Goal: Task Accomplishment & Management: Use online tool/utility

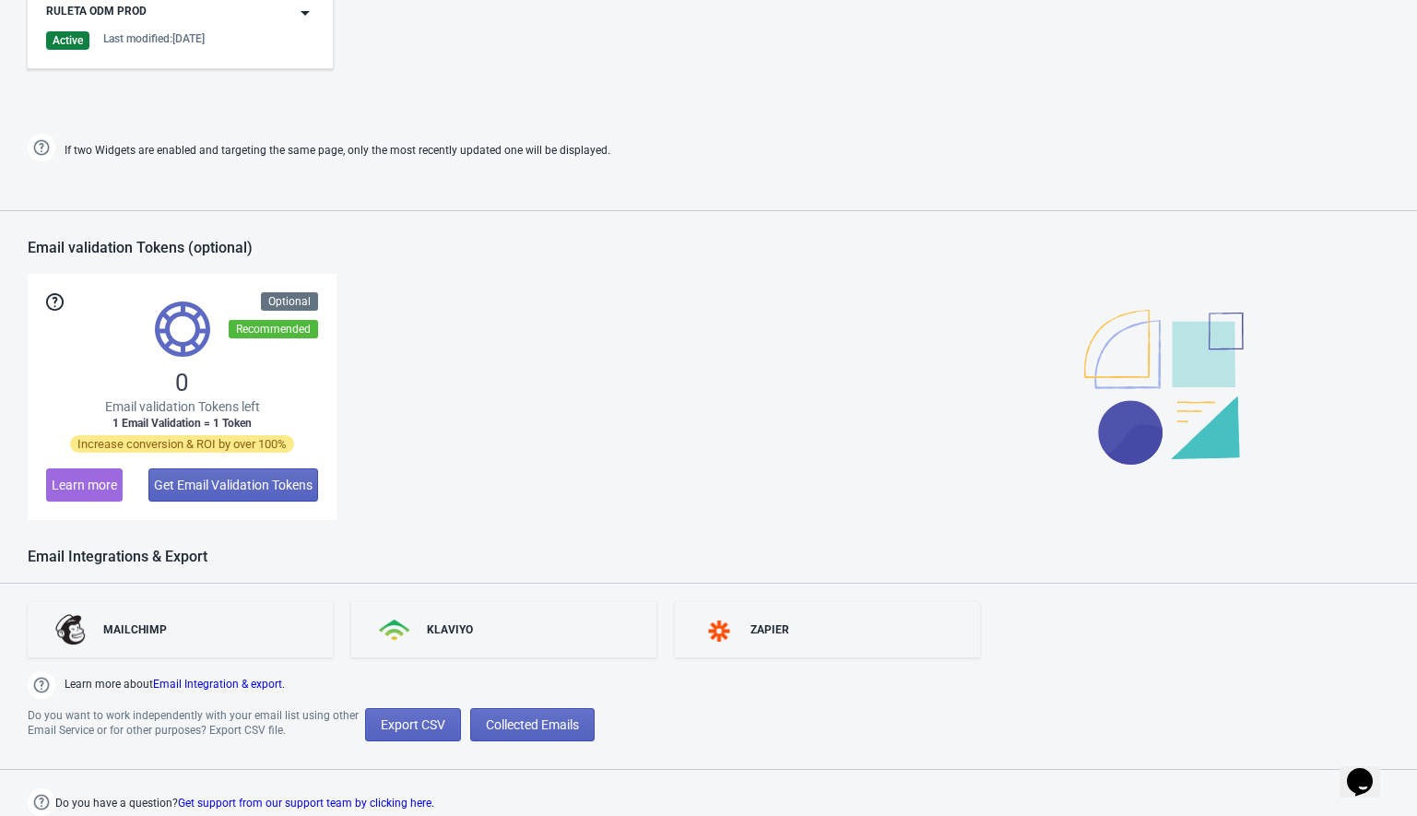
scroll to position [840, 0]
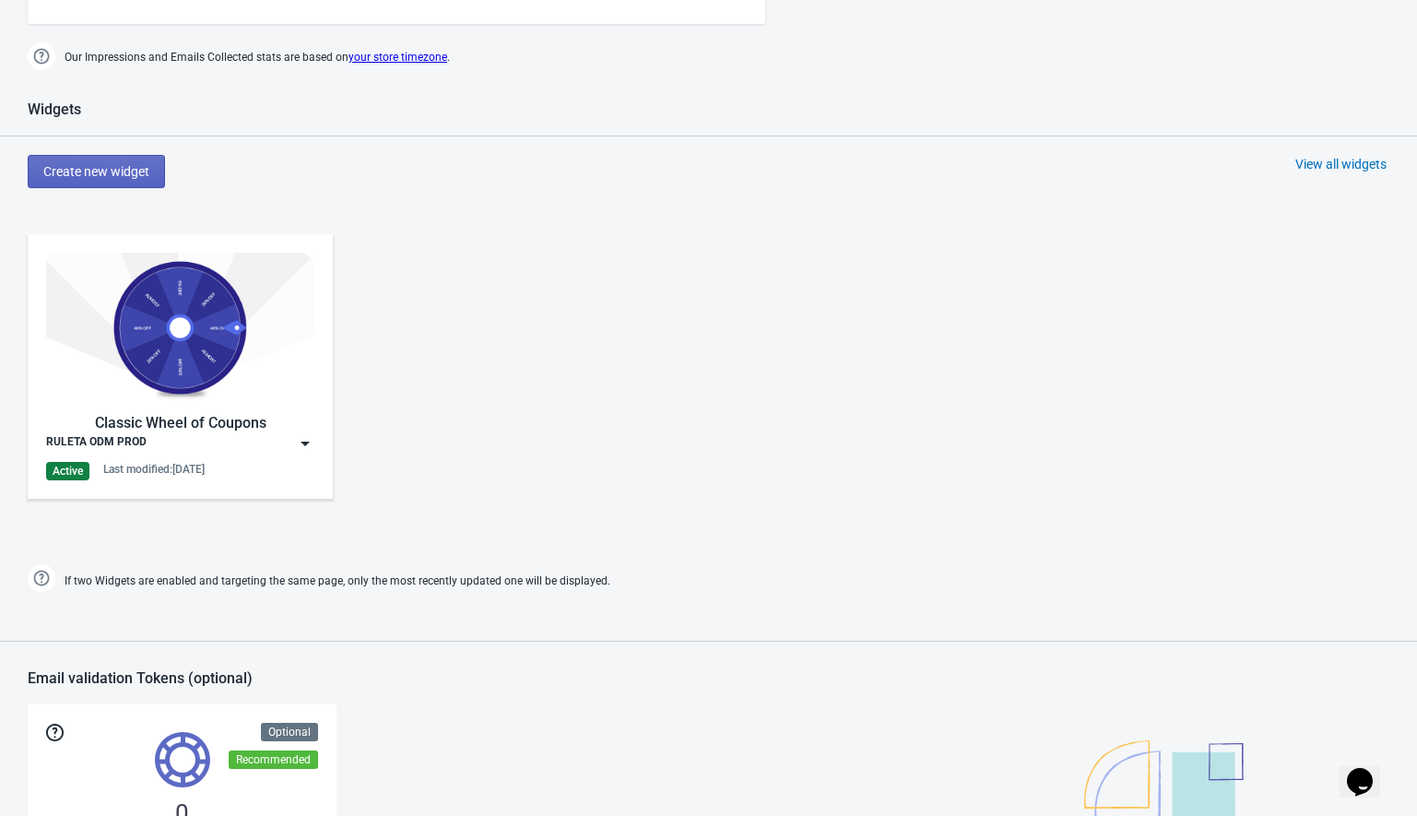
click at [306, 449] on img at bounding box center [305, 443] width 18 height 18
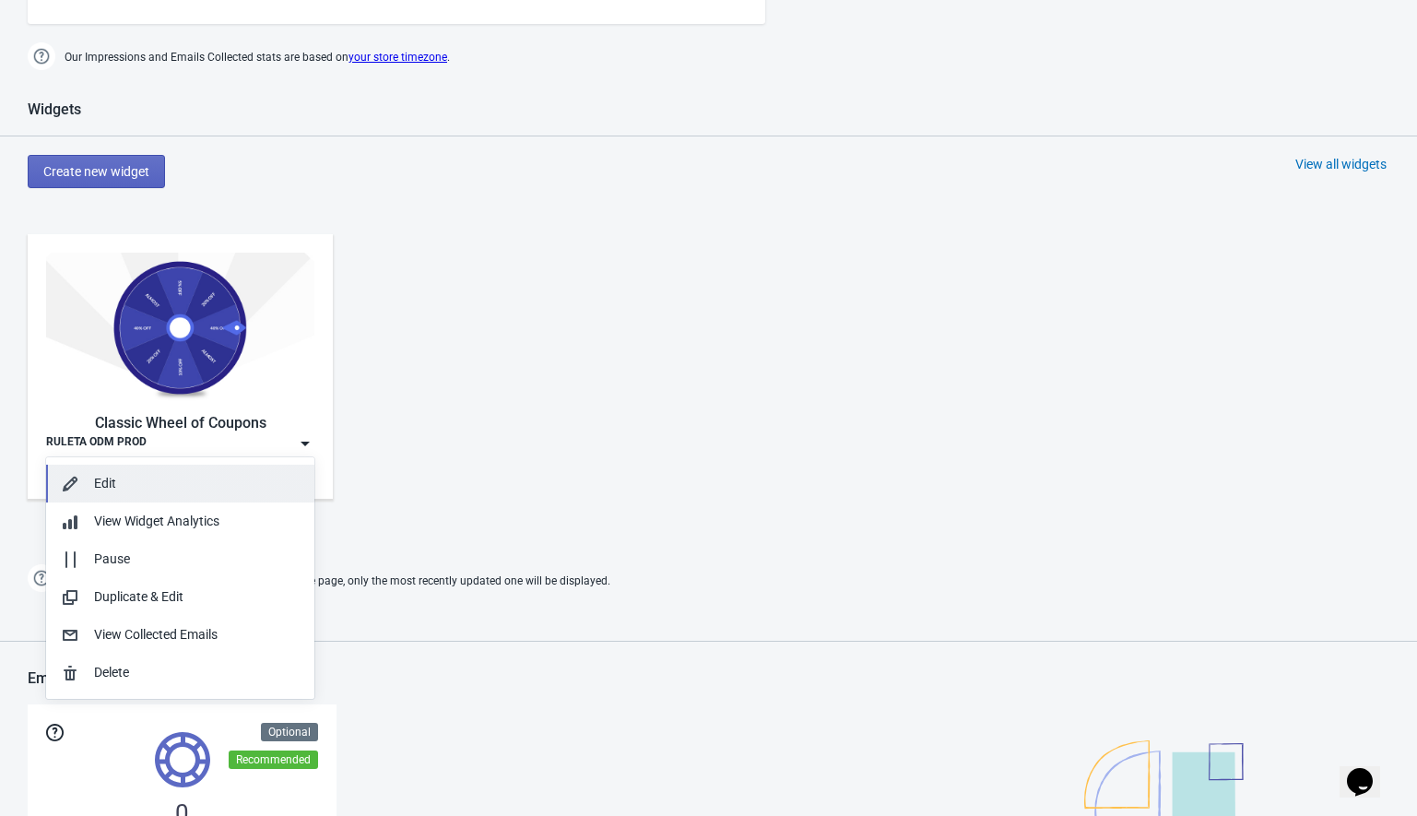
click at [179, 475] on div "Edit" at bounding box center [197, 483] width 206 height 19
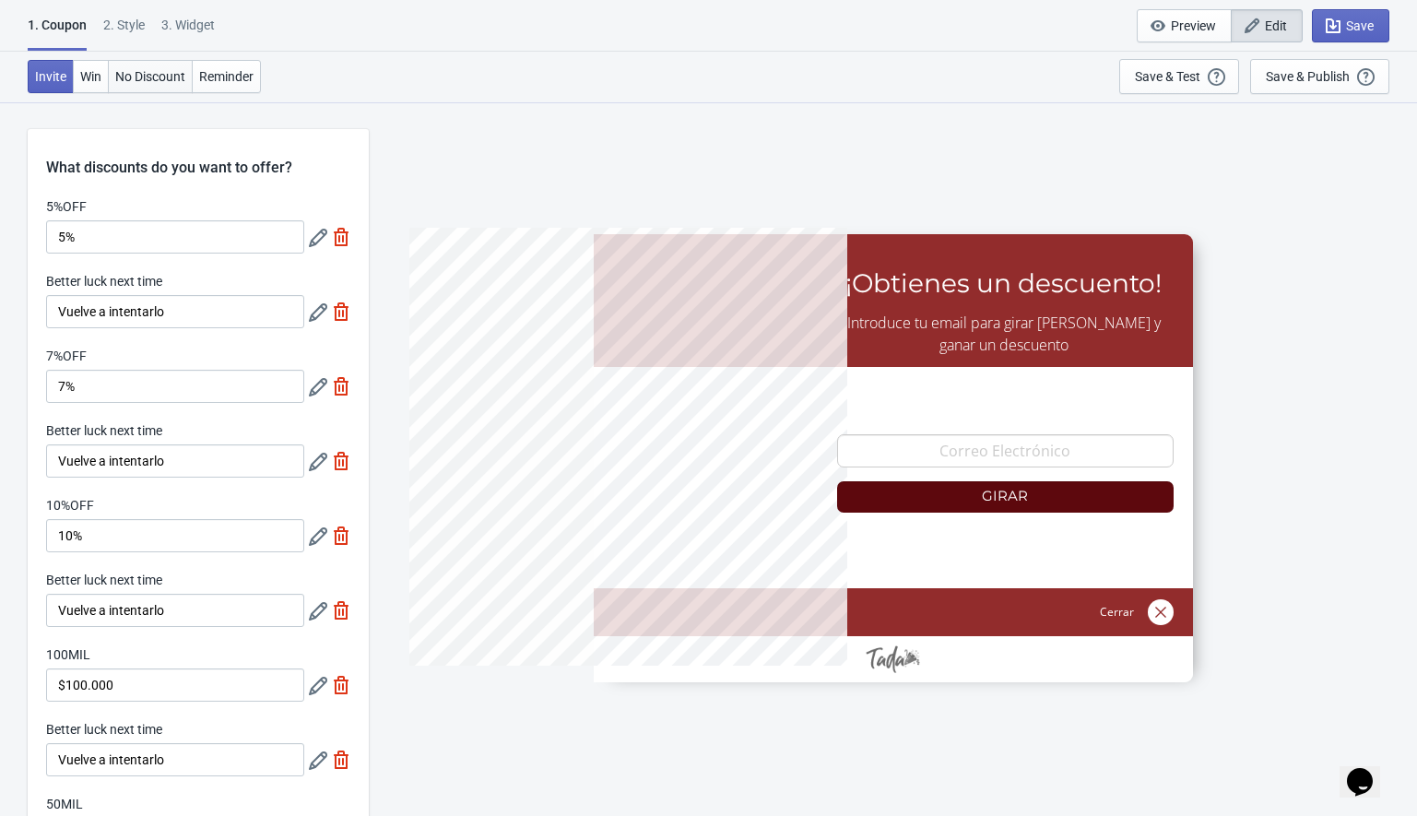
click at [150, 77] on span "No Discount" at bounding box center [150, 76] width 70 height 15
type input "no_code"
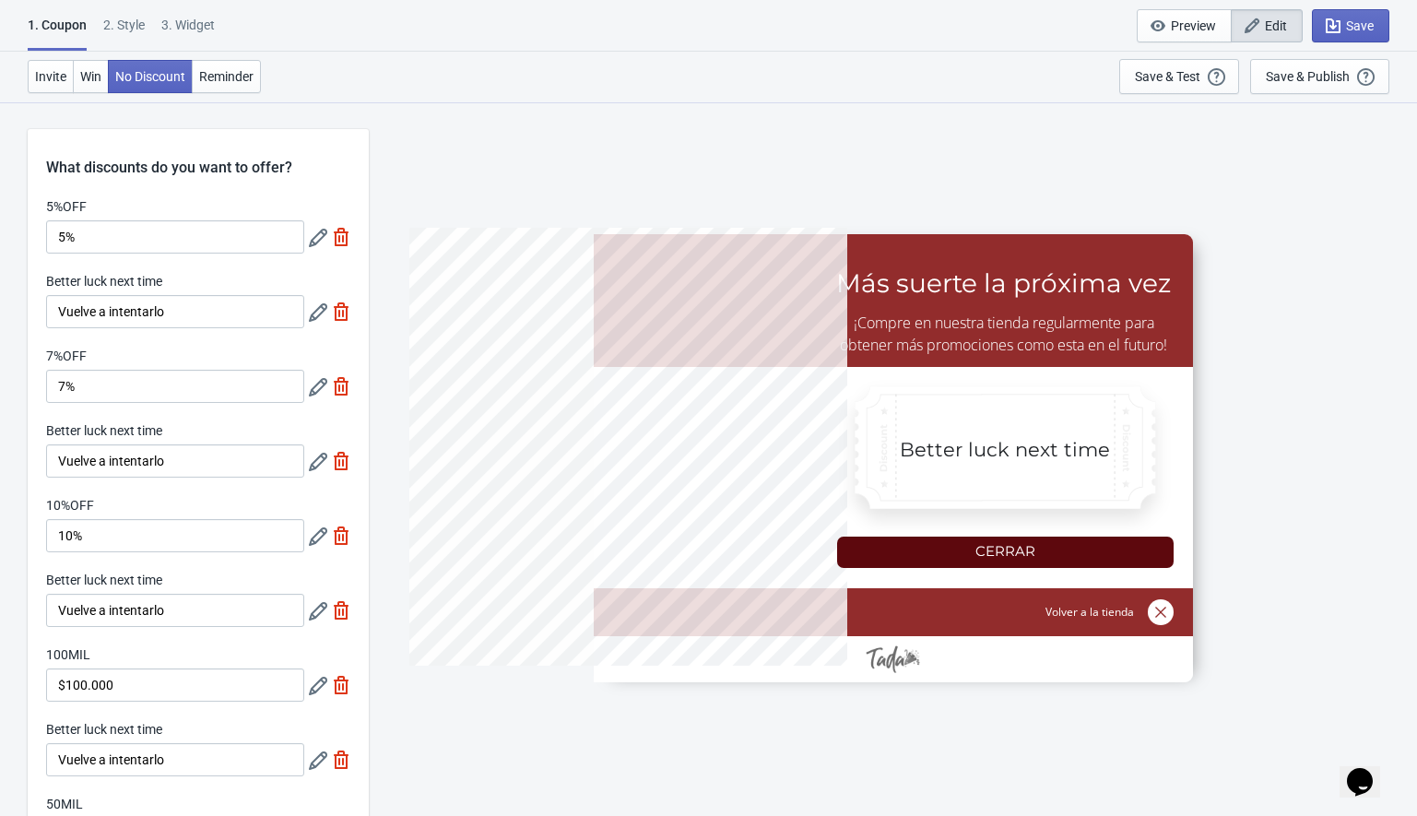
click at [124, 28] on div "2 . Style" at bounding box center [123, 32] width 41 height 32
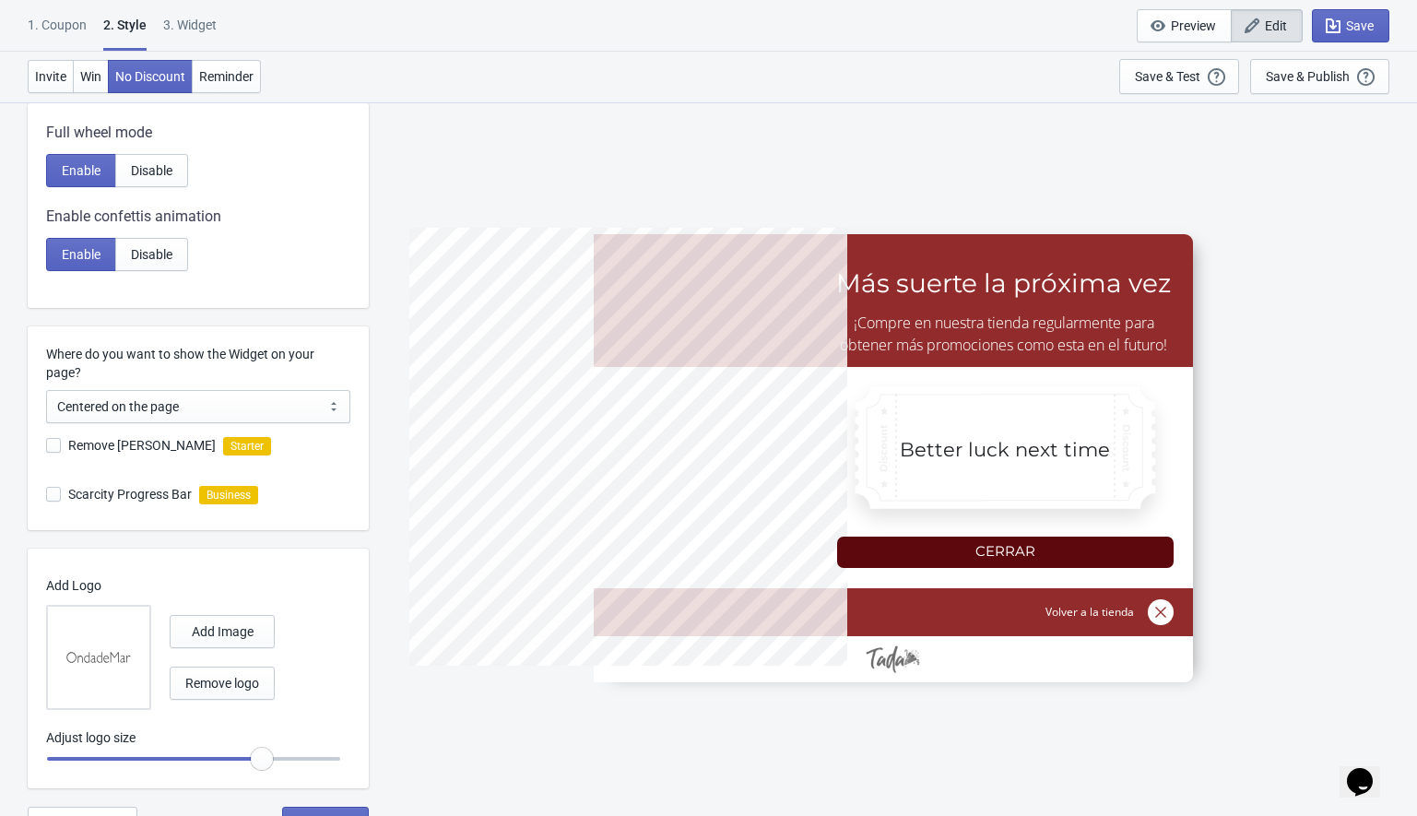
scroll to position [383, 0]
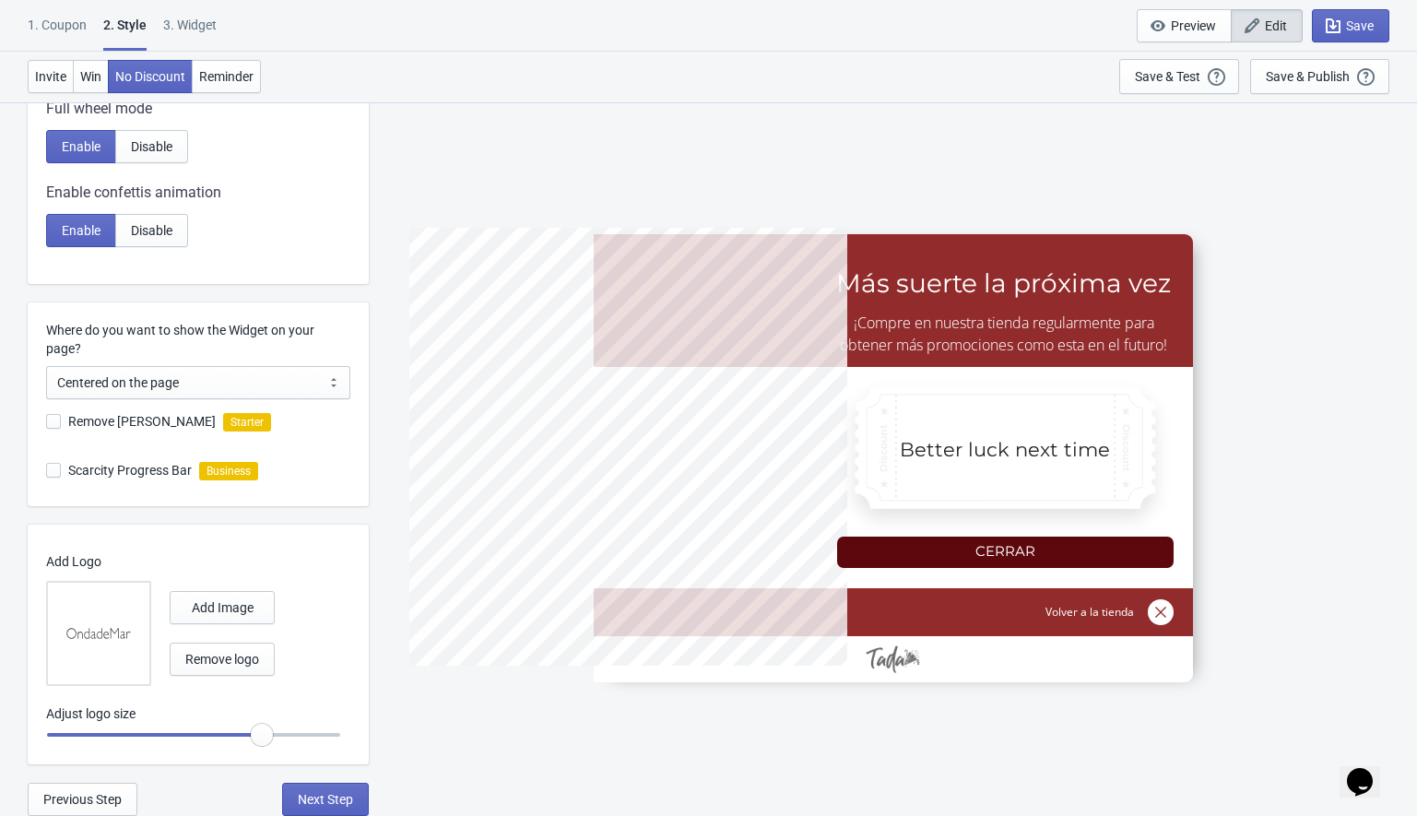
click at [188, 28] on div "3. Widget" at bounding box center [189, 32] width 53 height 32
select select "1"
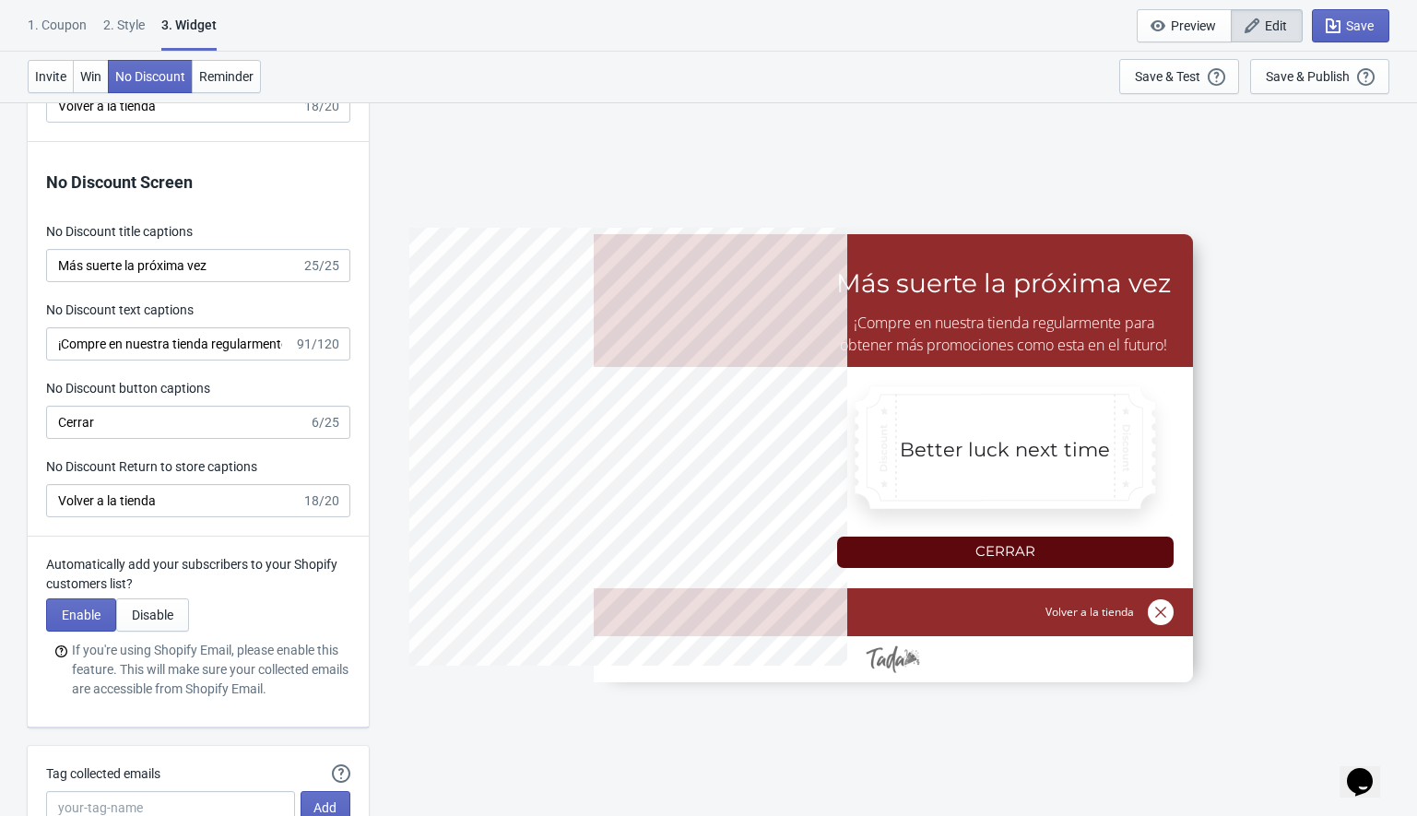
scroll to position [4198, 0]
click at [67, 428] on input "Cerrar" at bounding box center [177, 421] width 263 height 33
type input "5%OFF"
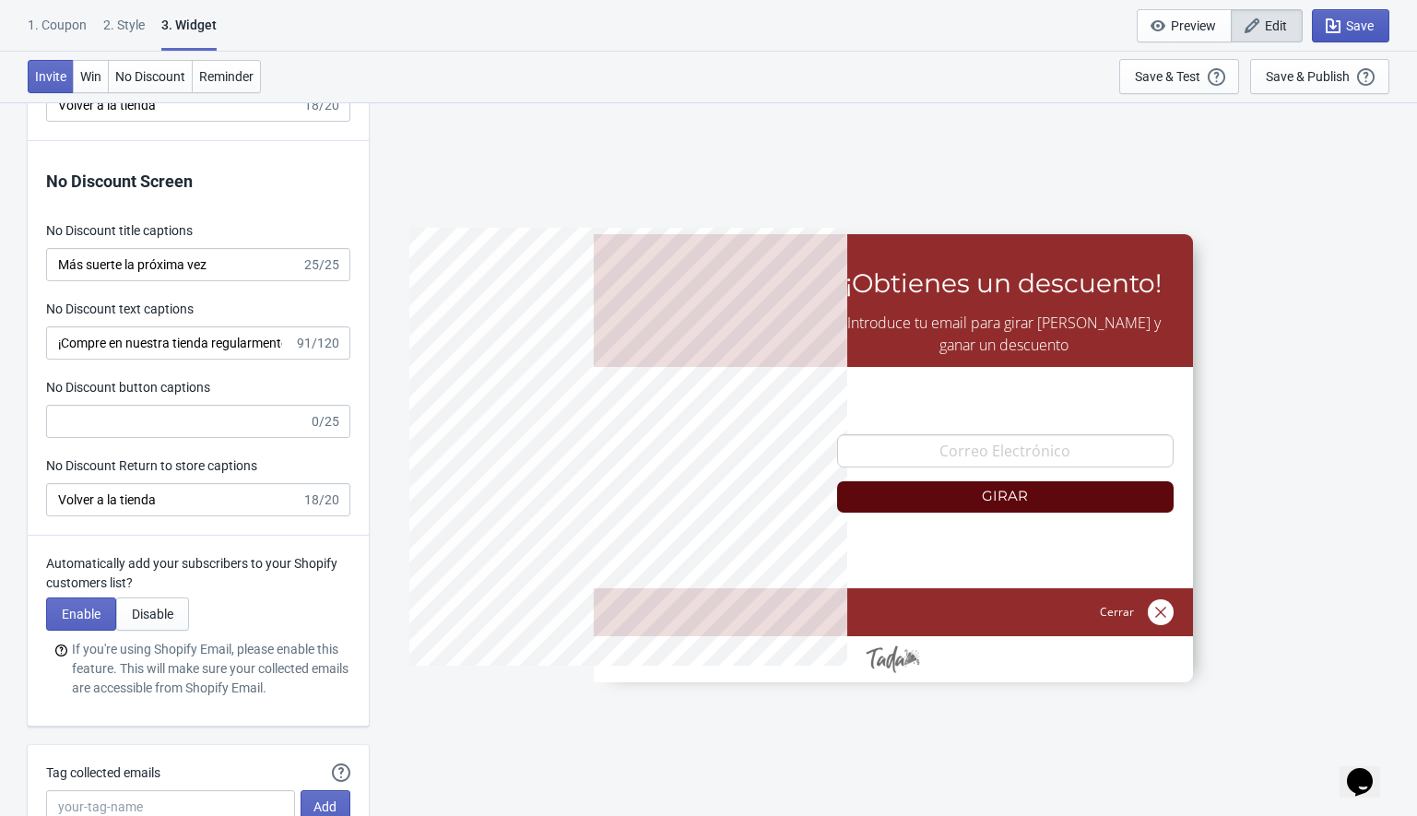
click at [1341, 30] on span "Save" at bounding box center [1350, 26] width 46 height 18
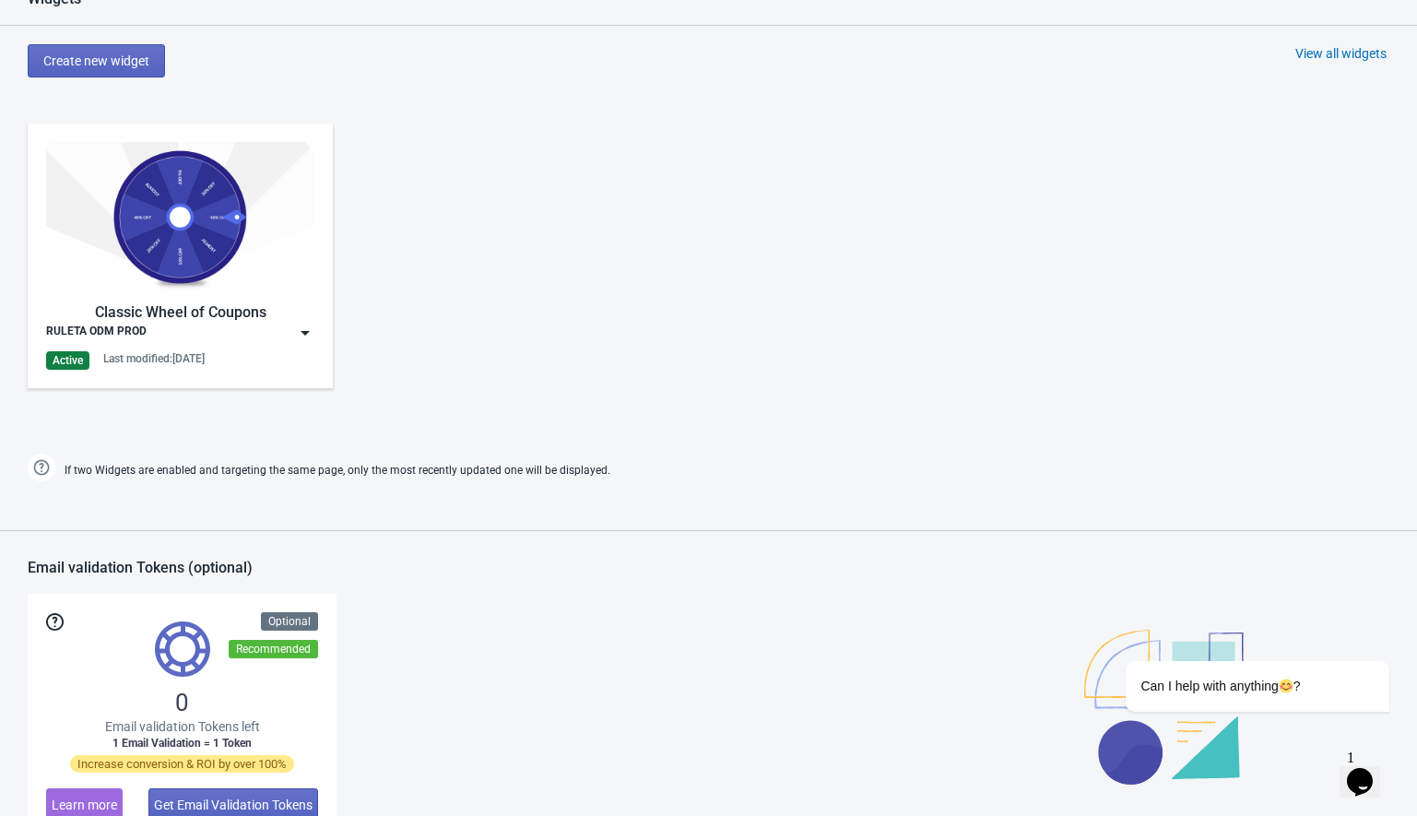
scroll to position [869, 0]
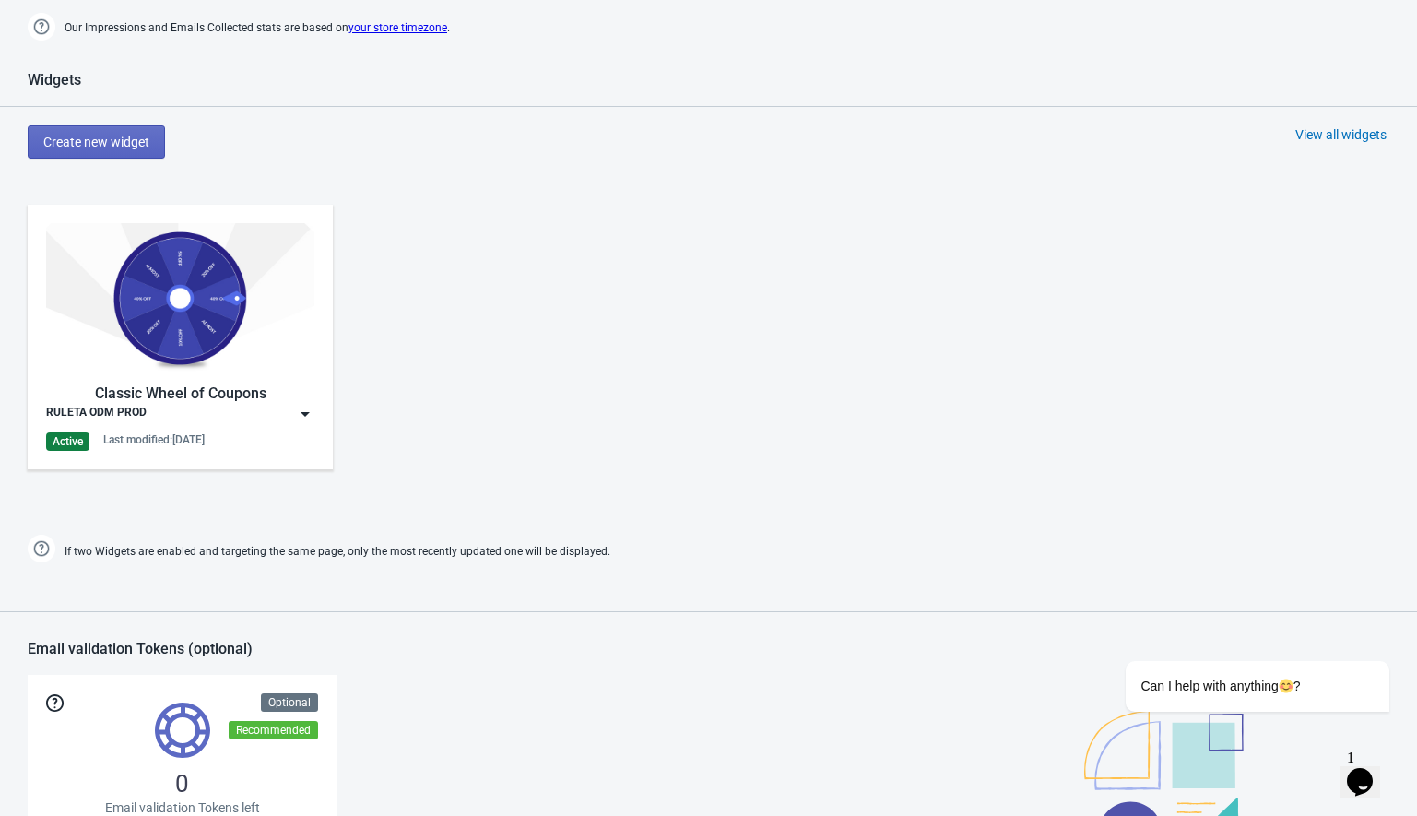
click at [301, 409] on img at bounding box center [305, 414] width 18 height 18
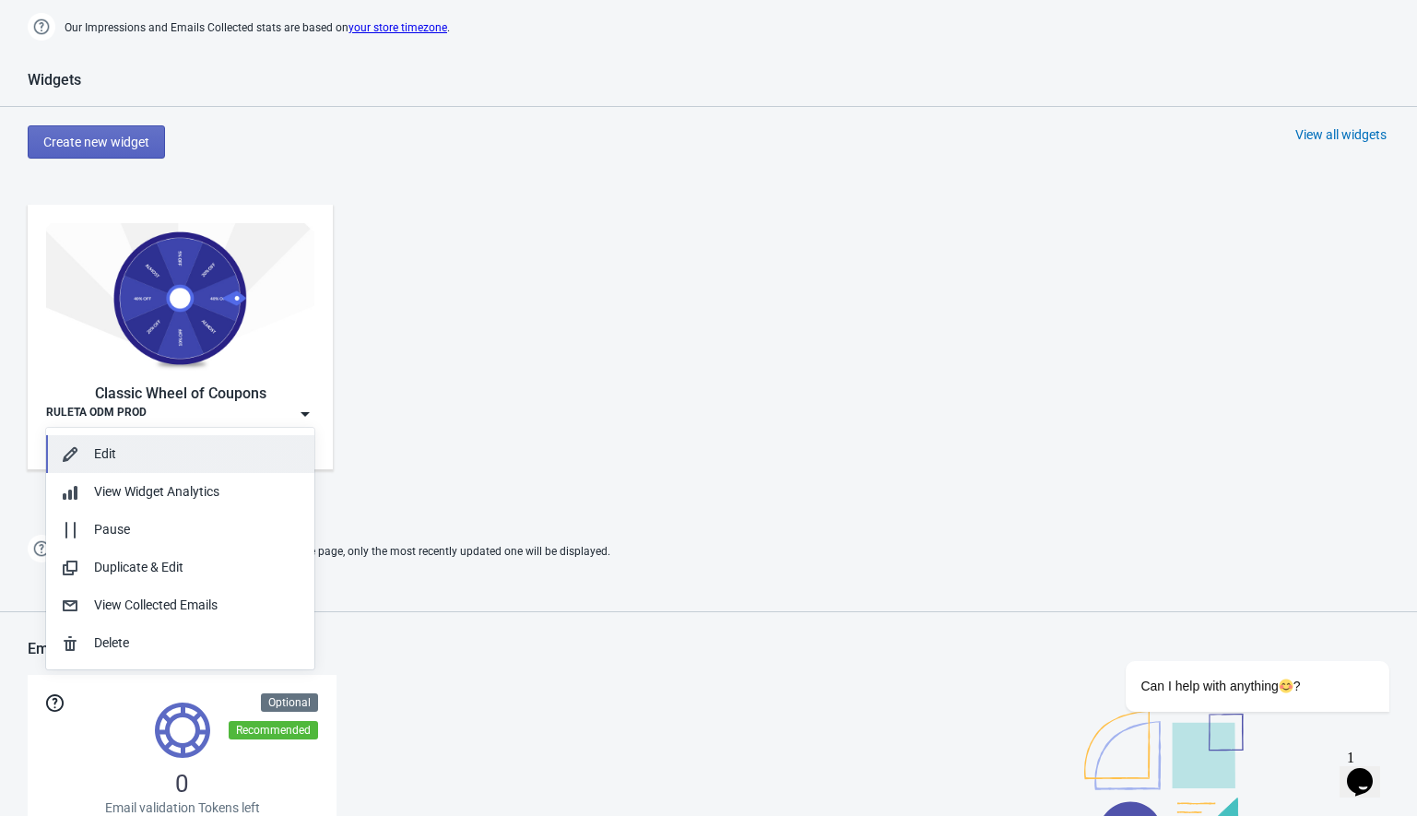
click at [126, 451] on div "Edit" at bounding box center [197, 453] width 206 height 19
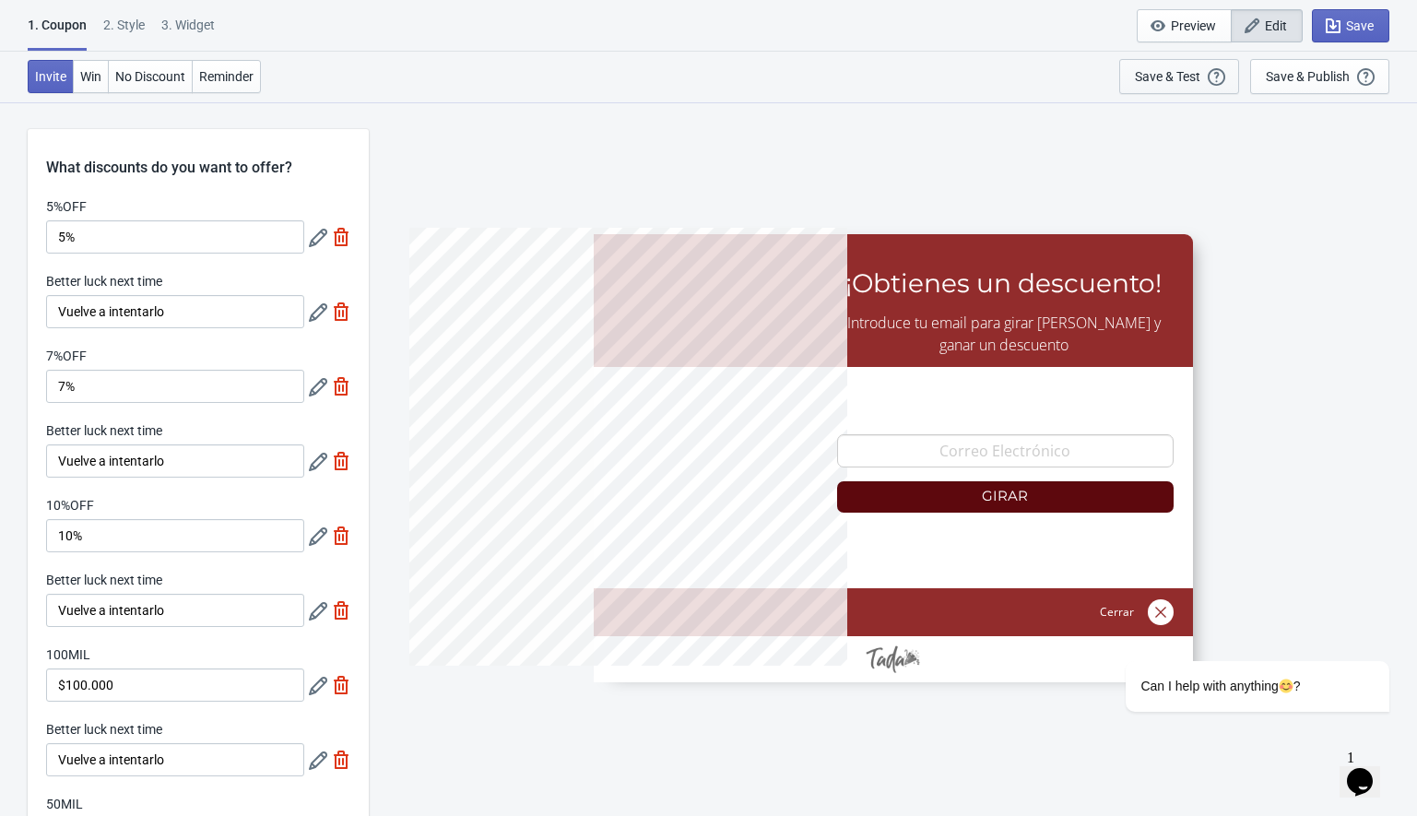
click at [1171, 78] on div "Save & Test" at bounding box center [1167, 76] width 65 height 15
click at [127, 21] on div "2 . Style" at bounding box center [123, 32] width 41 height 32
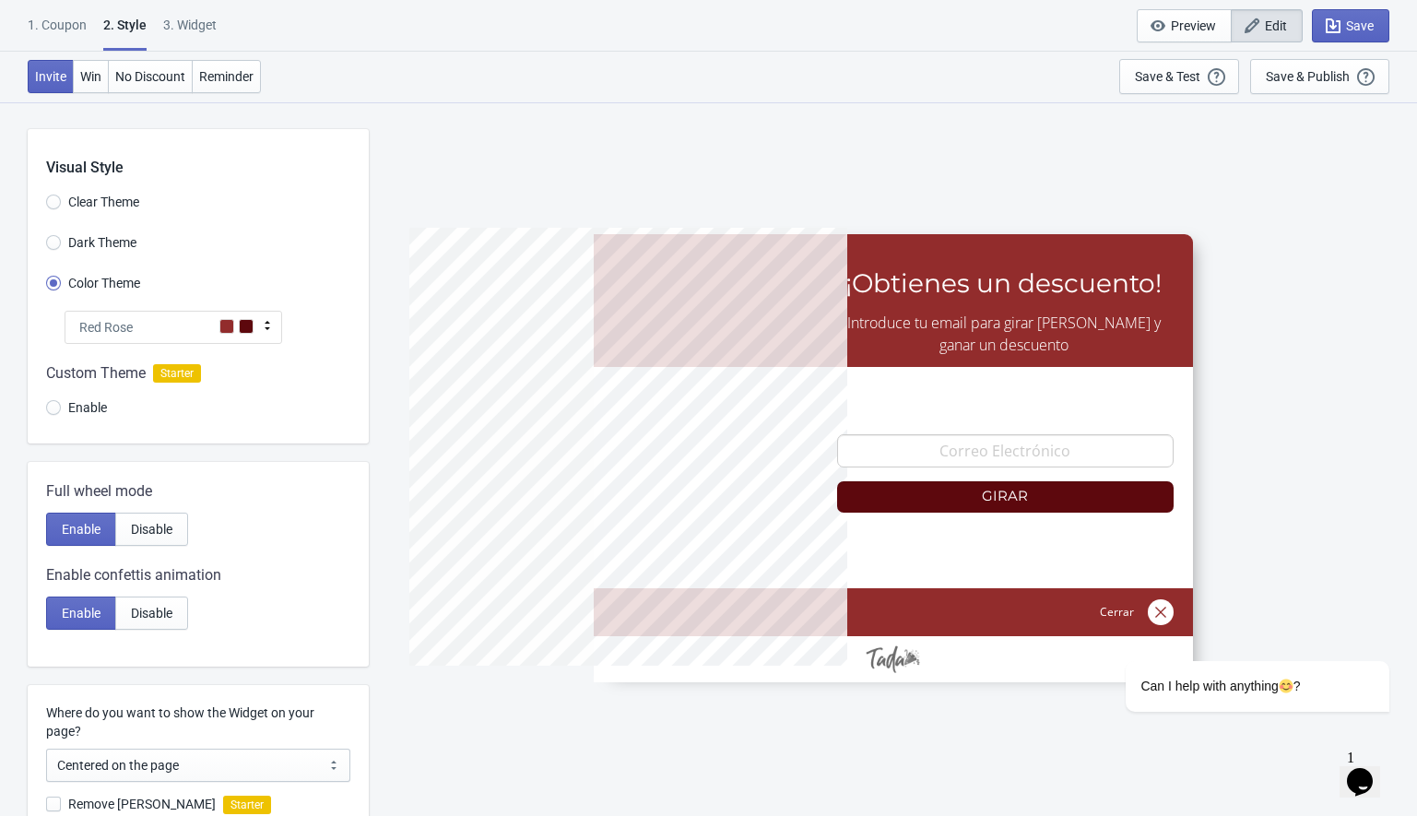
click at [180, 29] on div "3. Widget" at bounding box center [189, 32] width 53 height 32
select select "1"
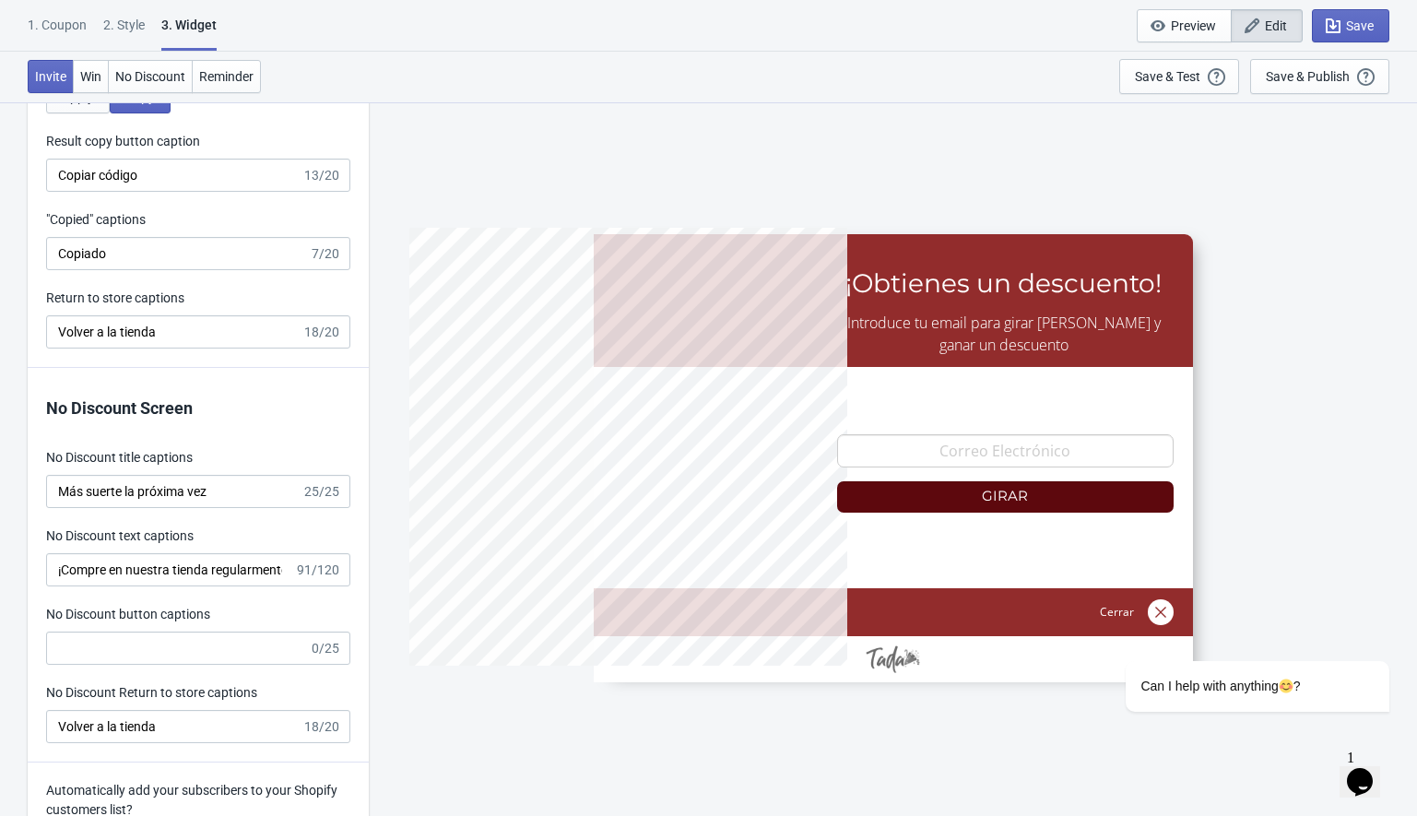
scroll to position [3971, 0]
click at [1339, 34] on icon "button" at bounding box center [1333, 26] width 18 height 18
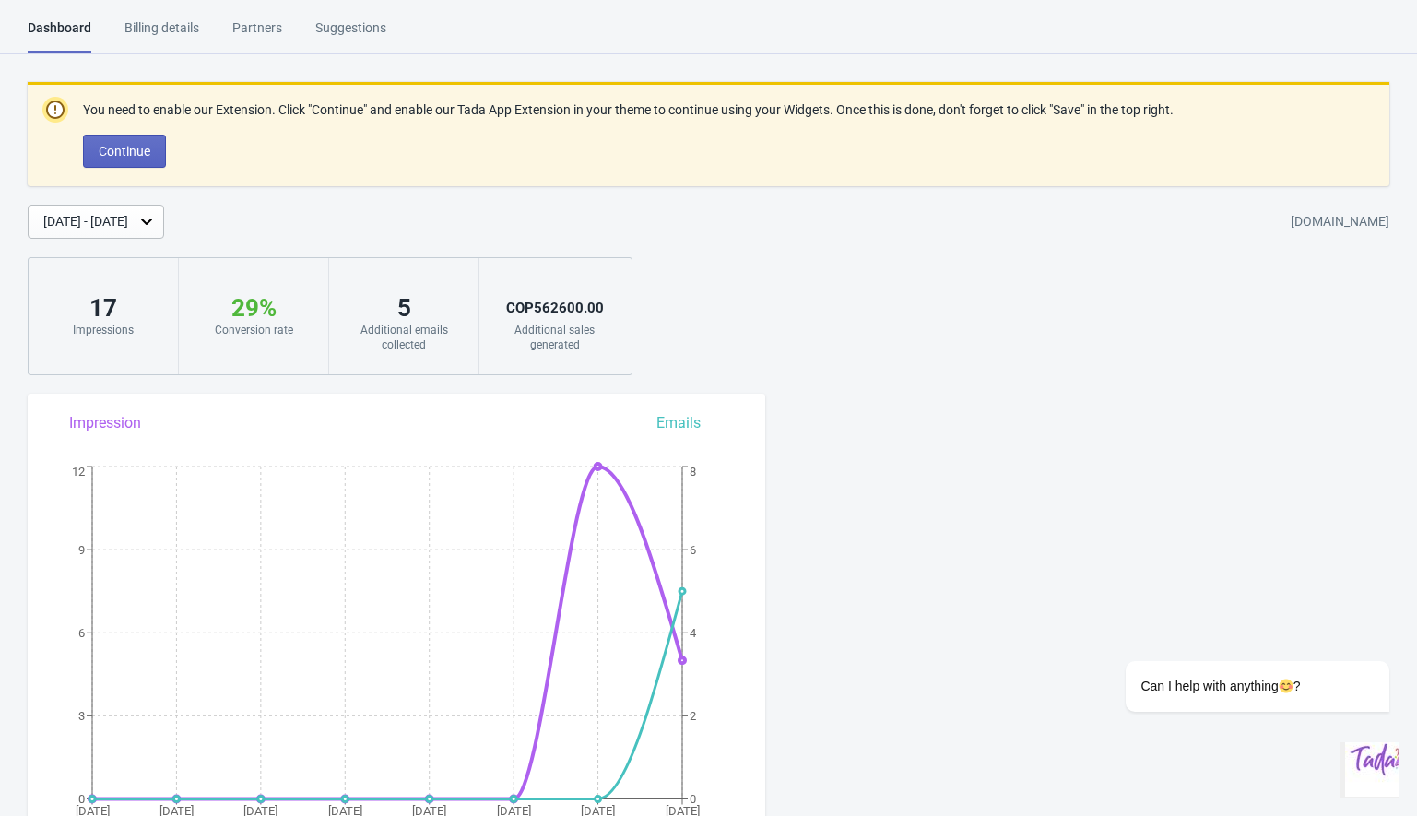
click at [937, 361] on div "You need to enable our Extension. Click "Continue" and enable our Tada App Exte…" at bounding box center [708, 228] width 1417 height 293
click at [880, 260] on div "You need to enable our Extension. Click "Continue" and enable our Tada App Exte…" at bounding box center [708, 228] width 1417 height 293
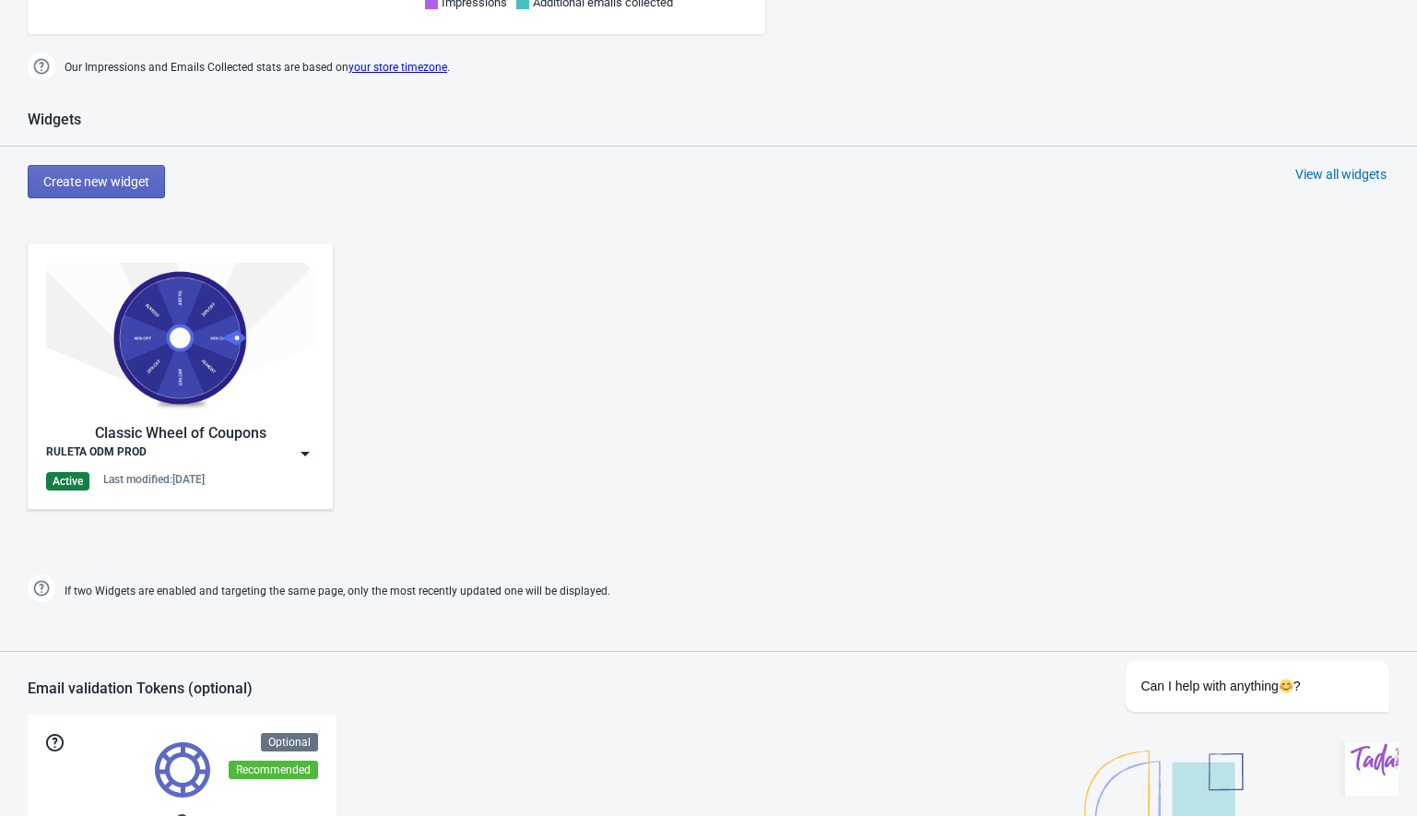
scroll to position [857, 0]
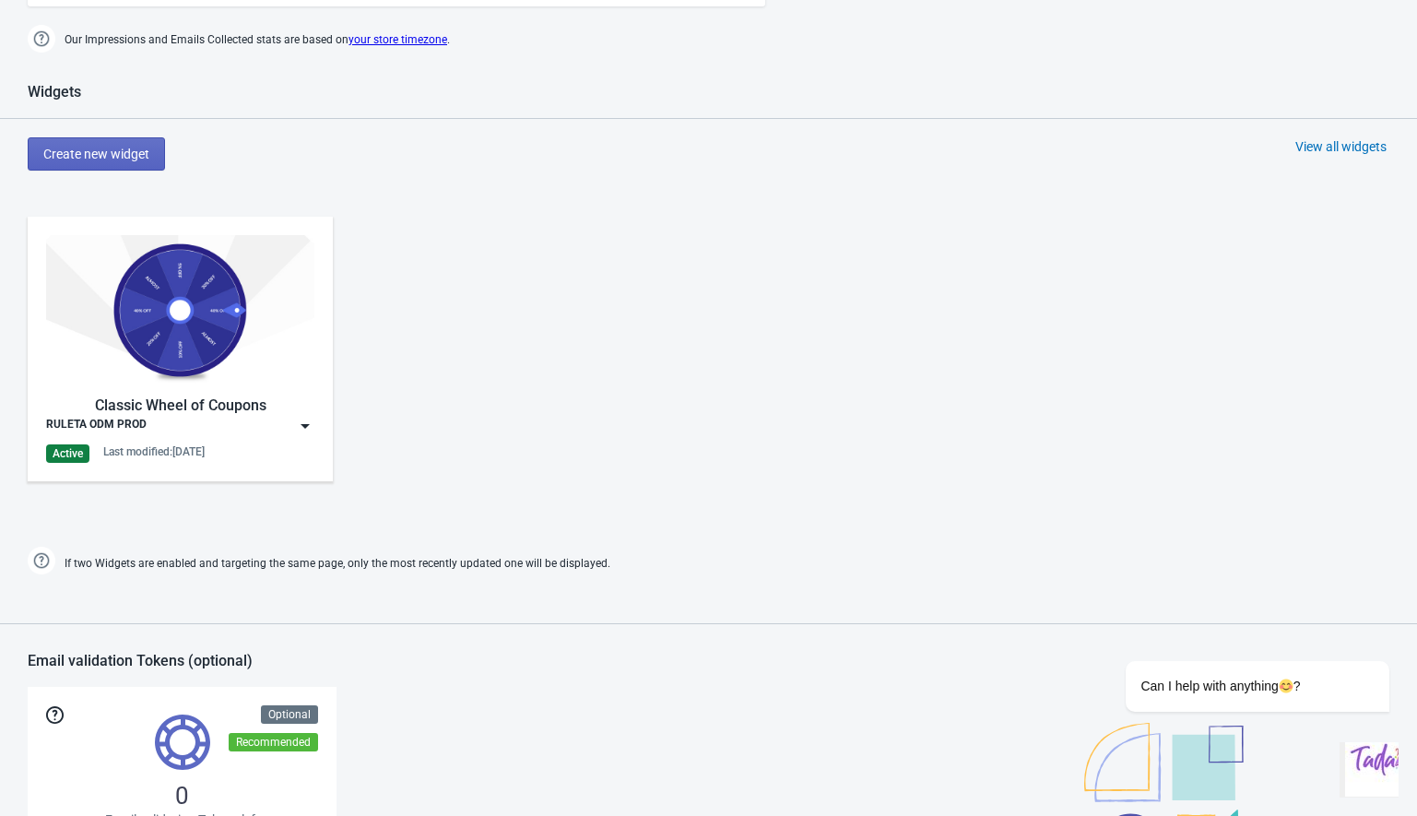
click at [305, 422] on img at bounding box center [305, 426] width 18 height 18
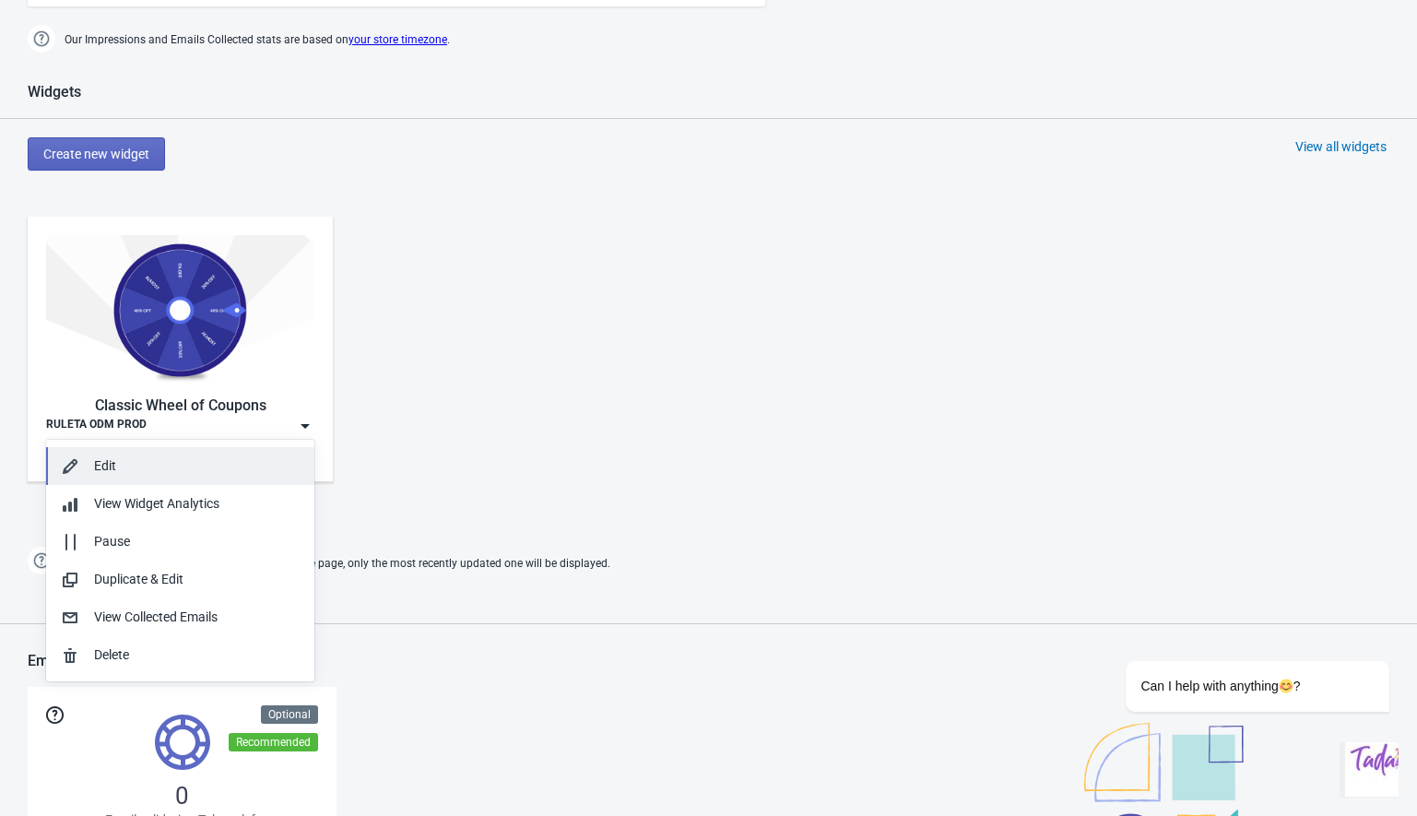
click at [215, 451] on button "Edit" at bounding box center [180, 466] width 268 height 38
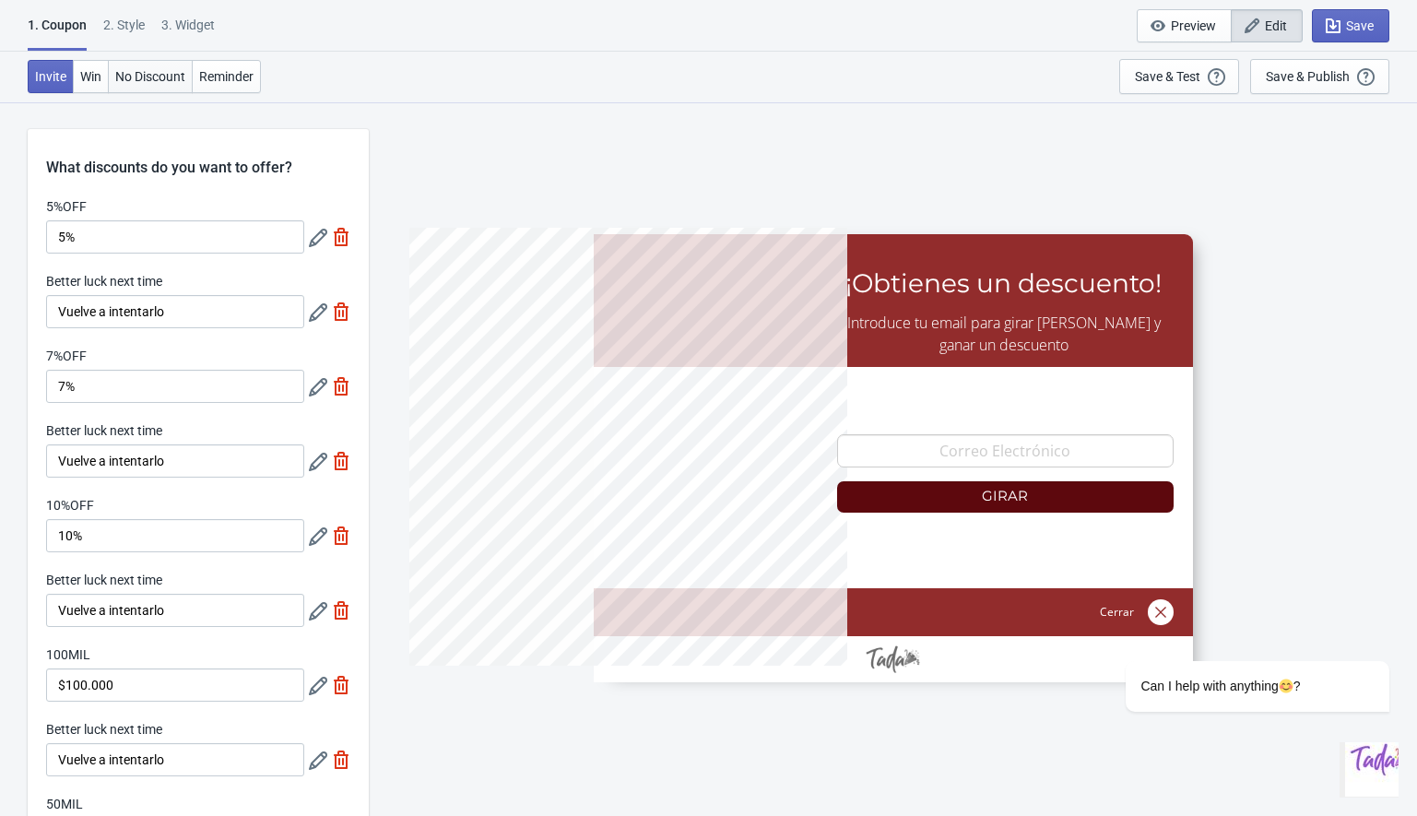
click at [147, 78] on span "No Discount" at bounding box center [150, 76] width 70 height 15
type input "no_code"
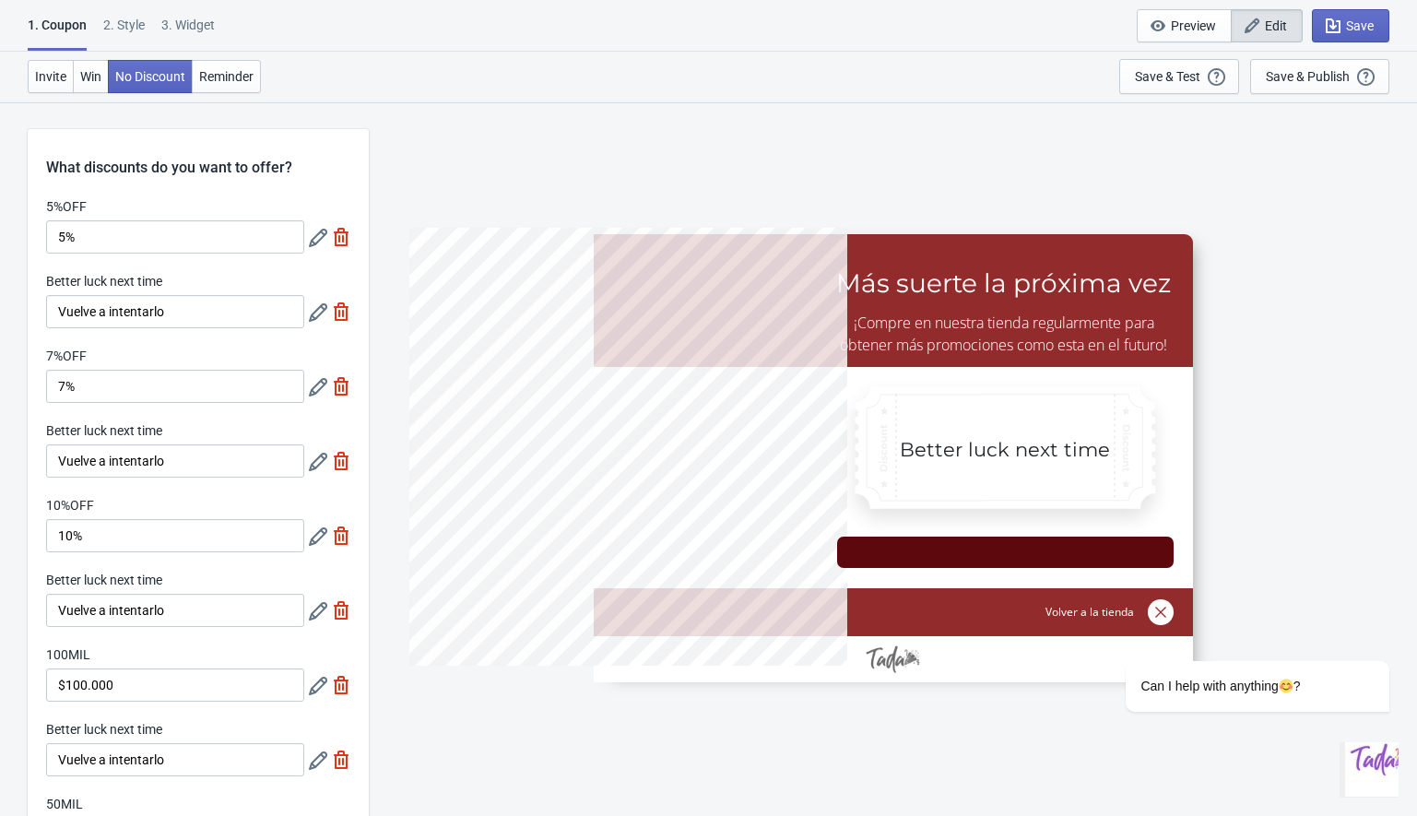
click at [1004, 305] on div at bounding box center [893, 458] width 599 height 448
click at [180, 30] on div "3. Widget" at bounding box center [187, 32] width 53 height 32
select select "1"
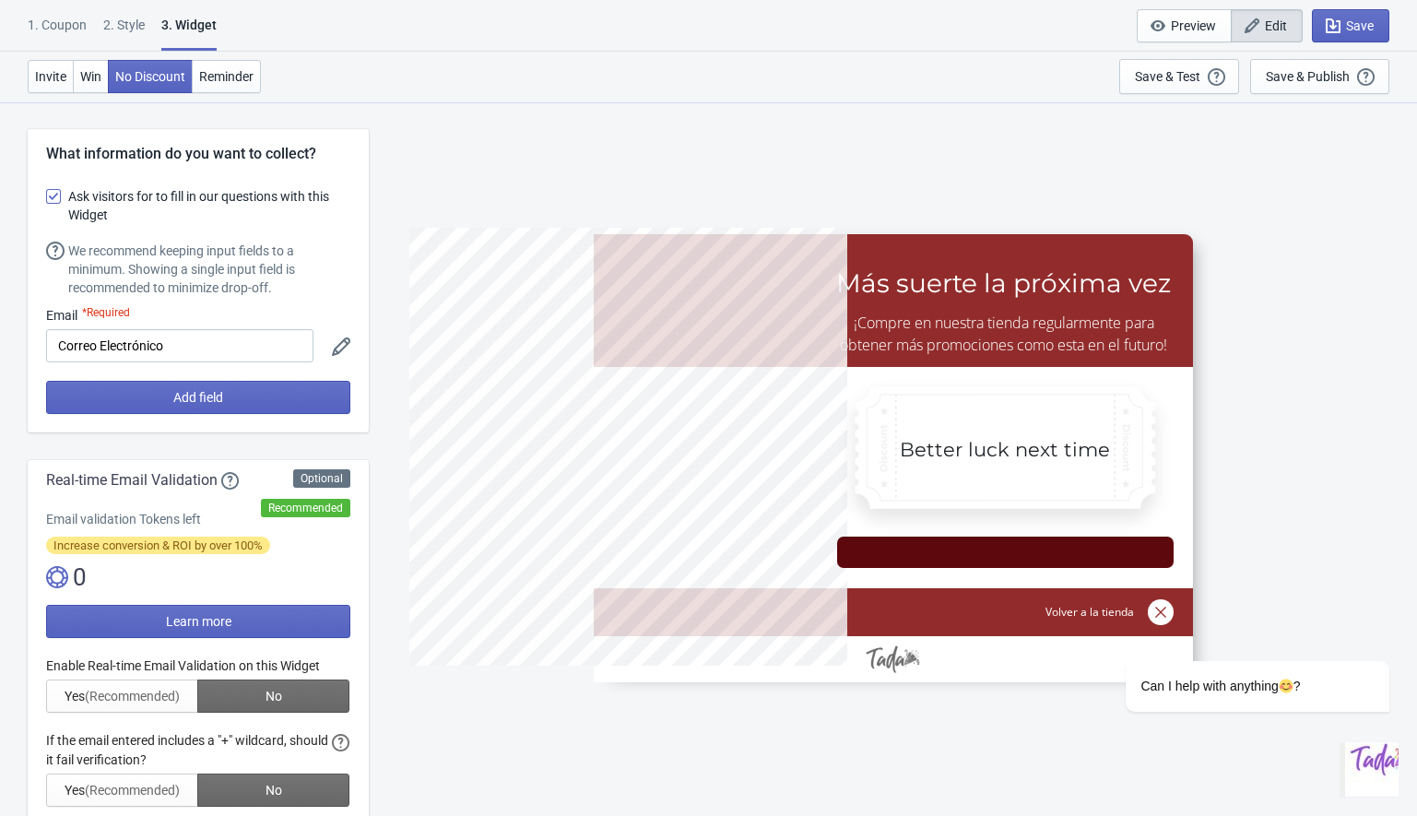
click at [180, 28] on div "3. Widget" at bounding box center [188, 33] width 55 height 35
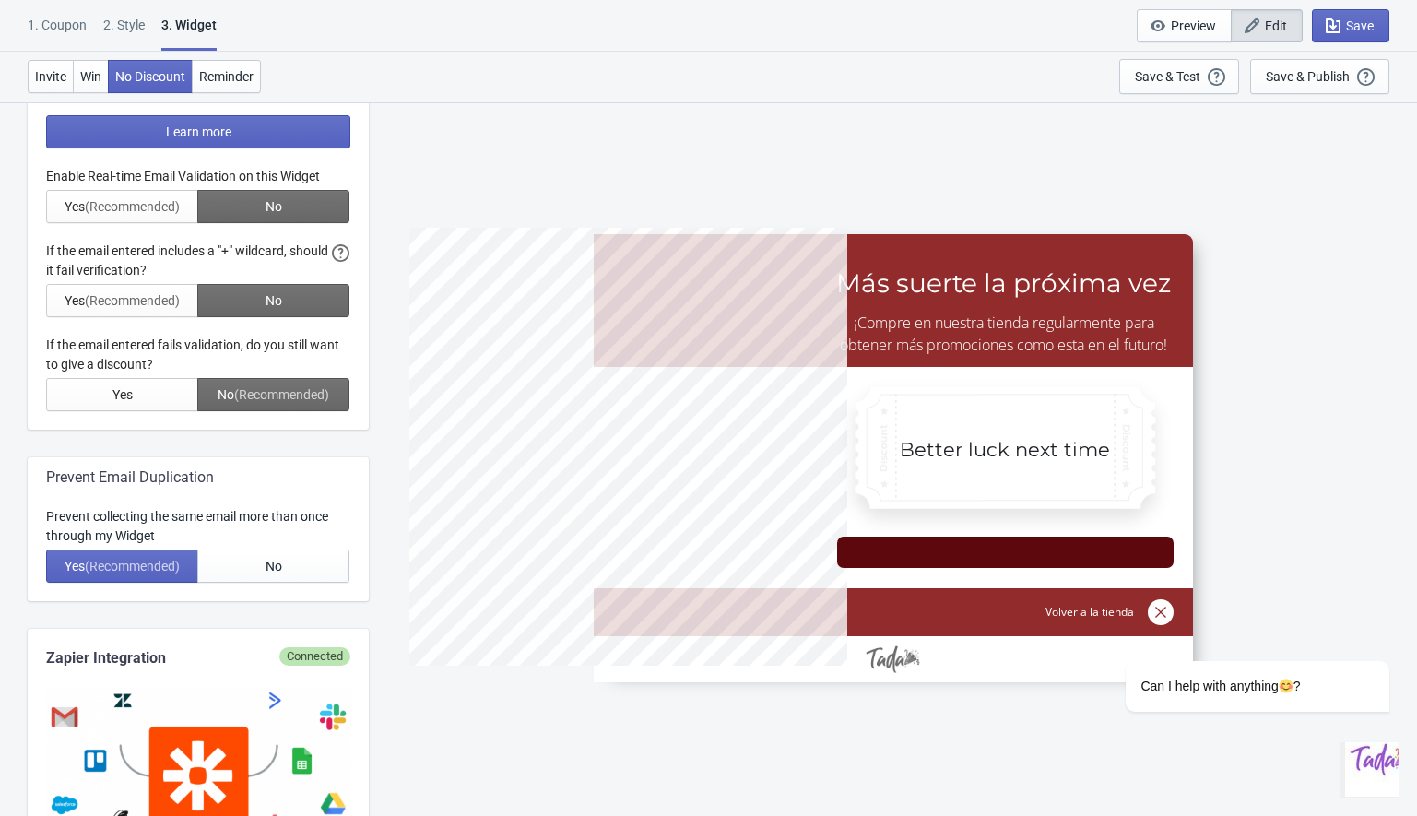
scroll to position [239, 0]
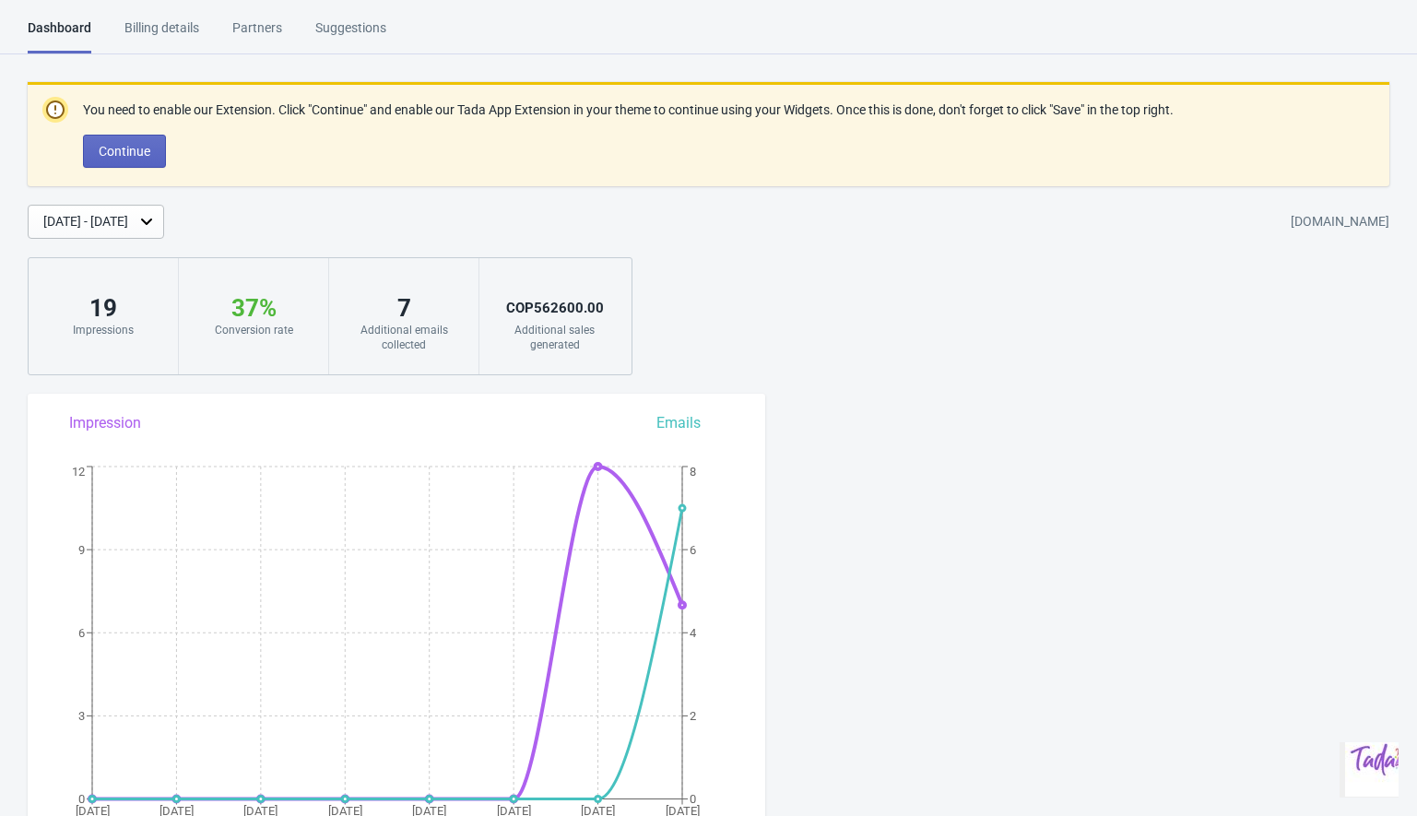
click at [159, 25] on div "Billing details" at bounding box center [161, 34] width 75 height 32
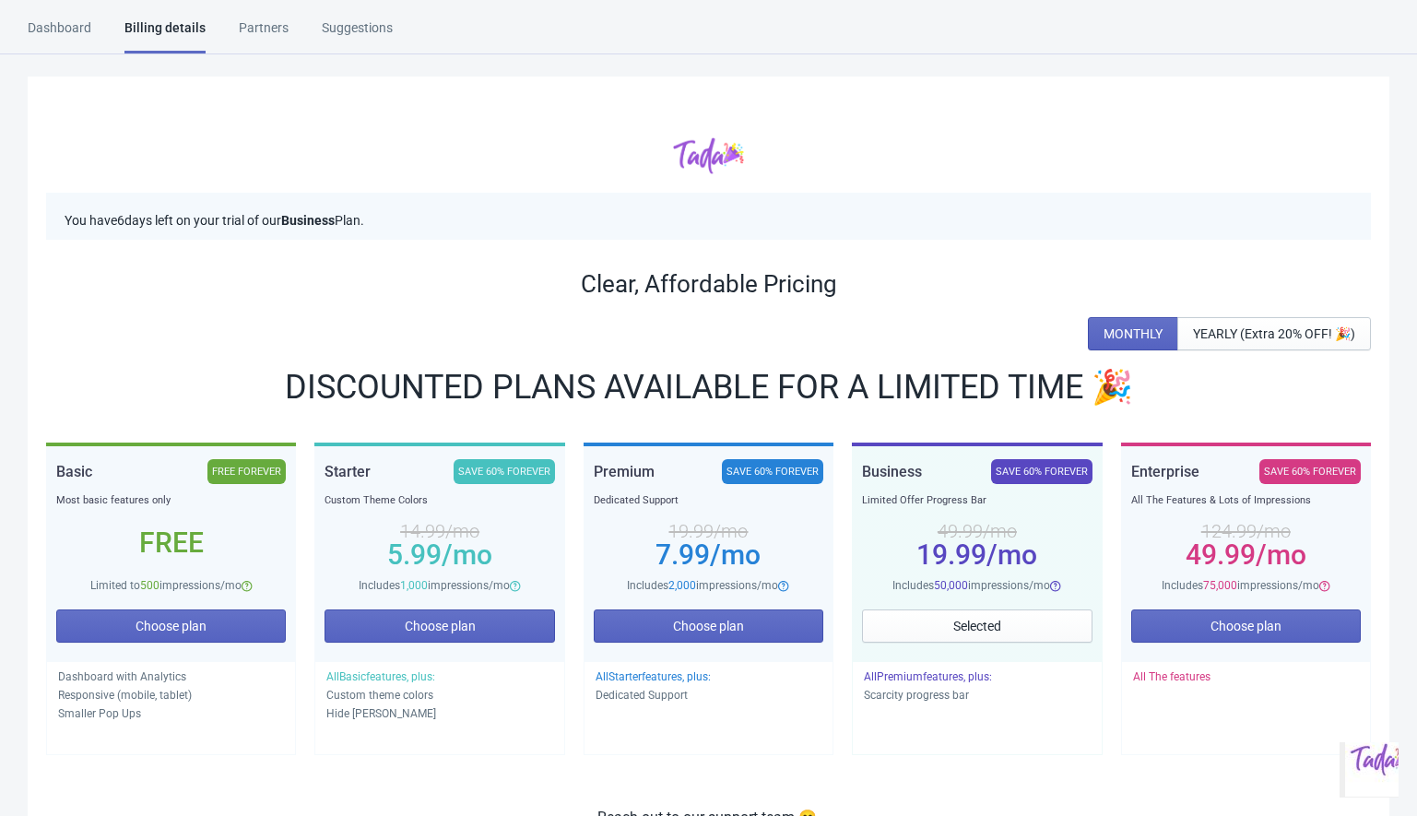
click at [56, 18] on html "Dashboard Billing details Partners Suggestions Dashboard Billing details Partne…" at bounding box center [708, 408] width 1417 height 816
click at [56, 23] on div "Dashboard" at bounding box center [60, 34] width 64 height 32
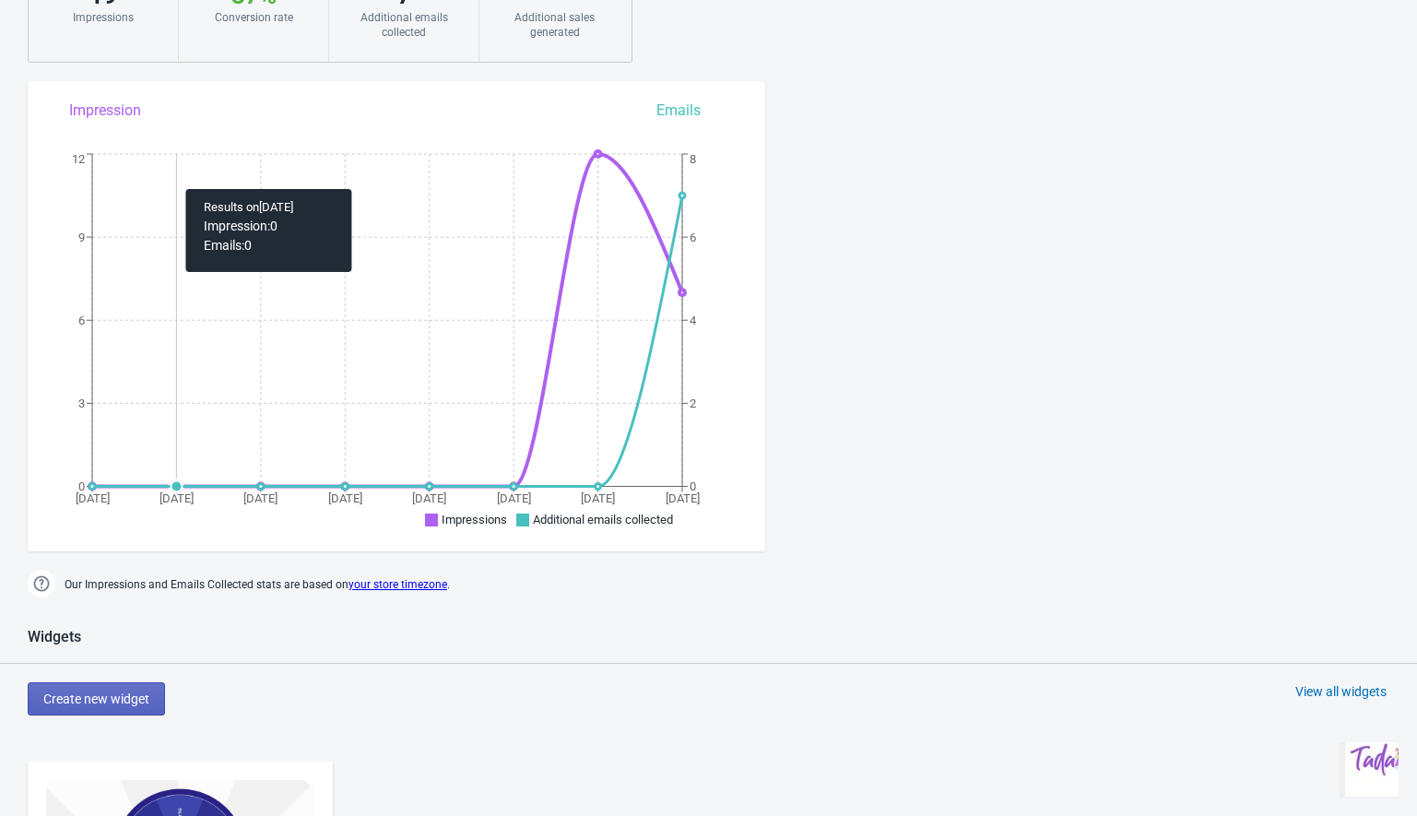
scroll to position [700, 0]
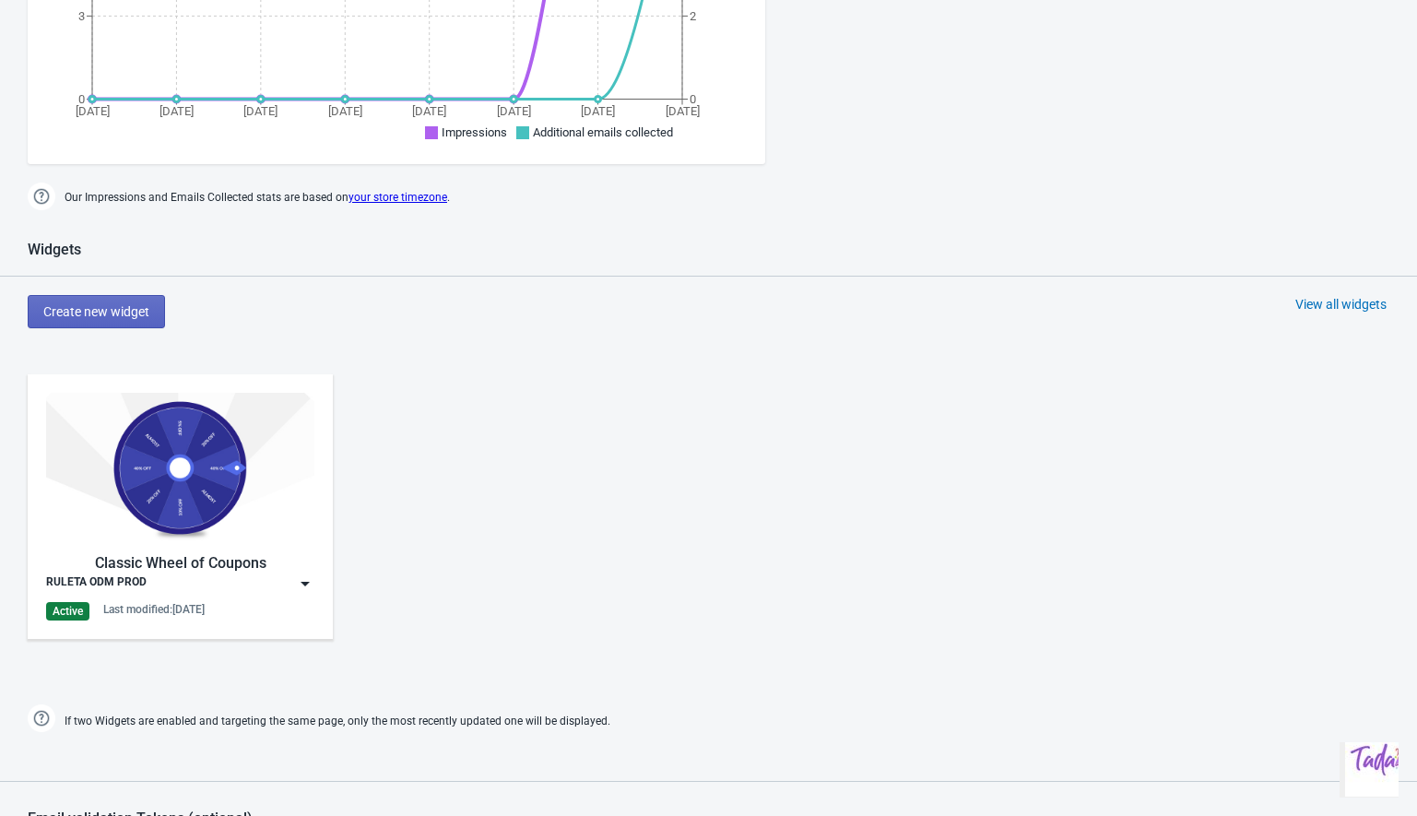
click at [305, 582] on img at bounding box center [305, 583] width 18 height 18
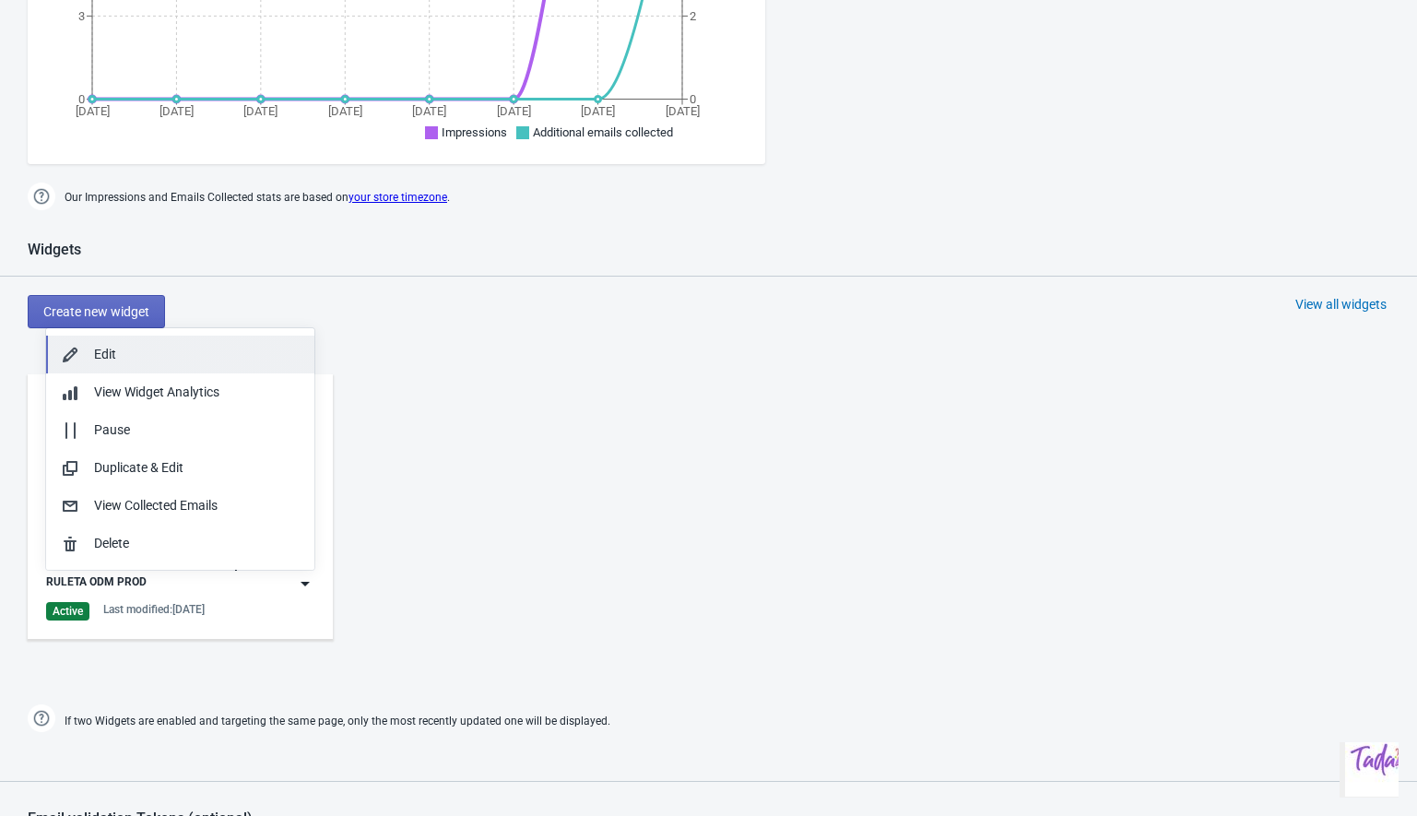
click at [104, 355] on div "Edit" at bounding box center [197, 354] width 206 height 19
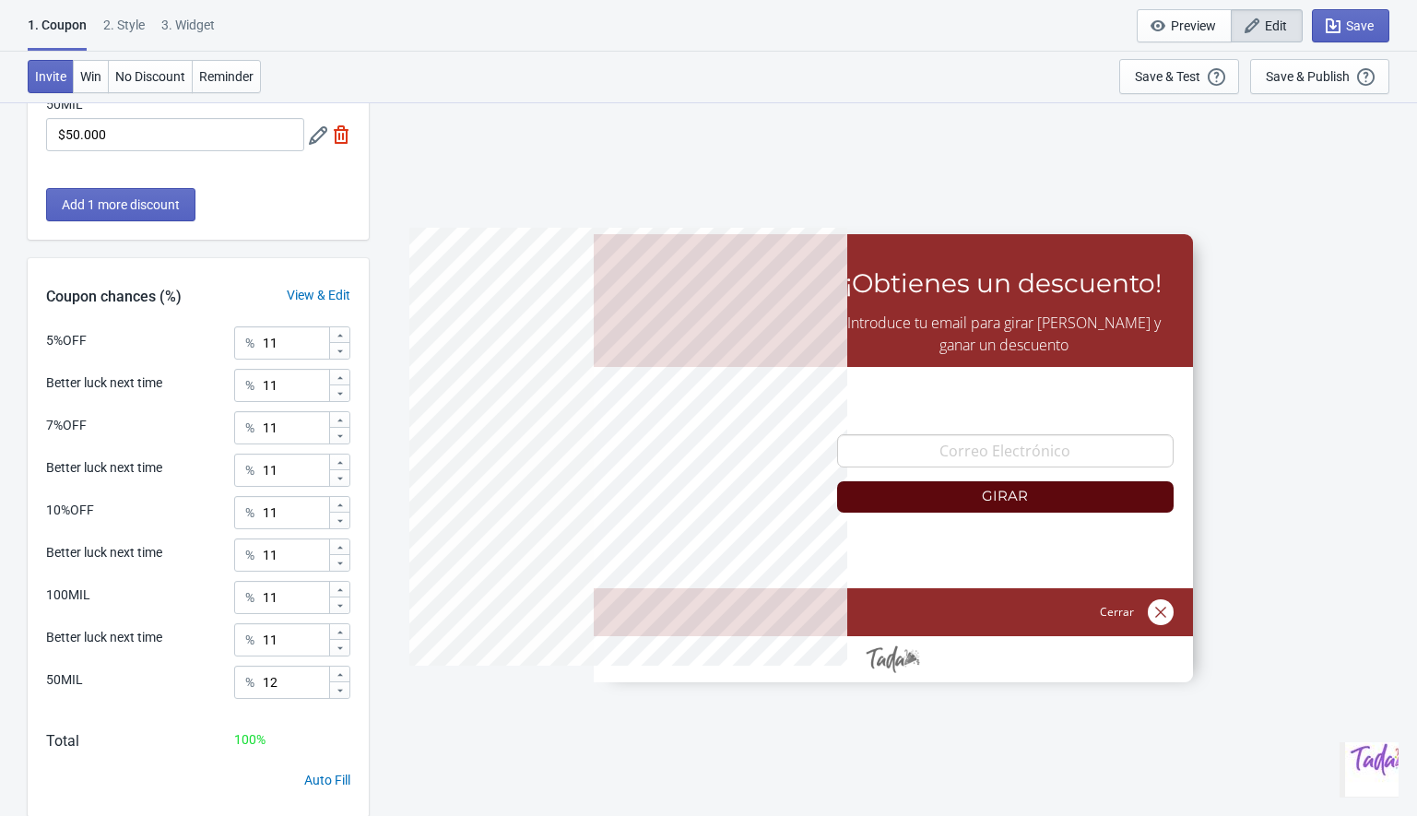
scroll to position [752, 0]
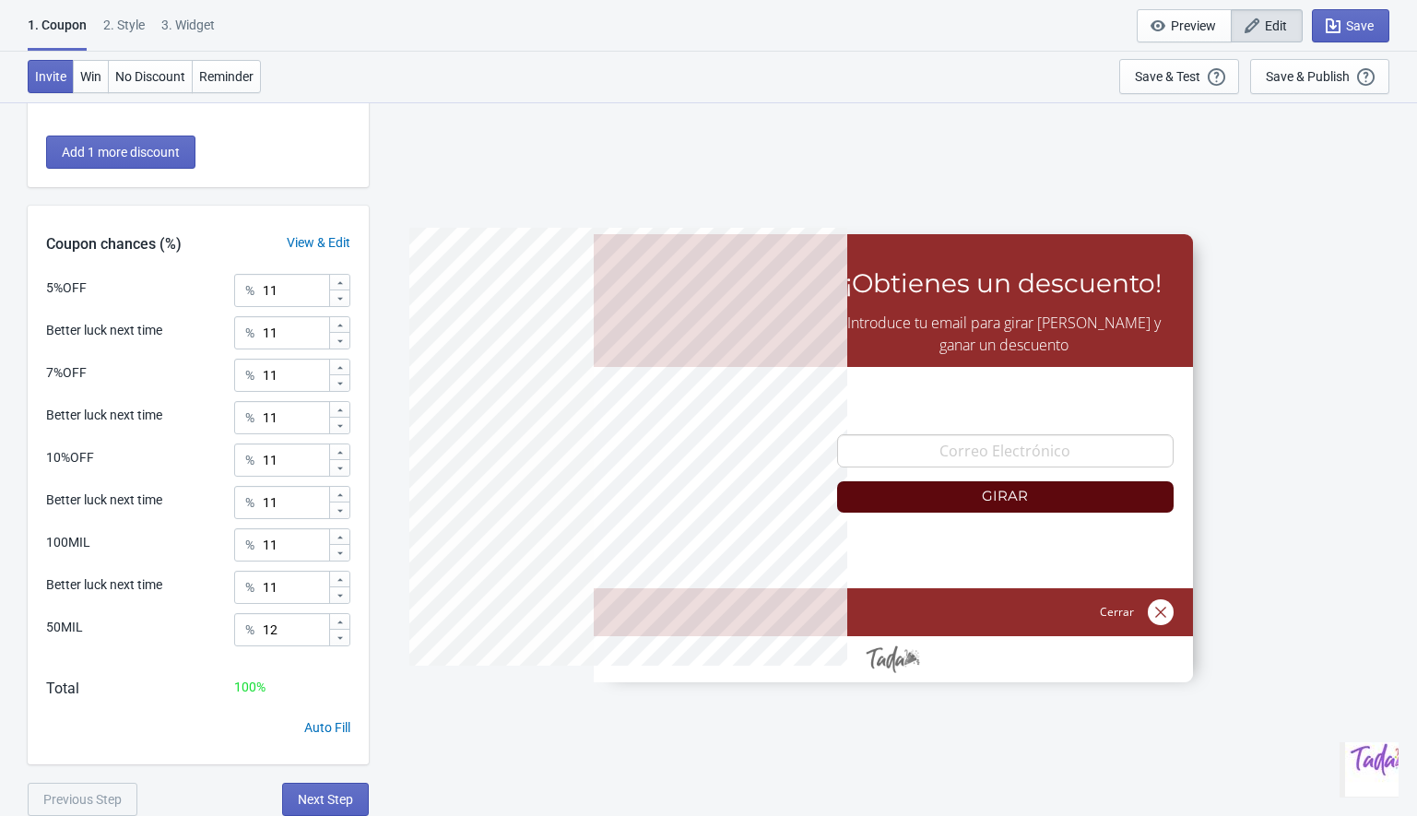
click at [120, 21] on div "2 . Style" at bounding box center [123, 32] width 41 height 32
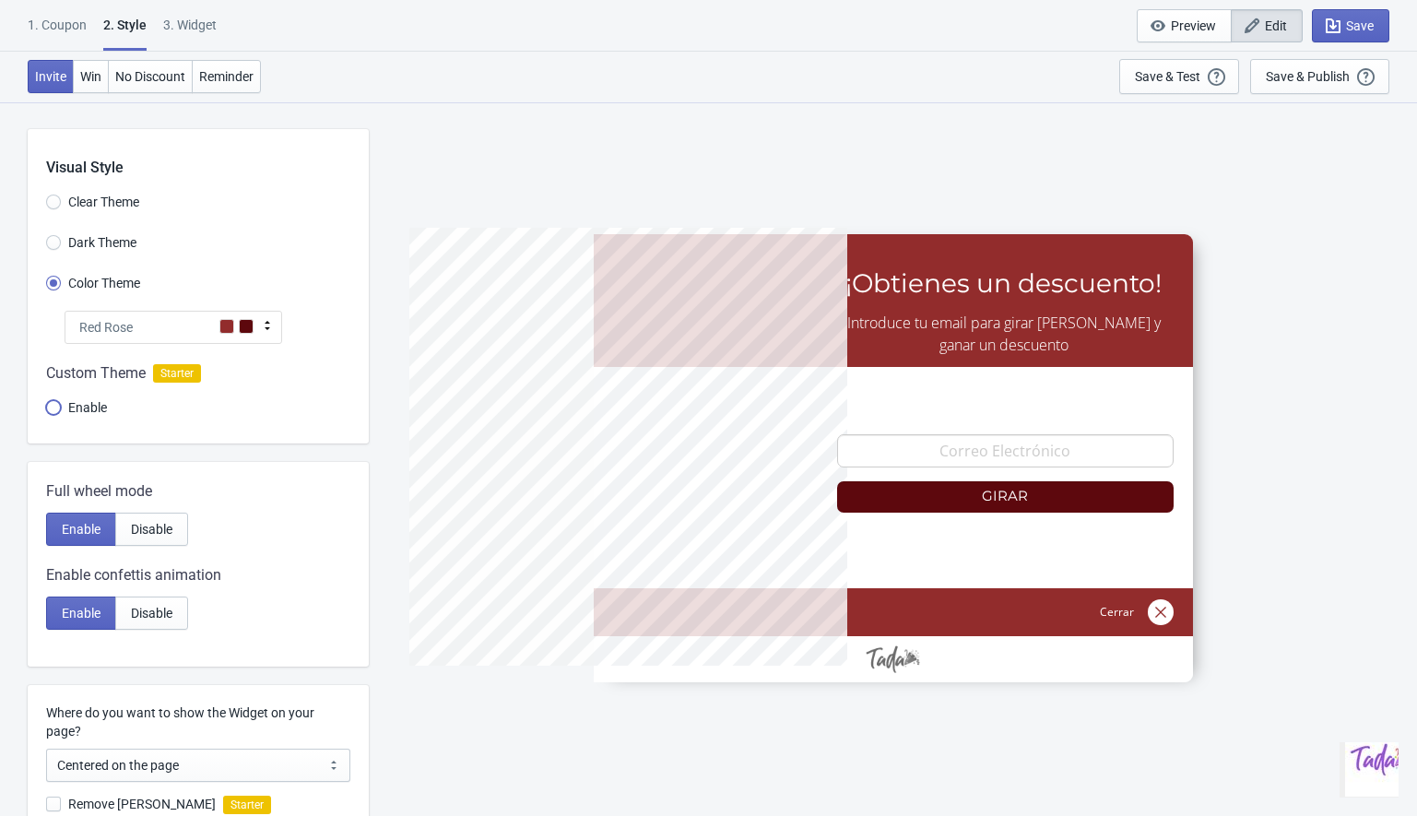
click at [52, 407] on input "Enable" at bounding box center [53, 416] width 15 height 33
radio input "true"
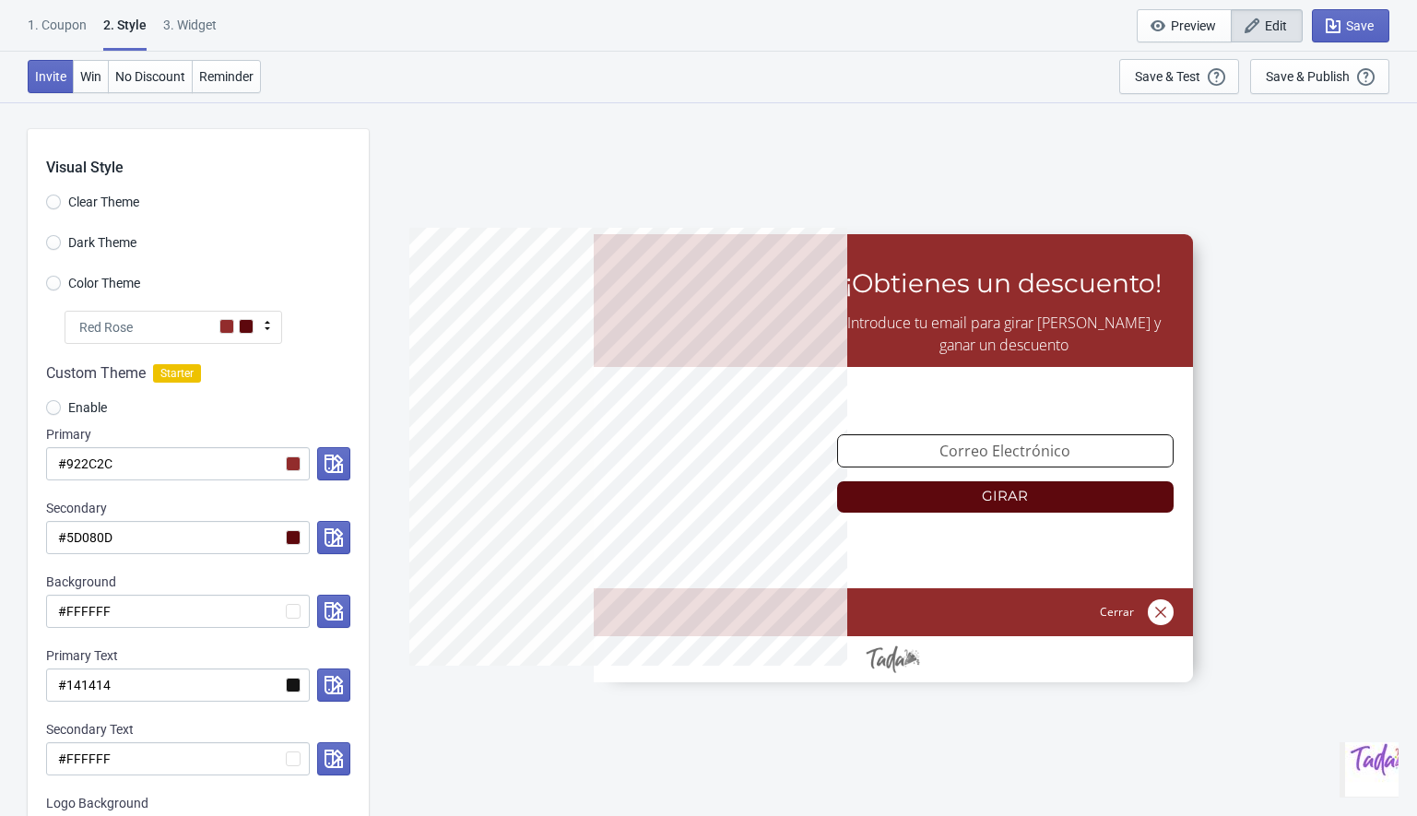
click at [213, 20] on div "3. Widget" at bounding box center [189, 32] width 53 height 32
select select "1"
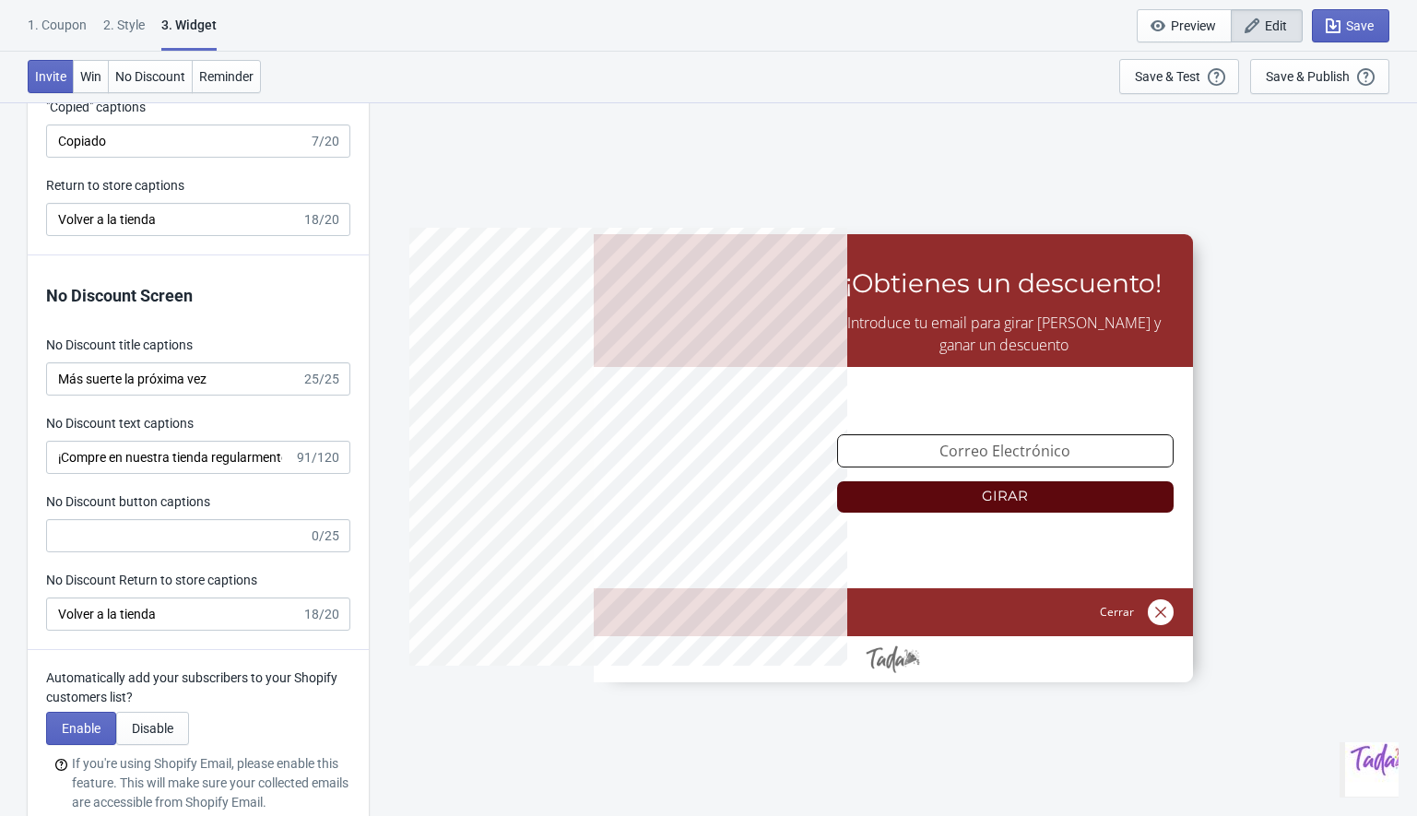
scroll to position [4115, 0]
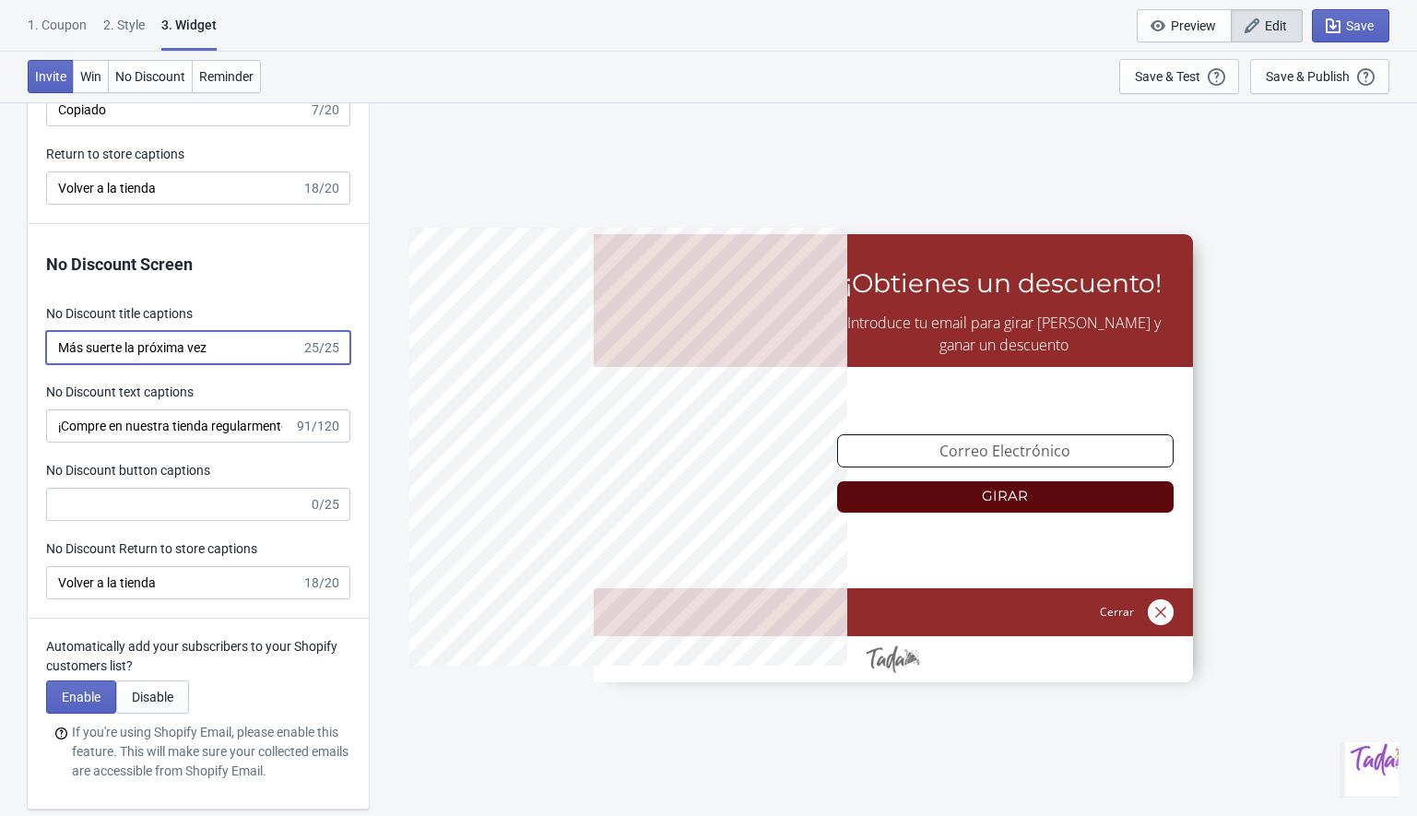
type input "no_code"
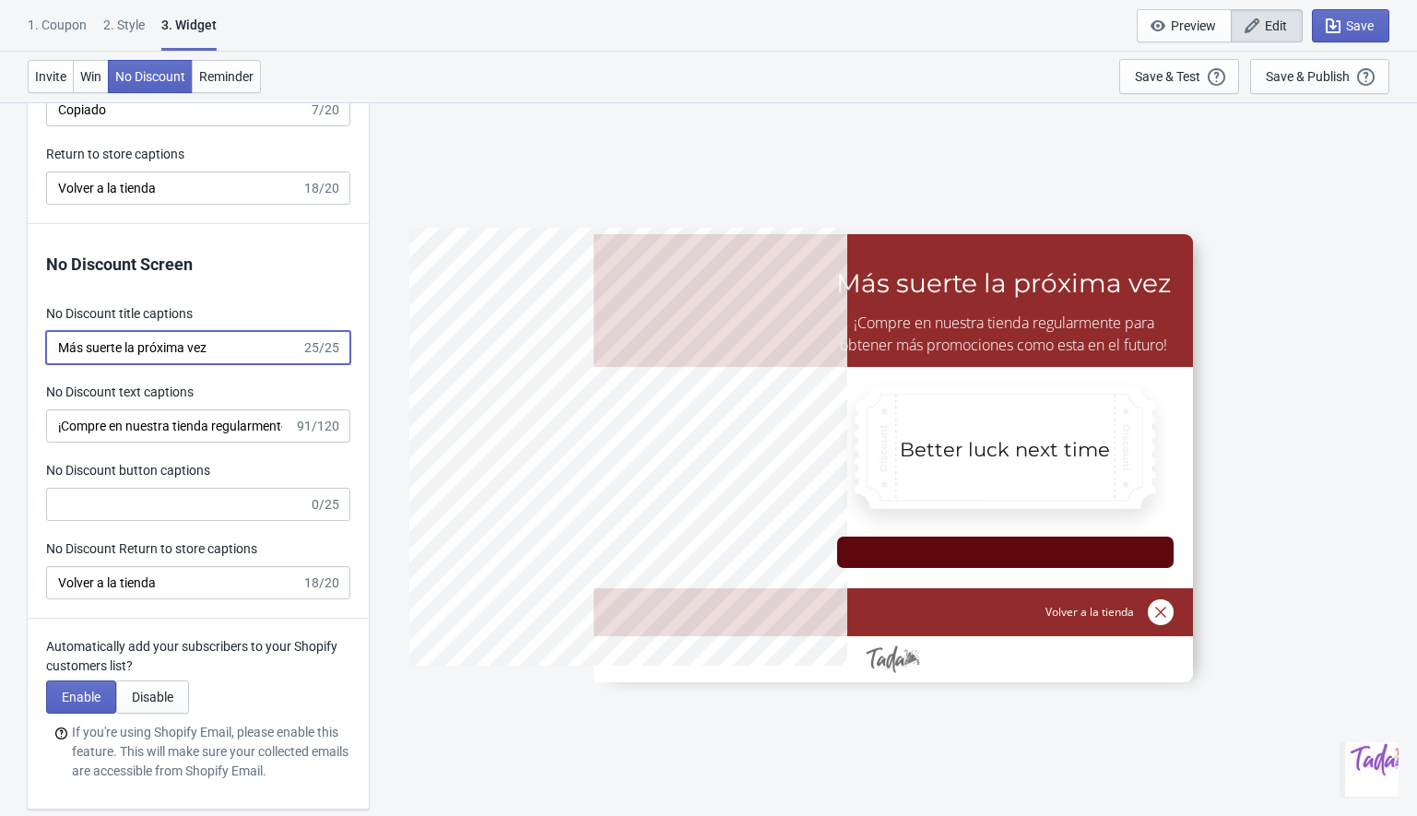
click at [128, 353] on input "Más suerte la próxima vez" at bounding box center [173, 347] width 255 height 33
paste input "La experiencia OndadeMar"
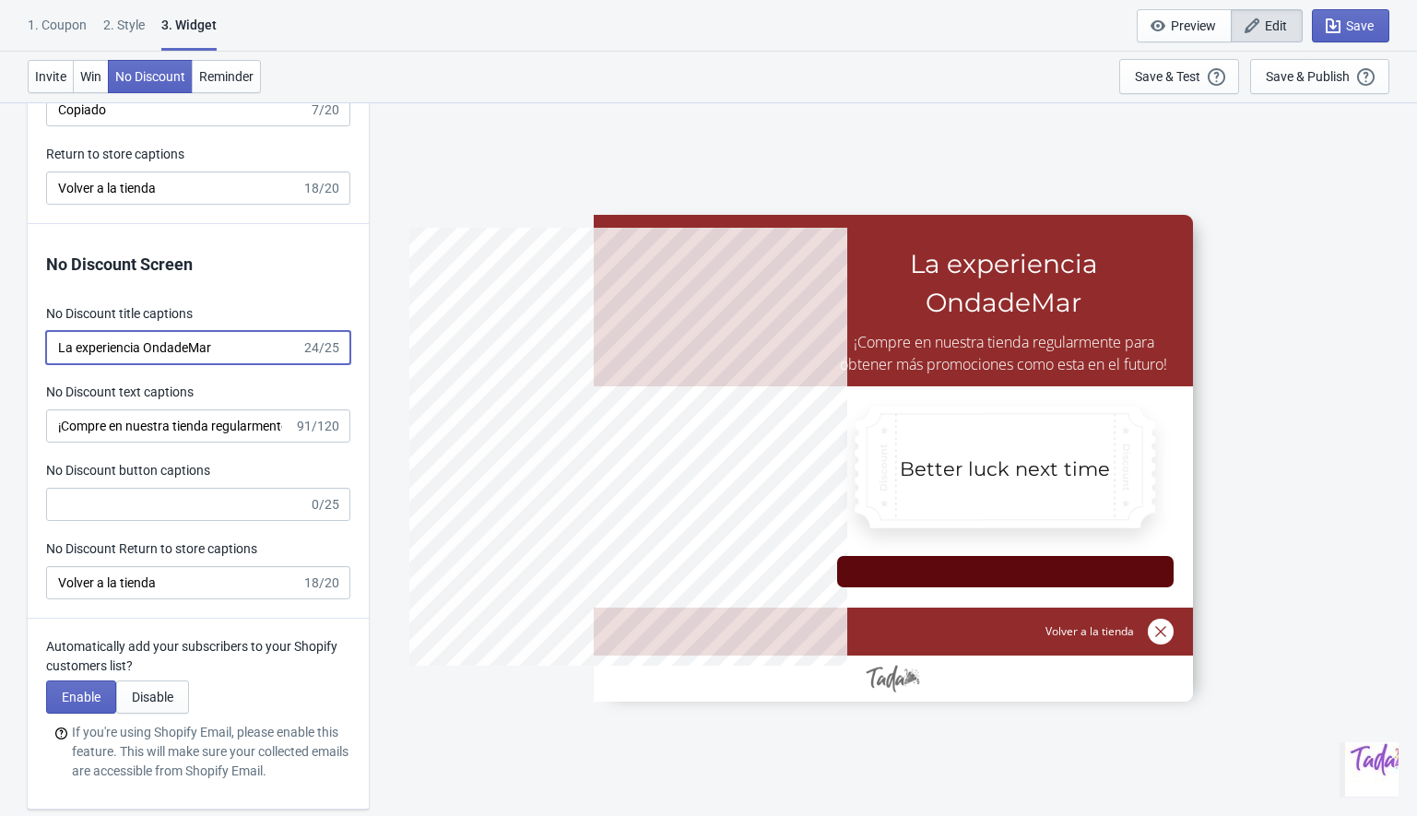
type input "La experiencia OndadeMar"
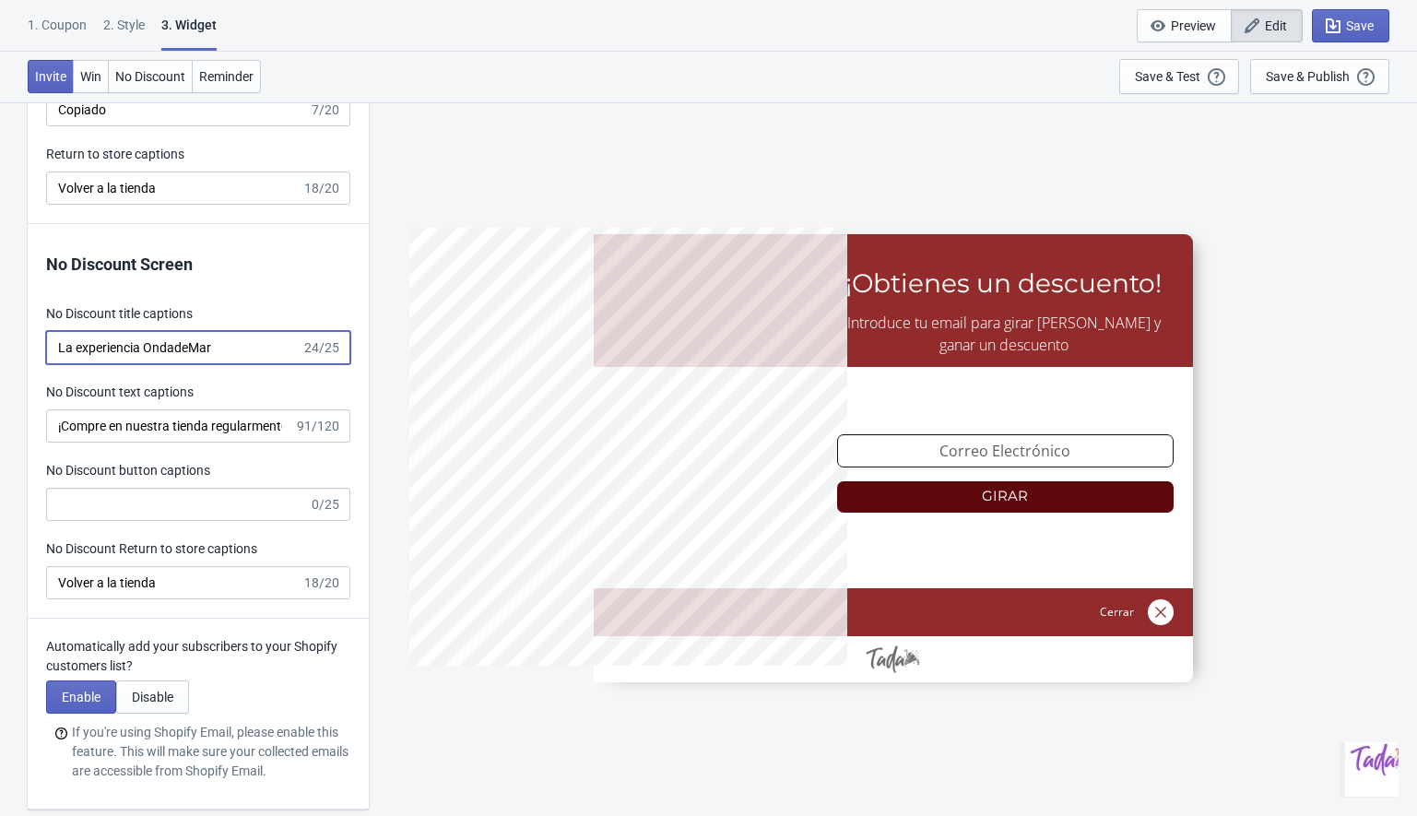
type input "no_code"
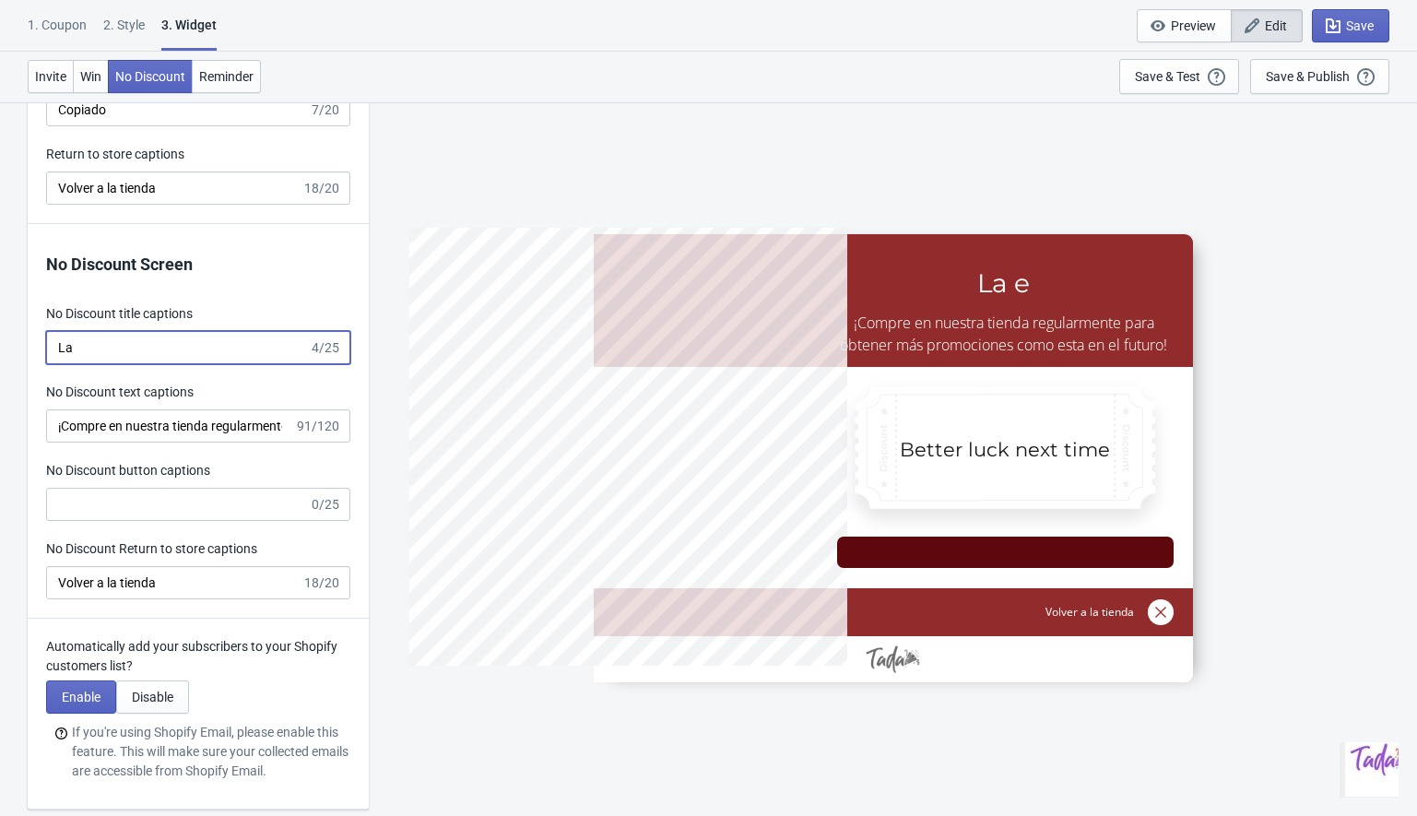
type input "L"
type input "La experiencia OdM sig"
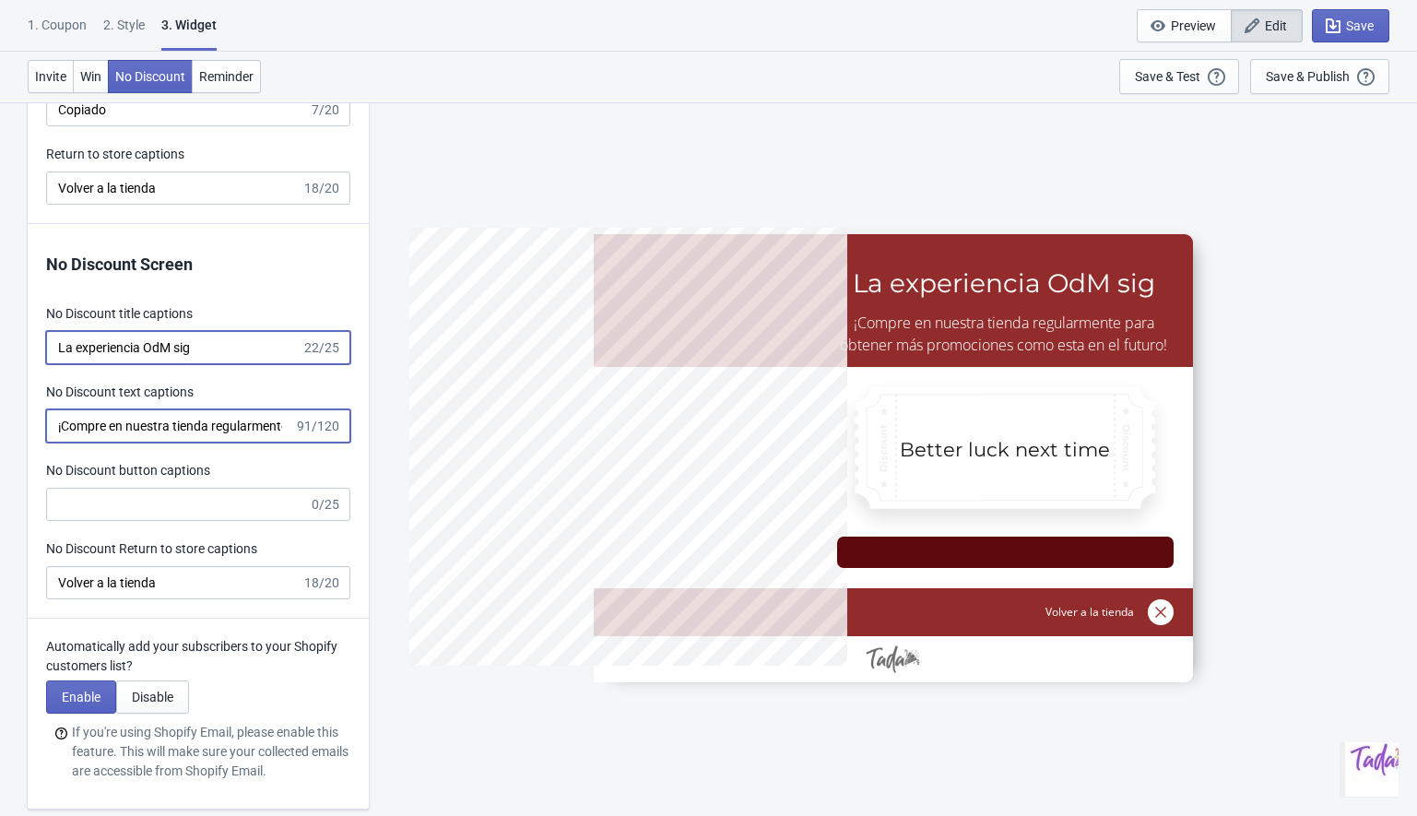
type input "no_code"
click at [122, 433] on input "¡Compre en nuestra tienda regularmente para obtener más promociones como esta e…" at bounding box center [170, 425] width 248 height 33
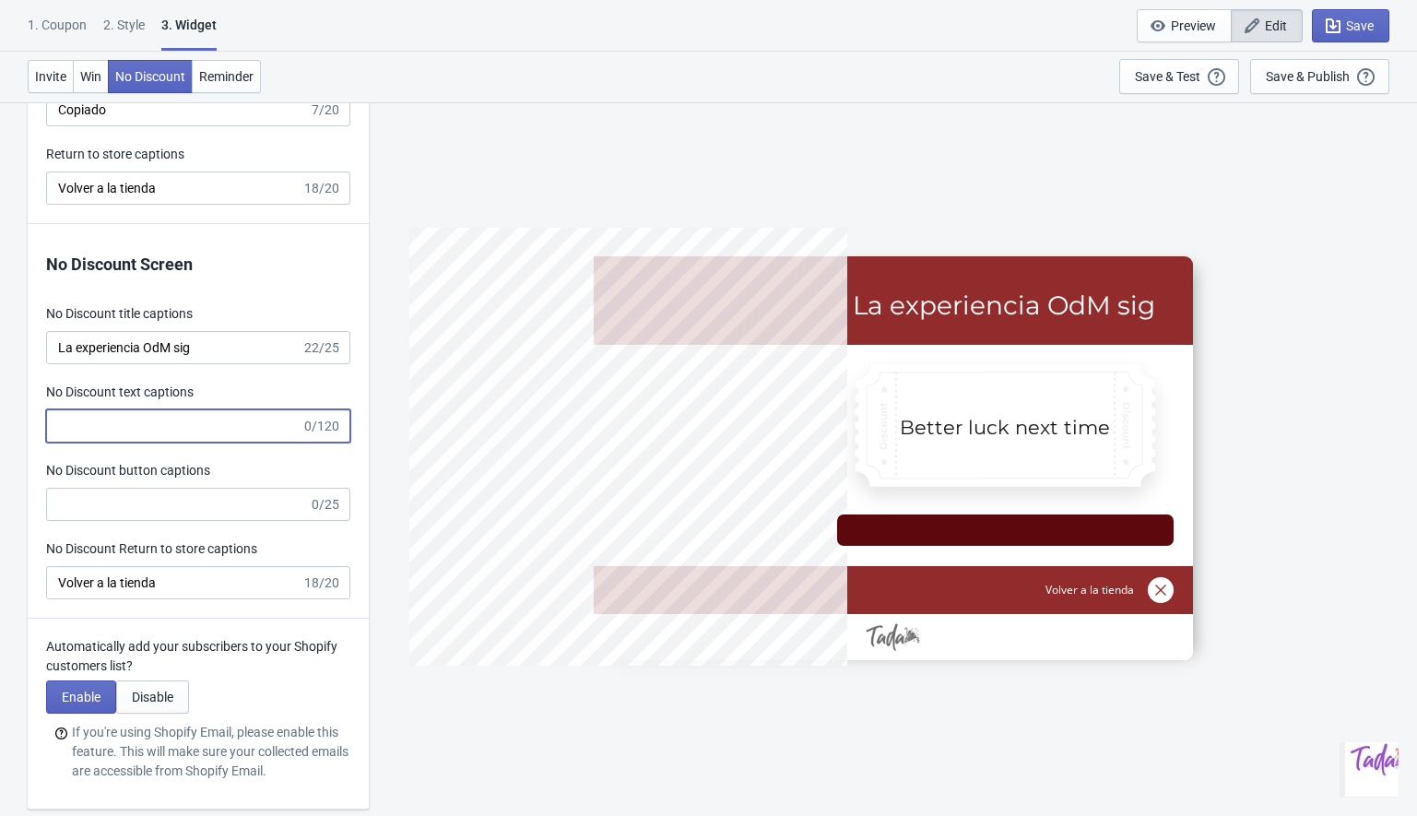
paste input "Aún hay sorpresas esperándote dentro de nuestra tienda online."
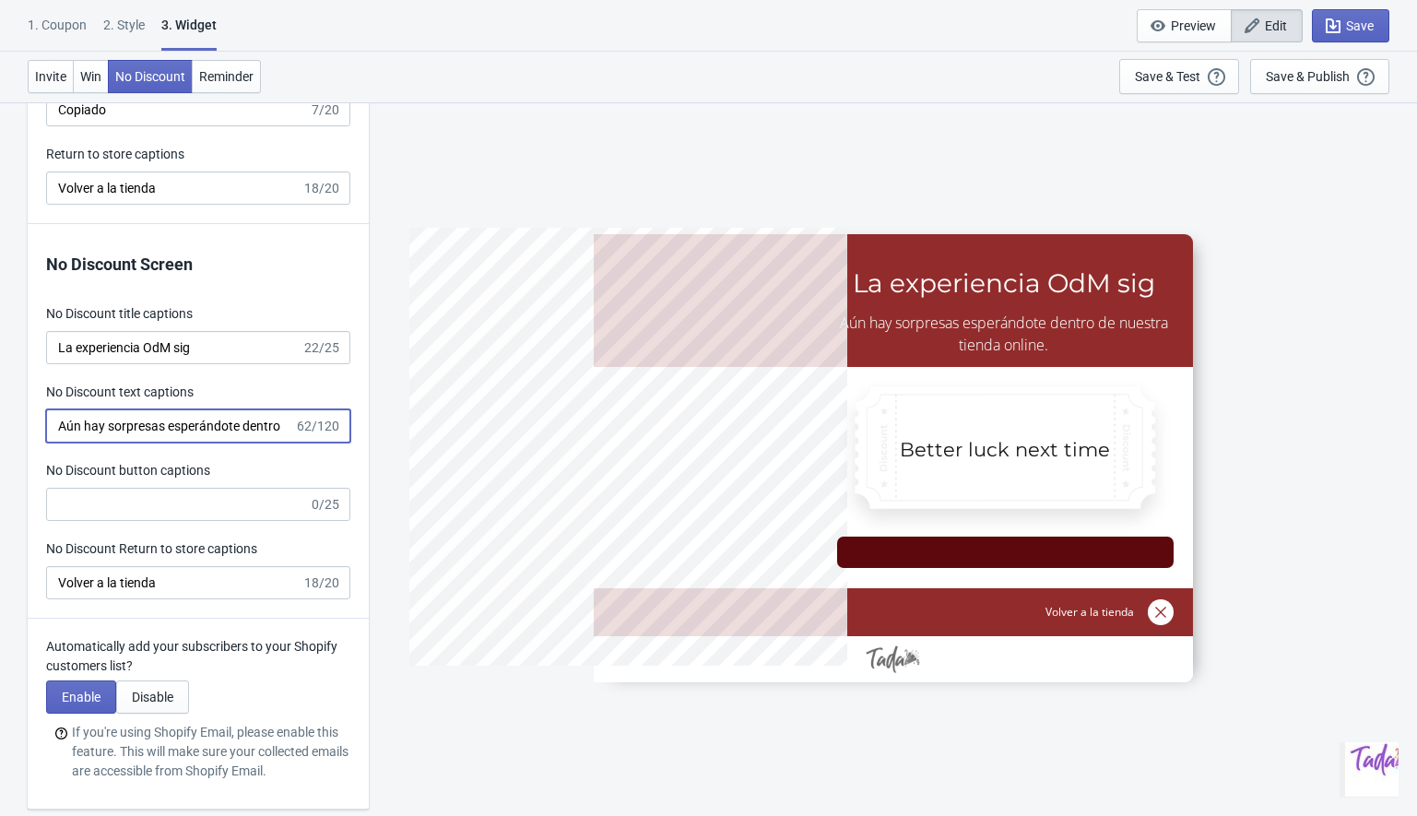
scroll to position [0, 156]
type input "Aún hay sorpresas esperándote dentro de nuestra tienda online."
click at [107, 508] on input "No Discount button captions" at bounding box center [177, 504] width 263 height 33
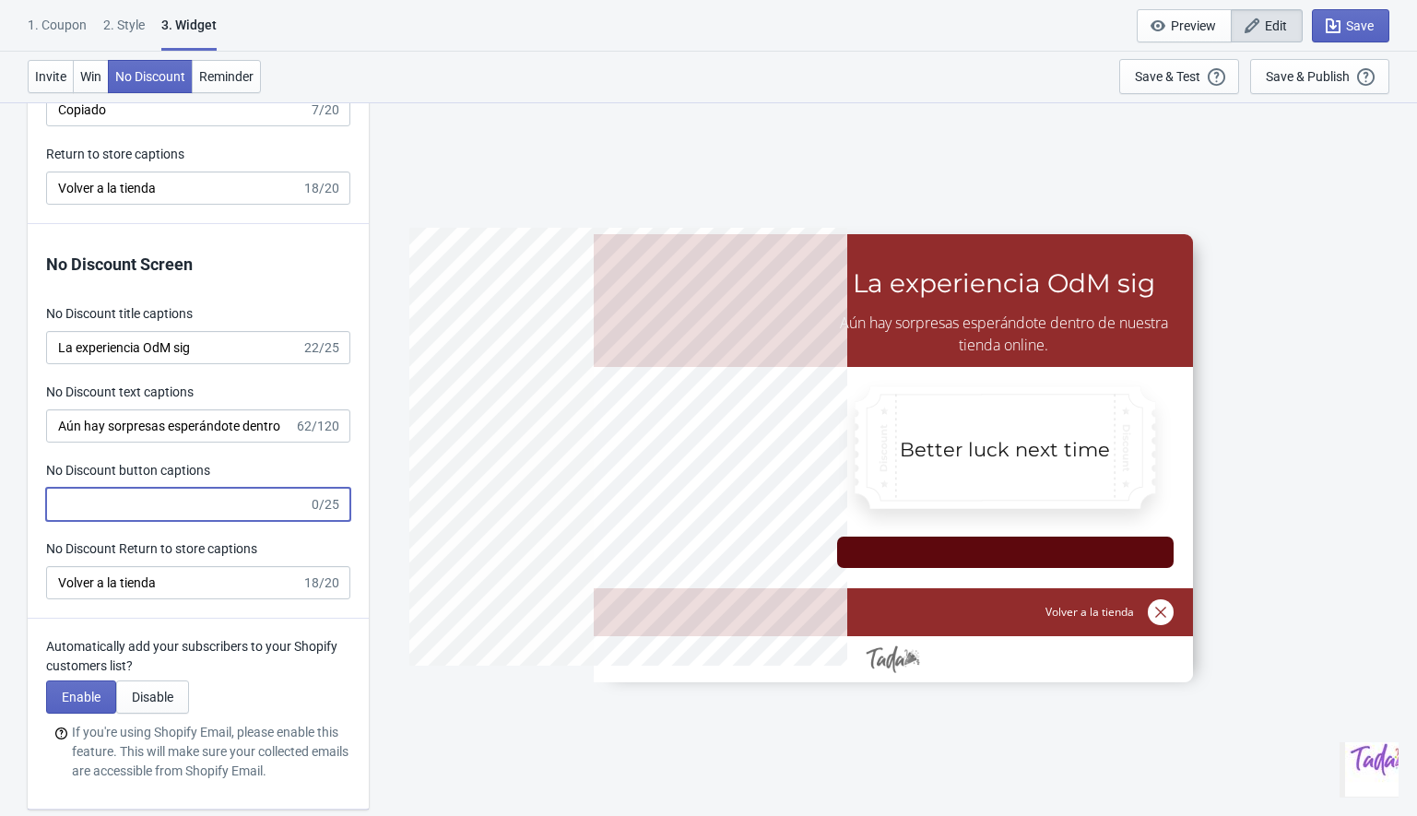
scroll to position [0, 0]
type input "no_code"
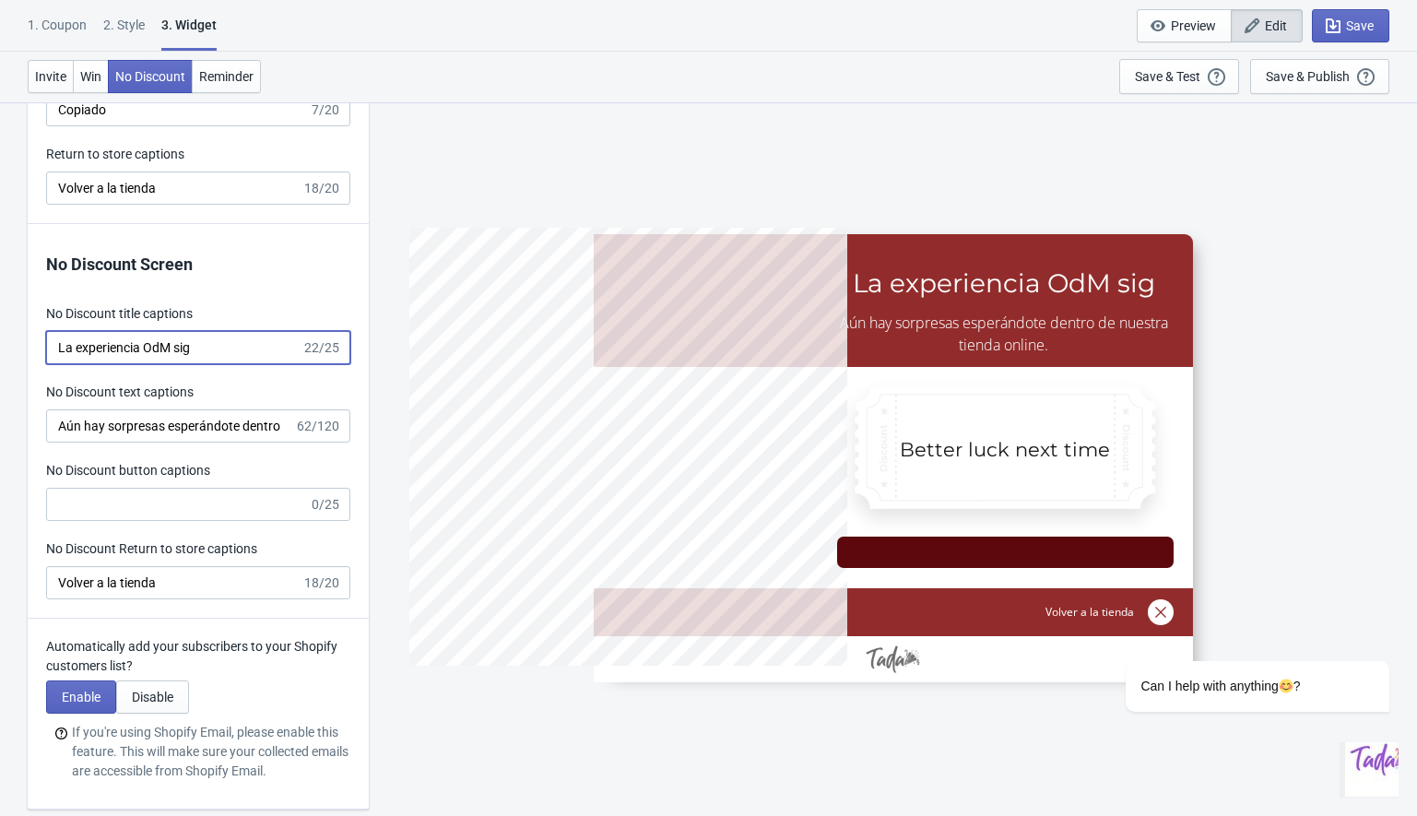
click at [210, 352] on input "La experiencia OdM sig" at bounding box center [173, 347] width 255 height 33
type input "La experiencia OdM sigue:"
type input "5%OFF"
click at [1338, 27] on icon "button" at bounding box center [1333, 25] width 15 height 15
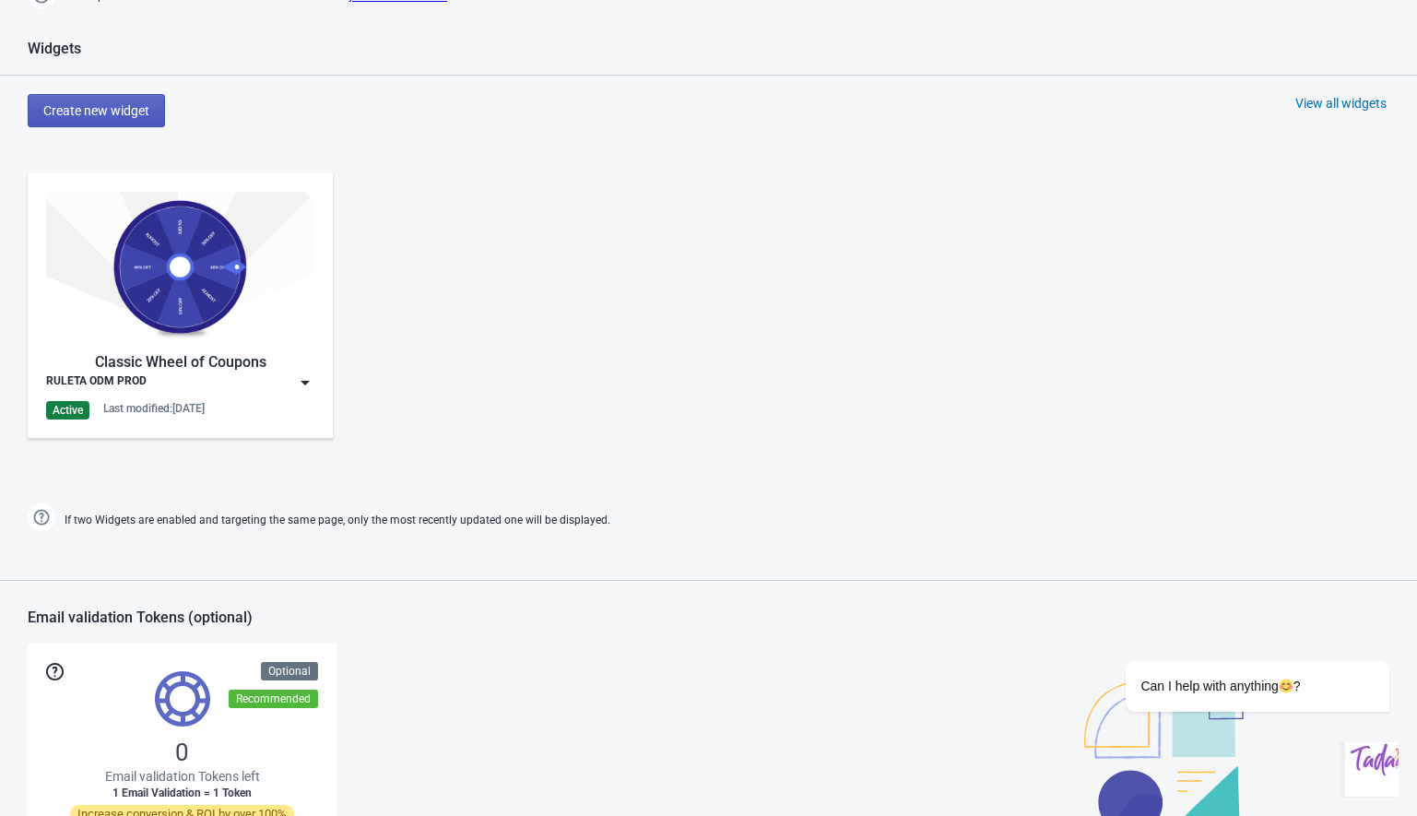
scroll to position [837, 0]
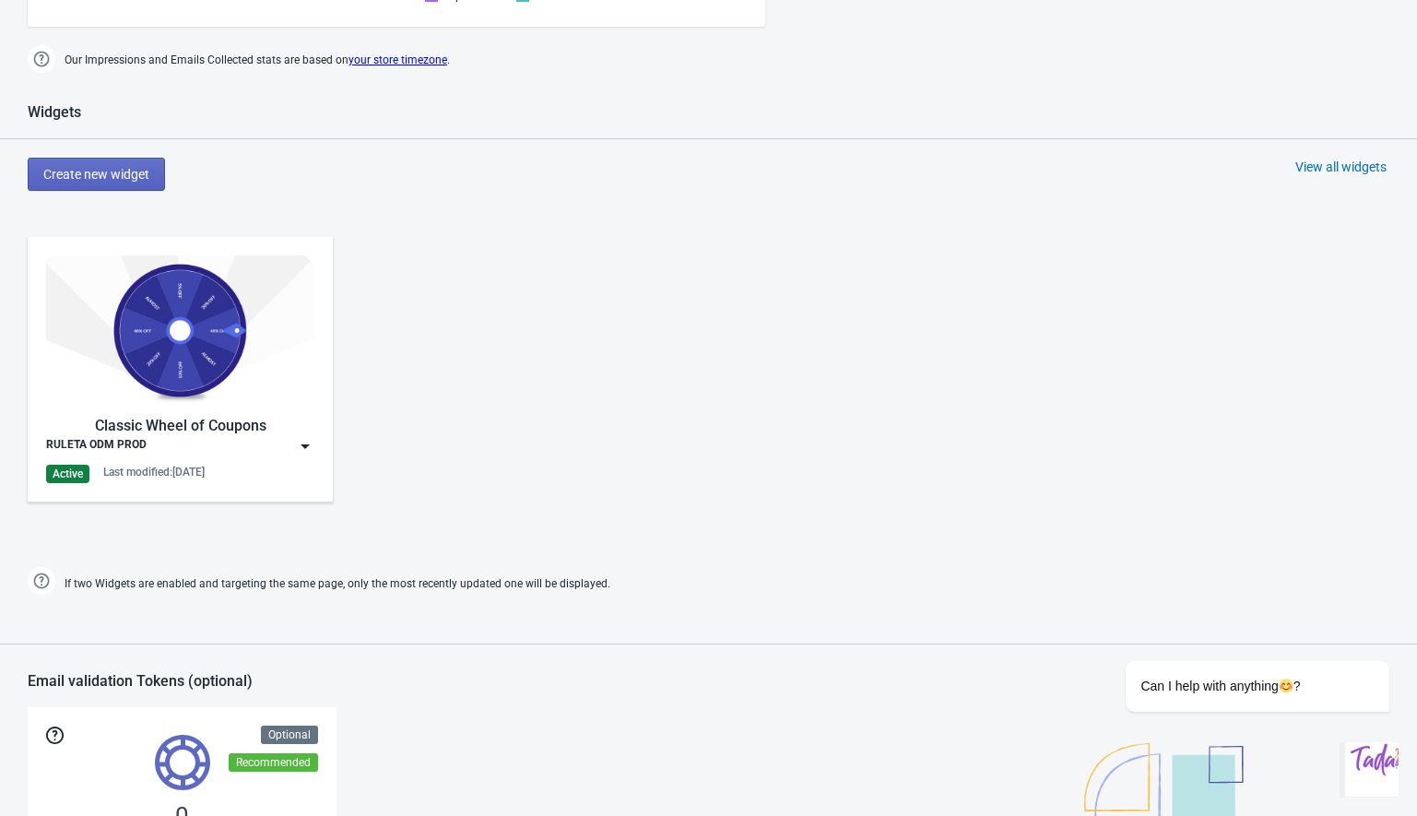
click at [311, 443] on img at bounding box center [305, 446] width 18 height 18
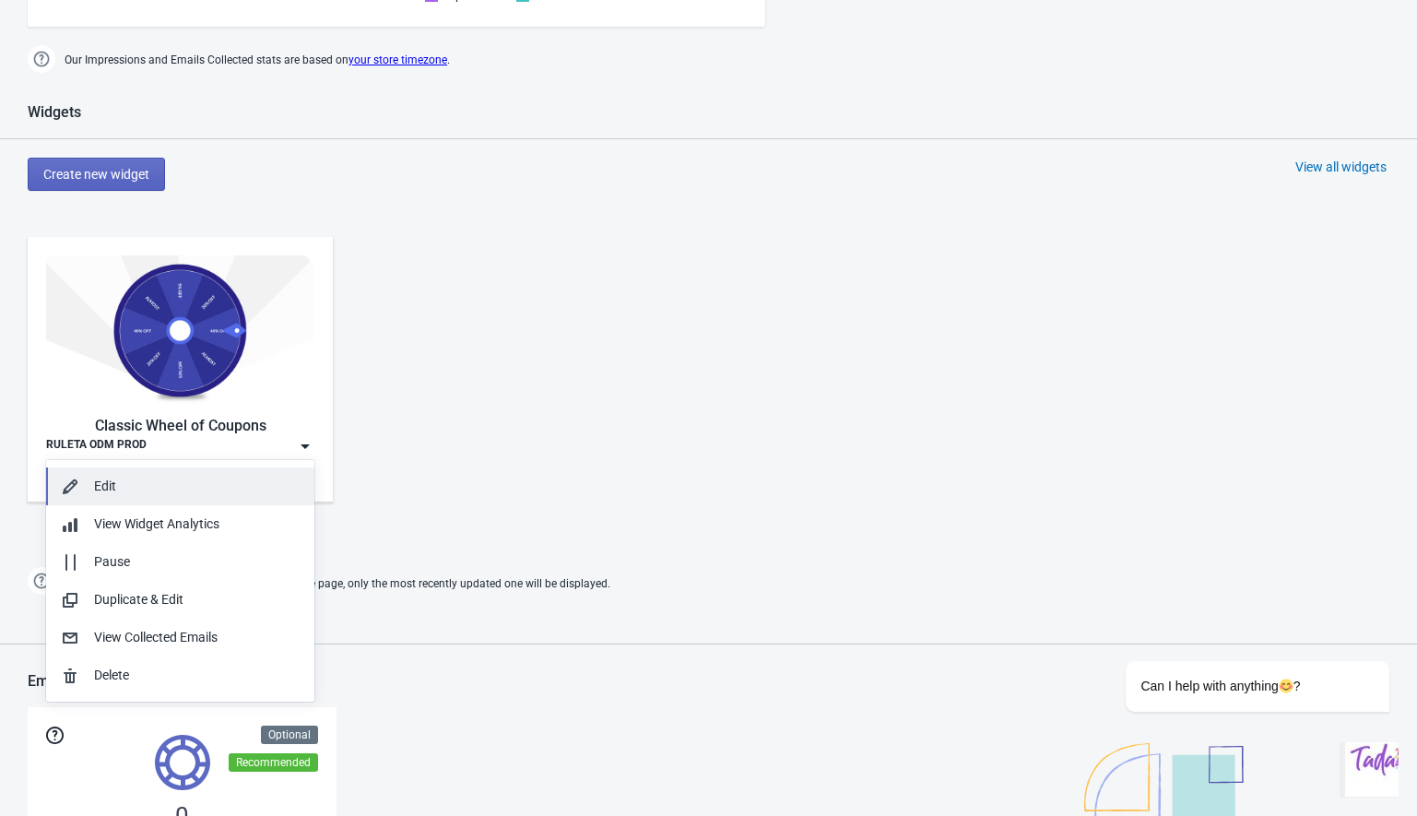
click at [86, 487] on div "Edit" at bounding box center [180, 486] width 239 height 19
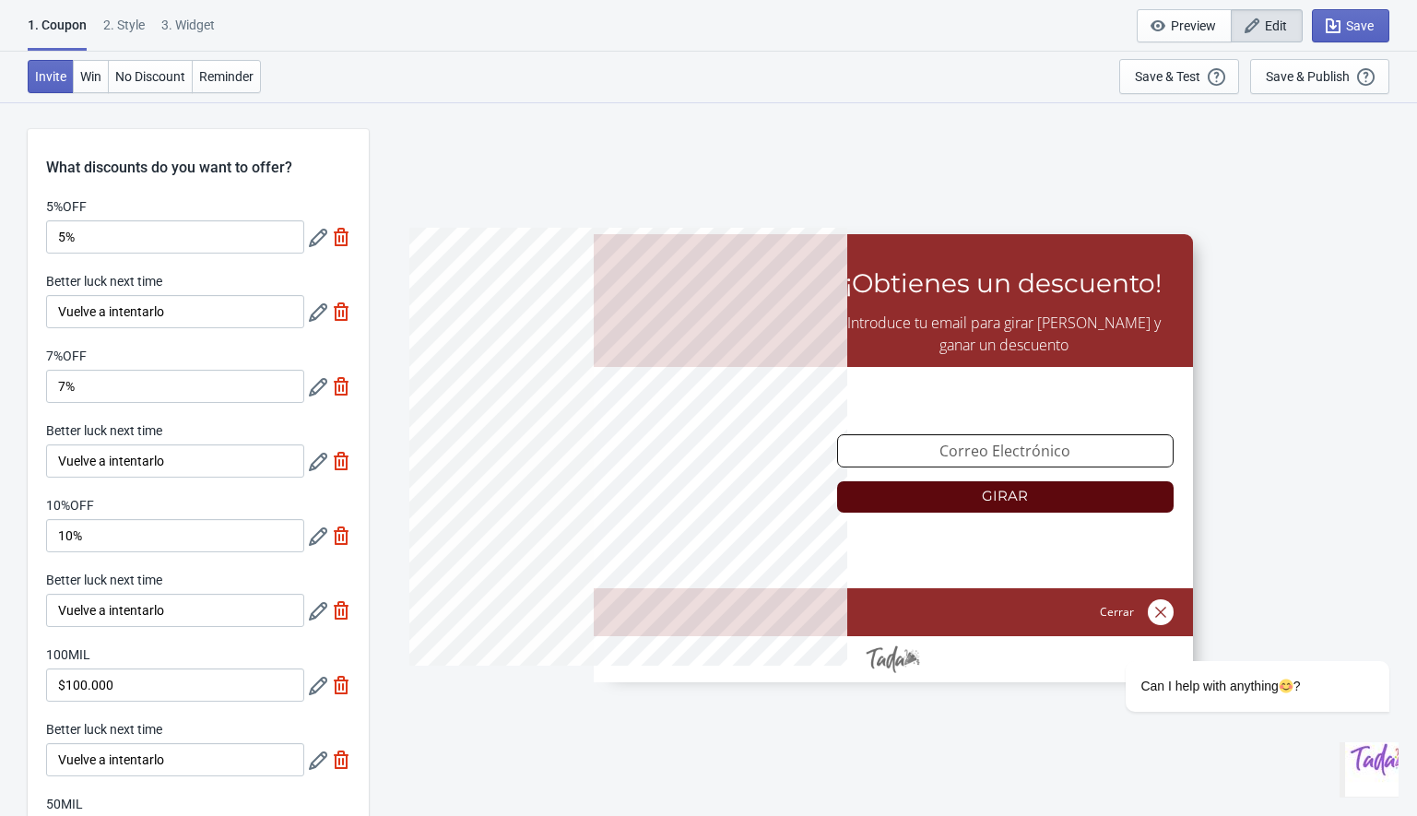
click at [127, 25] on div "2 . Style" at bounding box center [123, 32] width 41 height 32
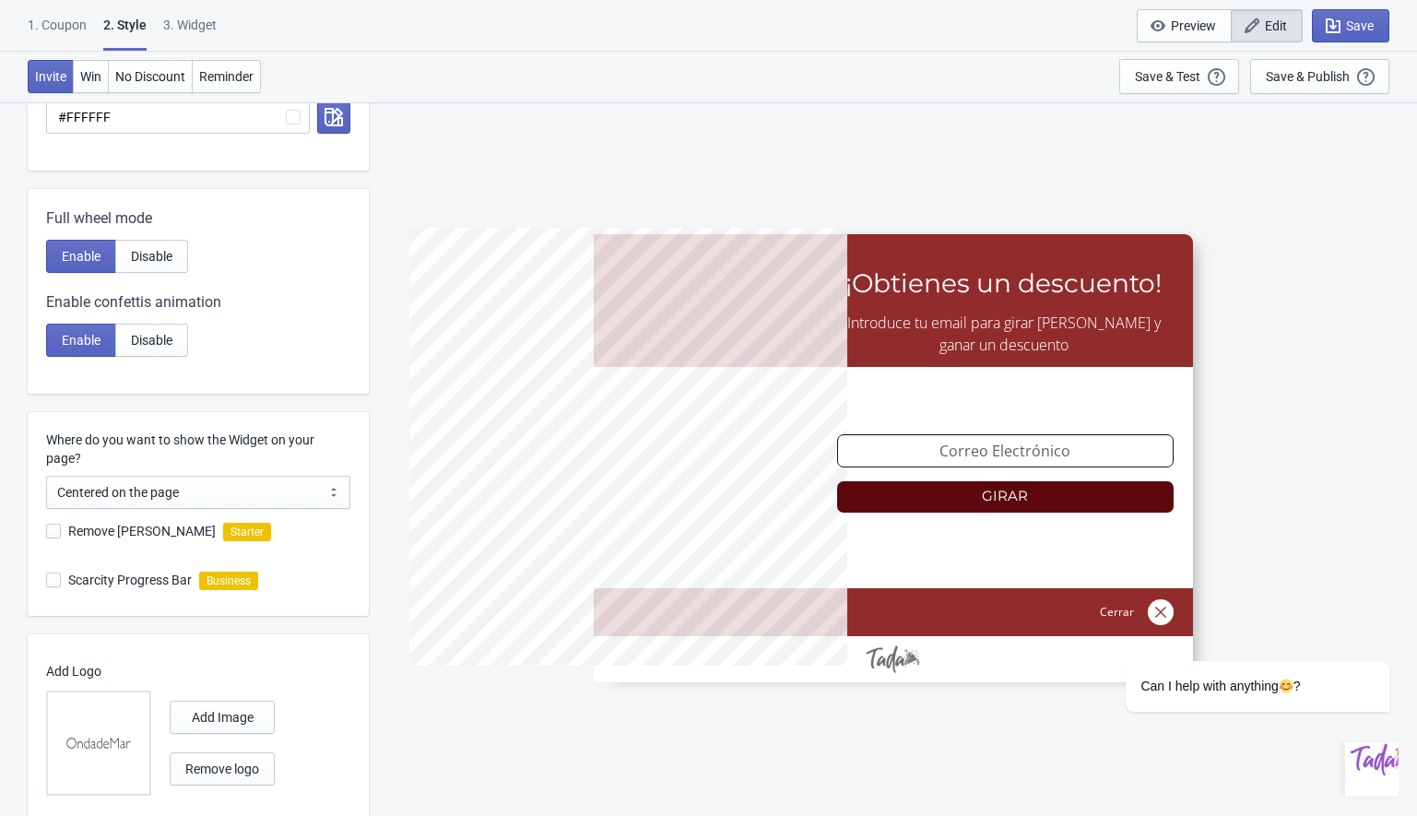
scroll to position [825, 0]
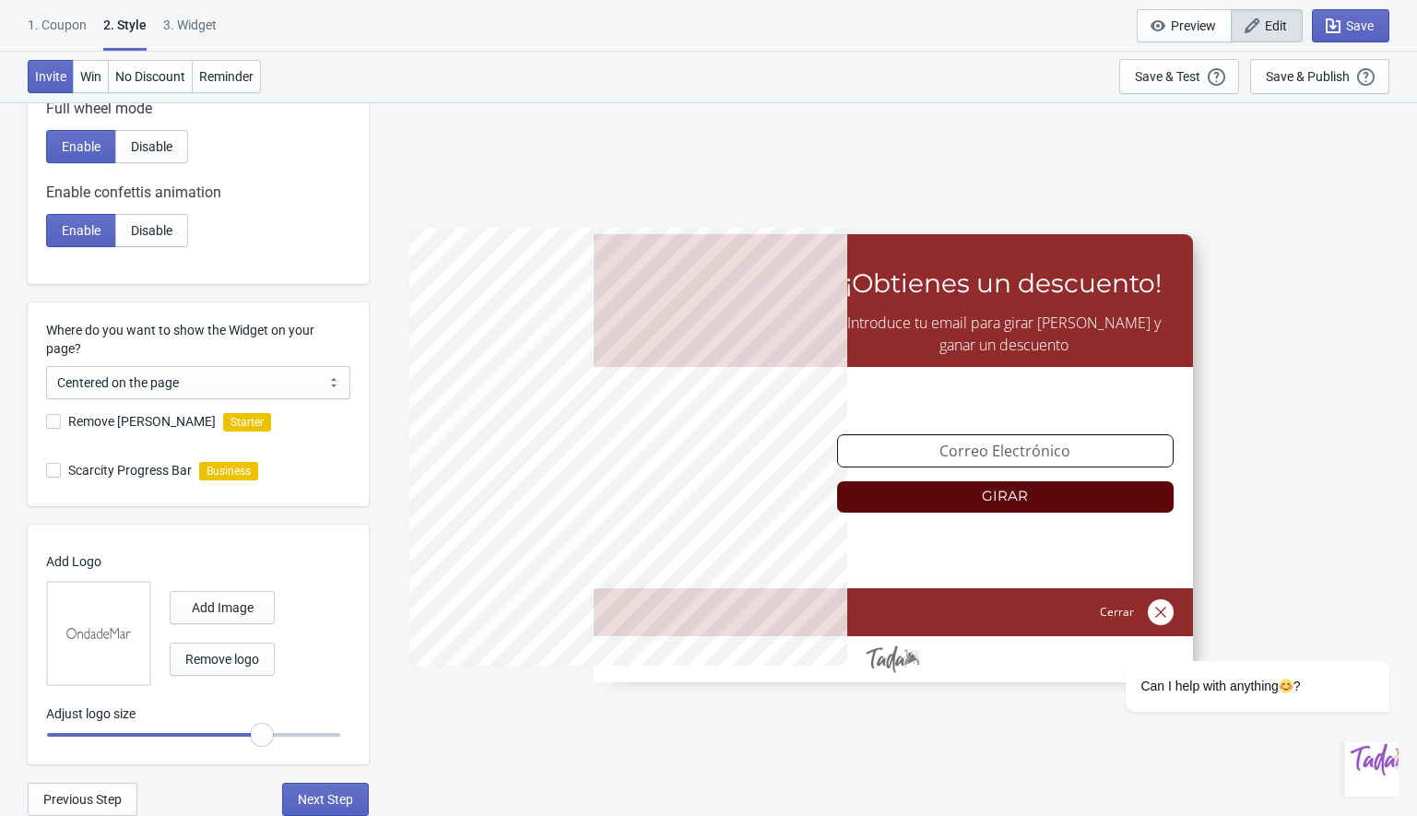
click at [193, 24] on div "3. Widget" at bounding box center [189, 32] width 53 height 32
select select "1"
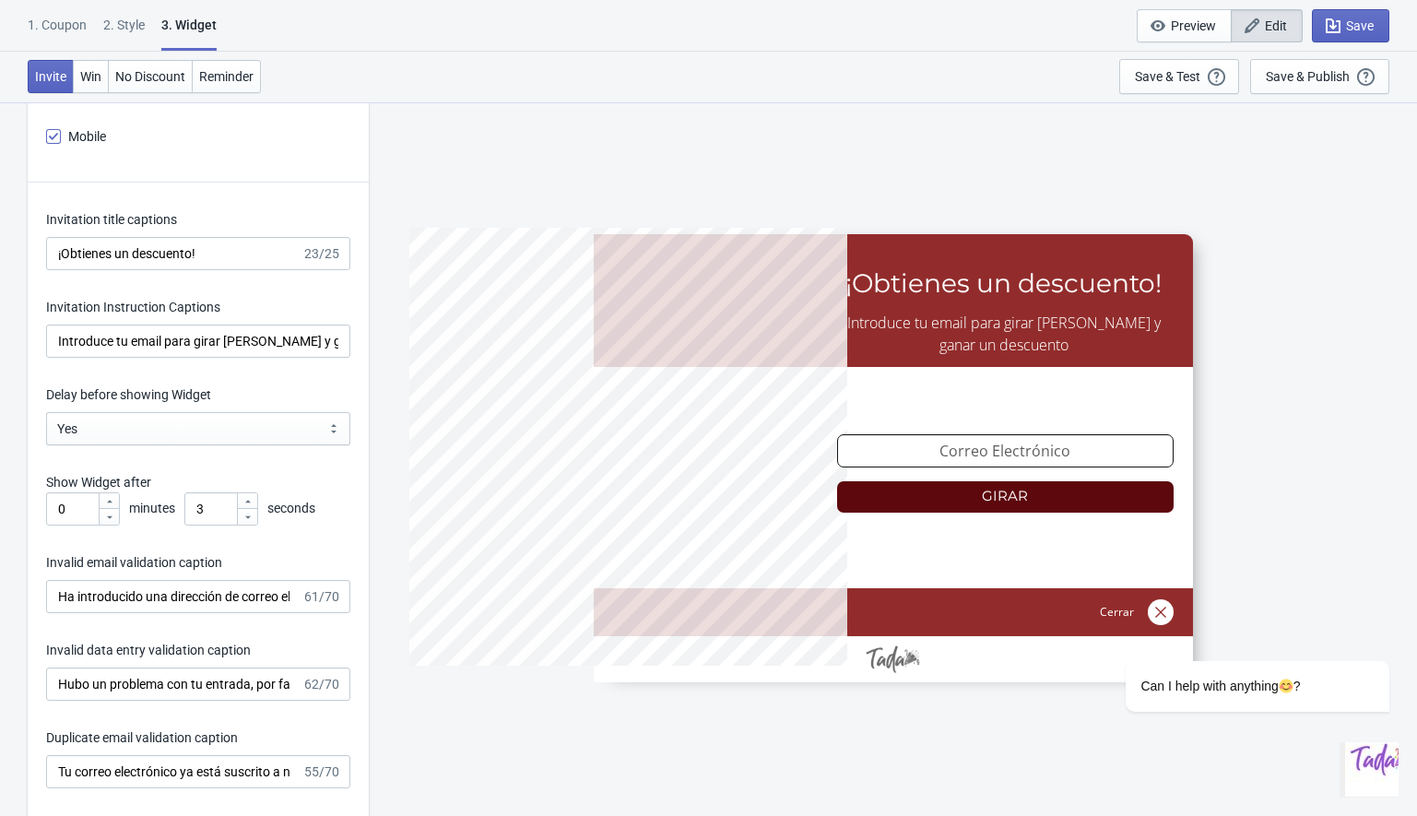
scroll to position [2486, 0]
click at [123, 234] on div "Invitation title captions ¡Obtienes un descuento! 23/25" at bounding box center [198, 239] width 304 height 60
click at [122, 252] on input "¡Obtienes un descuento!" at bounding box center [173, 252] width 255 height 33
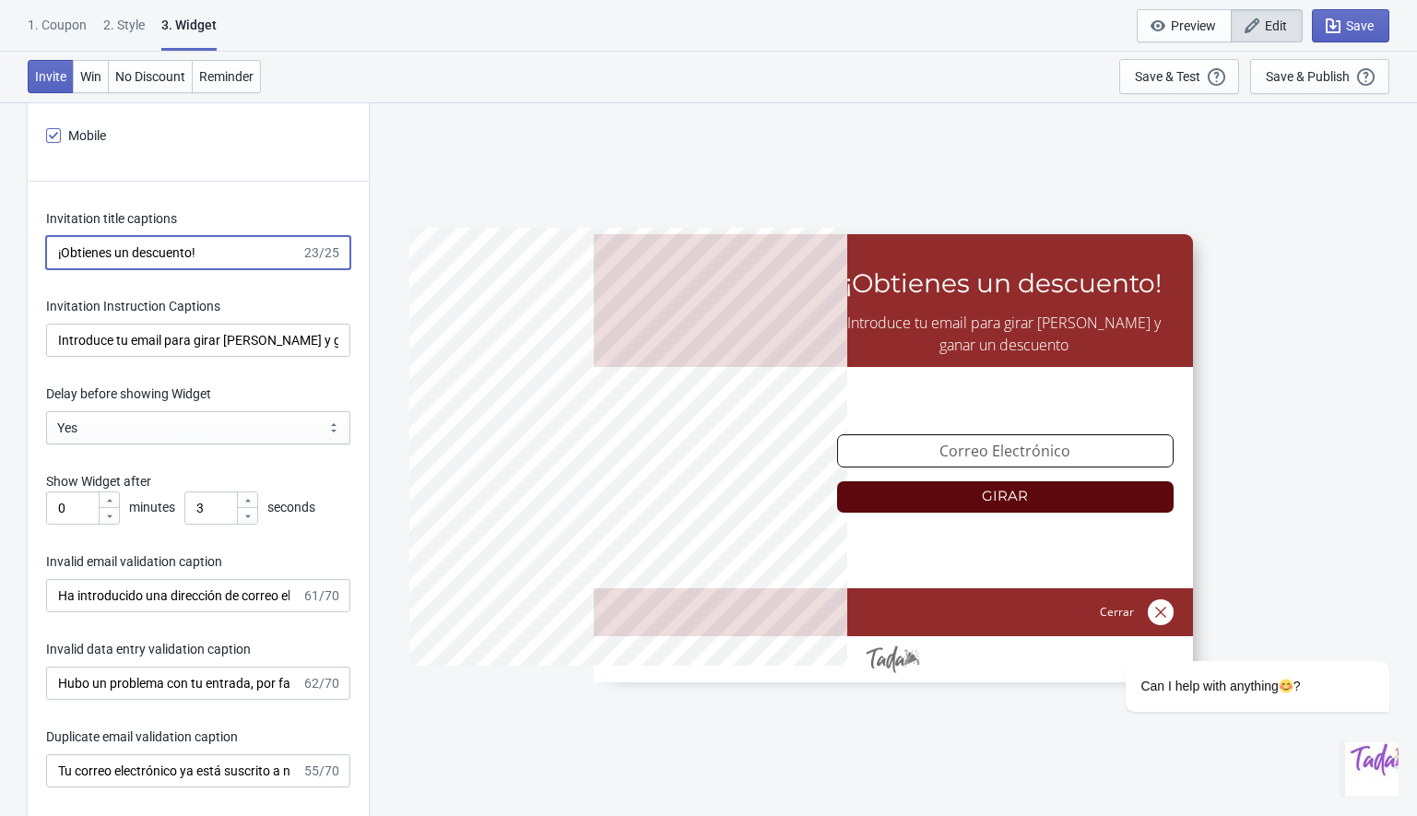
click at [122, 252] on input "¡Obtienes un descuento!" at bounding box center [173, 252] width 255 height 33
paste input "Felicidades, ganaste"
type input "¡Felicidades, ganaste!"
click at [66, 341] on input "Introduce tu email para girar [PERSON_NAME] y ganar un descuento" at bounding box center [198, 340] width 304 height 33
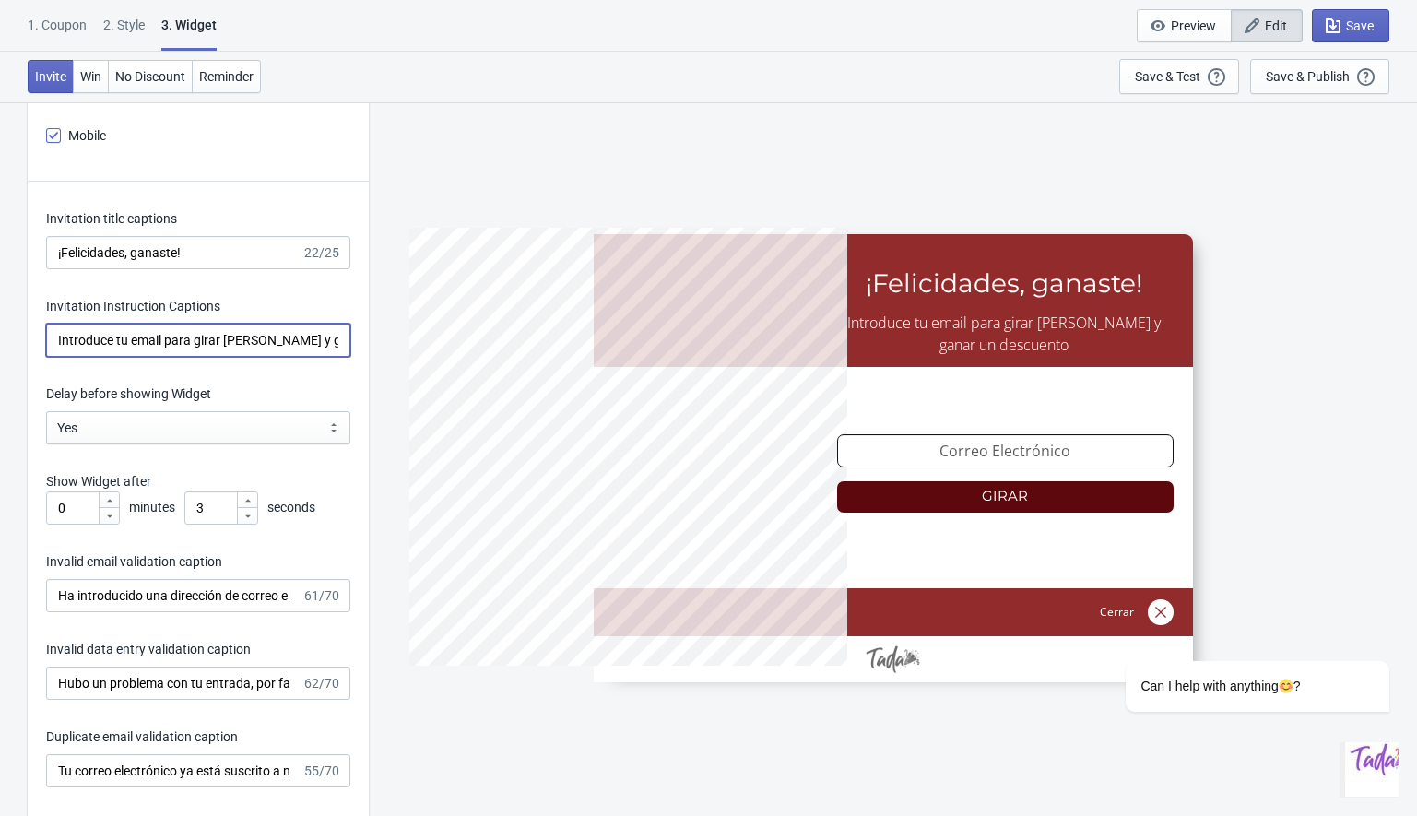
click at [66, 341] on input "Introduce tu email para girar [PERSON_NAME] y ganar un descuento" at bounding box center [198, 340] width 304 height 33
paste input "Disfrútalo en tu compra [PERSON_NAME] y lleva tus favoritos."
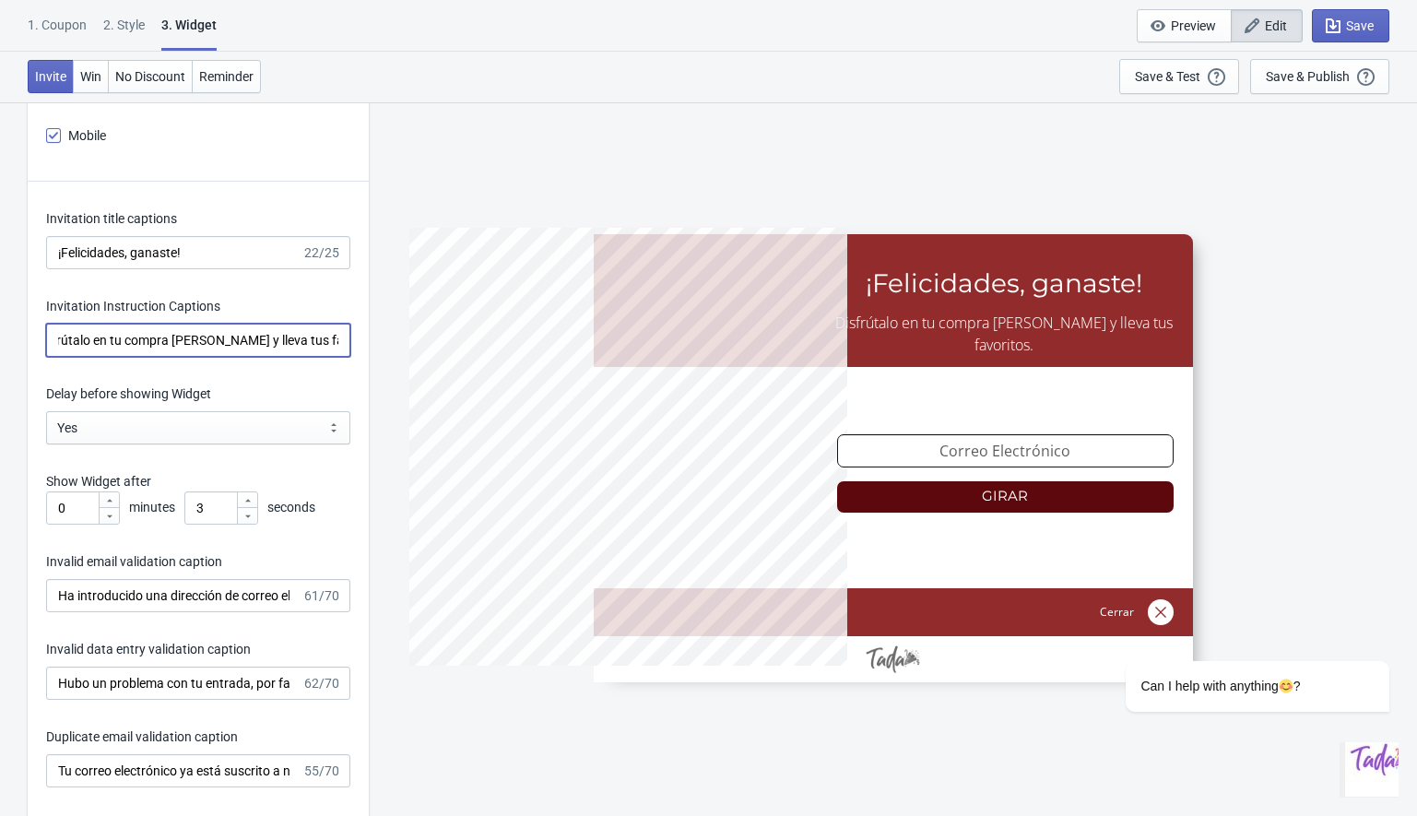
type input "Disfrútalo en tu compra [PERSON_NAME] y lleva tus favoritos."
click at [250, 519] on icon at bounding box center [247, 516] width 11 height 11
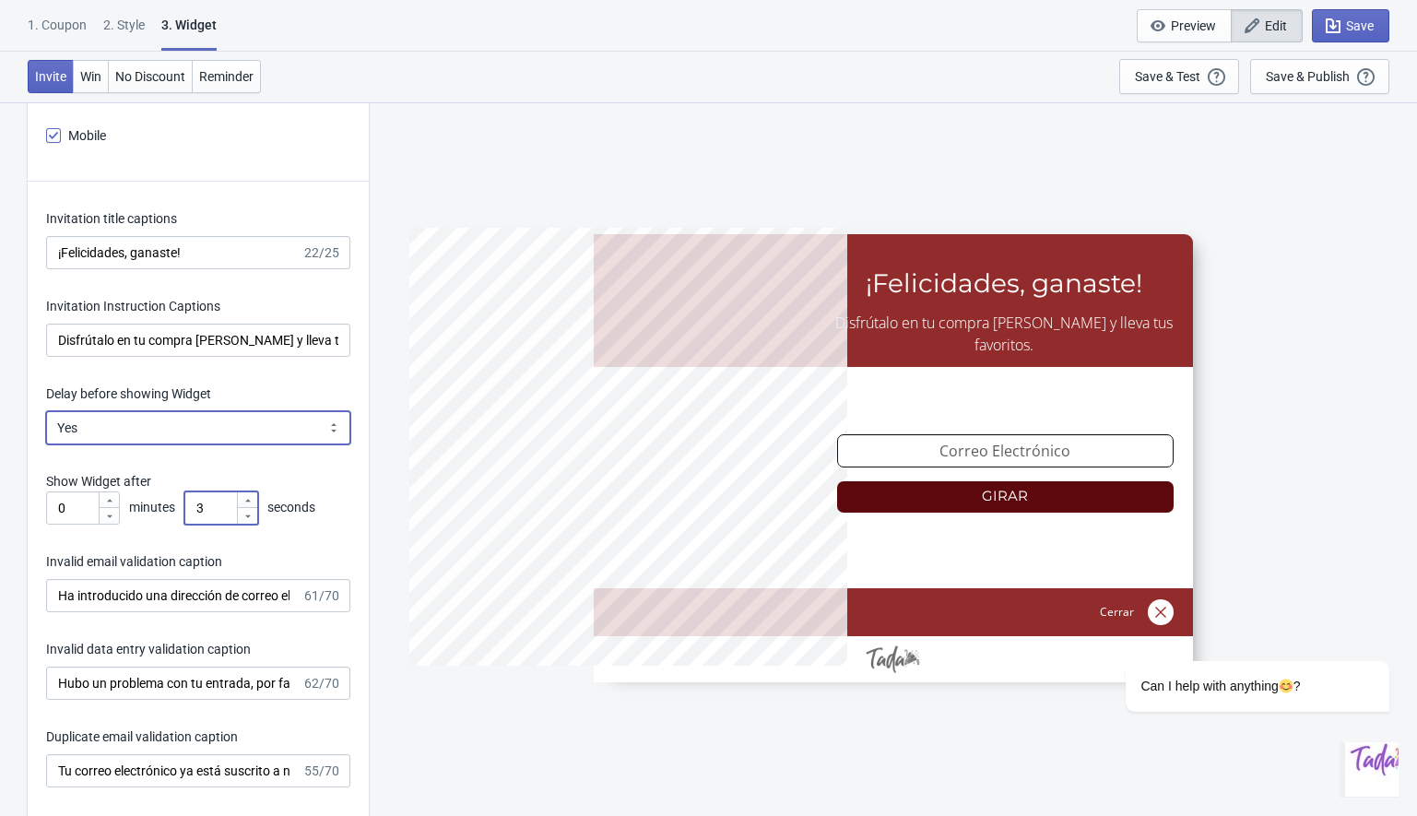
click at [131, 421] on select "Yes No" at bounding box center [198, 427] width 304 height 33
select select "left"
click at [46, 411] on select "Yes No" at bounding box center [198, 427] width 304 height 33
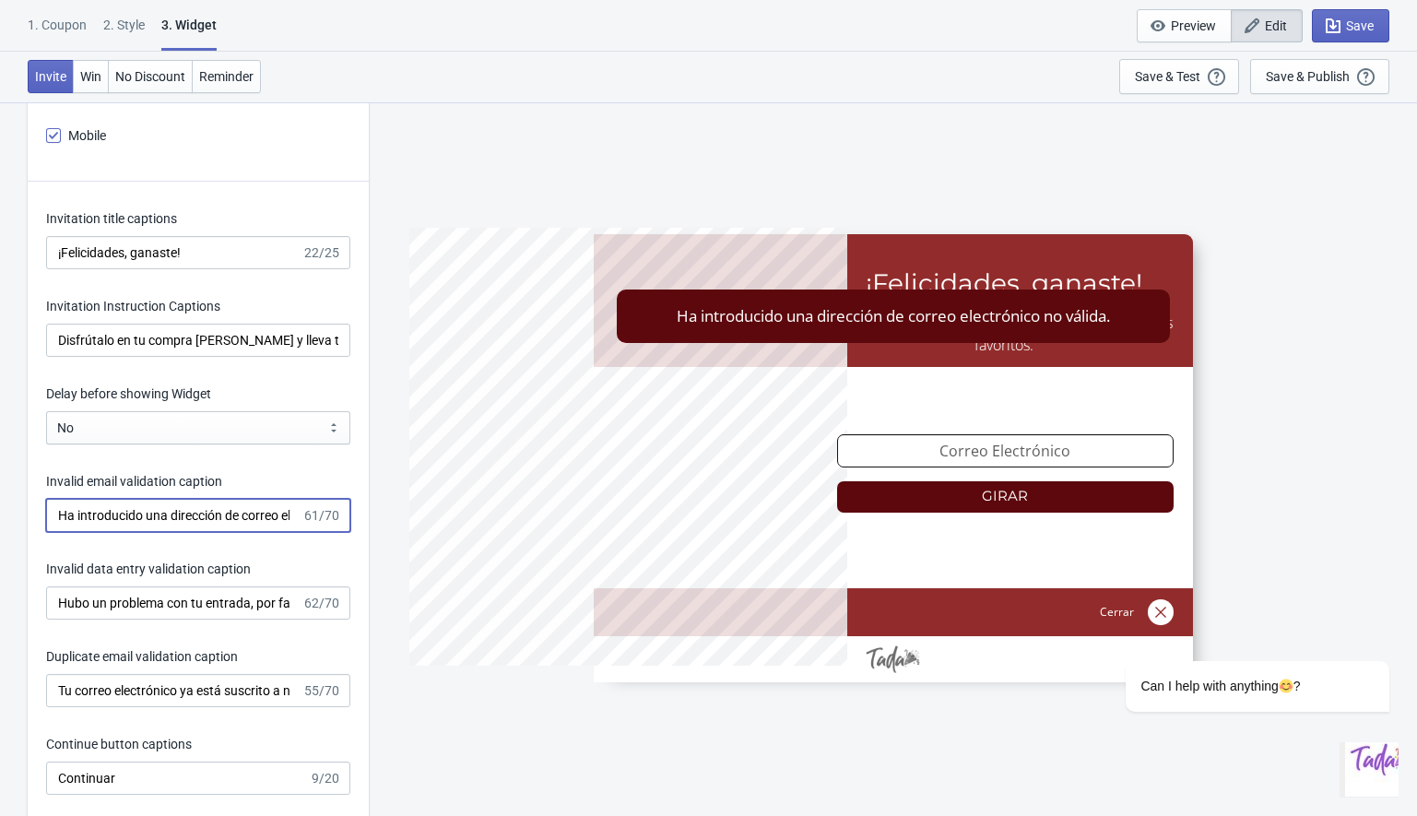
click at [172, 519] on input "Ha introducido una dirección de correo electrónico no válida." at bounding box center [173, 515] width 255 height 33
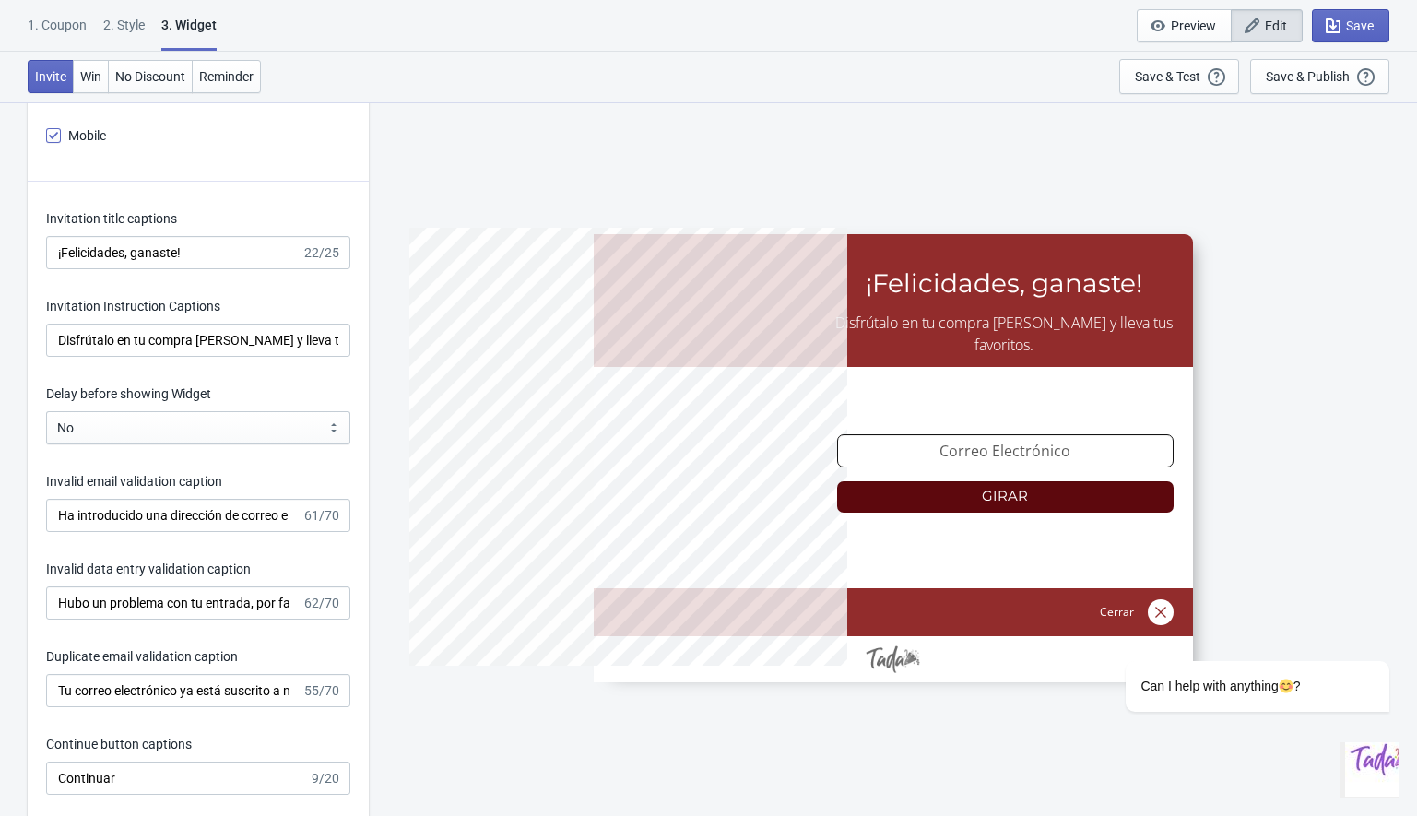
click at [154, 583] on div "Invalid data entry validation caption Hubo un problema con tu entrada, por favo…" at bounding box center [198, 590] width 304 height 60
click at [155, 588] on input "Hubo un problema con tu entrada, por favor inténtalo de nuevo." at bounding box center [173, 602] width 255 height 33
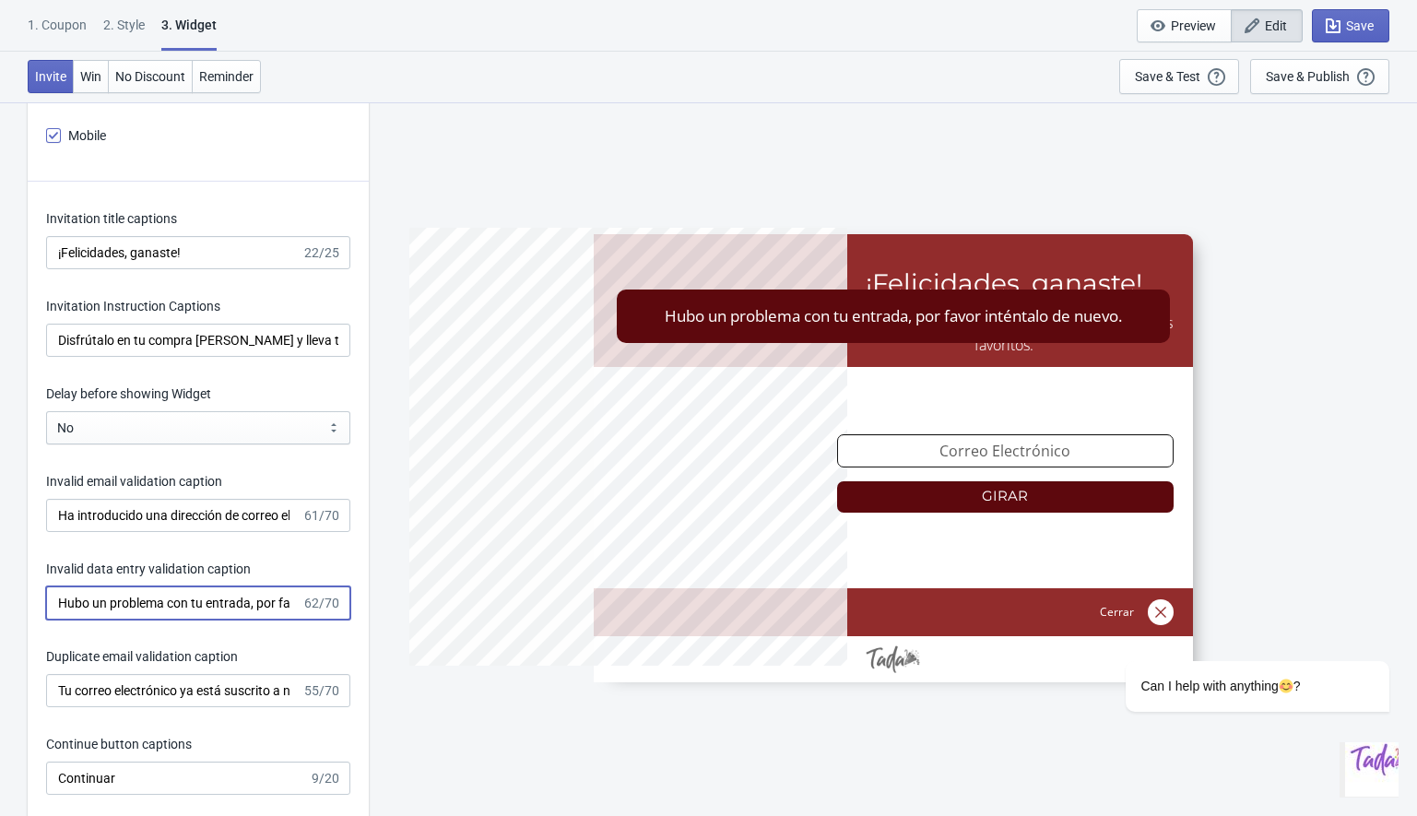
scroll to position [2545, 0]
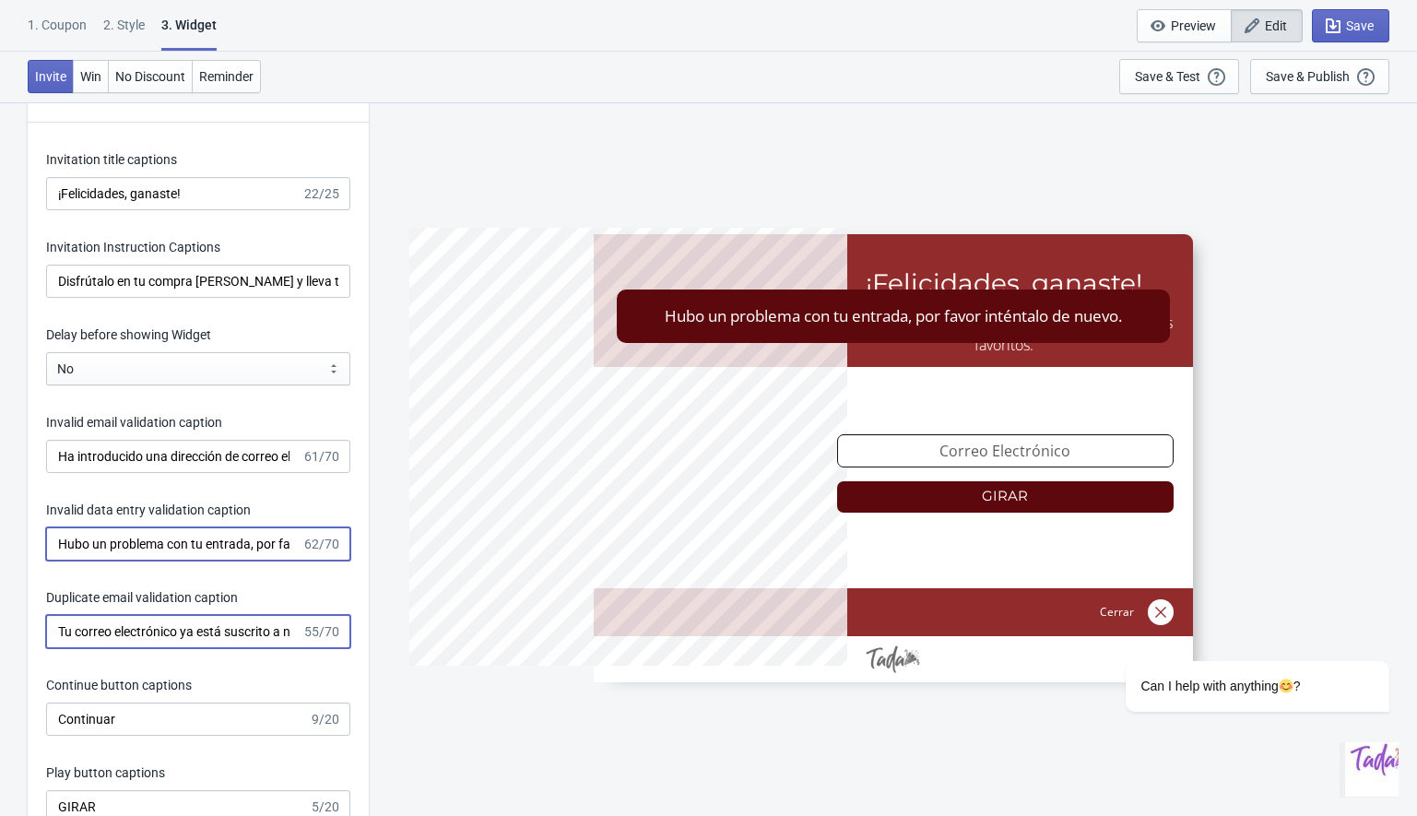
click at [154, 628] on input "Tu correo electrónico ya está suscrito a nuestra lista." at bounding box center [173, 631] width 255 height 33
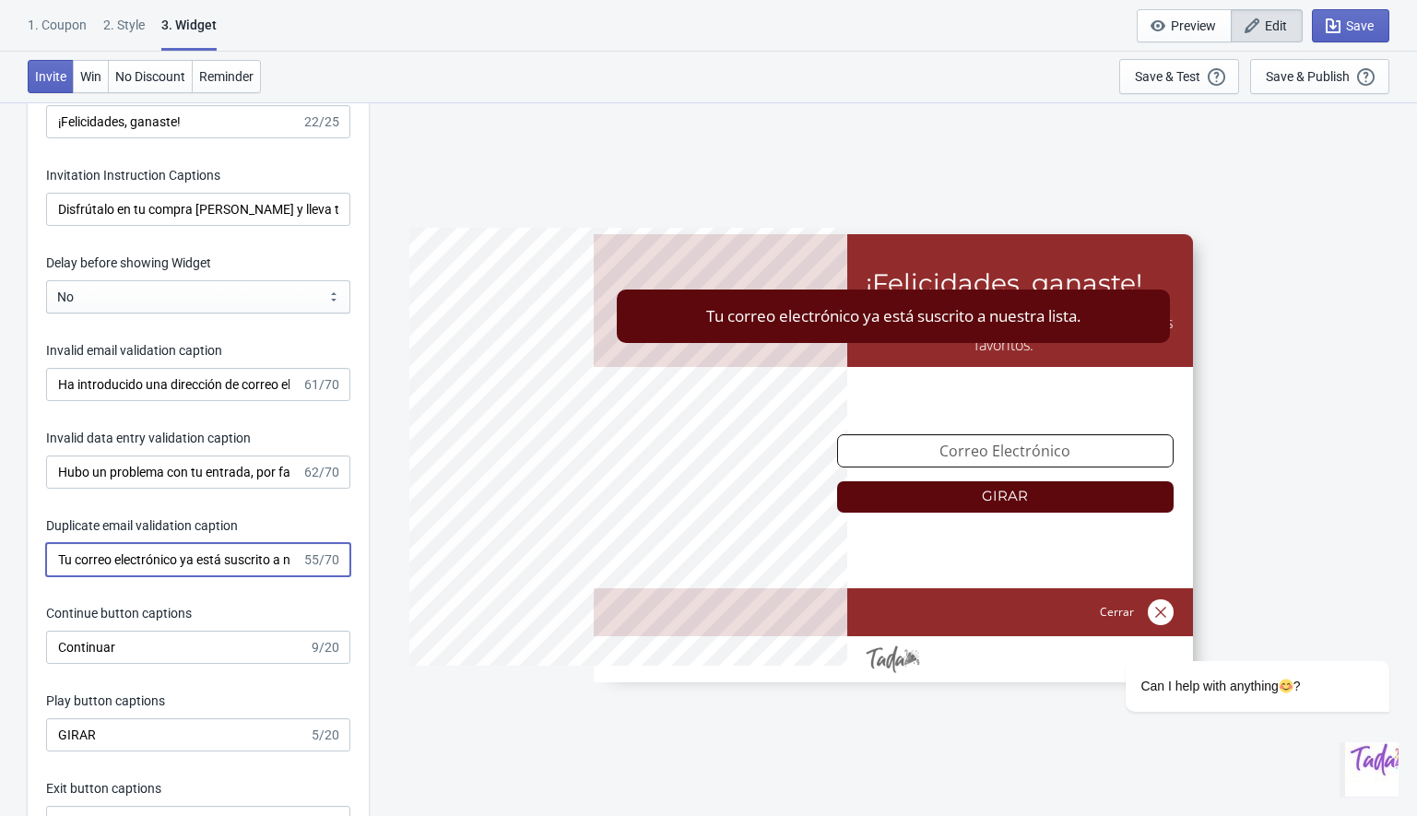
scroll to position [2646, 0]
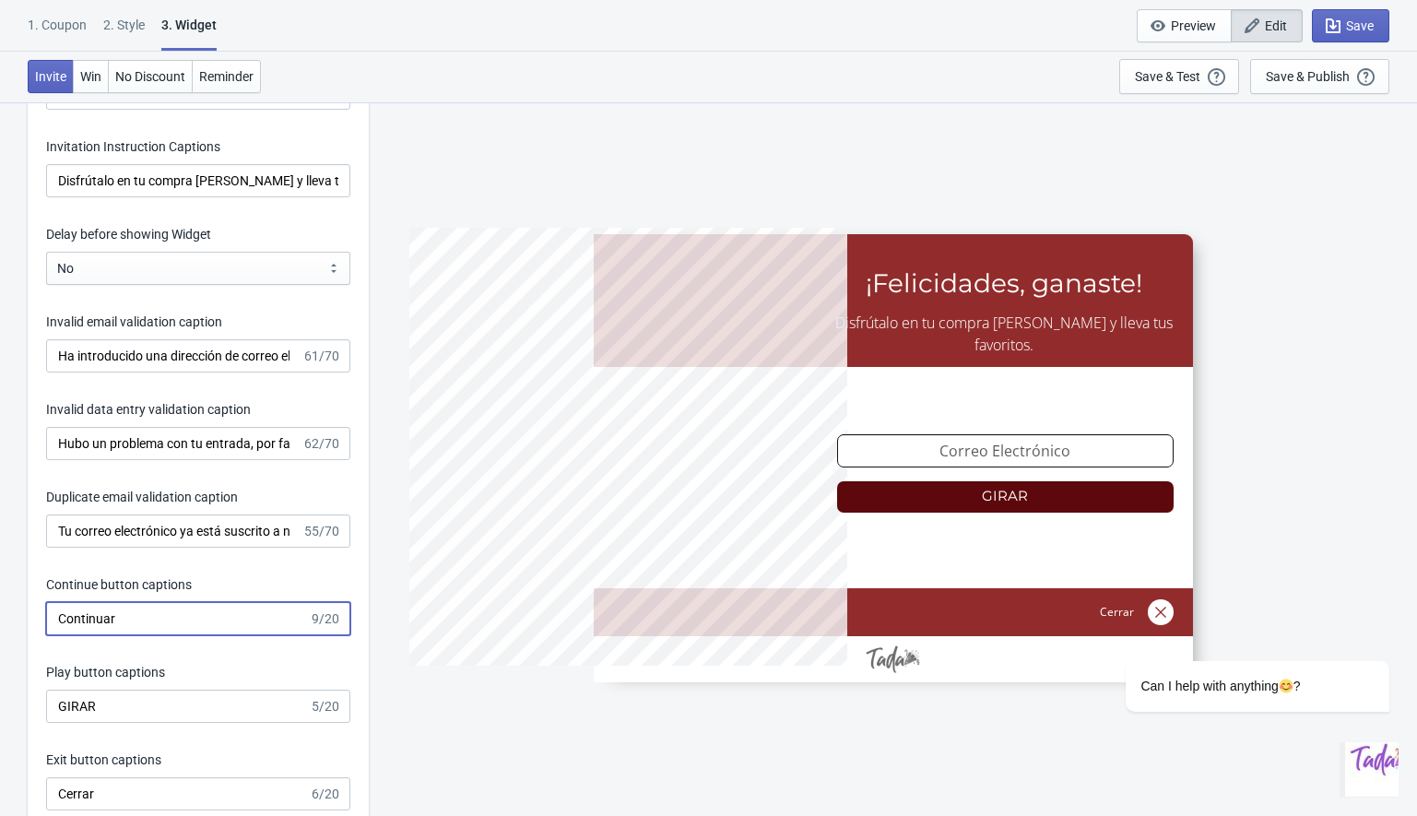
click at [113, 622] on input "Continuar" at bounding box center [177, 618] width 263 height 33
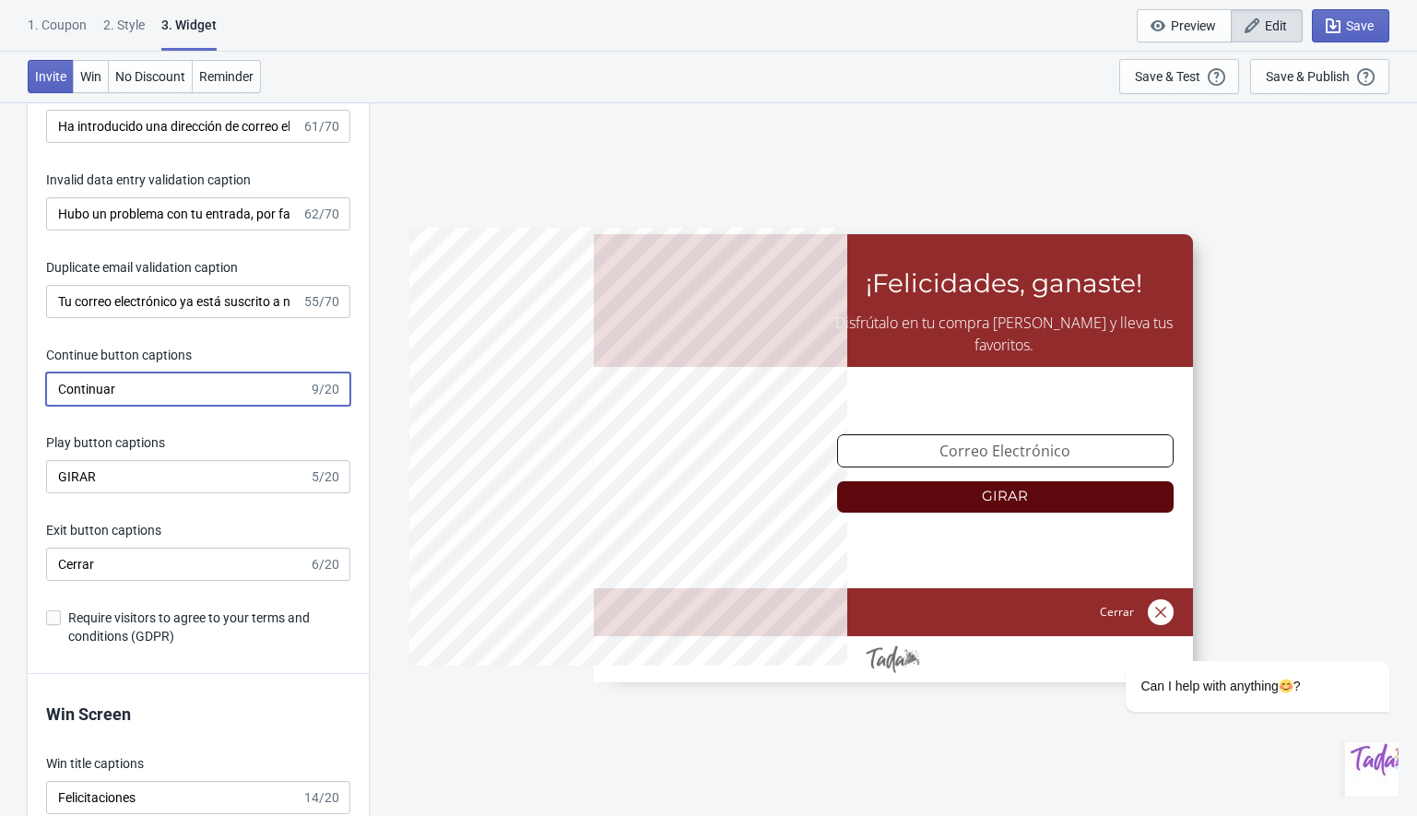
scroll to position [2877, 0]
click at [115, 560] on input "Cerrar" at bounding box center [177, 562] width 263 height 33
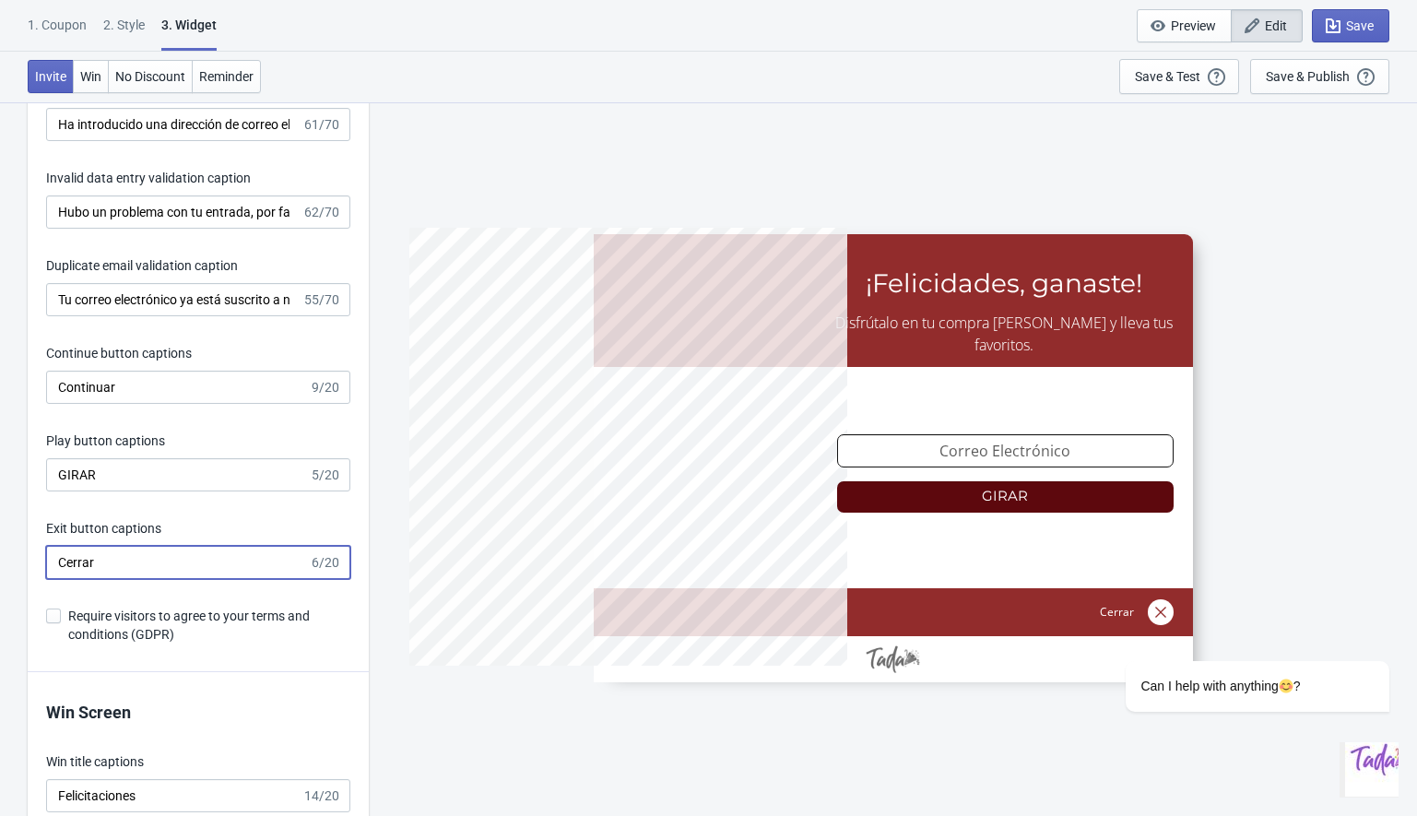
click at [115, 560] on input "Cerrar" at bounding box center [177, 562] width 263 height 33
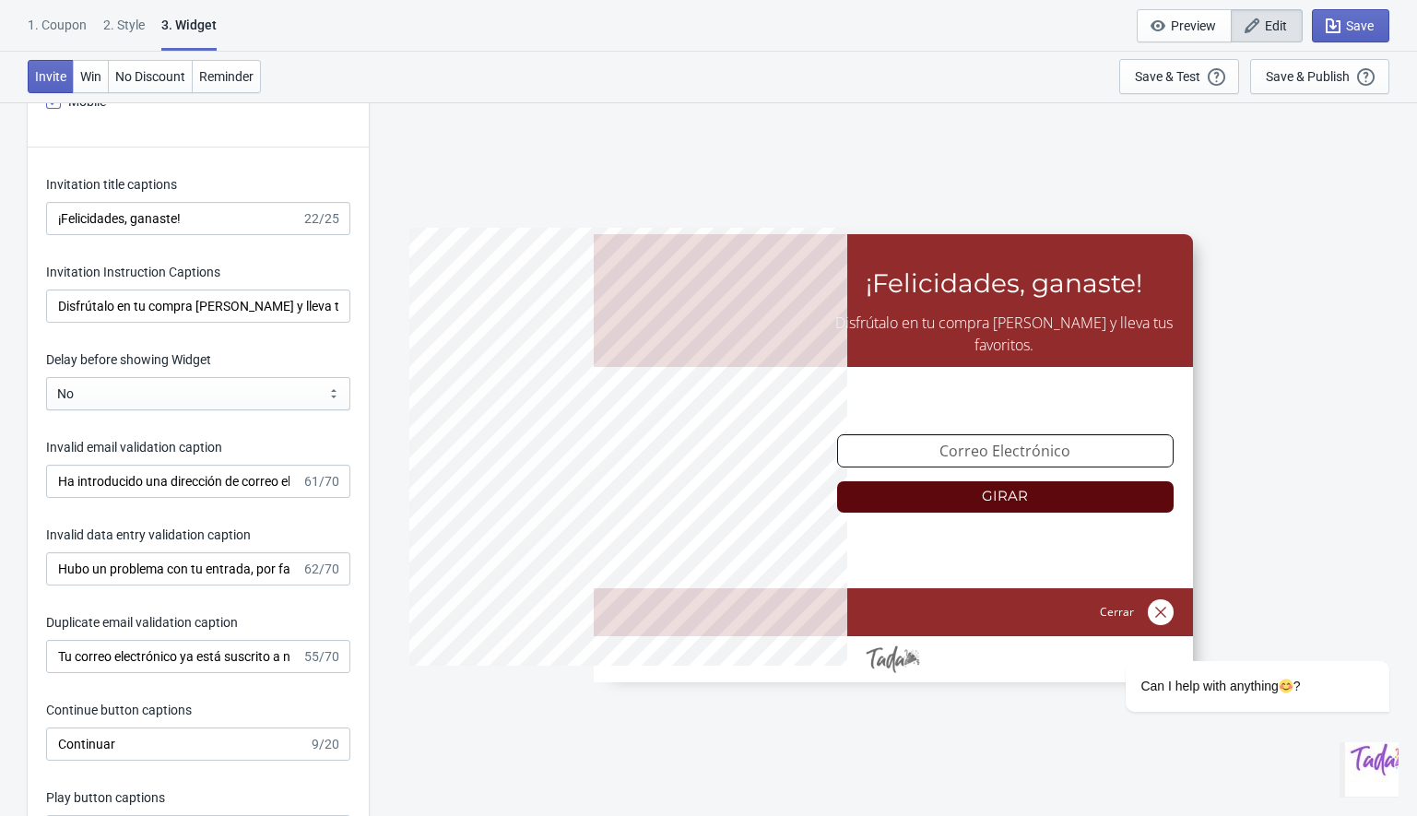
scroll to position [2519, 0]
click at [111, 227] on input "¡Felicidades, ganaste!" at bounding box center [173, 219] width 255 height 33
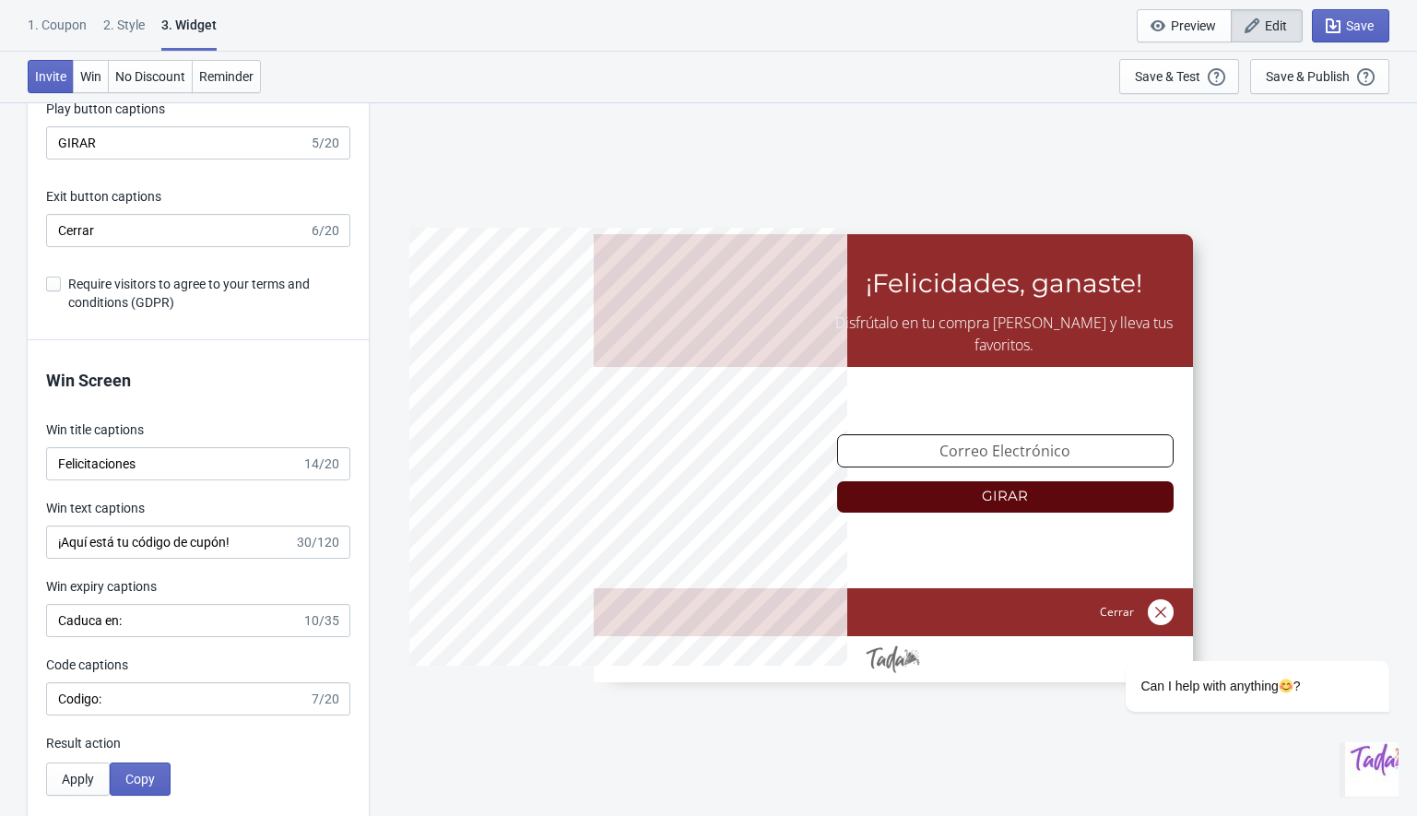
scroll to position [3289, 0]
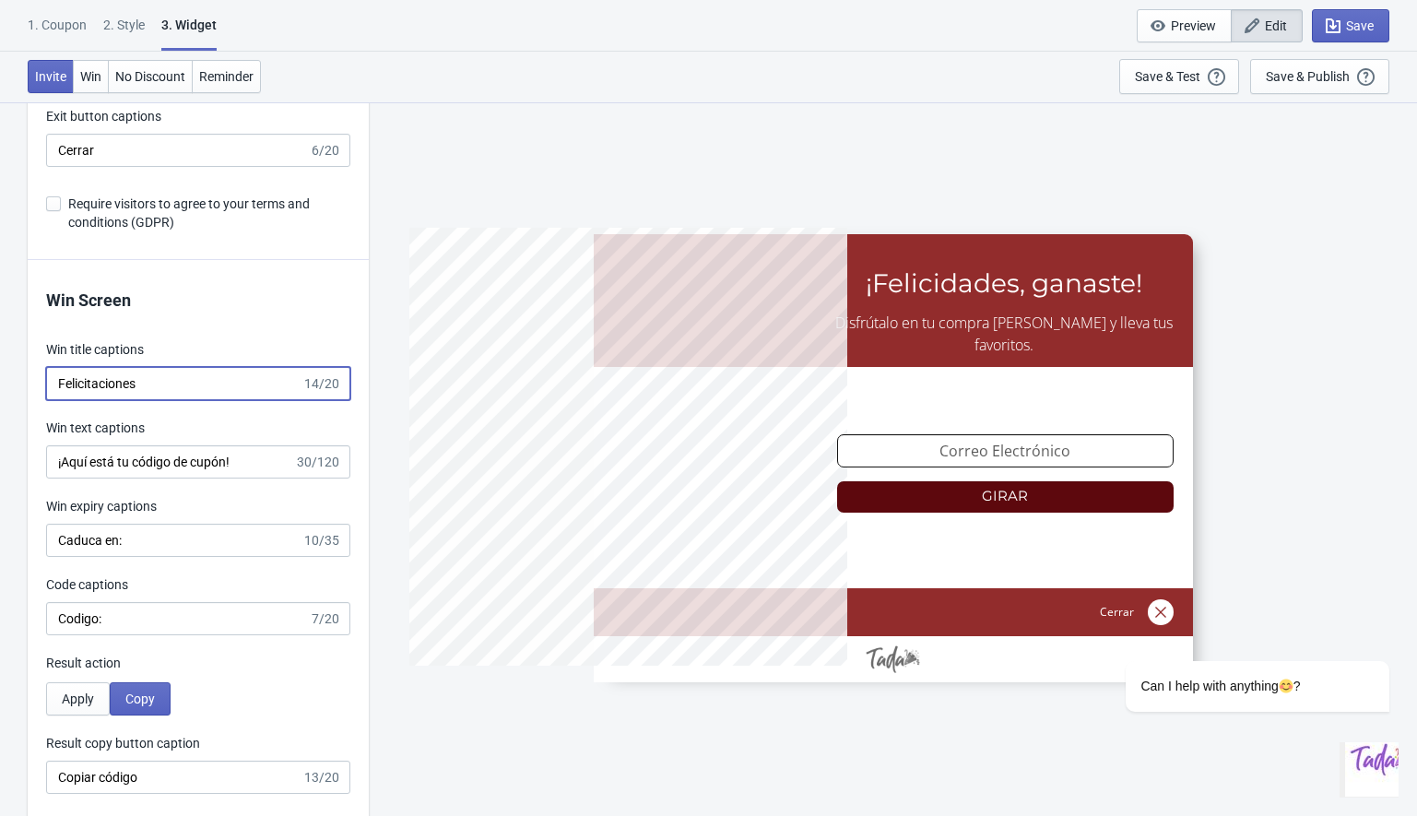
click at [103, 375] on input "Felicitaciones" at bounding box center [173, 383] width 255 height 33
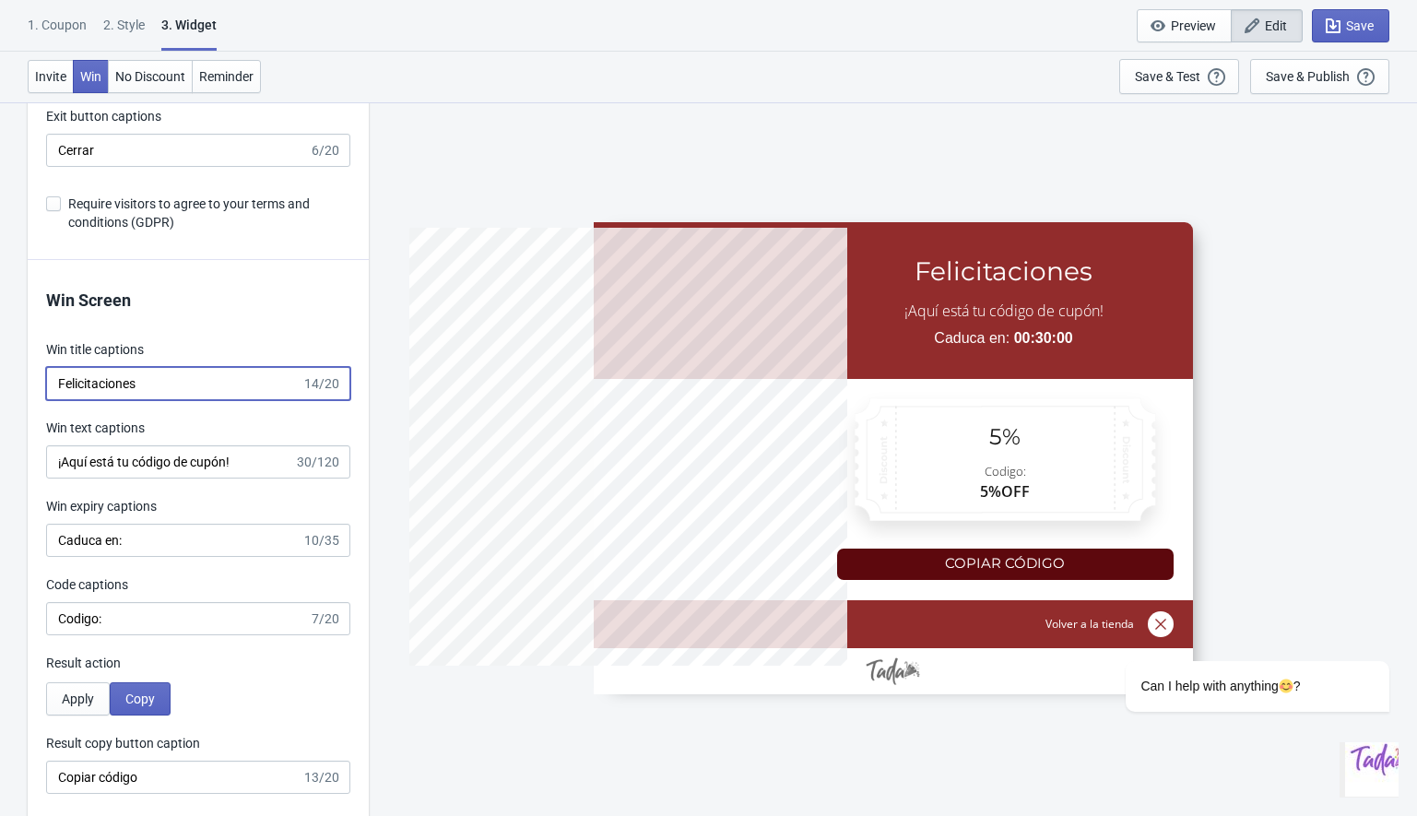
click at [103, 375] on input "Felicitaciones" at bounding box center [173, 383] width 255 height 33
paste input "¡Felicidades, ganast"
click at [138, 386] on input "¡Felicidades, ganast" at bounding box center [173, 383] width 255 height 33
click at [127, 387] on input "¡Felicidadesganaste" at bounding box center [173, 383] width 255 height 33
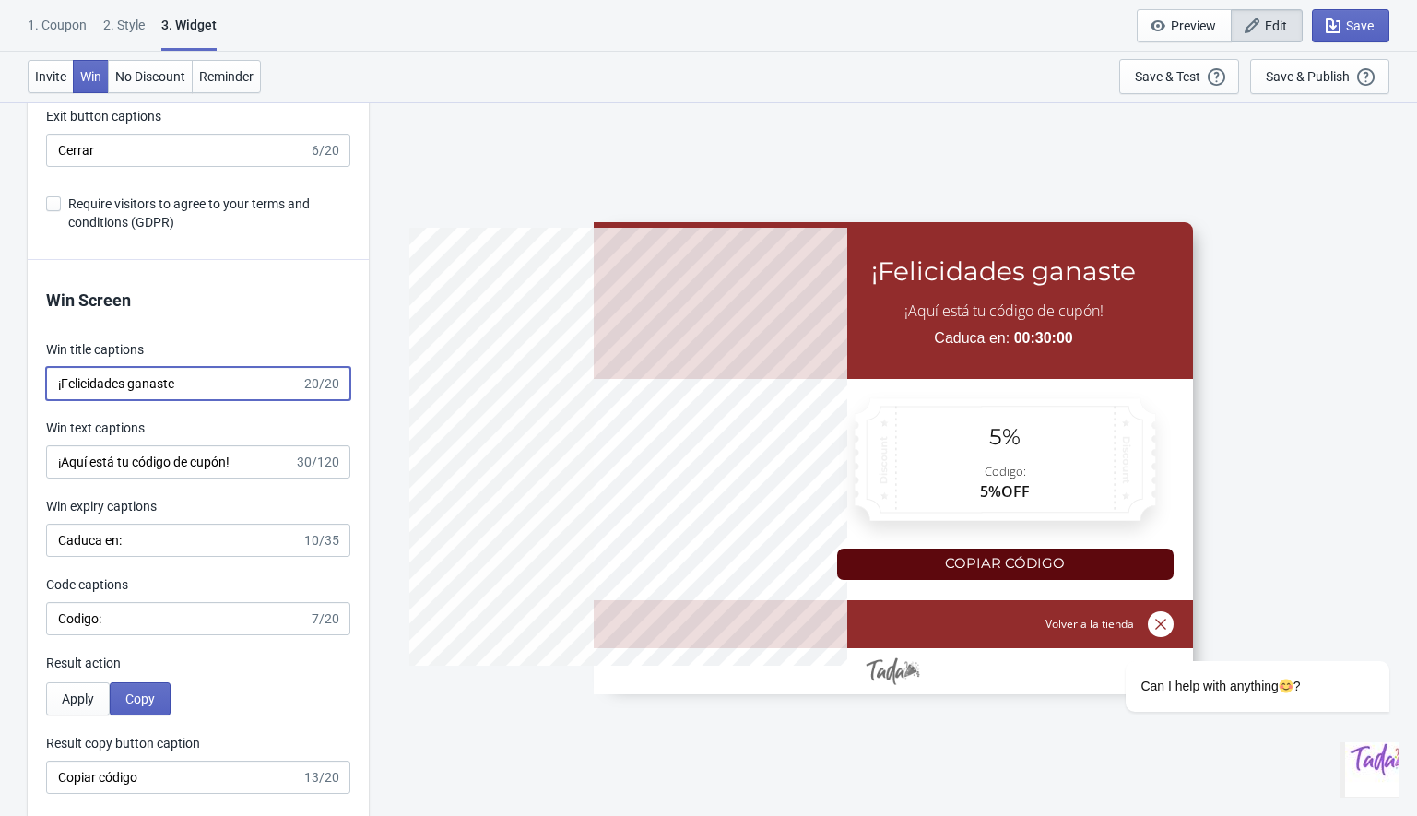
click at [63, 386] on input "¡Felicidades ganaste" at bounding box center [173, 383] width 255 height 33
click at [134, 390] on input "Felicidades ganaste" at bounding box center [173, 383] width 255 height 33
type input "Felicidades Ganaste"
click at [148, 466] on input "¡Aquí está tu código de cupón!" at bounding box center [170, 461] width 248 height 33
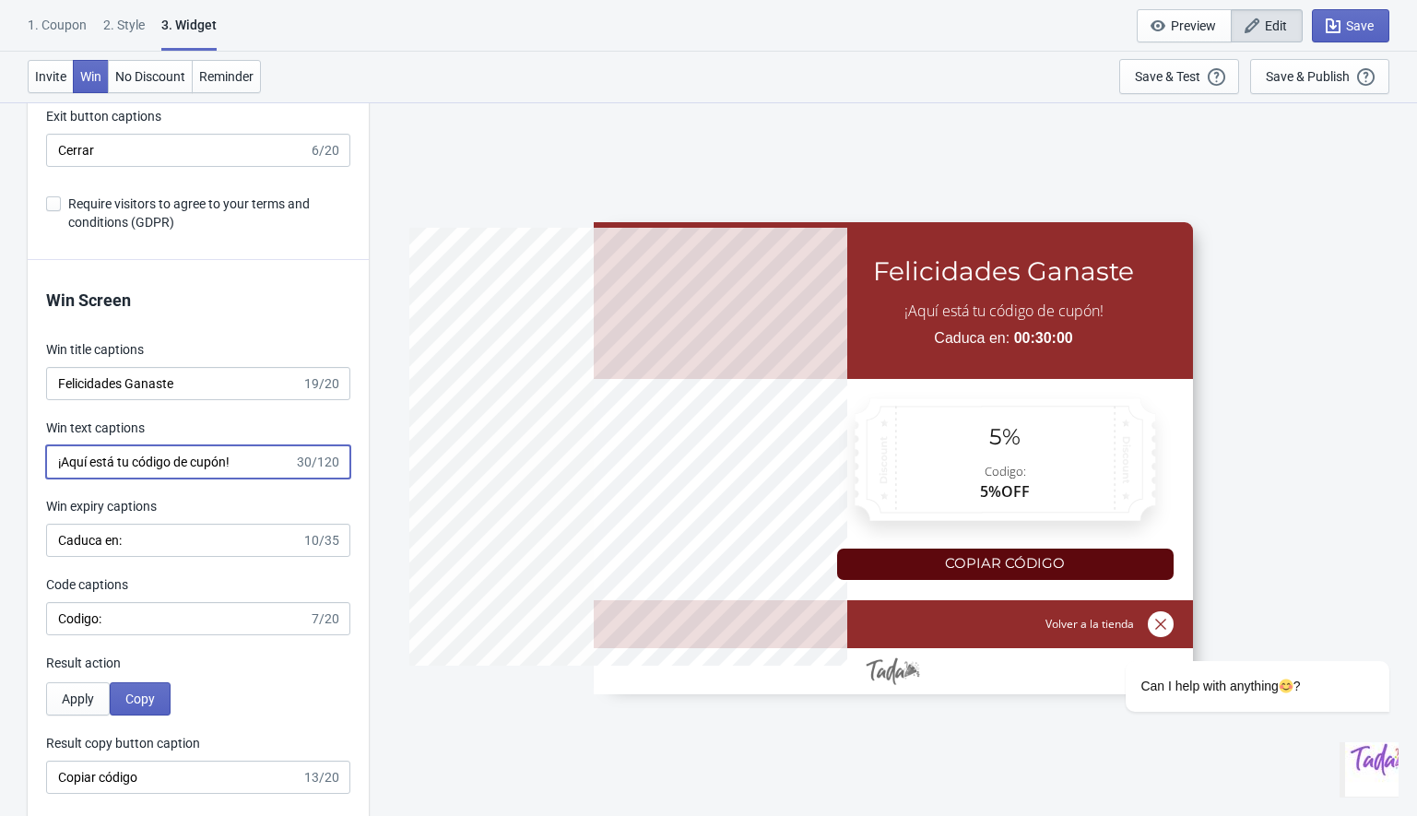
click at [148, 466] on input "¡Aquí está tu código de cupón!" at bounding box center [170, 461] width 248 height 33
paste input "Disfrútalo en tu compra [PERSON_NAME] y lleva tus favoritos."
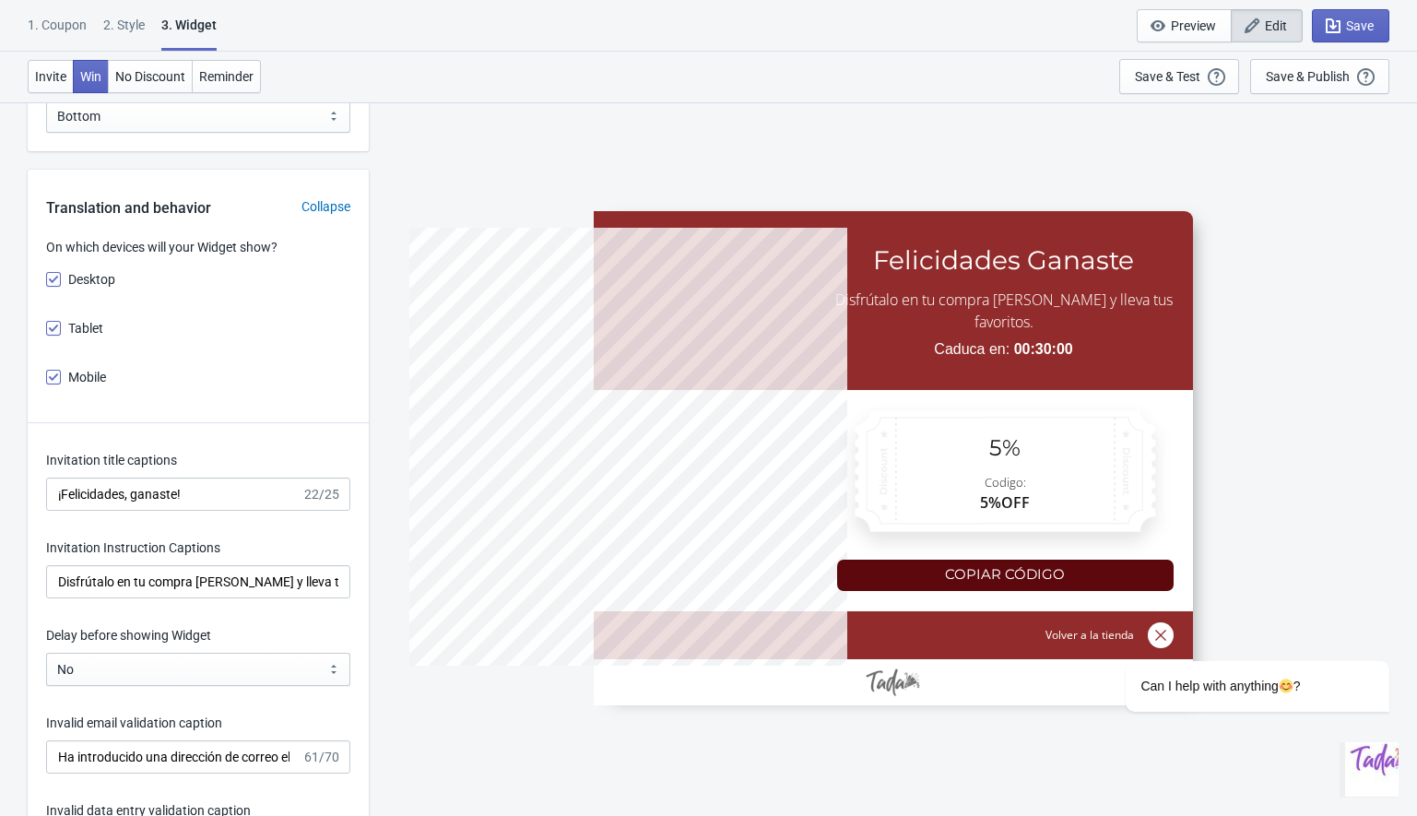
scroll to position [2302, 0]
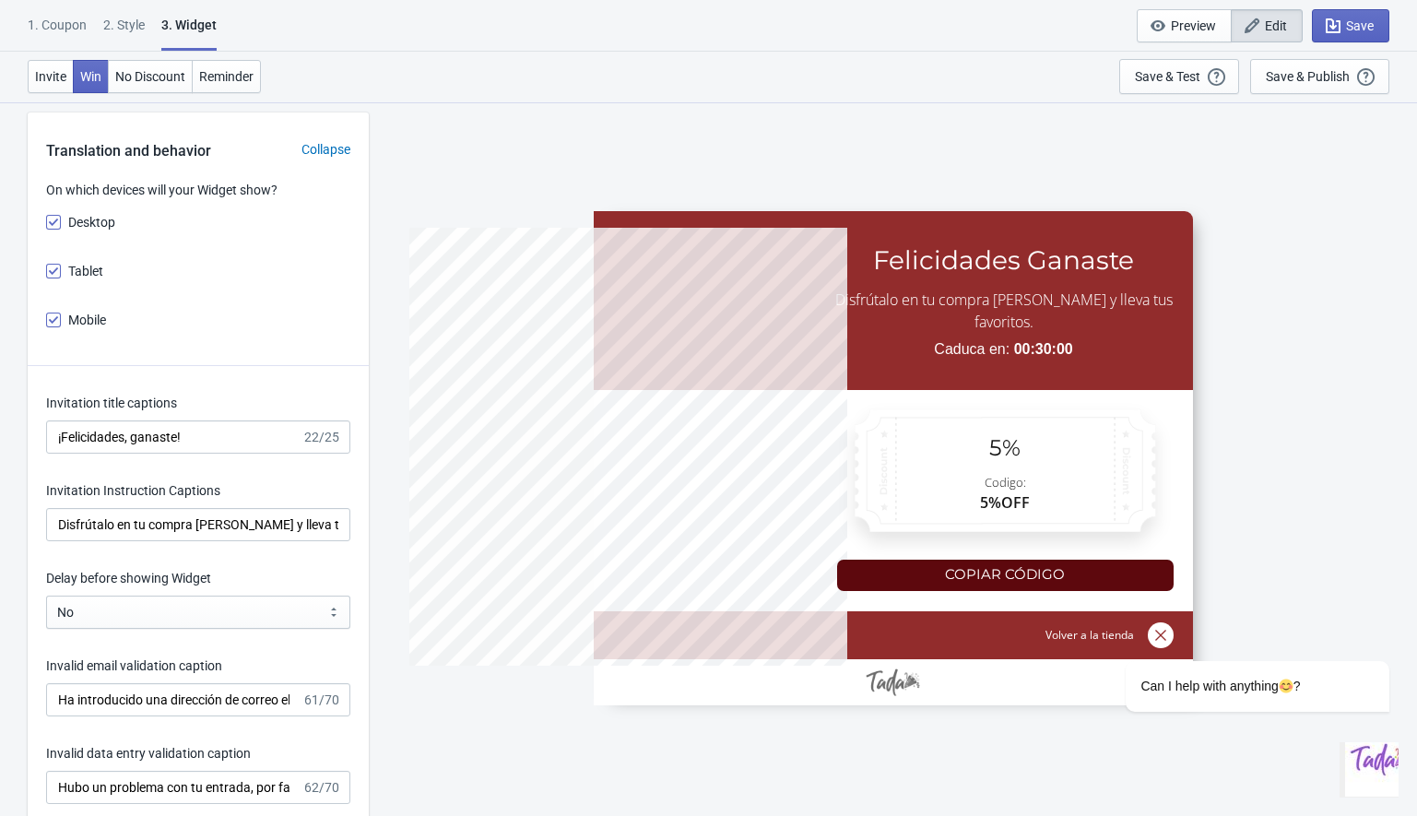
type input "Disfrútalo en tu compra [PERSON_NAME] y lleva tus favoritos."
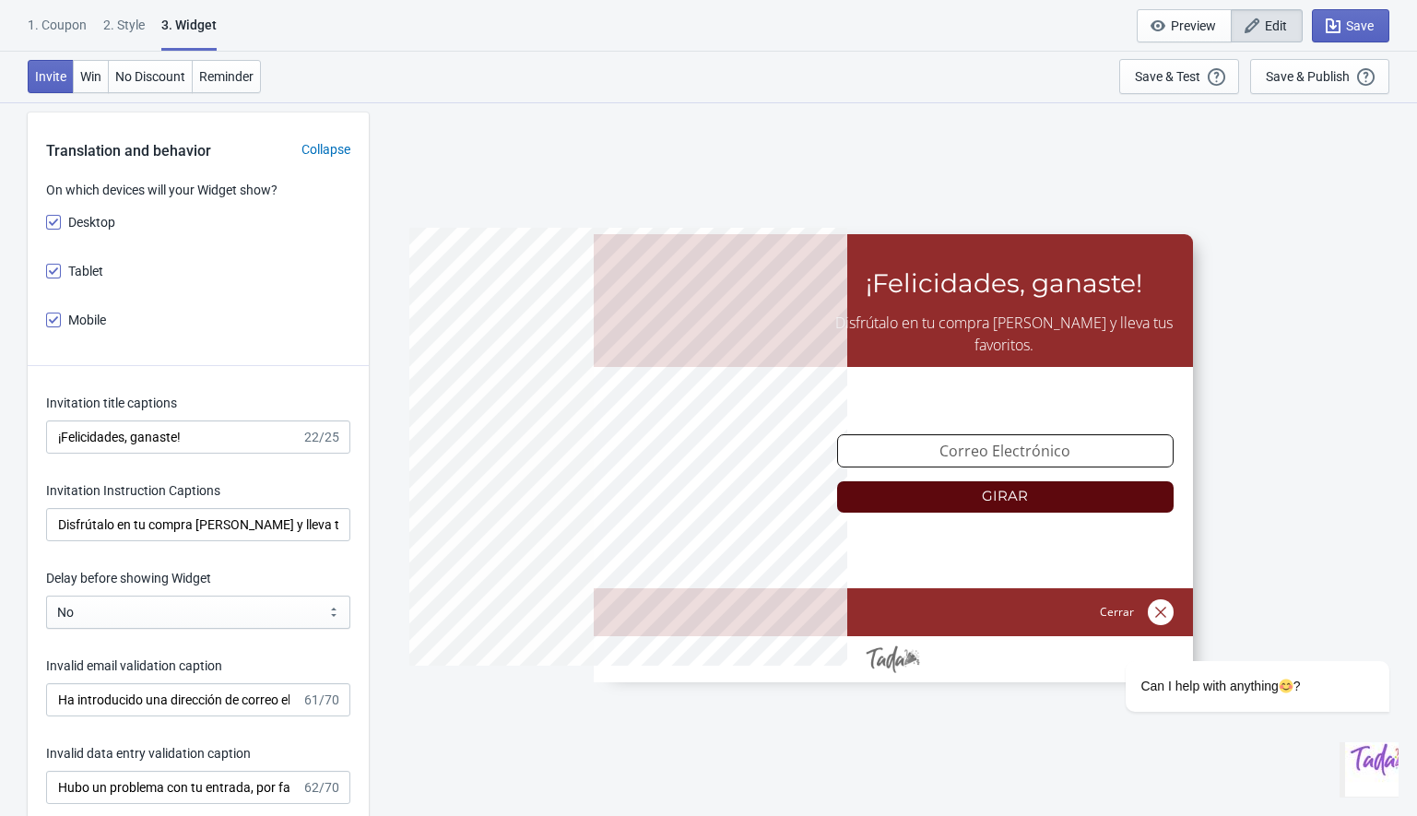
scroll to position [0, 0]
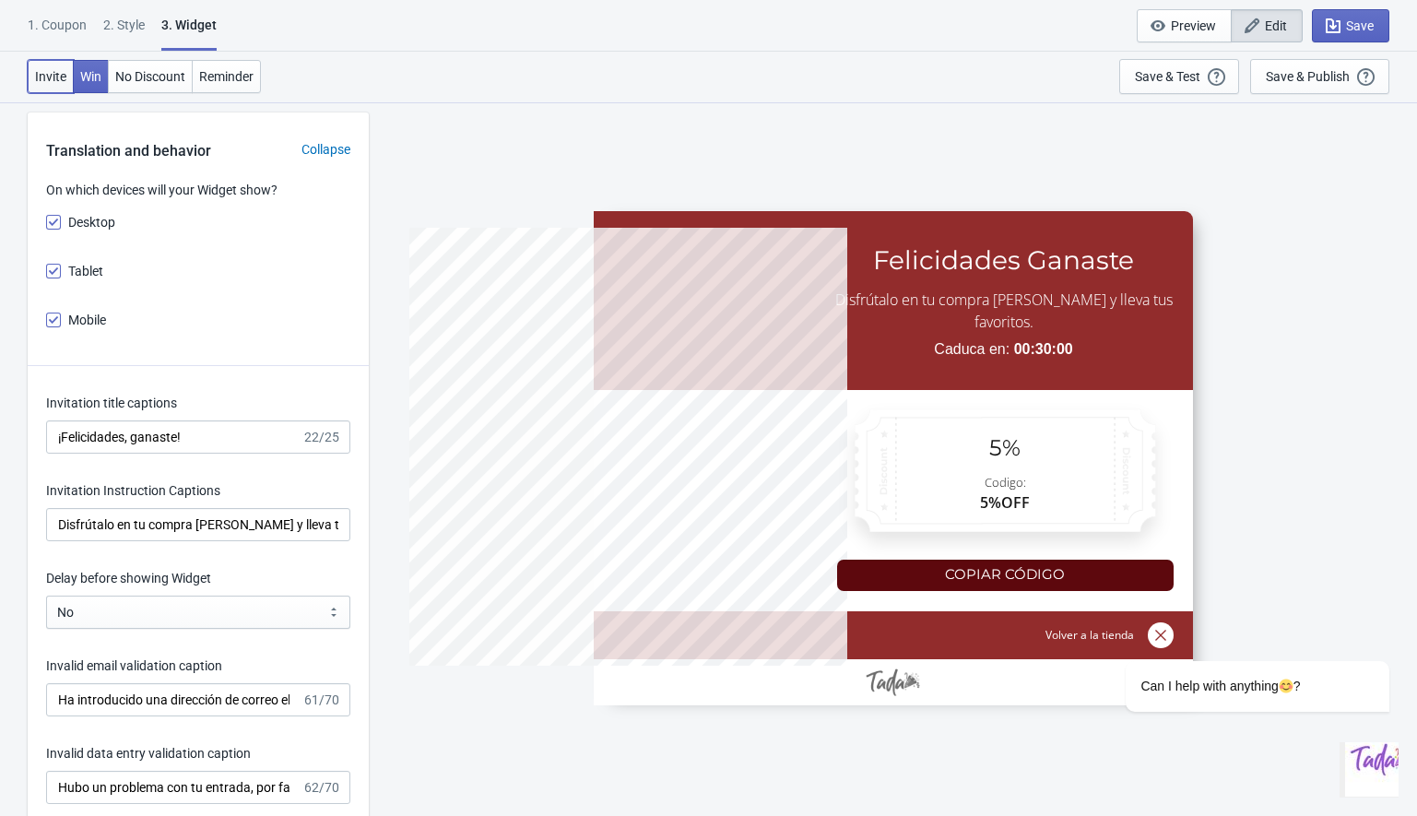
click at [51, 83] on span "Invite" at bounding box center [50, 76] width 31 height 15
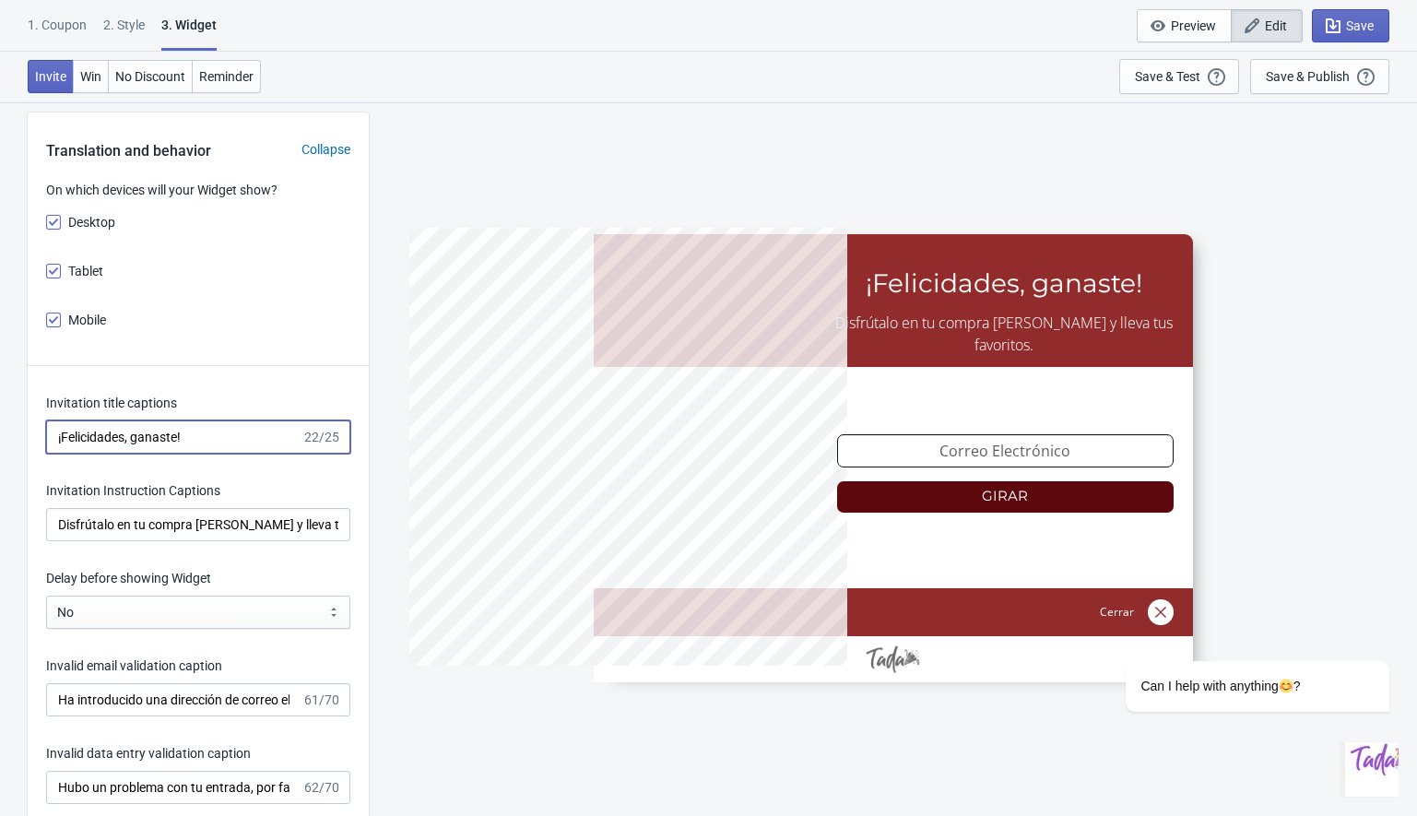
click at [156, 432] on input "¡Felicidades, ganaste!" at bounding box center [173, 436] width 255 height 33
click at [214, 429] on input "¡Felicidades, ganaste!" at bounding box center [173, 436] width 255 height 33
click at [124, 513] on input "Disfrútalo en tu compra [PERSON_NAME] y lleva tus favoritos." at bounding box center [198, 524] width 304 height 33
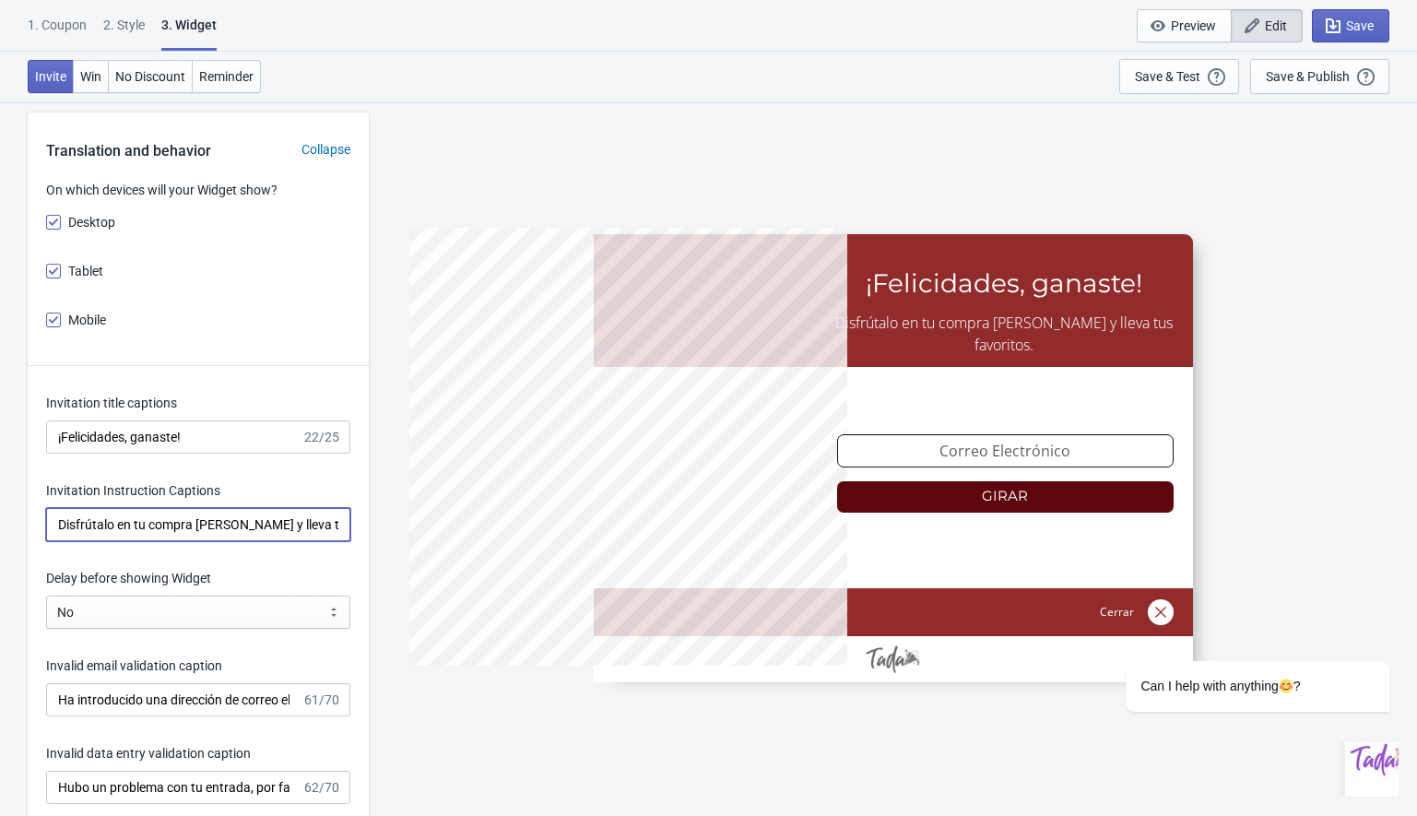
click at [124, 513] on input "Disfrútalo en tu compra [PERSON_NAME] y lleva tus favoritos." at bounding box center [198, 524] width 304 height 33
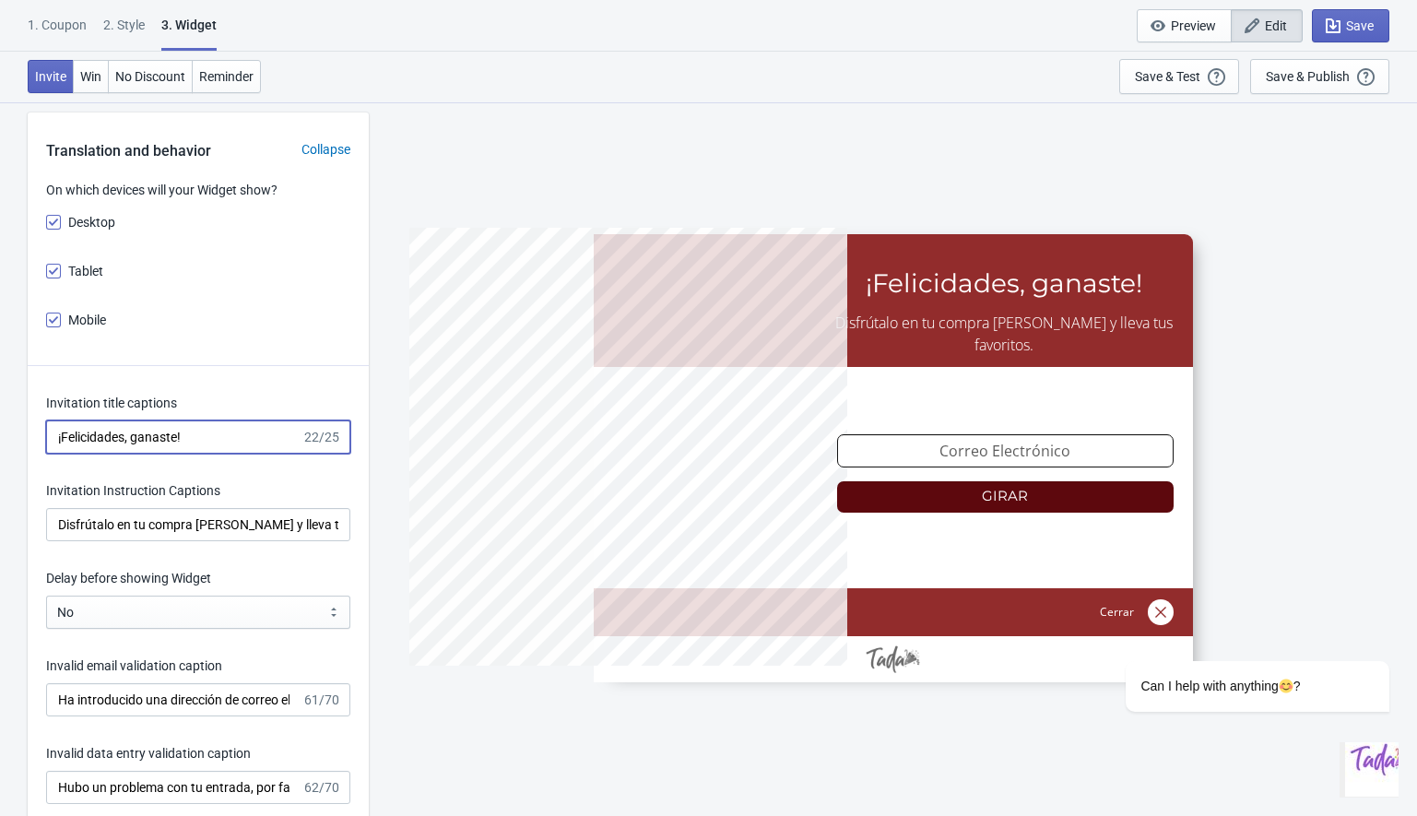
click at [144, 437] on input "¡Felicidades, ganaste!" at bounding box center [173, 436] width 255 height 33
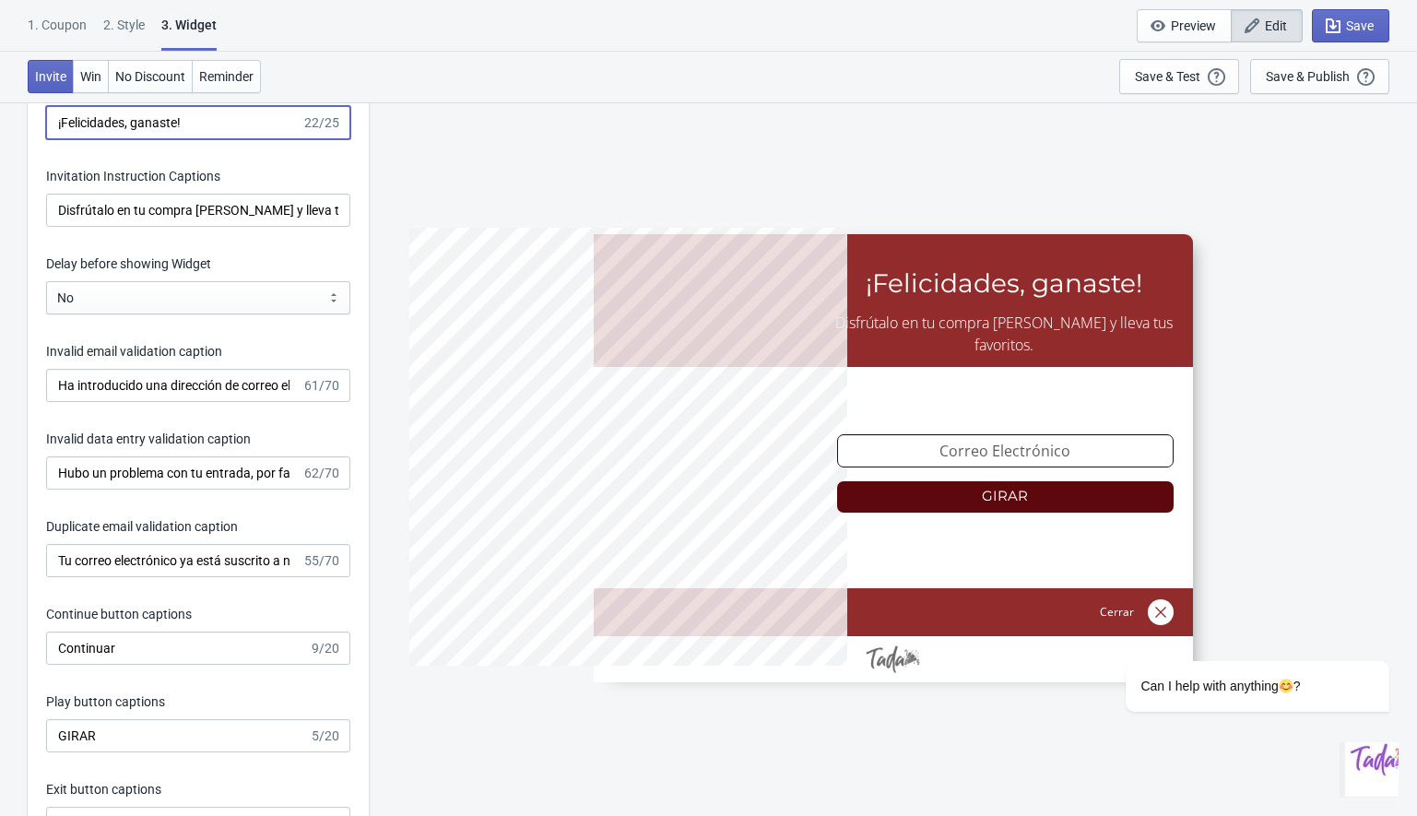
scroll to position [2336, 0]
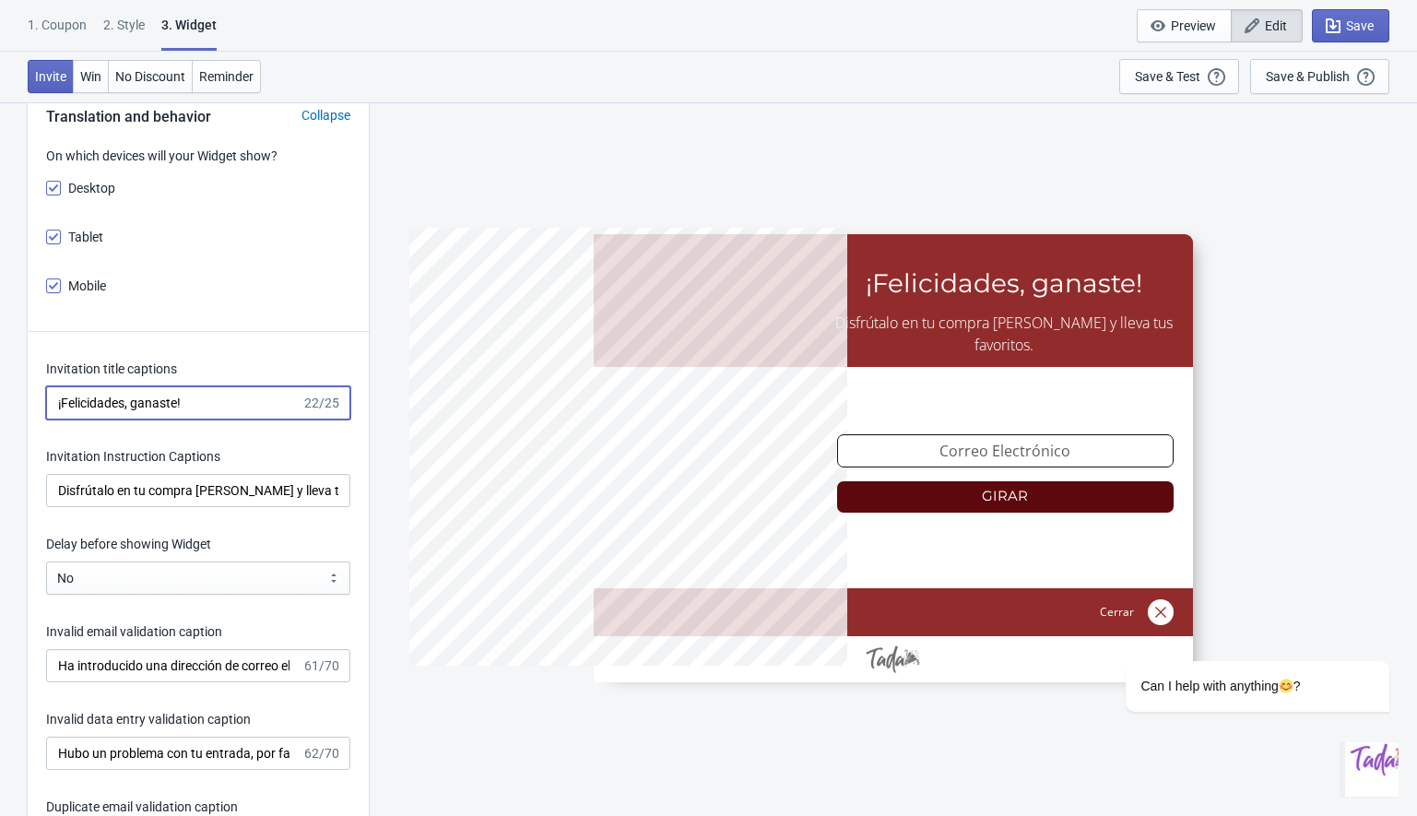
click at [199, 396] on input "¡Felicidades, ganaste!" at bounding box center [173, 402] width 255 height 33
click at [268, 485] on input "Disfrútalo en tu compra [PERSON_NAME] y lleva tus favoritos." at bounding box center [198, 490] width 304 height 33
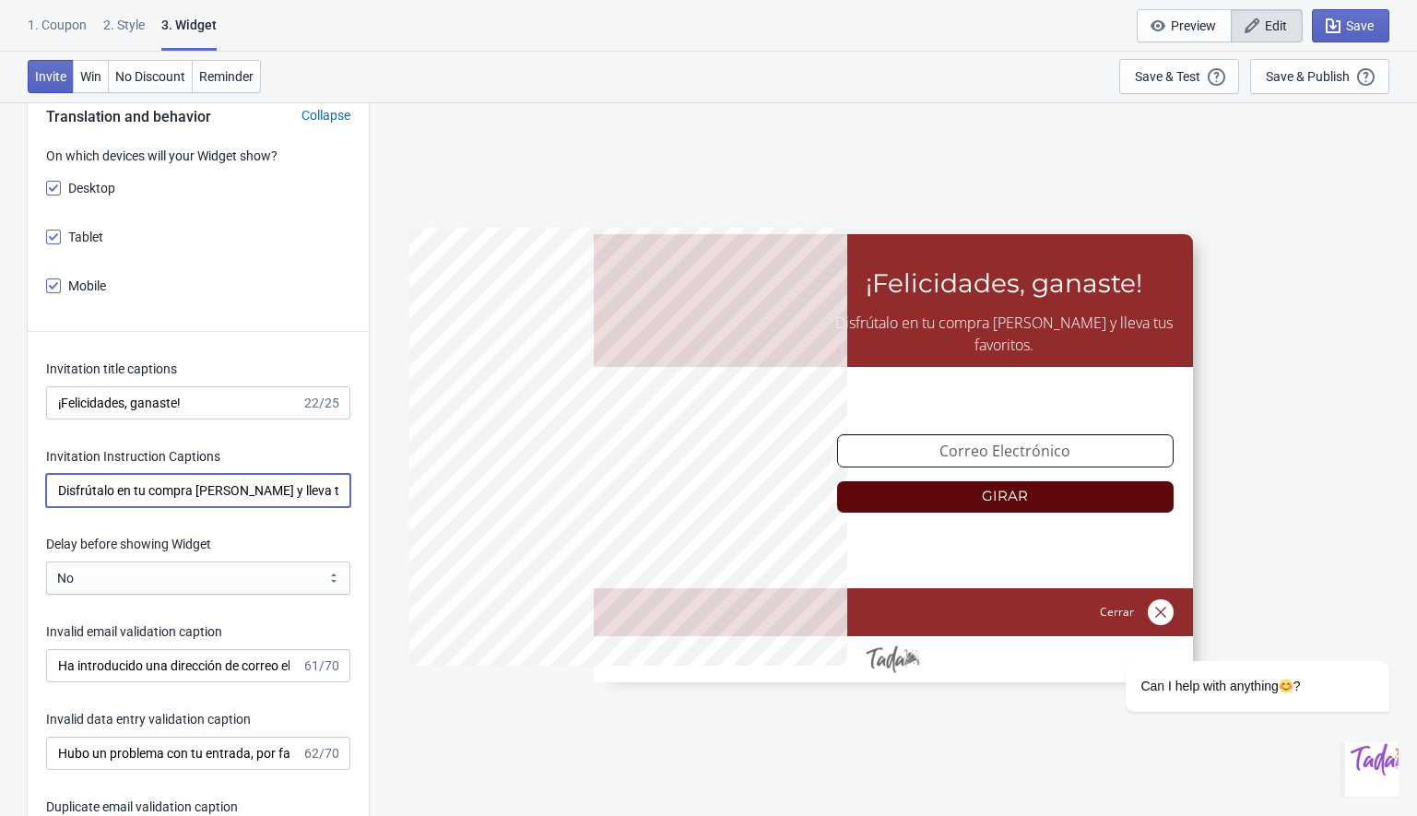
click at [280, 489] on input "Disfrútalo en tu compra [PERSON_NAME] y lleva tus favoritos." at bounding box center [198, 490] width 304 height 33
click at [260, 471] on div "Invitation Instruction Captions" at bounding box center [198, 477] width 304 height 60
click at [261, 447] on div "Invitation Instruction Captions" at bounding box center [198, 458] width 304 height 23
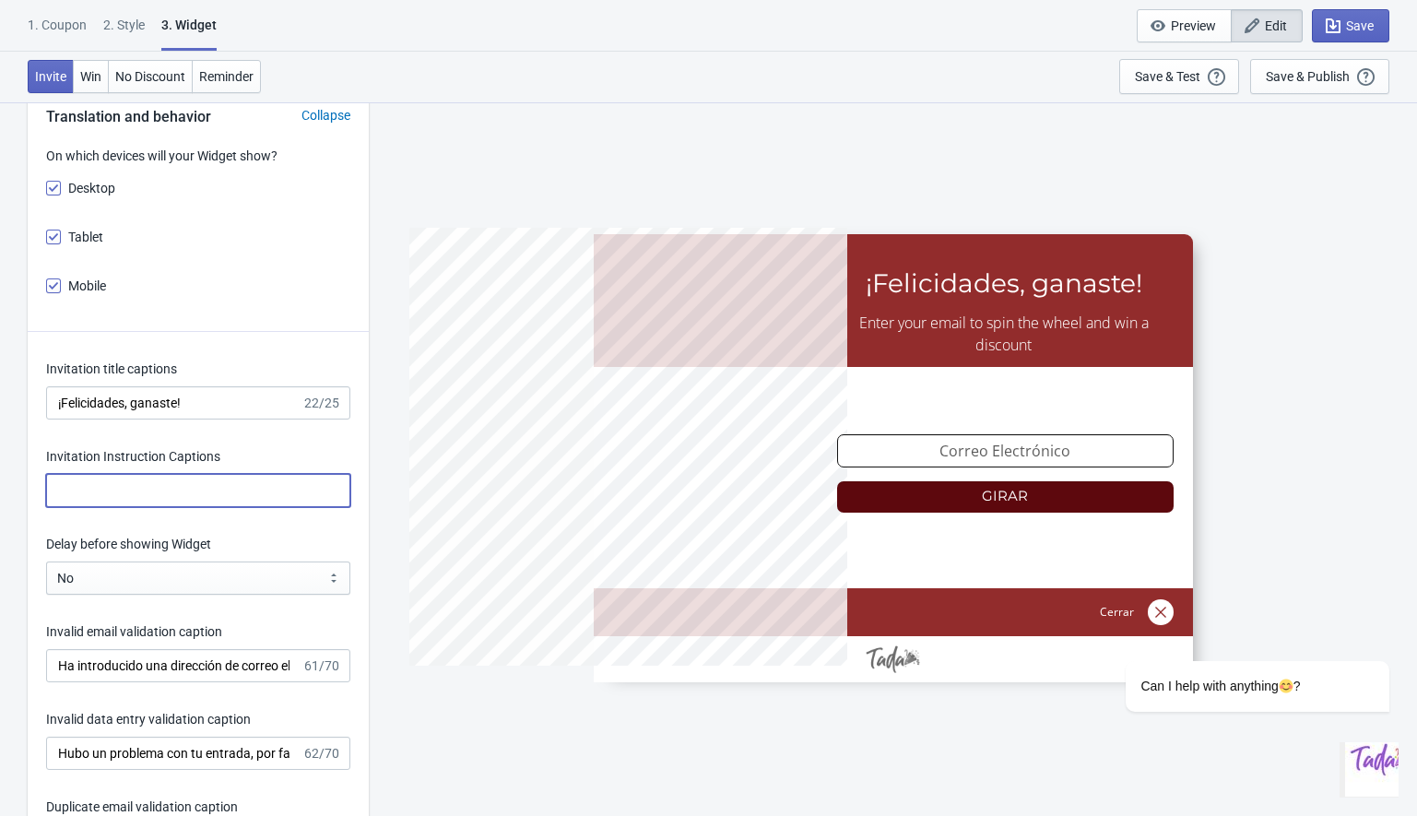
click at [156, 495] on input "Invitation Instruction Captions" at bounding box center [198, 490] width 304 height 33
click at [263, 438] on div "Invitation title captions ¡Felicidades, ganaste! 22/25 Invitation Instruction C…" at bounding box center [198, 772] width 341 height 881
drag, startPoint x: 854, startPoint y: 323, endPoint x: 962, endPoint y: 343, distance: 110.7
click at [962, 343] on div at bounding box center [893, 458] width 599 height 448
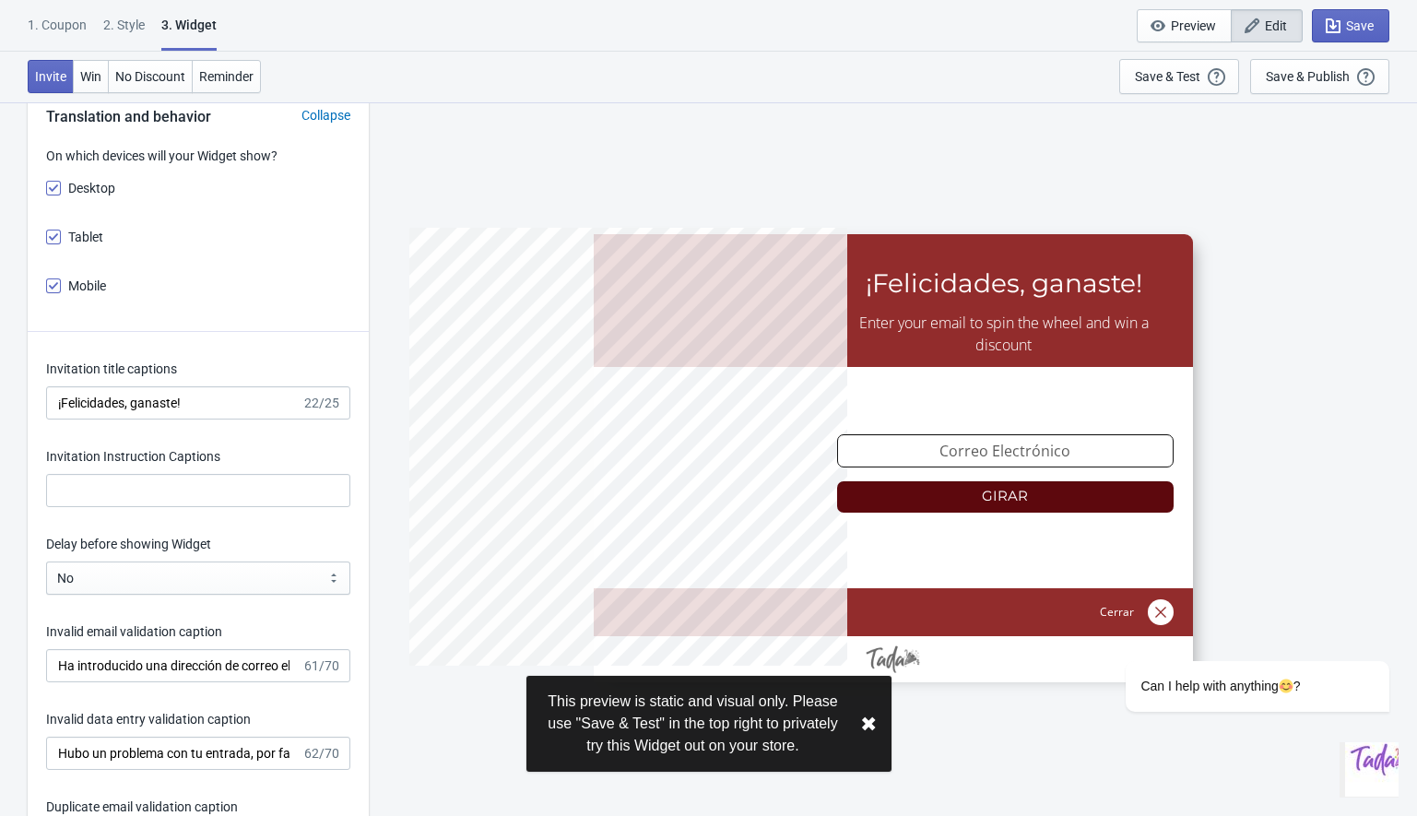
click at [977, 329] on div at bounding box center [893, 458] width 599 height 448
click at [121, 482] on input "Invitation Instruction Captions" at bounding box center [198, 490] width 304 height 33
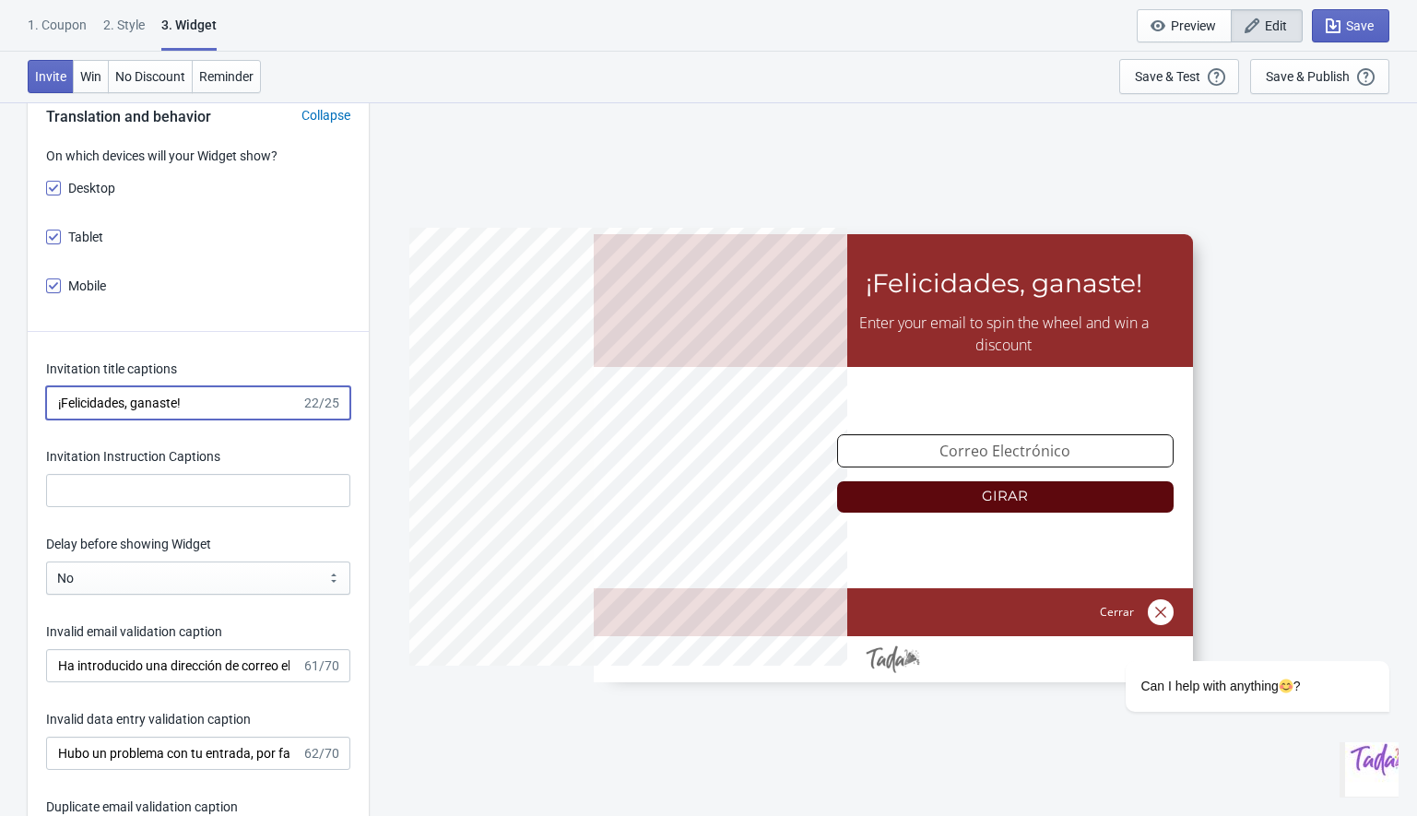
click at [144, 408] on input "¡Felicidades, ganaste!" at bounding box center [173, 402] width 255 height 33
click at [124, 400] on input "¡Felicidades, ganaste!" at bounding box center [173, 402] width 255 height 33
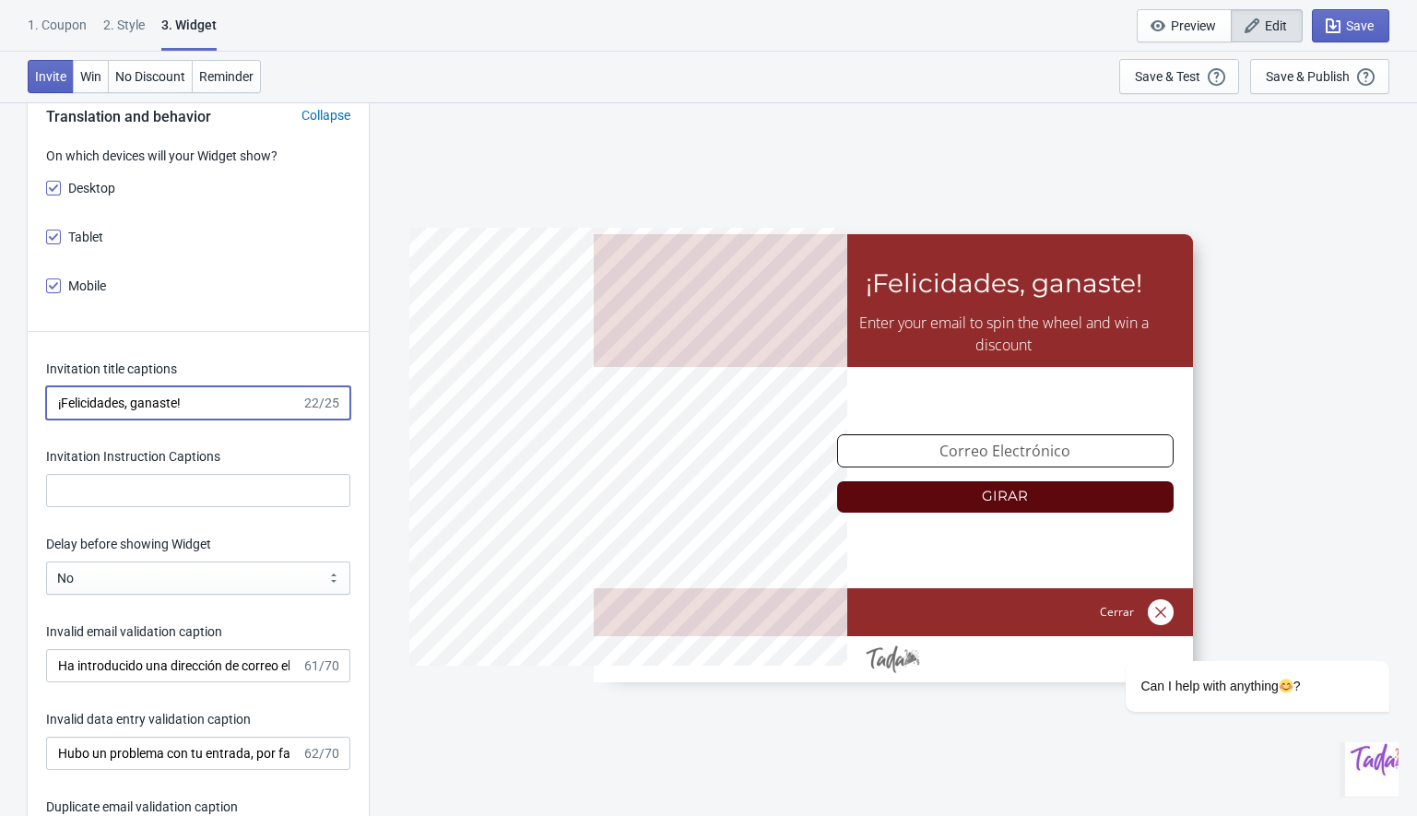
click at [124, 400] on input "¡Felicidades, ganaste!" at bounding box center [173, 402] width 255 height 33
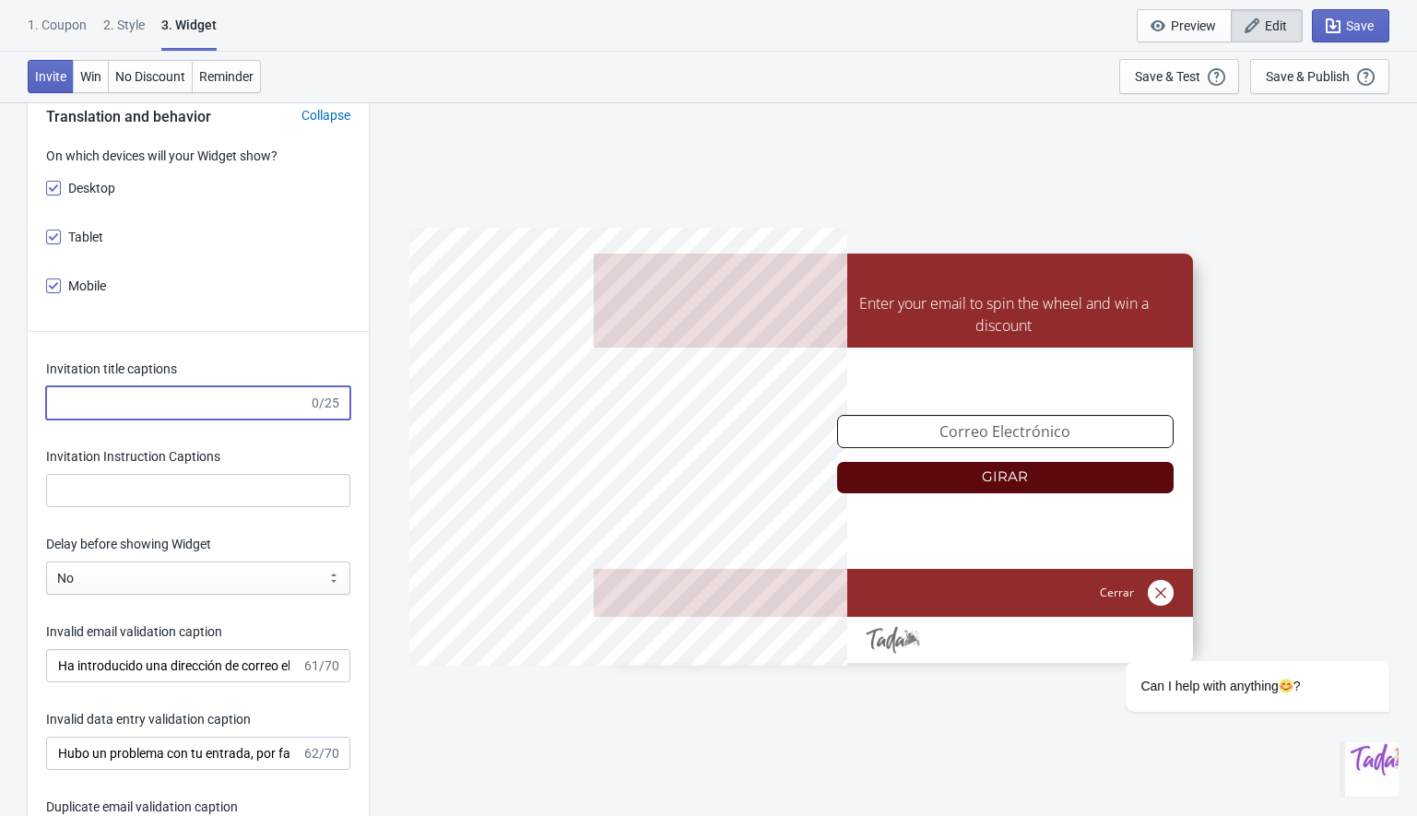
paste input "La experiencia OndadeMar"
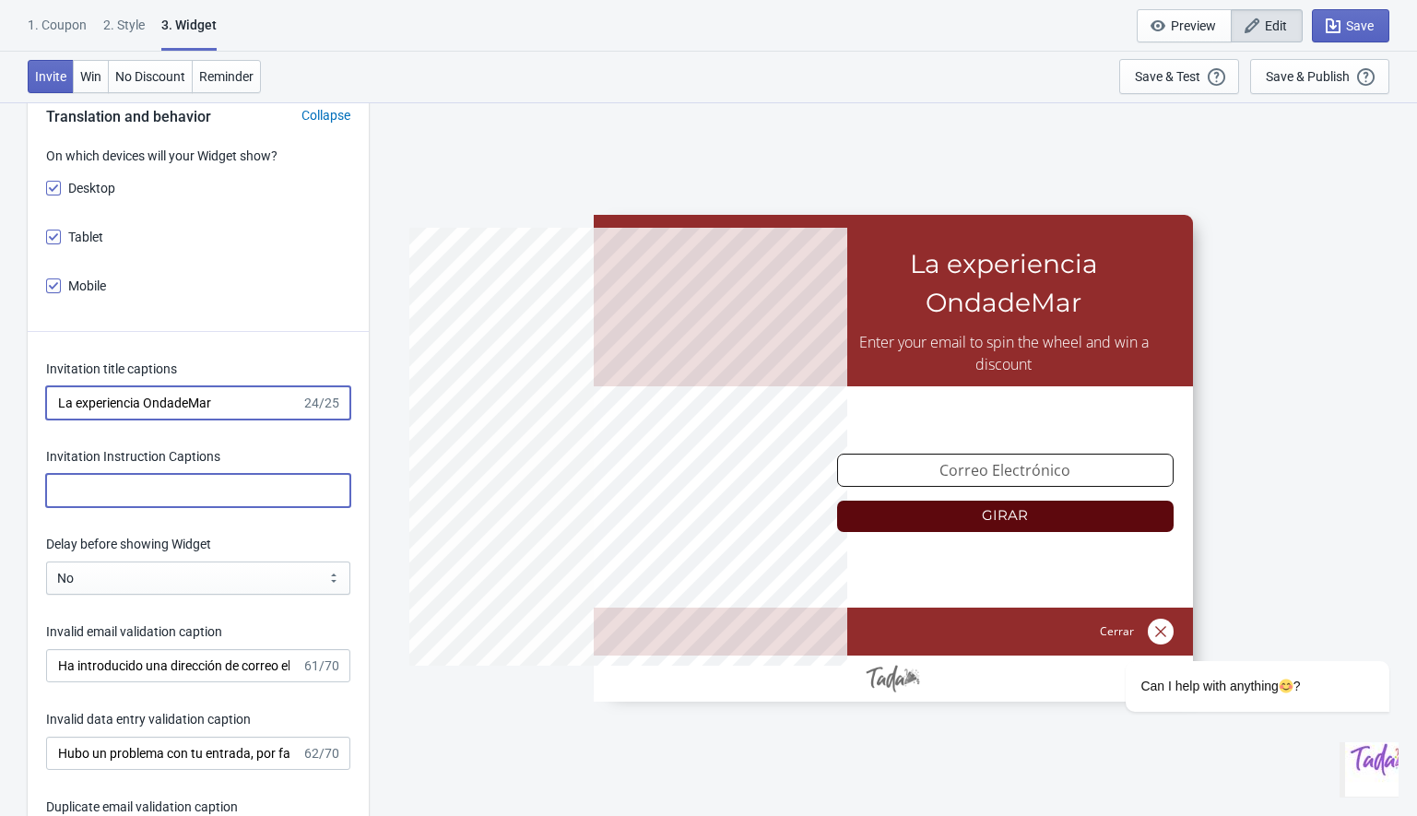
click at [131, 499] on input "Invitation Instruction Captions" at bounding box center [198, 490] width 304 height 33
click at [143, 407] on input "La experiencia OndadeMar" at bounding box center [173, 402] width 255 height 33
click at [150, 404] on input "La experiencia OndadeMar" at bounding box center [173, 402] width 255 height 33
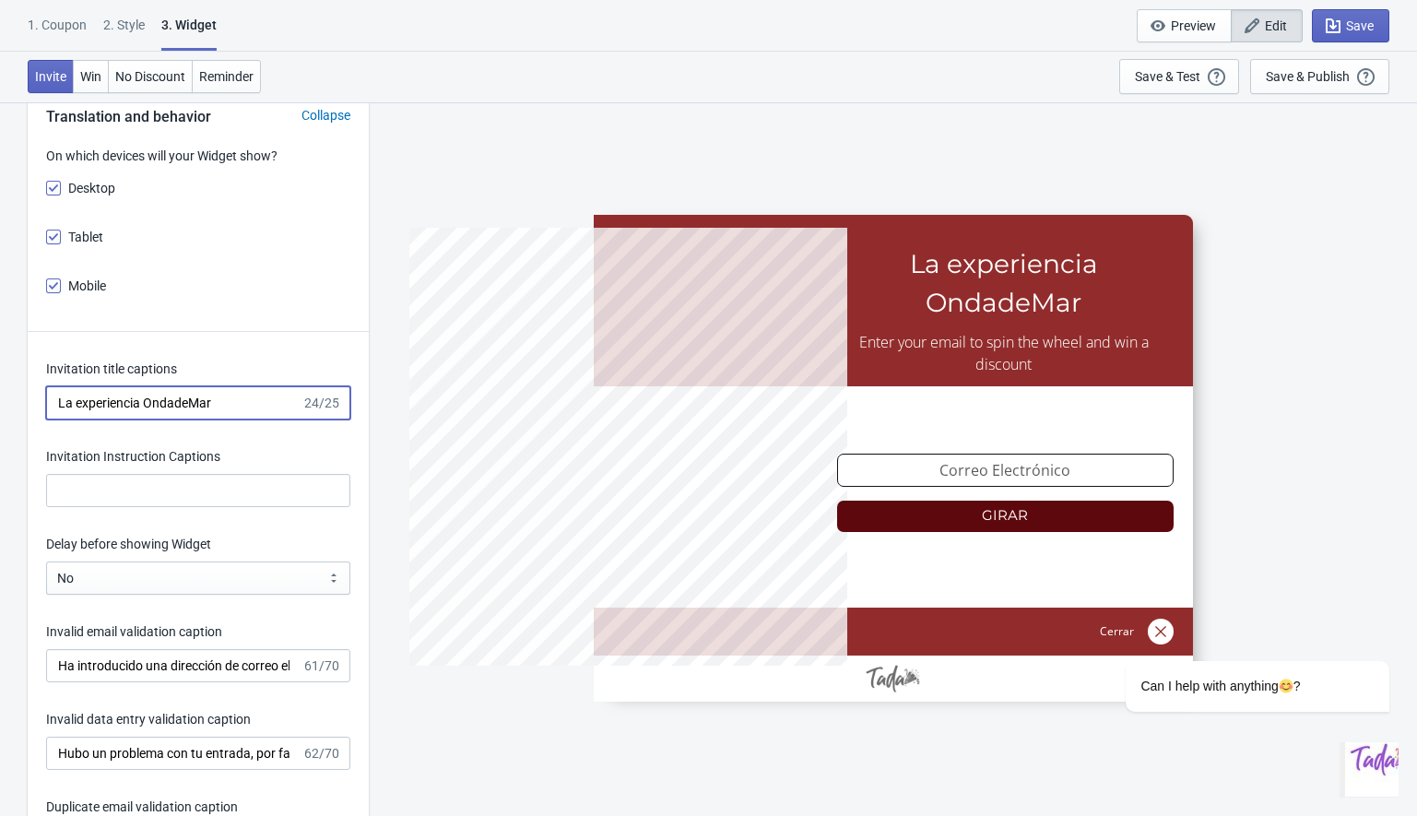
click at [150, 404] on input "La experiencia OndadeMar" at bounding box center [173, 402] width 255 height 33
click at [119, 407] on input "La experiencia OndadeMar" at bounding box center [173, 402] width 255 height 33
click at [144, 406] on input "La experiencia OndadeMar" at bounding box center [173, 402] width 255 height 33
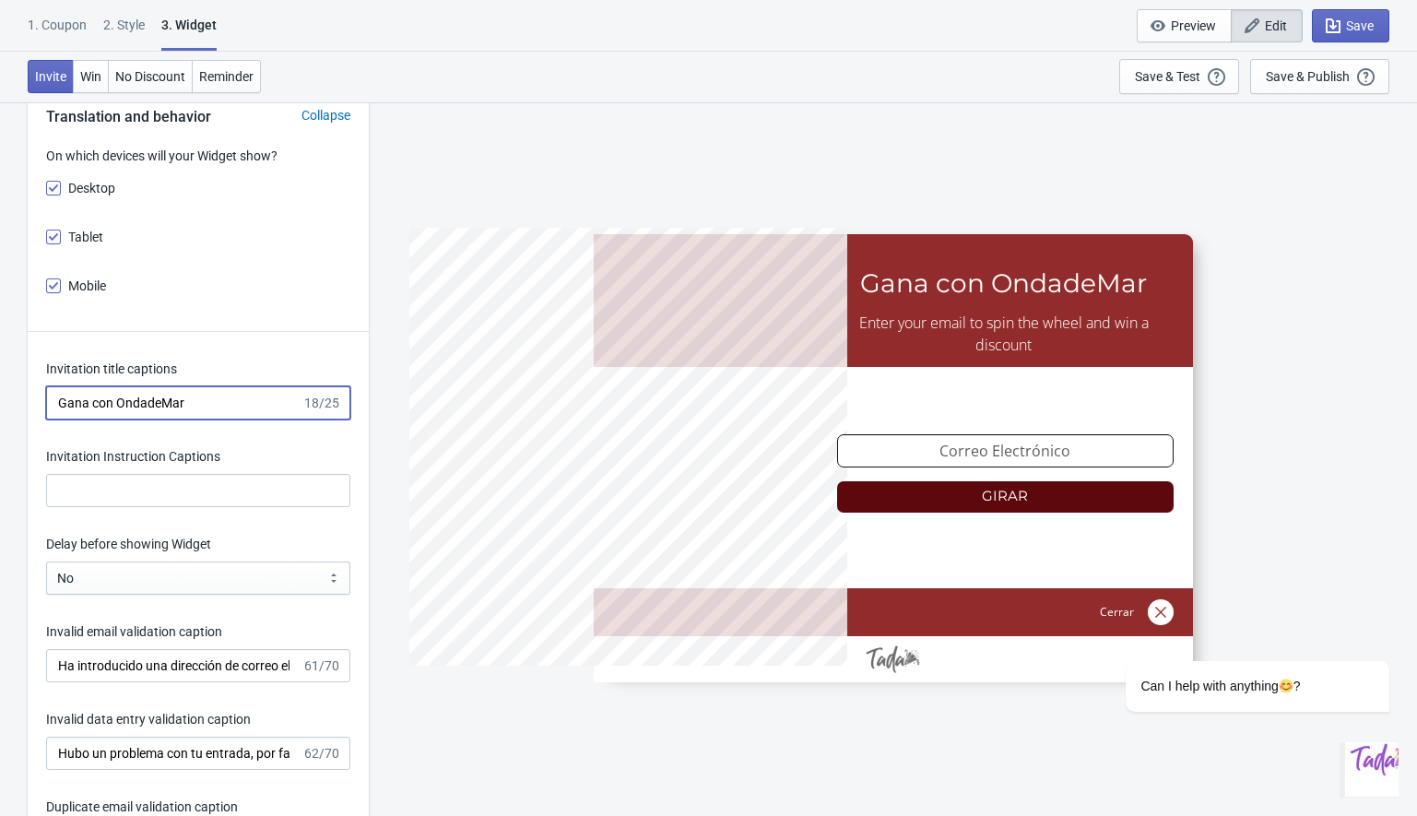
click at [222, 403] on input "Gana con OndadeMar" at bounding box center [173, 402] width 255 height 33
paste input "¡"
click at [230, 405] on input "¡Gana con OndadeMar!" at bounding box center [173, 402] width 255 height 33
type input "¡Gana con OndadeMar!"
click at [117, 488] on input "Invitation Instruction Captions" at bounding box center [198, 490] width 304 height 33
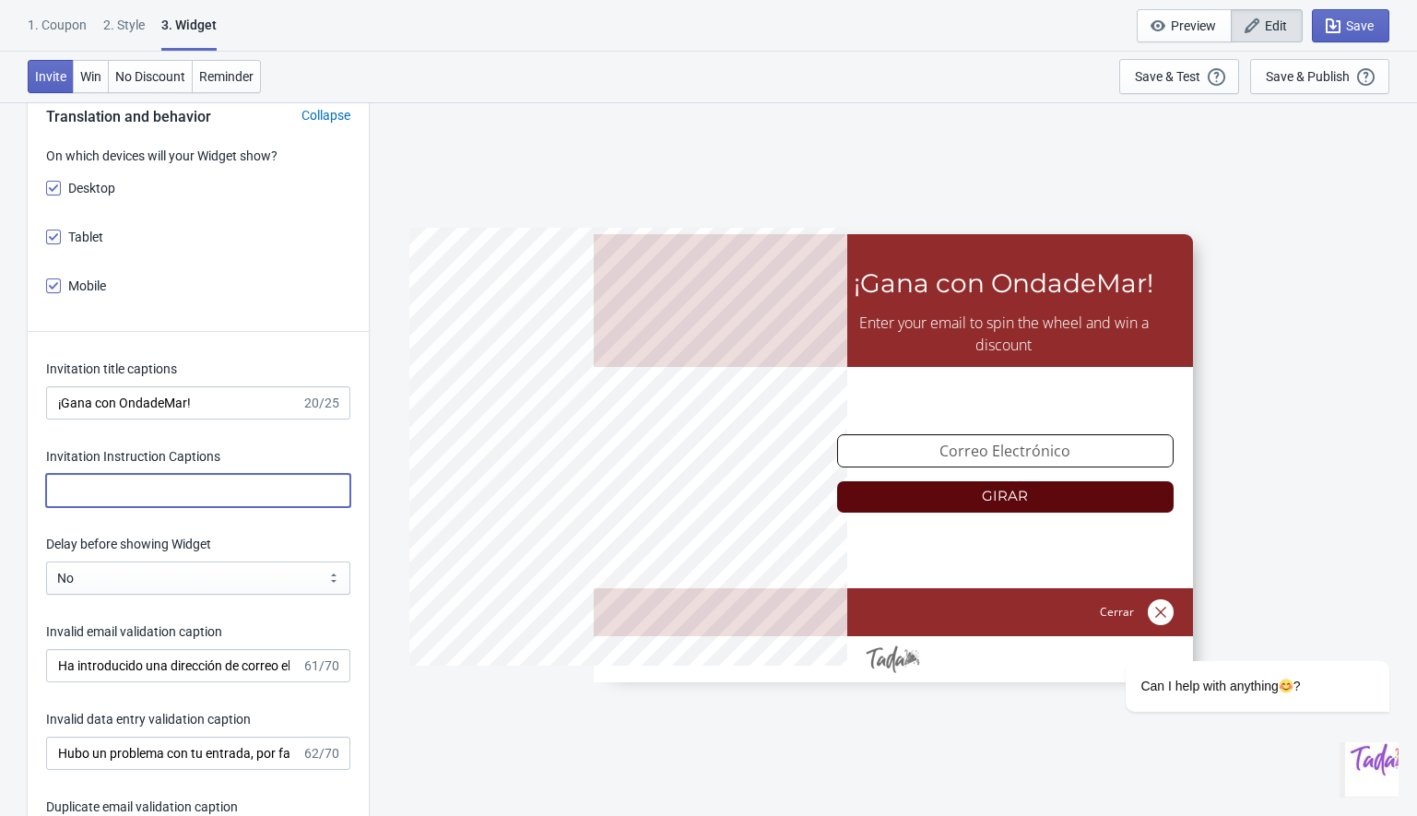
paste input "La experiencia OndadeMar comienza aquí"
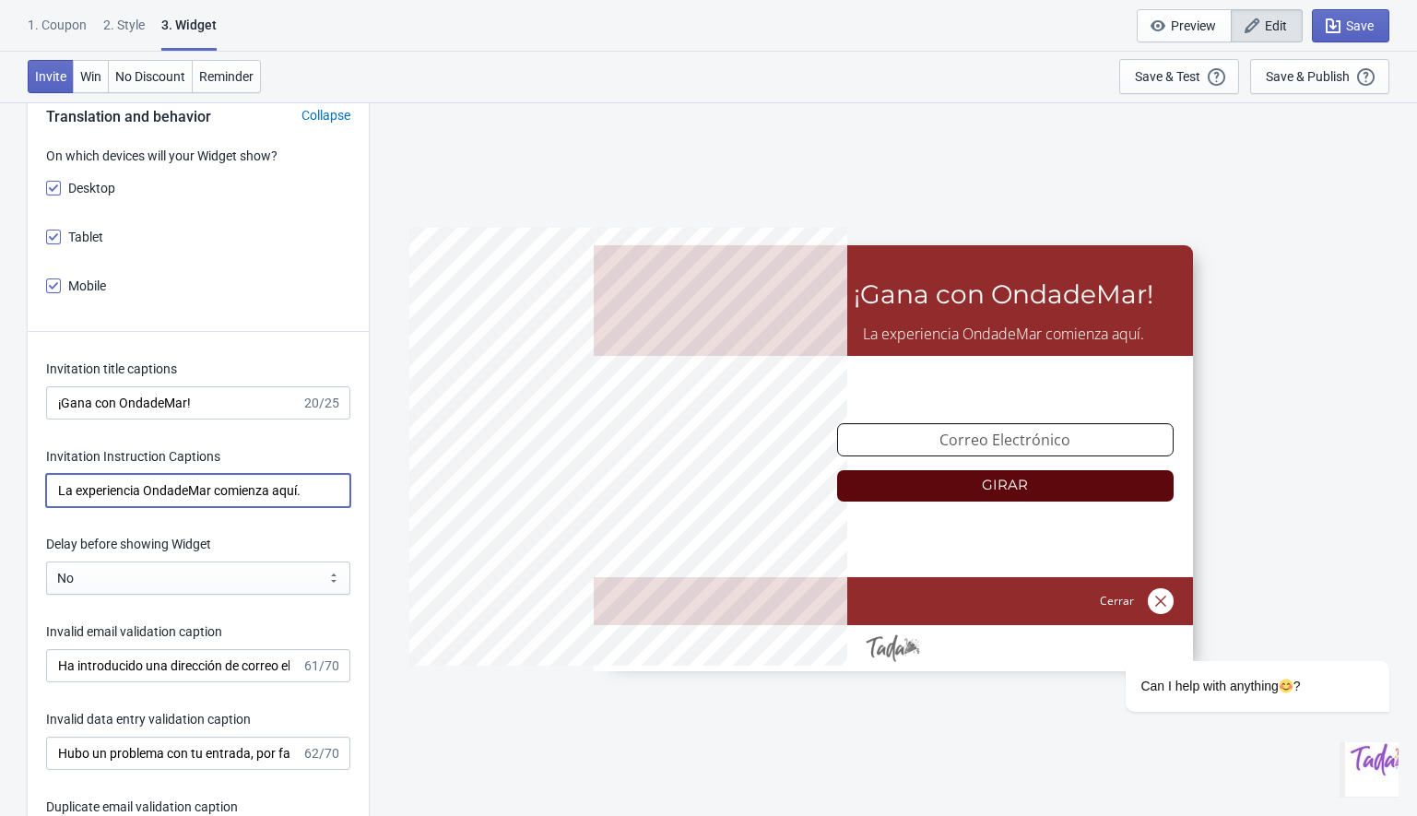
paste input "¡Pon a prueba tu suerte y gana descuentos exclusivos!"
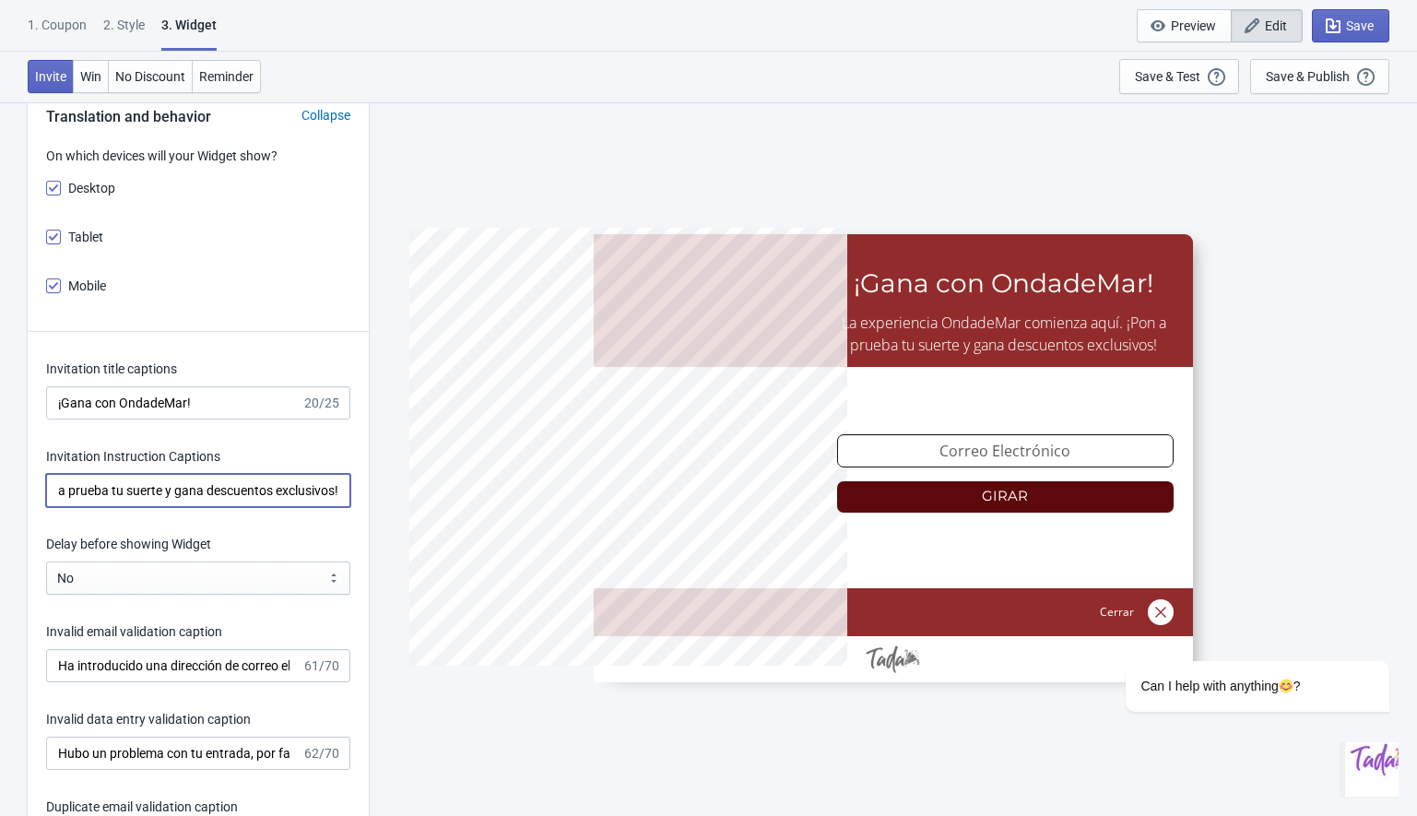
click at [100, 484] on input "La experiencia OndadeMar comienza aquí. ¡Pon a prueba tu suerte y gana descuent…" at bounding box center [198, 490] width 304 height 33
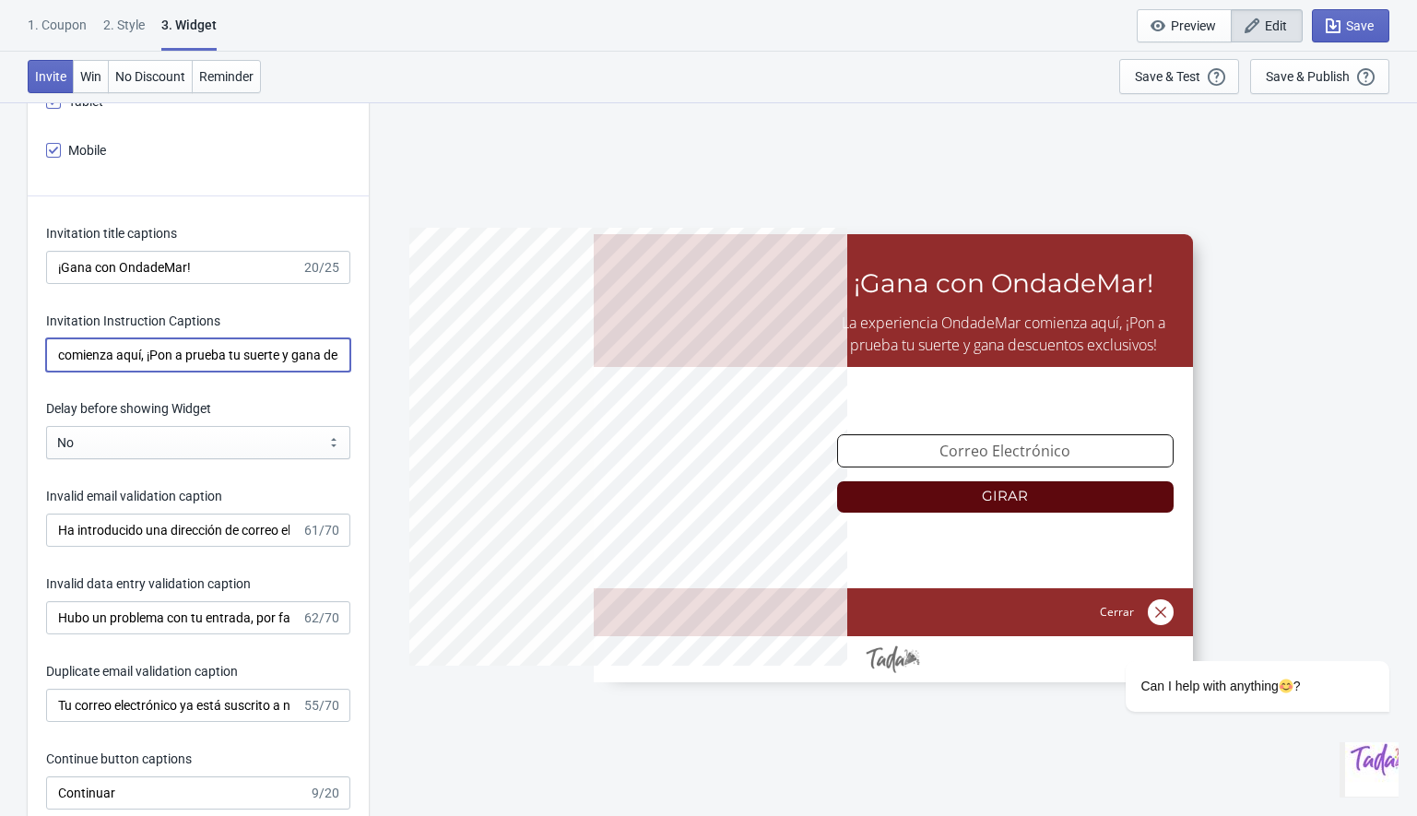
scroll to position [2506, 0]
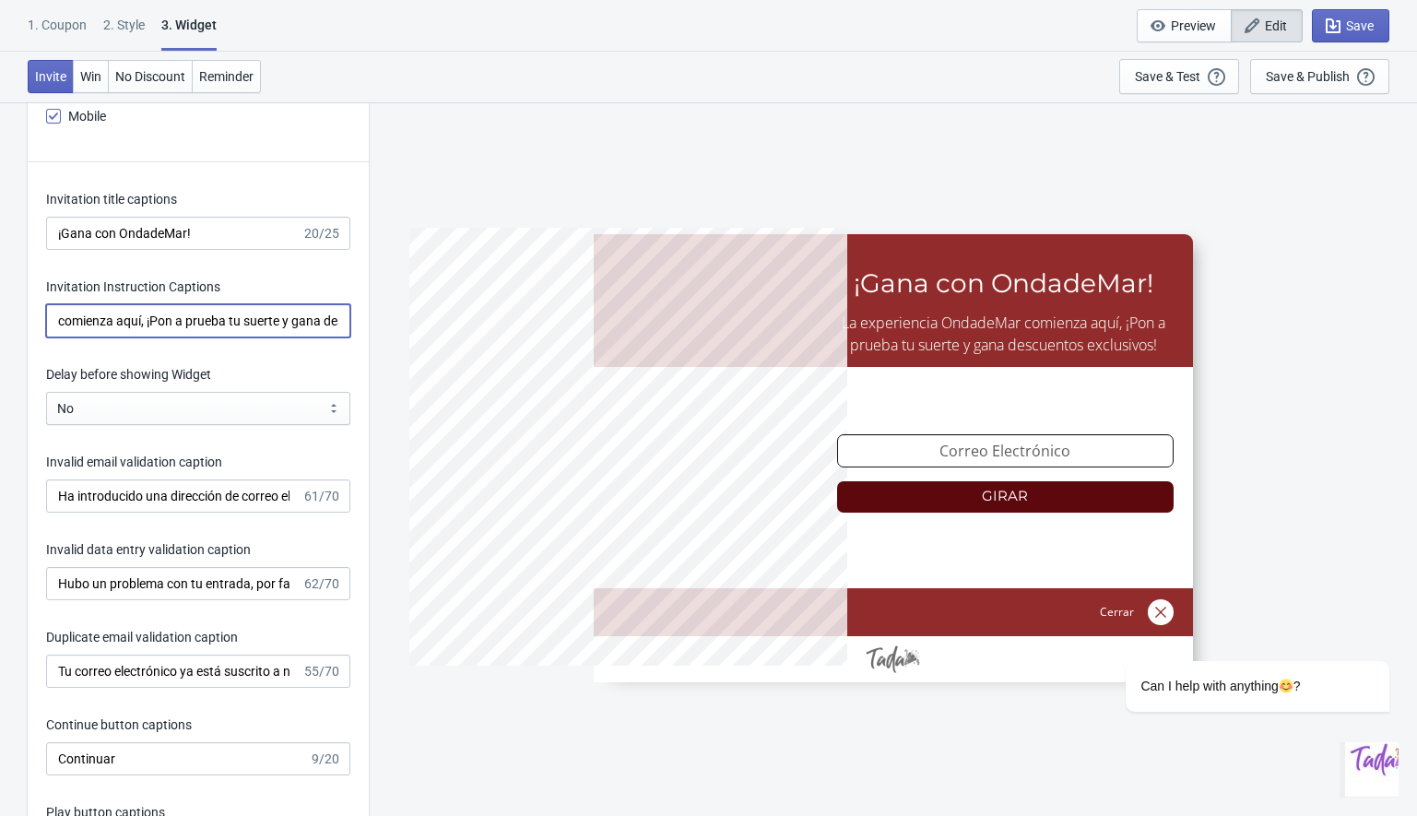
type input "La experiencia OndadeMar comienza aquí, ¡Pon a prueba tu suerte y gana descuent…"
click at [144, 494] on input "Ha introducido una dirección de correo electrónico no válida." at bounding box center [173, 495] width 255 height 33
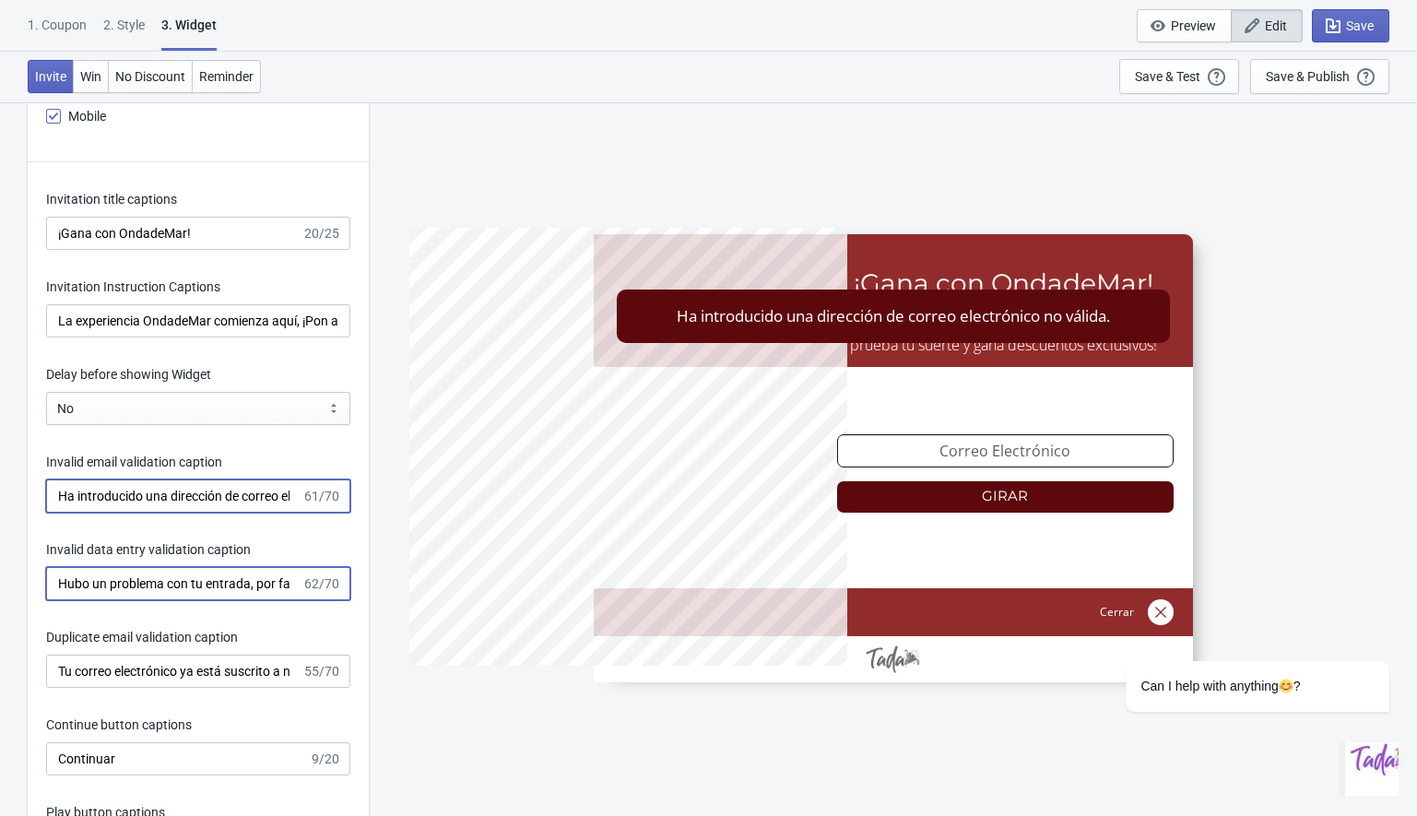
click at [99, 585] on input "Hubo un problema con tu entrada, por favor inténtalo de nuevo." at bounding box center [173, 583] width 255 height 33
click at [136, 501] on input "Ha introducido una dirección de correo electrónico no válida." at bounding box center [173, 495] width 255 height 33
click at [75, 499] on input "Ha introducido una dirección de correo electrónico no válida." at bounding box center [173, 495] width 255 height 33
type input "Has introducido una dirección de correo electrónico no válida."
click at [140, 583] on input "Hubo un problema con tu entrada, por favor inténtalo de nuevo." at bounding box center [173, 583] width 255 height 33
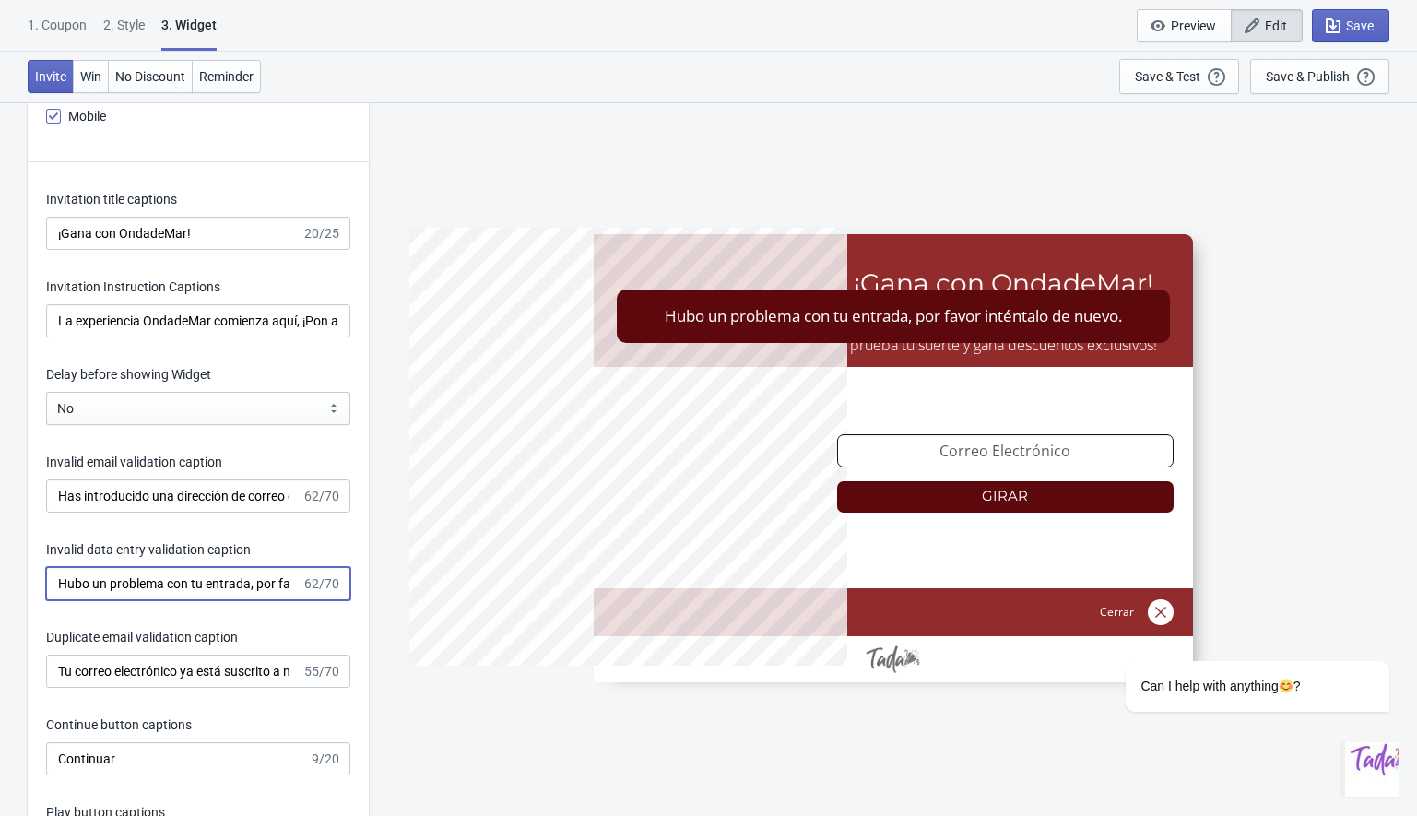
click at [121, 587] on input "Hubo un problema con tu entrada, por favor inténtalo de nuevo." at bounding box center [173, 583] width 255 height 33
click at [226, 580] on input "Hubo un problema con tu entrada, por favor inténtalo de nuevo." at bounding box center [173, 583] width 255 height 33
type input "Hubo un problema con tus datos, por favor inténtalo de nuevo."
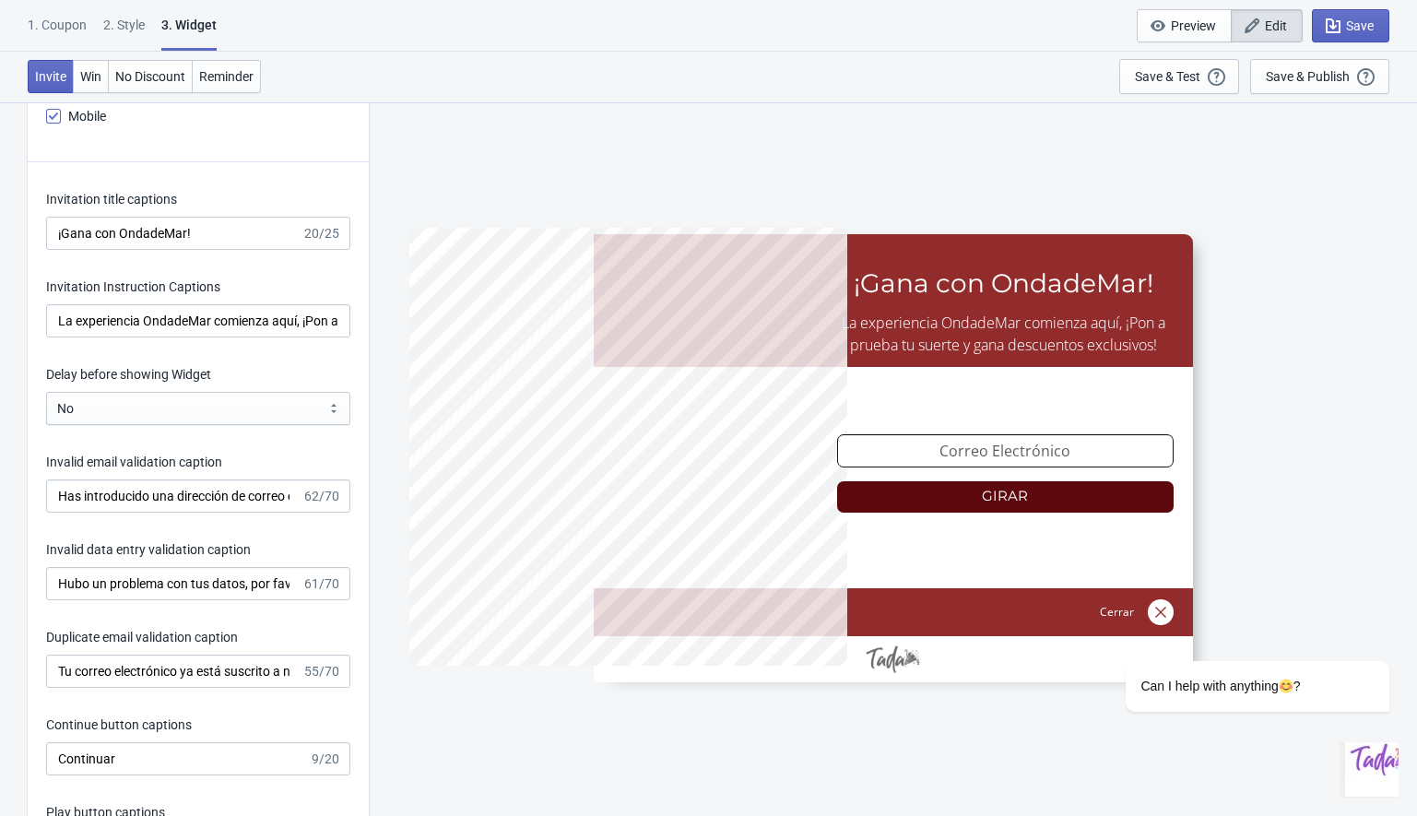
click at [260, 547] on div "Invalid data entry validation caption" at bounding box center [198, 551] width 304 height 23
click at [141, 672] on input "Tu correo electrónico ya está suscrito a nuestra lista." at bounding box center [173, 671] width 255 height 33
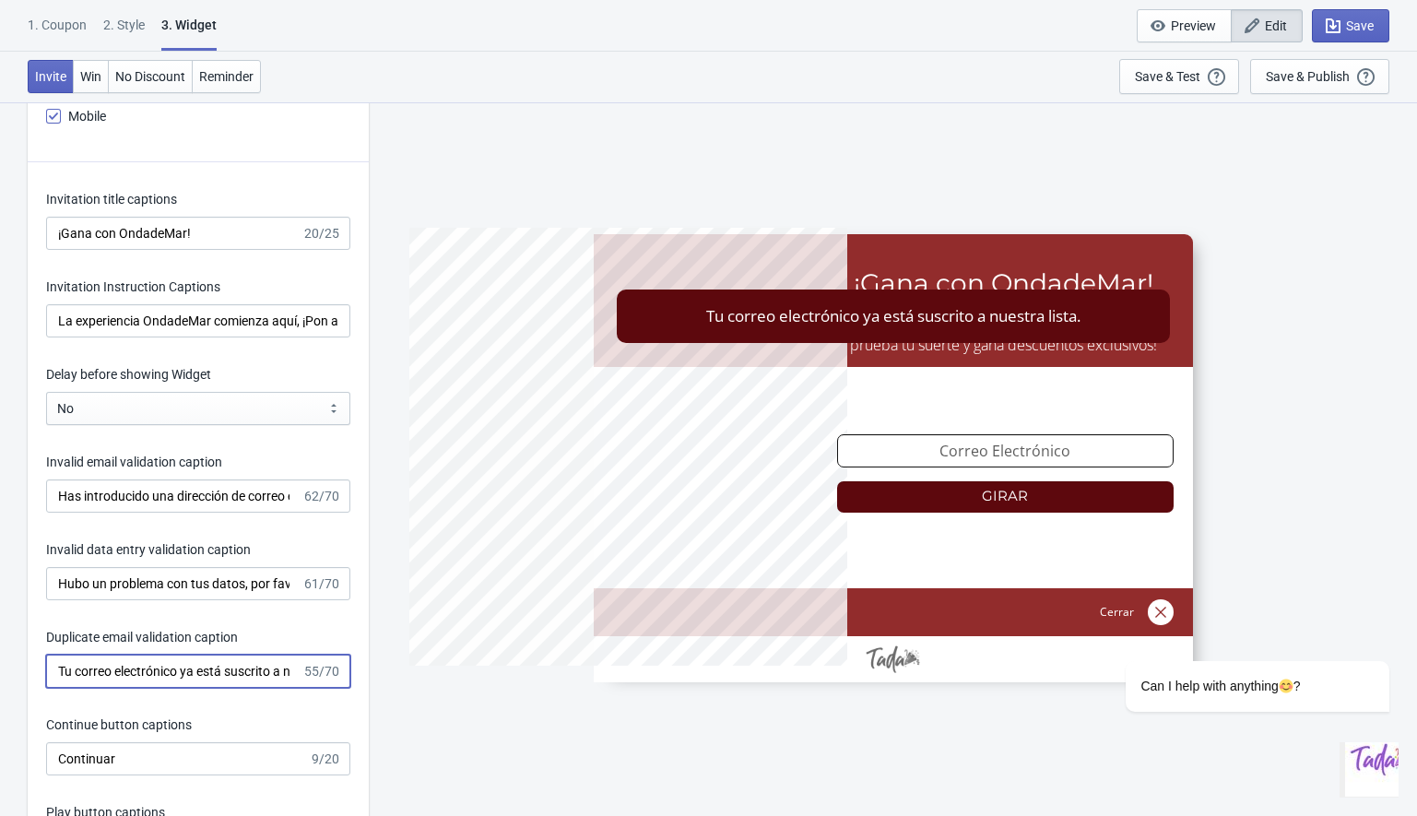
scroll to position [2751, 0]
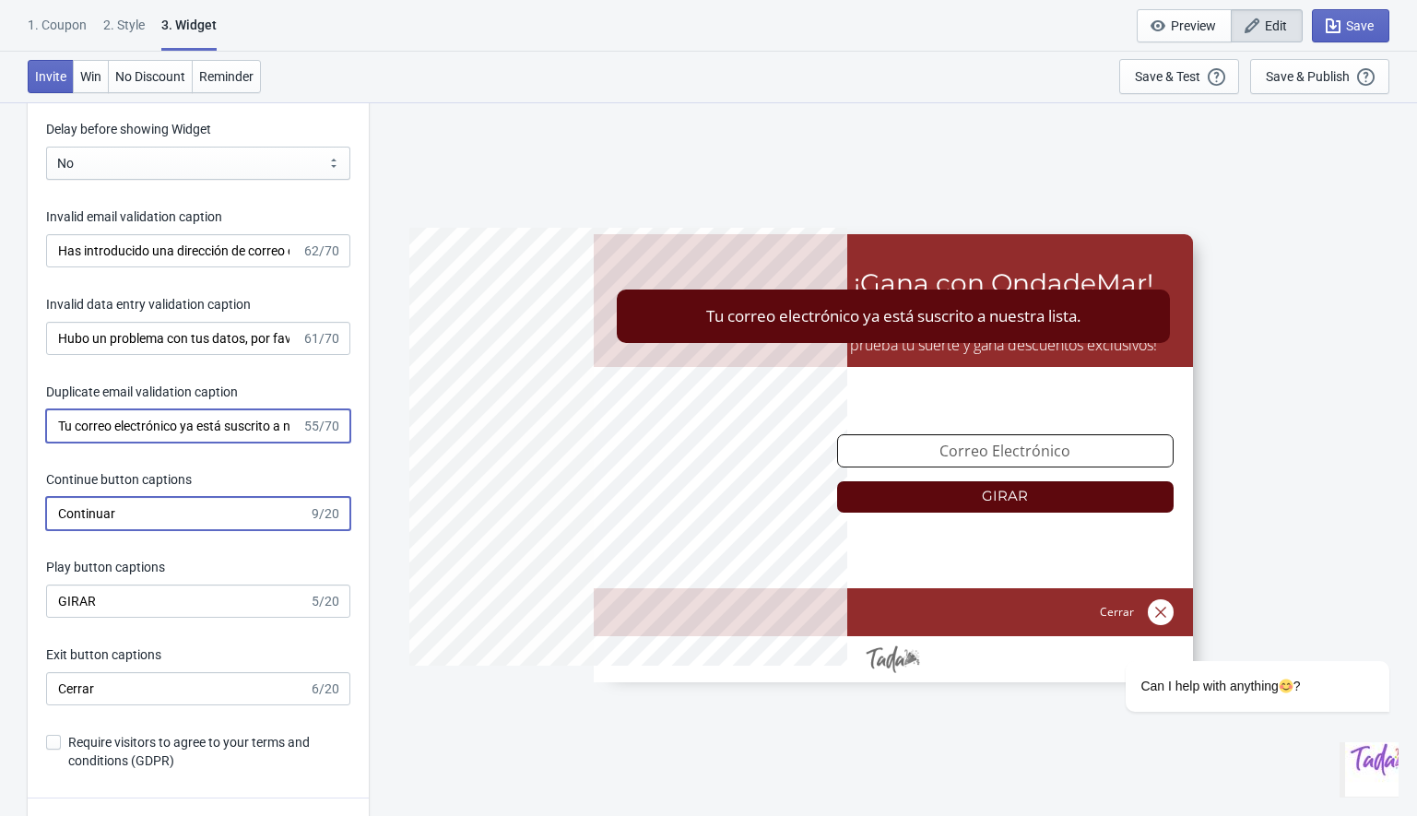
click at [134, 506] on input "Continuar" at bounding box center [177, 513] width 263 height 33
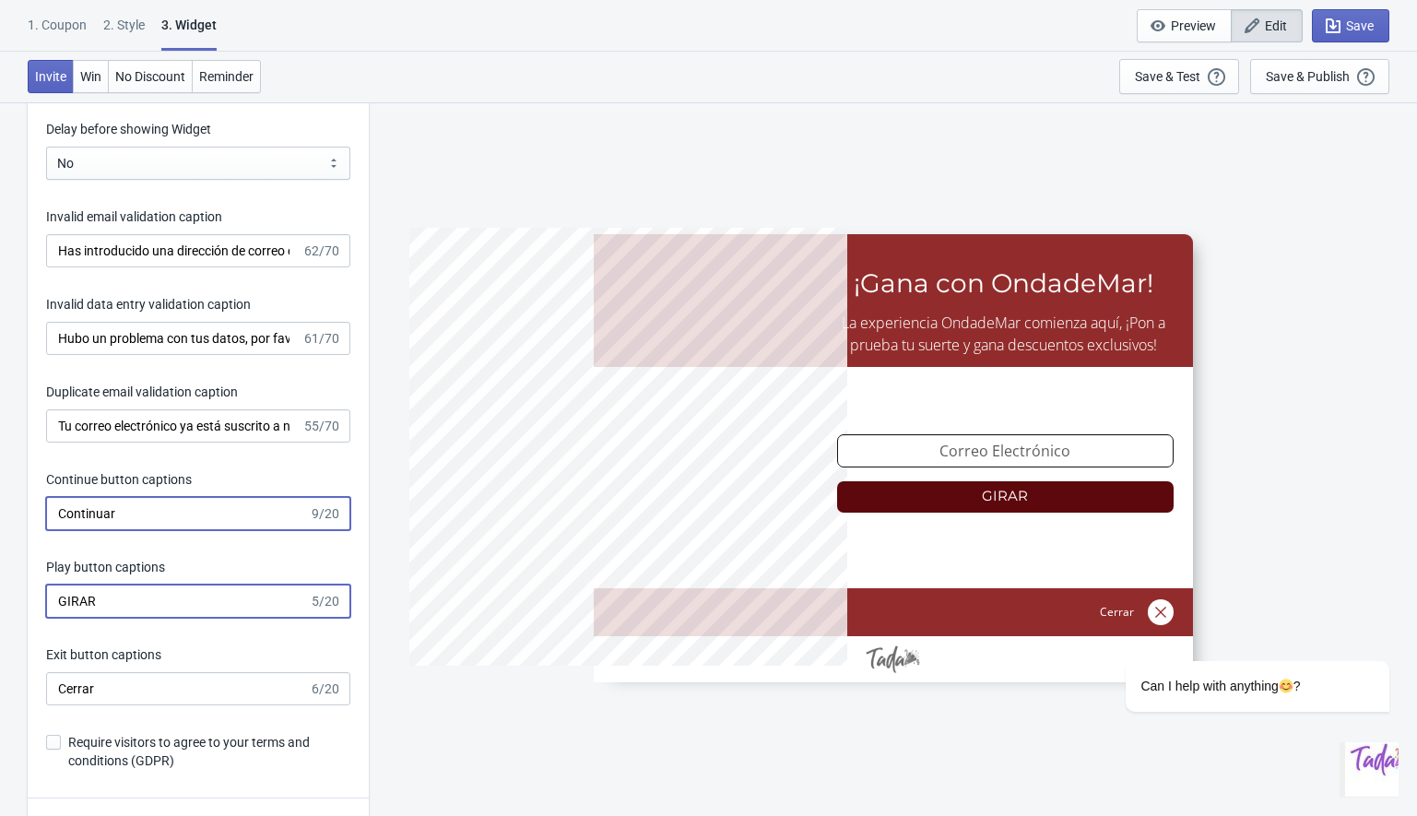
click at [125, 598] on input "GIRAR" at bounding box center [177, 600] width 263 height 33
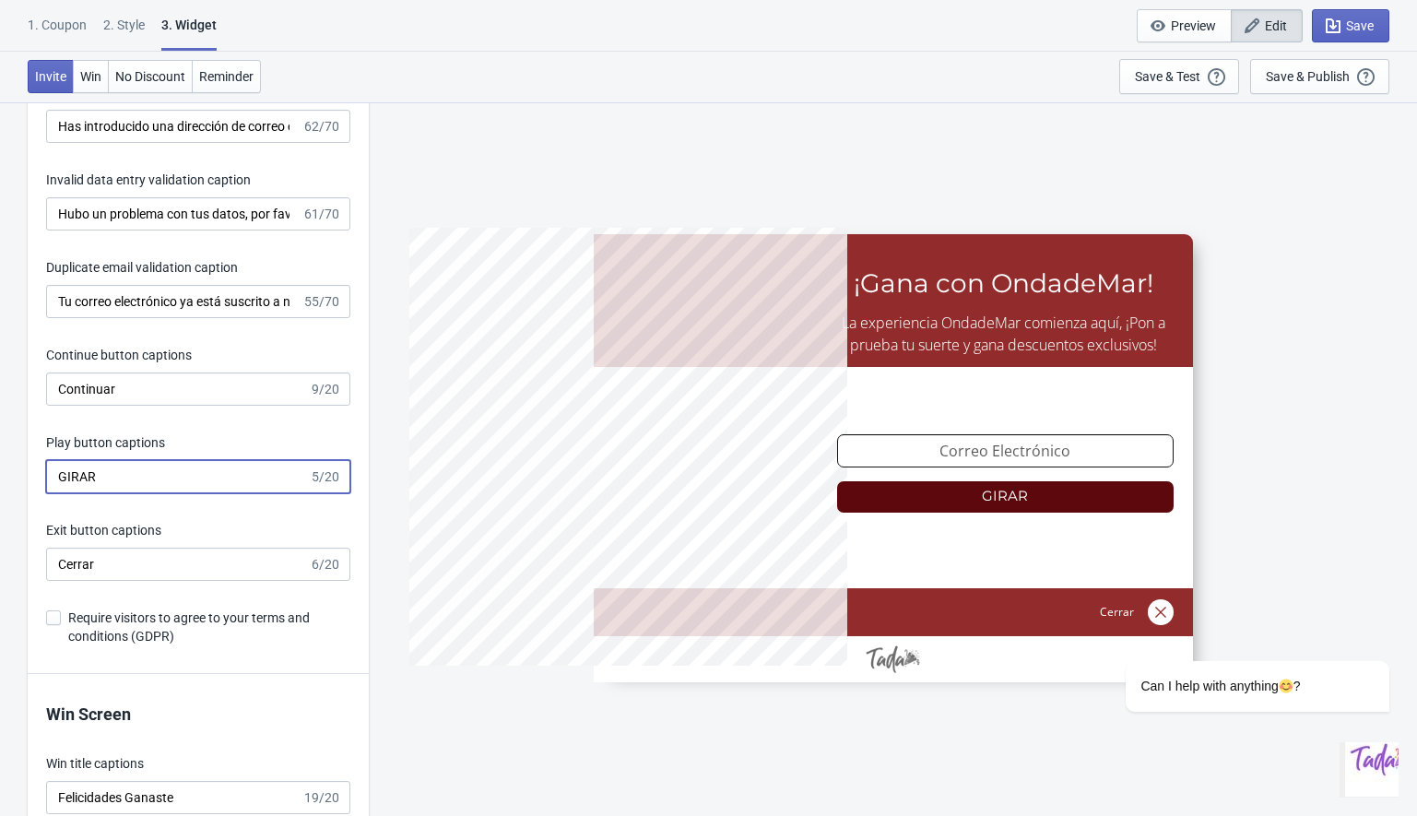
scroll to position [2880, 0]
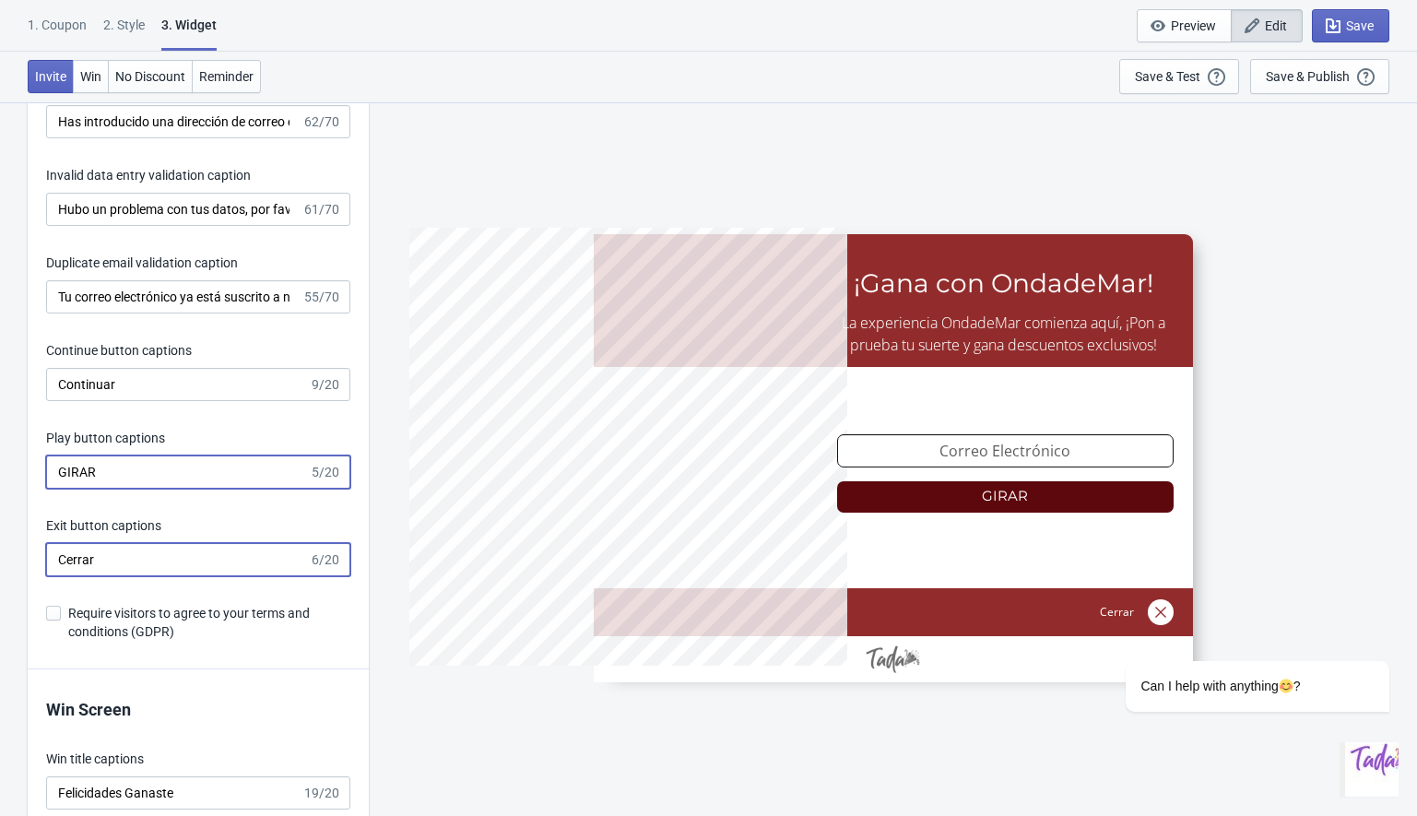
click at [123, 566] on input "Cerrar" at bounding box center [177, 559] width 263 height 33
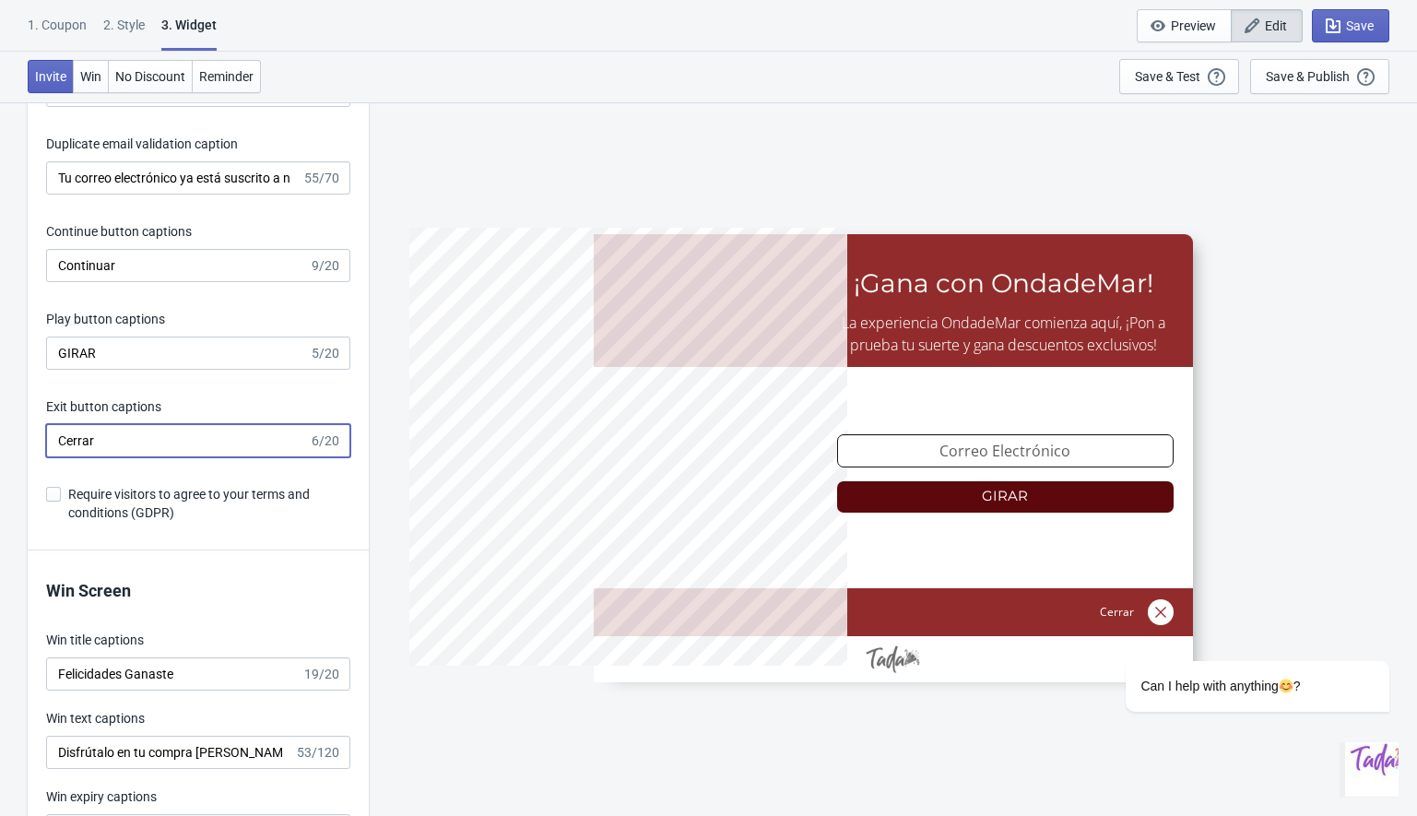
scroll to position [3048, 0]
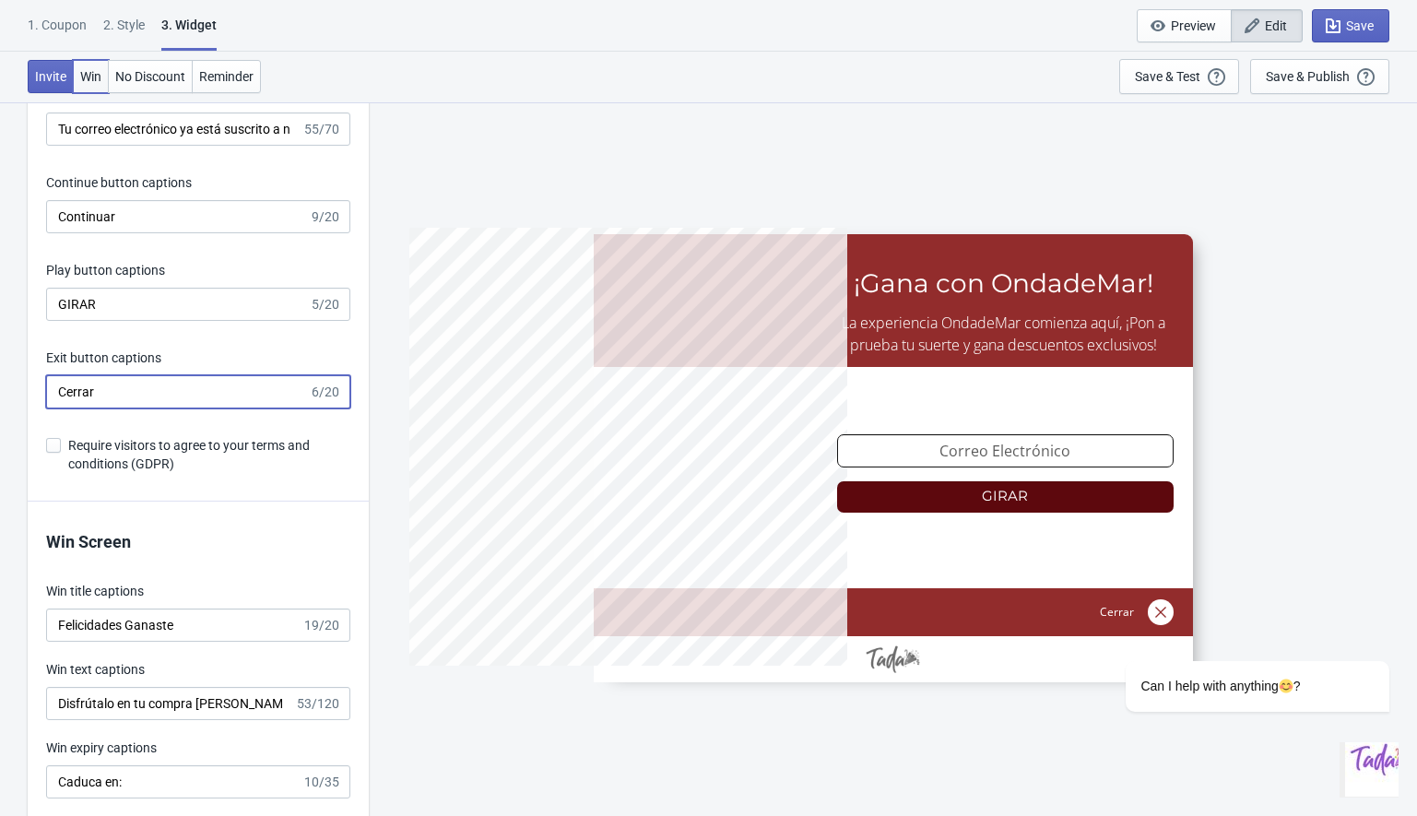
click at [89, 82] on span "Win" at bounding box center [90, 76] width 21 height 15
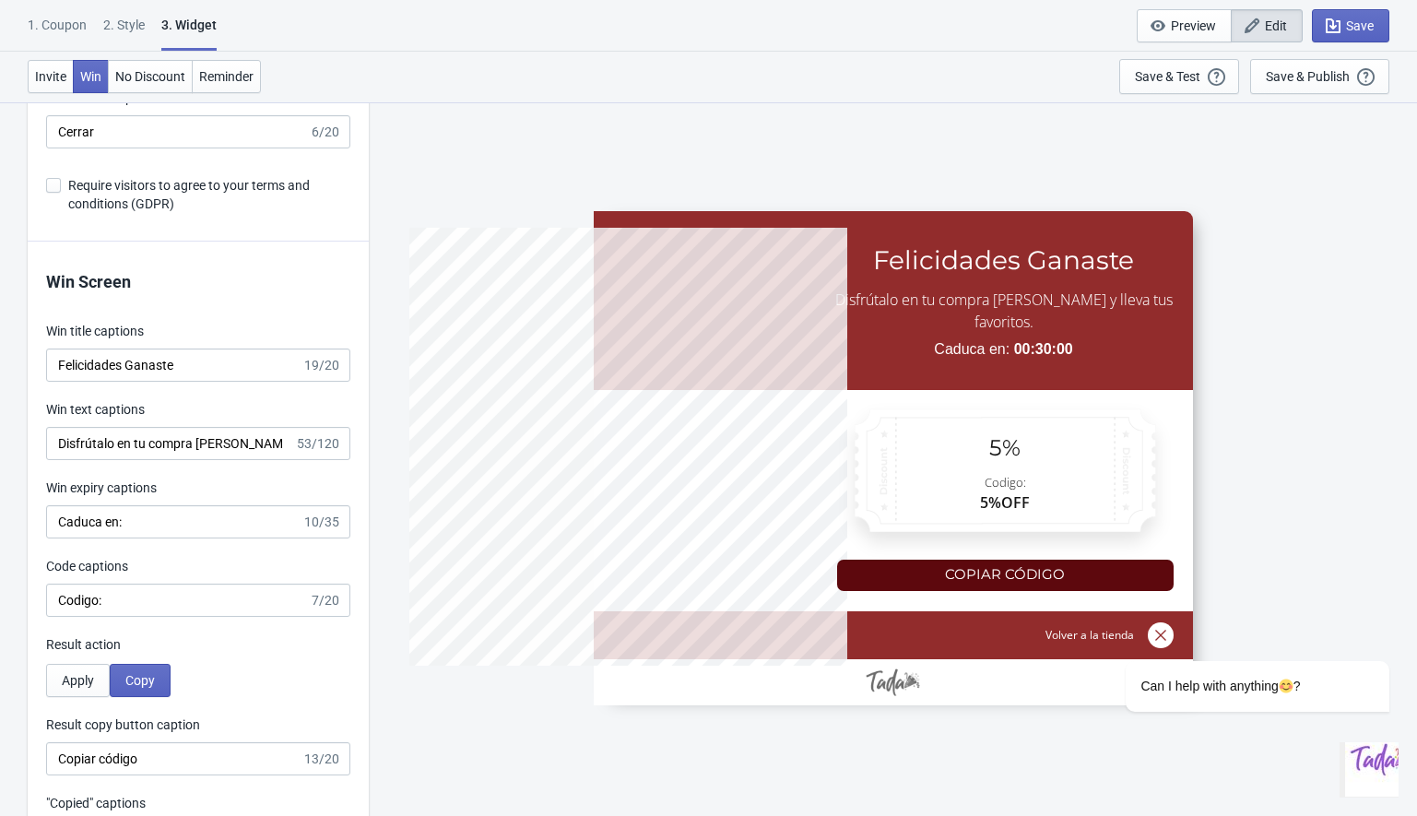
scroll to position [3364, 0]
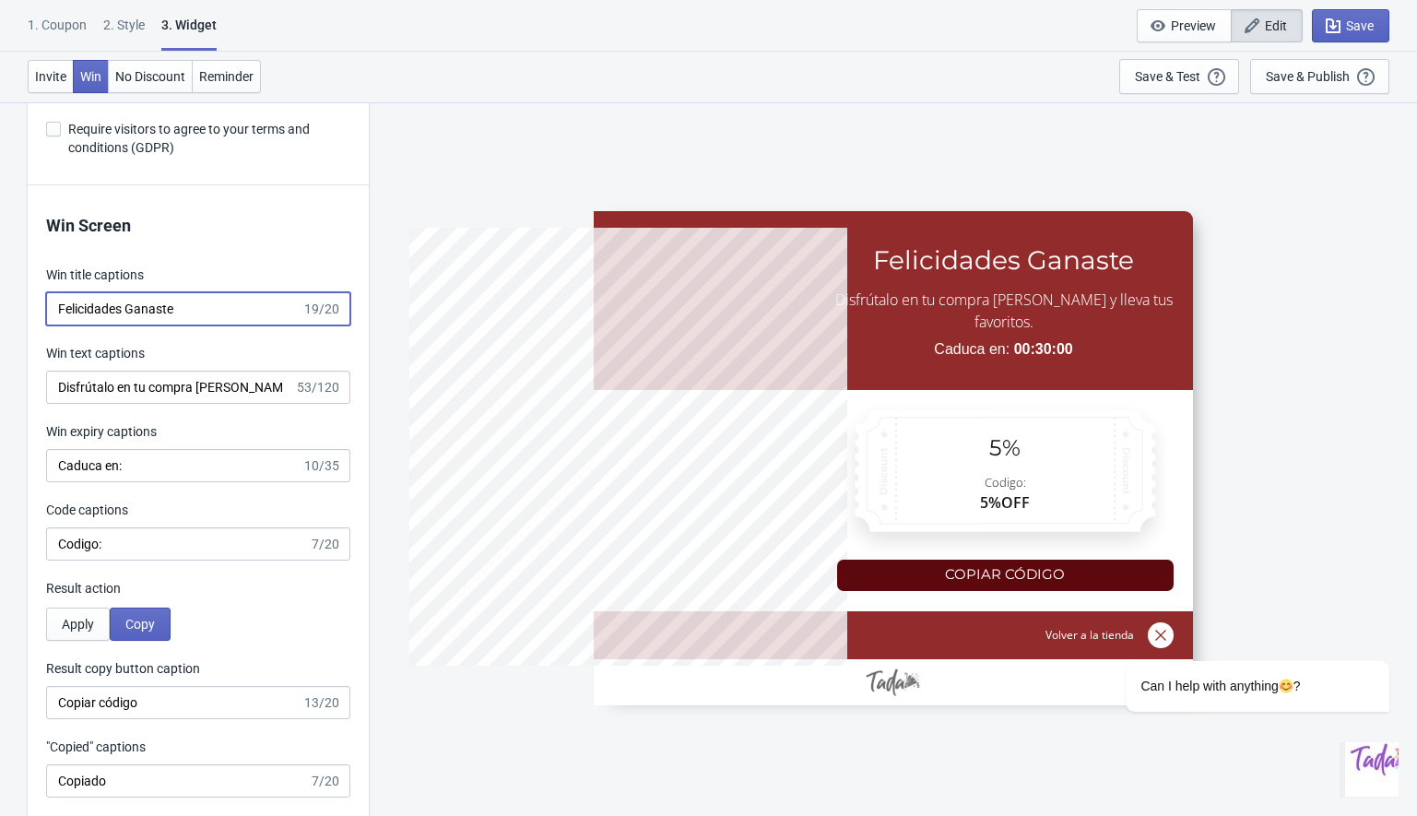
click at [145, 303] on input "Felicidades Ganaste" at bounding box center [173, 308] width 255 height 33
click at [207, 310] on input "Felicidades Ganaste" at bounding box center [173, 308] width 255 height 33
click at [94, 315] on input "Felicidades Ganaste!" at bounding box center [173, 308] width 255 height 33
click at [55, 311] on input "Genial Ganaste!" at bounding box center [173, 308] width 255 height 33
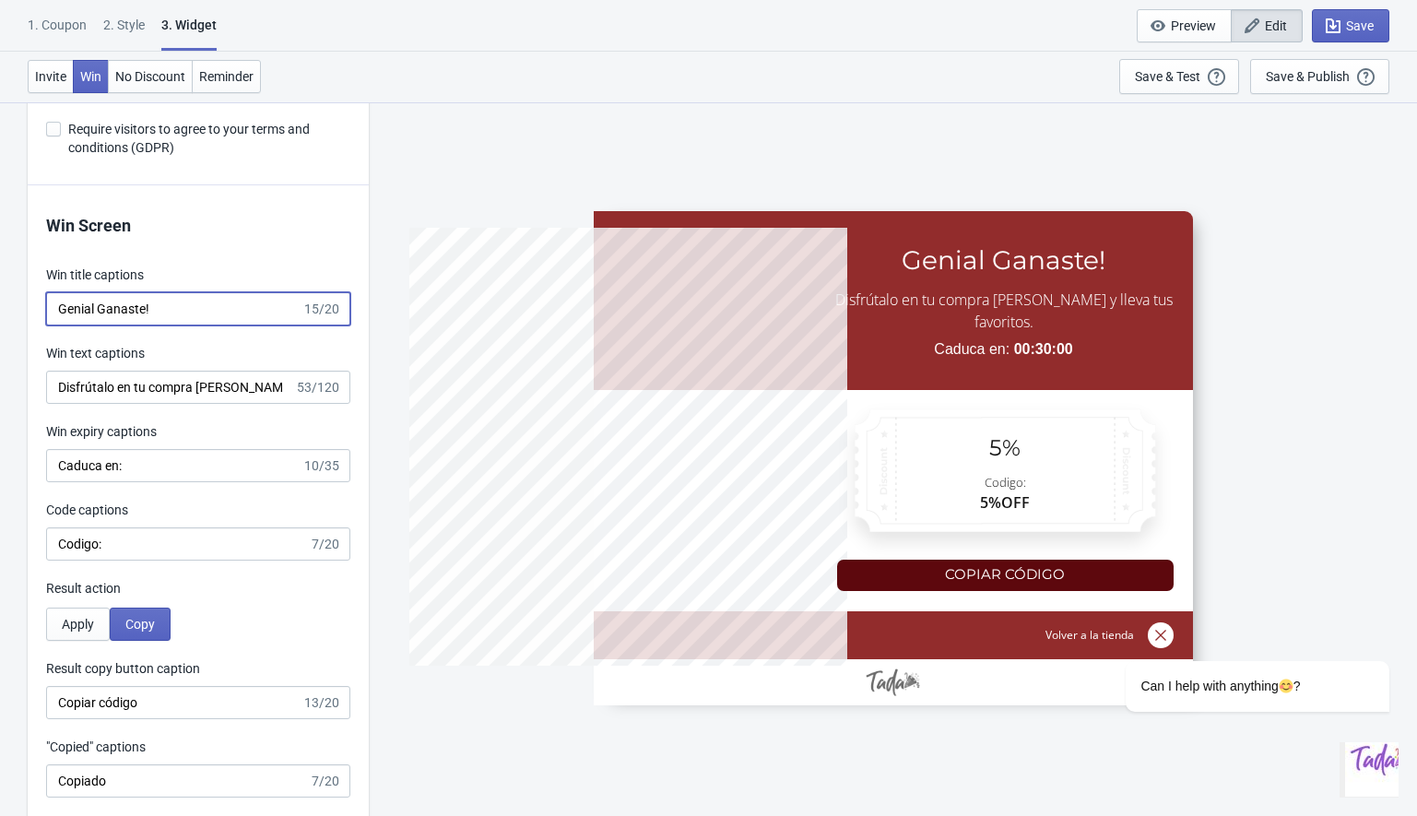
paste input "¡Pon"
paste input "¡"
click at [98, 311] on input "¡Genial Ganaste!" at bounding box center [173, 308] width 255 height 33
click at [178, 304] on input "¡Genial, Ganaste!" at bounding box center [173, 308] width 255 height 33
click at [180, 305] on input "¡Genial, Ganaste!" at bounding box center [173, 308] width 255 height 33
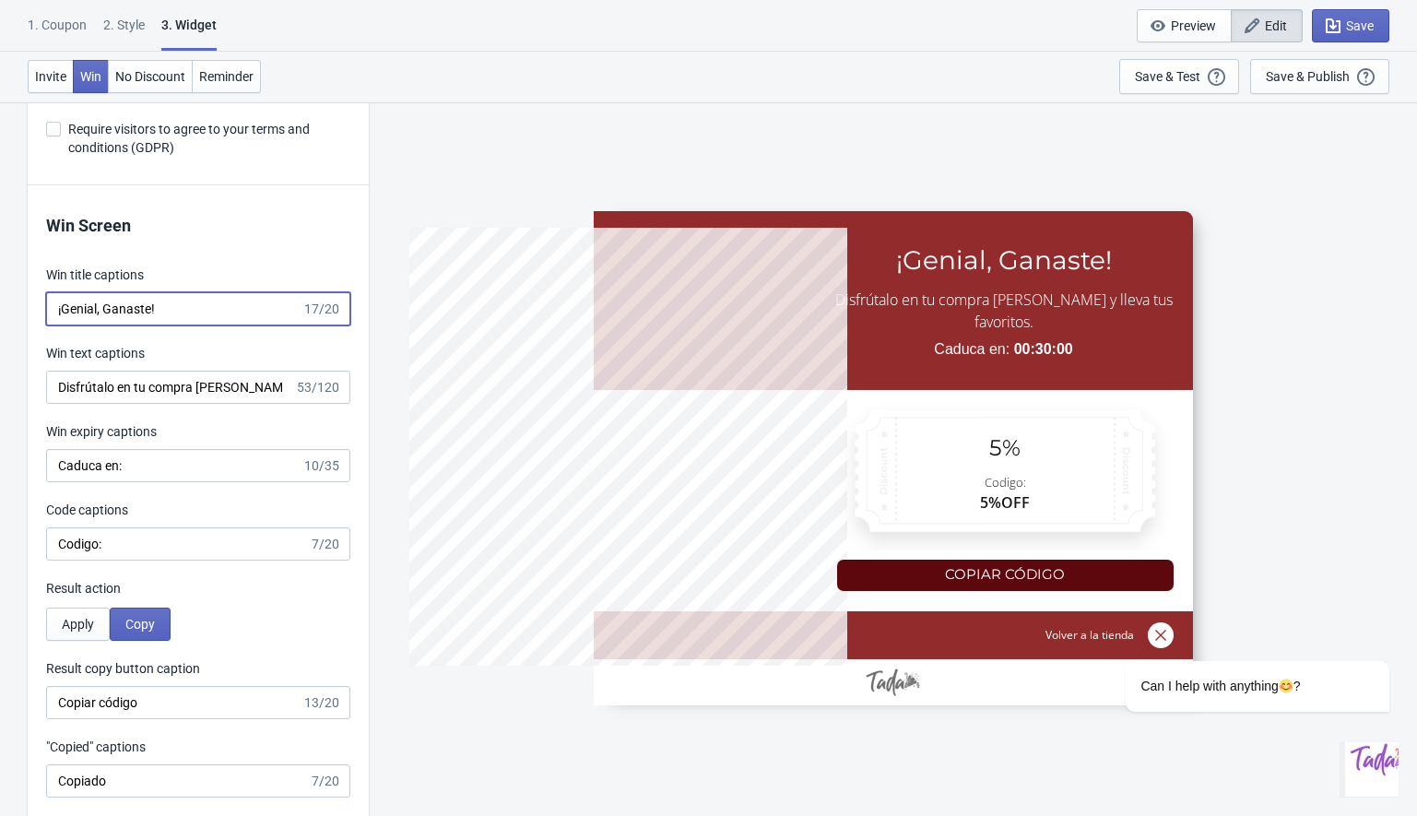
click at [112, 307] on input "¡Genial, Ganaste!" at bounding box center [173, 308] width 255 height 33
type input "¡Genial, ganaste!"
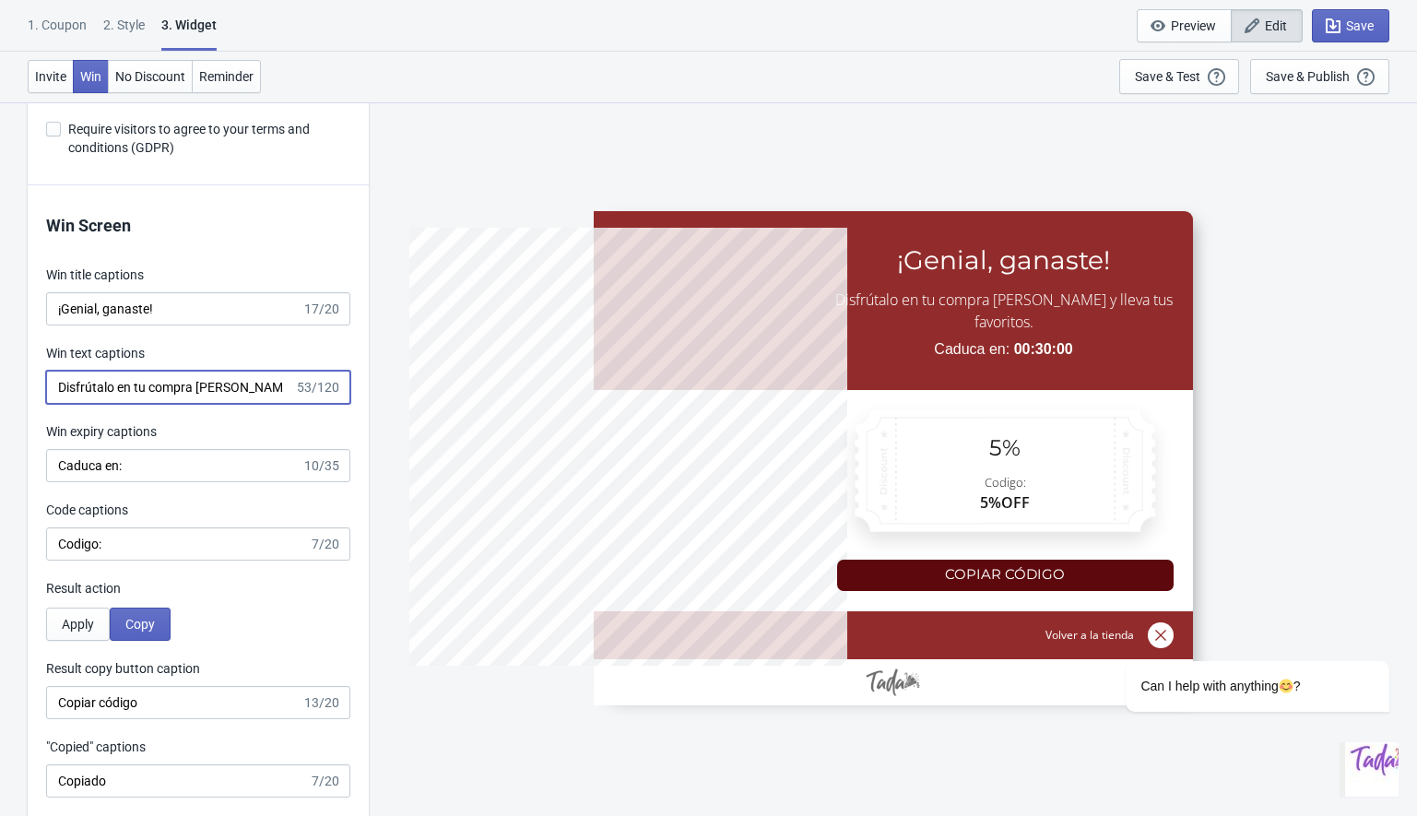
click at [88, 383] on input "Disfrútalo en tu compra [PERSON_NAME] y lleva tus favoritos." at bounding box center [170, 387] width 248 height 33
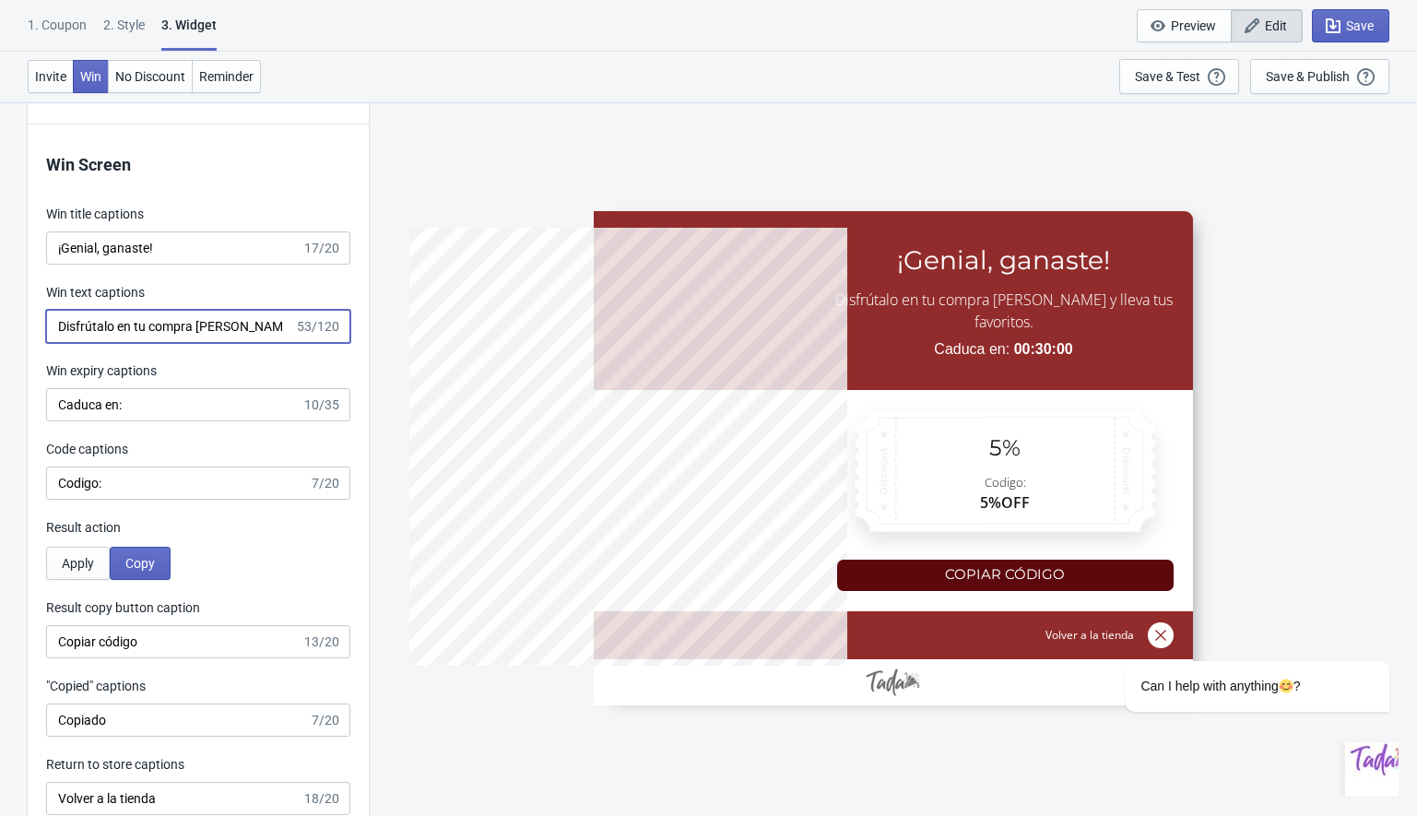
scroll to position [3460, 0]
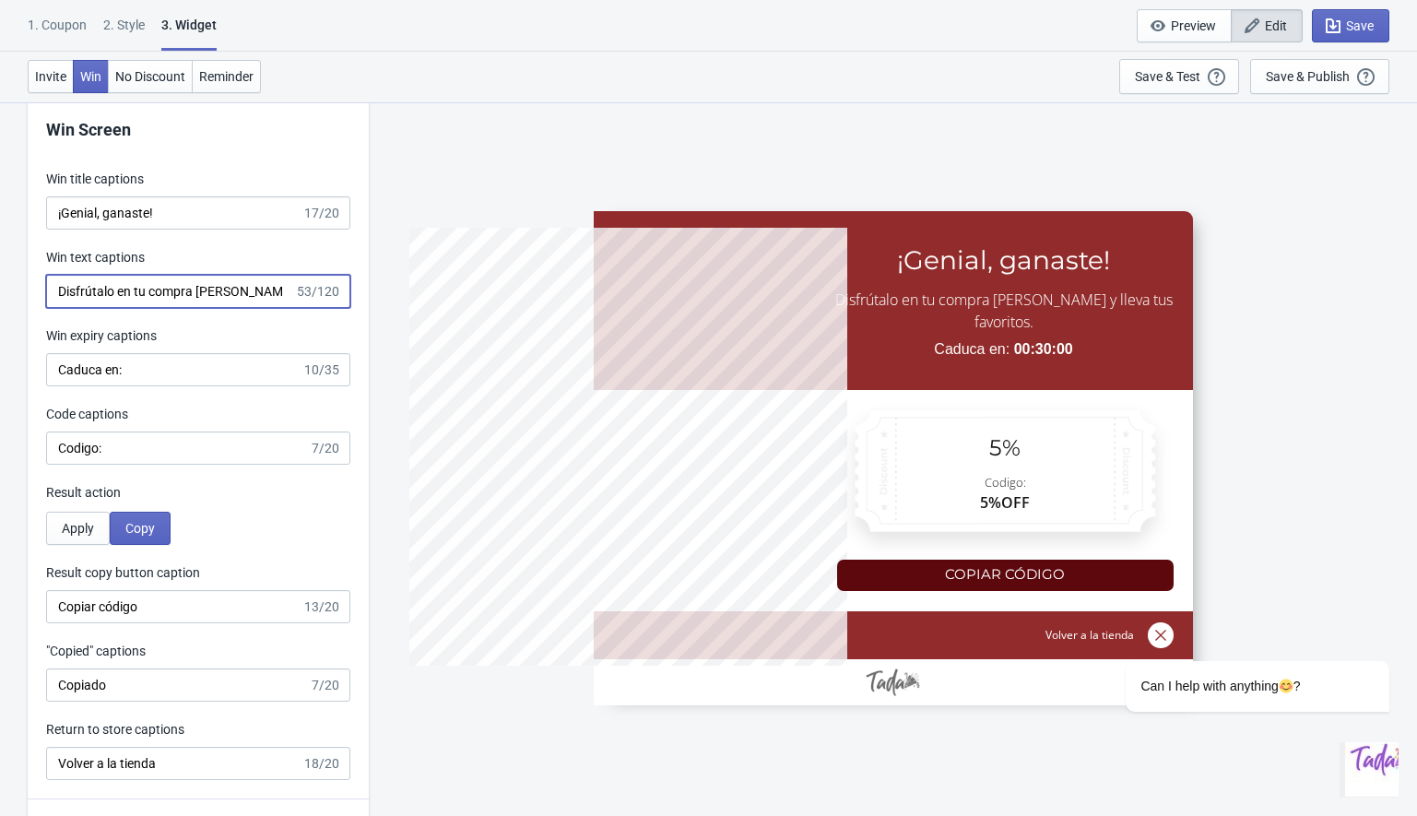
click at [241, 292] on input "Disfrútalo en tu compra [PERSON_NAME] y lleva tus favoritos." at bounding box center [170, 291] width 248 height 33
click at [250, 296] on input "Disfrútalo en tu compra [PERSON_NAME] y lleva tus favoritos." at bounding box center [170, 291] width 248 height 33
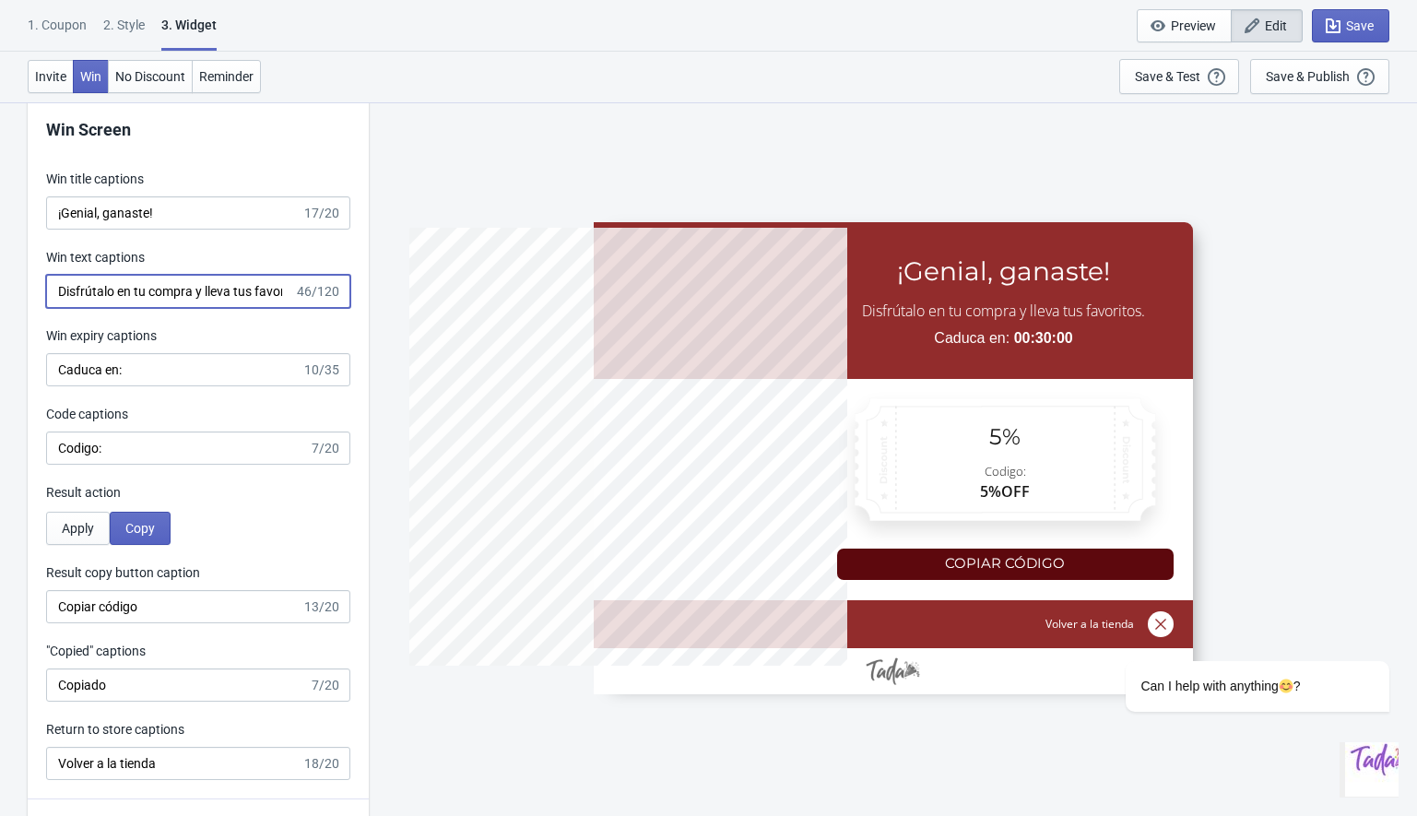
type input "Disfrútalo en tu compra y lleva tus favoritos."
click at [88, 380] on input "Caduca en:" at bounding box center [173, 369] width 255 height 33
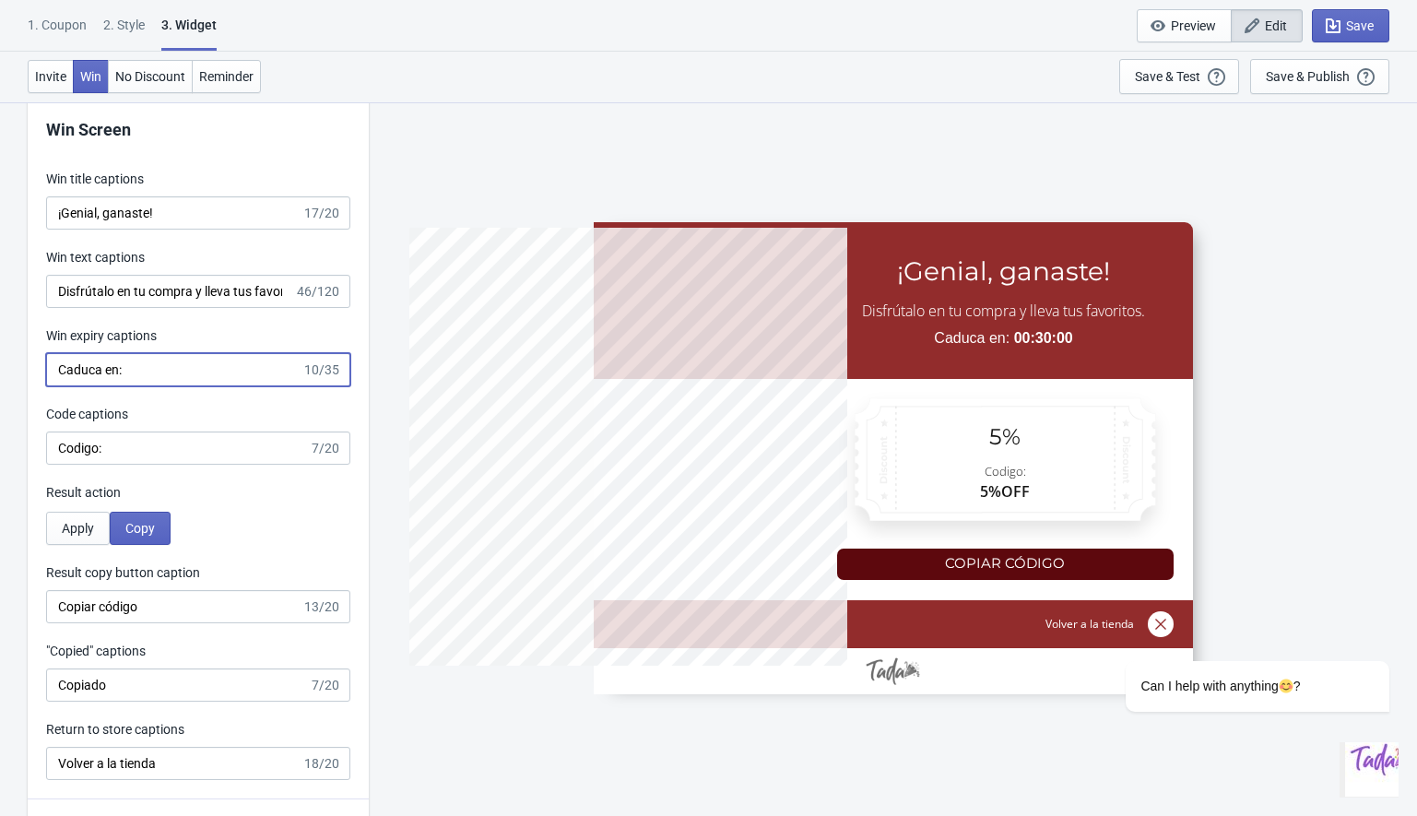
click at [85, 367] on input "Caduca en:" at bounding box center [173, 369] width 255 height 33
click at [154, 369] on input "Caduca en:" at bounding box center [173, 369] width 255 height 33
click at [111, 450] on input "Codigo:" at bounding box center [177, 447] width 263 height 33
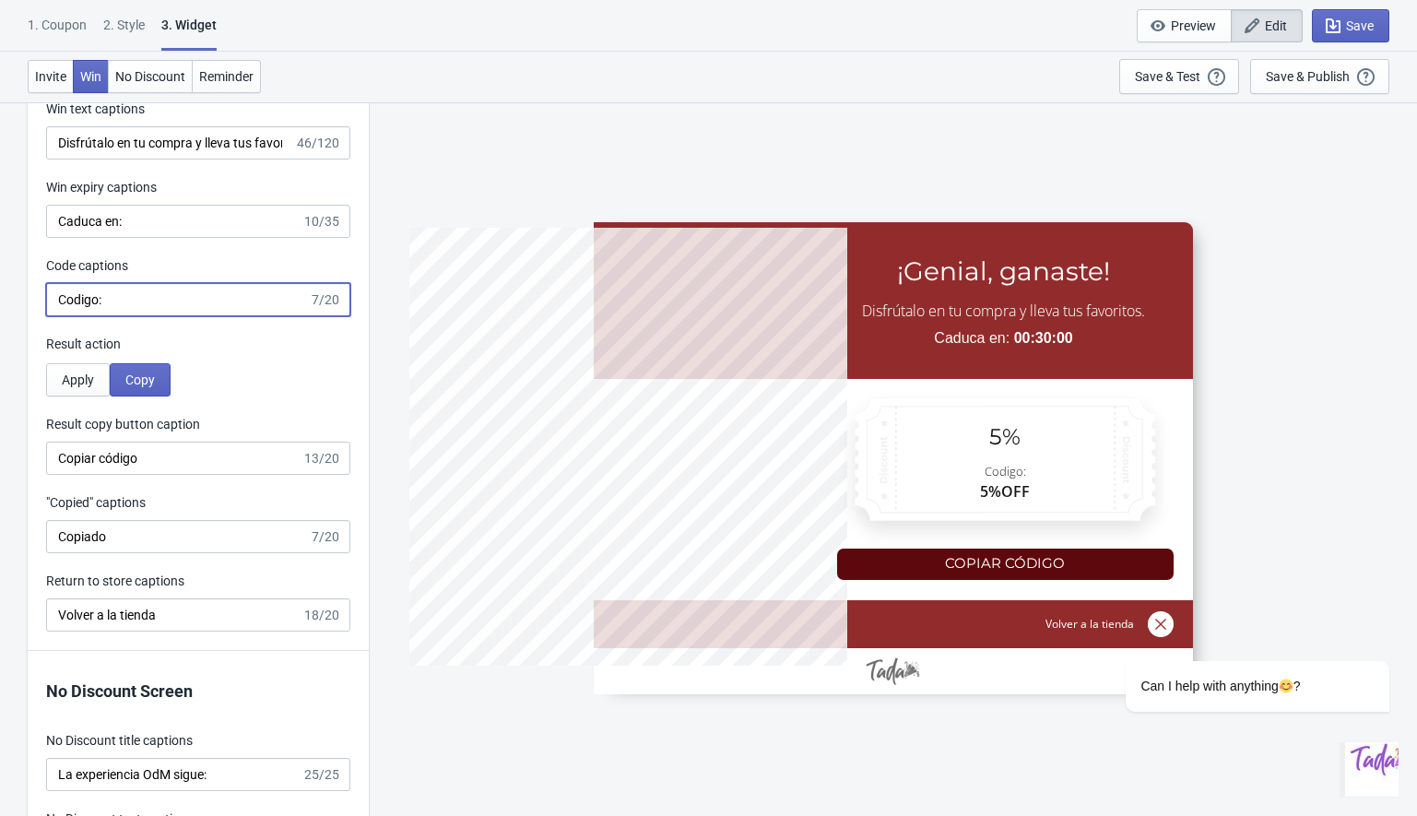
scroll to position [3612, 0]
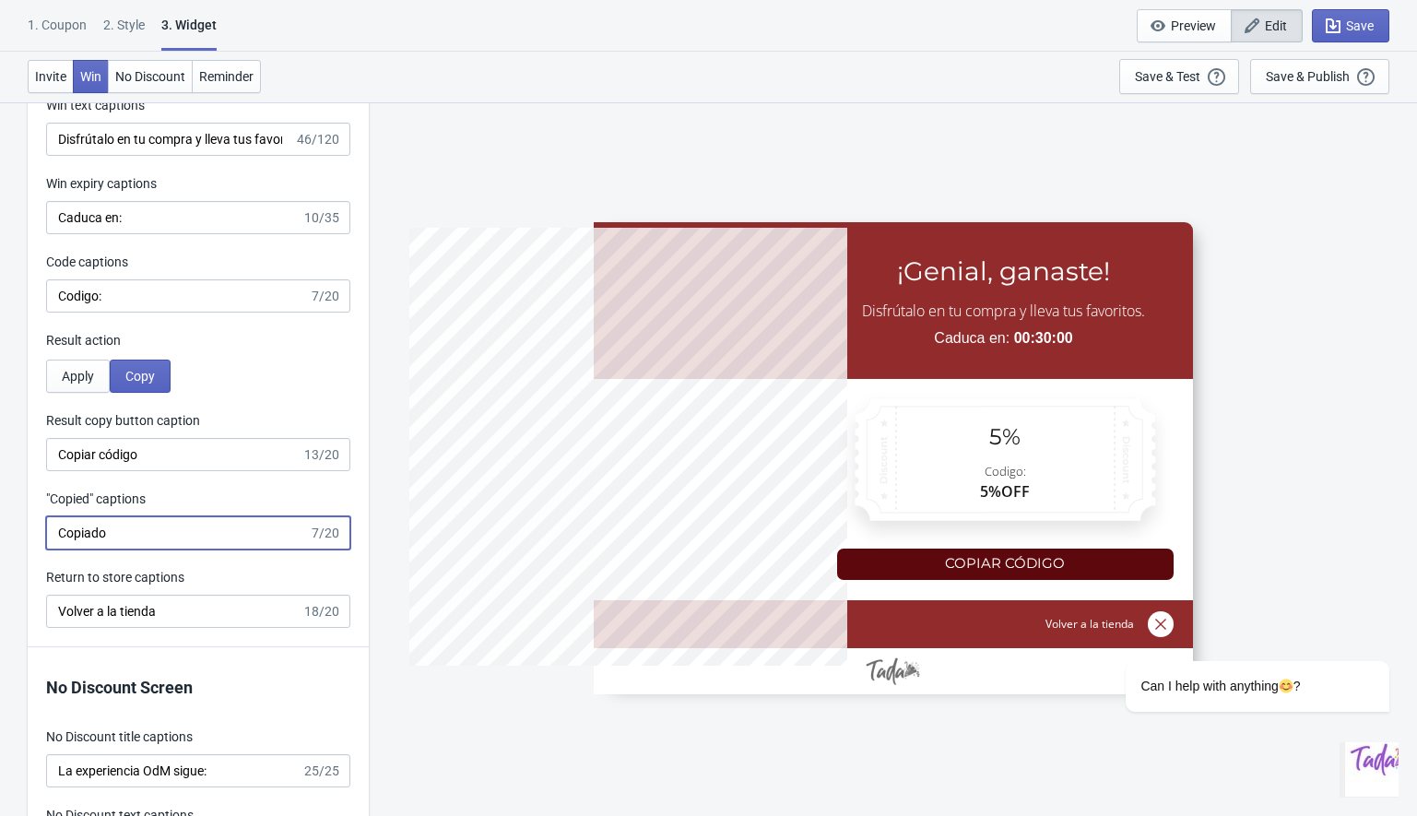
click at [116, 528] on input "Copiado" at bounding box center [177, 532] width 263 height 33
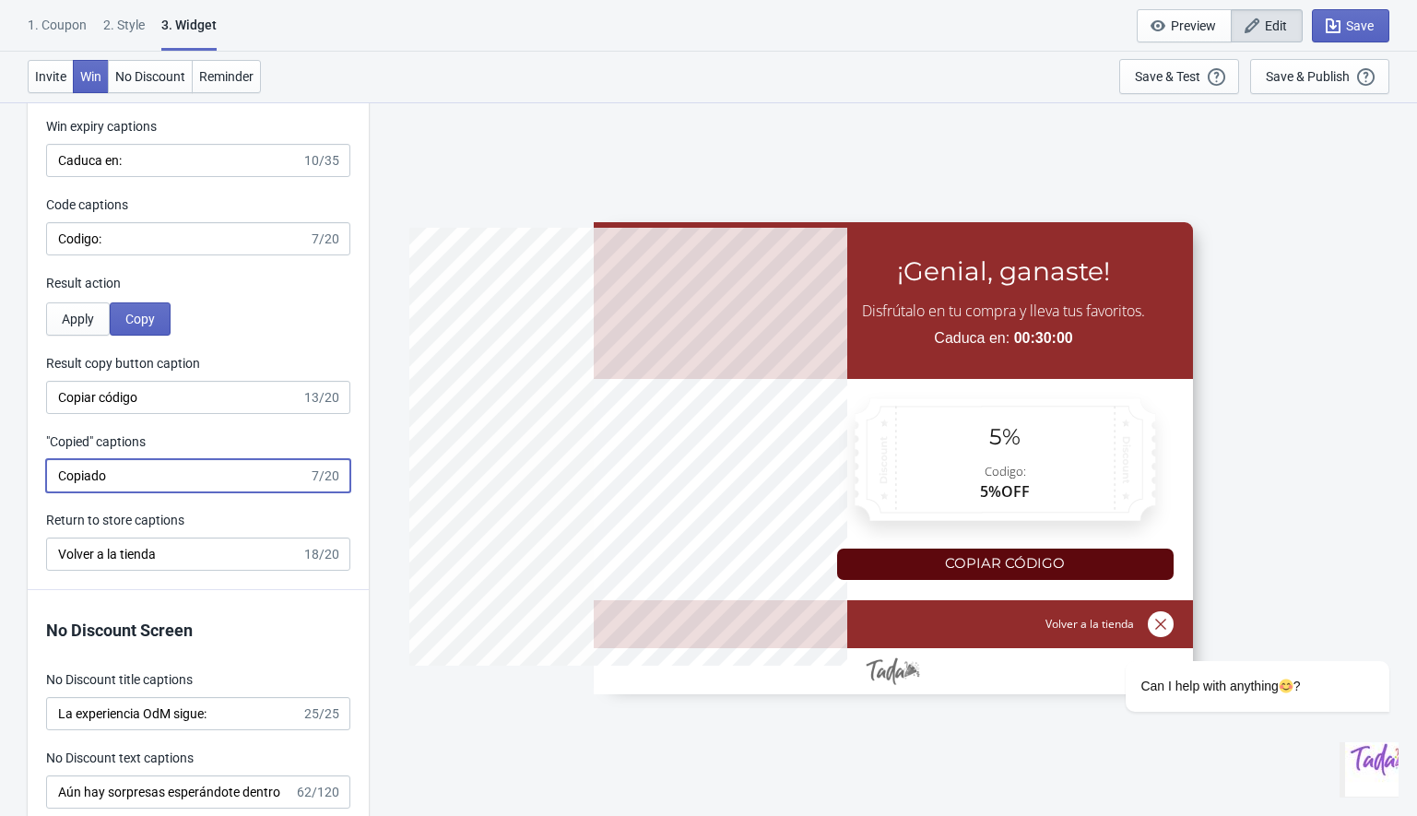
scroll to position [4087, 0]
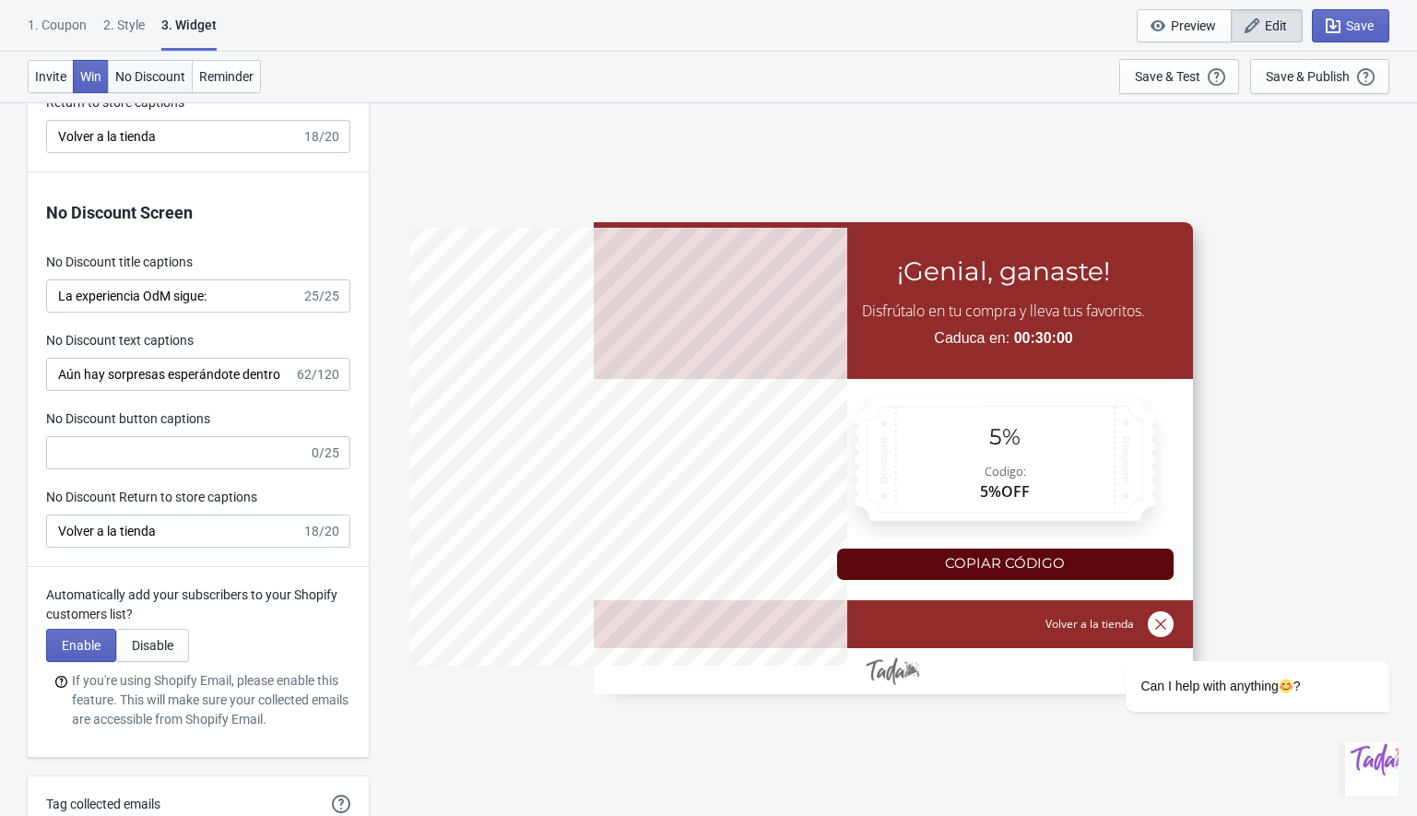
click at [147, 85] on button "No Discount" at bounding box center [150, 76] width 85 height 33
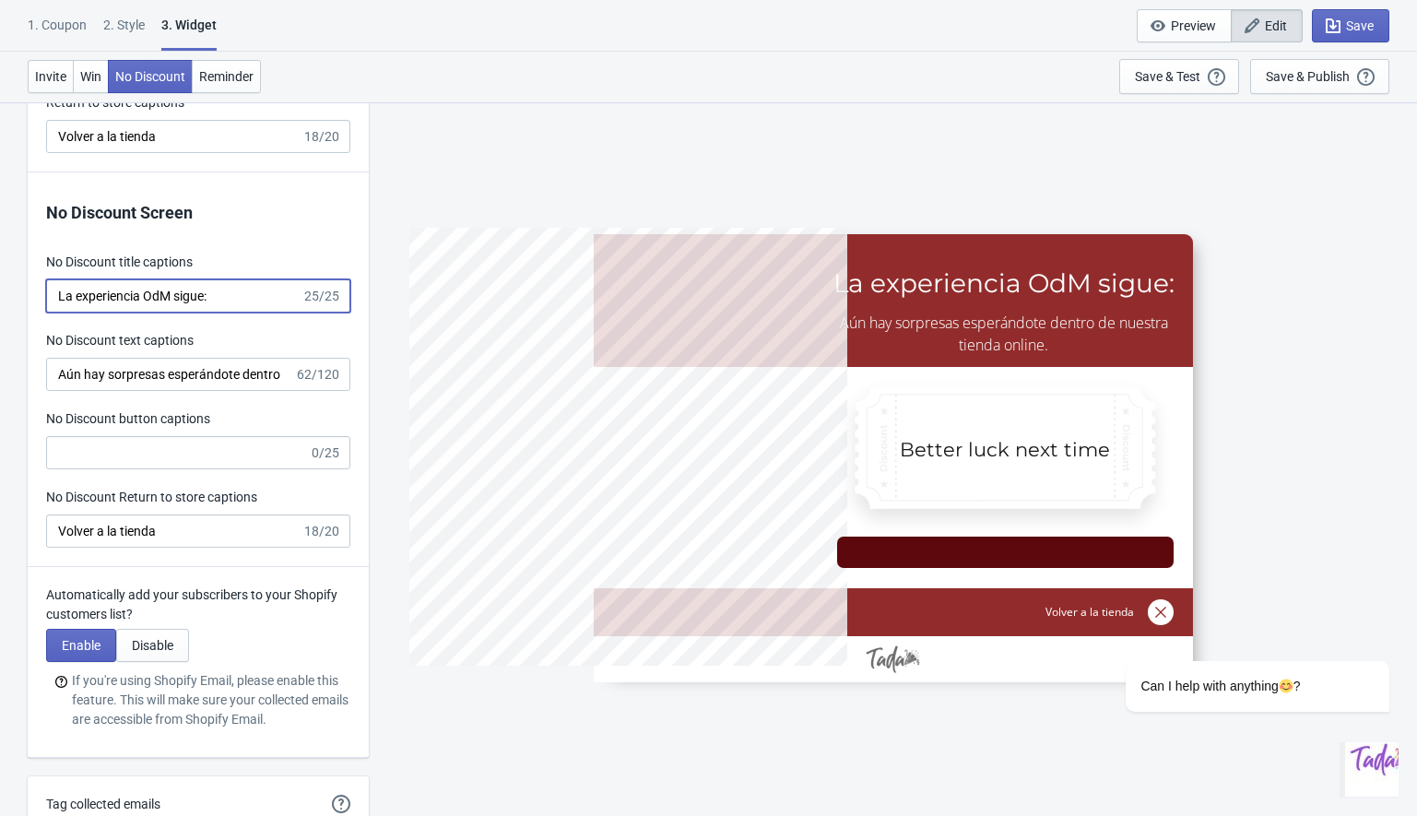
click at [223, 300] on input "La experiencia OdM sigue:" at bounding box center [173, 295] width 255 height 33
type input "5%OFF"
click at [65, 20] on div "1. Coupon" at bounding box center [57, 32] width 59 height 32
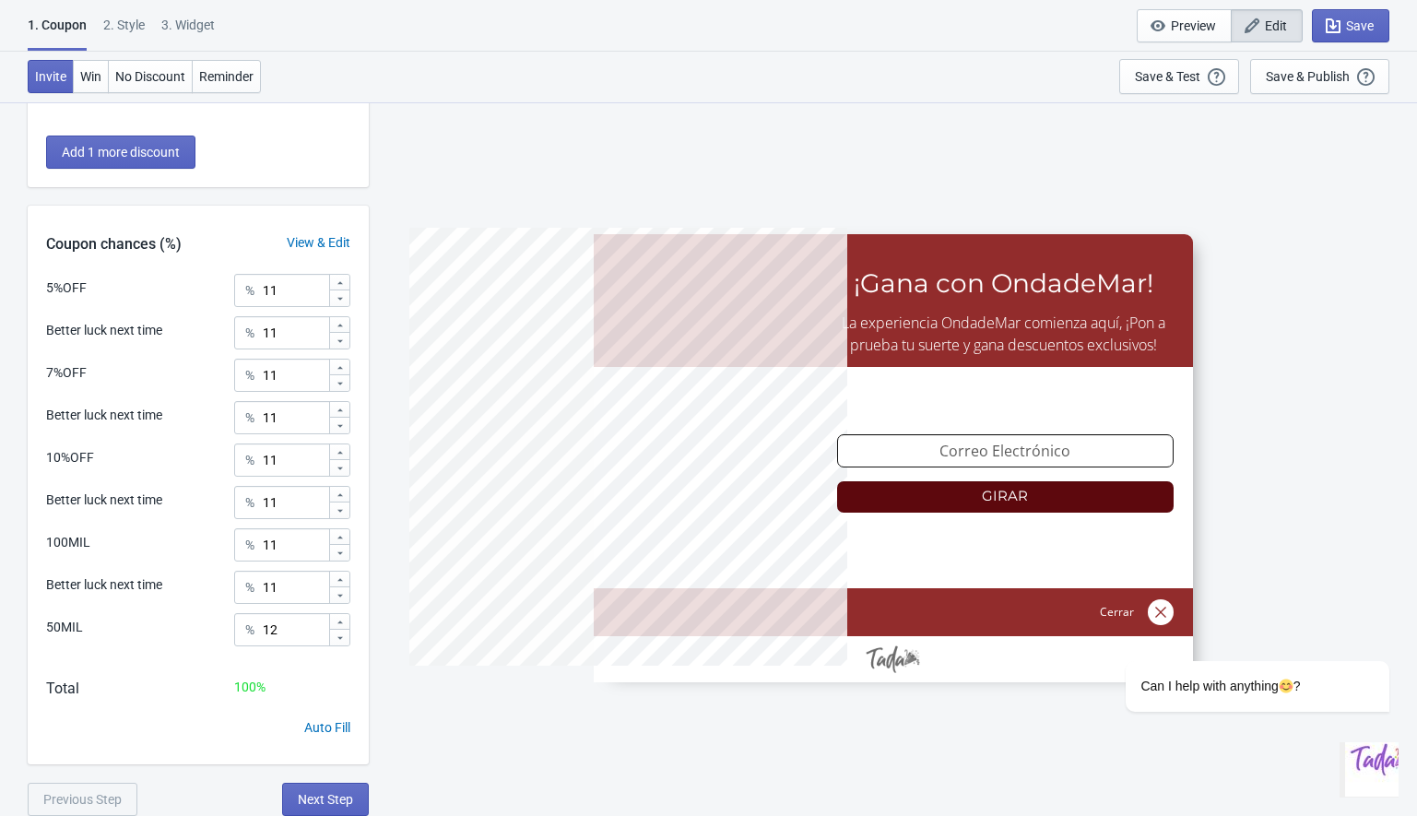
scroll to position [0, 0]
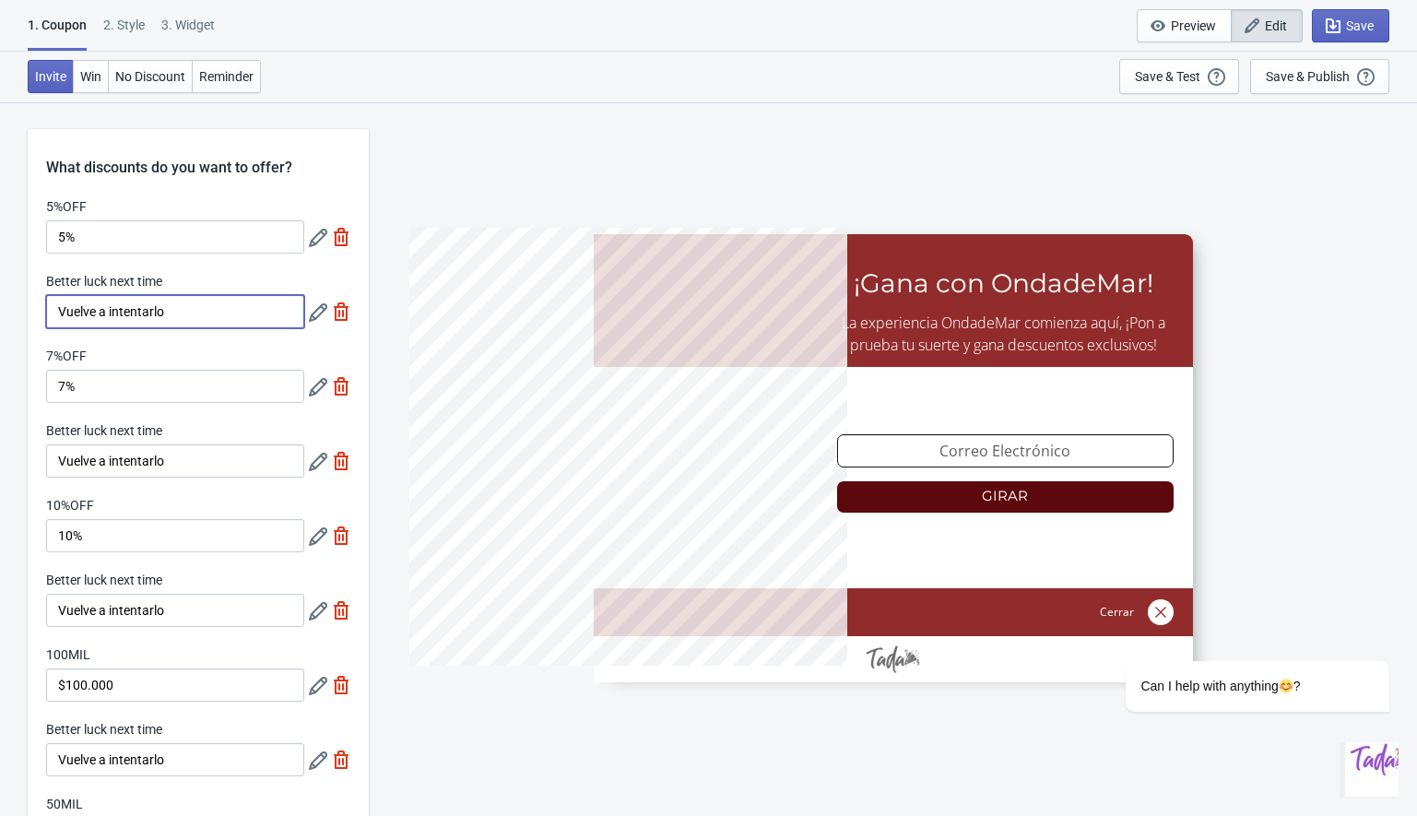
click at [111, 302] on input "Vuelve a intentarlo" at bounding box center [175, 311] width 258 height 33
type input "q"
click at [60, 313] on input "Quedaste cerca" at bounding box center [175, 311] width 258 height 33
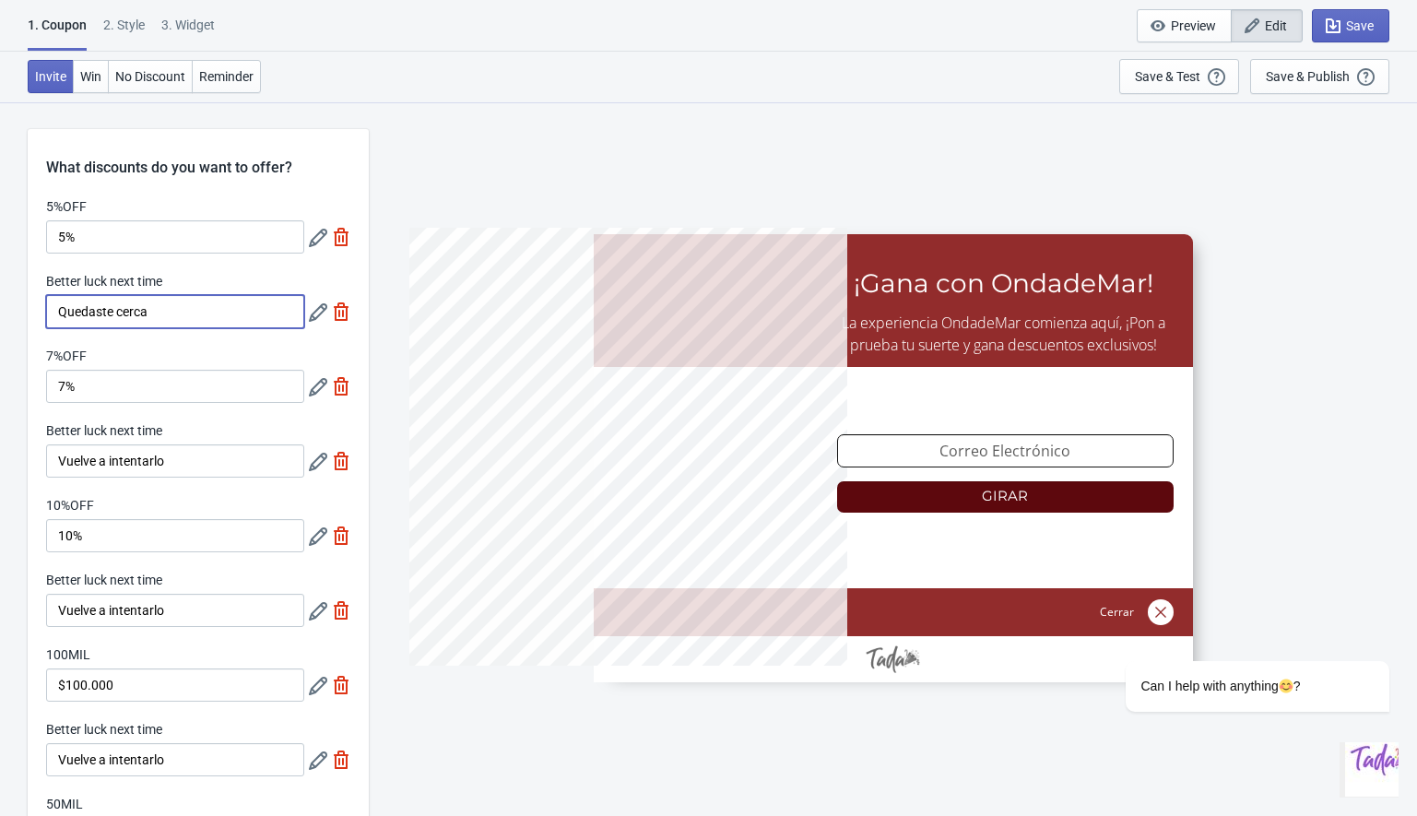
paste input "¡"
click at [188, 318] on input "¡Quedaste cerca" at bounding box center [175, 311] width 258 height 33
click at [108, 317] on input "¡Quedaste cerca!" at bounding box center [175, 311] width 258 height 33
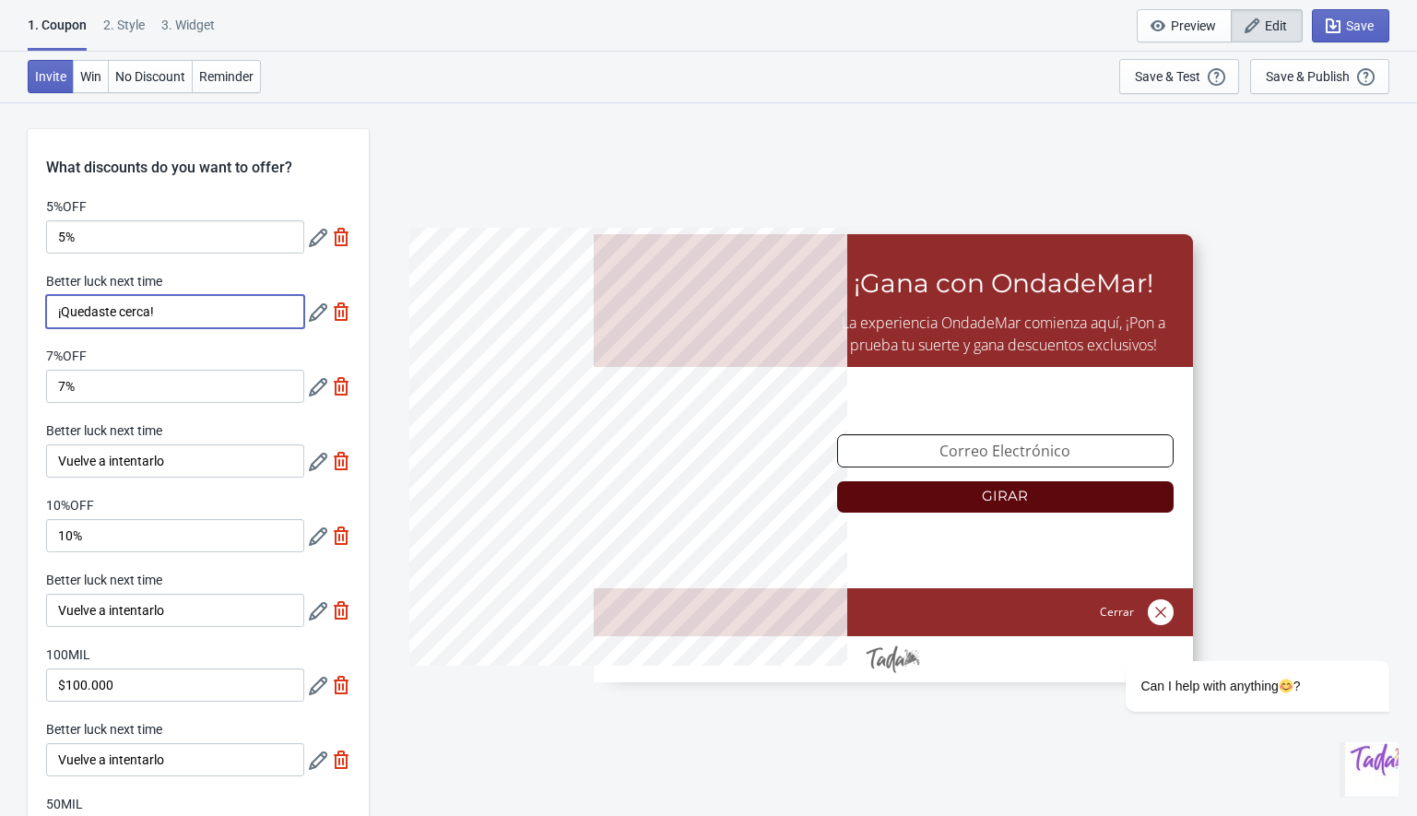
type input "¡Quedaste cerca!"
click at [112, 468] on input "Vuelve a intentarlo" at bounding box center [175, 460] width 258 height 33
click at [112, 467] on input "Vuelve a intentarlo" at bounding box center [175, 460] width 258 height 33
paste input "¡Quedaste cerca!"
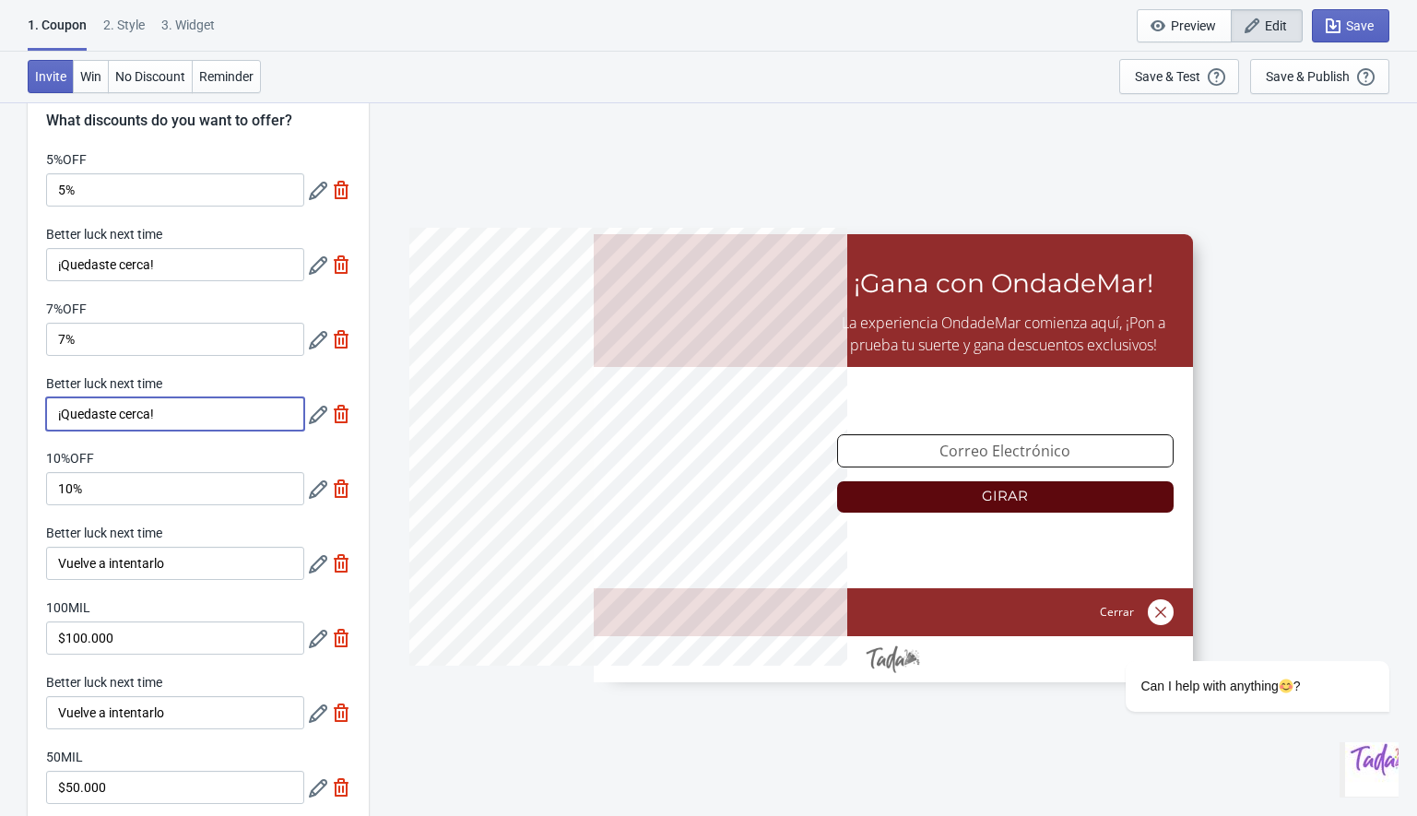
scroll to position [65, 0]
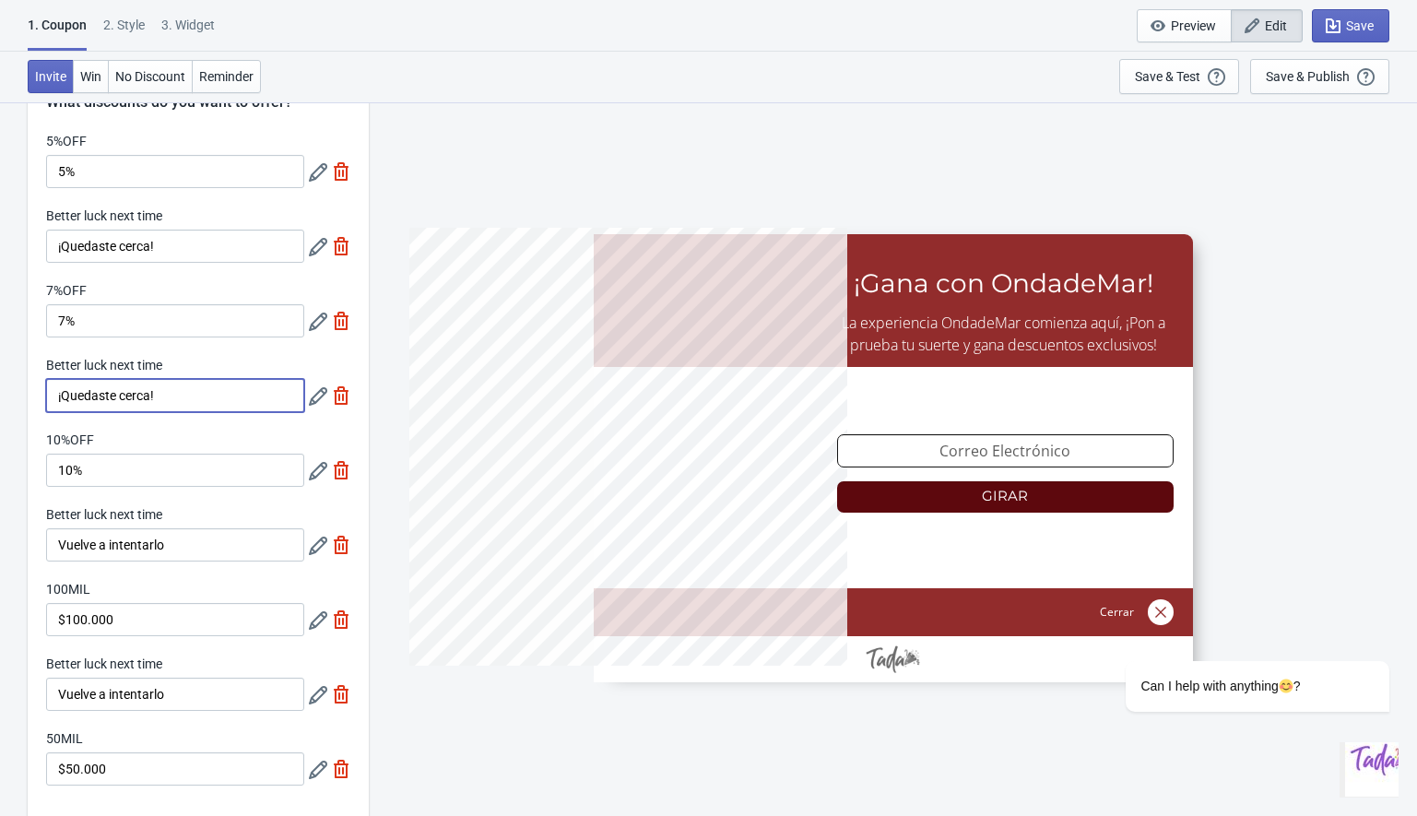
type input "¡Quedaste cerca!"
click at [110, 547] on input "Vuelve a intentarlo" at bounding box center [175, 544] width 258 height 33
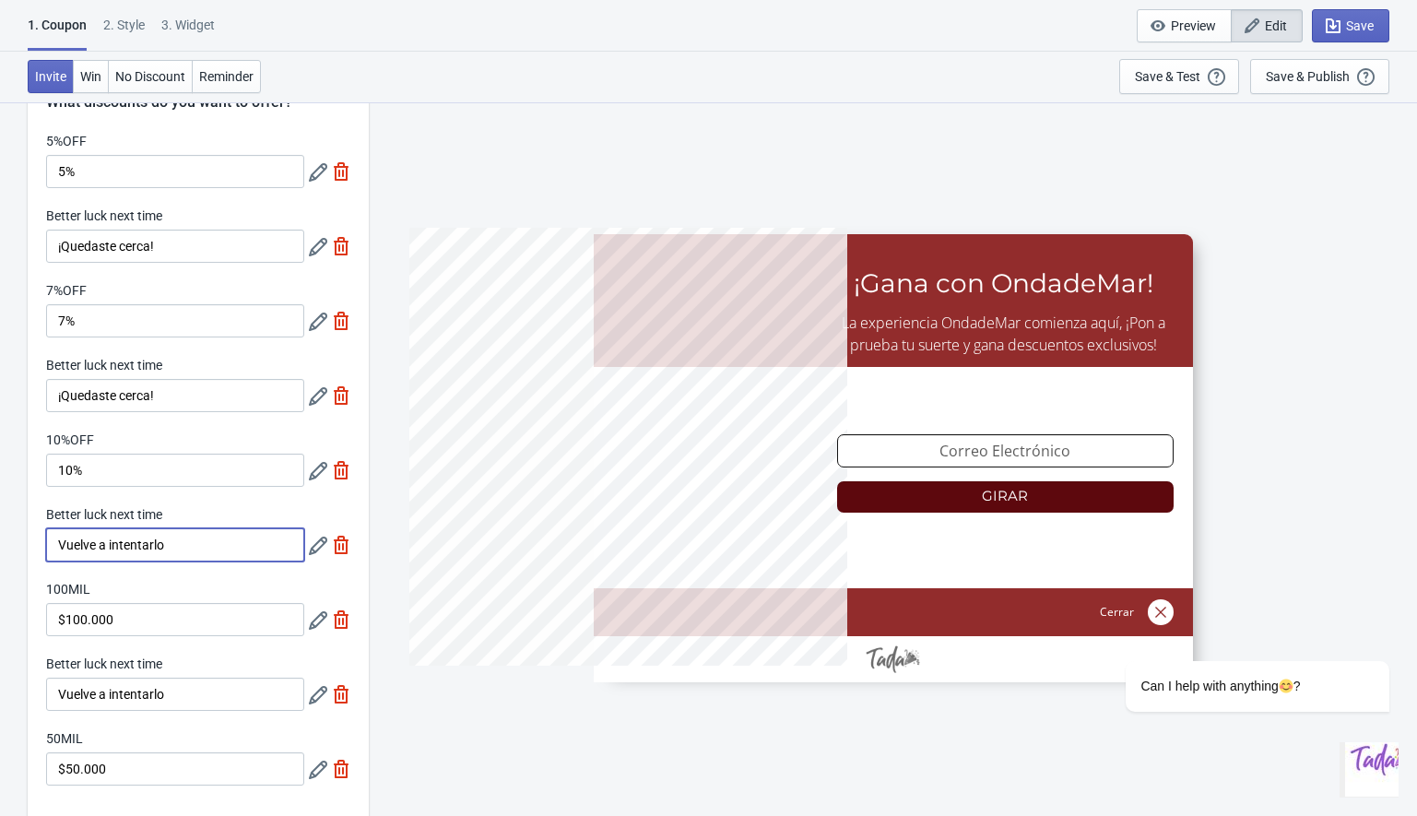
click at [110, 547] on input "Vuelve a intentarlo" at bounding box center [175, 544] width 258 height 33
click at [62, 533] on input "Vuelve a intentarlo" at bounding box center [175, 544] width 258 height 33
click at [65, 539] on input "Vuelve a intentarlo" at bounding box center [175, 544] width 258 height 33
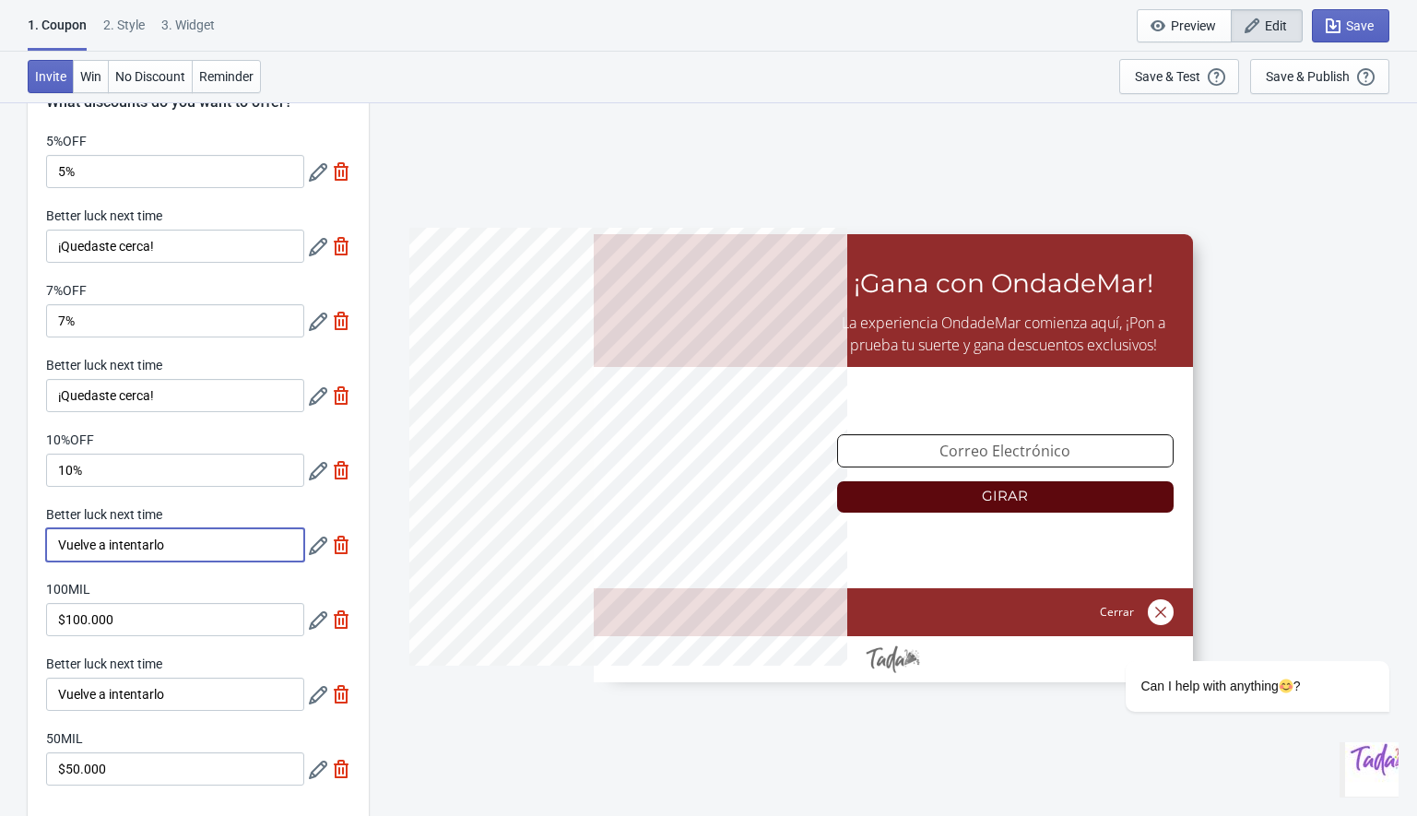
click at [65, 539] on input "Vuelve a intentarlo" at bounding box center [175, 544] width 258 height 33
paste input "¡Quedaste cerca!"
type input "¡Quedaste cerca!"
click at [82, 691] on input "Vuelve a intentarlo" at bounding box center [175, 694] width 258 height 33
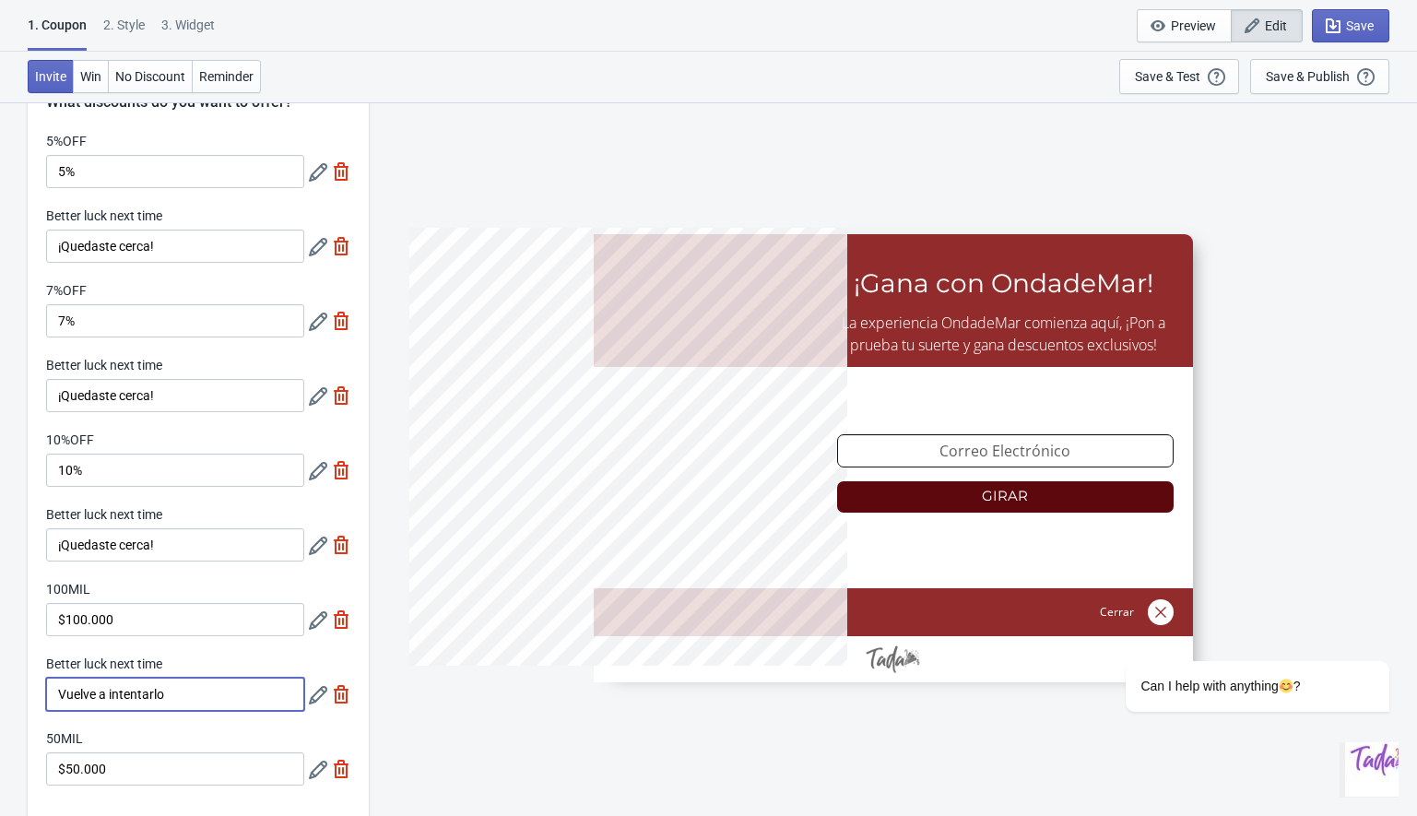
click at [82, 691] on input "Vuelve a intentarlo" at bounding box center [175, 694] width 258 height 33
paste input "¡Quedaste cerca!"
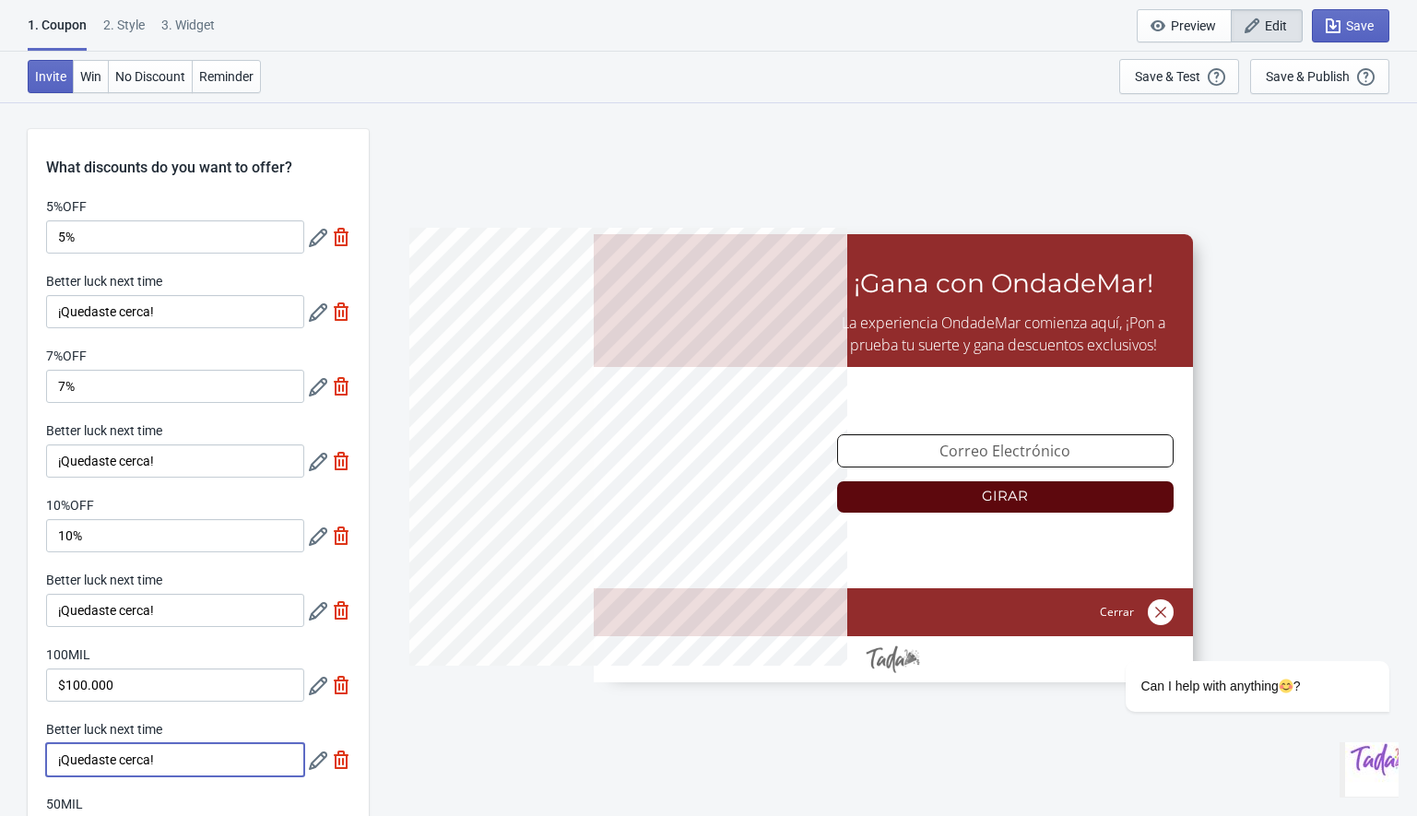
scroll to position [0, 0]
type input "¡Quedaste cerca!"
click at [136, 75] on span "No Discount" at bounding box center [150, 76] width 70 height 15
type input "no_code"
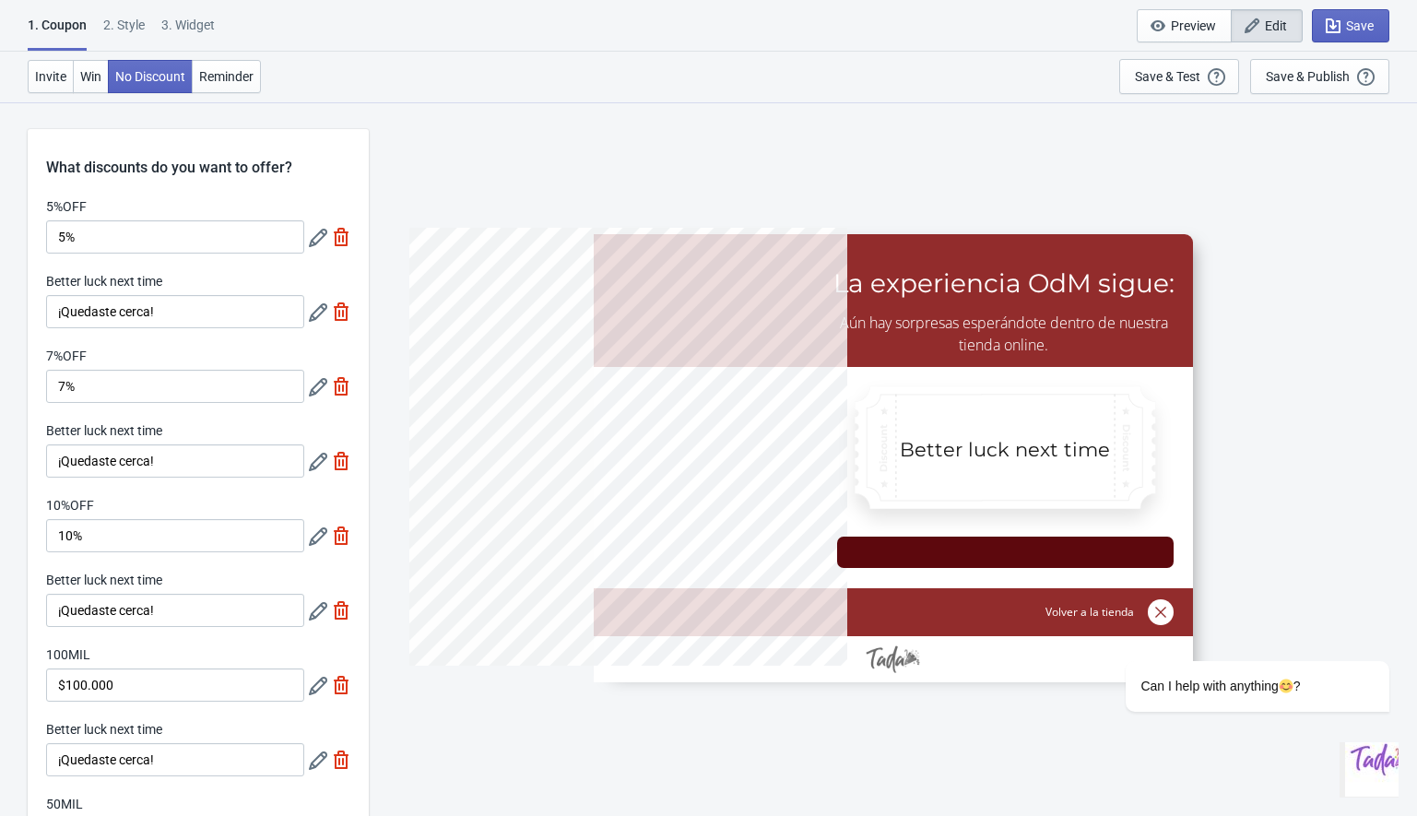
click at [168, 26] on div "3. Widget" at bounding box center [187, 32] width 53 height 32
select select "1"
select select "left"
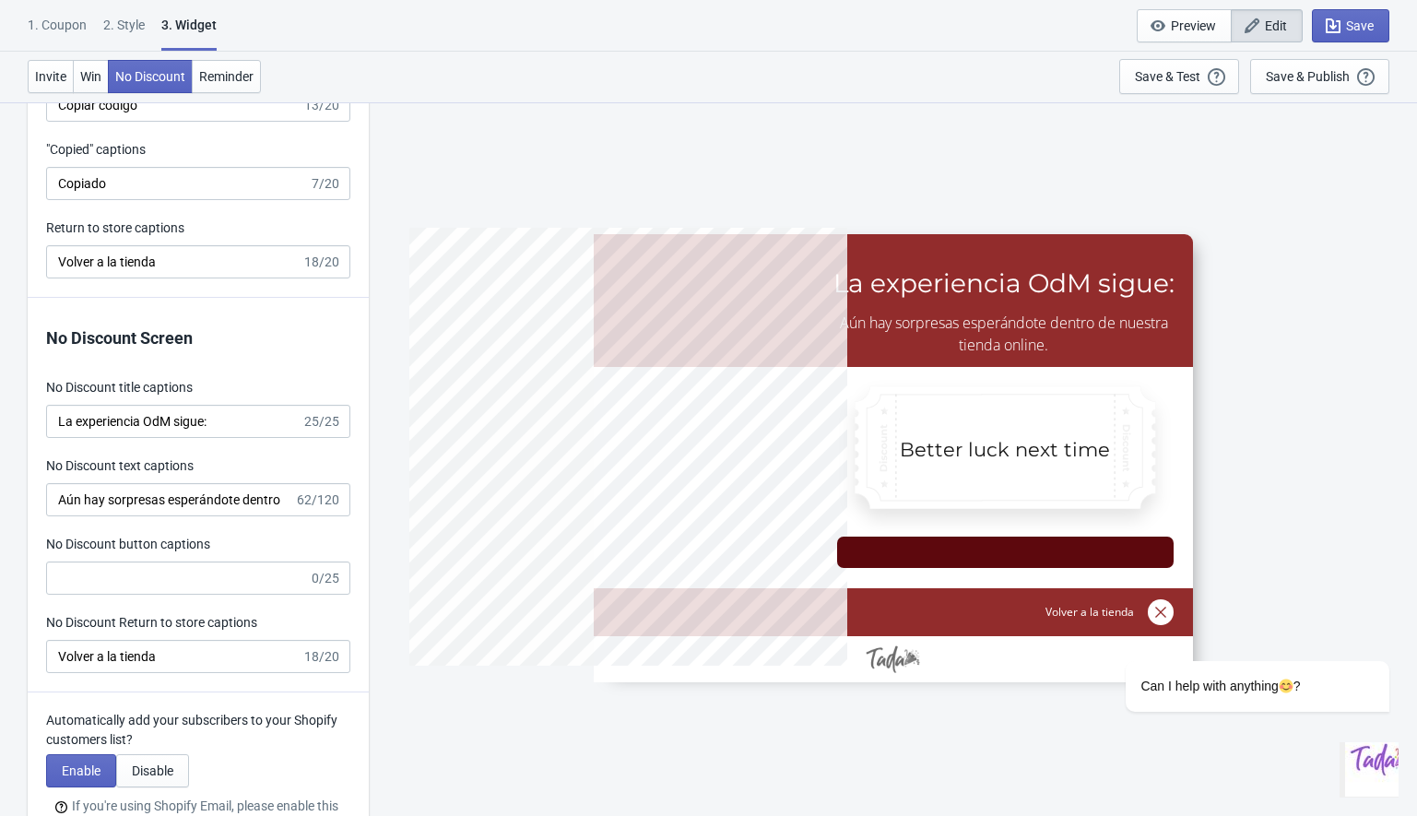
scroll to position [4101, 0]
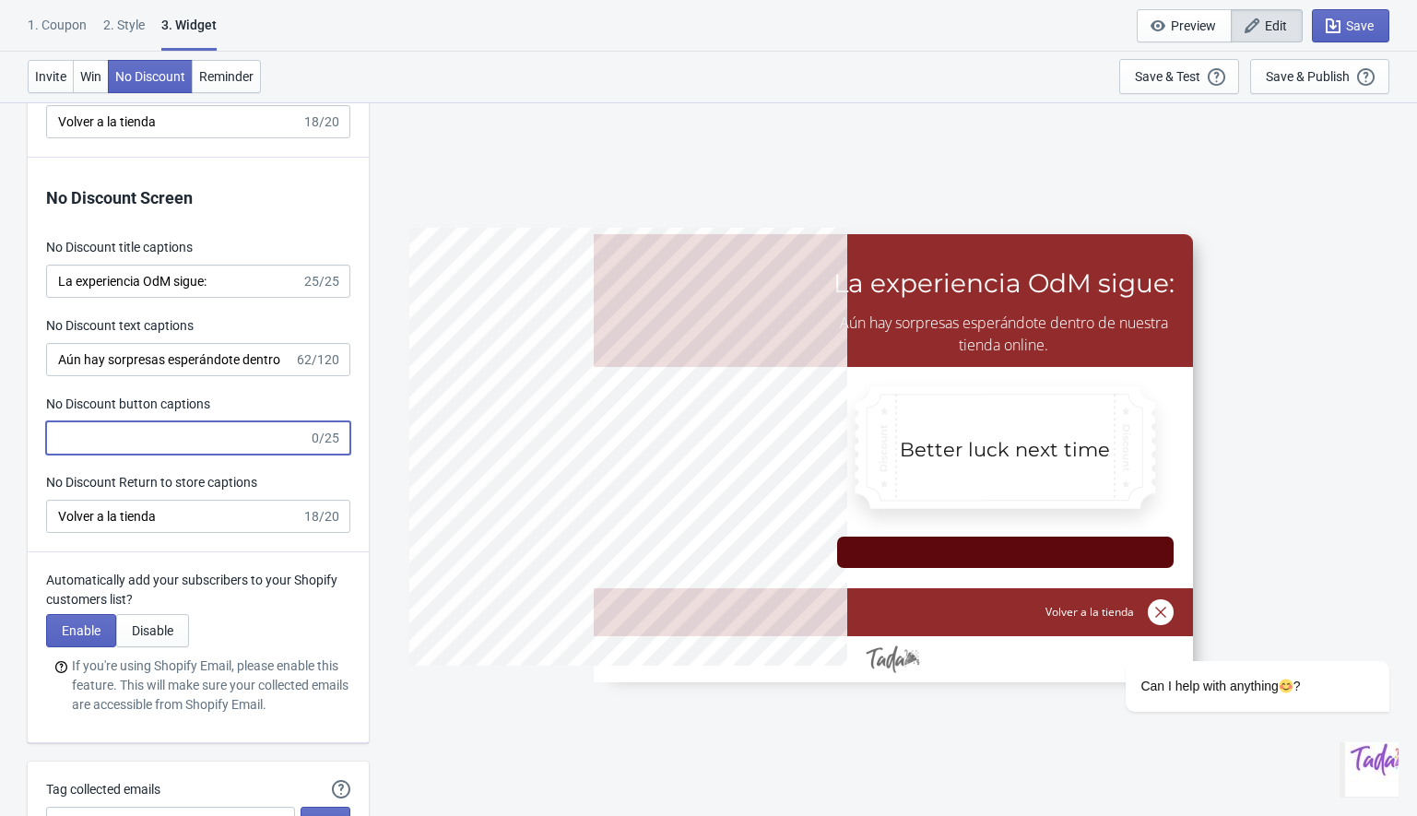
click at [103, 436] on input "No Discount button captions" at bounding box center [177, 437] width 263 height 33
click at [91, 440] on input "No Discount button captions" at bounding box center [177, 437] width 263 height 33
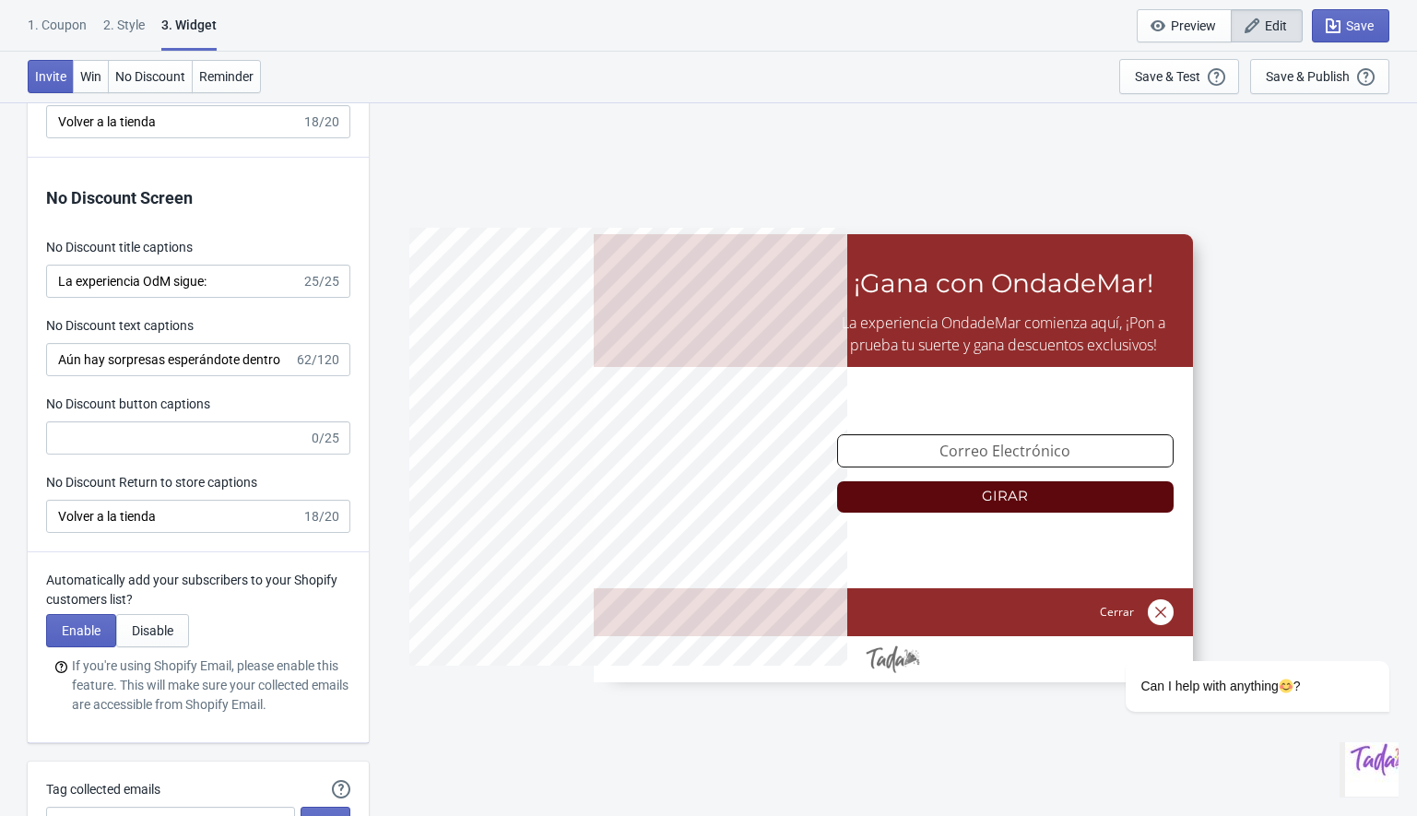
click at [241, 391] on div "No Discount Screen No Discount title captions La experiencia OdM sigue: 25/25 N…" at bounding box center [198, 355] width 341 height 395
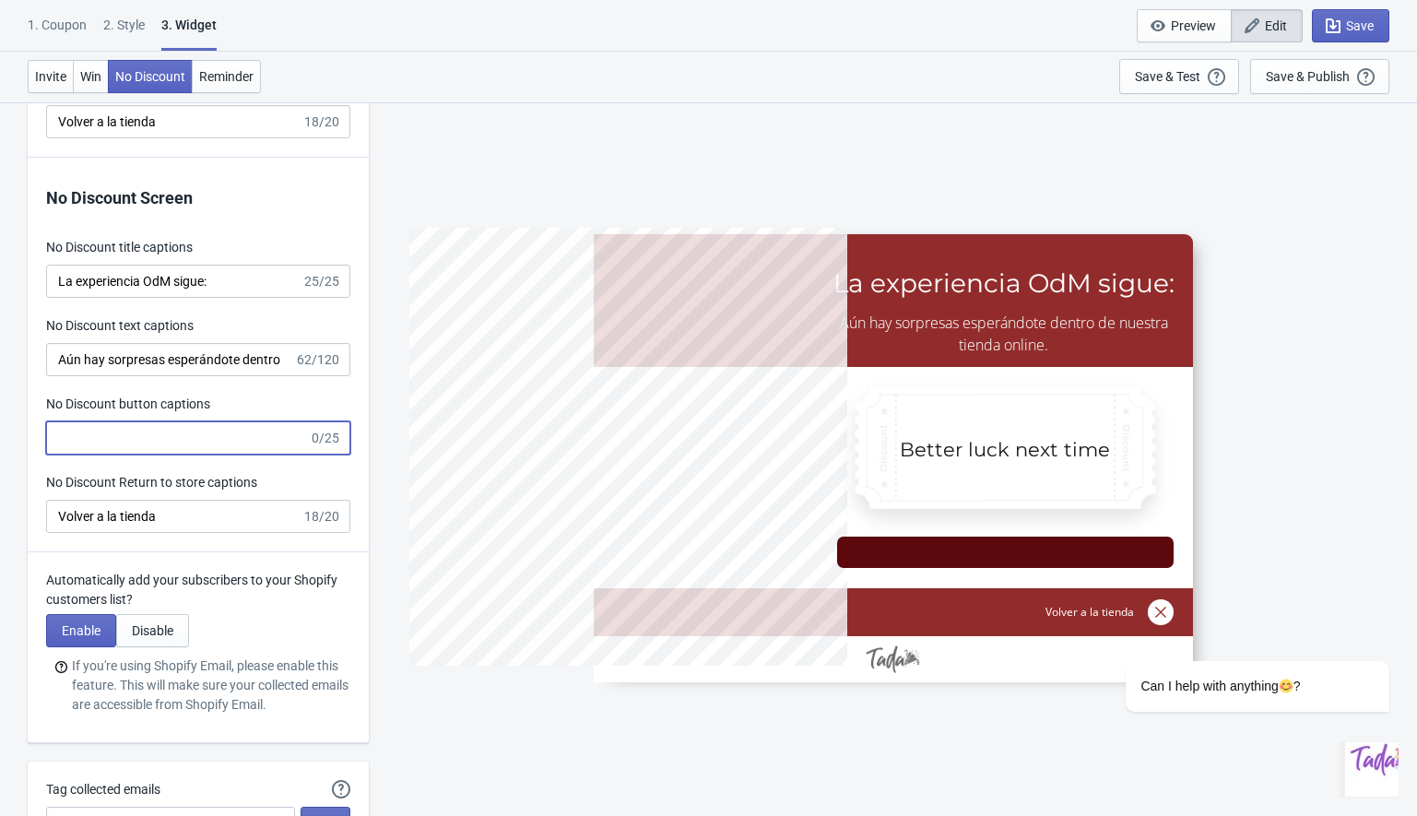
click at [126, 446] on input "No Discount button captions" at bounding box center [177, 437] width 263 height 33
click at [259, 395] on div "No Discount button captions" at bounding box center [198, 406] width 304 height 23
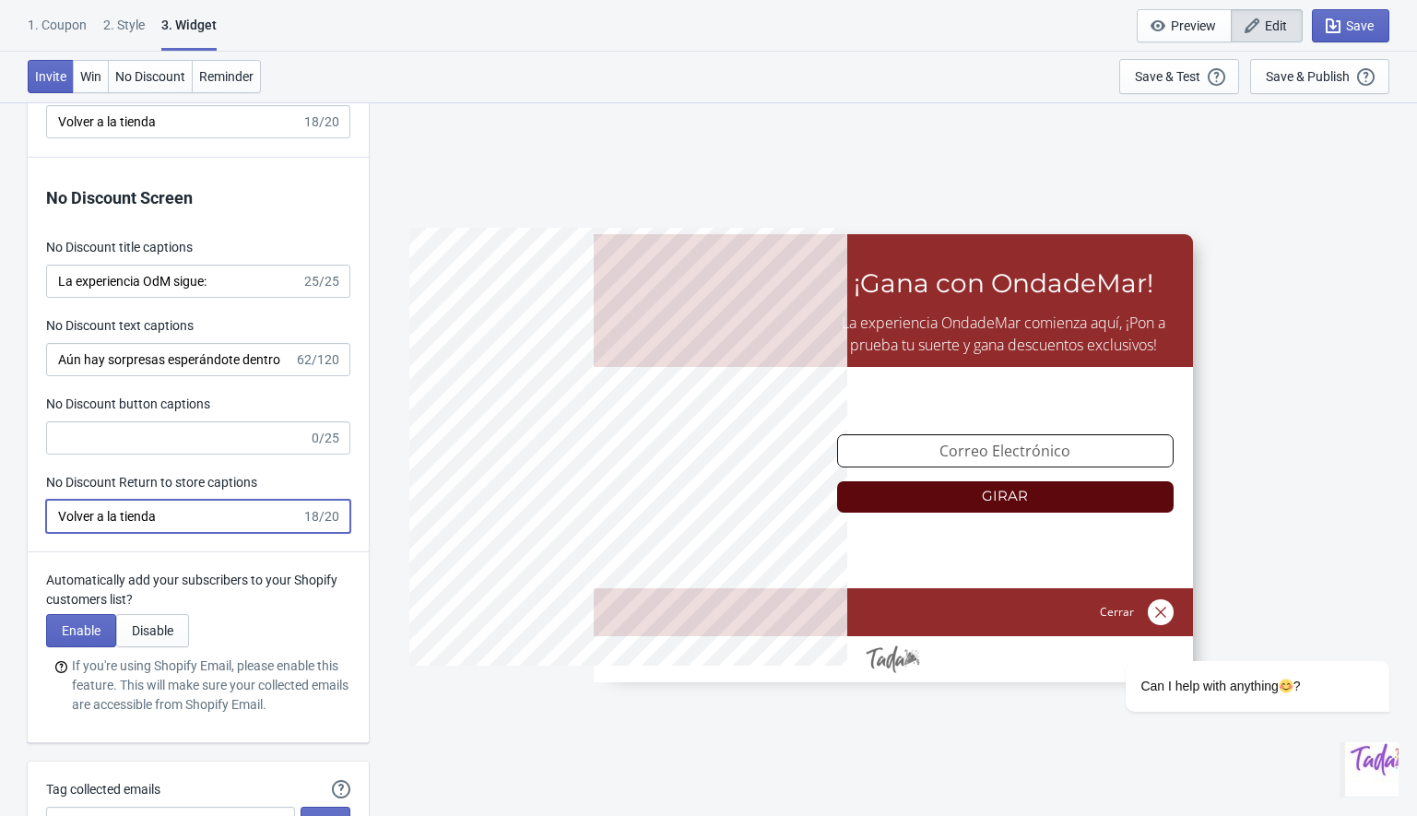
type input "no_code"
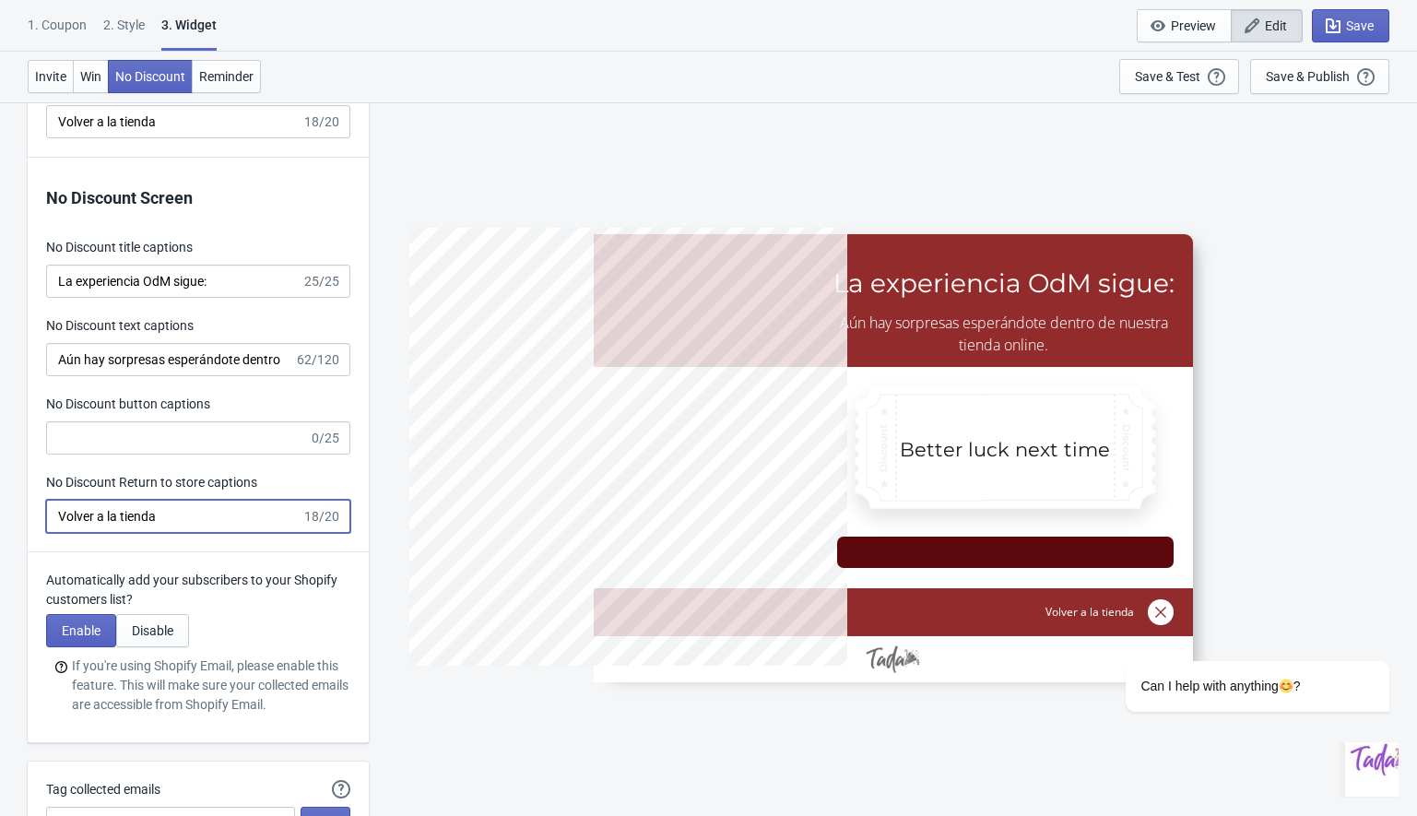
click at [151, 511] on input "Volver a la tienda" at bounding box center [173, 516] width 255 height 33
type input "Cerrar"
click at [217, 473] on label "No Discount Return to store captions" at bounding box center [151, 482] width 211 height 18
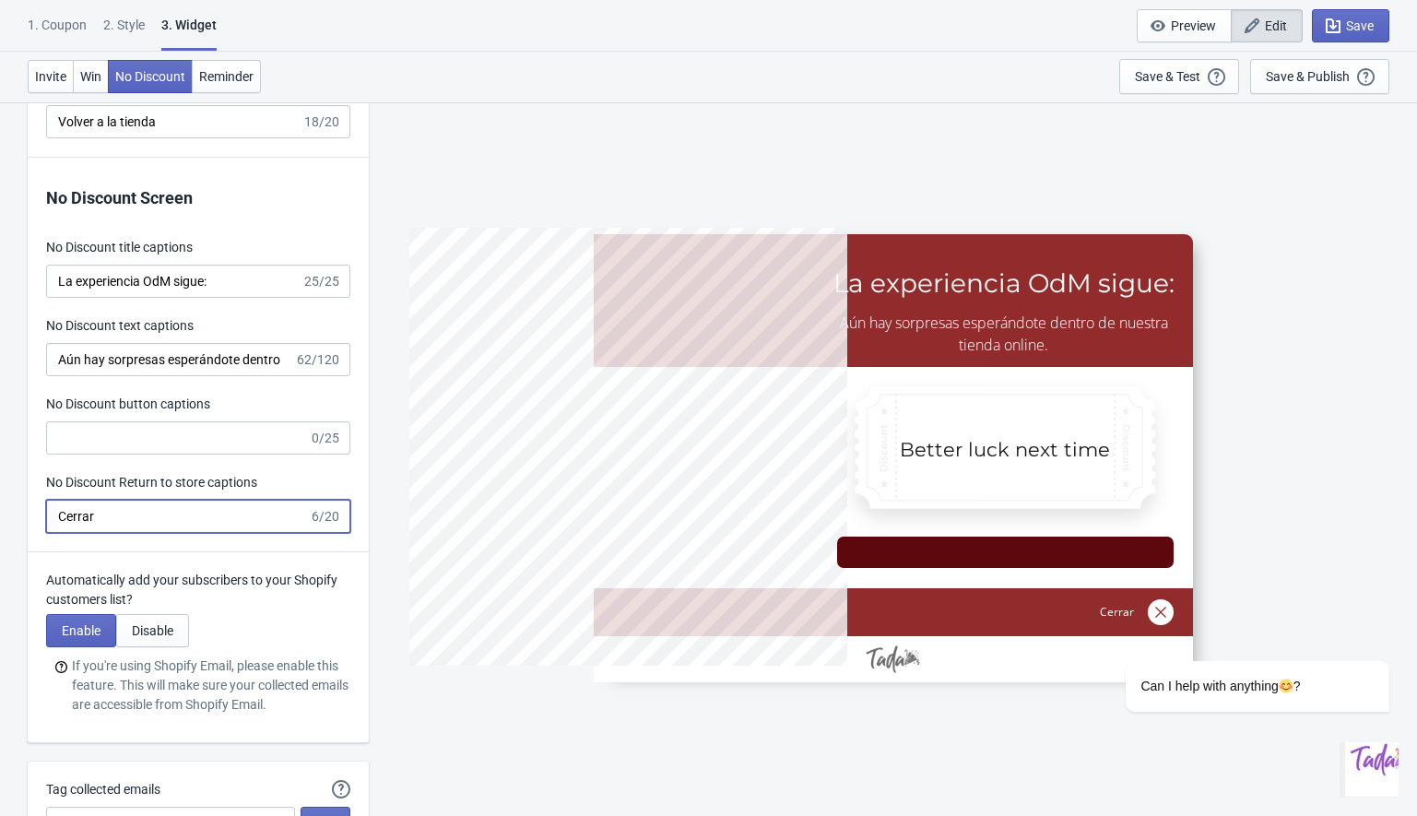
click at [217, 500] on input "Cerrar" at bounding box center [177, 516] width 263 height 33
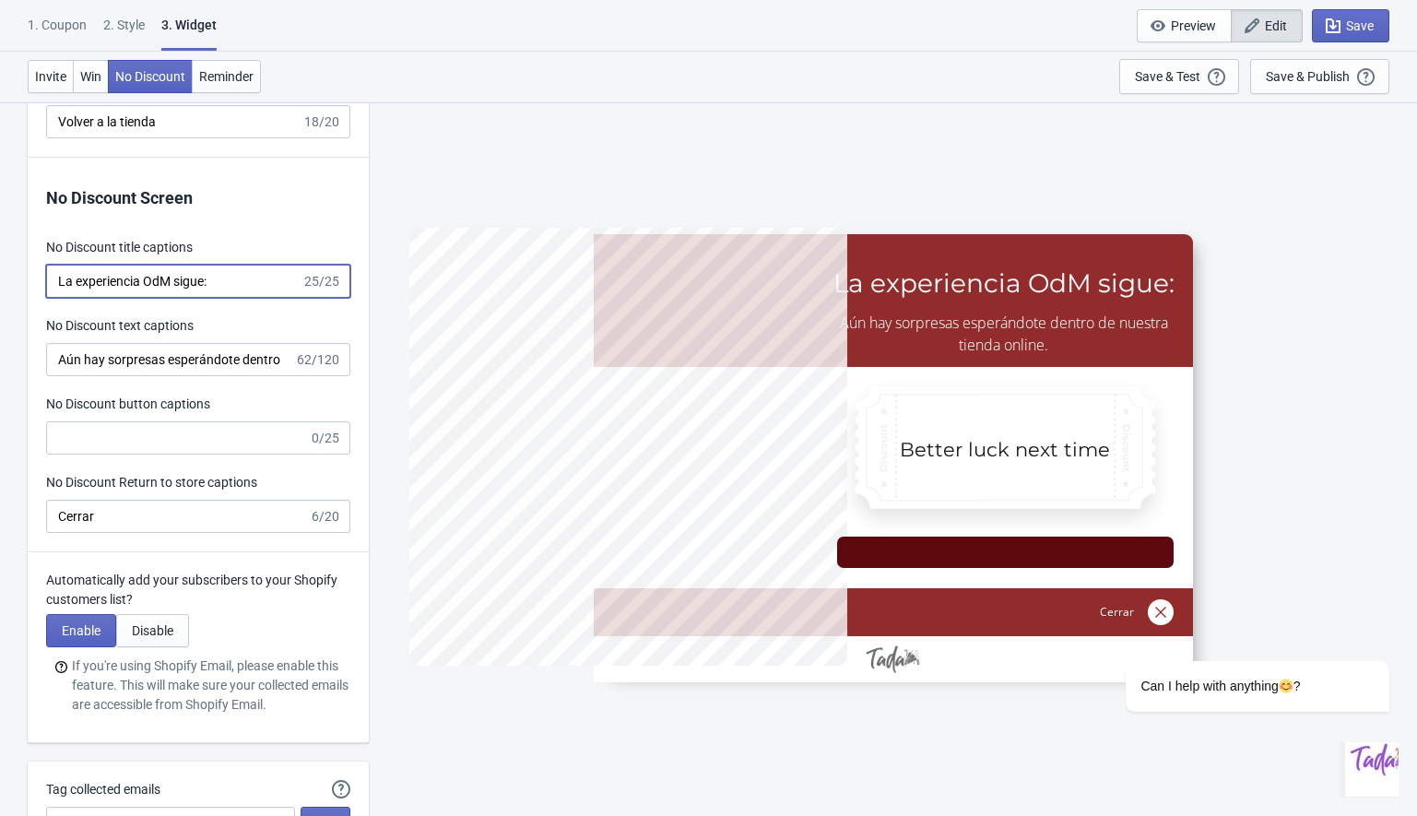
click at [150, 286] on input "La experiencia OdM sigue:" at bounding box center [173, 281] width 255 height 33
click at [237, 283] on input "La experiencia OdM sigue:" at bounding box center [173, 281] width 255 height 33
type input "5%OFF"
click at [63, 18] on div "1. Coupon" at bounding box center [57, 32] width 59 height 32
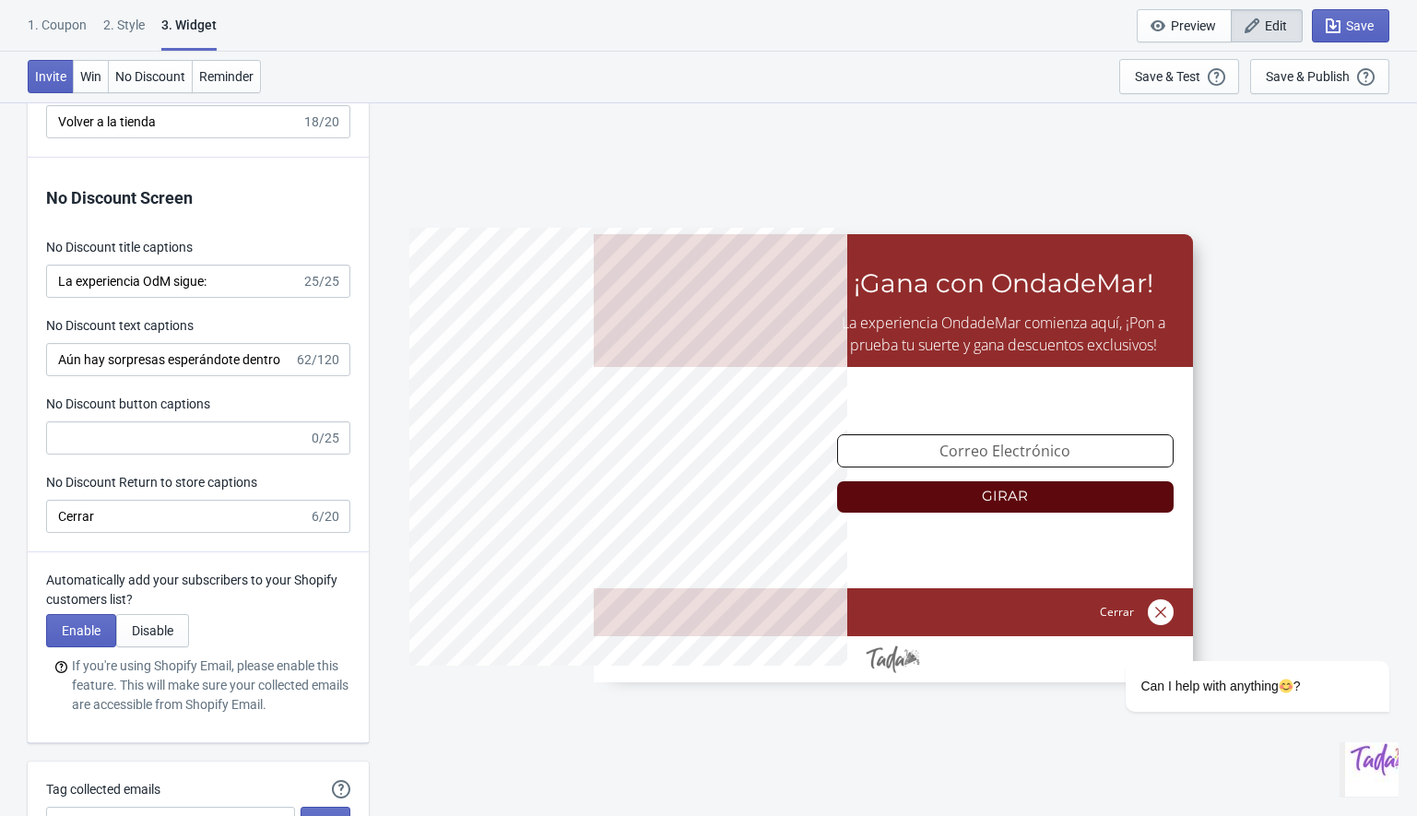
scroll to position [0, 0]
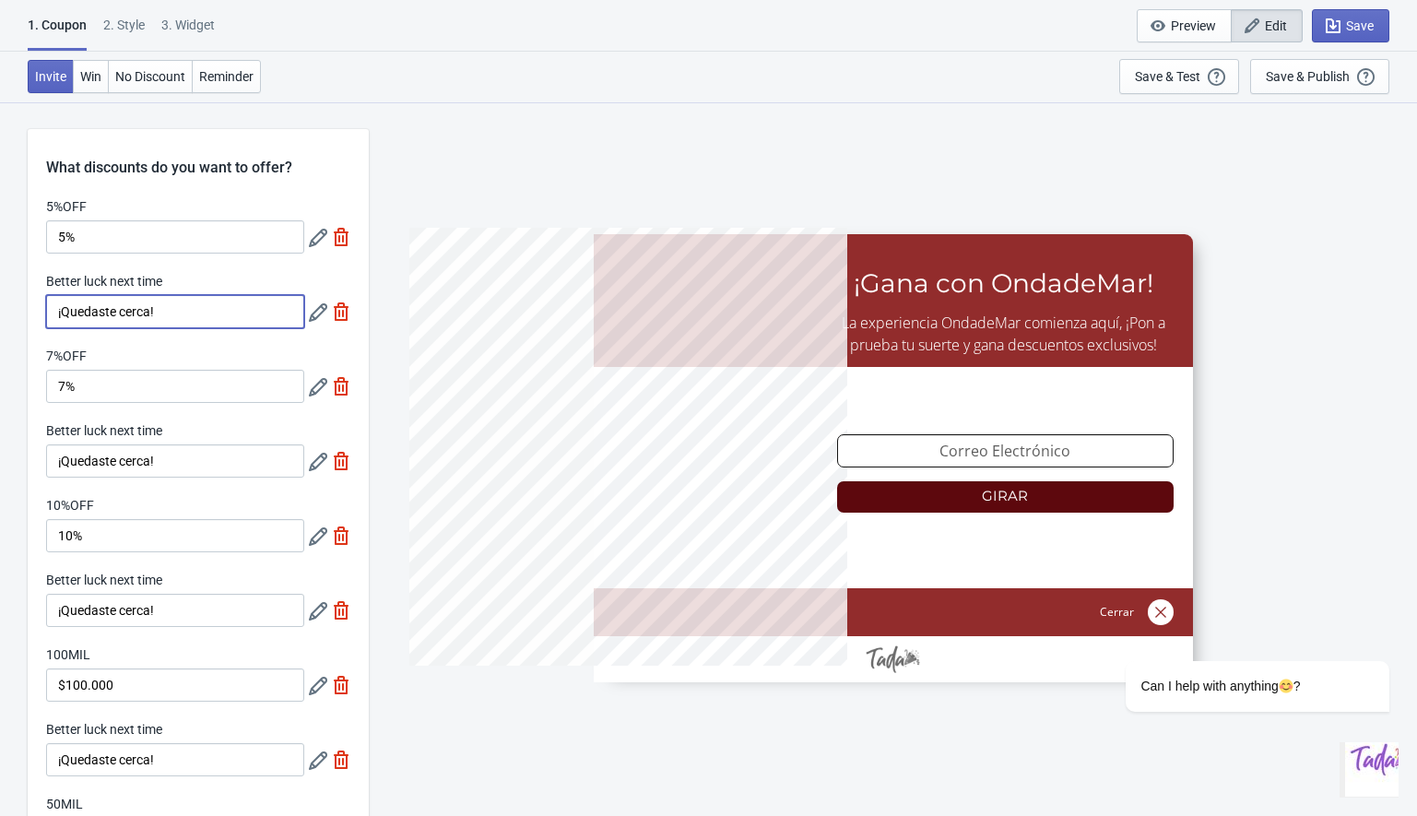
click at [119, 302] on input "¡Quedaste cerca!" at bounding box center [175, 311] width 258 height 33
click at [186, 19] on div "3. Widget" at bounding box center [187, 32] width 53 height 32
select select "1"
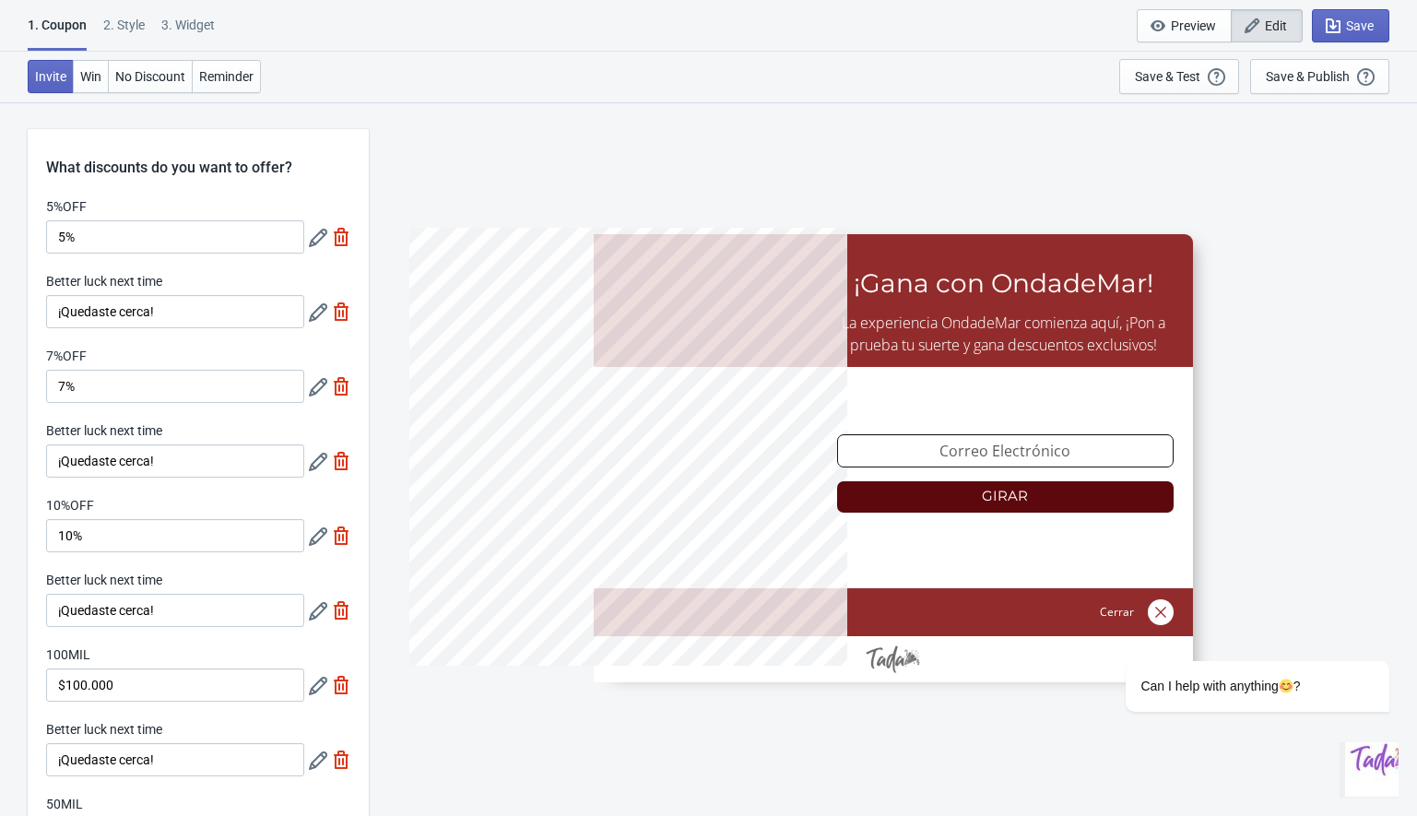
select select "left"
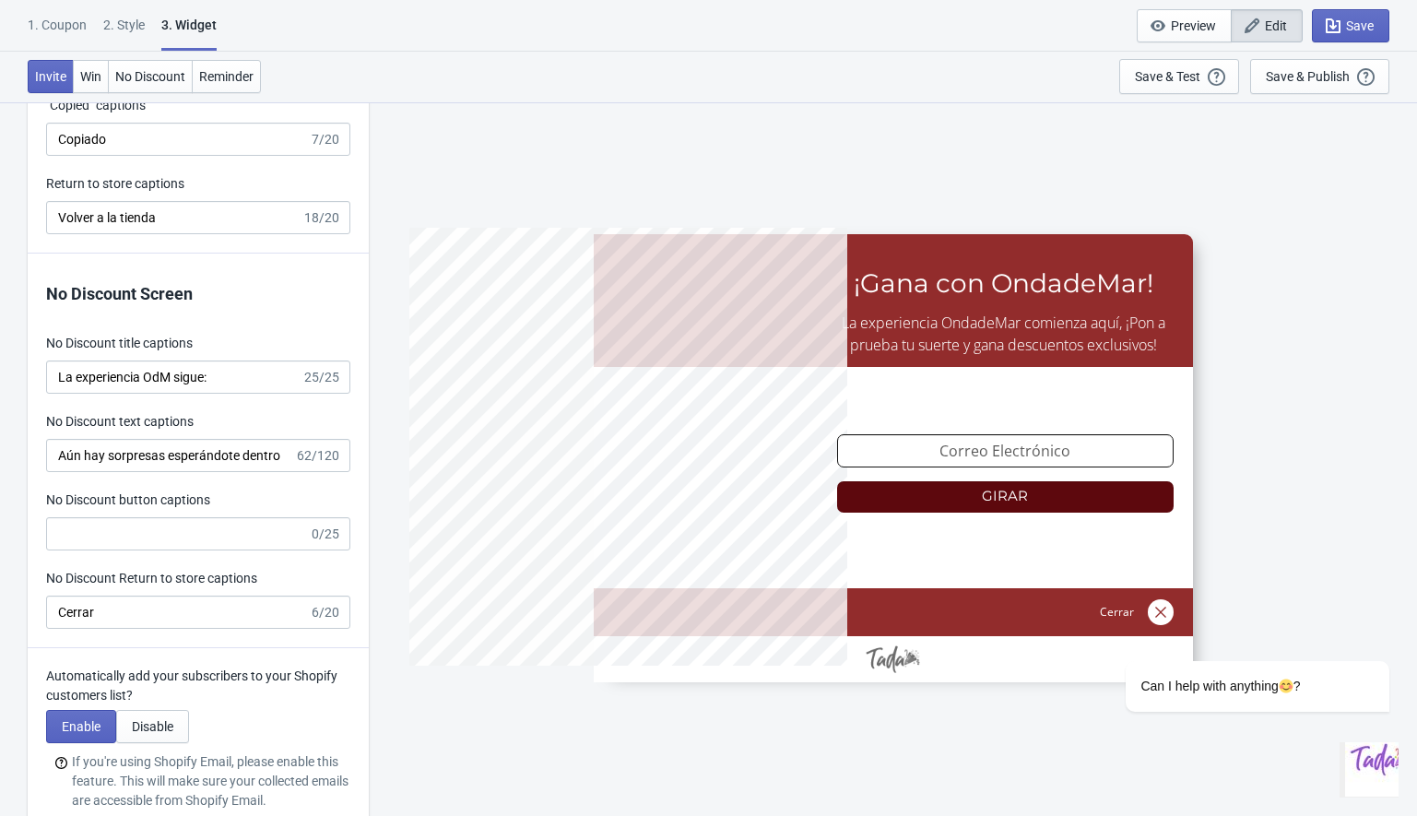
scroll to position [4006, 0]
type input "no_code"
click at [118, 383] on input "La experiencia OdM sigue:" at bounding box center [173, 376] width 255 height 33
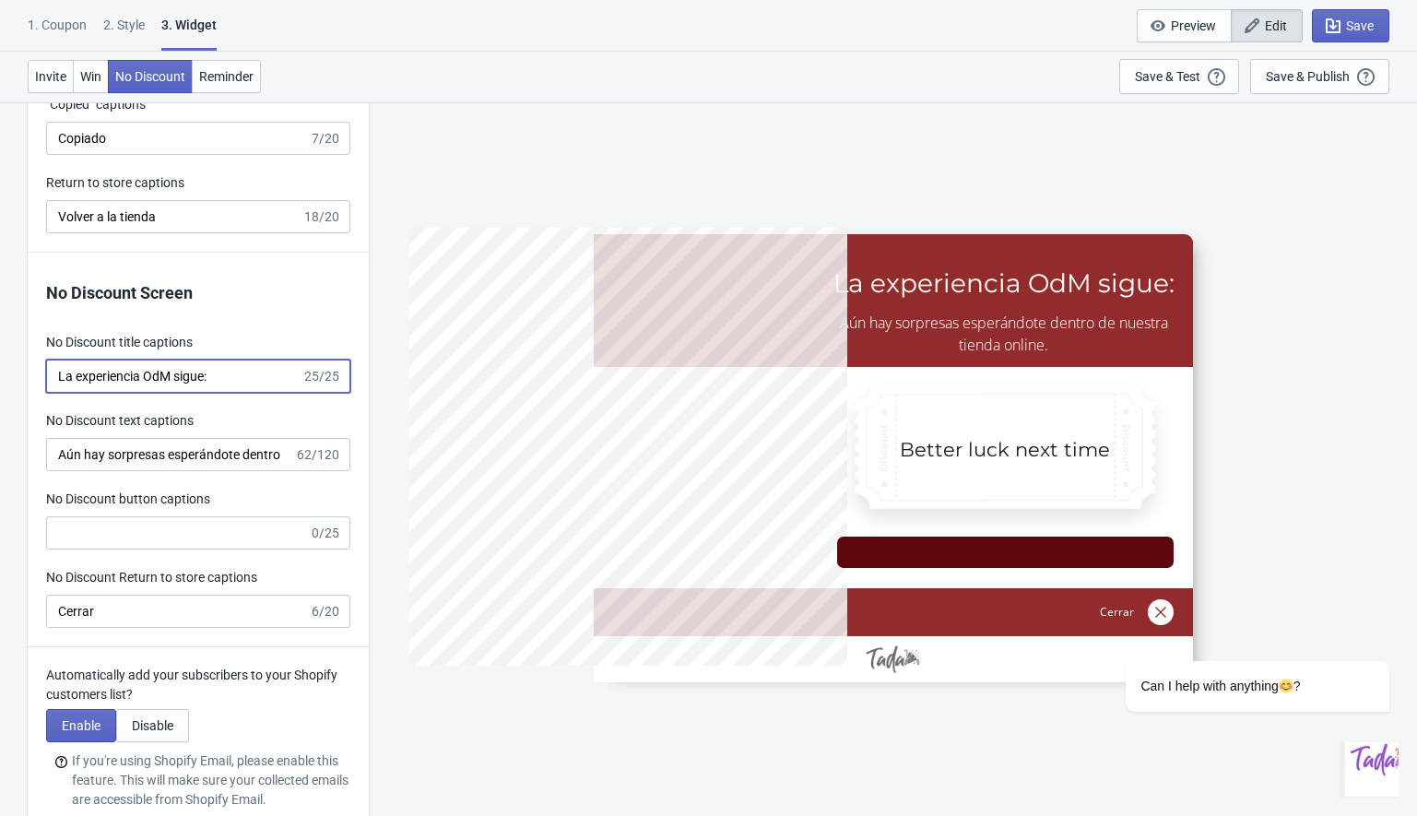
click at [118, 383] on input "La experiencia OdM sigue:" at bounding box center [173, 376] width 255 height 33
paste input "¡Quedaste cerca!"
type input "¡Quedaste cerca!"
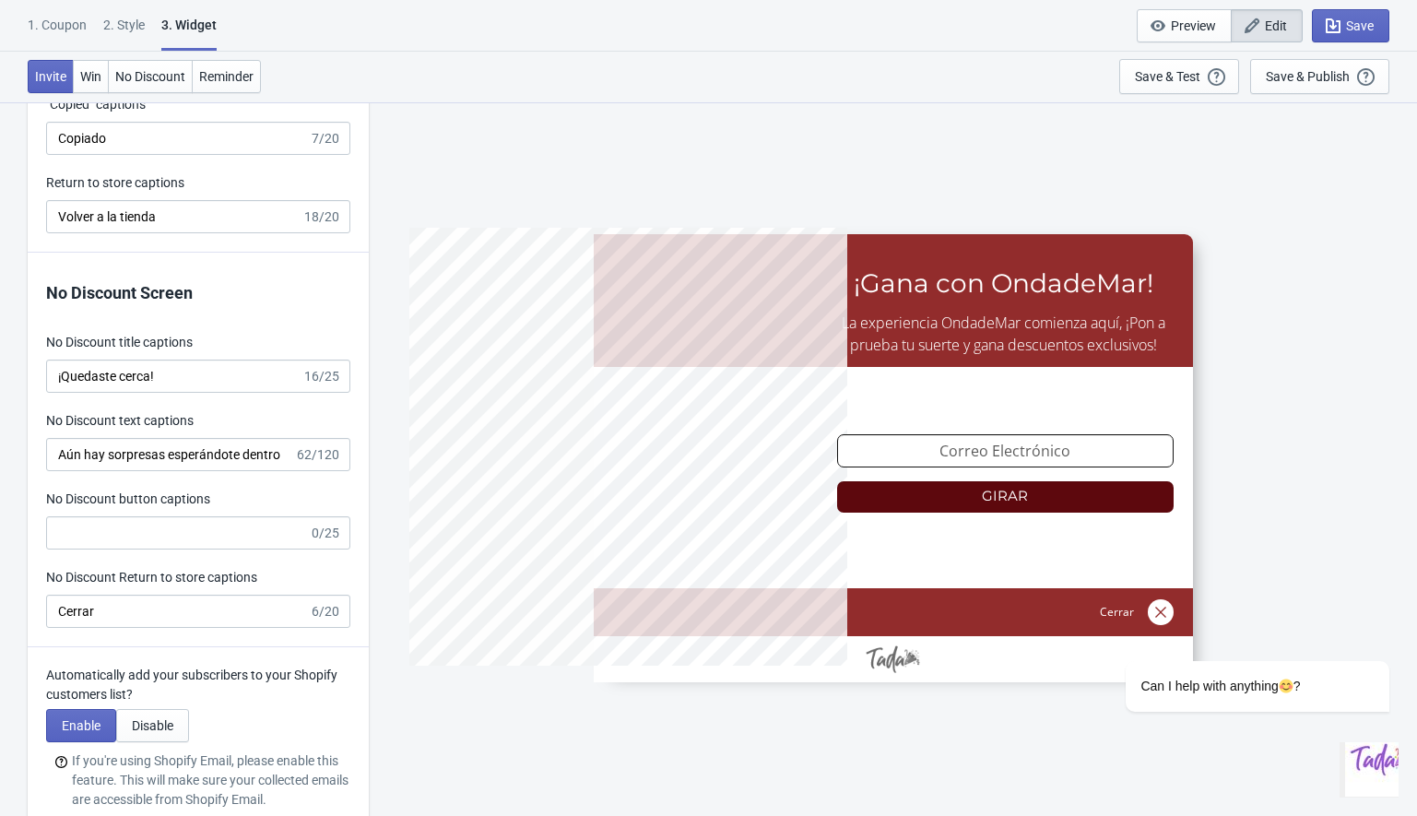
click at [278, 320] on div "No Discount Screen No Discount title captions ¡Quedaste cerca! 16/25 No Discoun…" at bounding box center [198, 450] width 341 height 395
click at [198, 372] on input "¡Quedaste cerca!" at bounding box center [173, 376] width 255 height 33
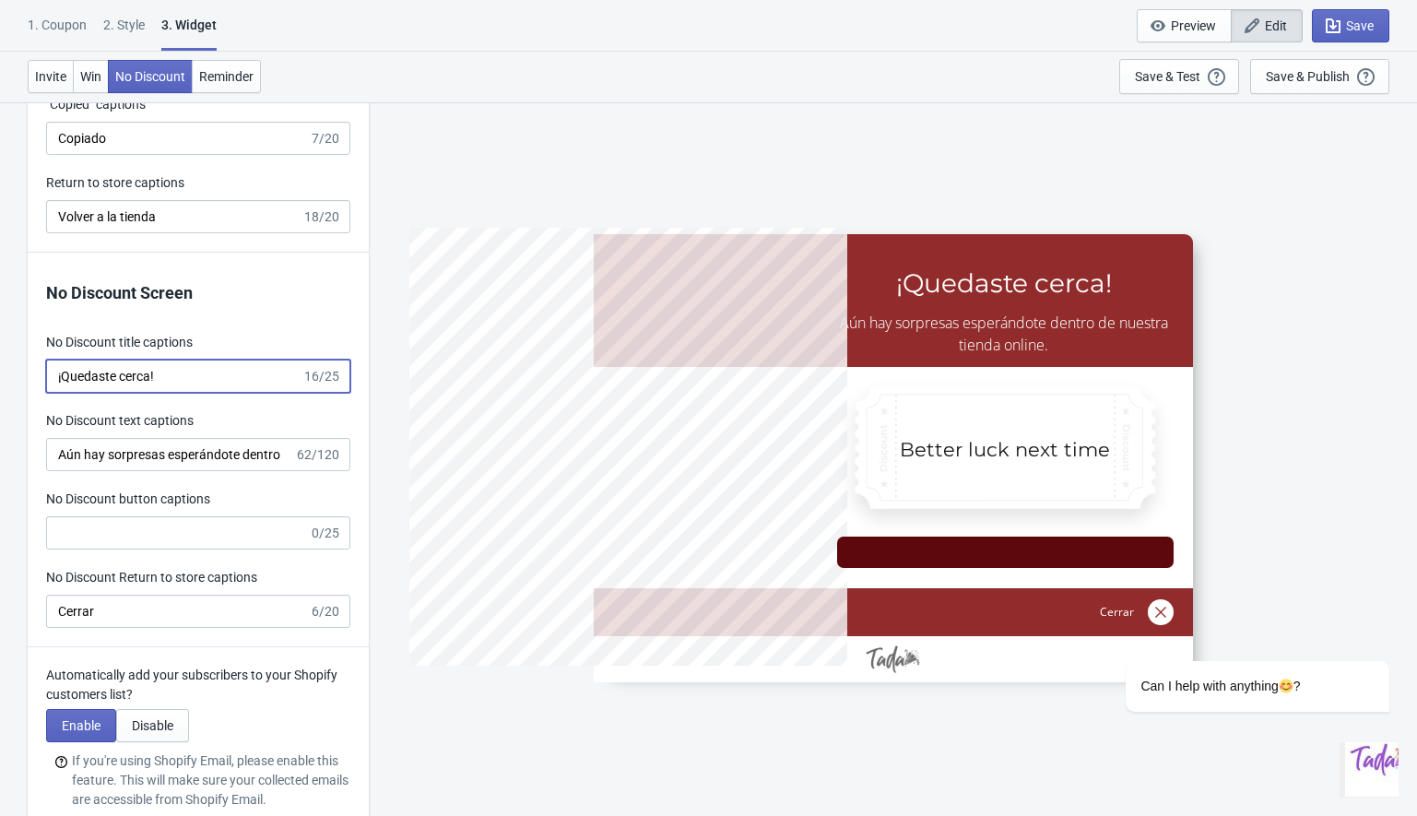
click at [63, 20] on div "1. Coupon" at bounding box center [57, 32] width 59 height 32
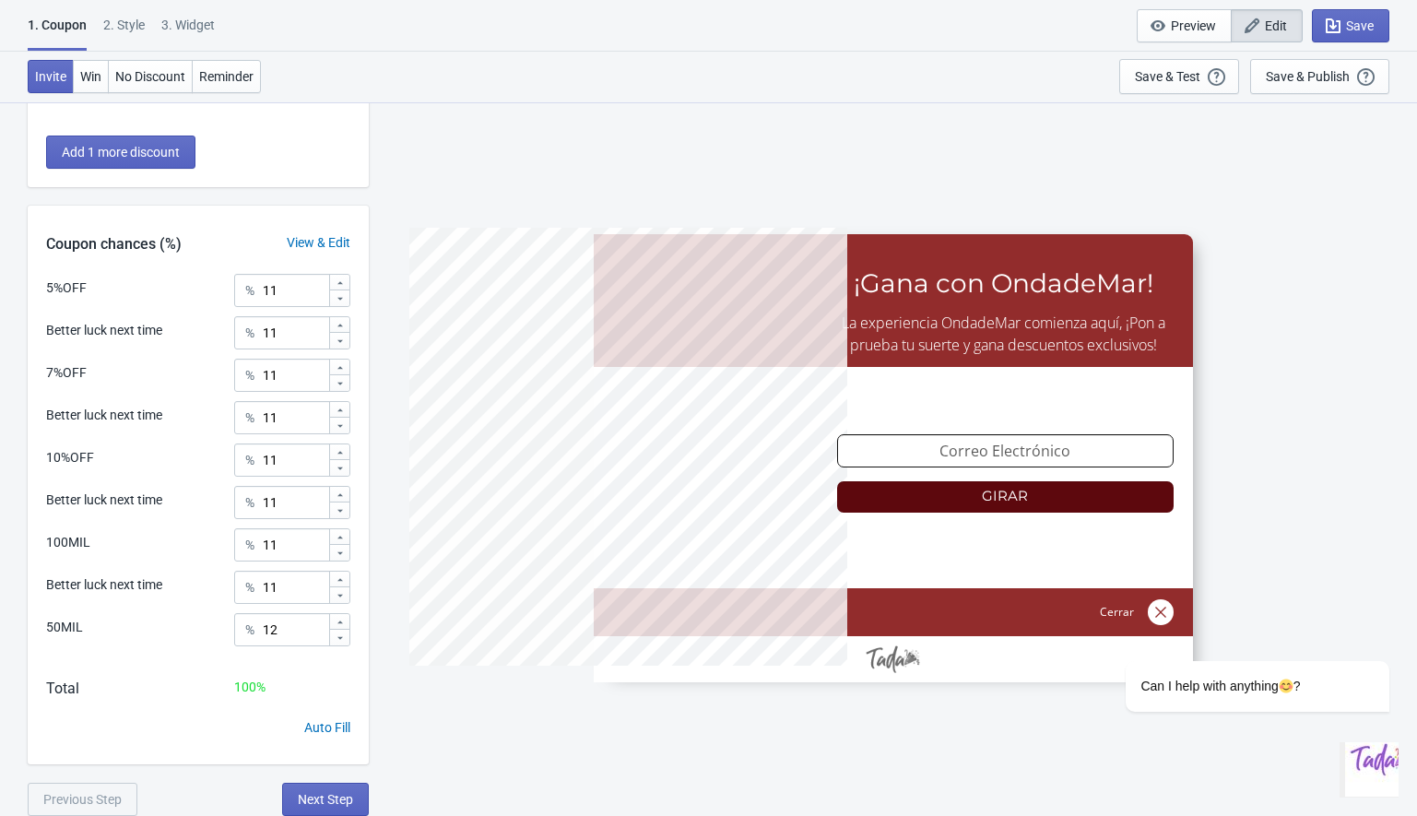
scroll to position [0, 0]
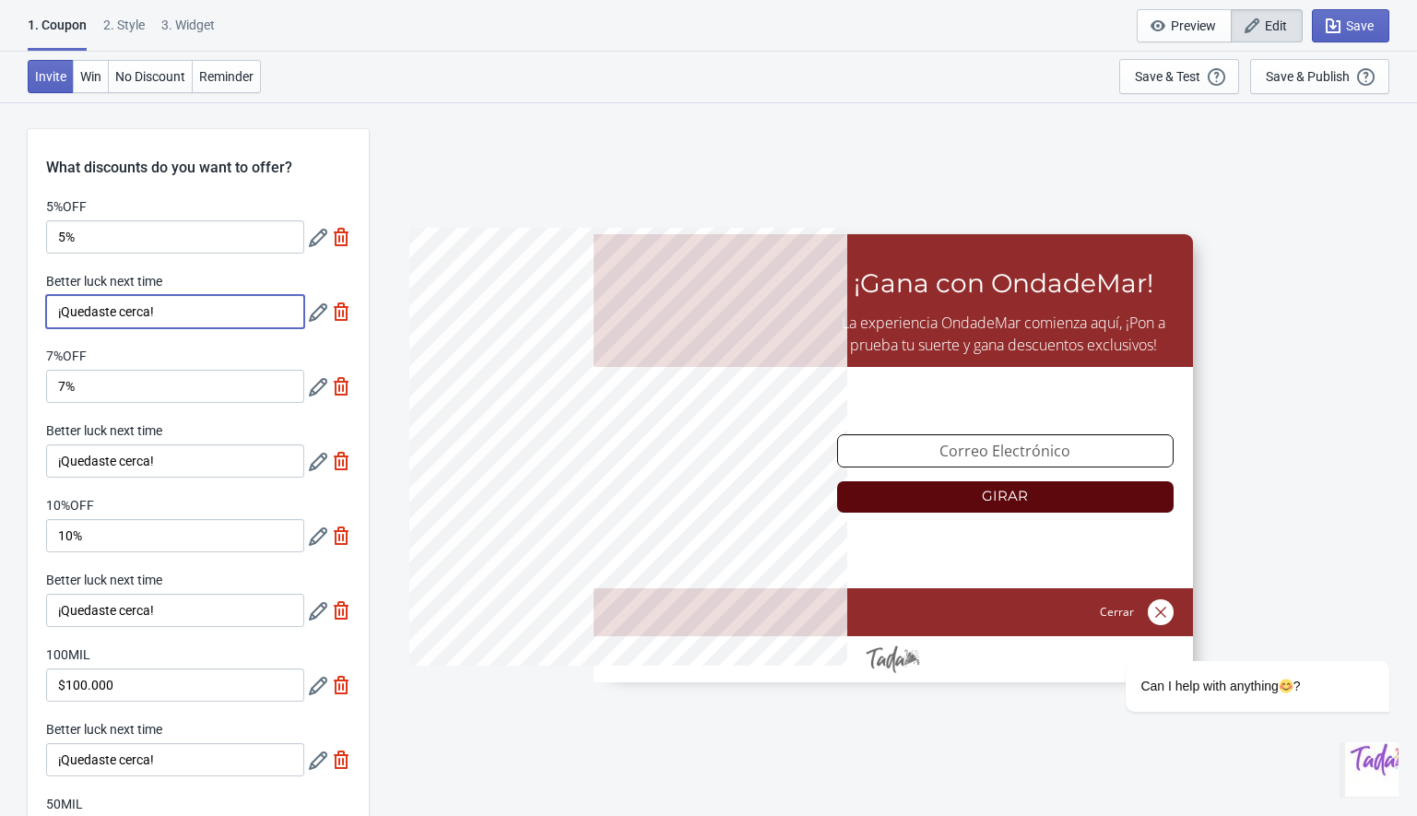
click at [85, 313] on input "¡Quedaste cerca!" at bounding box center [175, 311] width 258 height 33
click at [135, 317] on input "¡Quedaste cerca!" at bounding box center [175, 311] width 258 height 33
click at [190, 316] on input "¡Quedaste cerca!" at bounding box center [175, 311] width 258 height 33
click at [156, 314] on input "¡Quedaste cerca!" at bounding box center [175, 311] width 258 height 33
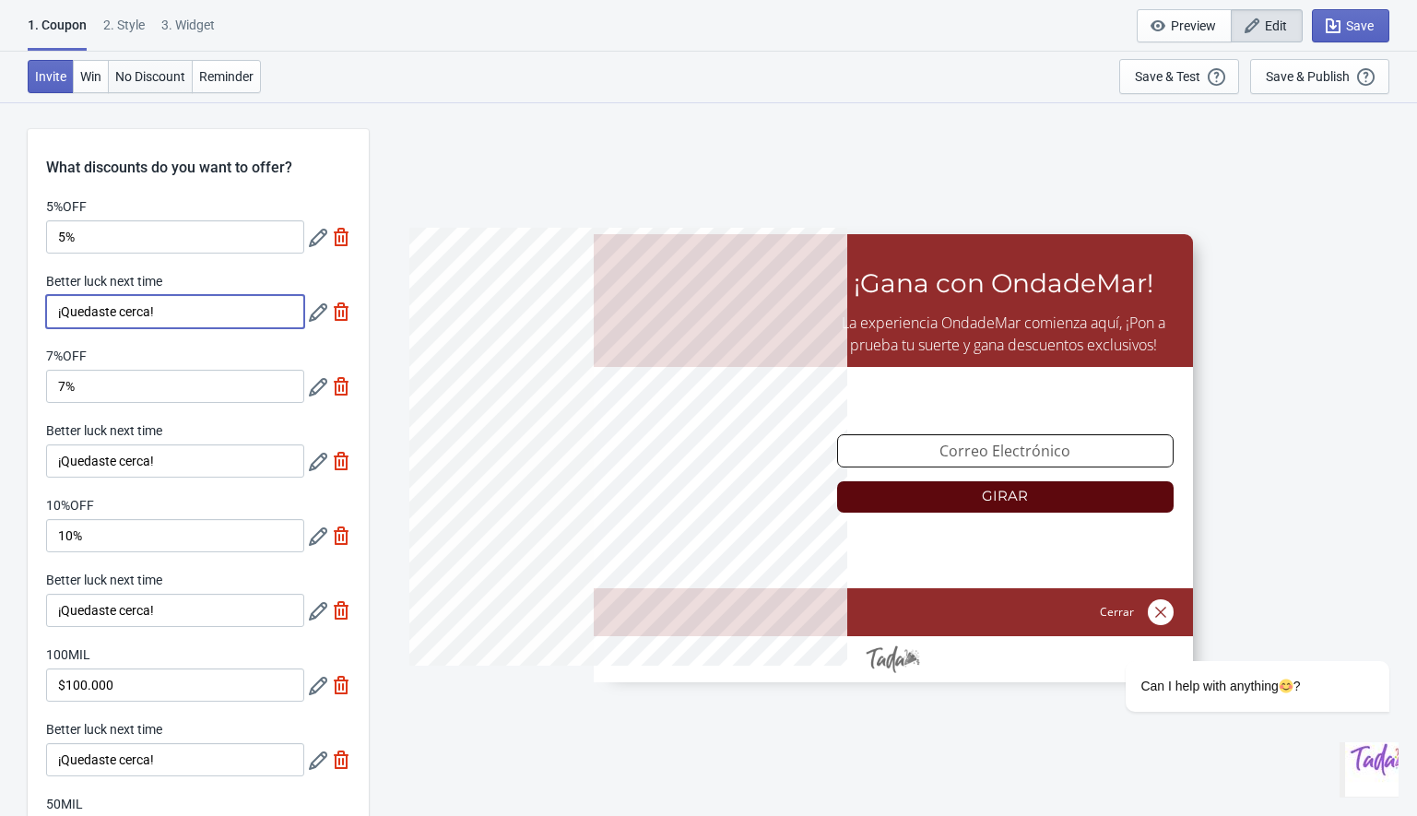
click at [158, 83] on span "No Discount" at bounding box center [150, 76] width 70 height 15
type input "no_code"
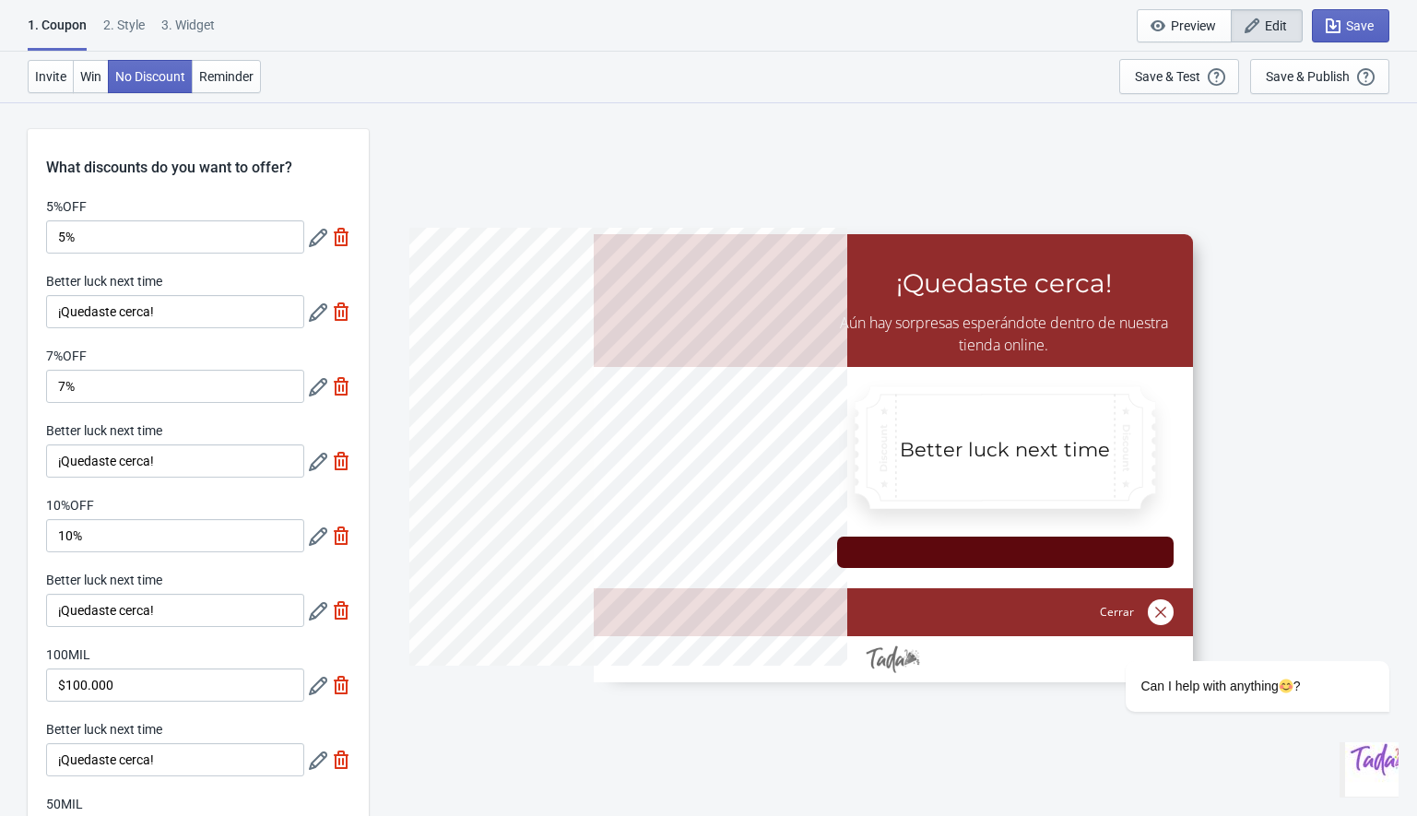
click at [965, 287] on div at bounding box center [893, 458] width 599 height 448
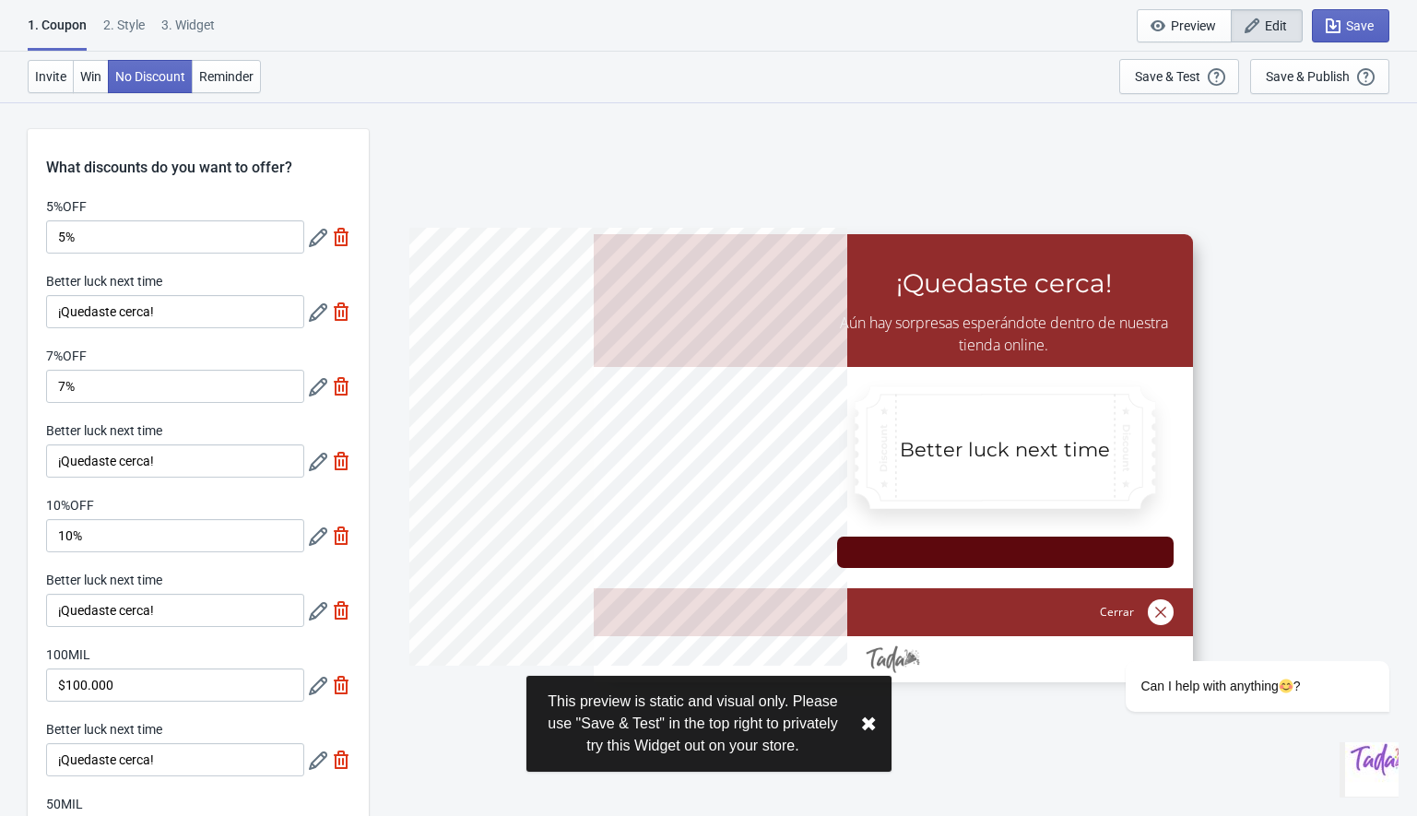
click at [965, 287] on div at bounding box center [893, 458] width 599 height 448
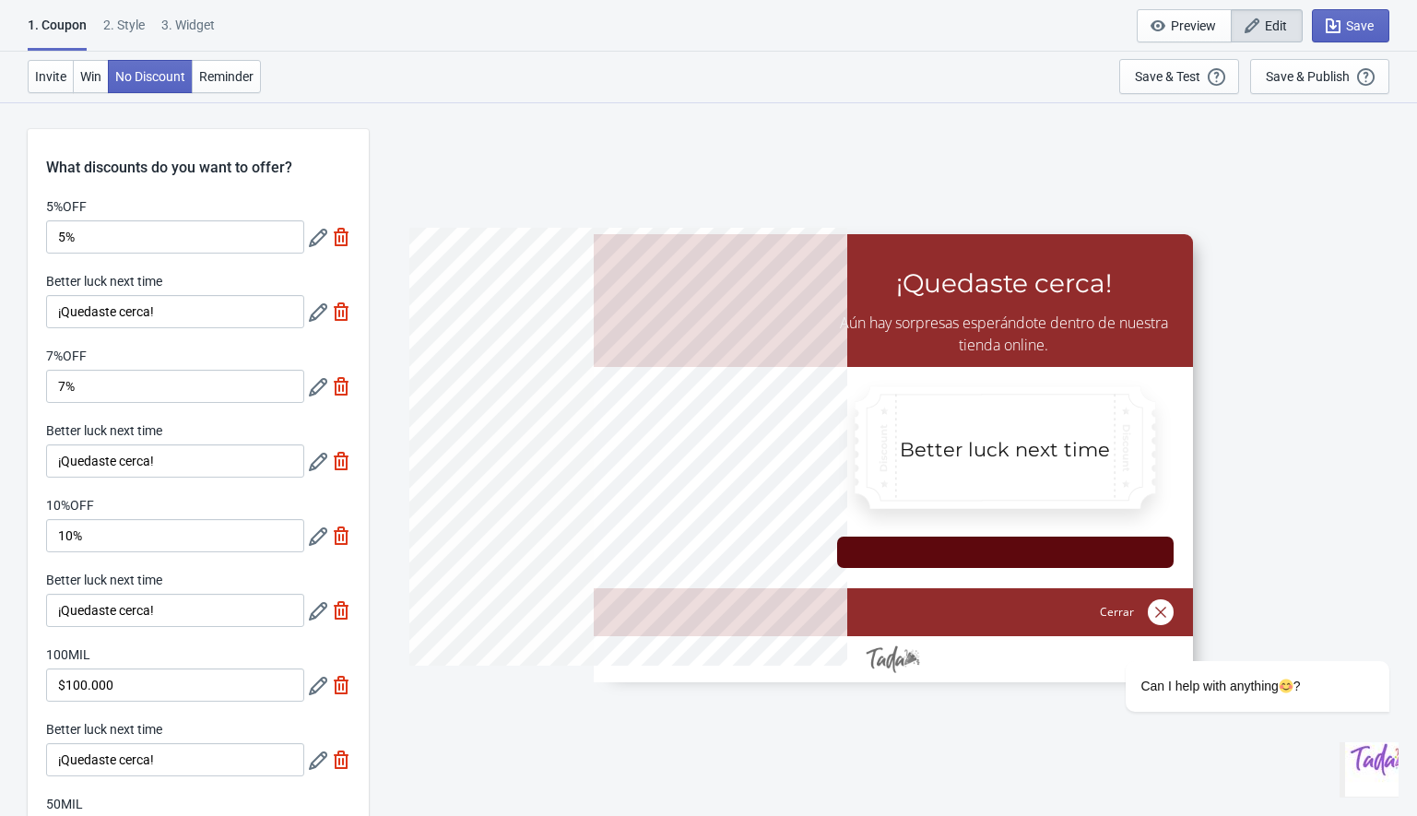
click at [129, 29] on div "2 . Style" at bounding box center [123, 32] width 41 height 32
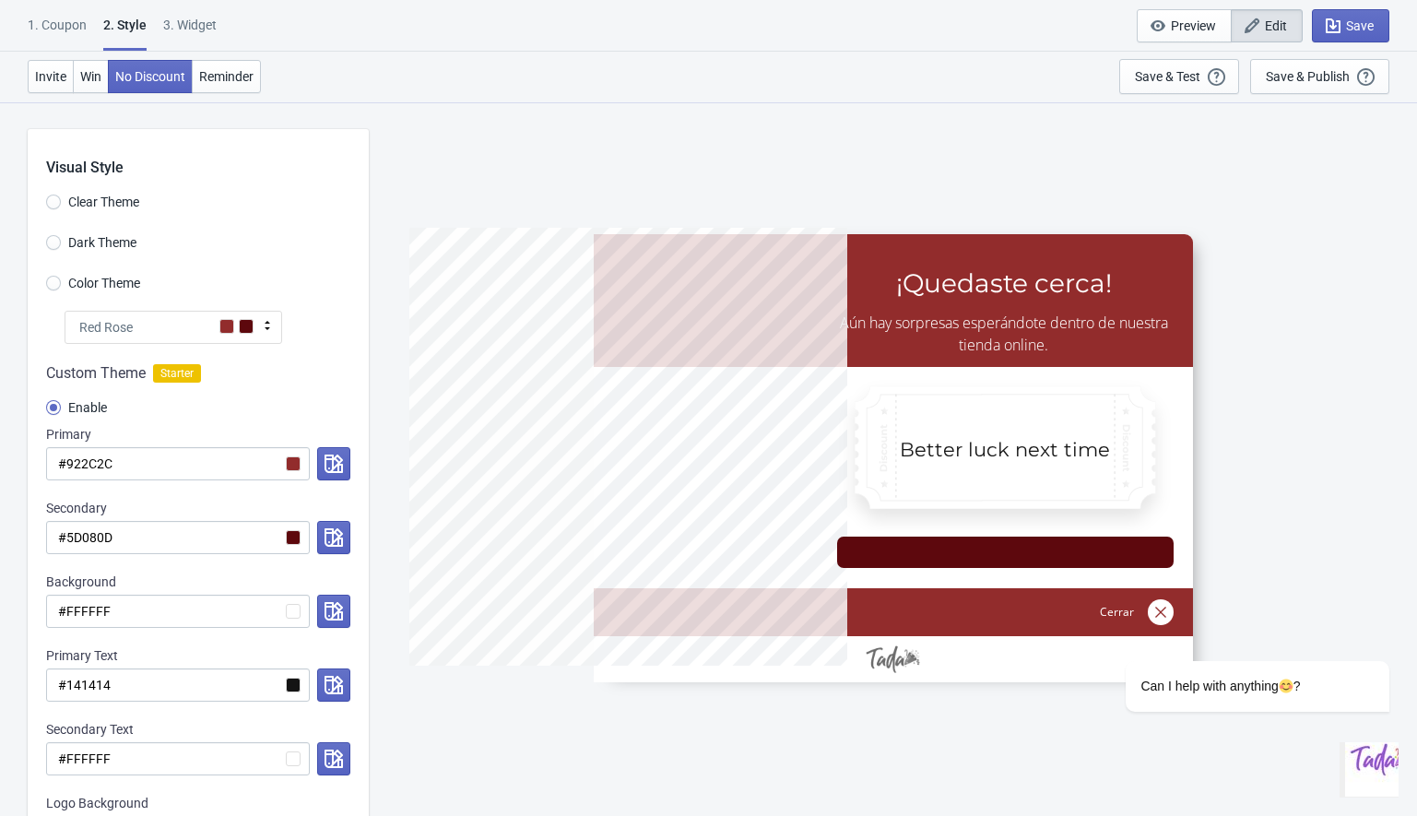
click at [198, 19] on div "3. Widget" at bounding box center [189, 32] width 53 height 32
select select "1"
select select "left"
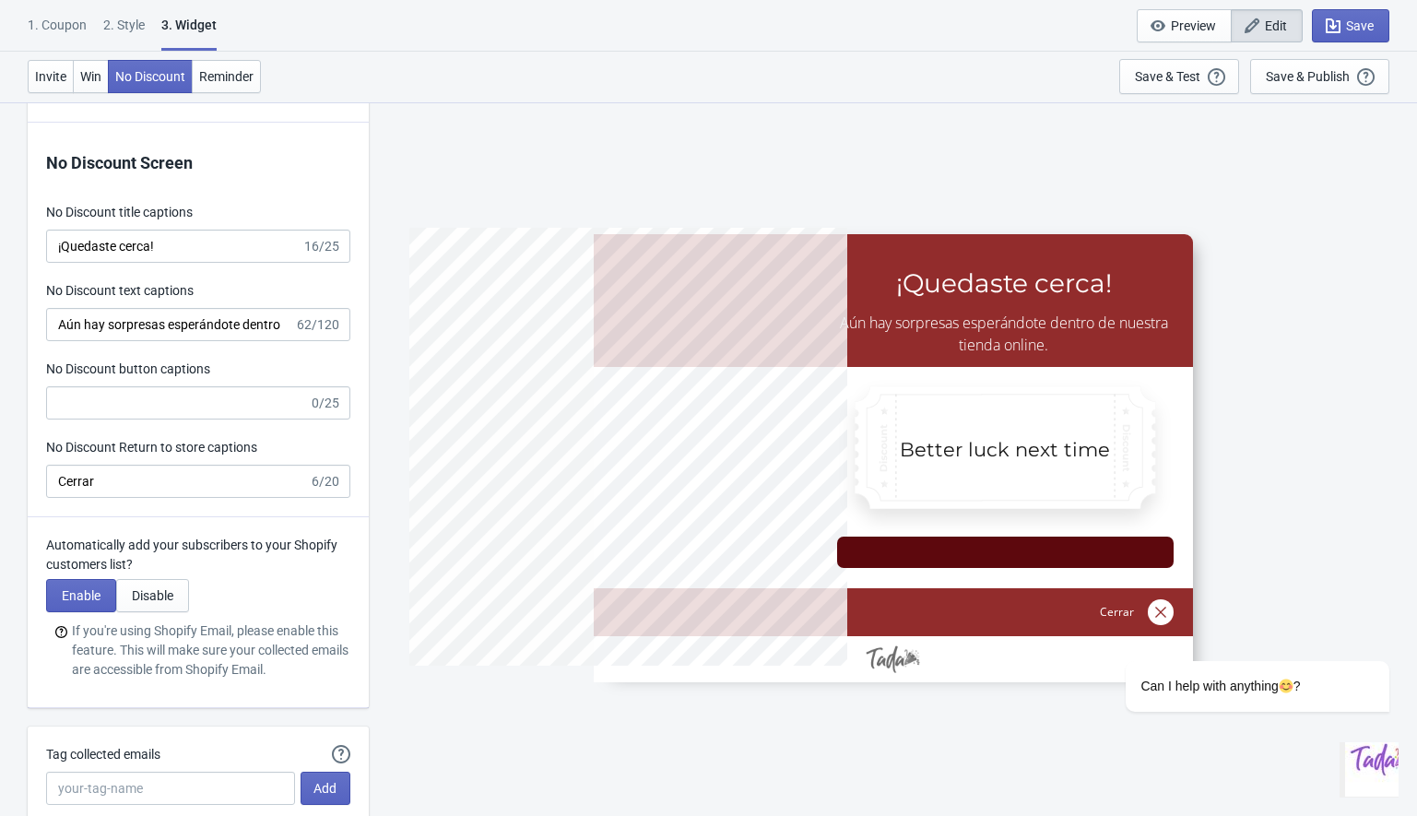
scroll to position [3859, 0]
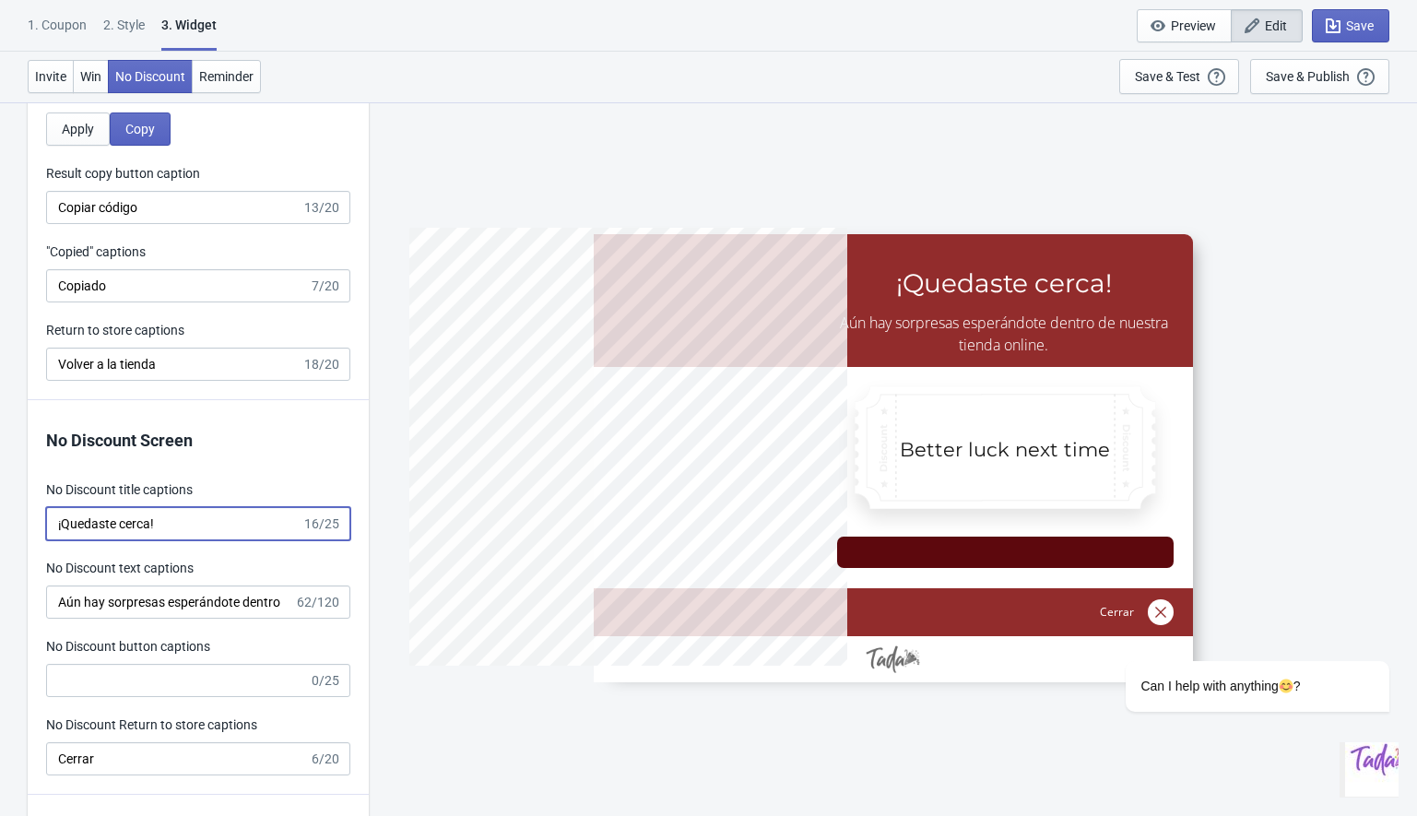
click at [170, 529] on input "¡Quedaste cerca!" at bounding box center [173, 523] width 255 height 33
drag, startPoint x: 156, startPoint y: 524, endPoint x: 65, endPoint y: 519, distance: 91.4
click at [65, 519] on input "¡Quedaste cerca!" at bounding box center [173, 523] width 255 height 33
click at [127, 522] on input "¡Animo!" at bounding box center [177, 523] width 263 height 33
type input "¡Animo!"
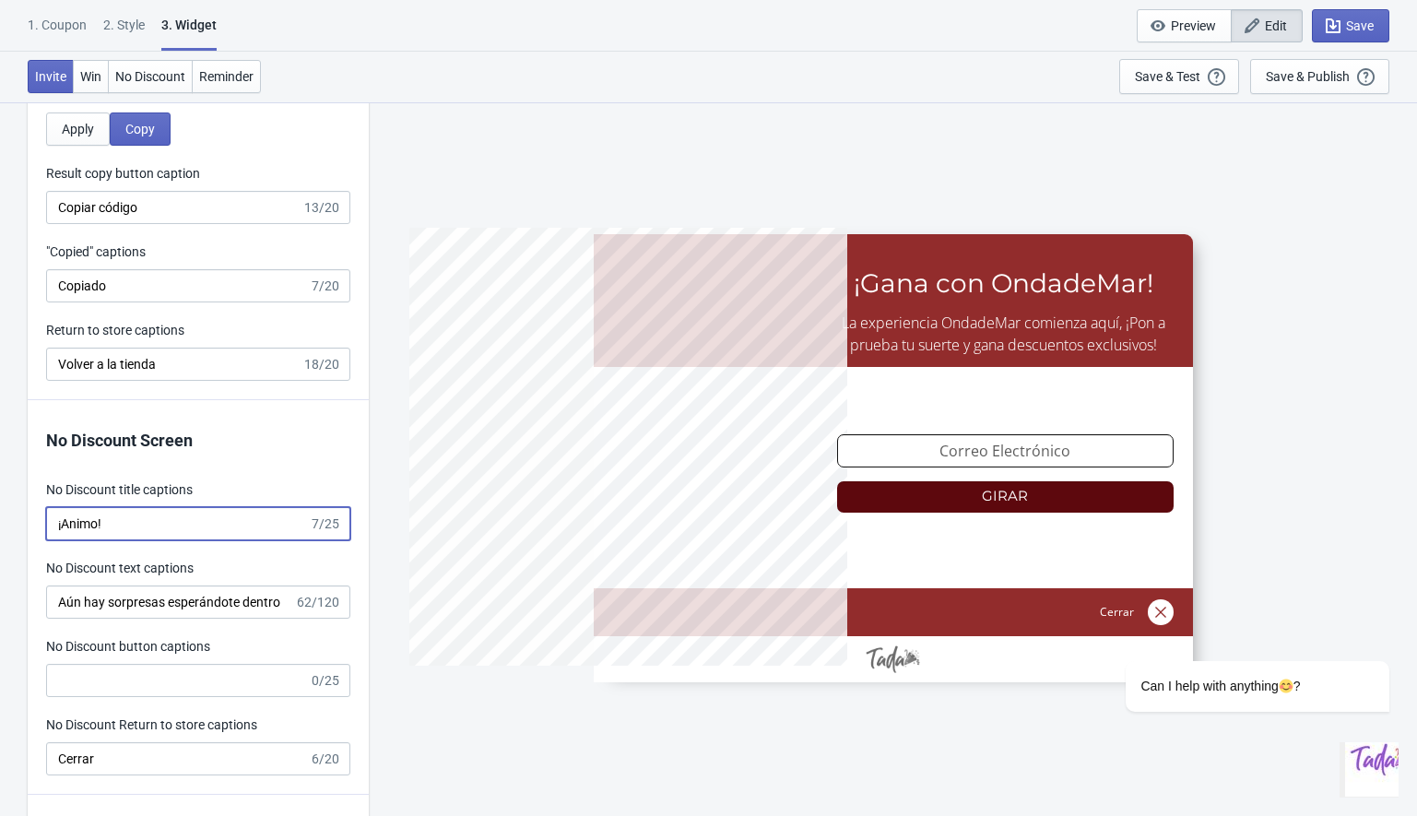
type input "no_code"
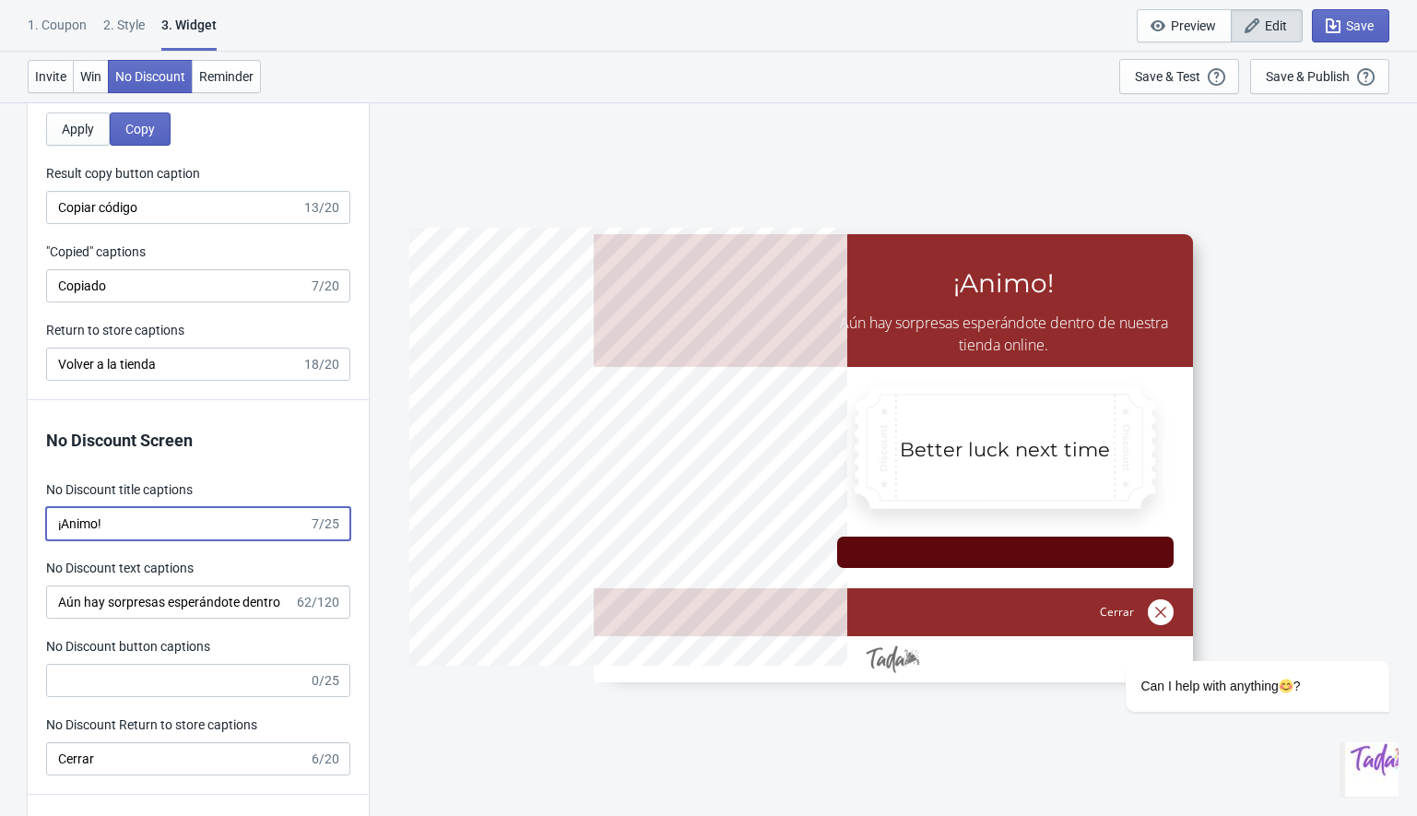
click at [82, 528] on input "¡Animo!" at bounding box center [177, 523] width 263 height 33
paste input "Á"
click at [66, 527] on input "¡ [PERSON_NAME]!" at bounding box center [177, 523] width 263 height 33
click at [154, 524] on input "¡[PERSON_NAME]!" at bounding box center [177, 523] width 263 height 33
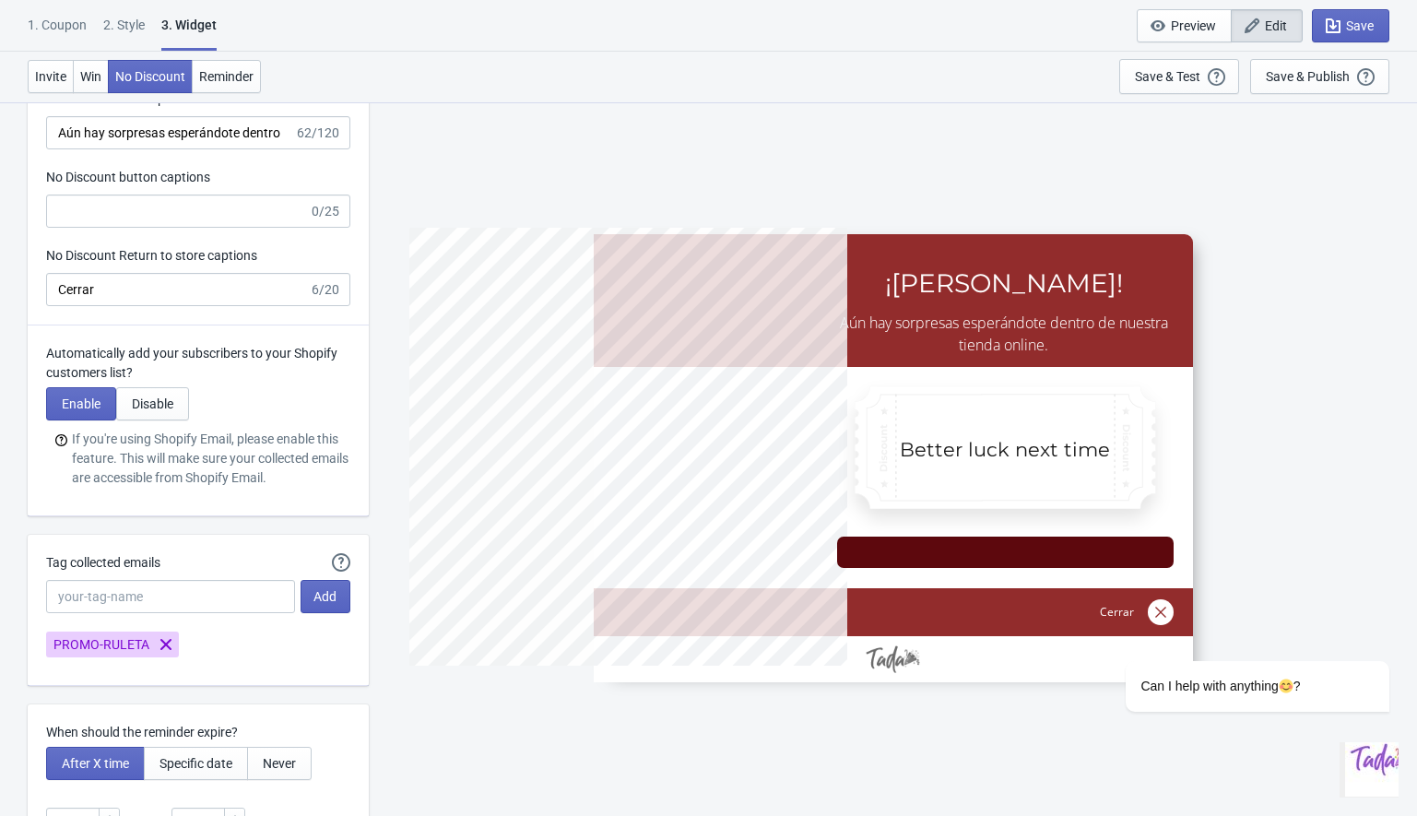
scroll to position [4010, 0]
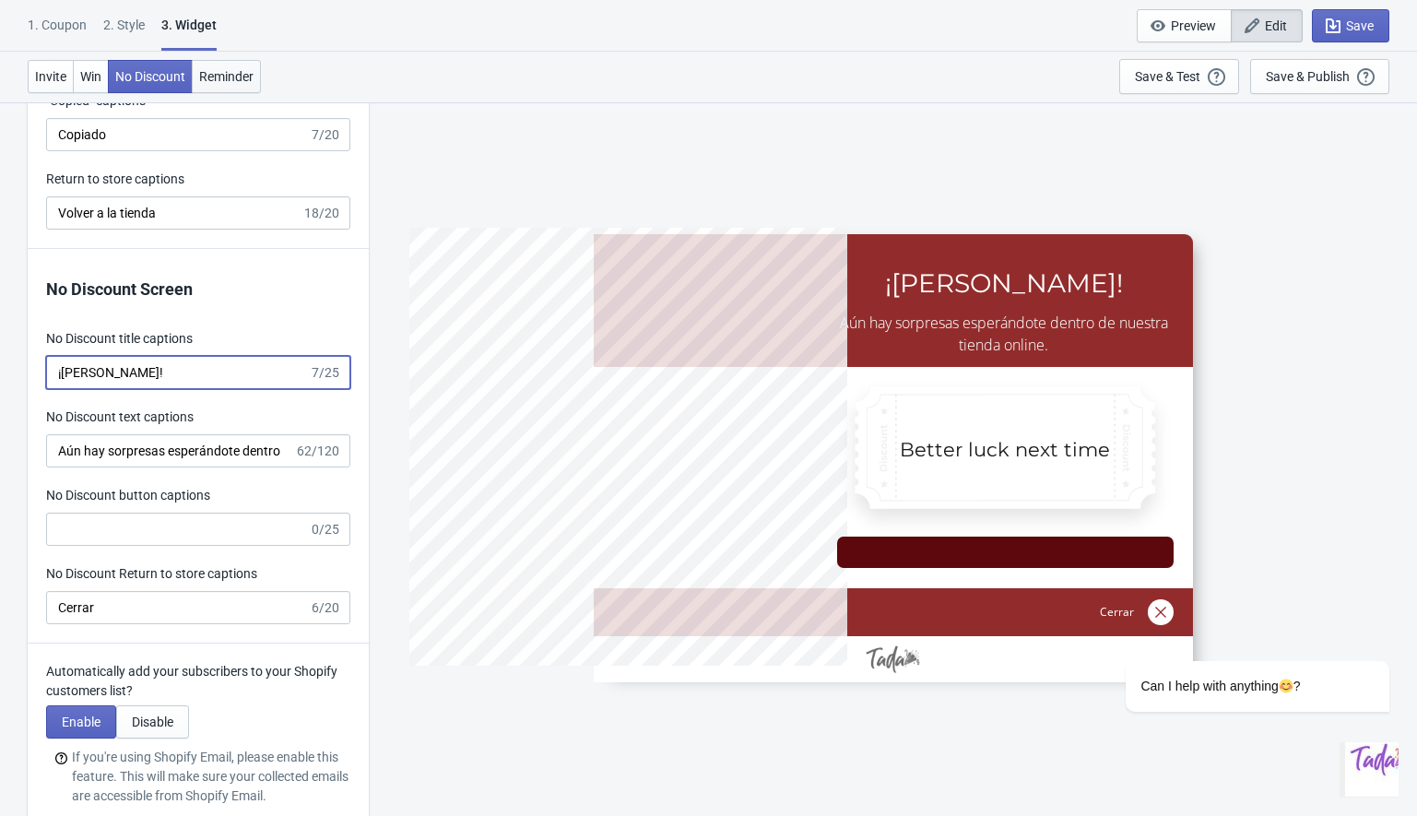
type input "¡[PERSON_NAME]!"
type input "5%OFF"
click at [231, 77] on span "Reminder" at bounding box center [226, 76] width 54 height 15
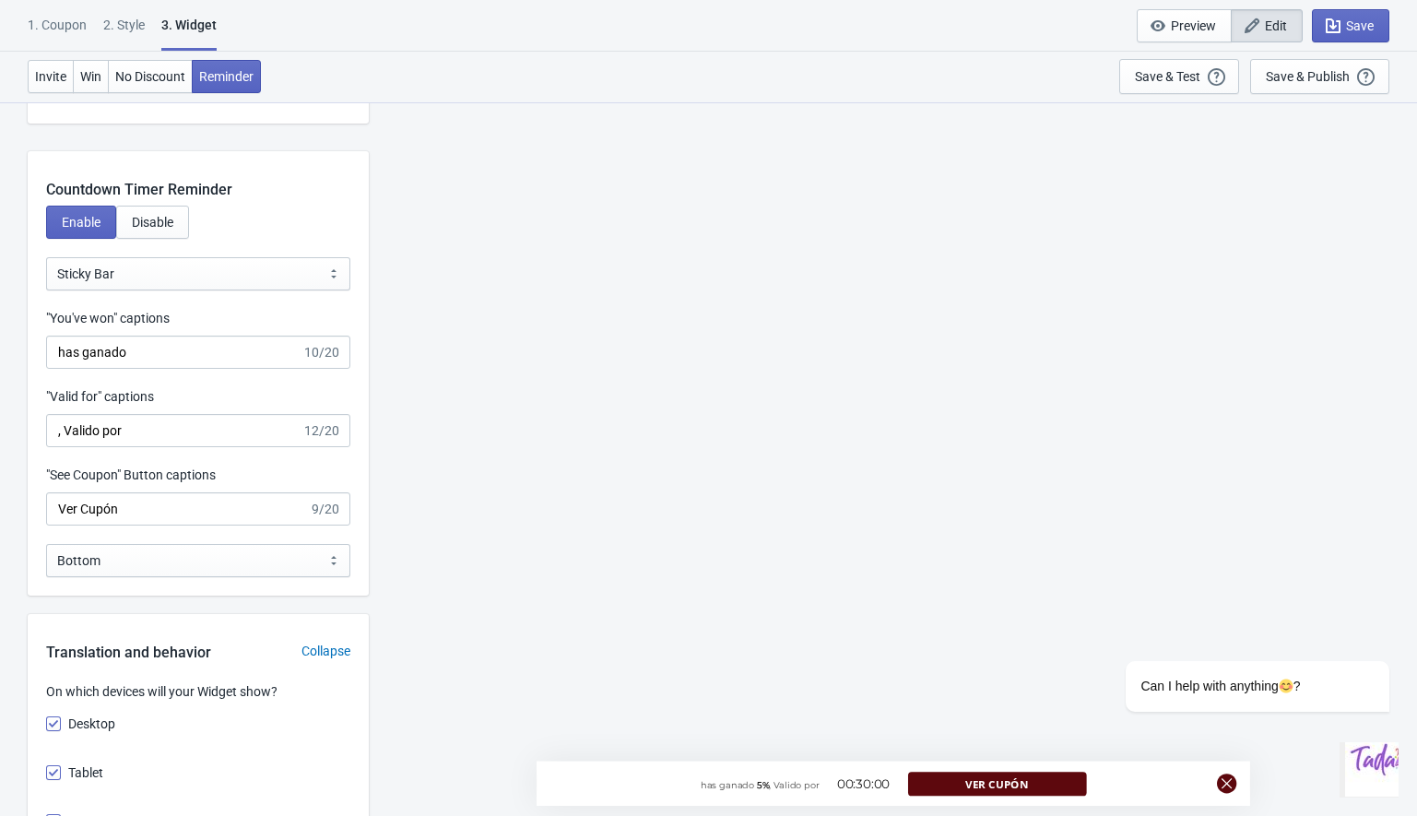
scroll to position [1790, 0]
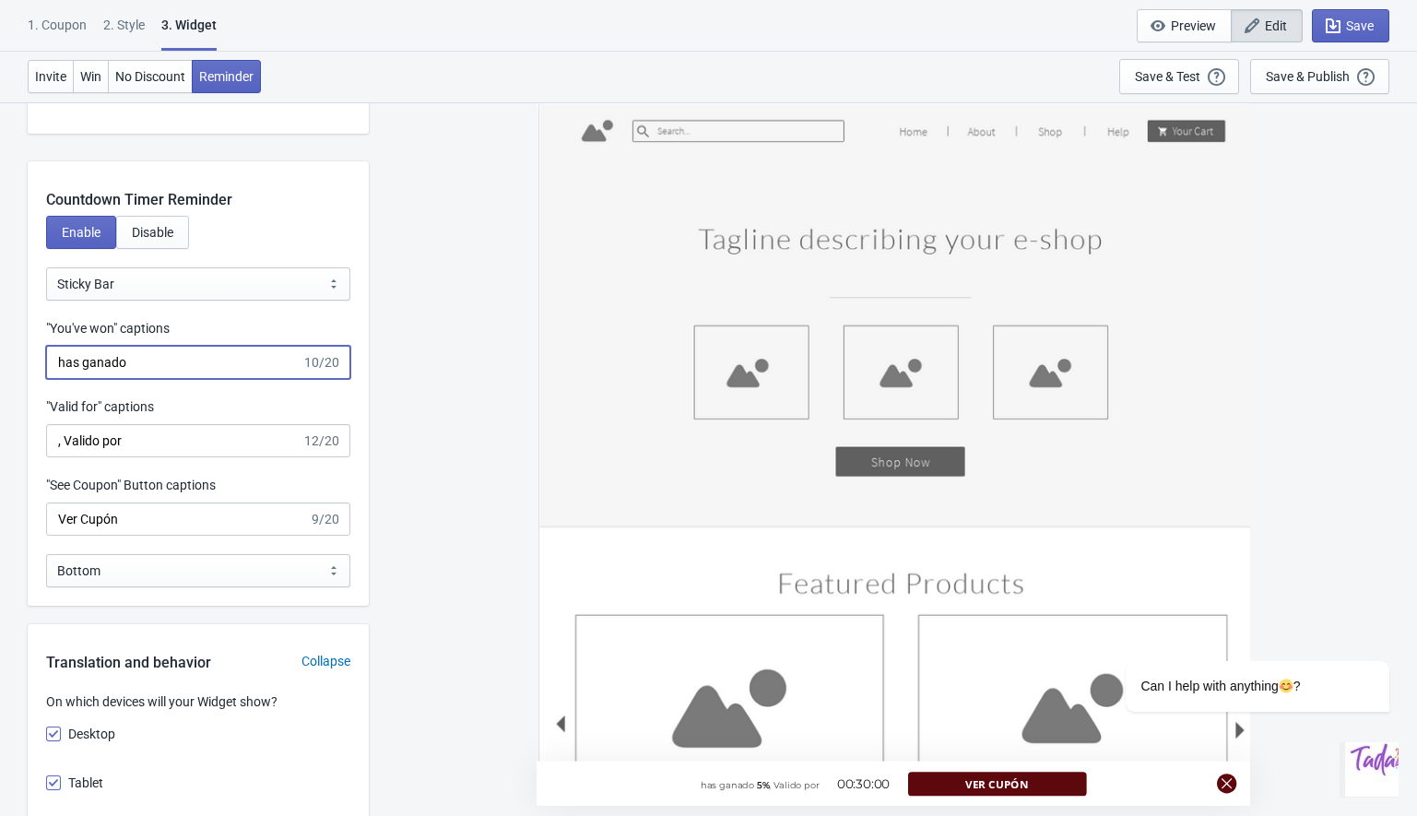
click at [65, 360] on input "has ganado" at bounding box center [173, 362] width 255 height 33
type input "Has ganado"
click at [74, 447] on input ", Valido por" at bounding box center [173, 440] width 255 height 33
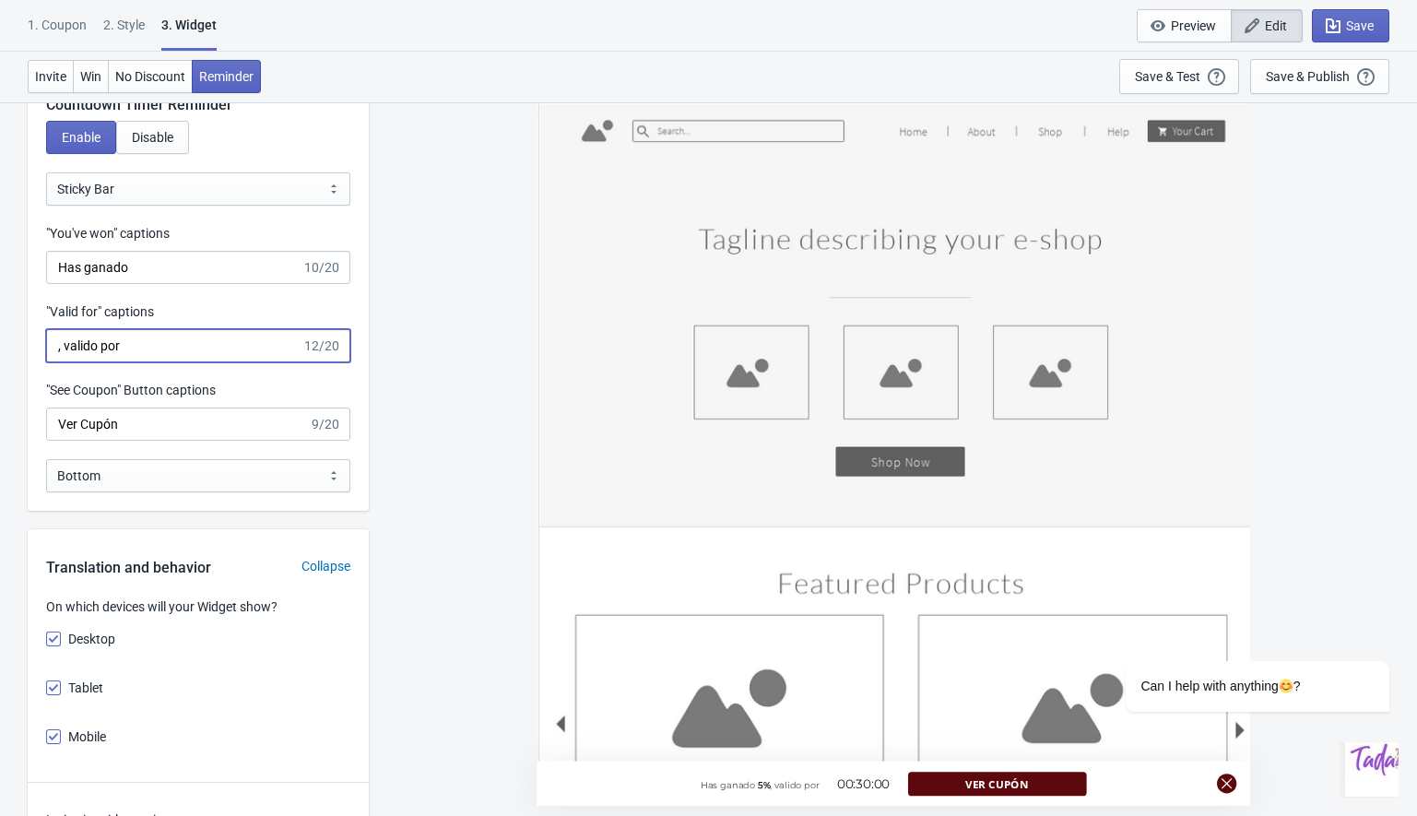
scroll to position [1884, 0]
click at [78, 344] on input ", valido por" at bounding box center [173, 346] width 255 height 33
paste input "Vá"
click at [75, 345] on input ", Válido por" at bounding box center [173, 346] width 255 height 33
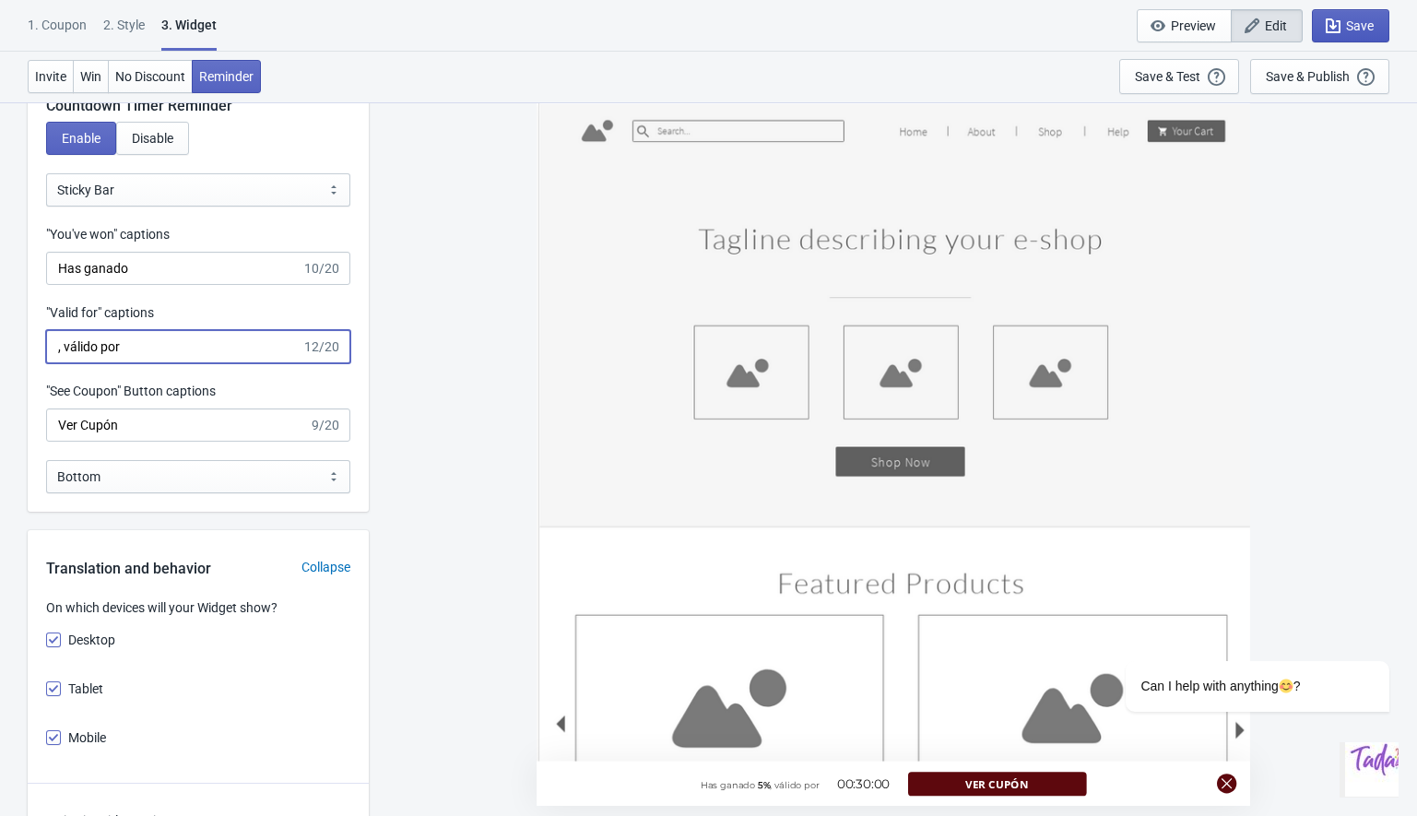
type input ", válido por"
click at [1333, 20] on icon "button" at bounding box center [1333, 26] width 18 height 18
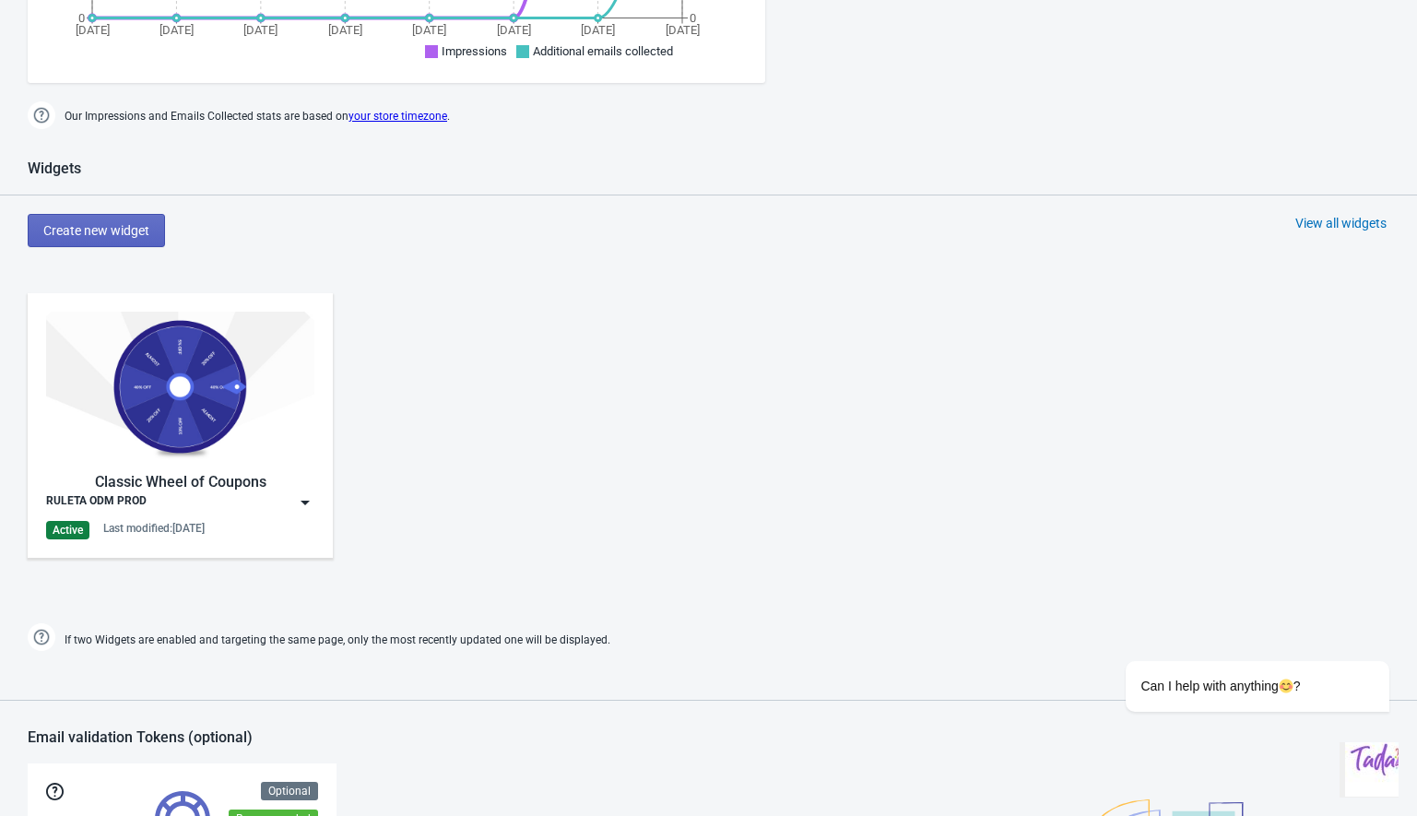
scroll to position [844, 0]
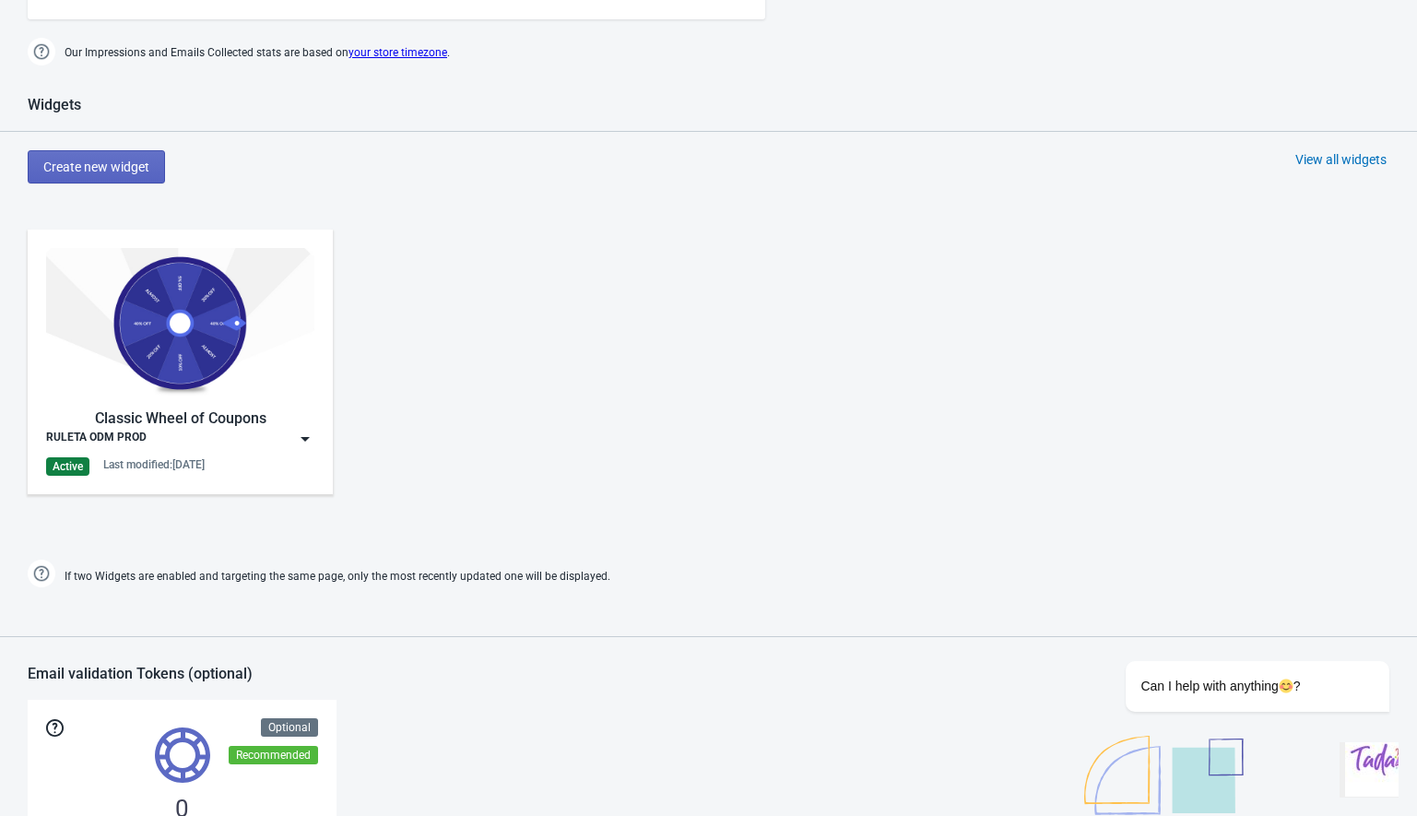
click at [305, 435] on img at bounding box center [305, 439] width 18 height 18
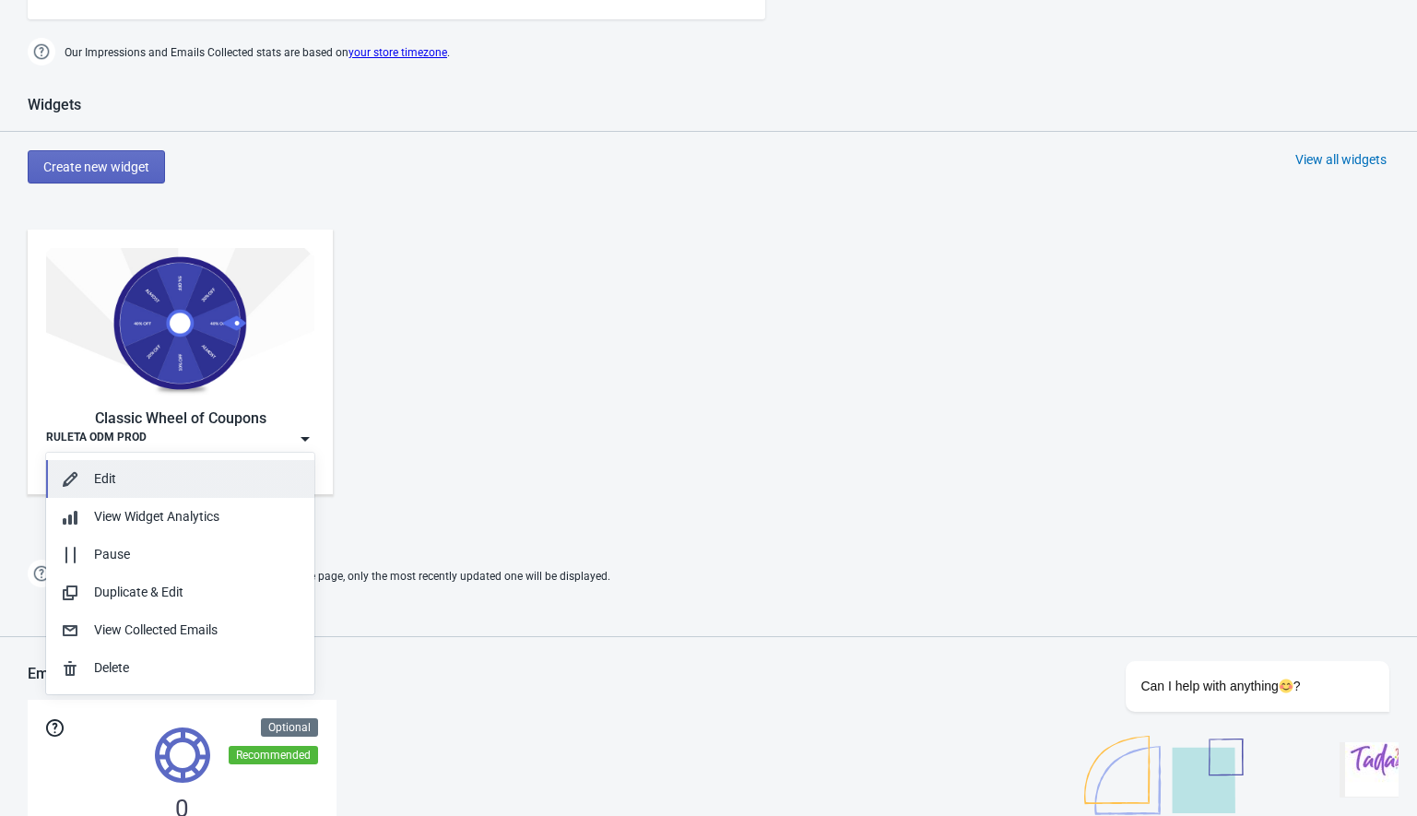
click at [136, 477] on div "Edit" at bounding box center [197, 478] width 206 height 19
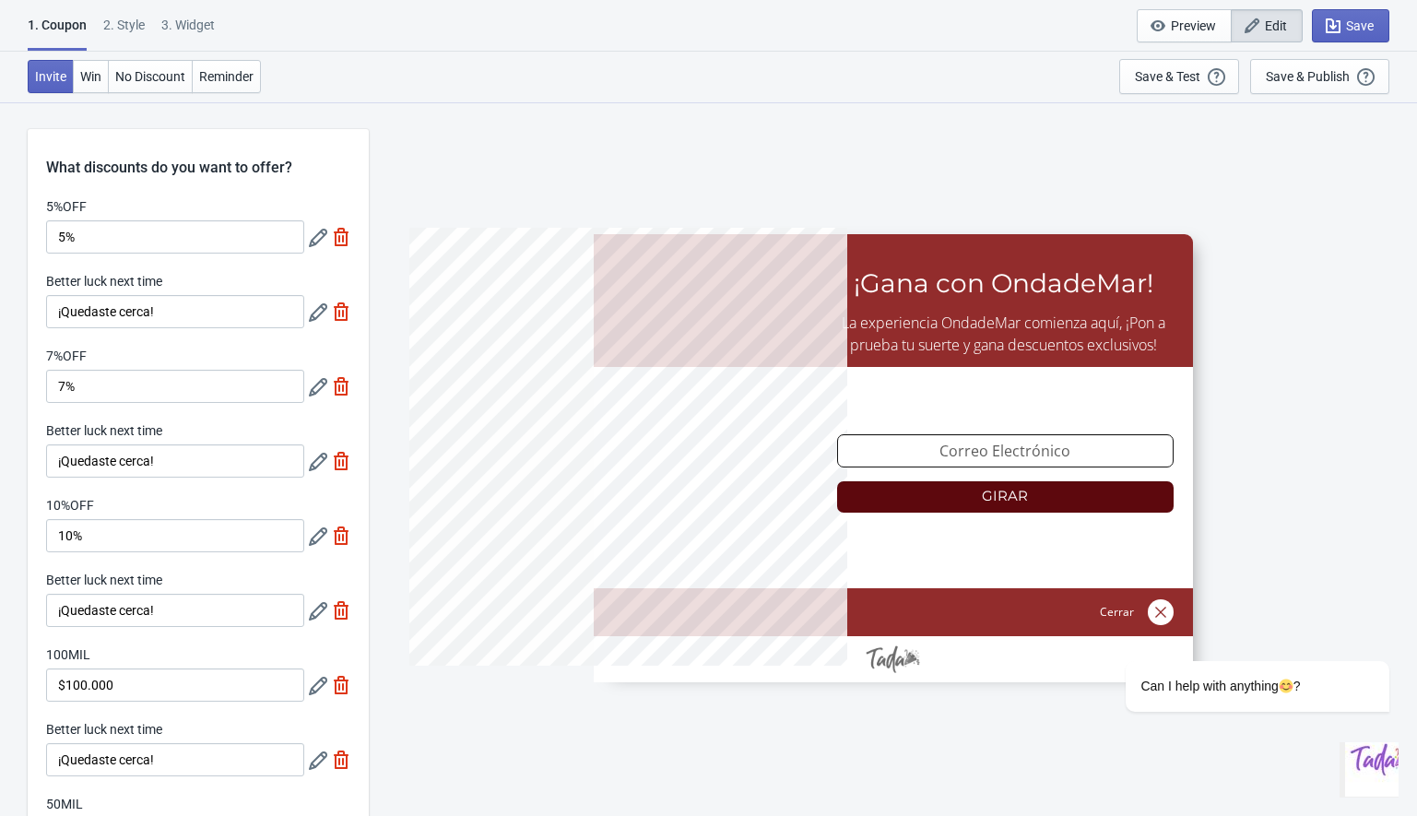
click at [128, 19] on div "2 . Style" at bounding box center [123, 32] width 41 height 32
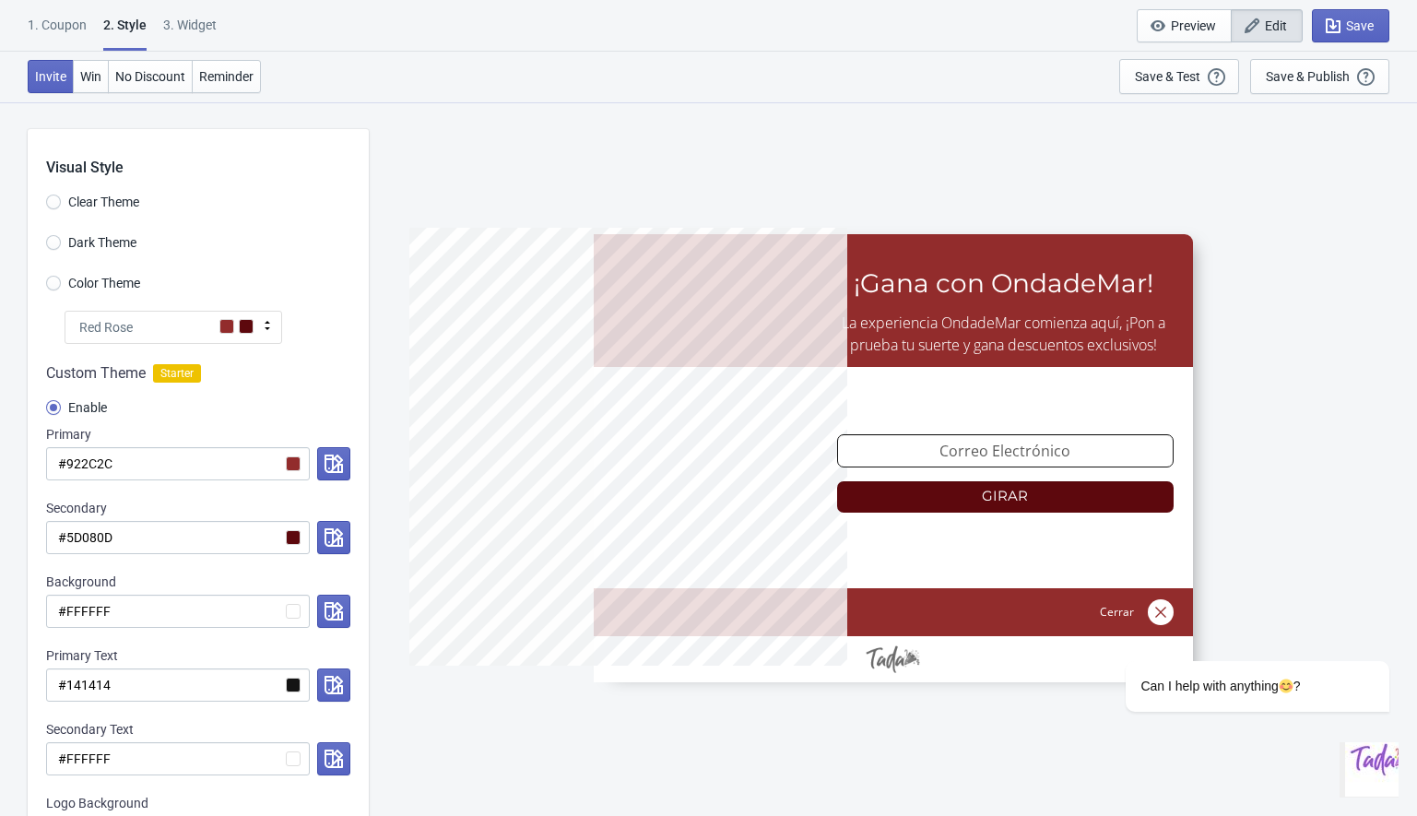
click at [184, 18] on div "3. Widget" at bounding box center [189, 32] width 53 height 32
select select "1"
select select "left"
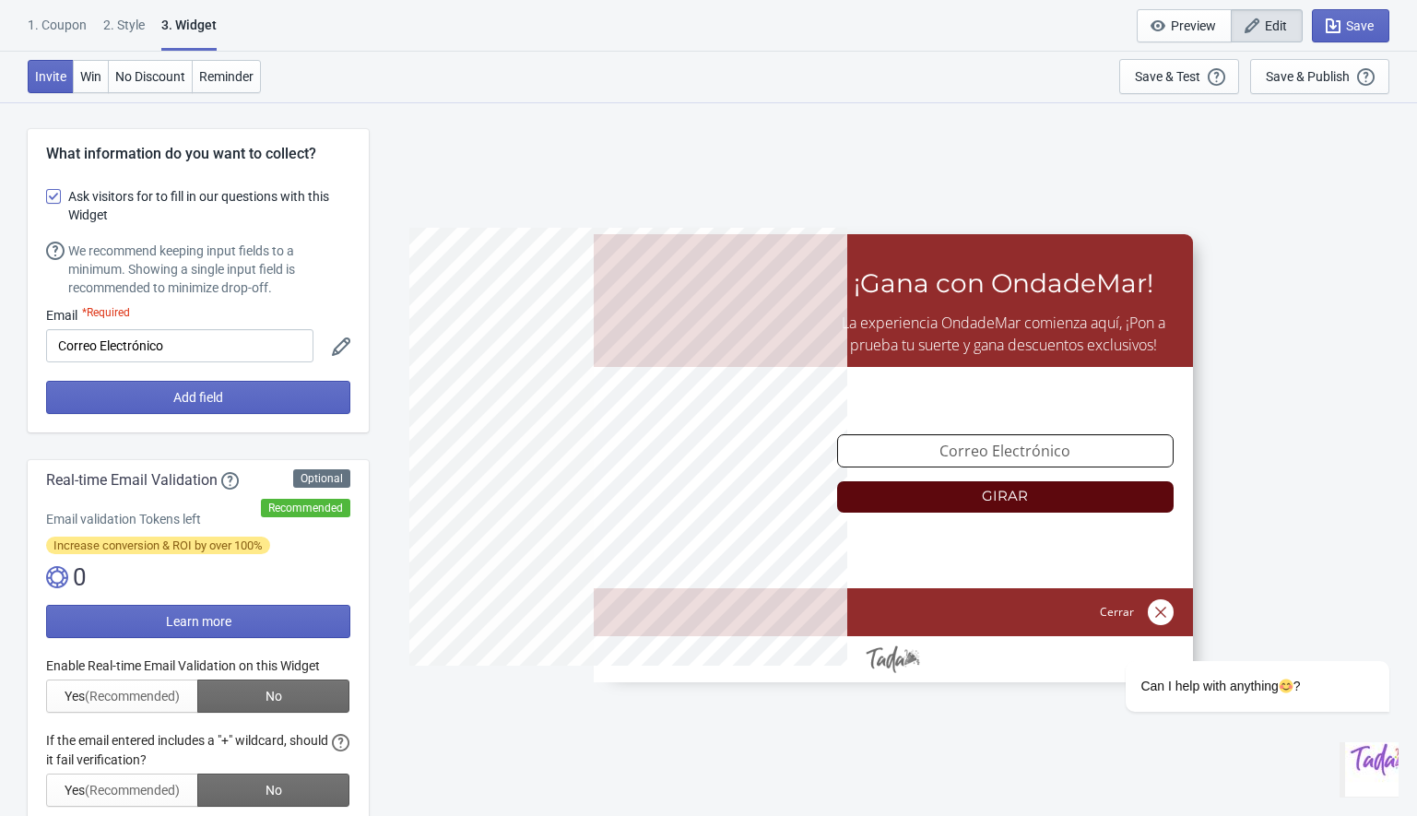
click at [122, 24] on div "2 . Style" at bounding box center [123, 32] width 41 height 32
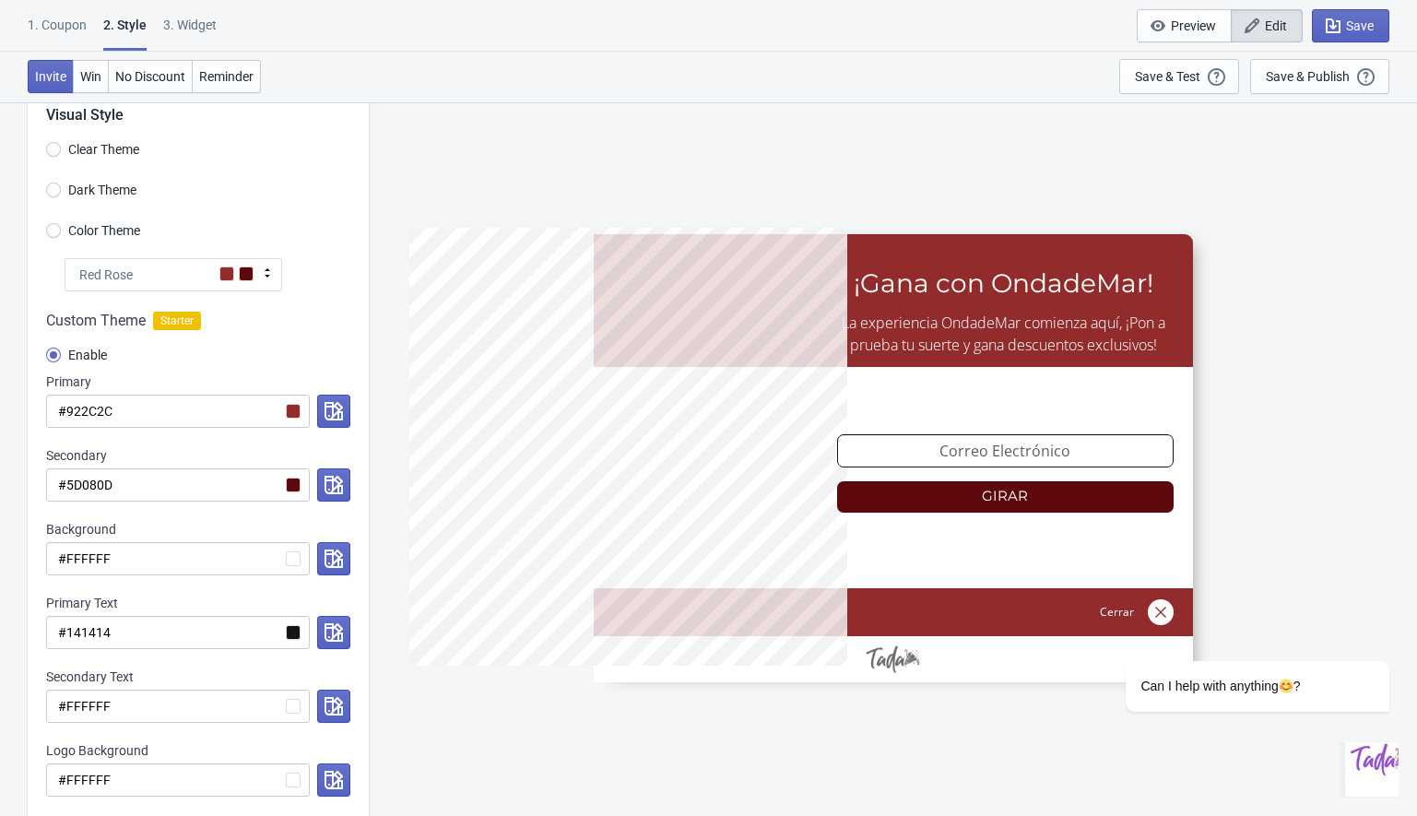
scroll to position [53, 0]
click at [295, 406] on input "#922C2C" at bounding box center [178, 410] width 264 height 33
click at [75, 411] on input "#922C2C" at bounding box center [178, 410] width 264 height 33
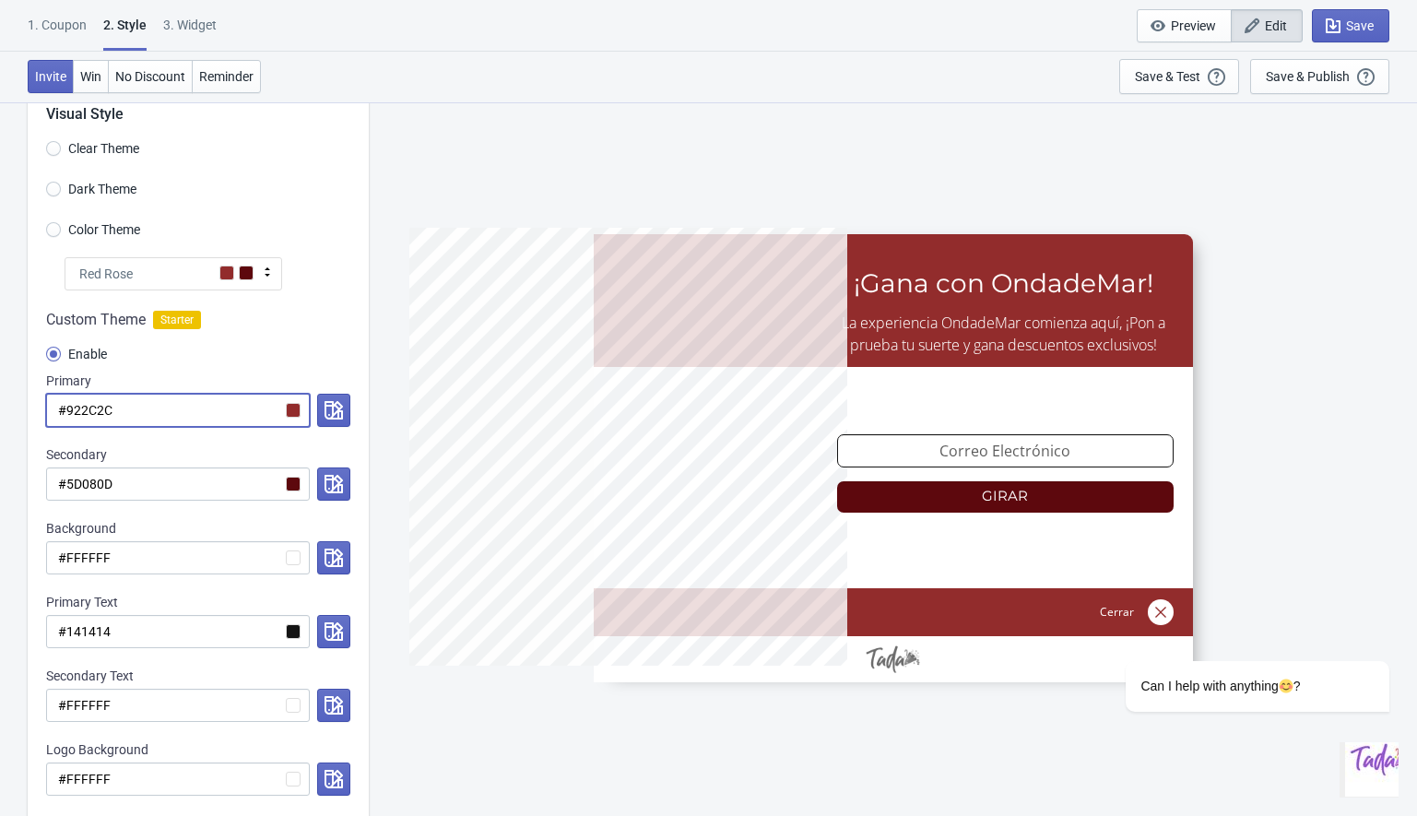
paste input "F8F5F2"
radio input "true"
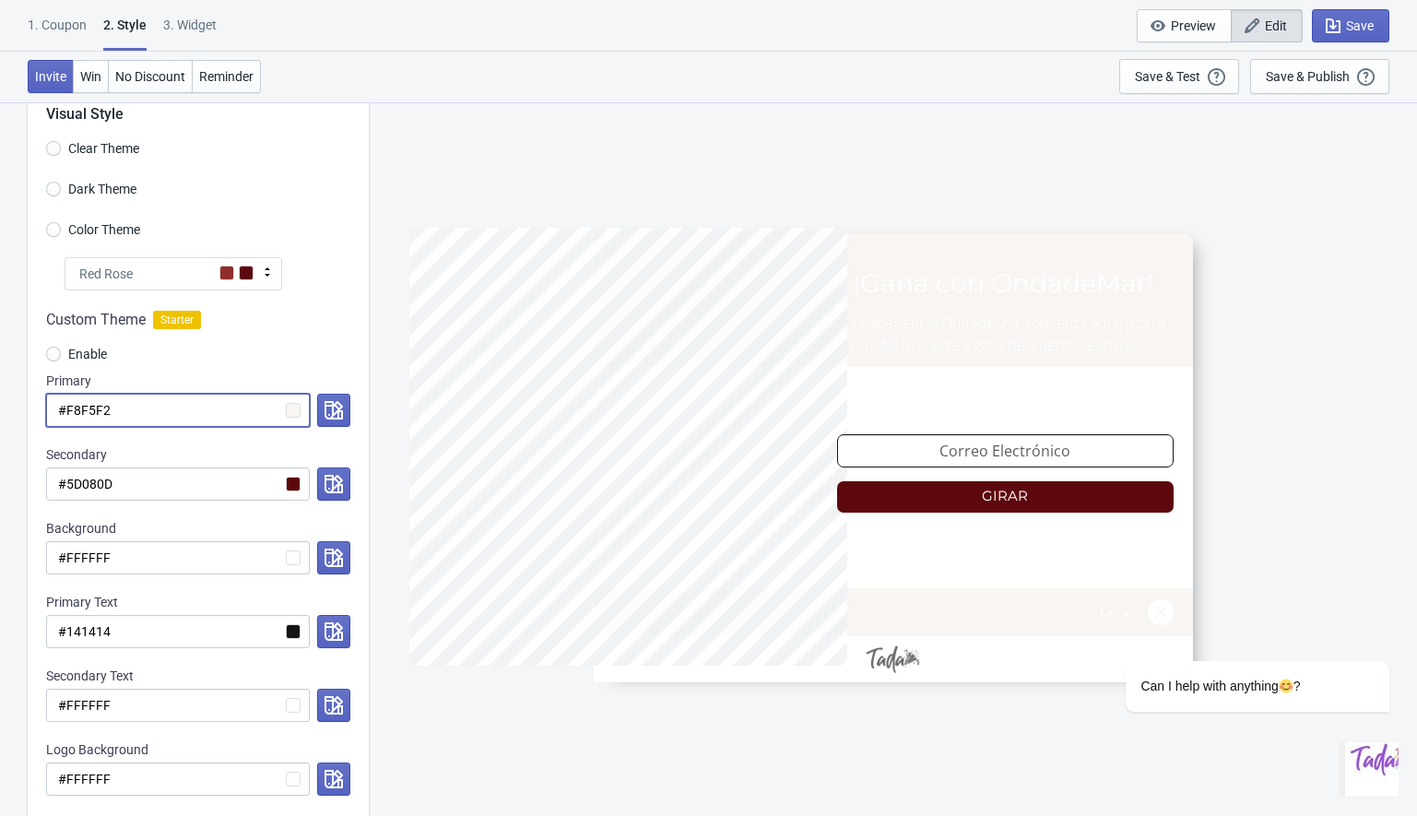
type input "#F8F5F2"
click at [152, 451] on div "Secondary" at bounding box center [198, 454] width 304 height 18
click at [159, 477] on input "#5D080D" at bounding box center [178, 483] width 264 height 33
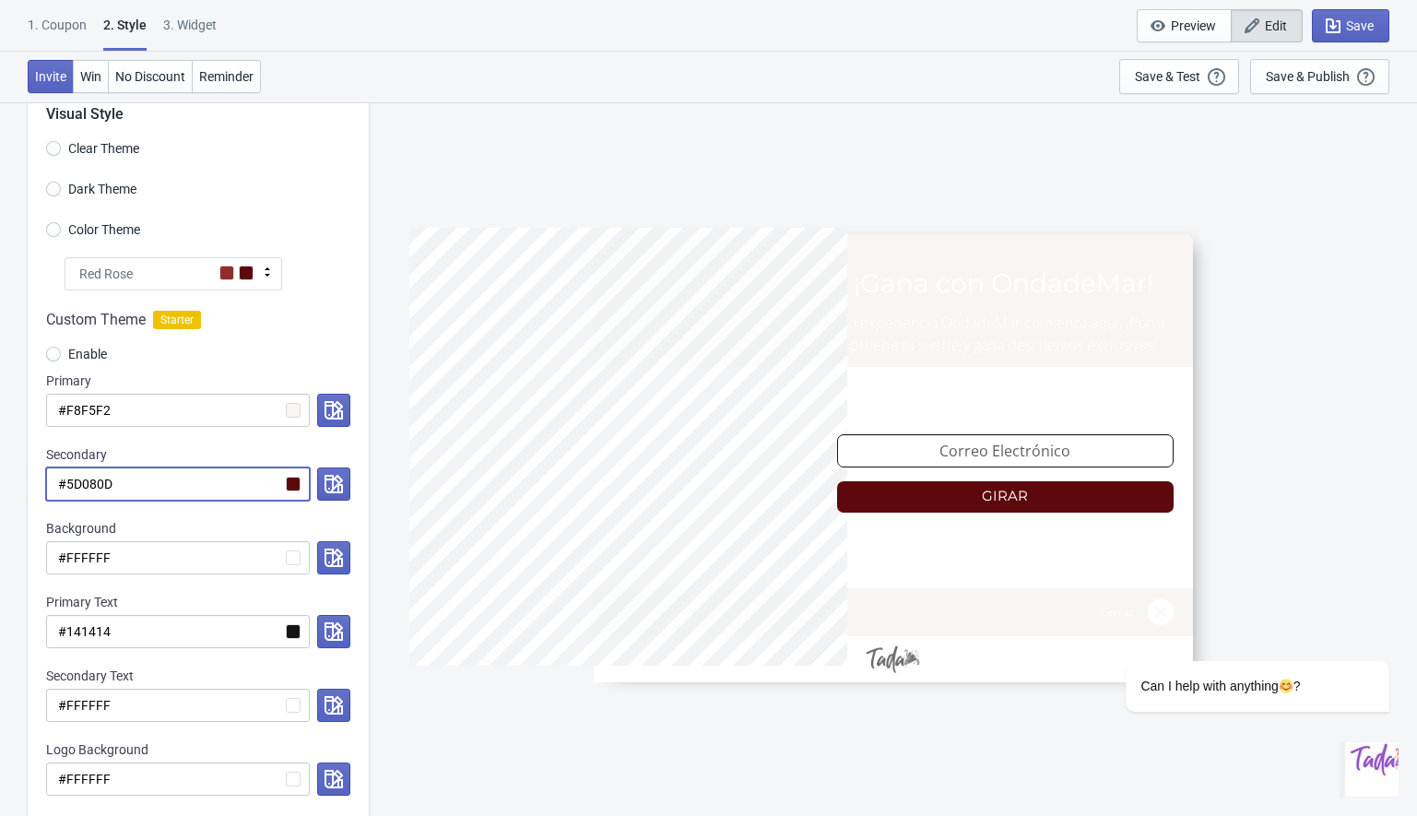
paste input "F8F5F2"
radio input "true"
type input "#F8F5F2"
radio input "true"
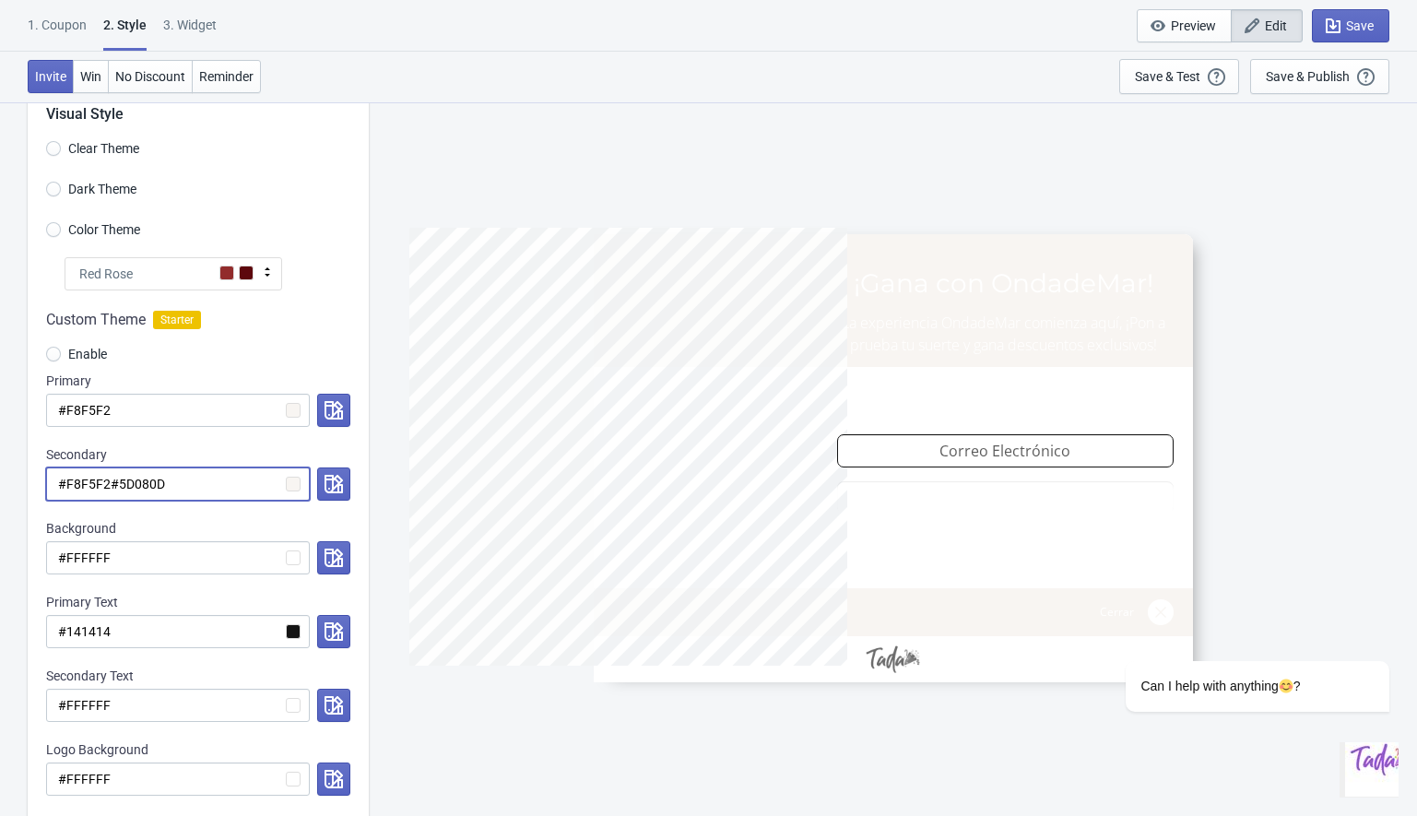
type input "#F8F5F2#5D080D"
click at [239, 358] on div "Enable" at bounding box center [198, 356] width 304 height 30
click at [188, 487] on input "#F8F5F2#5D080D" at bounding box center [178, 483] width 264 height 33
click at [183, 486] on input "#F8F5F2#5D080D" at bounding box center [178, 483] width 264 height 33
click at [110, 485] on input "#F8F5F2#5D080D" at bounding box center [178, 483] width 264 height 33
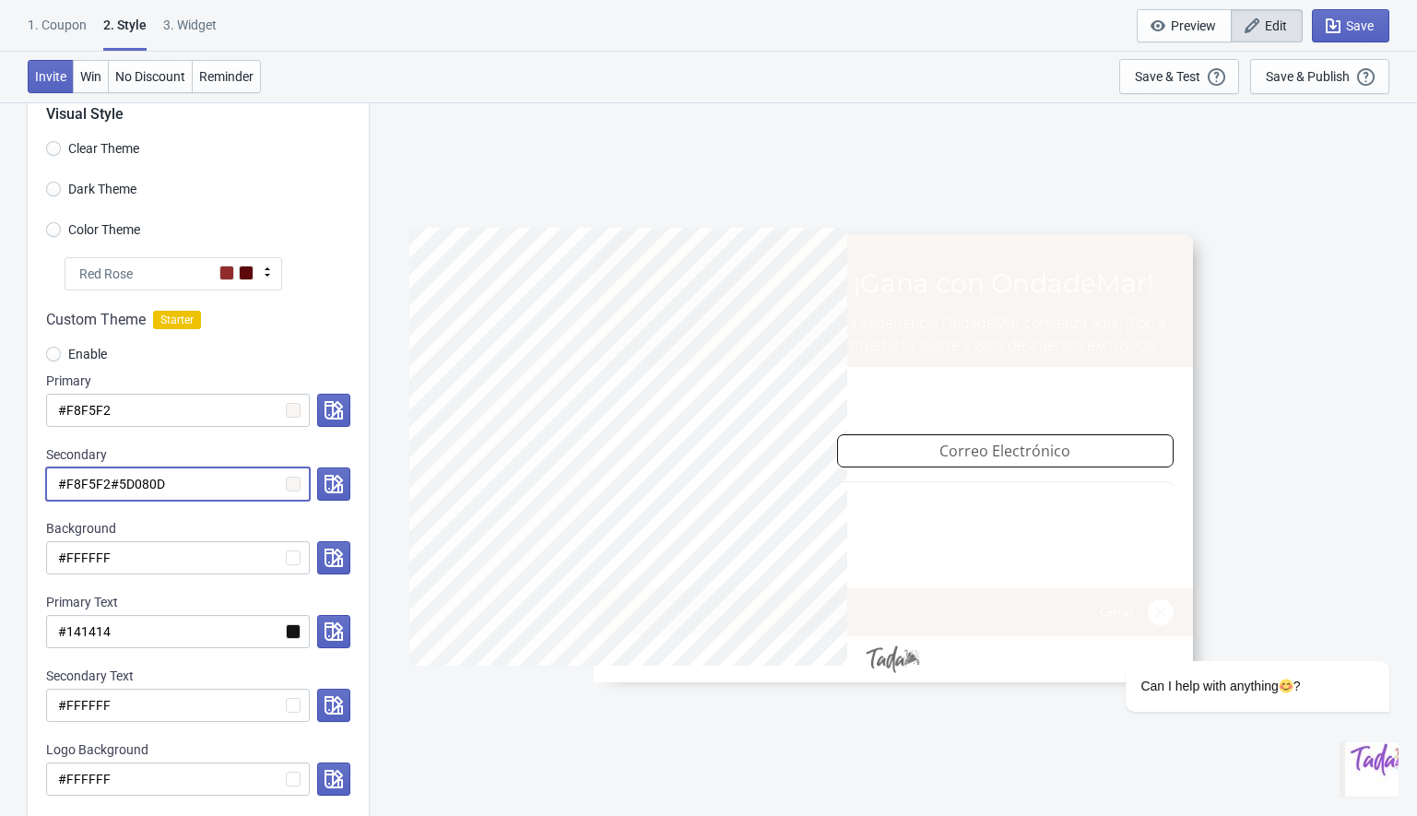
radio input "true"
type input "#F8F5F#5D080D"
radio input "true"
type input "#F8F5#5D080D"
radio input "true"
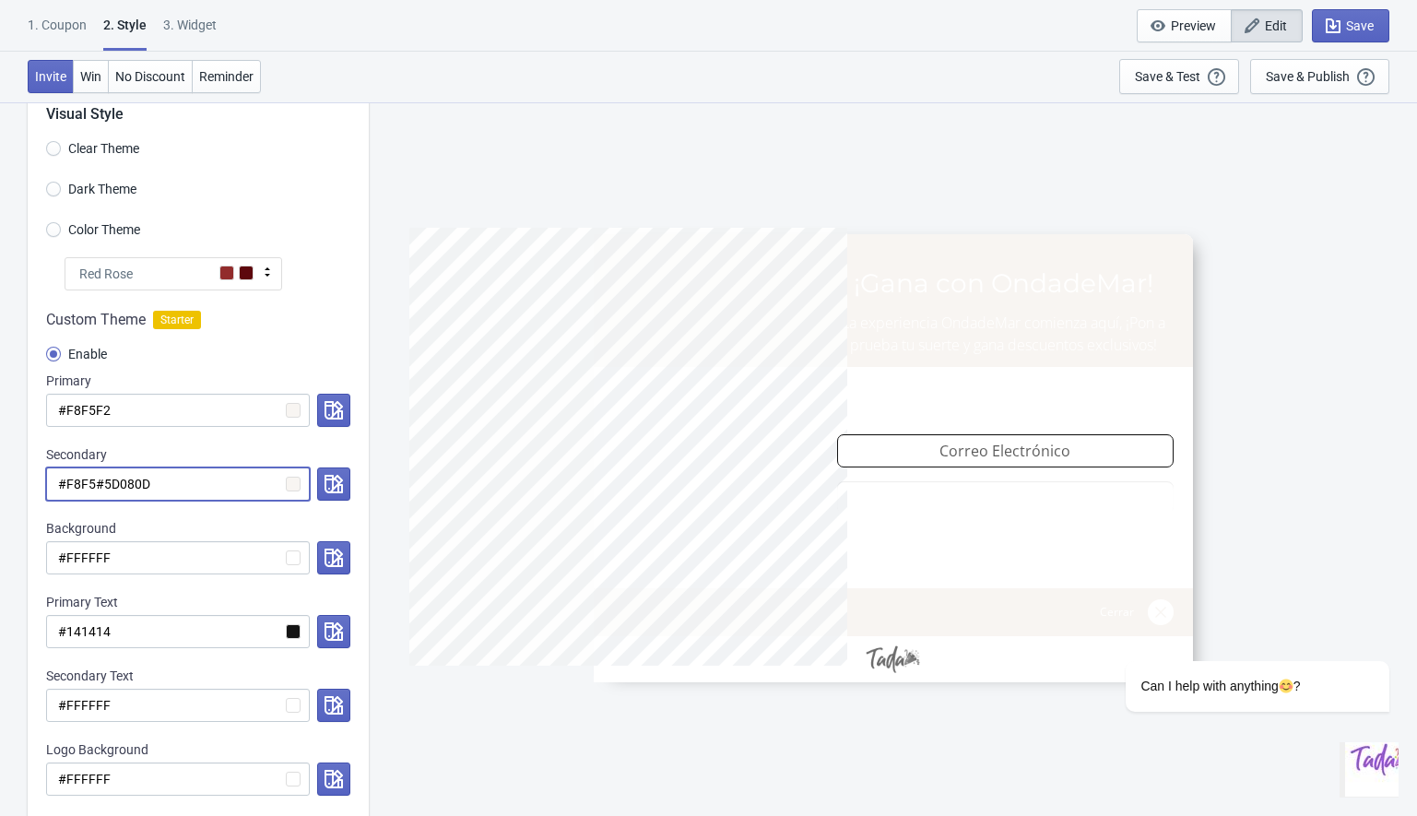
type input "#F8F#5D080D"
radio input "true"
type input "#F8#5D080D"
radio input "true"
type input "#F#5D080D"
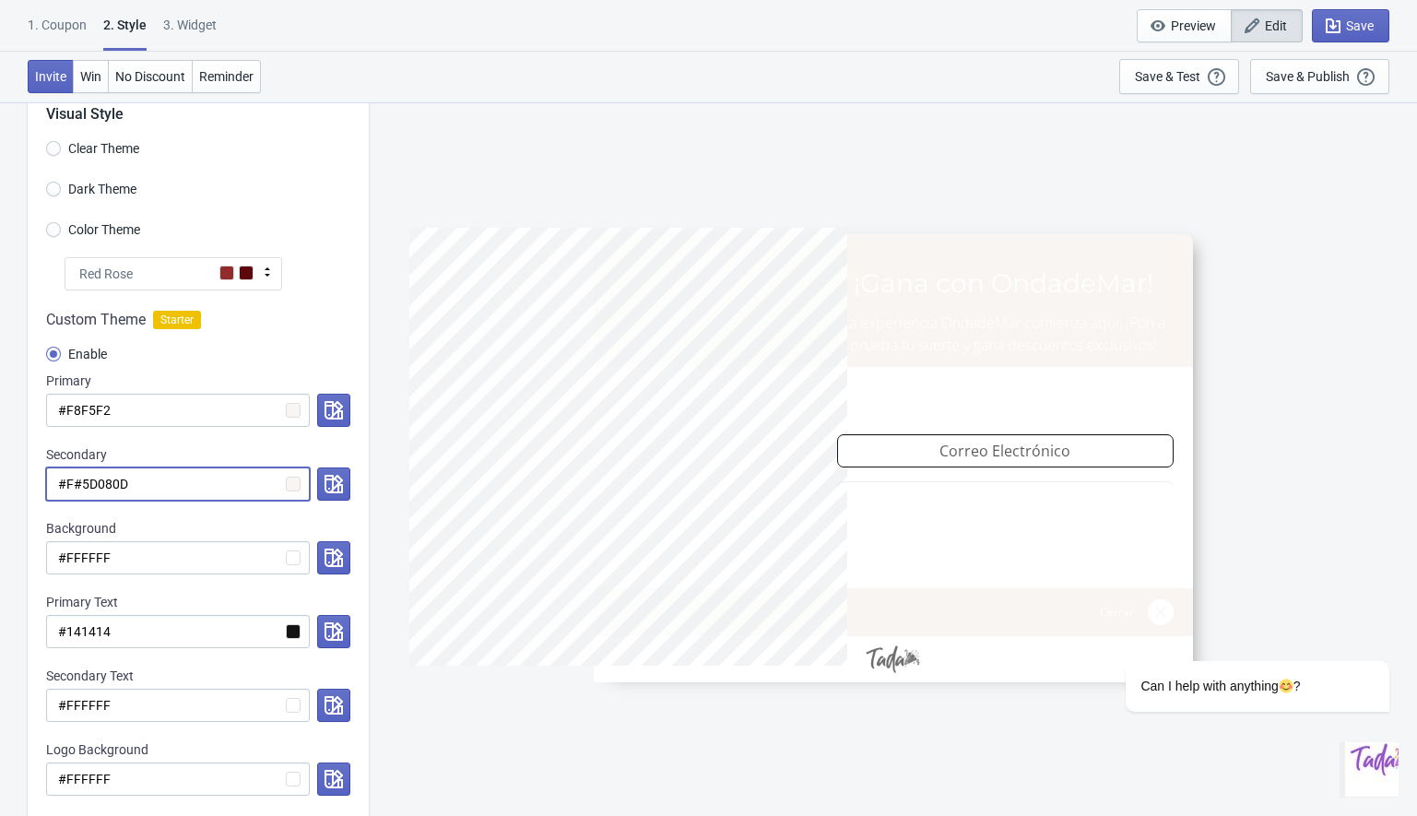
radio input "true"
type input "##5D080D"
radio input "true"
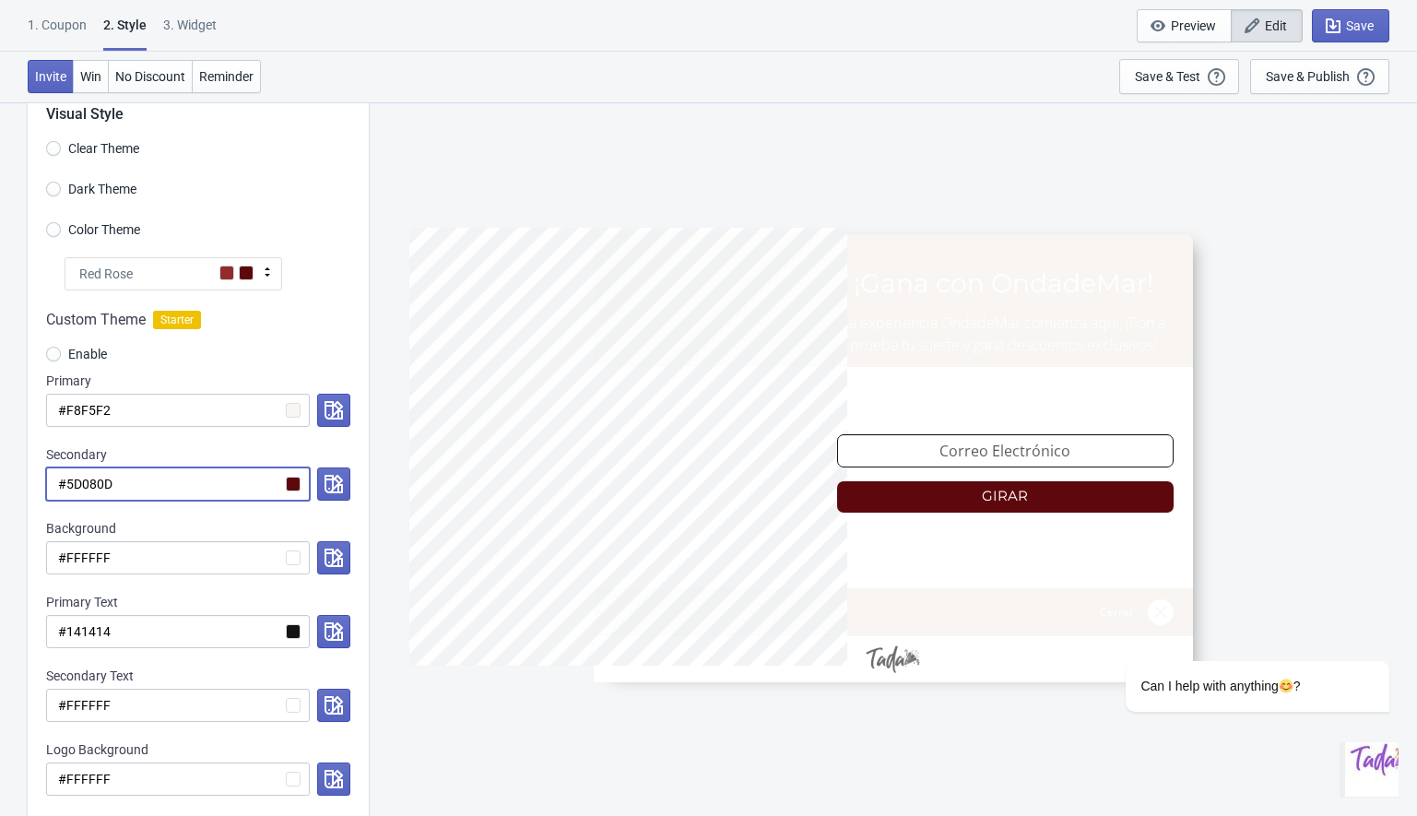
type input "#5D080D"
click at [265, 362] on div "Enable" at bounding box center [198, 356] width 304 height 30
click at [112, 467] on input "#5D080D" at bounding box center [178, 483] width 264 height 33
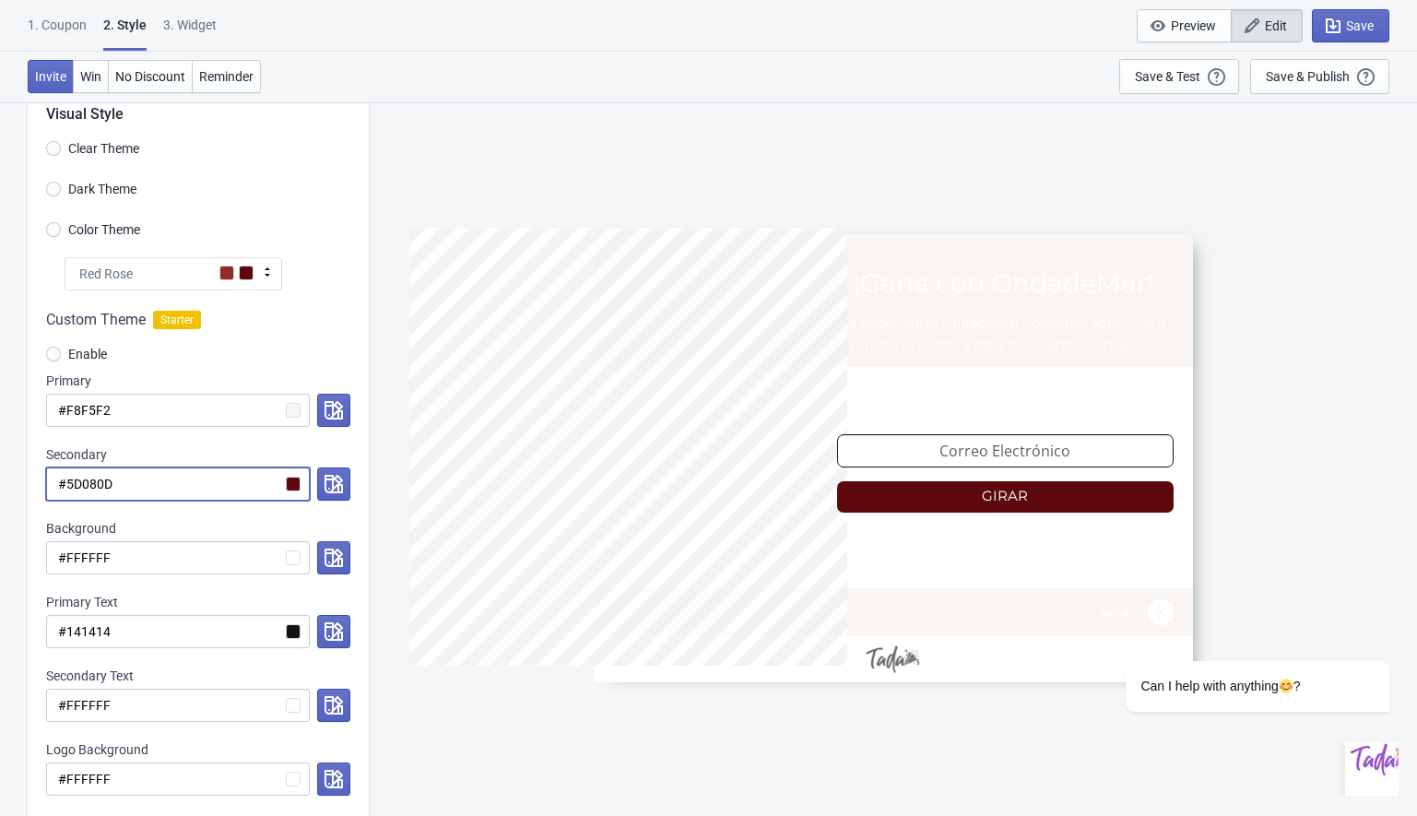
paste input "2E1F1C"
radio input "true"
type input "#2E1F1C"
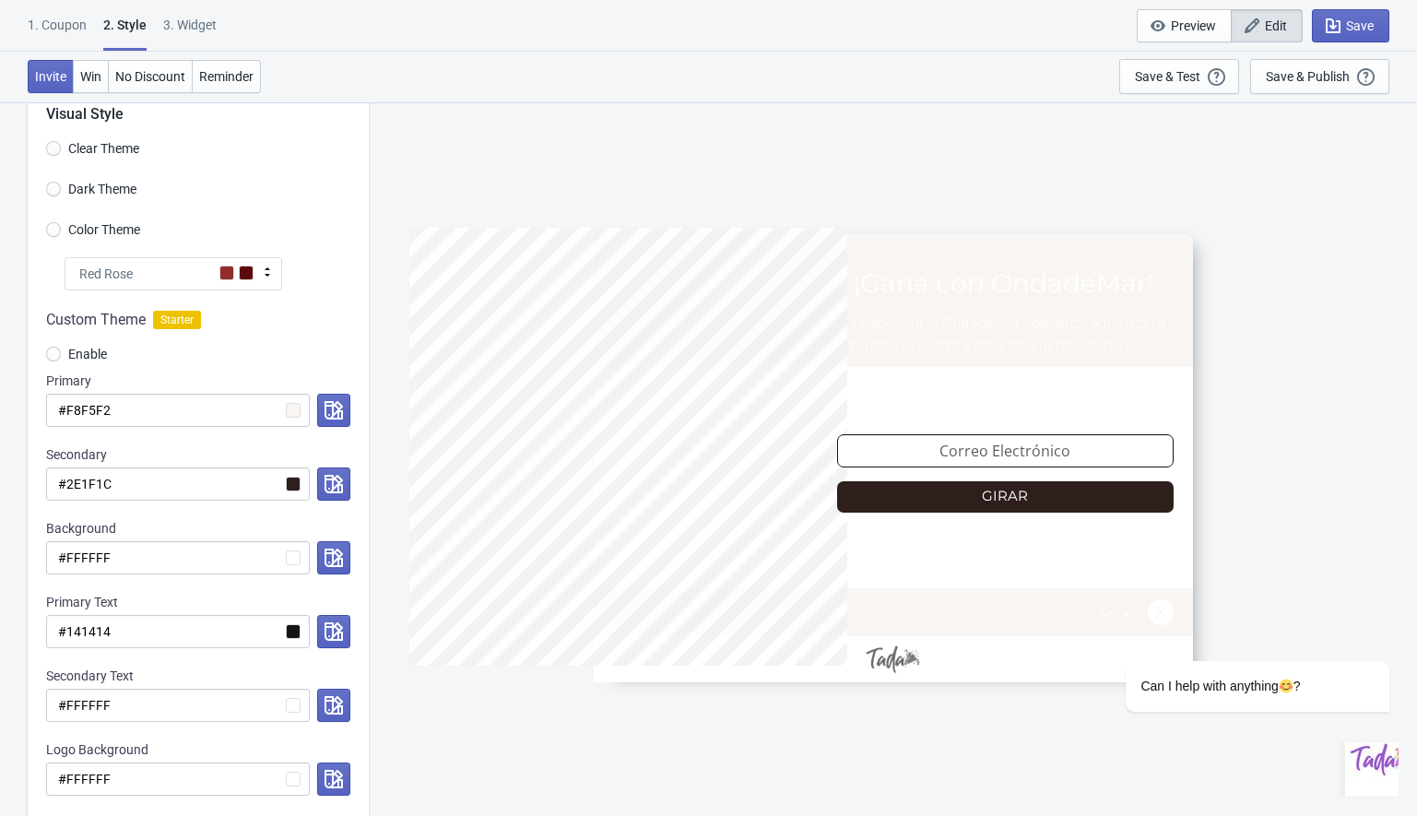
click at [231, 442] on div "Custom Theme Starter Enable Primary #F8F5F2 Secondary #2E1F1C Background #FFFFF…" at bounding box center [198, 561] width 341 height 542
click at [334, 407] on icon "button" at bounding box center [333, 410] width 18 height 18
click at [321, 361] on div "Enable" at bounding box center [198, 356] width 304 height 30
click at [77, 487] on input "#2E1F1C" at bounding box center [178, 483] width 264 height 33
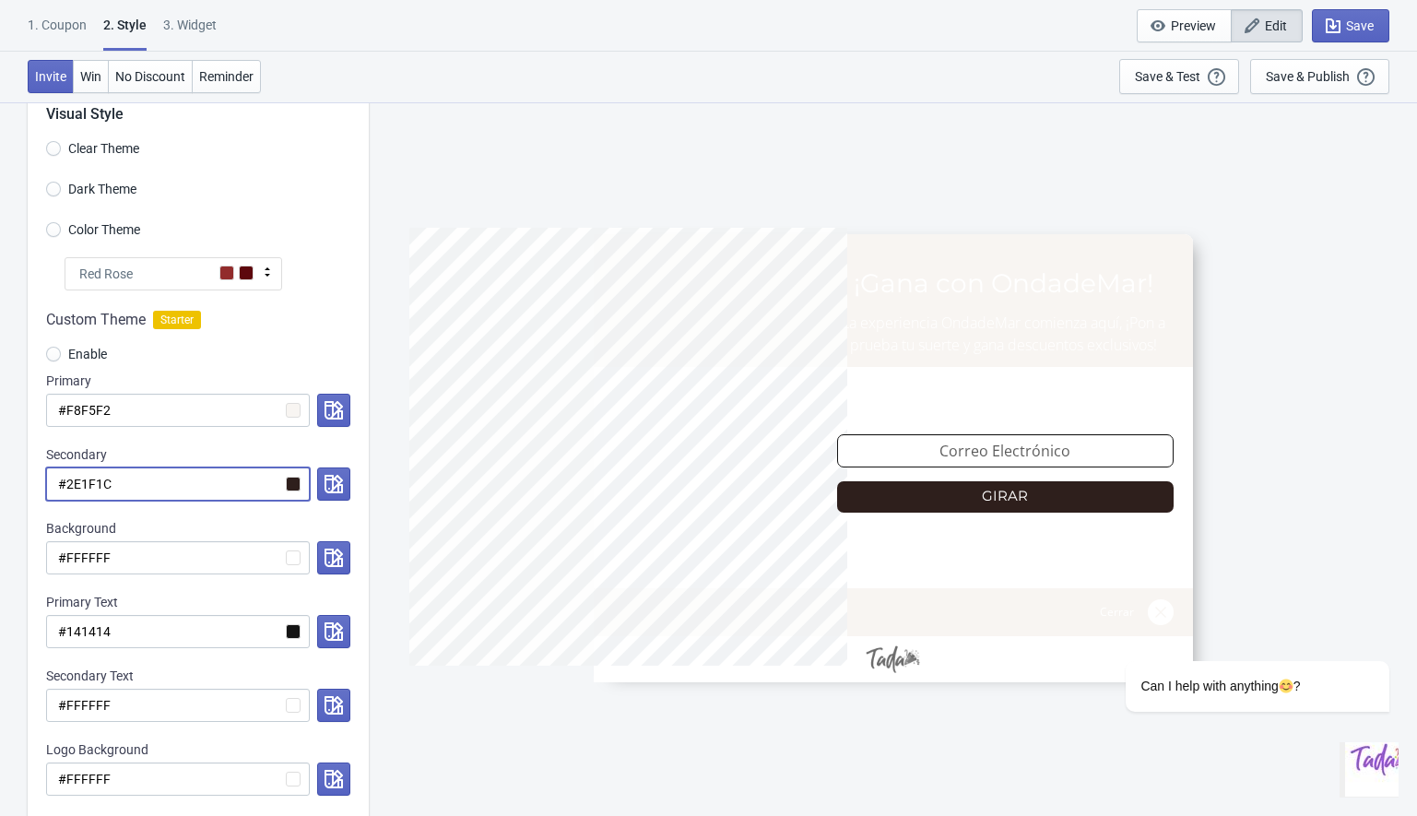
click at [77, 487] on input "#2E1F1C" at bounding box center [178, 483] width 264 height 33
paste input "573d37"
radio input "true"
type input "#573d37"
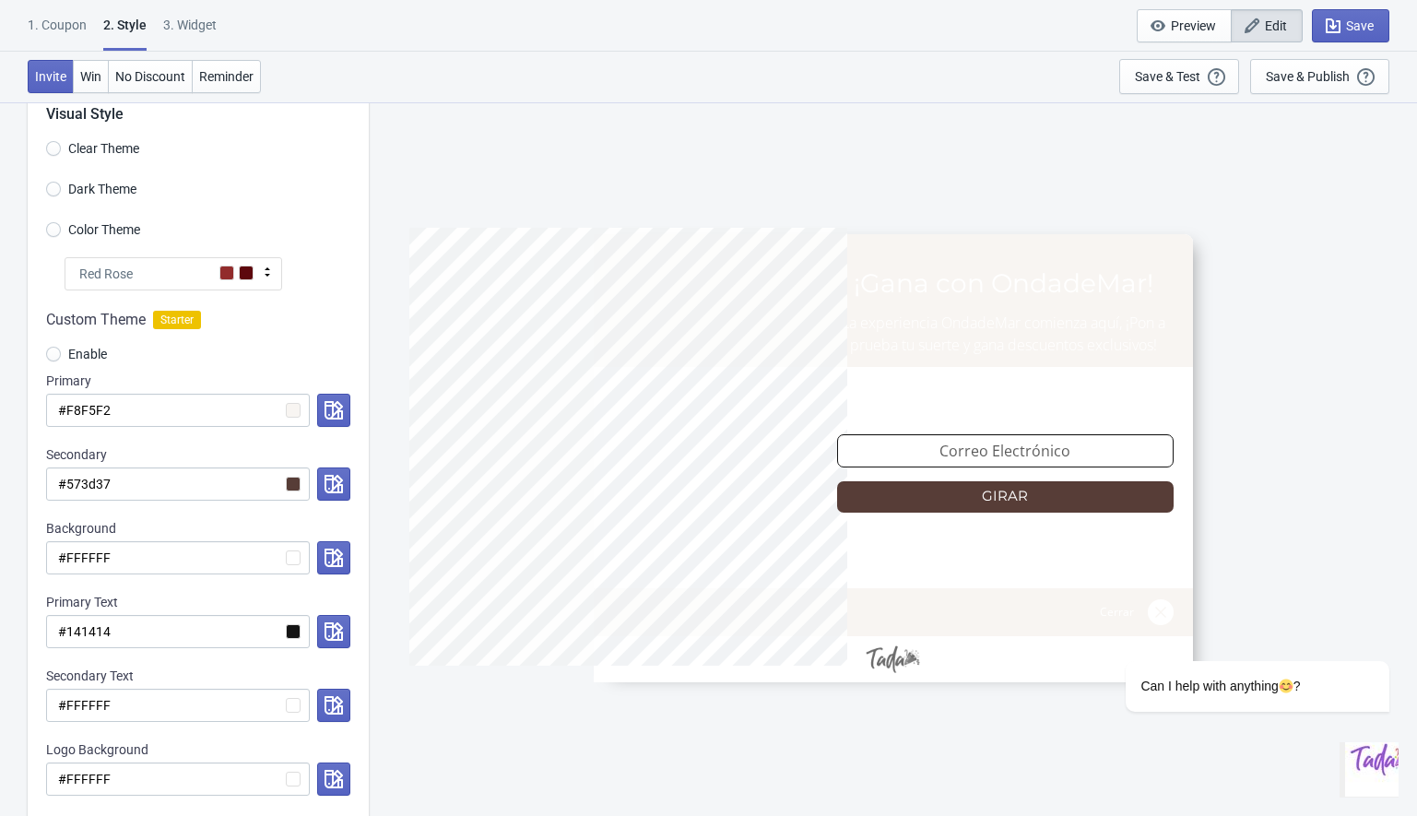
click at [251, 443] on div "Custom Theme Starter Enable Primary #F8F5F2 Secondary #573d37 Background #FFFFF…" at bounding box center [198, 561] width 341 height 542
click at [100, 412] on input "#F8F5F2" at bounding box center [178, 410] width 264 height 33
click at [98, 537] on div "Background" at bounding box center [198, 528] width 304 height 18
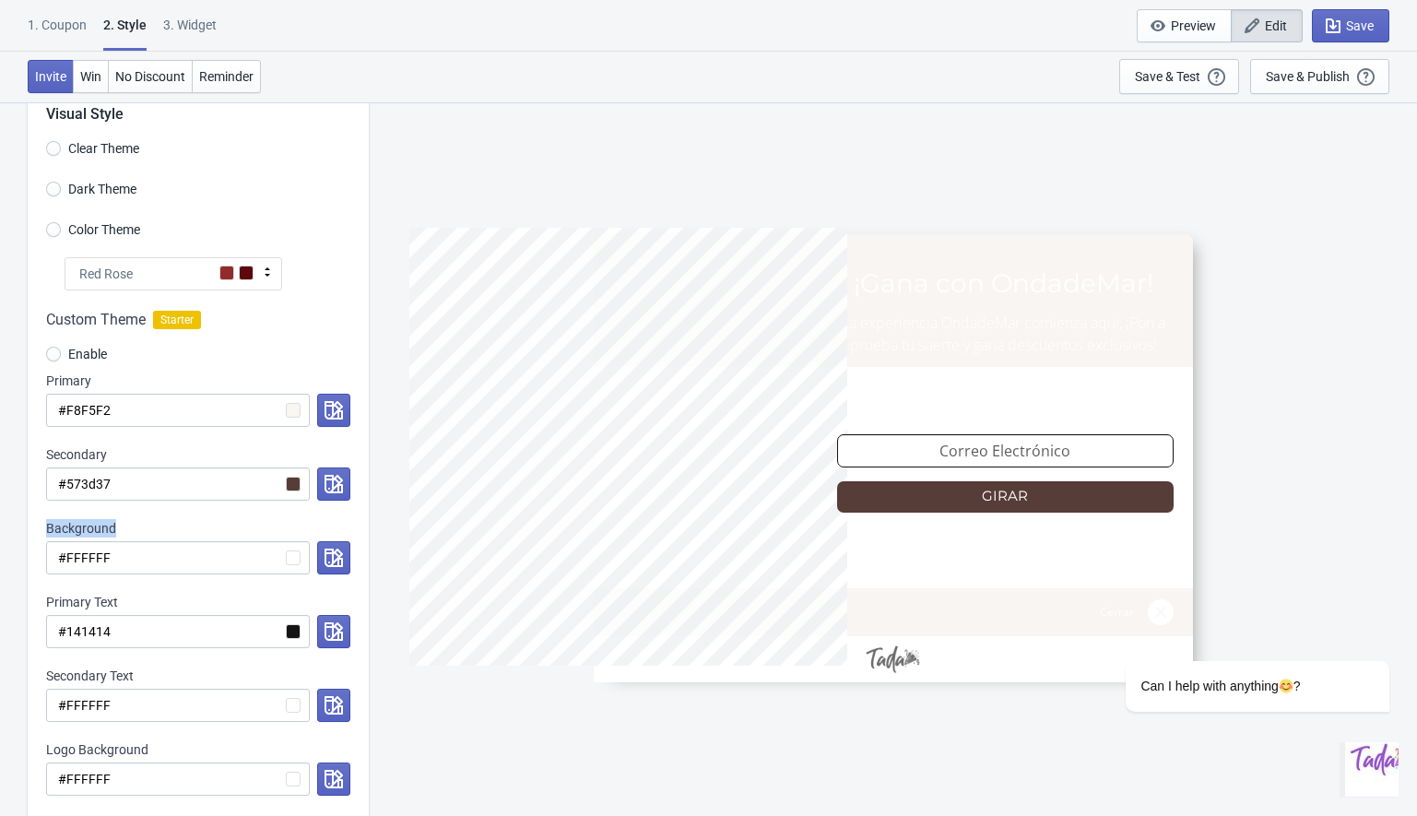
click at [98, 537] on div "Background" at bounding box center [198, 528] width 304 height 18
click at [97, 548] on input "#FFFFFF" at bounding box center [178, 557] width 264 height 33
paste input "8F5F2"
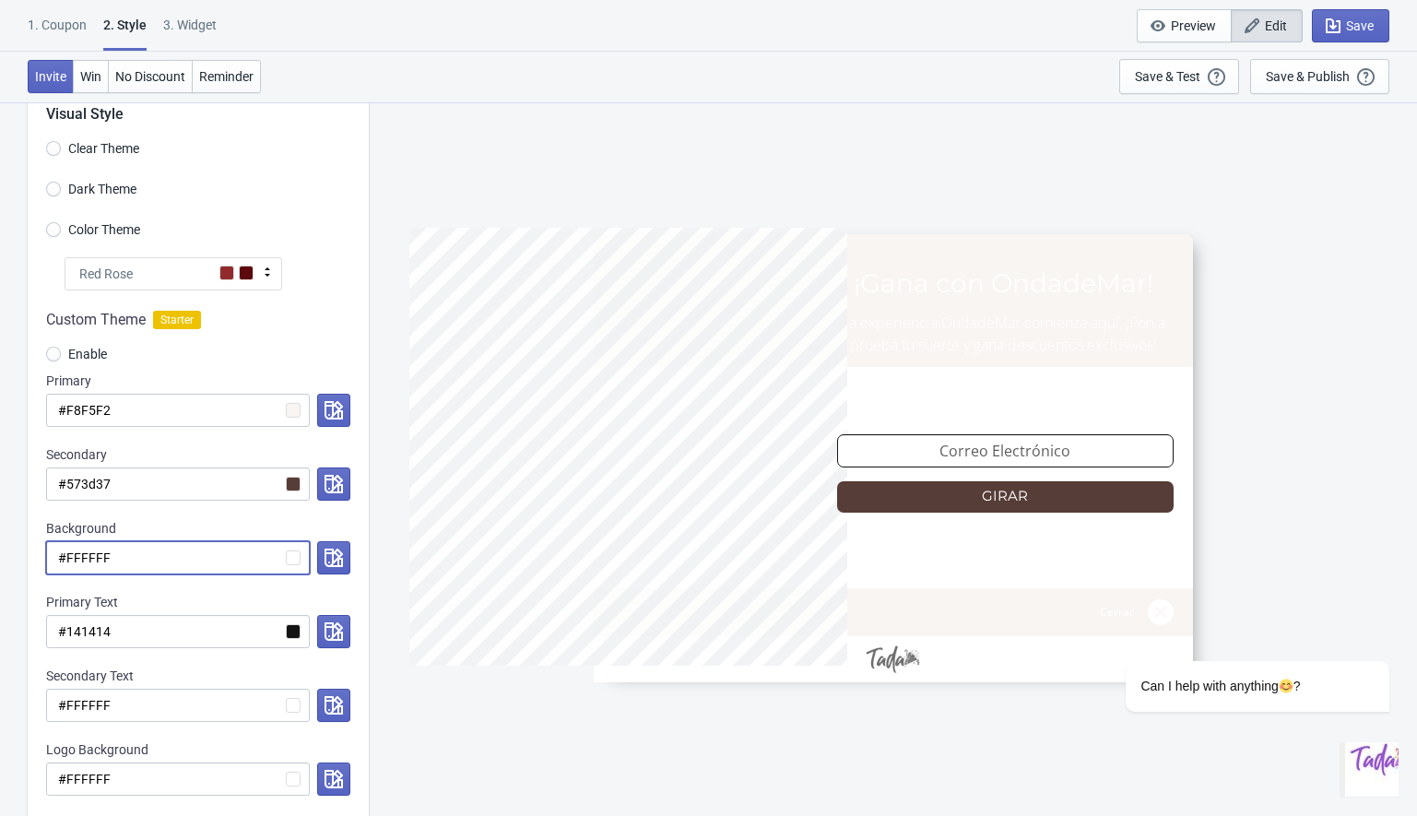
radio input "true"
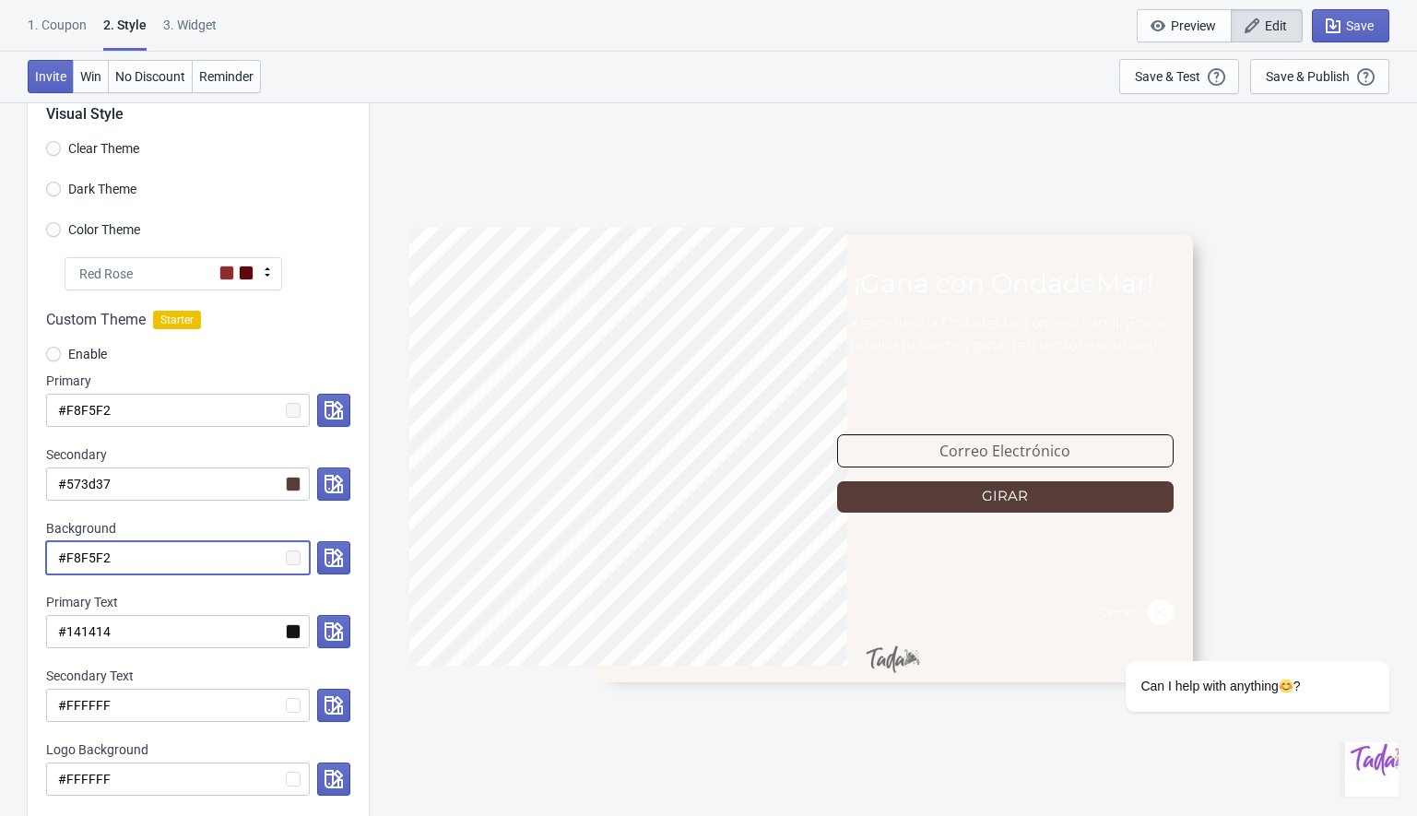
type input "#F8F5F2"
click at [137, 514] on div "Custom Theme Starter Enable Primary #F8F5F2 Secondary #573d37 Background #F8F5F…" at bounding box center [198, 561] width 341 height 542
click at [119, 558] on input "#F8F5F2" at bounding box center [178, 557] width 264 height 33
radio input "true"
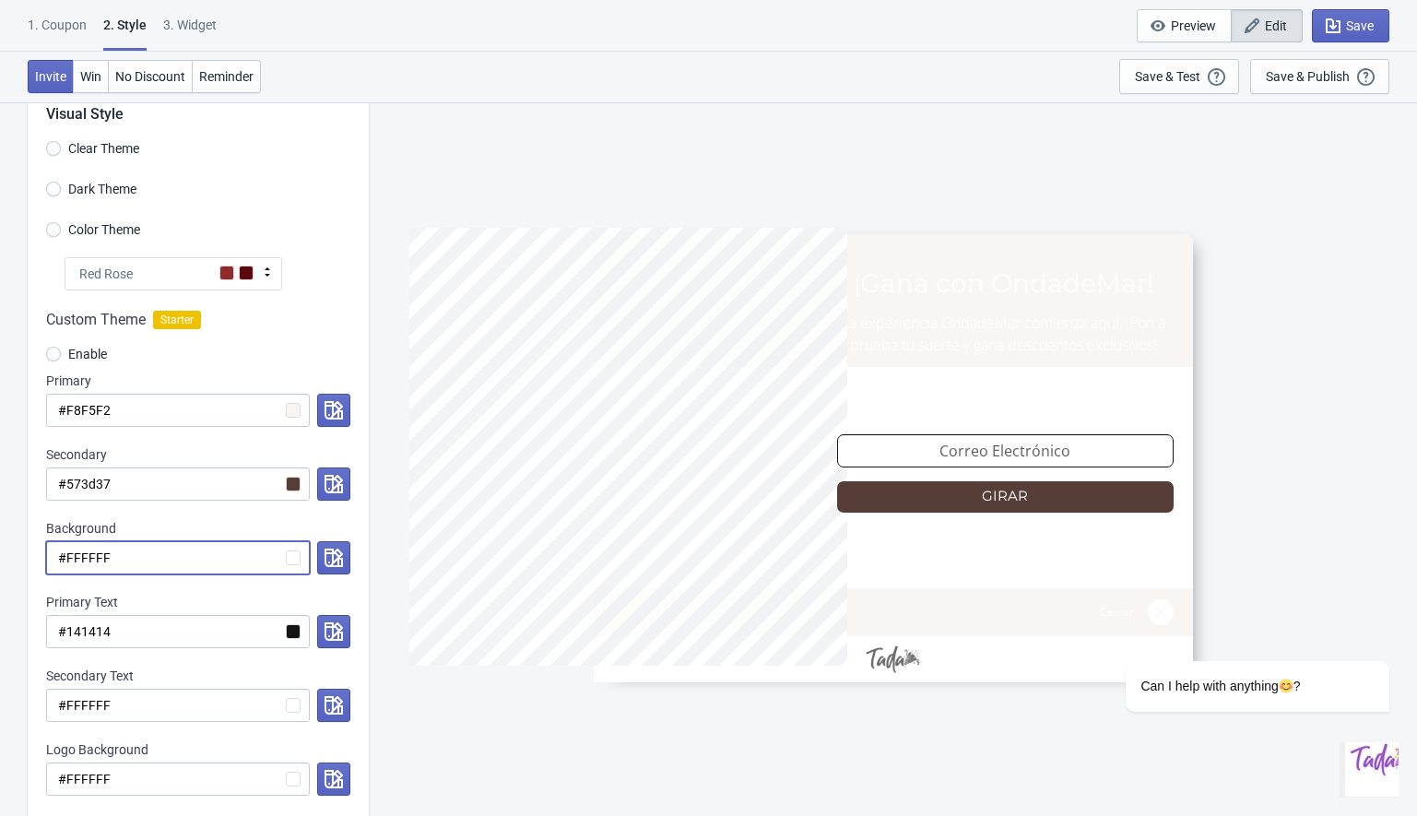
click at [137, 567] on input "#FFFFFF" at bounding box center [178, 557] width 264 height 33
type input "#FFFFFF"
click at [148, 526] on div "Background" at bounding box center [198, 528] width 304 height 18
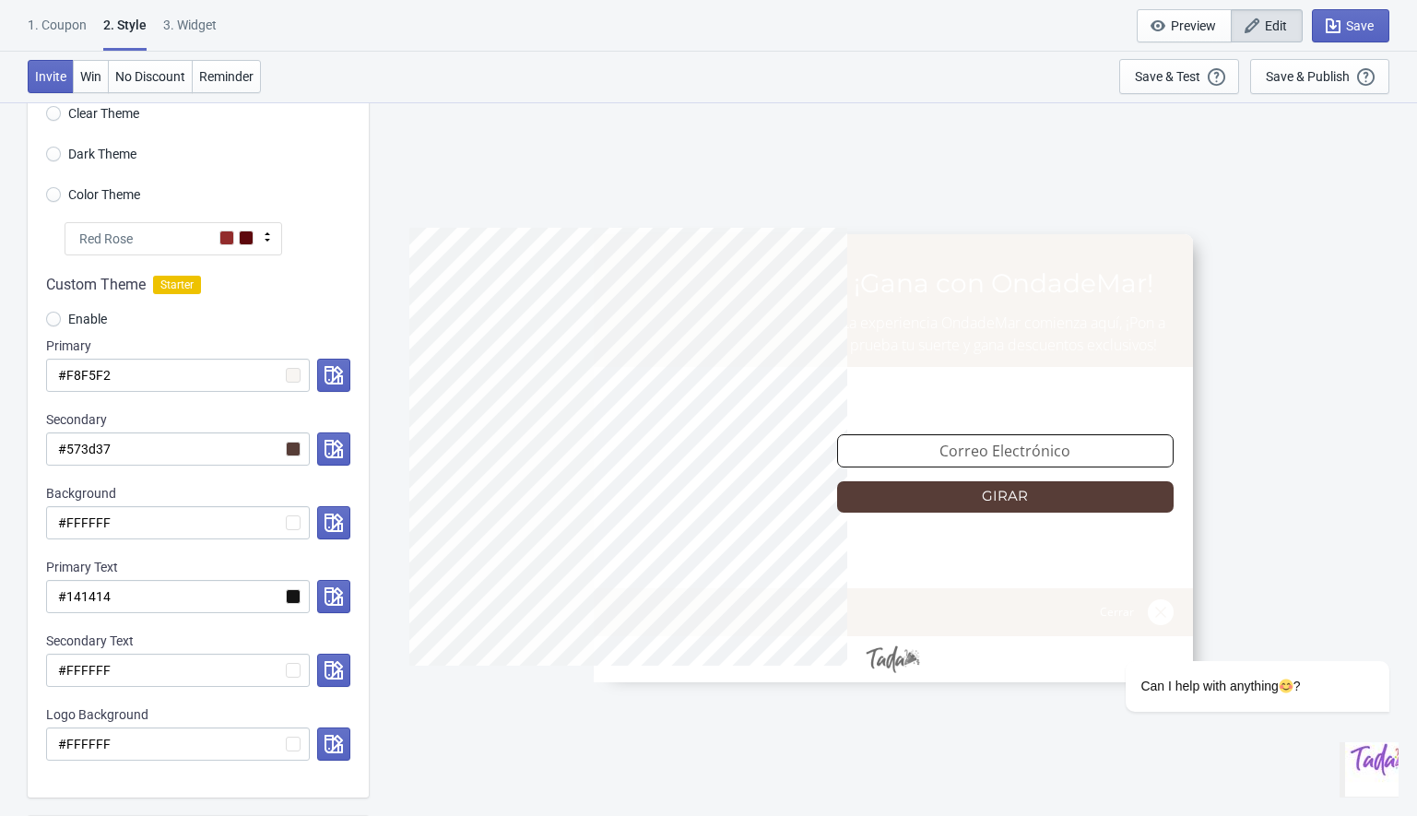
scroll to position [113, 0]
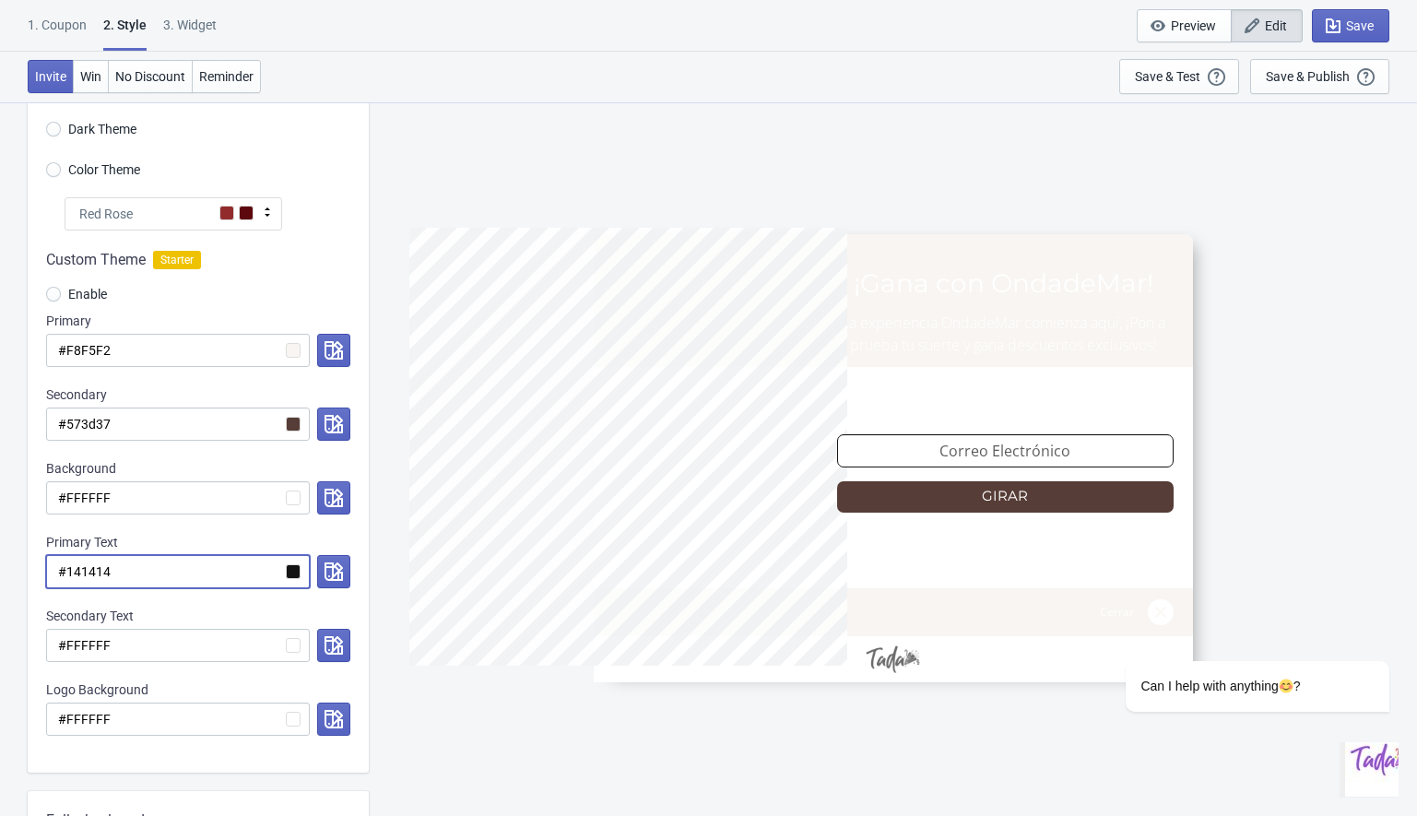
click at [295, 573] on input "#141414" at bounding box center [178, 571] width 264 height 33
click at [289, 573] on input "#141414" at bounding box center [178, 571] width 264 height 33
click at [325, 566] on icon "button" at bounding box center [333, 571] width 18 height 18
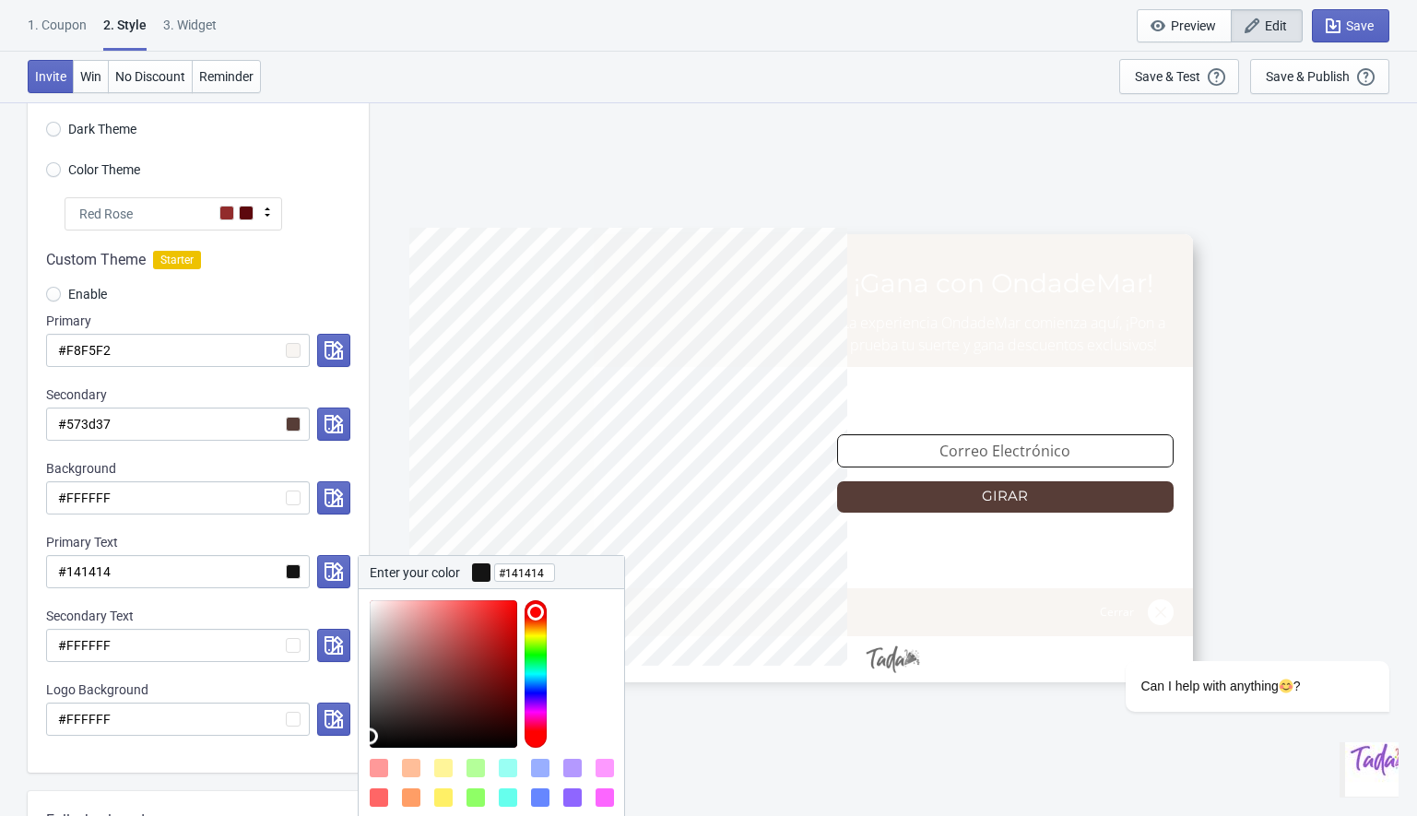
click at [170, 531] on div "Custom Theme Starter Enable Primary #F8F5F2 Secondary #573d37 Background #FFFFF…" at bounding box center [198, 501] width 341 height 542
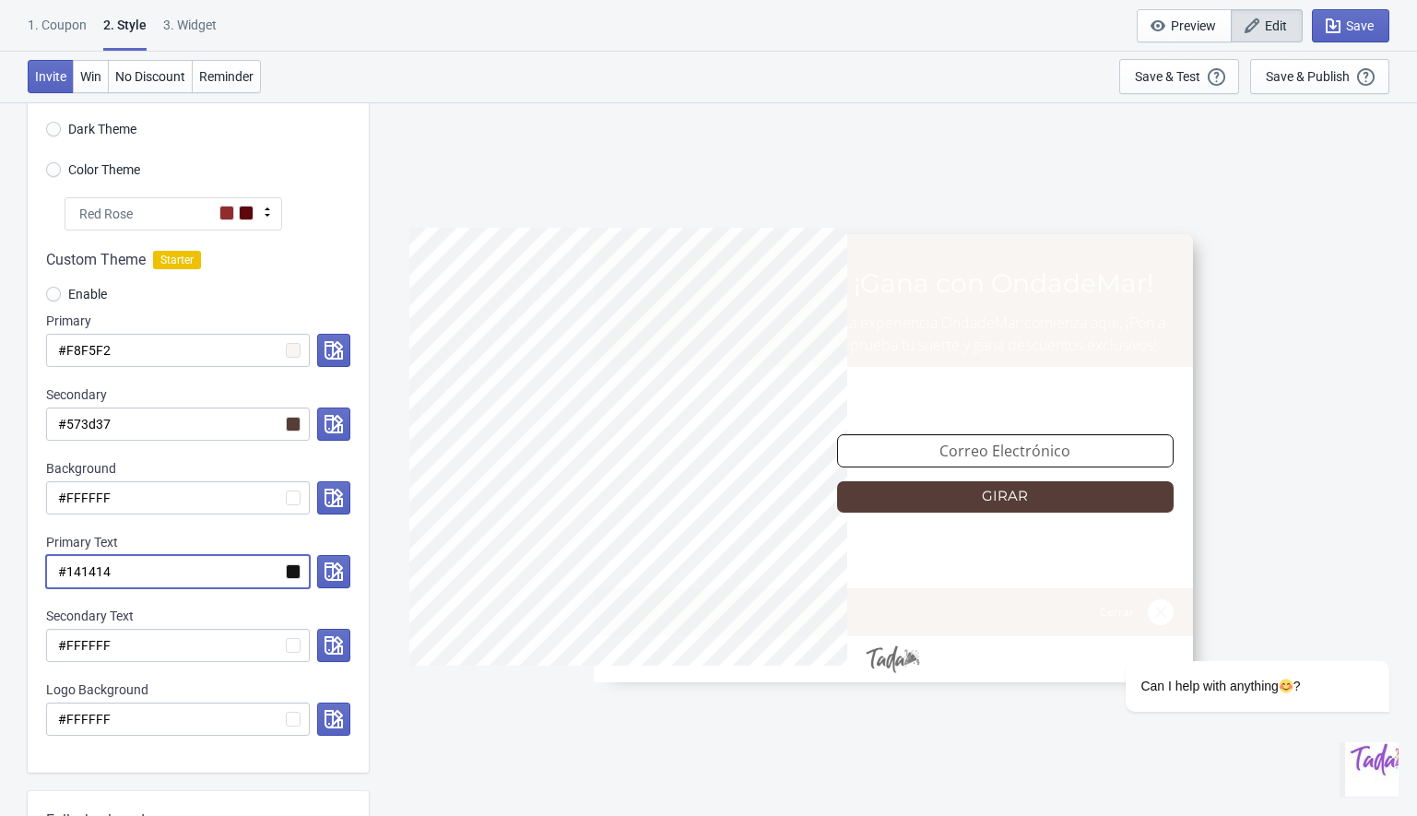
click at [83, 575] on input "#141414" at bounding box center [178, 571] width 264 height 33
radio input "true"
type input "#"
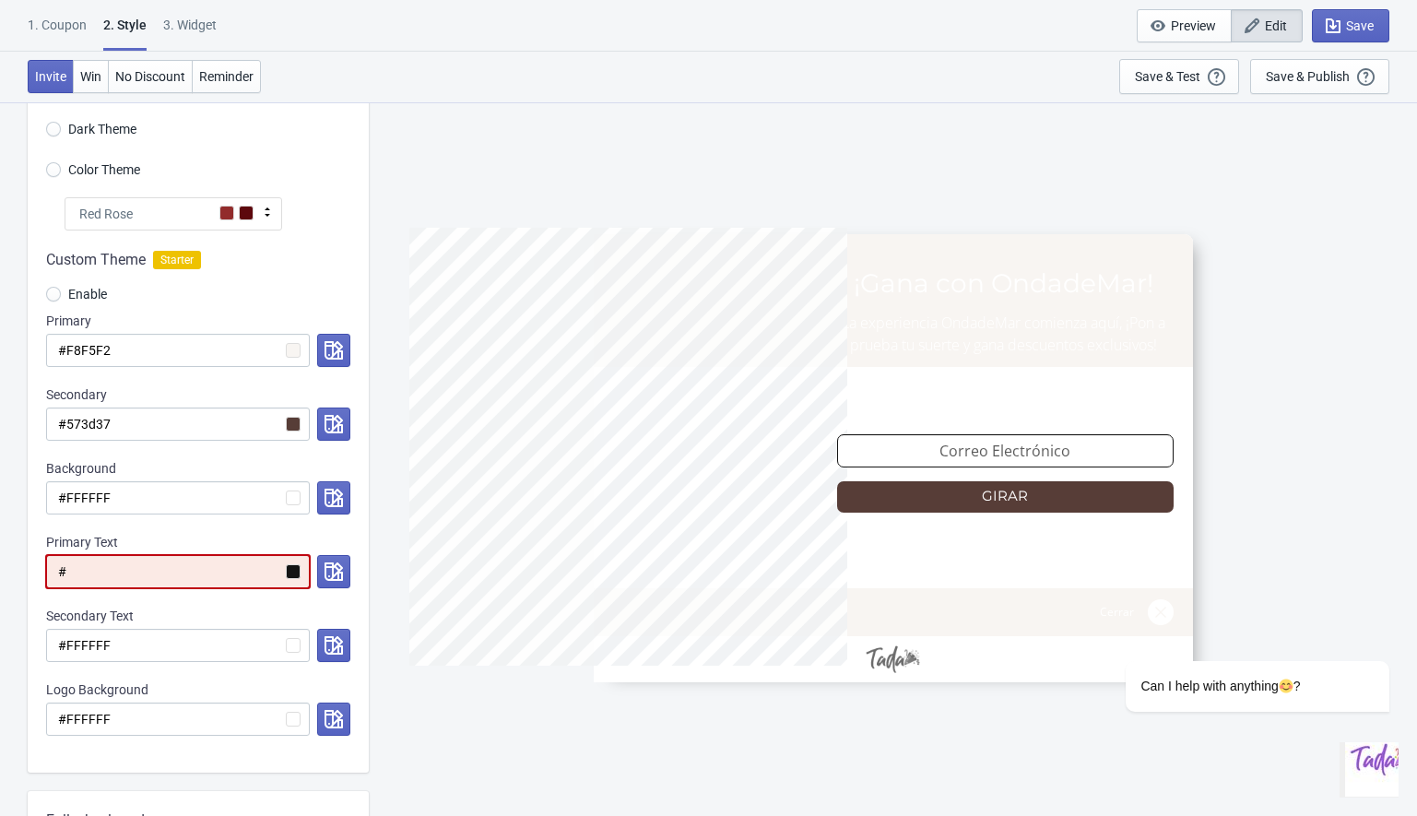
radio input "true"
type input "#"
radio input "true"
type input "#"
radio input "true"
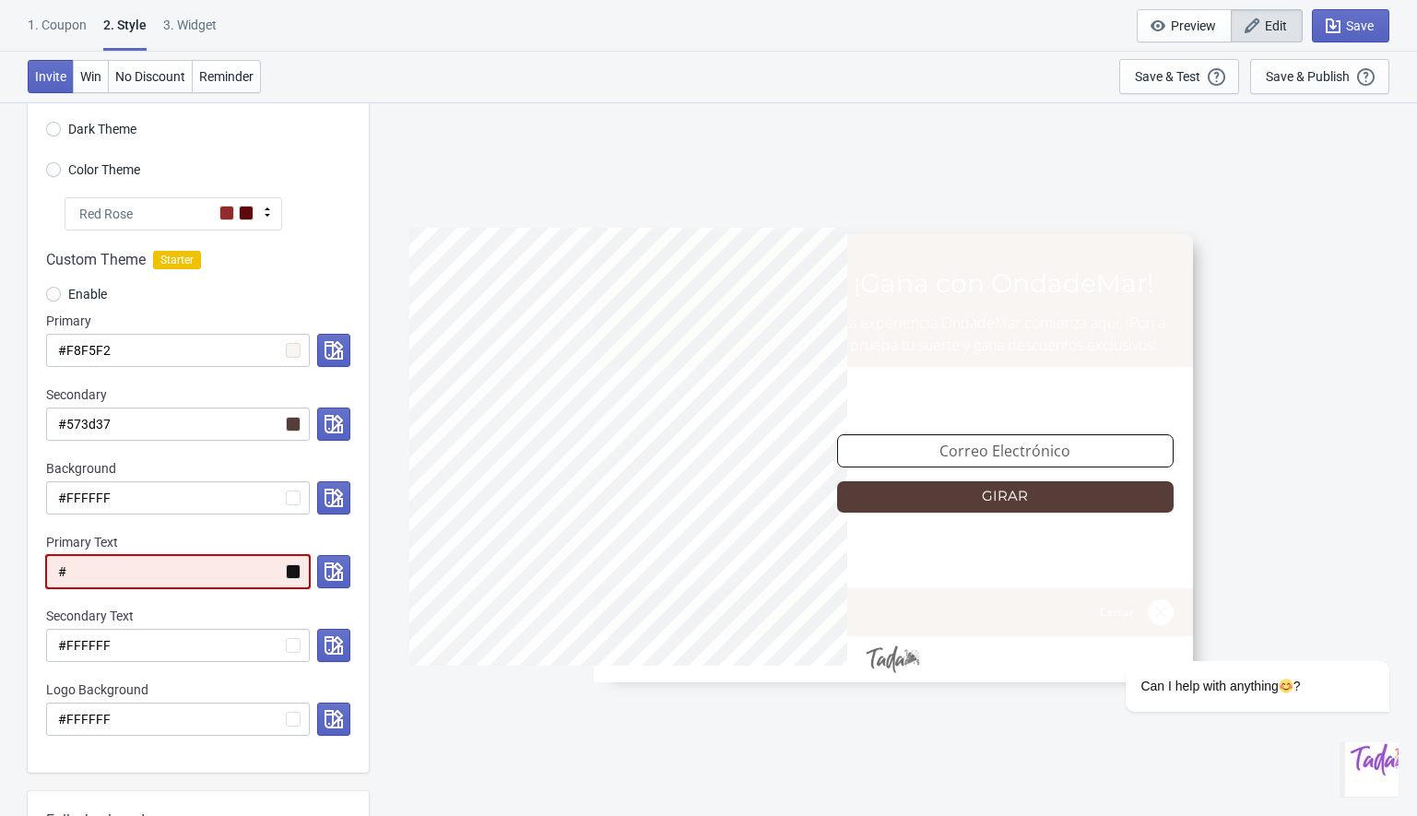
type input "#"
radio input "true"
type input "#"
radio input "true"
type input "#"
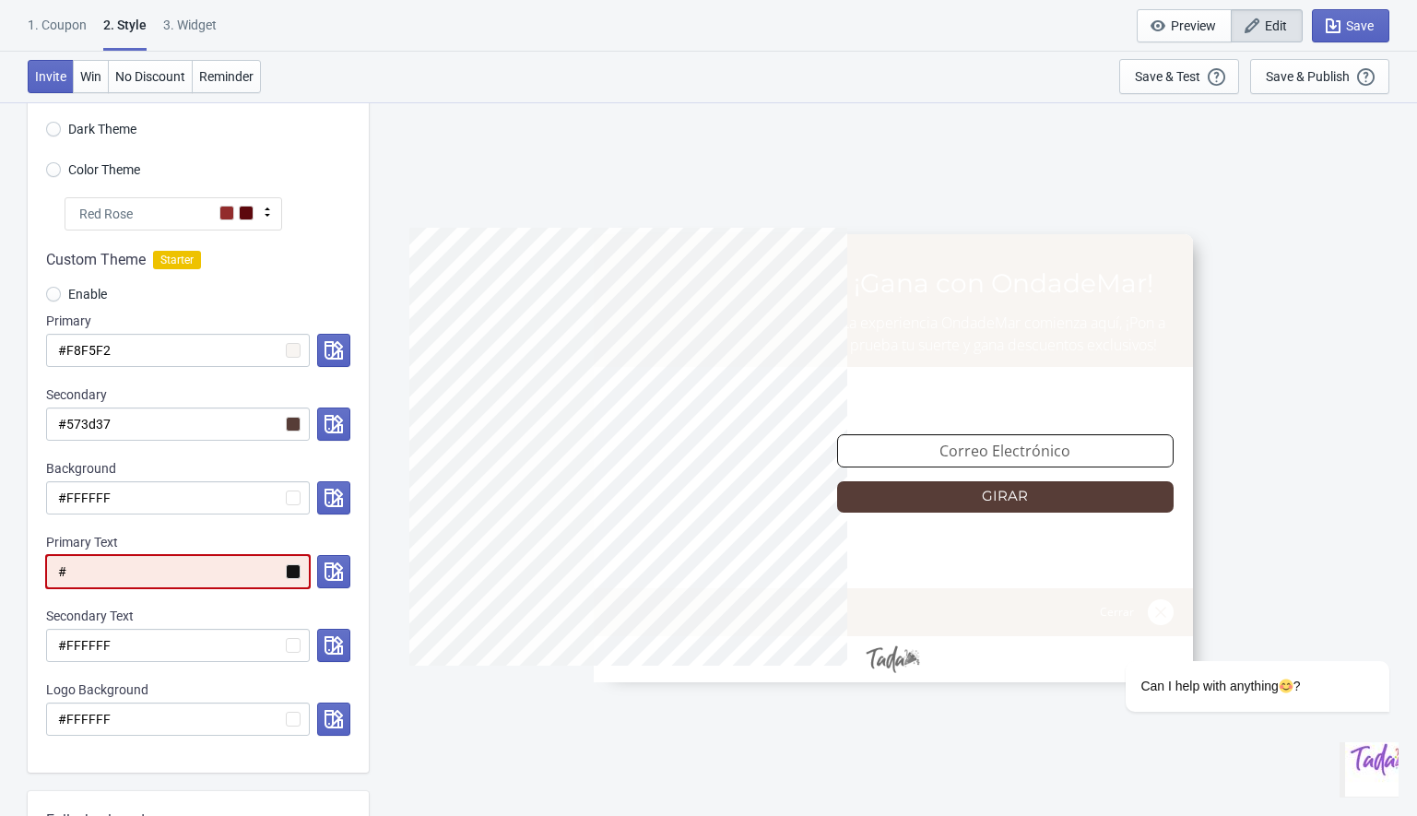
paste input "2E1F1C"
radio input "true"
type input "#2E1F1C"
click at [315, 538] on div "Primary Text" at bounding box center [198, 542] width 304 height 18
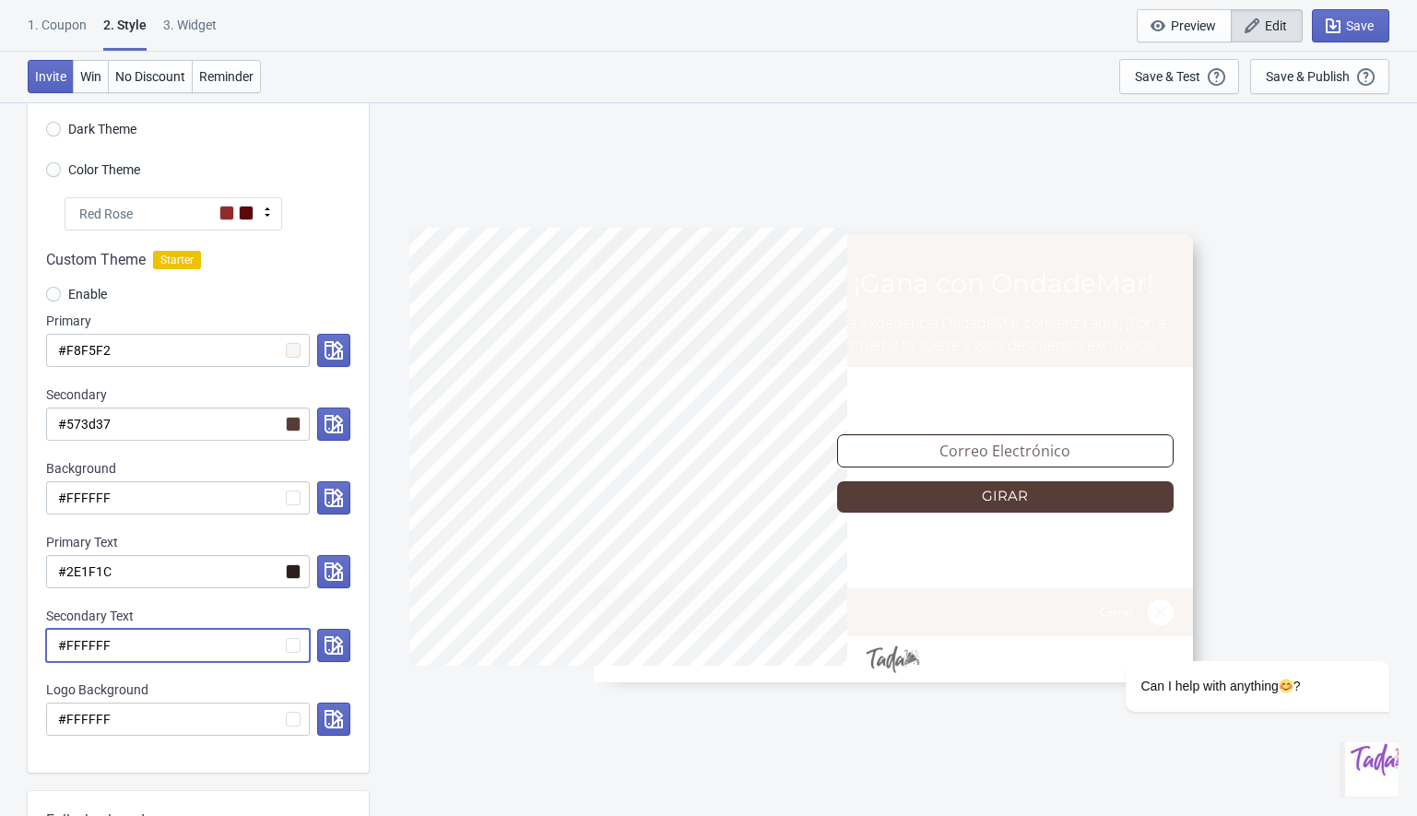
click at [79, 648] on input "#FFFFFF" at bounding box center [178, 645] width 264 height 33
radio input "true"
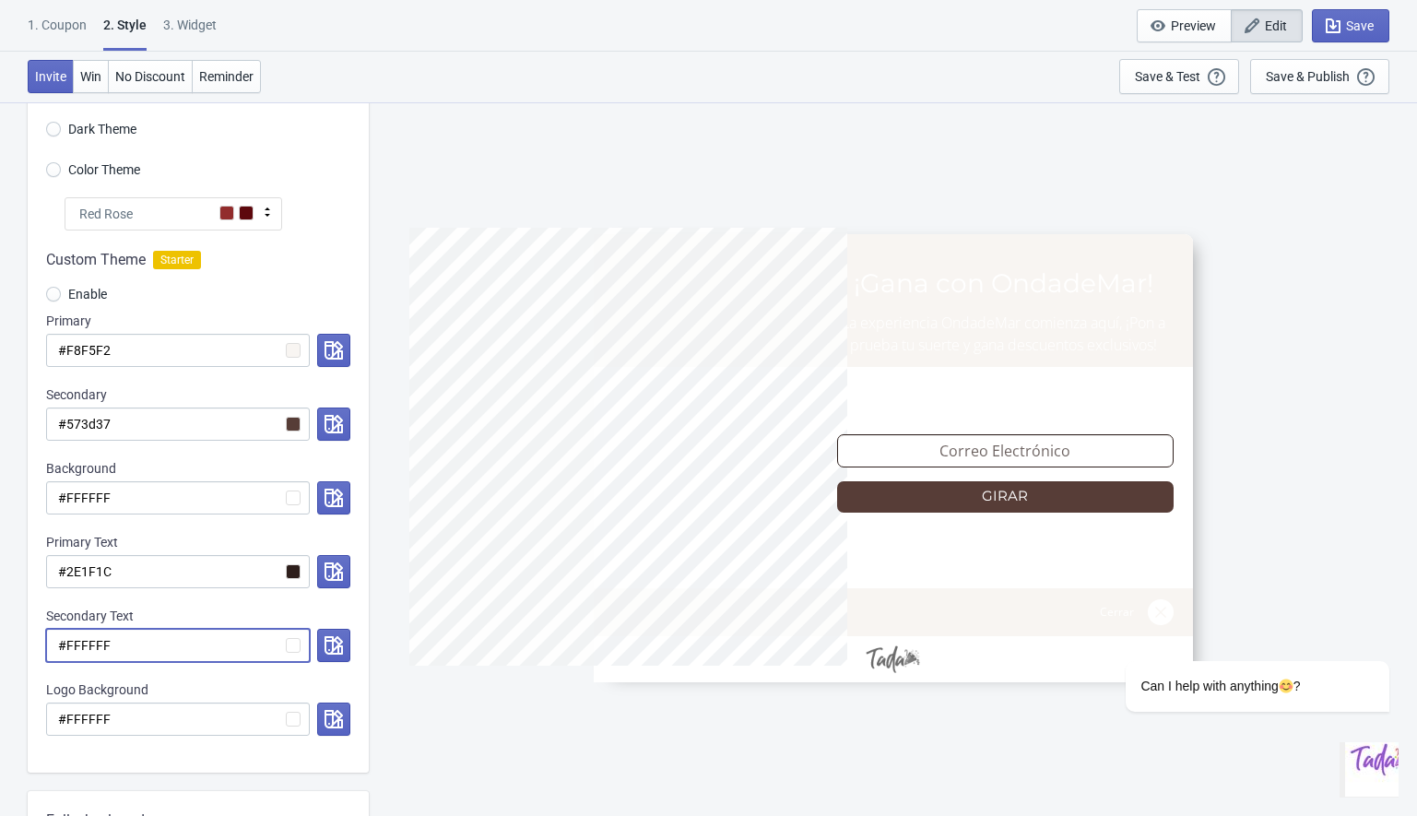
type input "#"
radio input "true"
type input "#"
radio input "true"
type input "#"
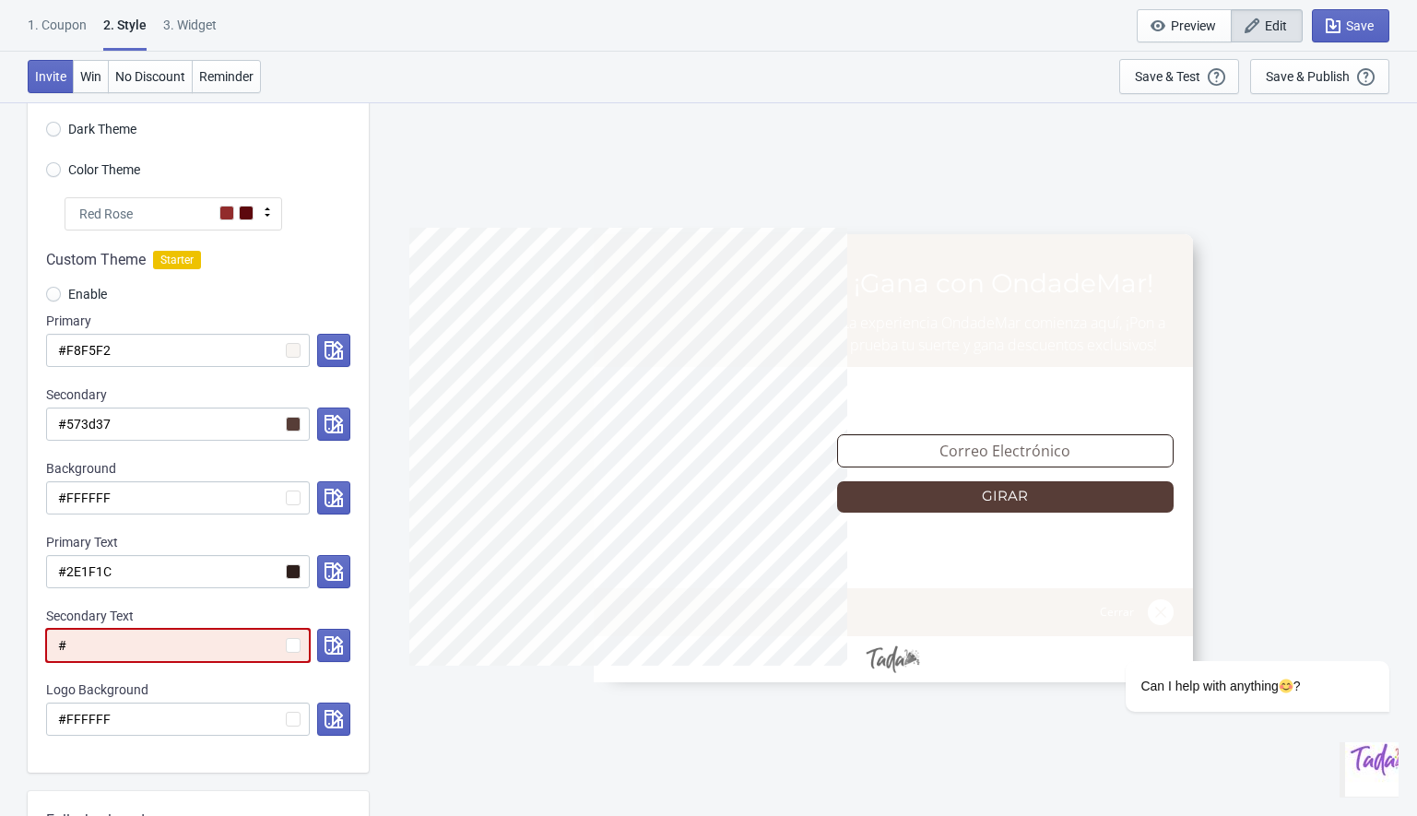
paste input "2E1F1C"
radio input "true"
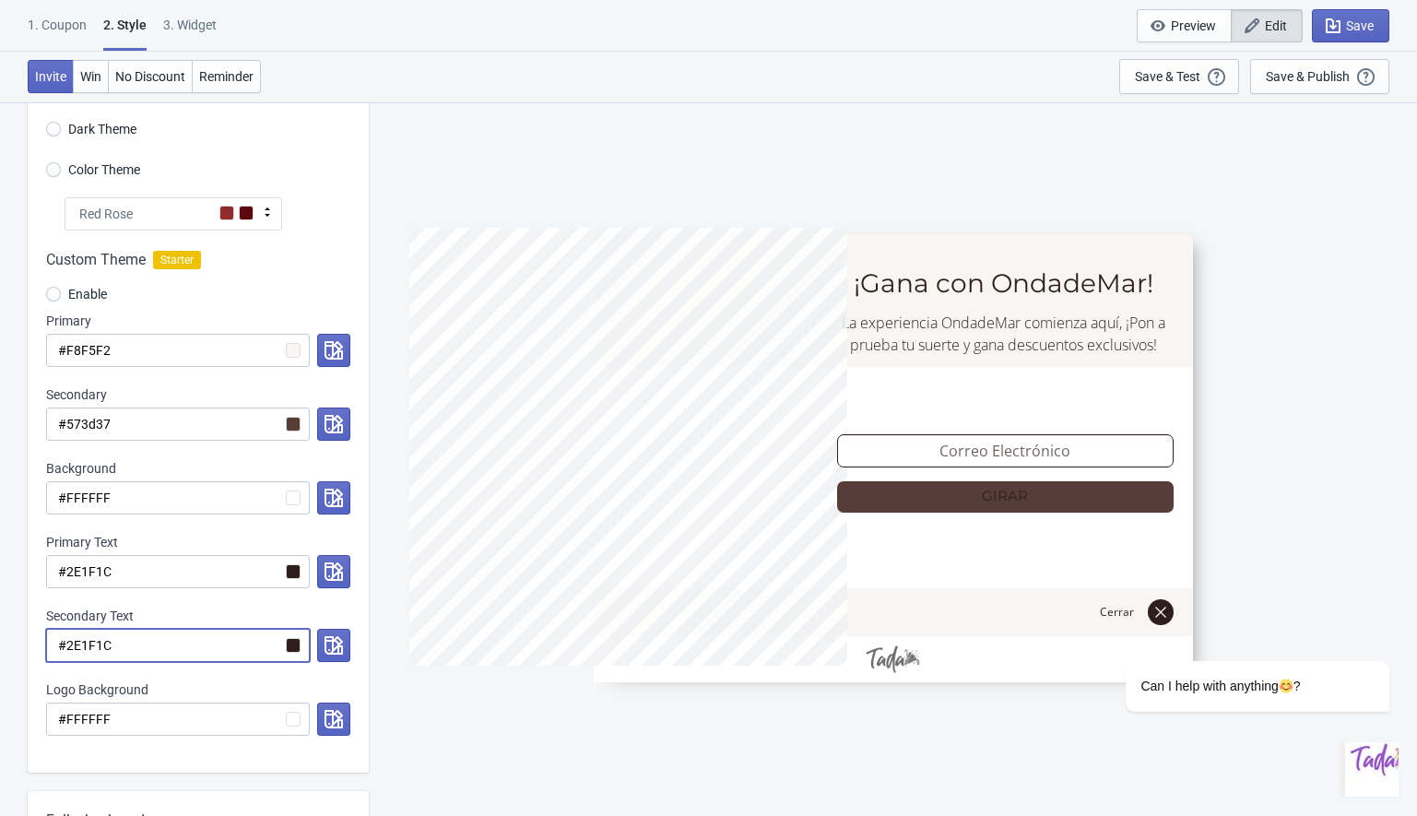
type input "#2E1F1C"
click at [237, 604] on div "Custom Theme Starter Enable Primary #F8F5F2 Secondary #573d37 Background #FFFFF…" at bounding box center [198, 501] width 341 height 542
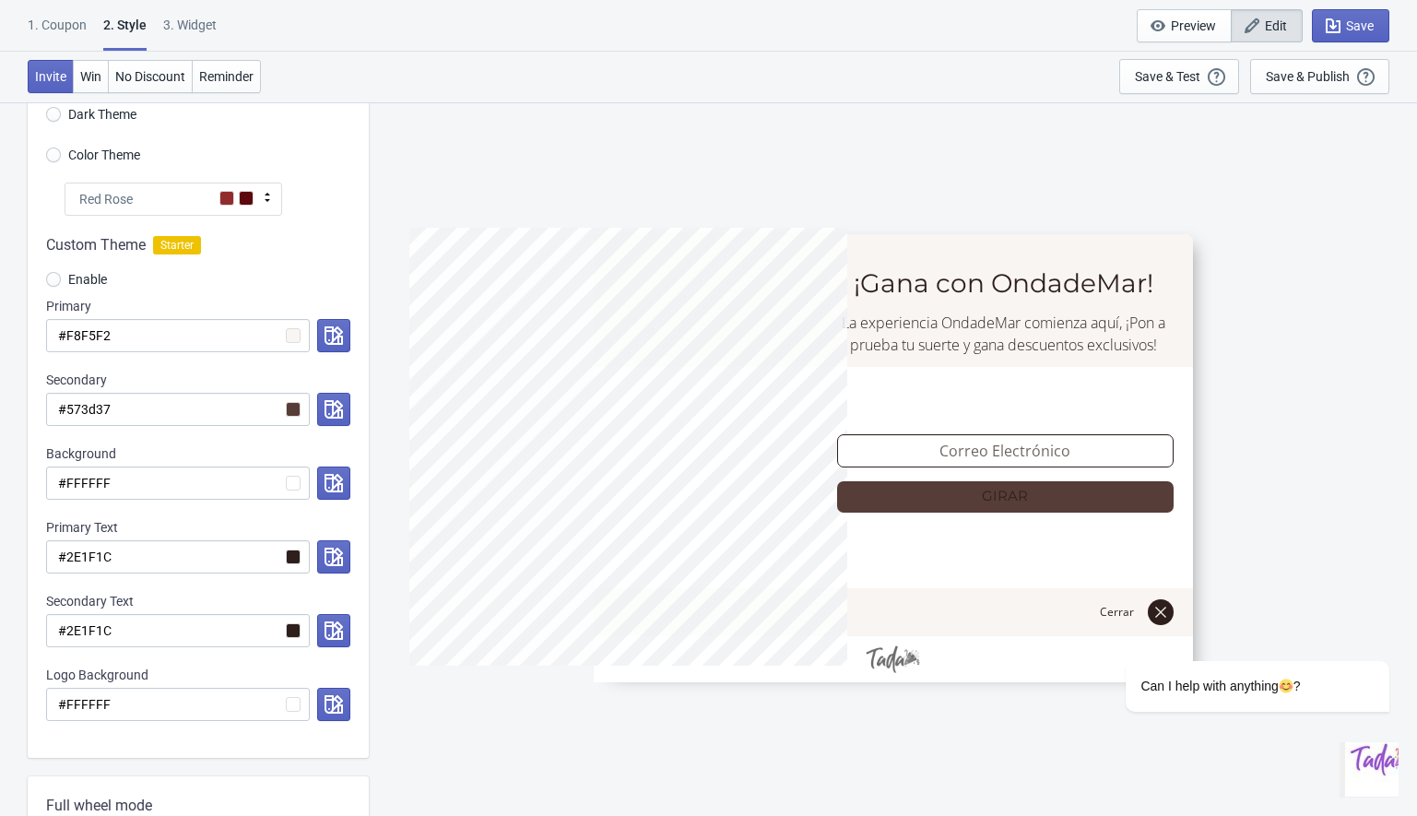
scroll to position [160, 0]
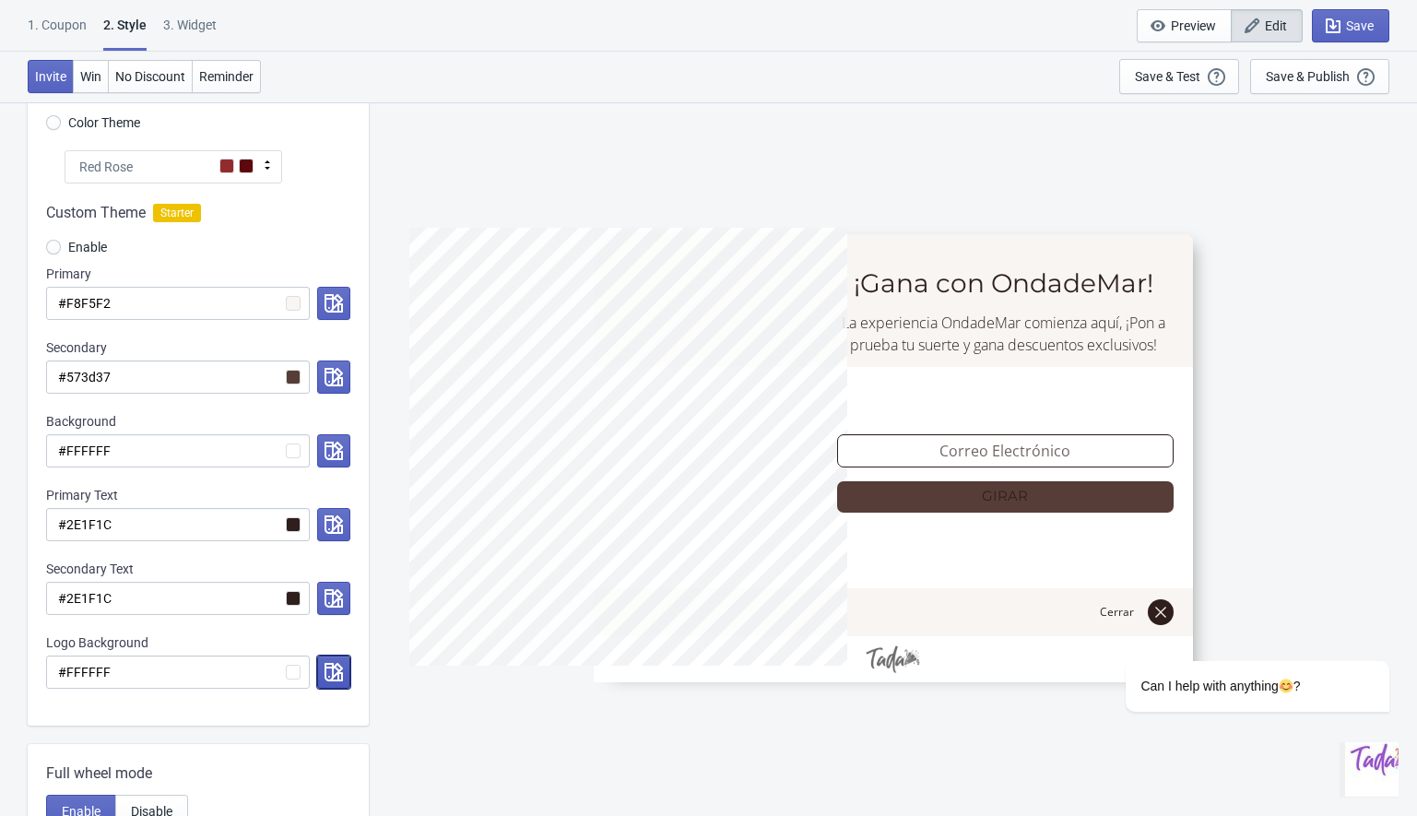
click at [324, 675] on icon "button" at bounding box center [333, 672] width 18 height 18
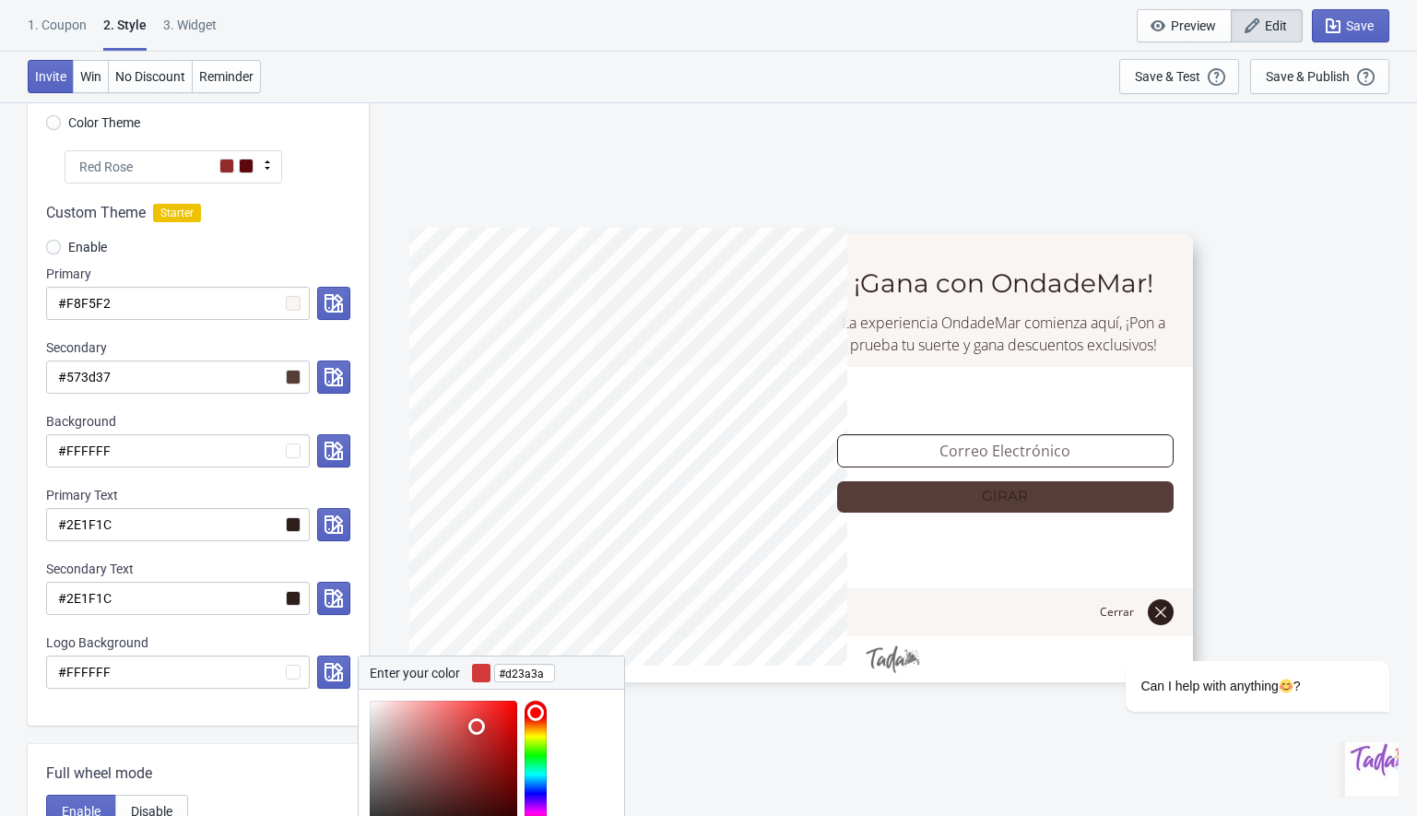
click at [477, 726] on div at bounding box center [443, 774] width 147 height 147
click at [497, 707] on div at bounding box center [443, 774] width 147 height 147
type input "#d71f1f"
click at [496, 724] on div at bounding box center [443, 774] width 147 height 147
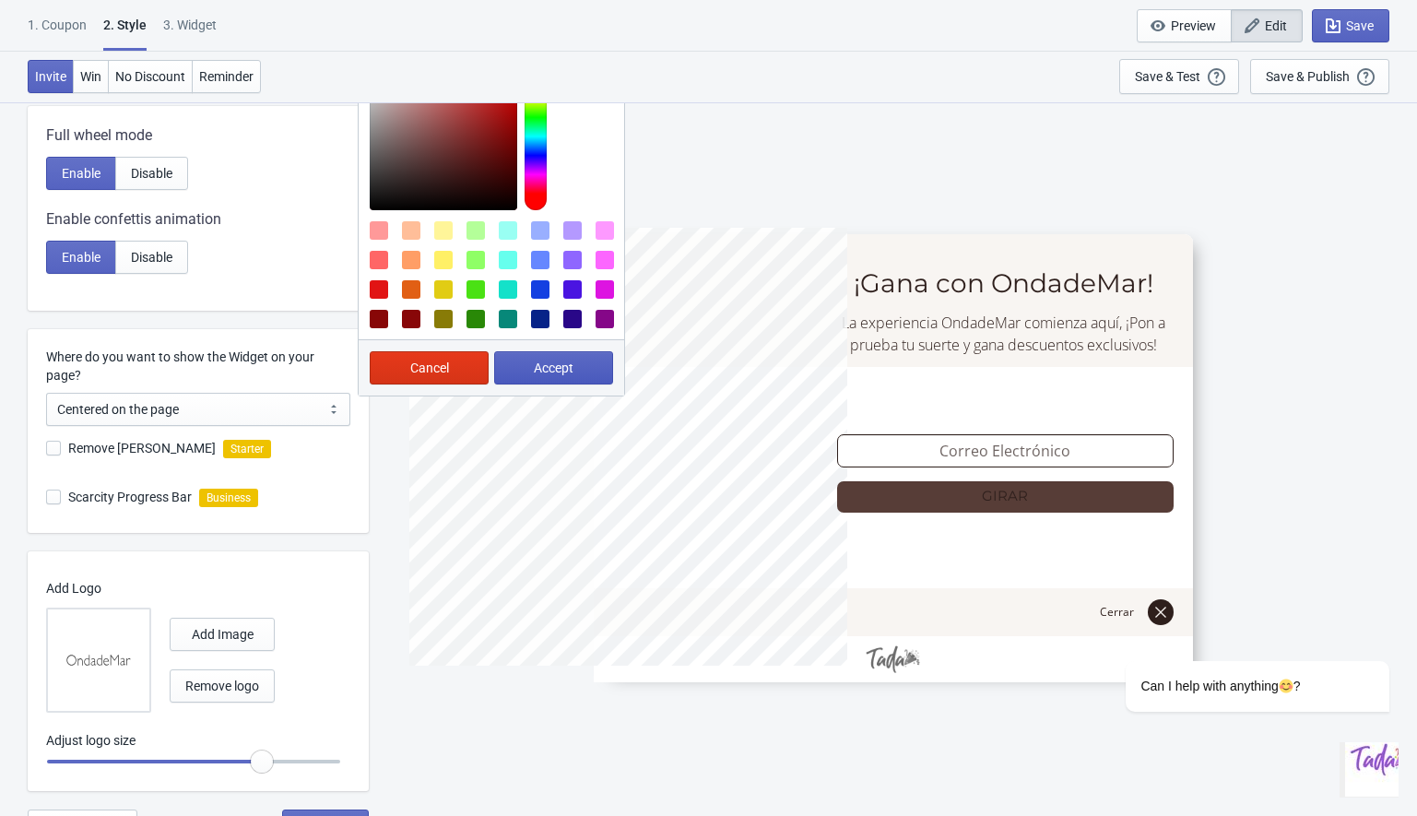
scroll to position [825, 0]
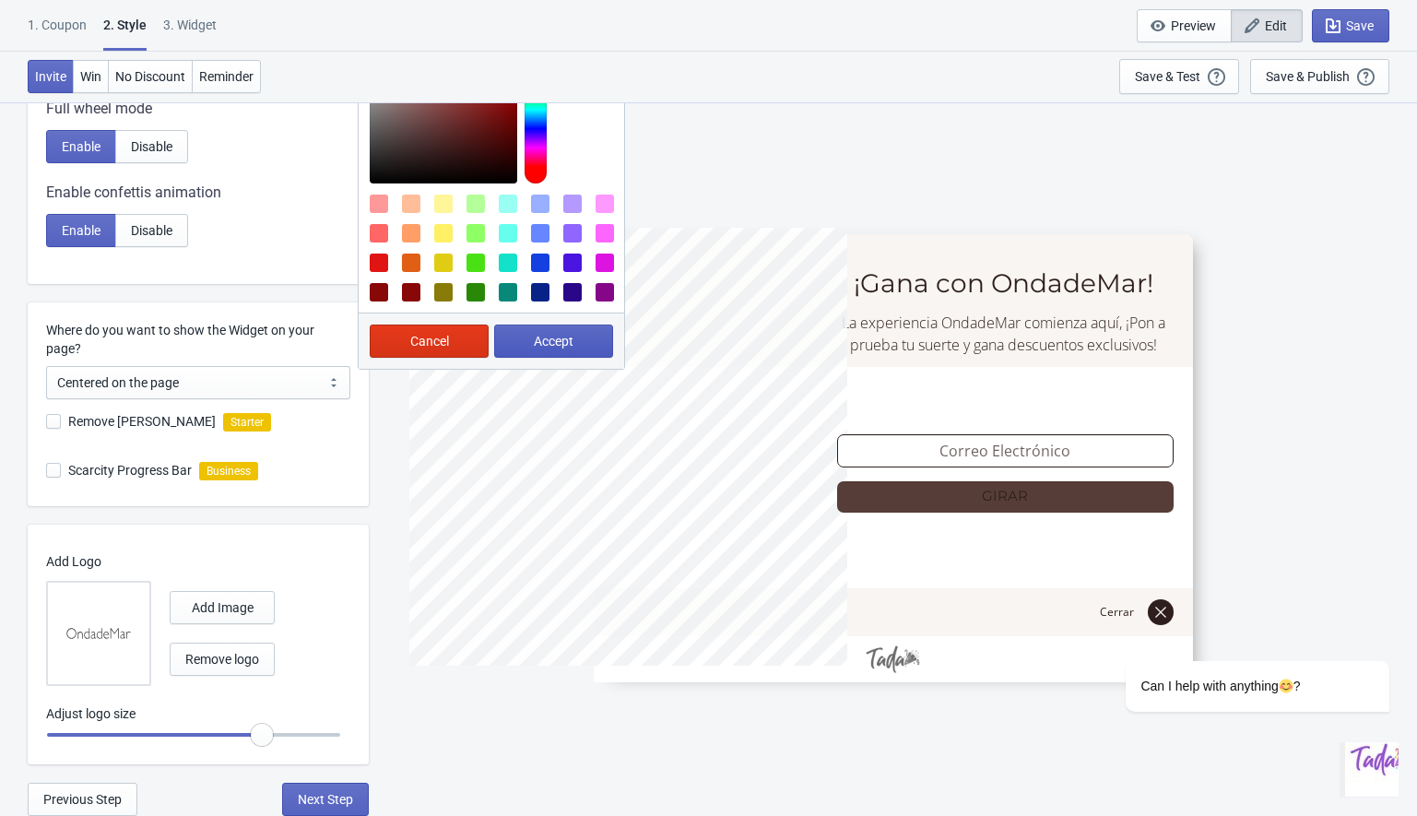
click at [545, 345] on span "Accept" at bounding box center [554, 341] width 40 height 15
radio input "true"
type input "#d71f1f"
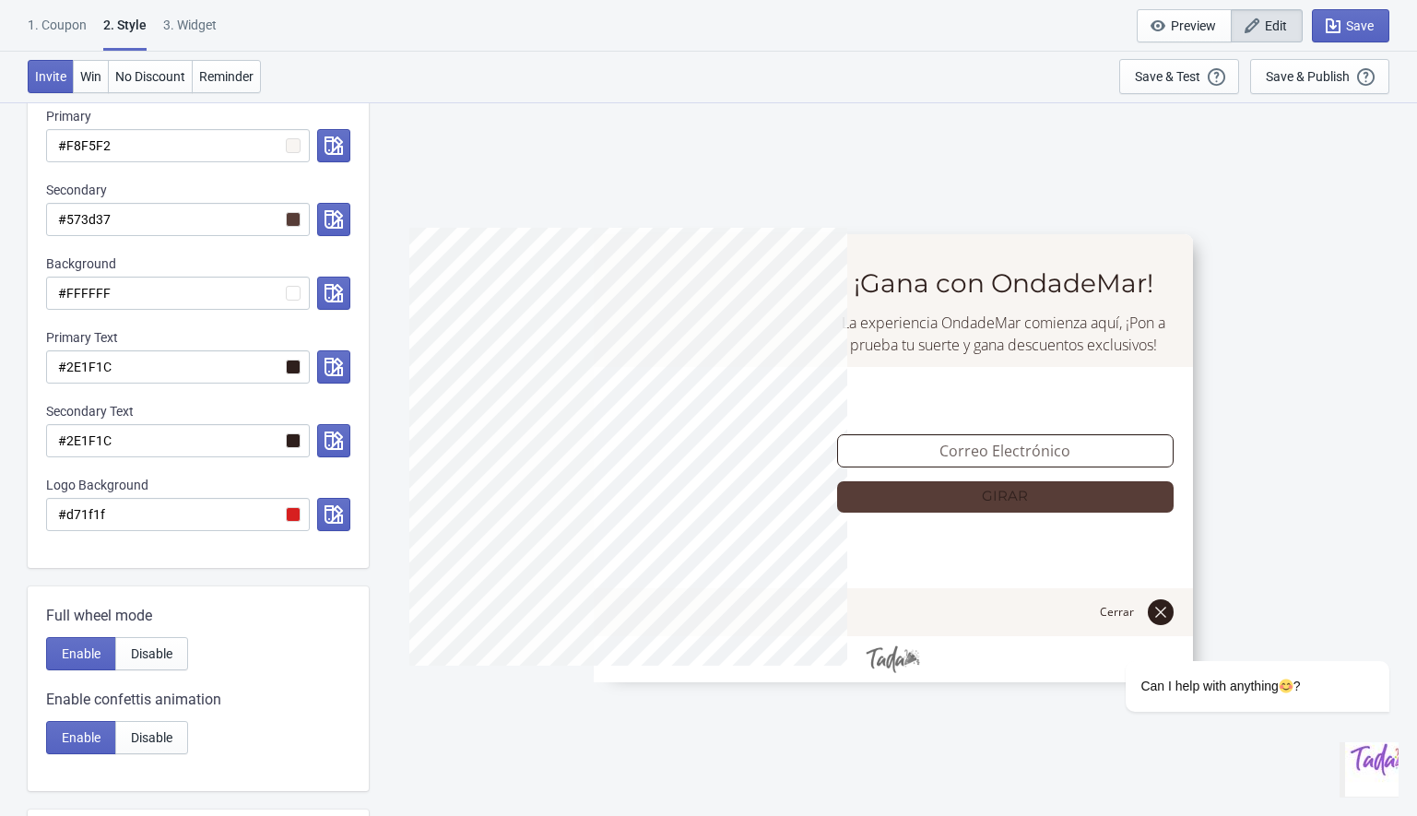
scroll to position [459, 0]
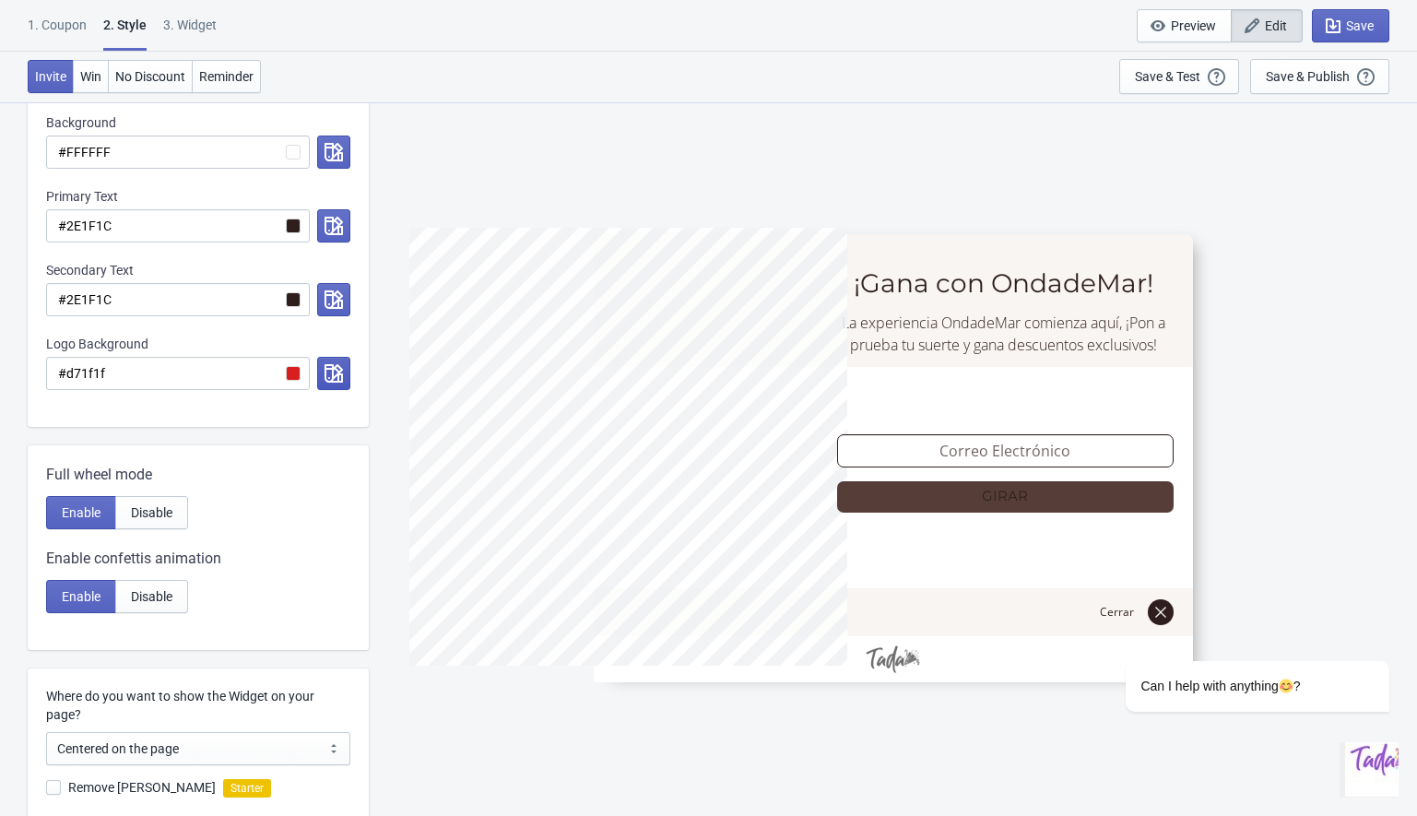
click at [322, 371] on button "button" at bounding box center [333, 373] width 33 height 33
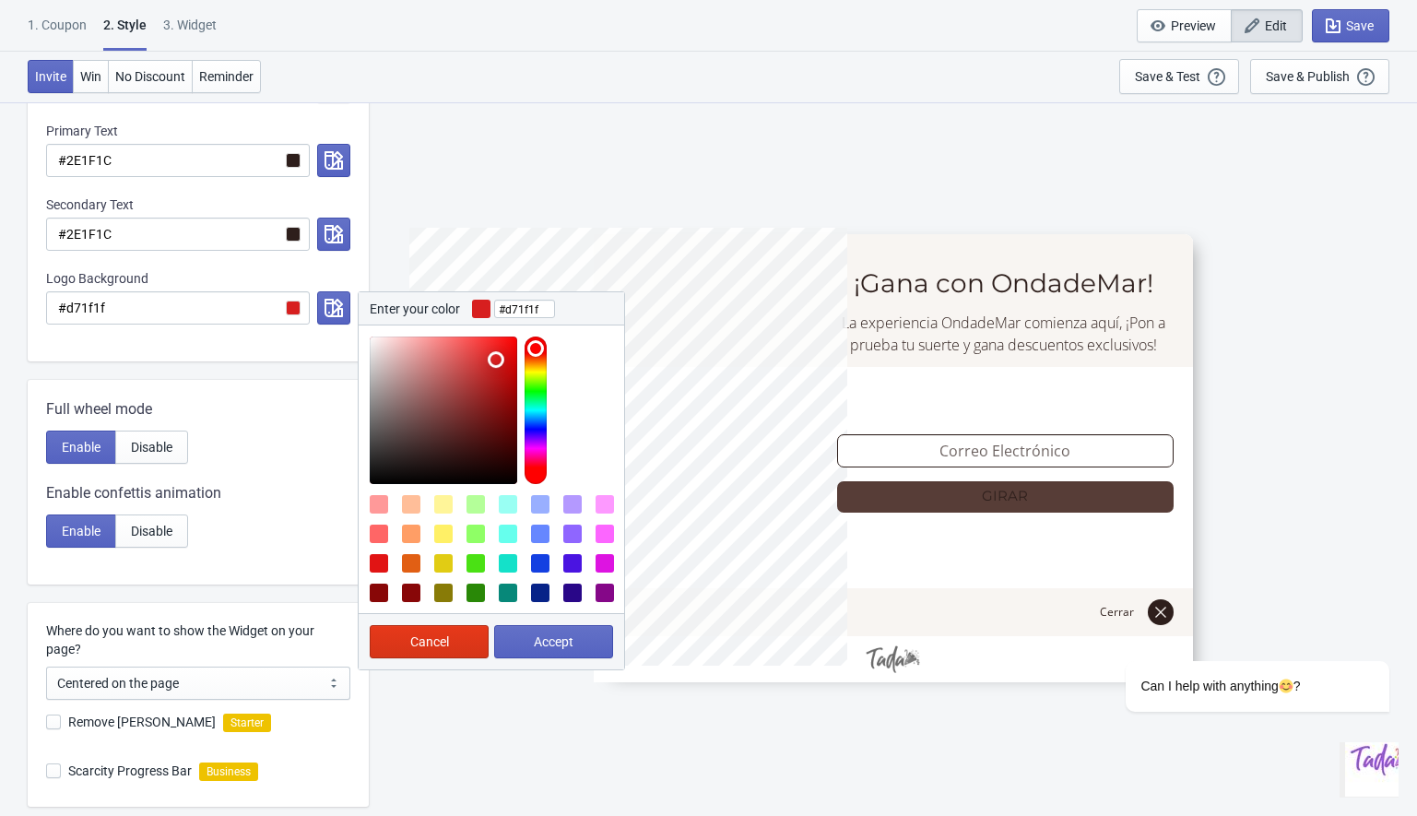
scroll to position [525, 0]
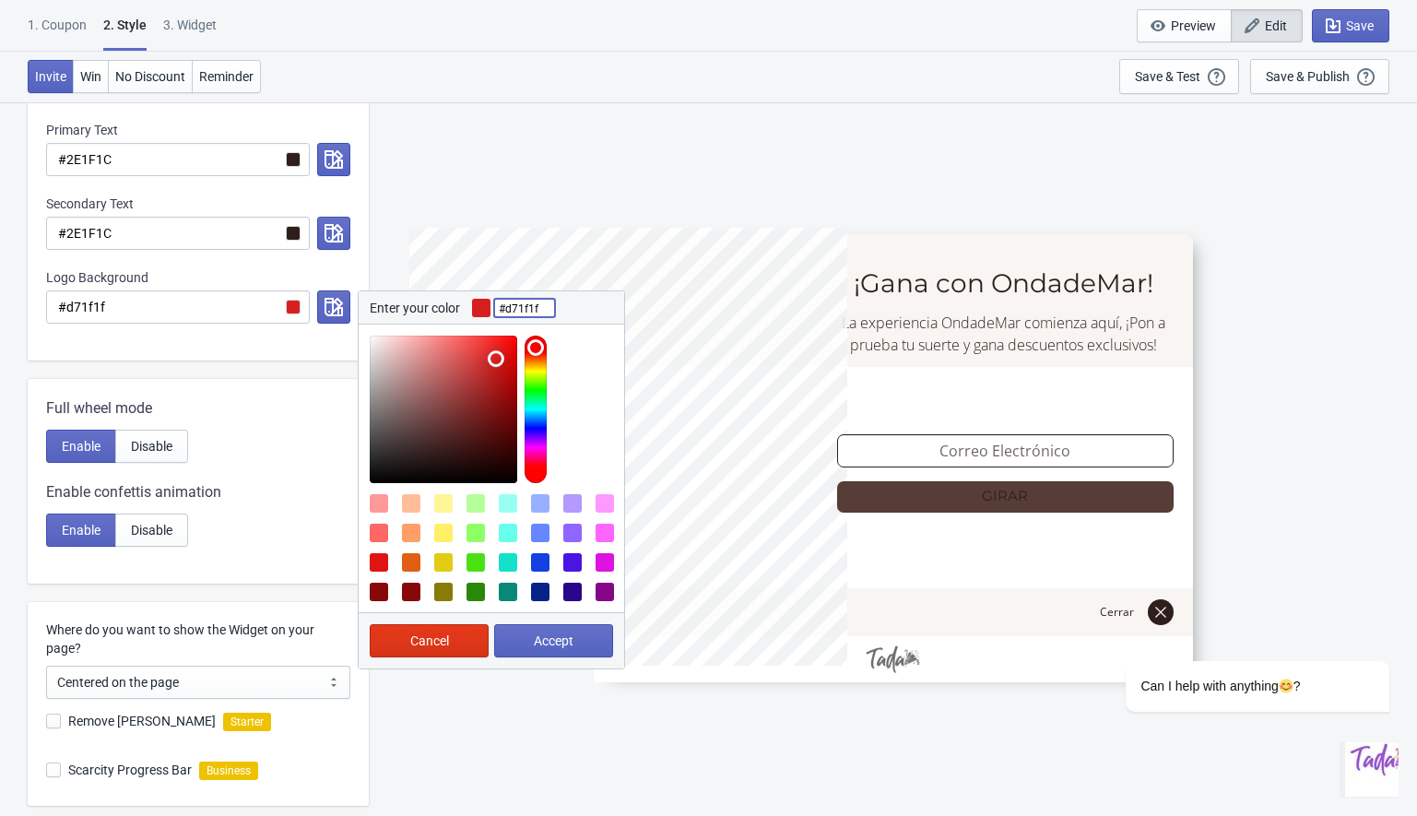
click at [549, 309] on input "#d71f1f" at bounding box center [524, 307] width 61 height 33
type input "#ffff"
click at [130, 310] on input "#d71f1f" at bounding box center [178, 306] width 264 height 33
radio input "true"
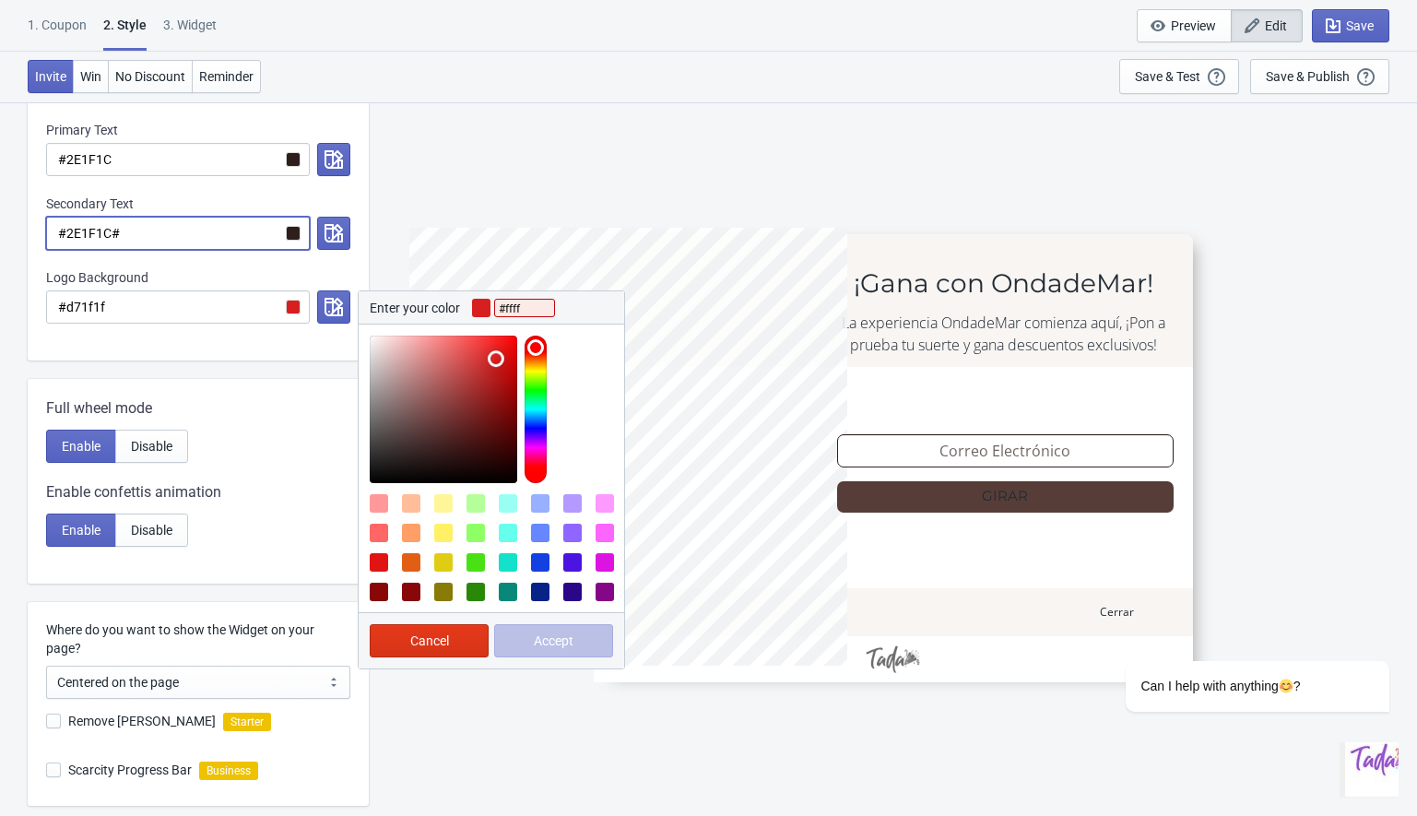
type input "#2E1F1C#"
click at [531, 301] on input "#ffff" at bounding box center [524, 307] width 61 height 33
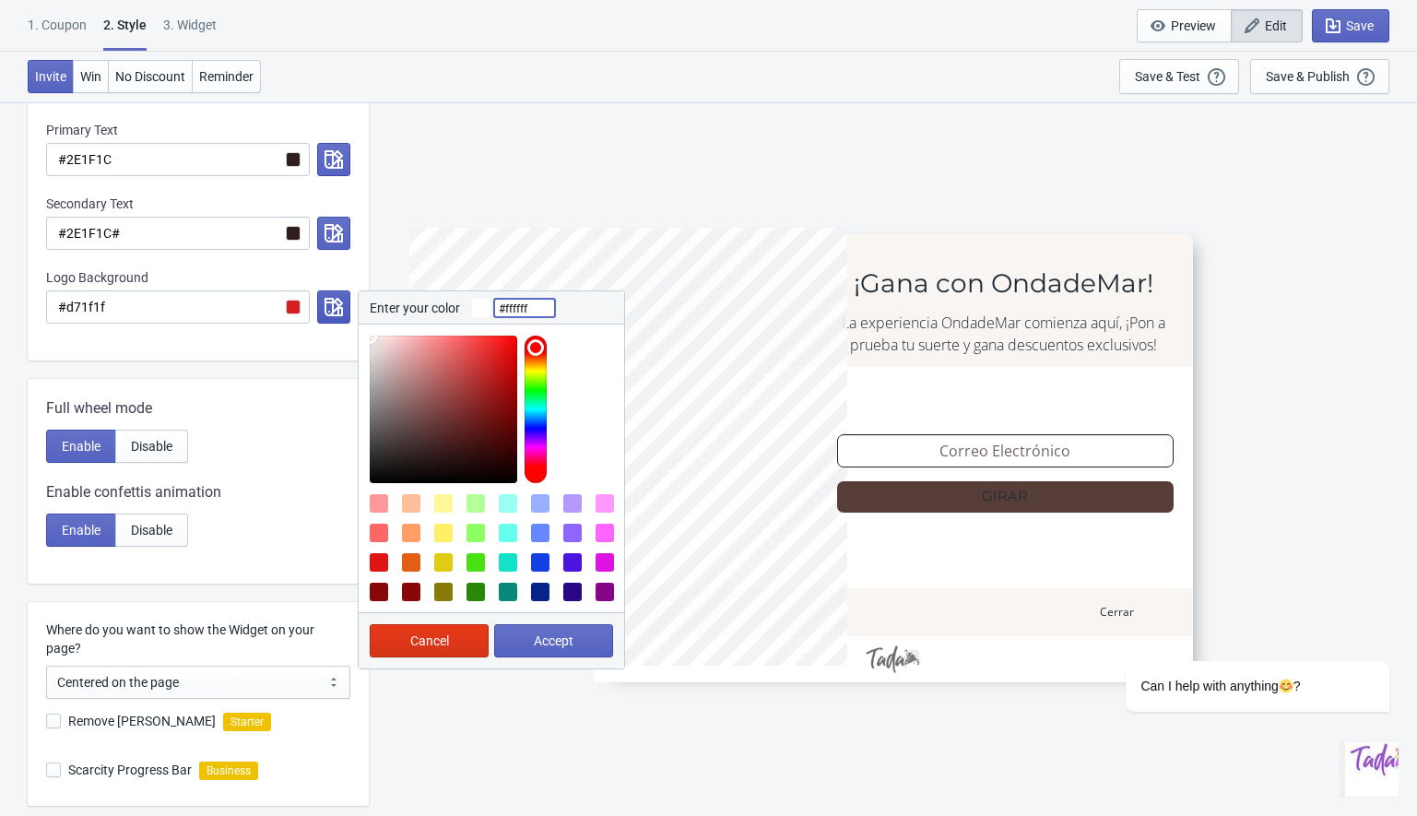
drag, startPoint x: 498, startPoint y: 356, endPoint x: 339, endPoint y: 315, distance: 163.7
click at [339, 315] on div "Enter your color #ffffff Cancel Accept" at bounding box center [330, 306] width 41 height 33
type input "#ffffff"
click at [529, 631] on button "Accept" at bounding box center [553, 640] width 119 height 33
radio input "true"
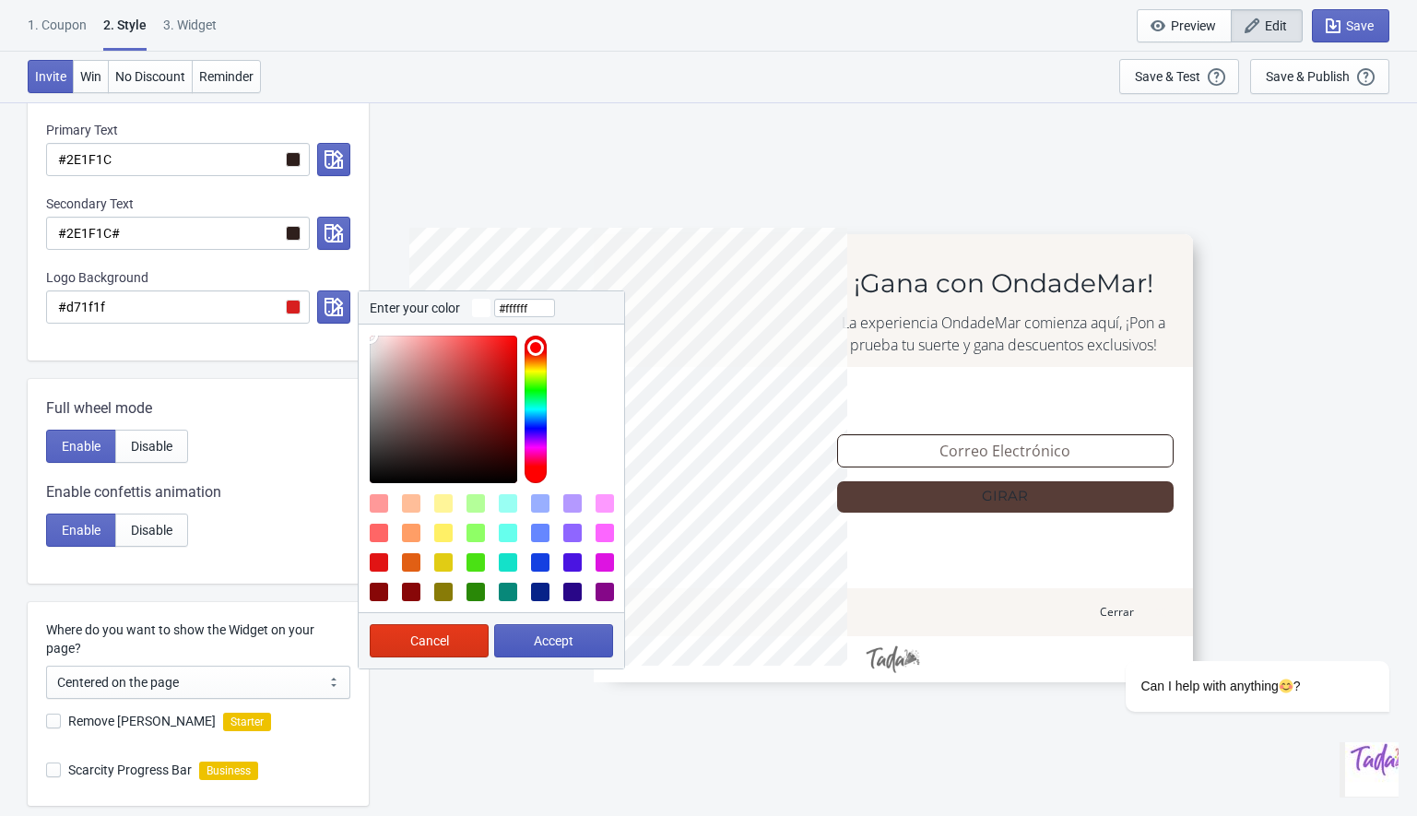
type input "#ffffff"
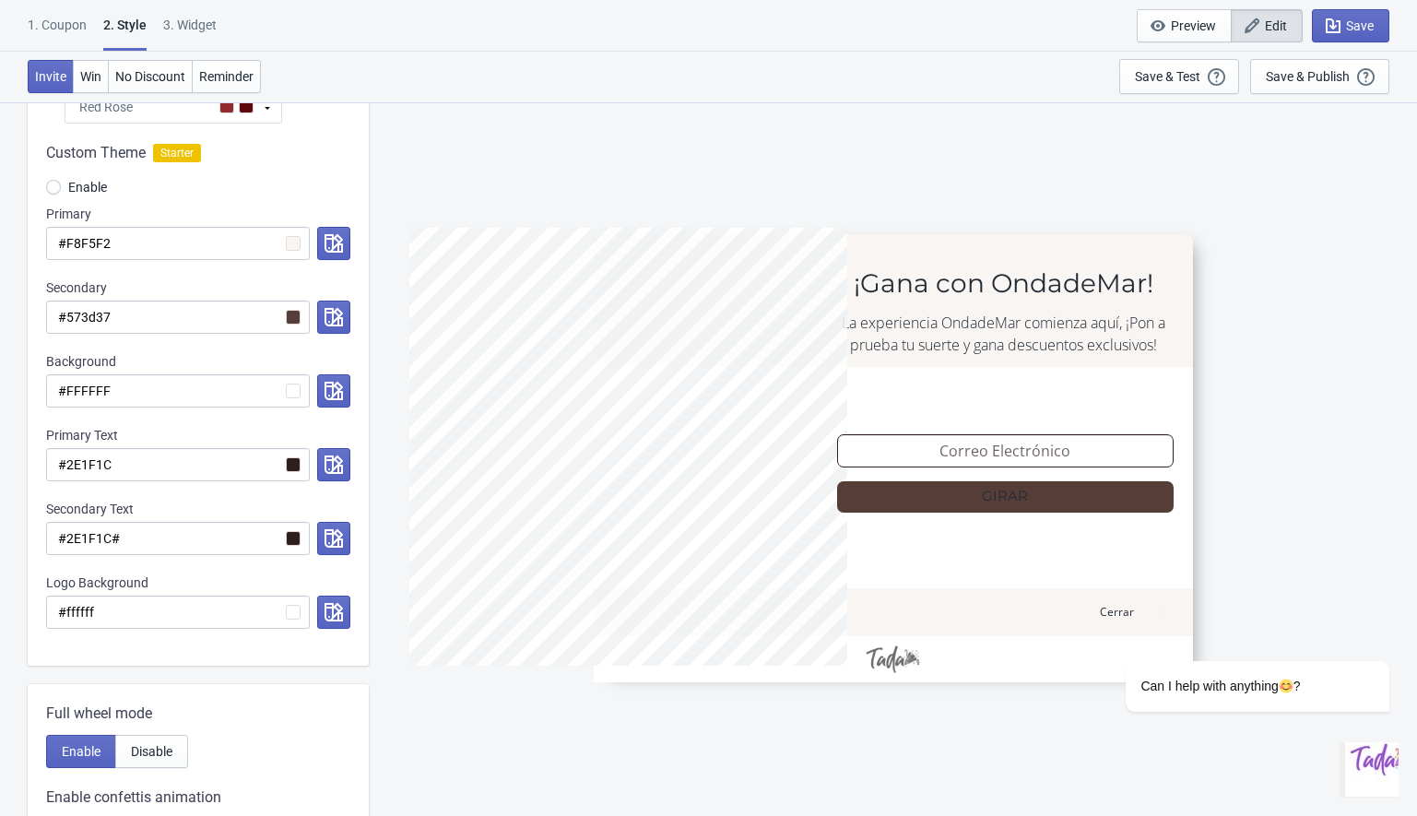
scroll to position [191, 0]
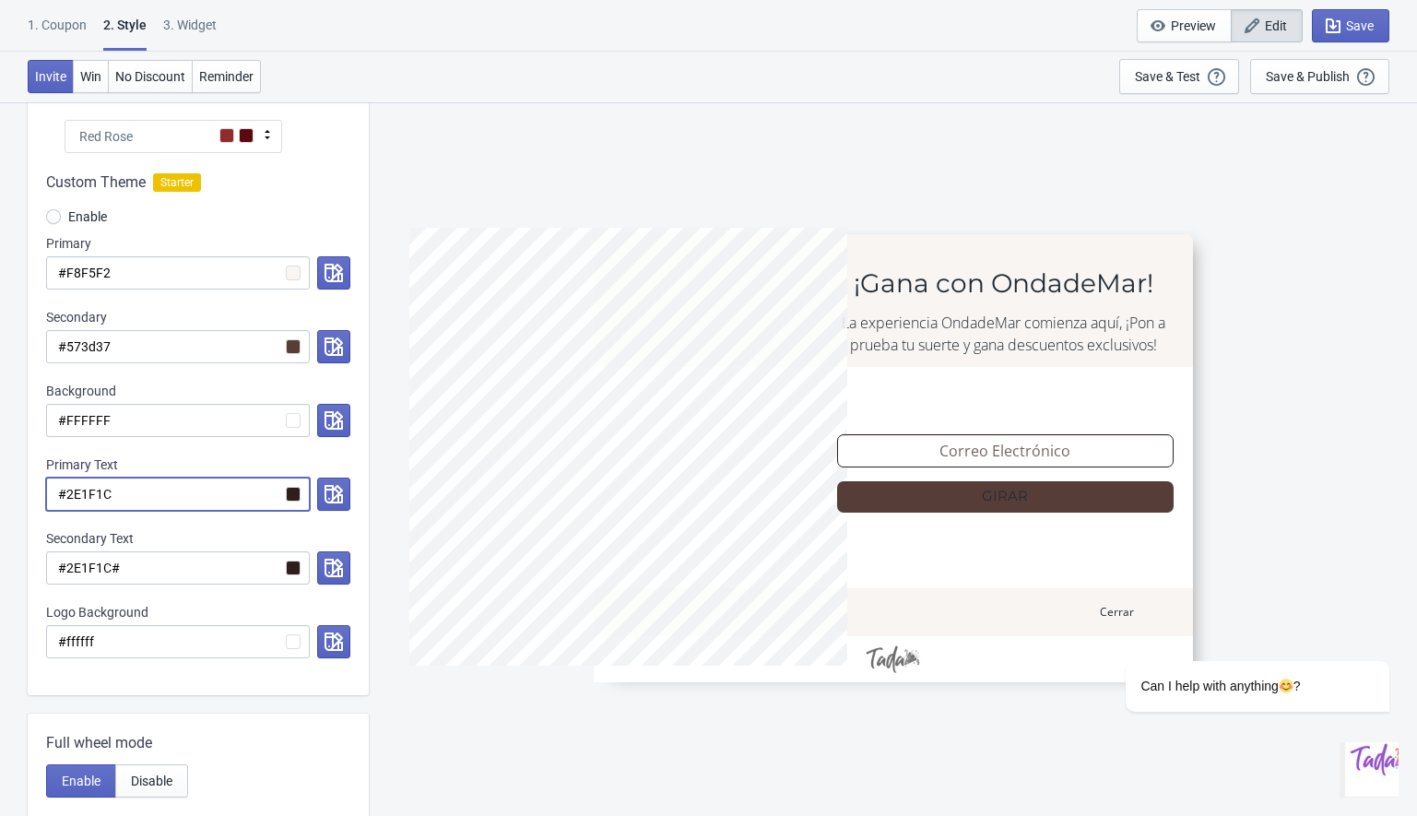
click at [217, 501] on input "#2E1F1C" at bounding box center [178, 494] width 264 height 33
click at [333, 488] on icon "button" at bounding box center [333, 494] width 18 height 18
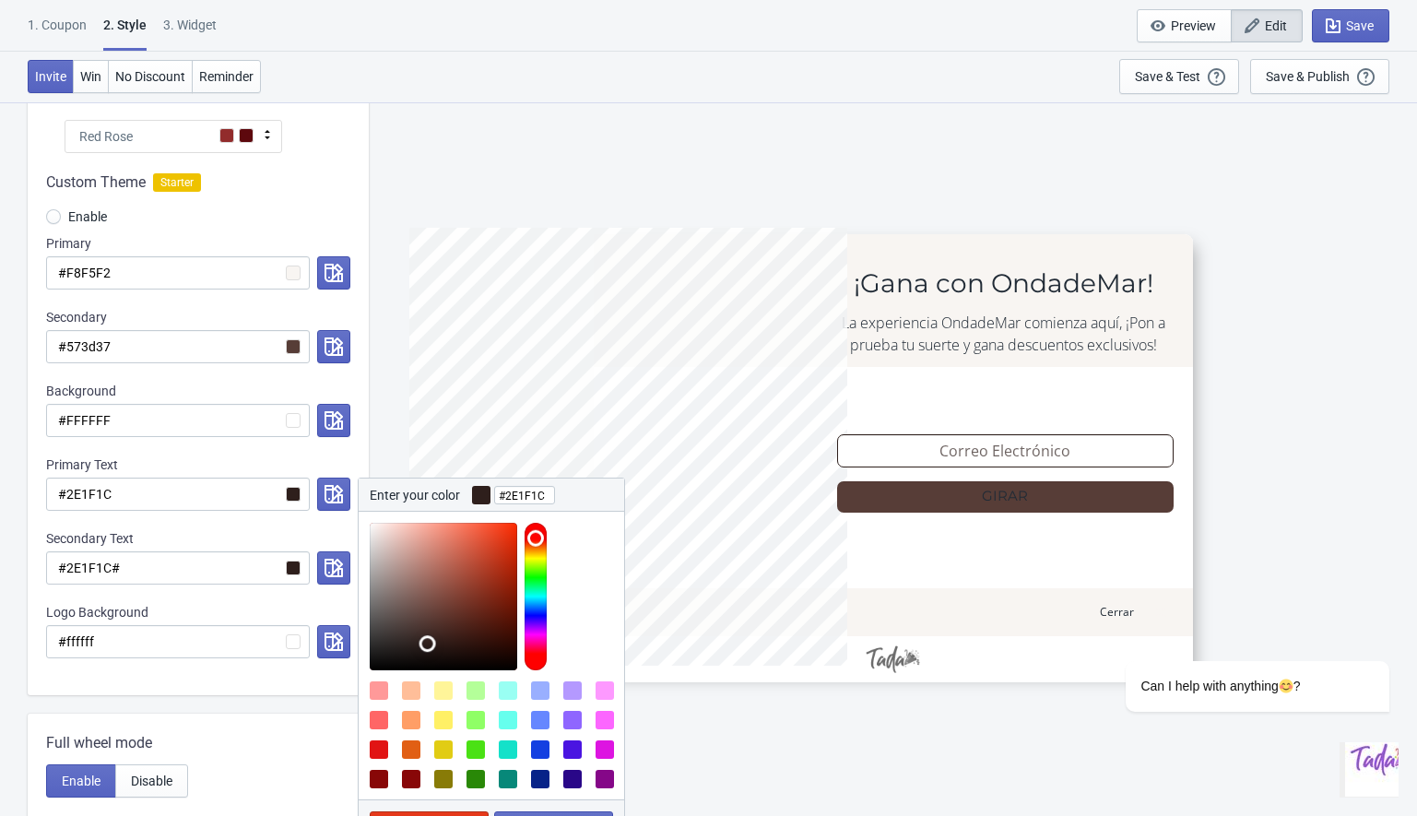
type input "#e57059"
click at [460, 537] on div at bounding box center [443, 596] width 147 height 147
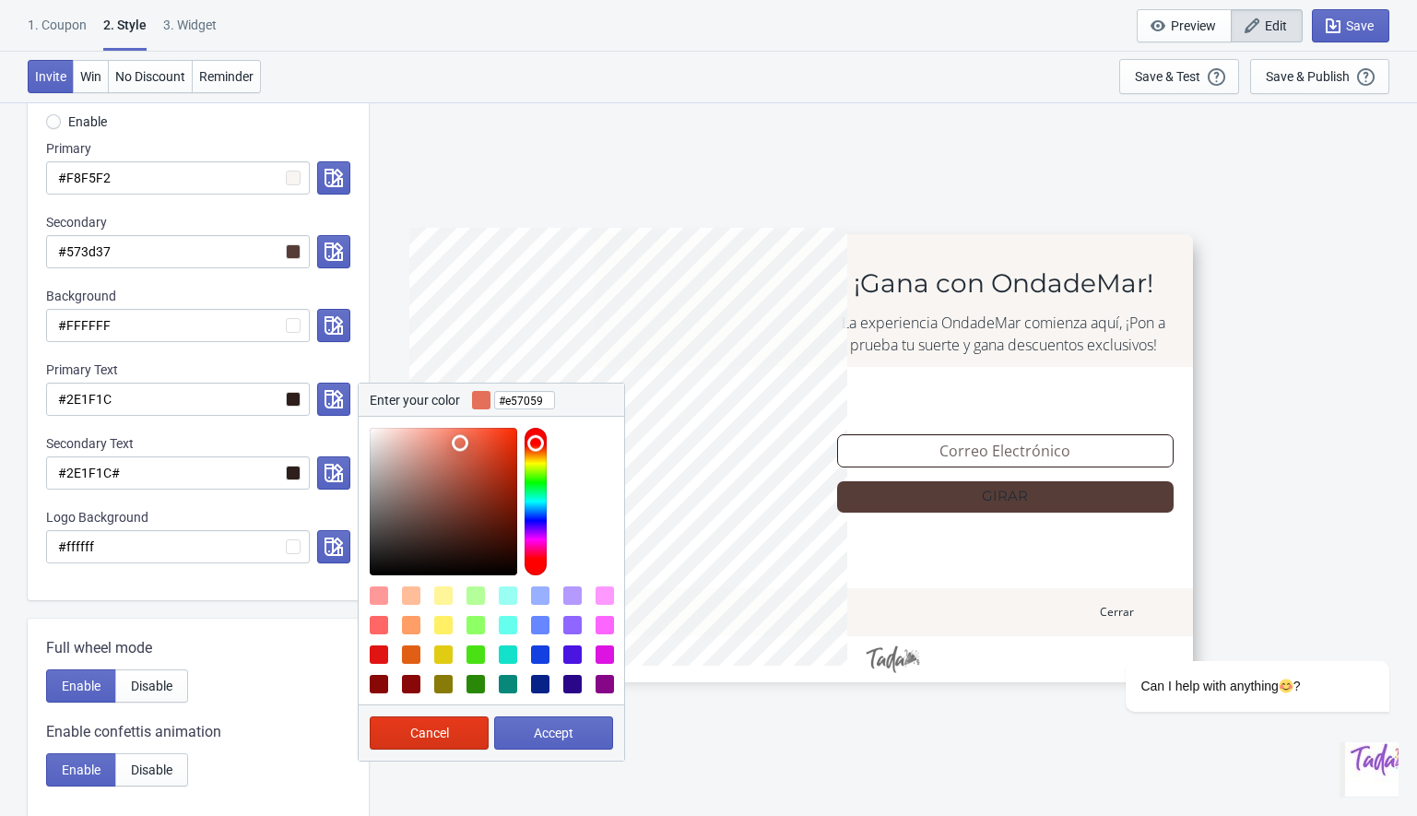
scroll to position [306, 0]
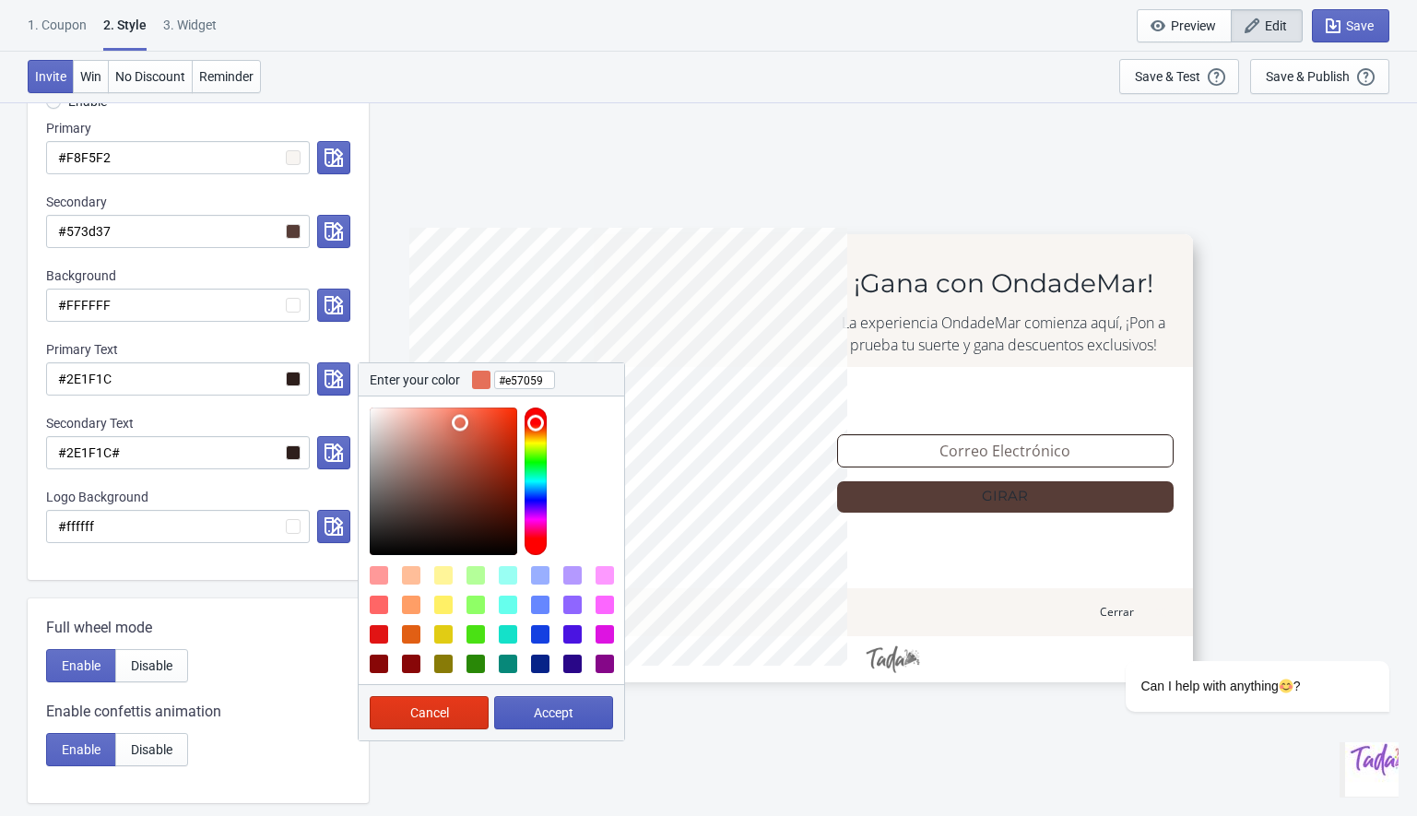
click at [538, 714] on span "Accept" at bounding box center [554, 712] width 40 height 15
radio input "true"
type input "#e57059"
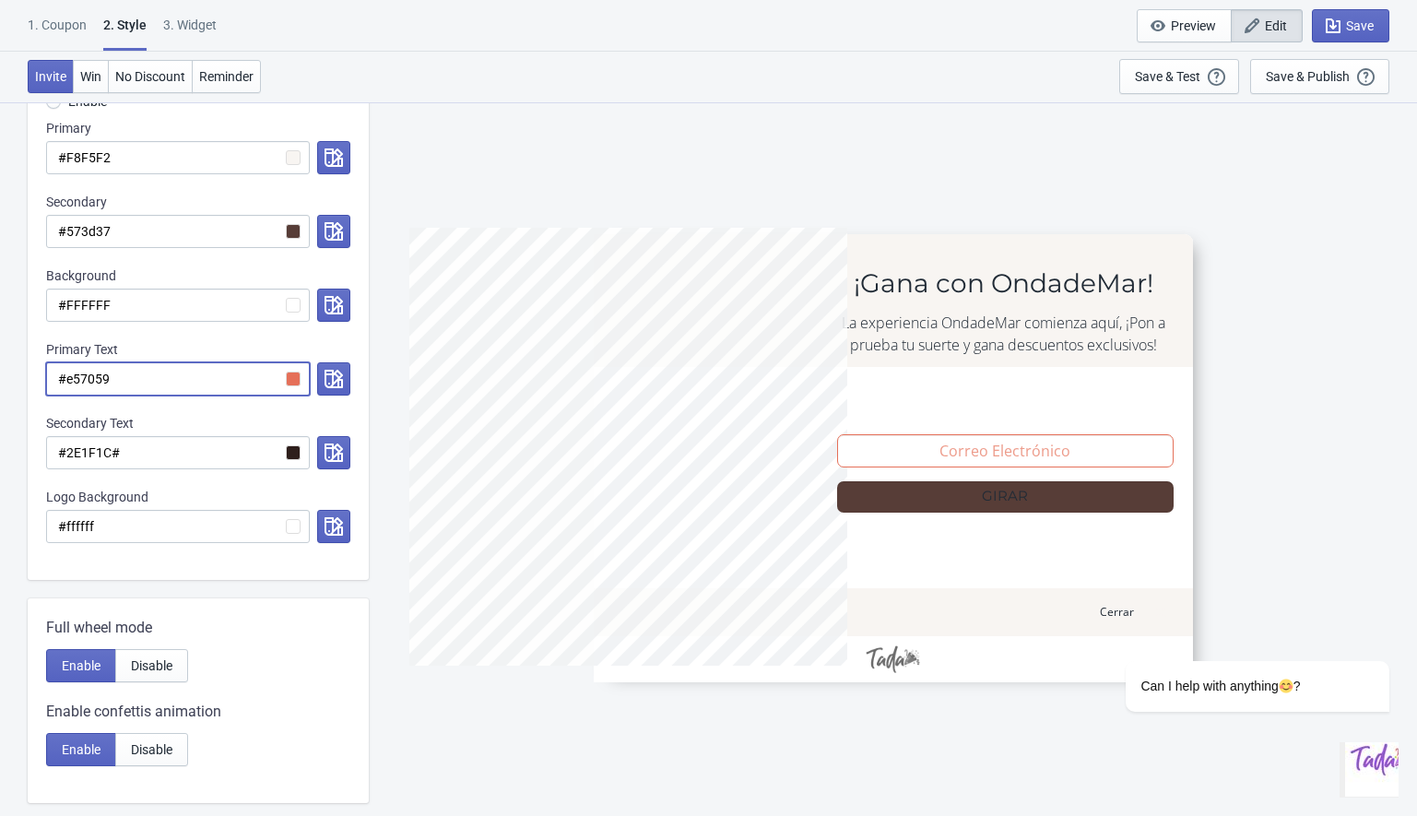
click at [174, 383] on input "#e57059" at bounding box center [178, 378] width 264 height 33
radio input "true"
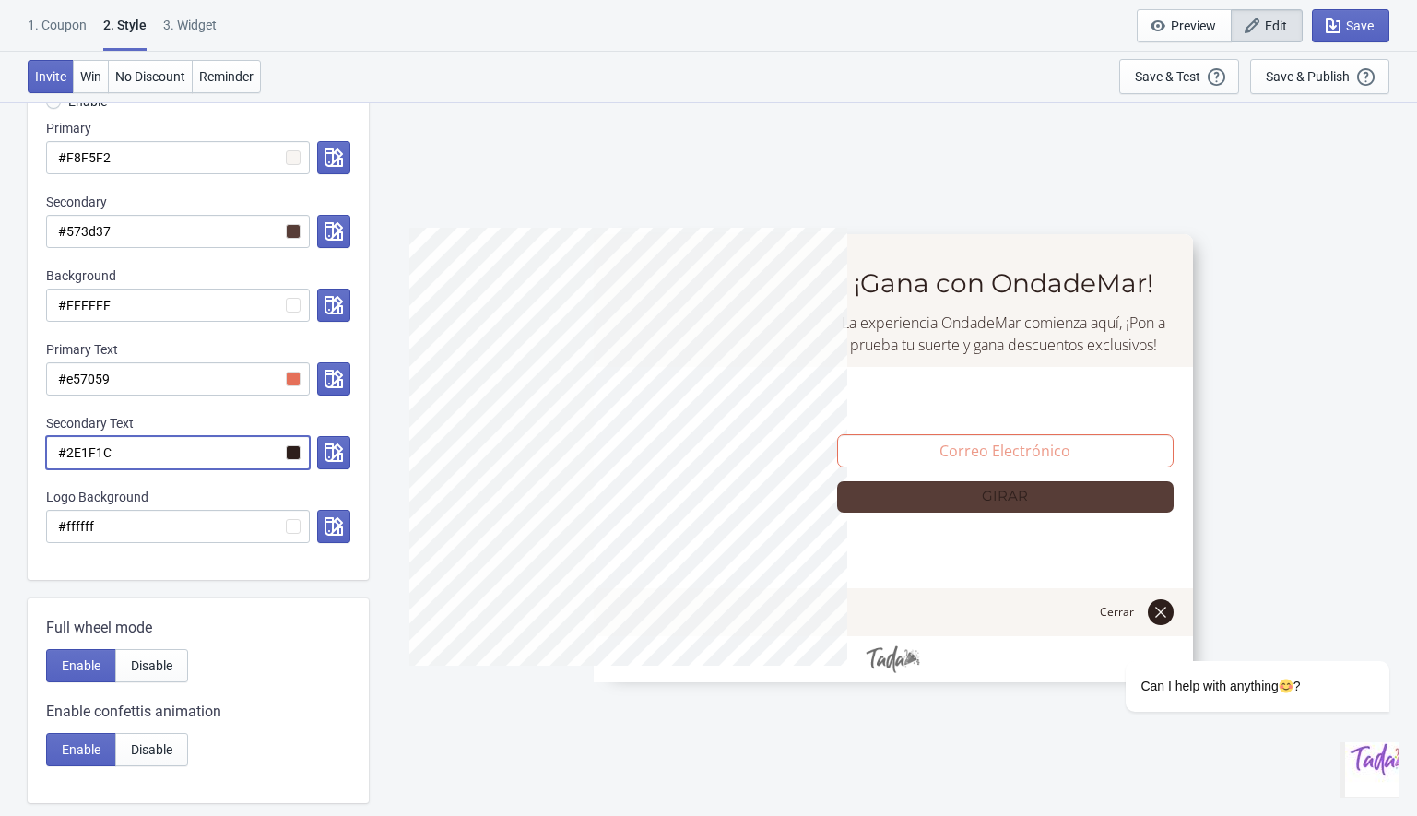
type input "#2E1F1C"
click at [348, 419] on div "Secondary Text" at bounding box center [198, 423] width 304 height 18
click at [323, 446] on button "button" at bounding box center [333, 452] width 33 height 33
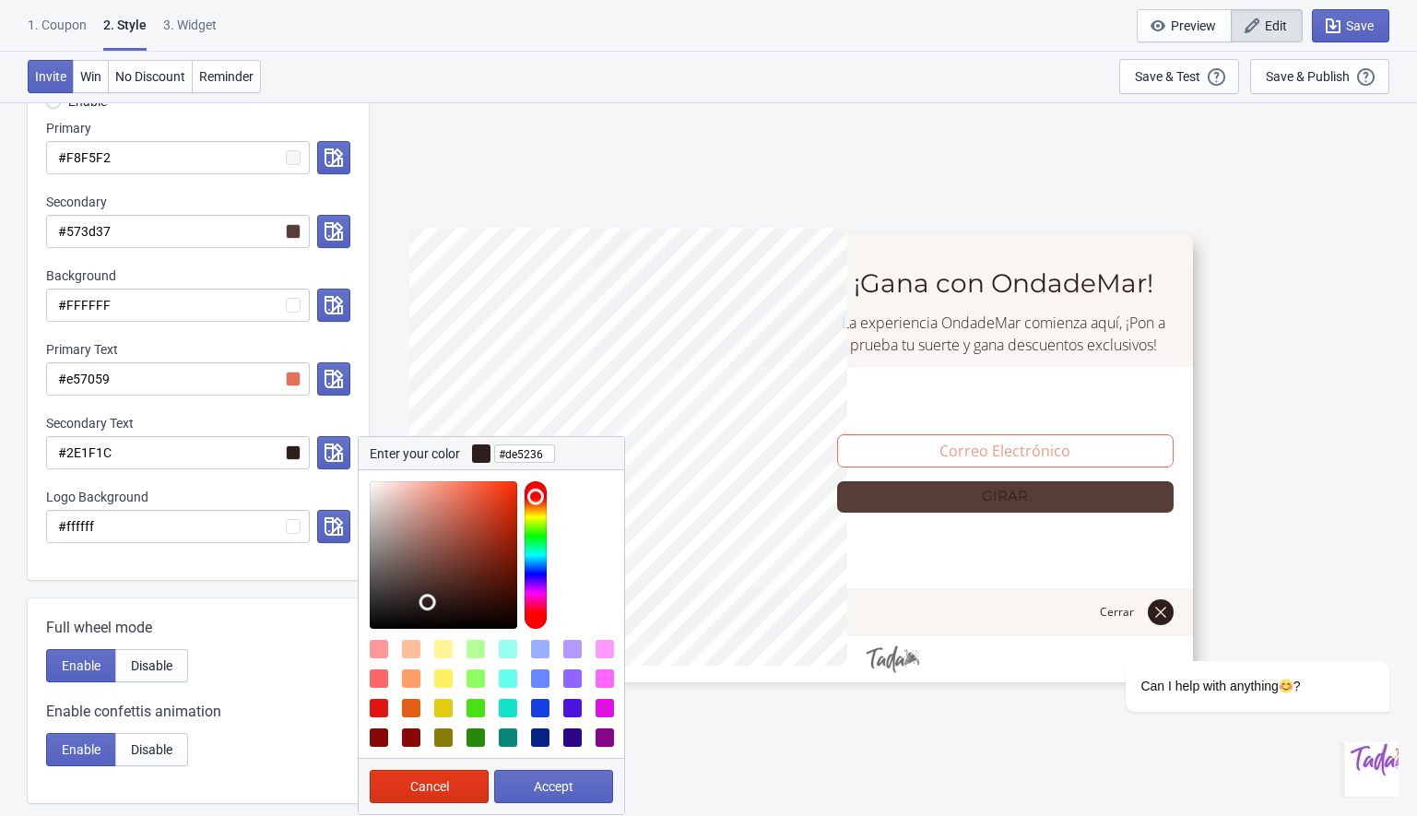
click at [481, 500] on div at bounding box center [443, 554] width 147 height 147
type input "#060100"
drag, startPoint x: 467, startPoint y: 516, endPoint x: 509, endPoint y: 625, distance: 116.4
click at [509, 625] on div at bounding box center [443, 554] width 147 height 147
click at [534, 787] on span "Accept" at bounding box center [554, 786] width 40 height 15
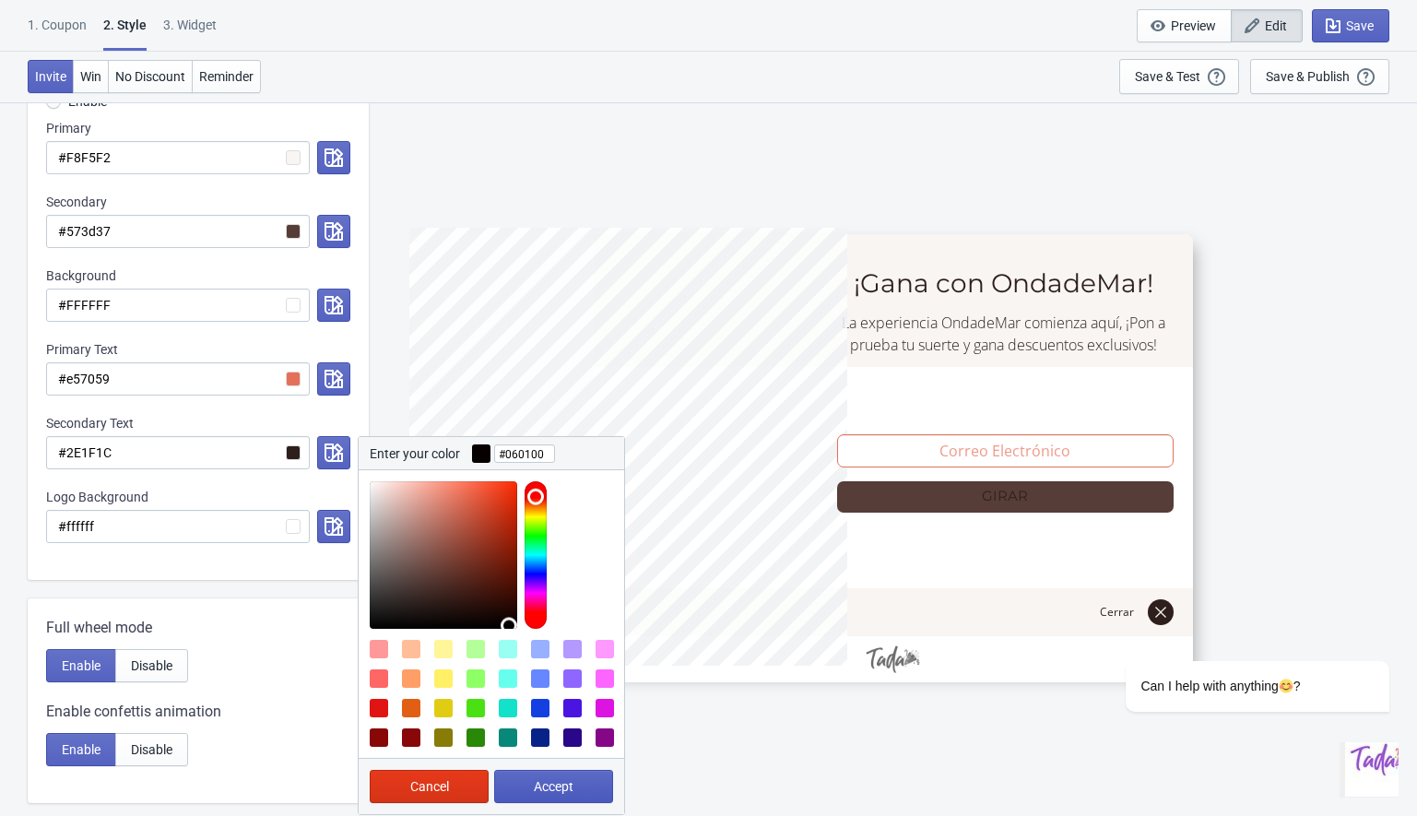
radio input "true"
type input "#060100"
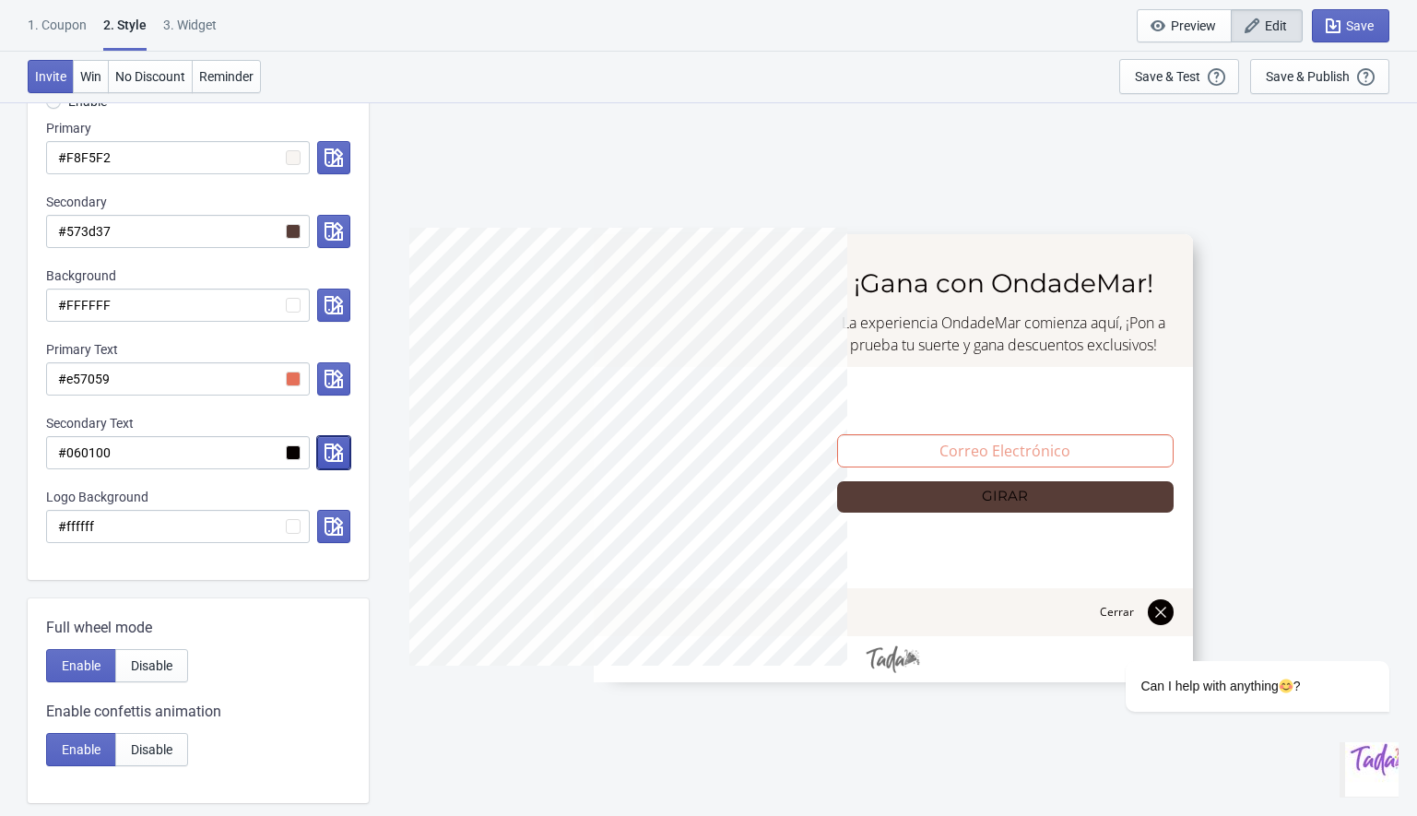
click at [343, 454] on button "button" at bounding box center [333, 452] width 33 height 33
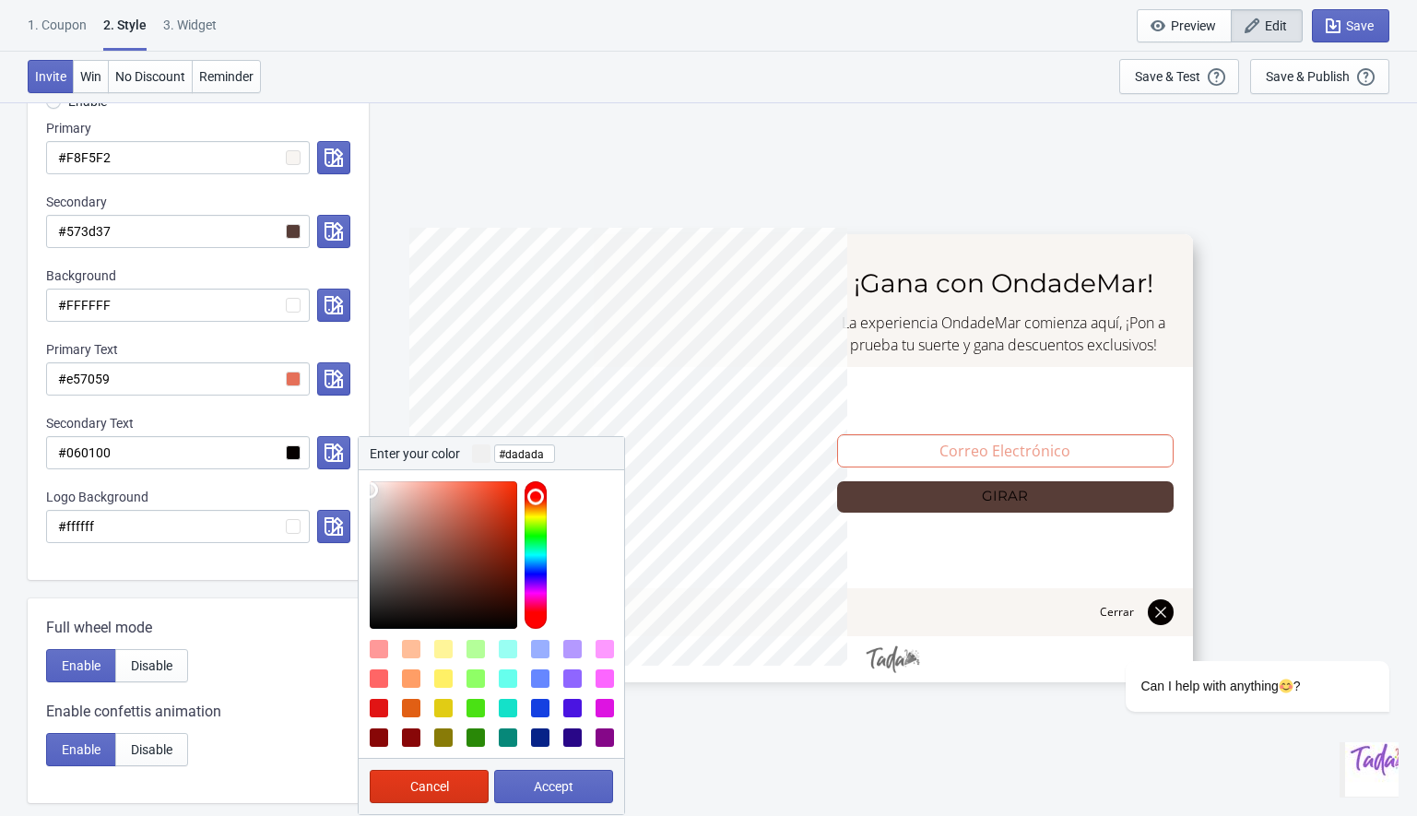
type input "#d8d8d8"
drag, startPoint x: 492, startPoint y: 501, endPoint x: 335, endPoint y: 503, distance: 157.6
click at [335, 503] on div "Custom Theme Starter Enable Primary #F8F5F2 Secondary #573d37 Background #FFFFF…" at bounding box center [198, 309] width 341 height 542
click at [578, 791] on button "Accept" at bounding box center [553, 786] width 119 height 33
radio input "true"
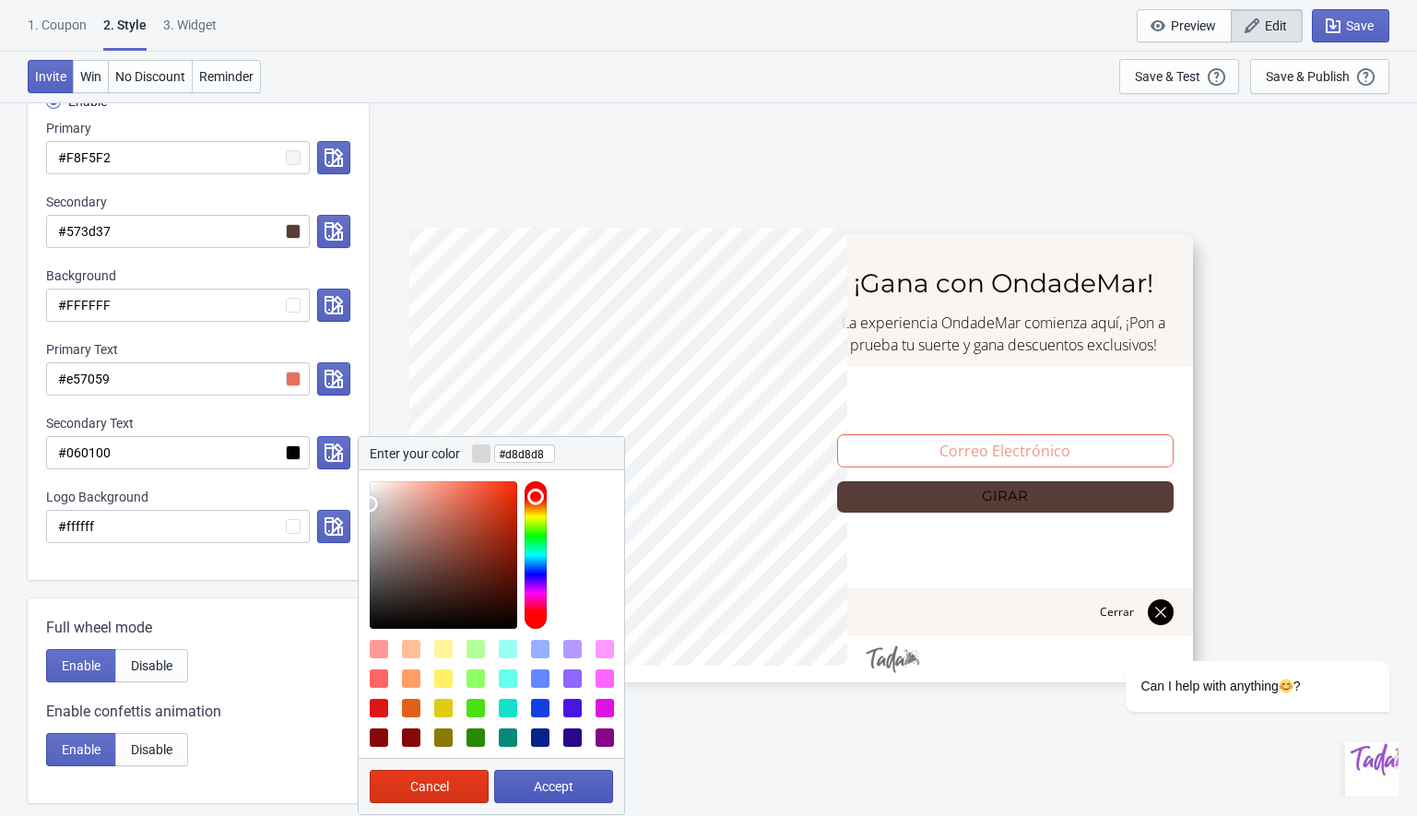
type input "#d8d8d8"
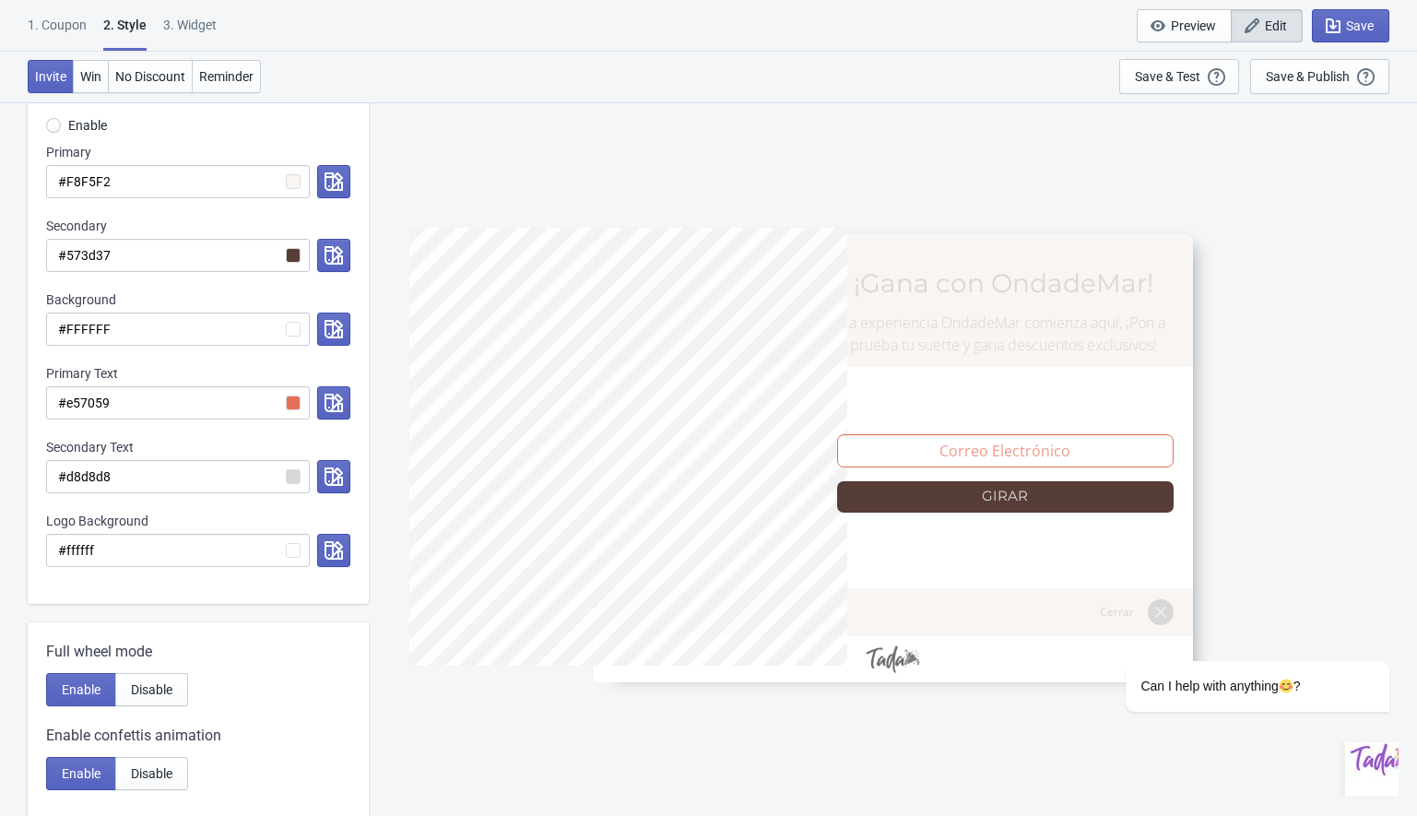
scroll to position [254, 0]
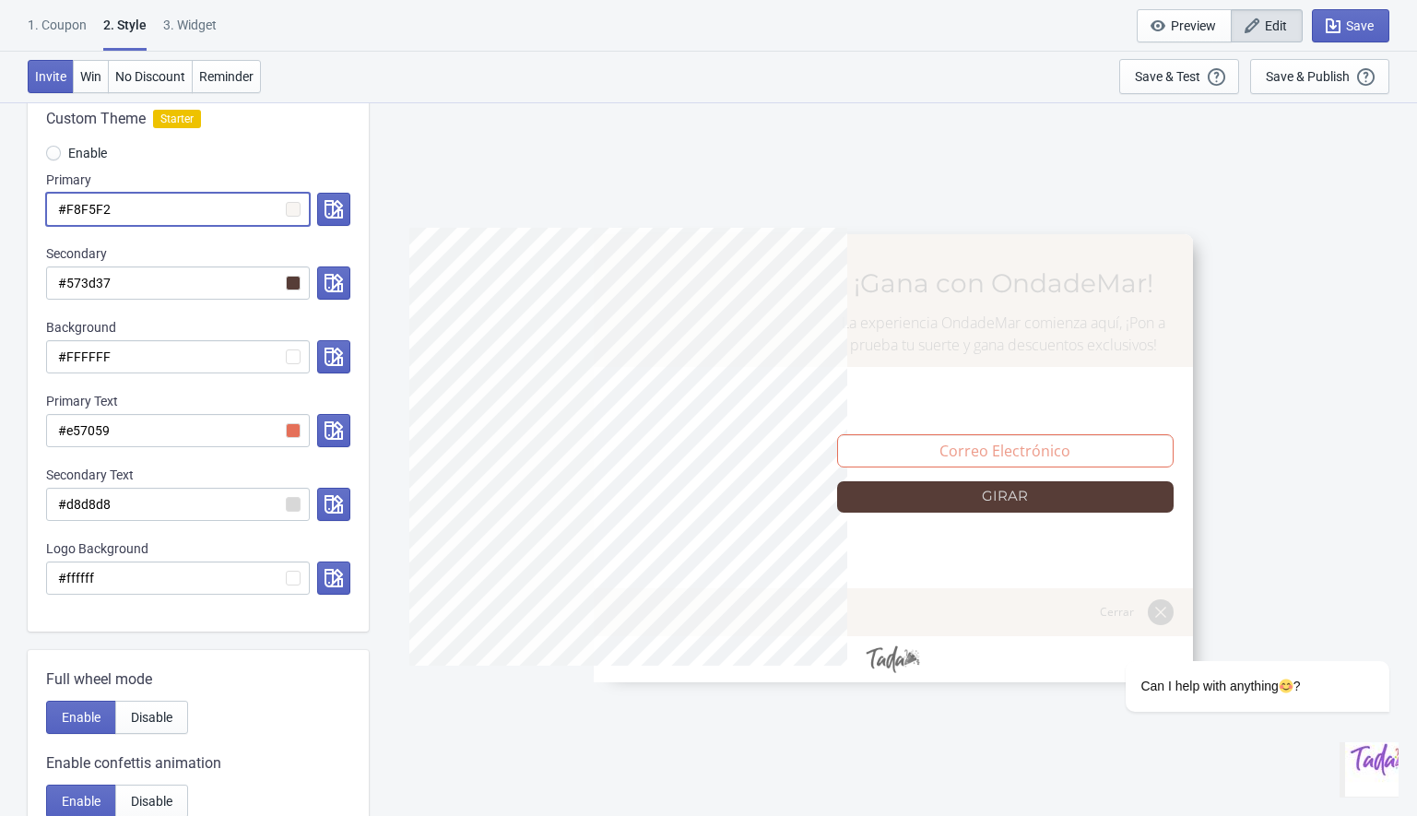
click at [93, 213] on input "#F8F5F2" at bounding box center [178, 209] width 264 height 33
radio input "true"
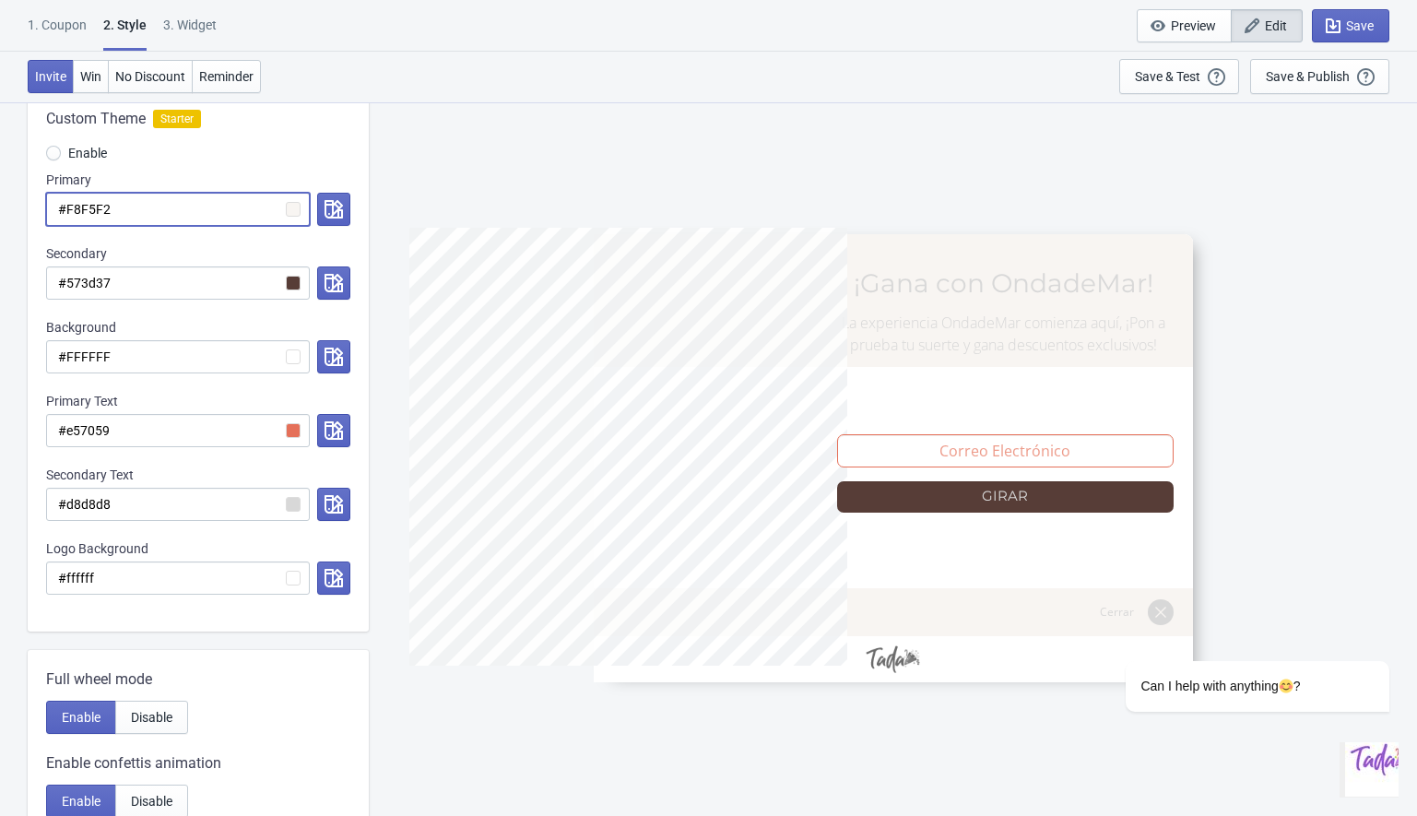
type input "#"
radio input "true"
type input "#"
paste input "573d37"
radio input "true"
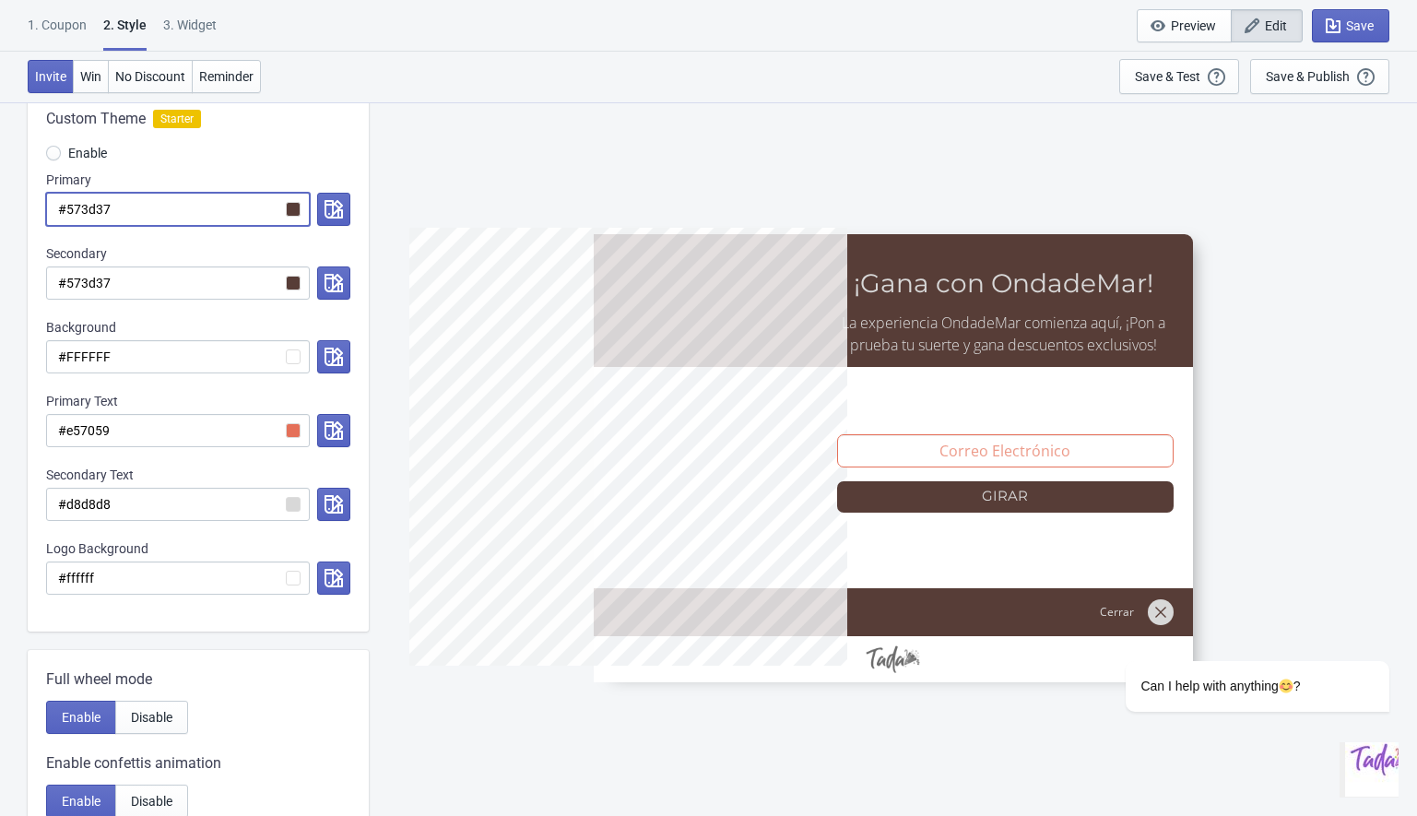
type input "#573d37"
click at [311, 155] on div "Enable" at bounding box center [198, 155] width 304 height 30
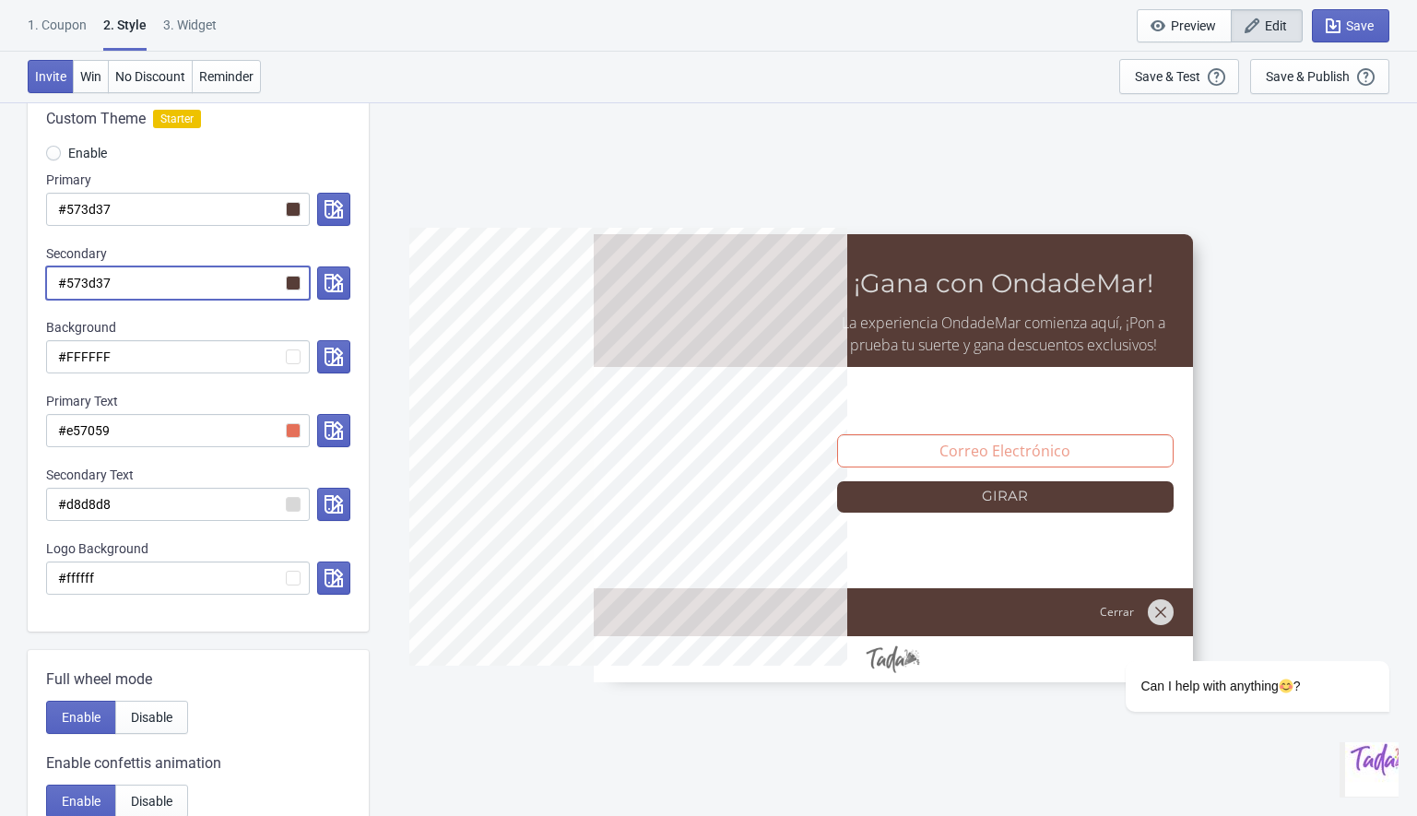
click at [206, 277] on input "#573d37" at bounding box center [178, 282] width 264 height 33
paste input "F8F5F2"
radio input "true"
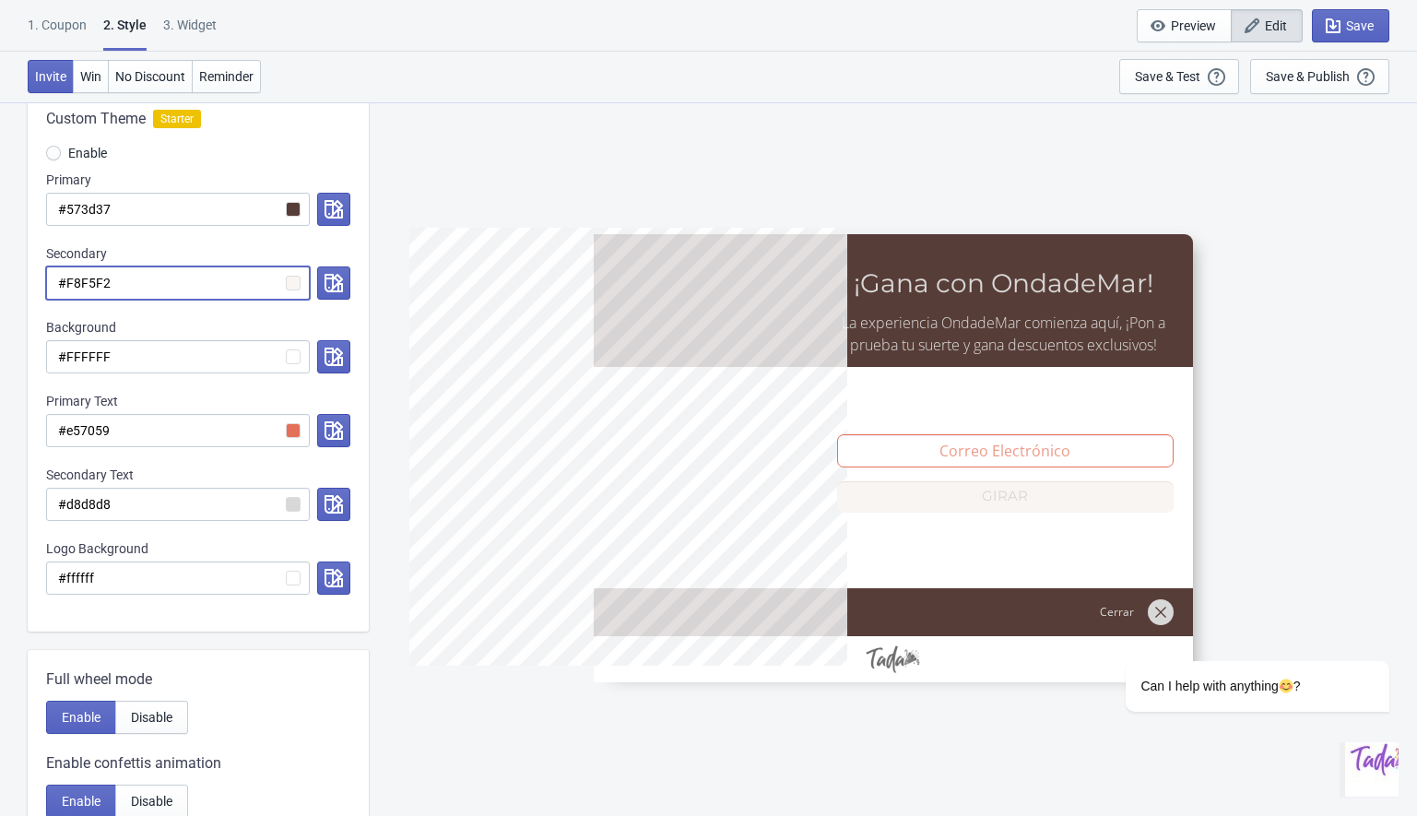
type input "#F8F5F2"
click at [208, 248] on div "Secondary" at bounding box center [198, 253] width 304 height 18
click at [75, 289] on input "#F8F5F2" at bounding box center [178, 282] width 264 height 33
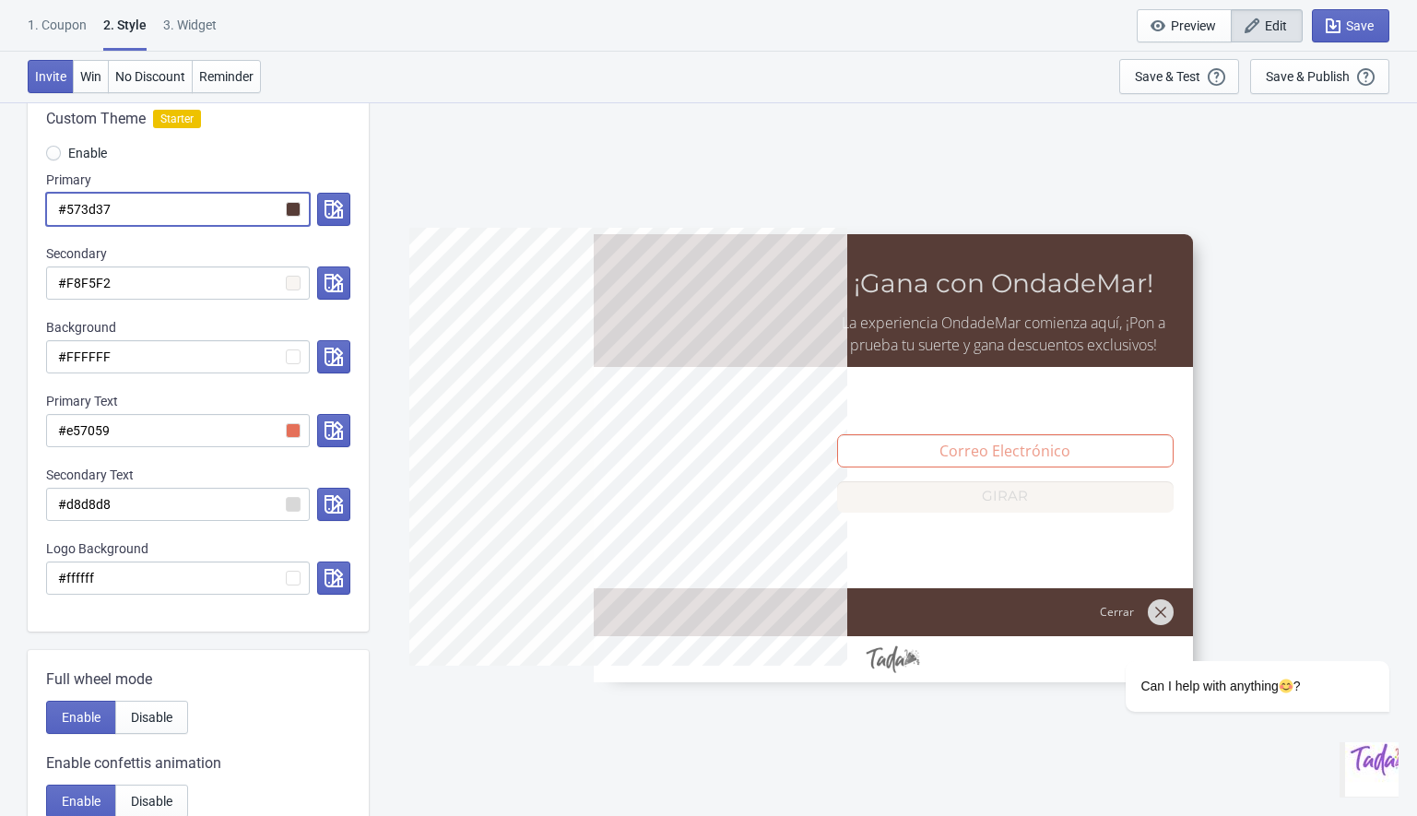
click at [87, 216] on input "#573d37" at bounding box center [178, 209] width 264 height 33
paste input "F8F5F2"
radio input "true"
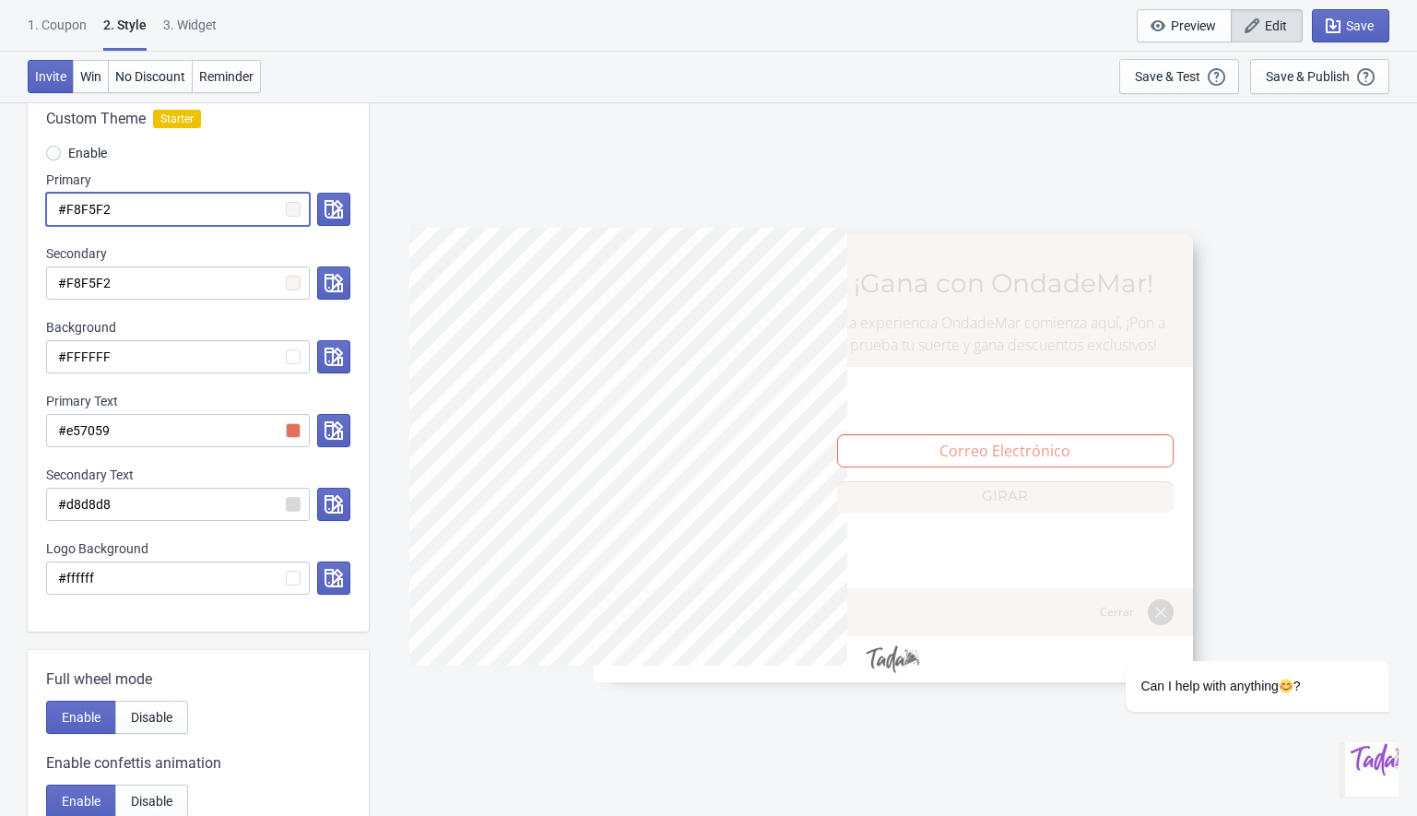
type input "#F8F5F2"
click at [89, 211] on input "#F8F5F2" at bounding box center [178, 209] width 264 height 33
paste input "e1d4c7"
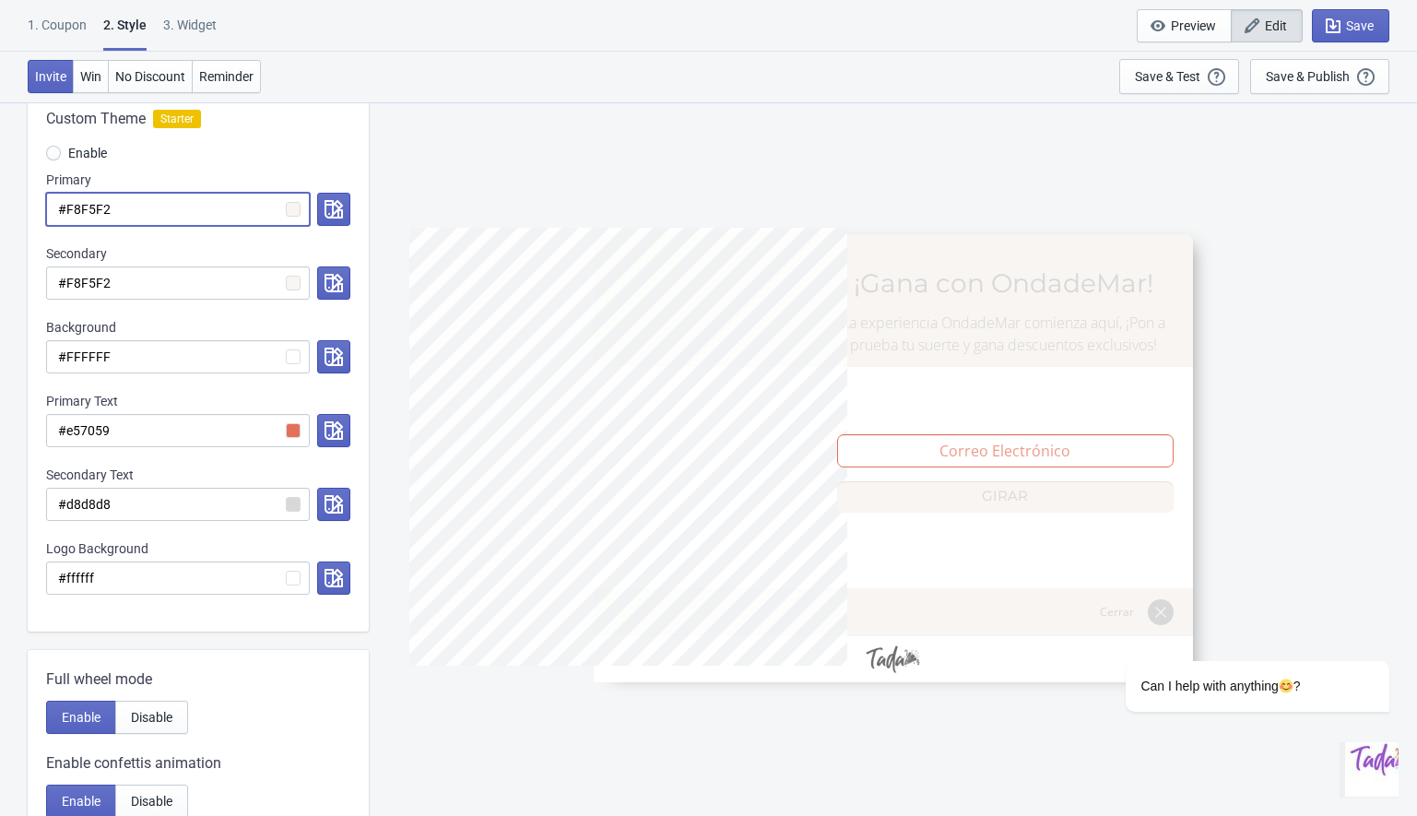
radio input "true"
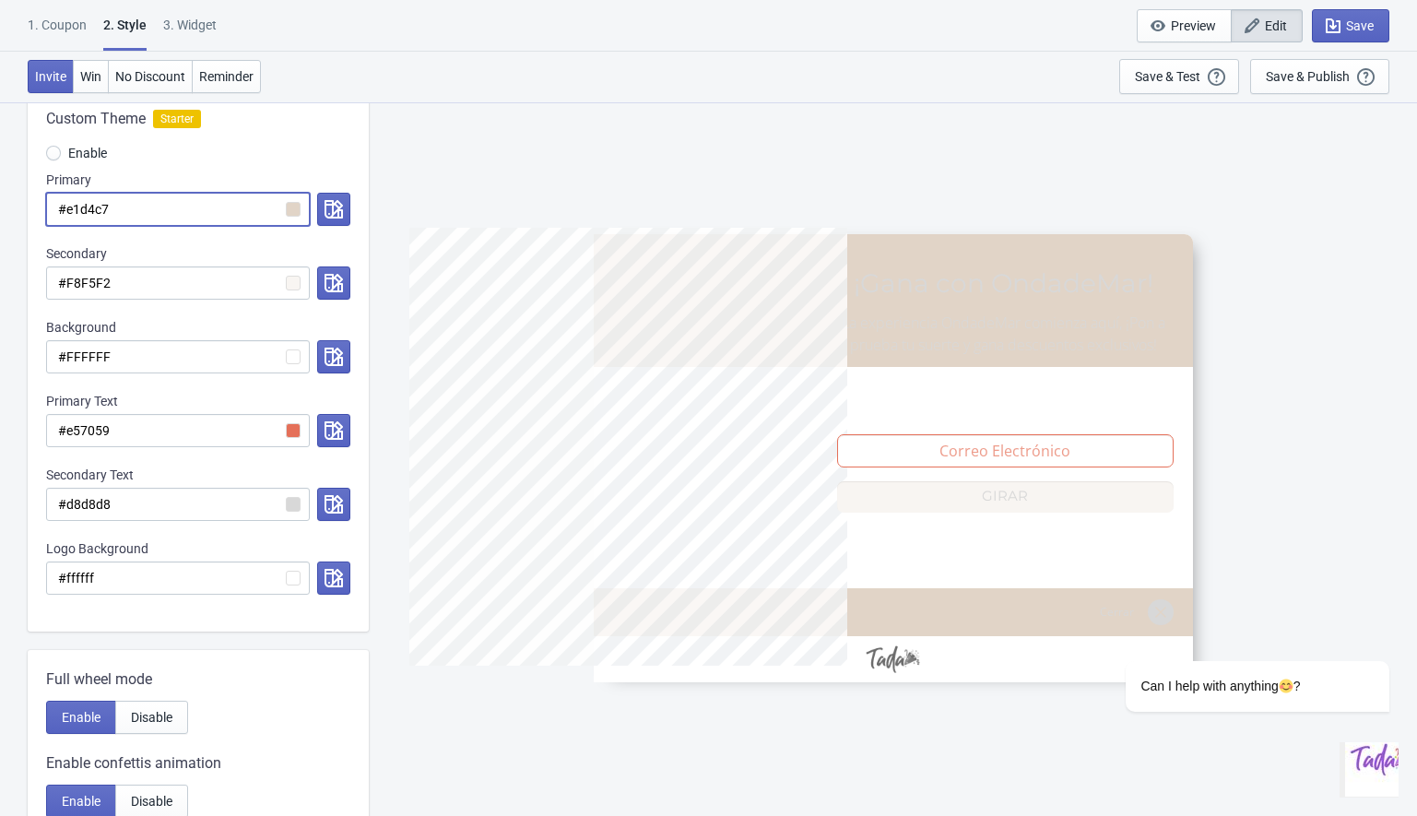
type input "#e1d4c7"
click at [305, 156] on div "Enable" at bounding box center [198, 155] width 304 height 30
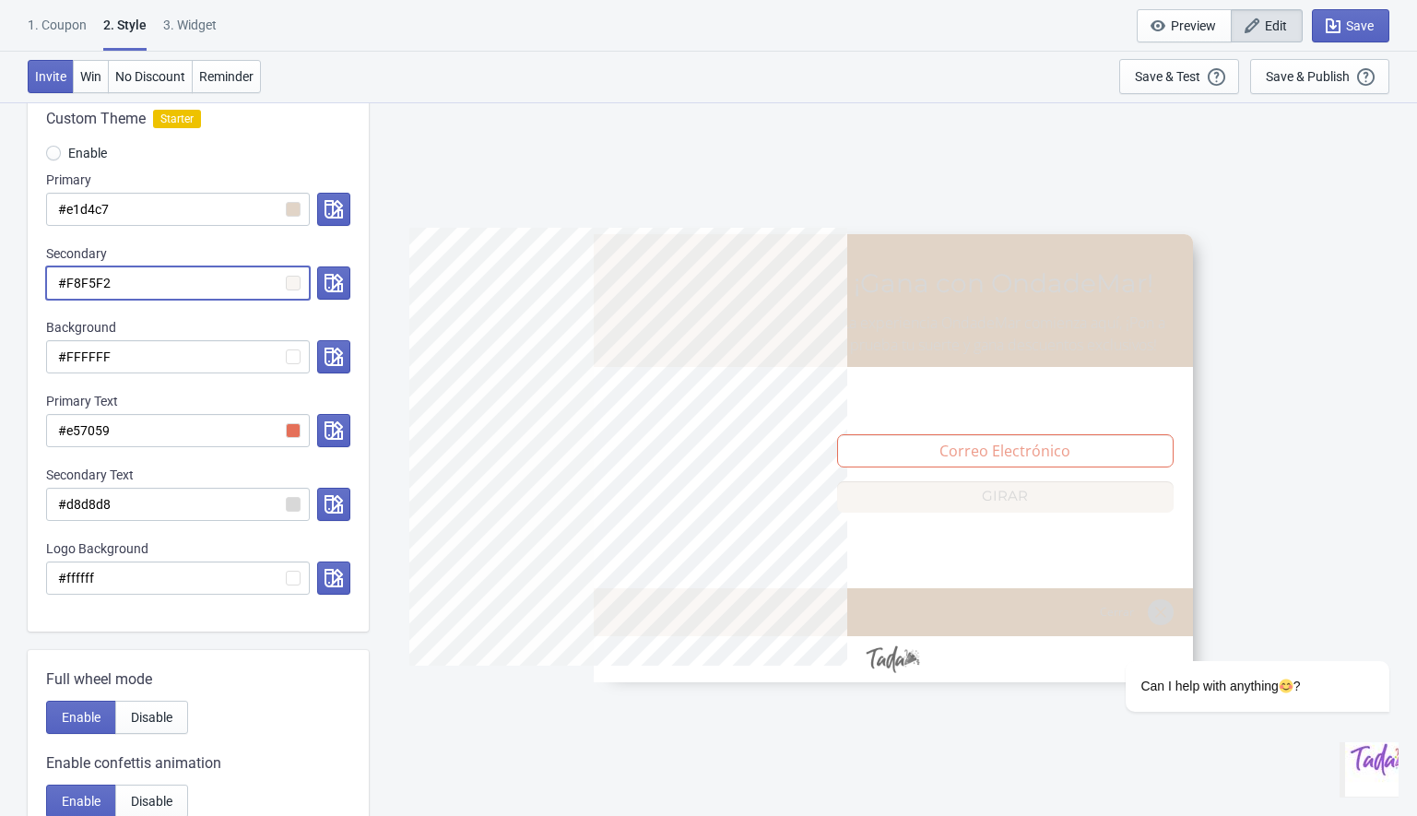
click at [121, 275] on input "#F8F5F2" at bounding box center [178, 282] width 264 height 33
paste input "e1d4c7"
radio input "true"
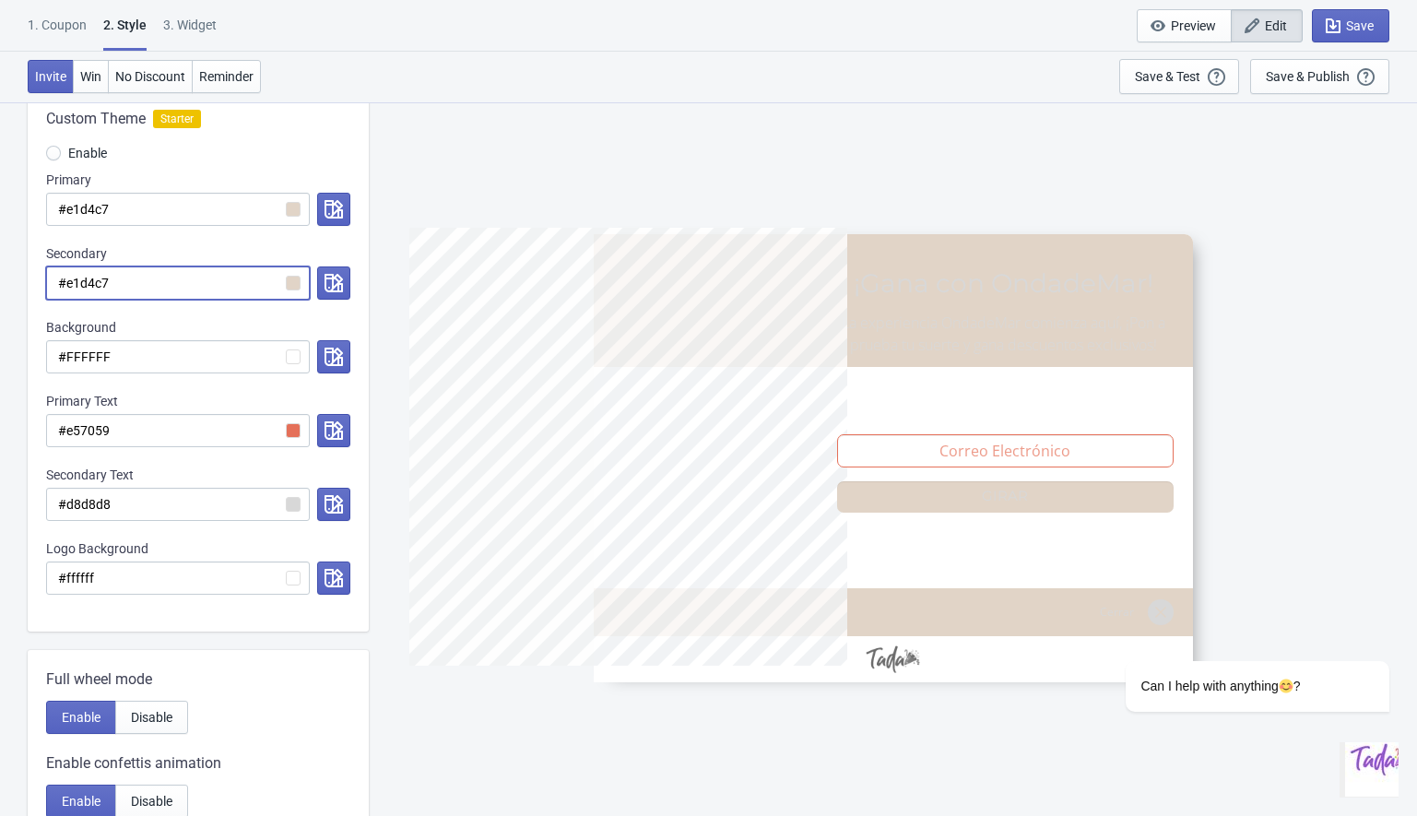
type input "#e1d4c7"
click at [112, 201] on input "#e1d4c7" at bounding box center [178, 209] width 264 height 33
click at [329, 206] on icon "button" at bounding box center [333, 209] width 18 height 18
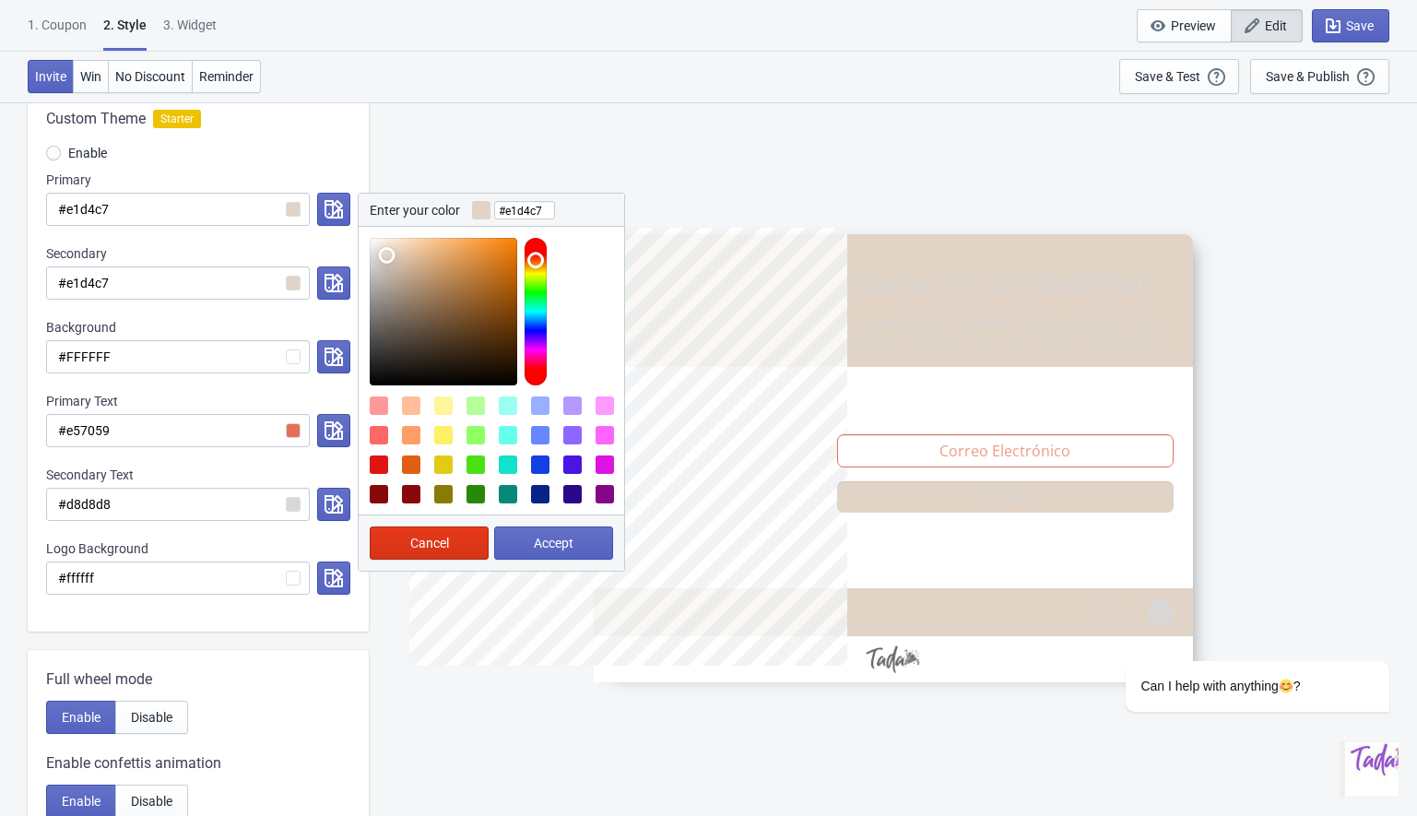
click at [379, 466] on div at bounding box center [379, 464] width 18 height 18
type input "#E11414"
click at [513, 542] on button "Accept" at bounding box center [553, 542] width 119 height 33
radio input "true"
type input "#E11414"
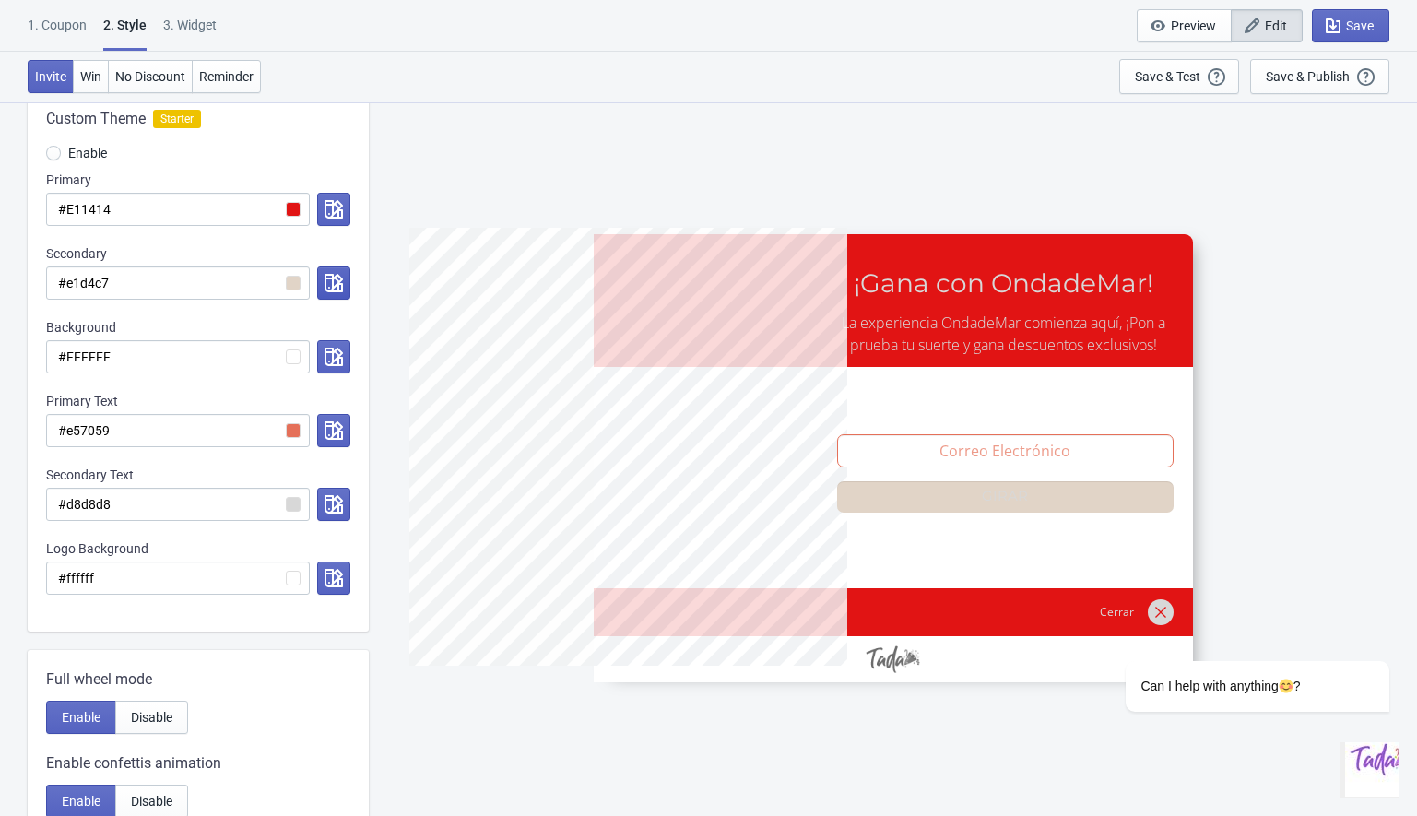
click at [331, 286] on icon "button" at bounding box center [333, 283] width 18 height 18
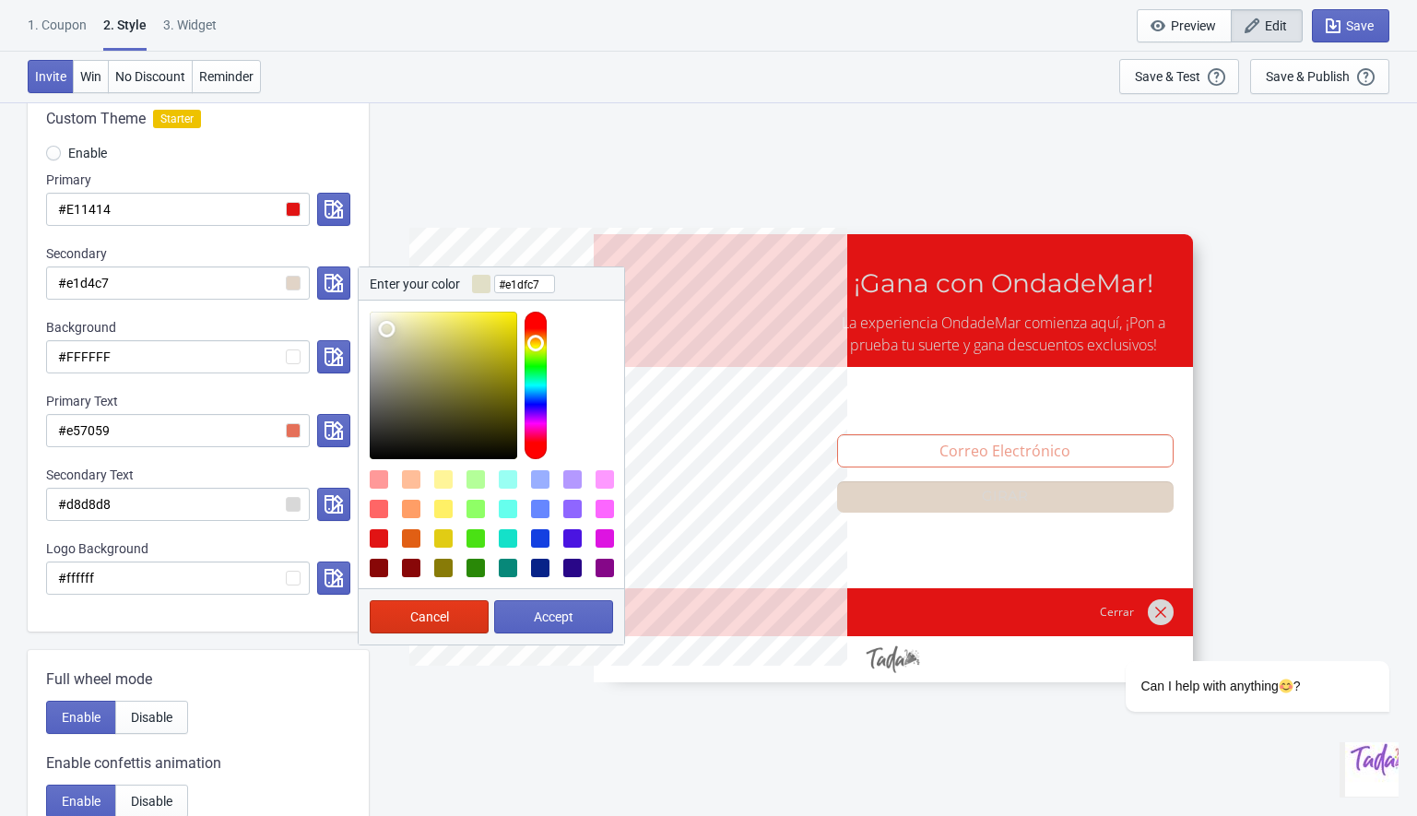
drag, startPoint x: 537, startPoint y: 333, endPoint x: 538, endPoint y: 343, distance: 10.2
click at [538, 343] on div at bounding box center [536, 385] width 22 height 147
type input "#f9ea00"
drag, startPoint x: 381, startPoint y: 329, endPoint x: 521, endPoint y: 315, distance: 140.8
click at [521, 315] on div at bounding box center [497, 385] width 254 height 147
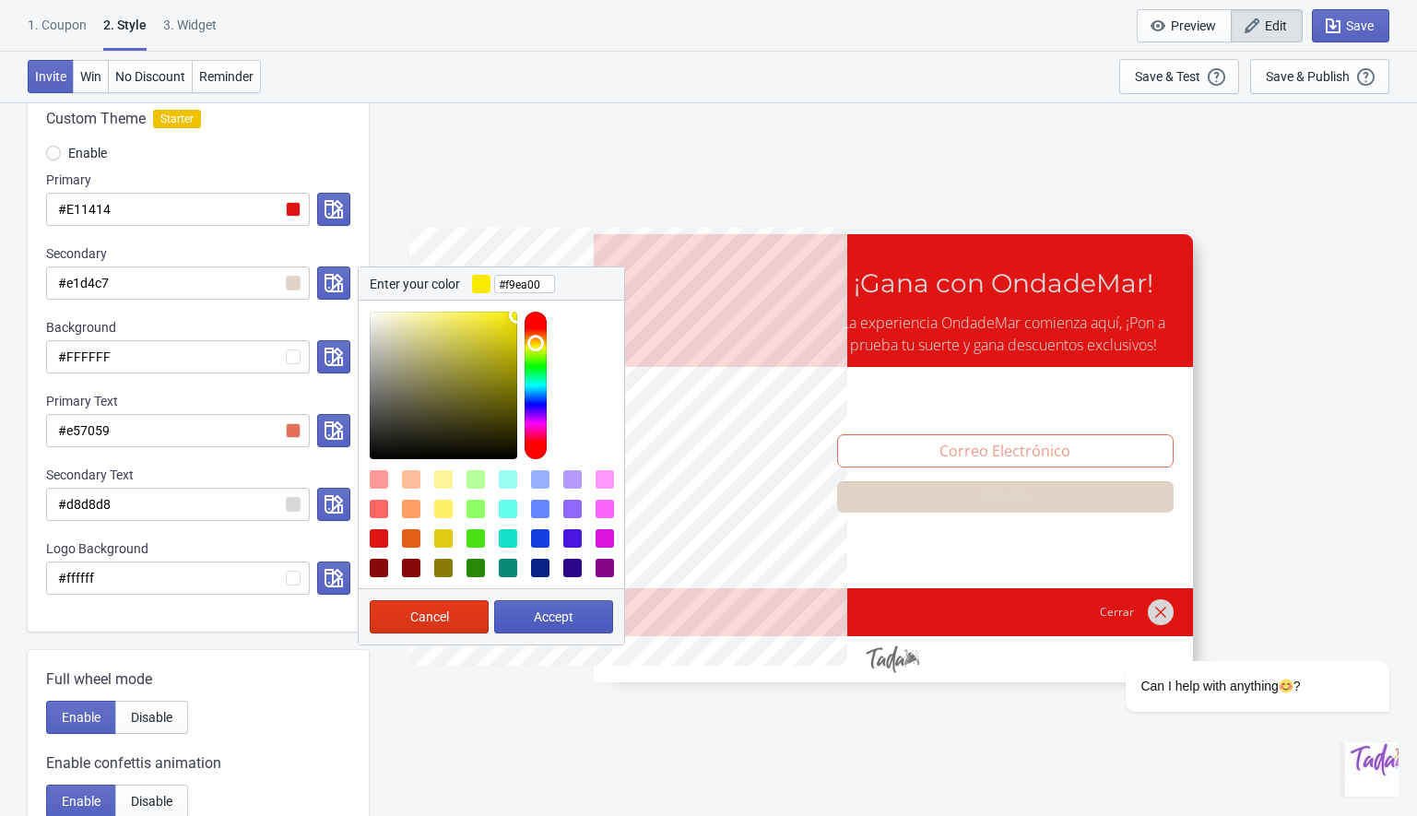
click at [517, 609] on button "Accept" at bounding box center [553, 616] width 119 height 33
radio input "true"
type input "#f9ea00"
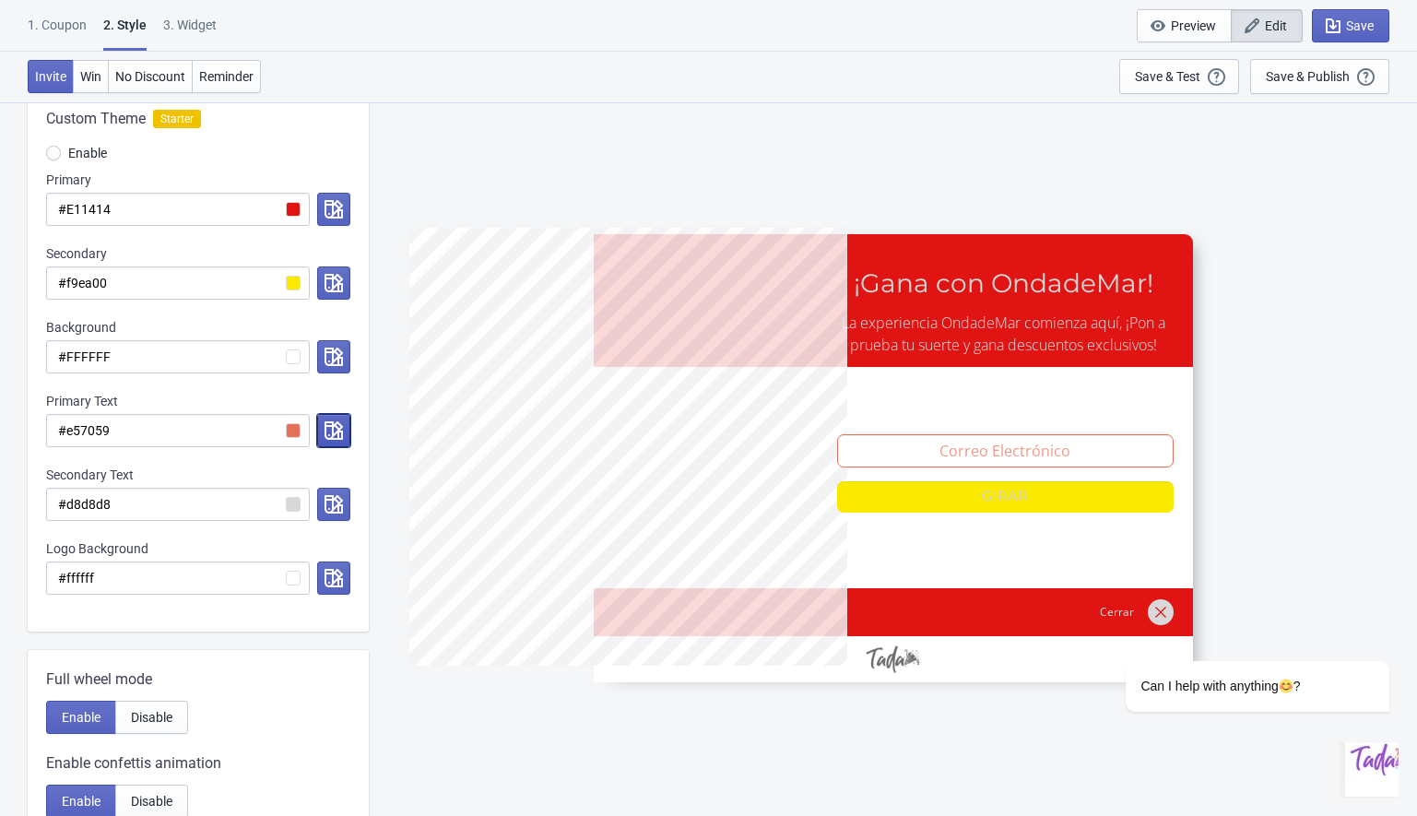
click at [328, 426] on icon "button" at bounding box center [333, 430] width 18 height 18
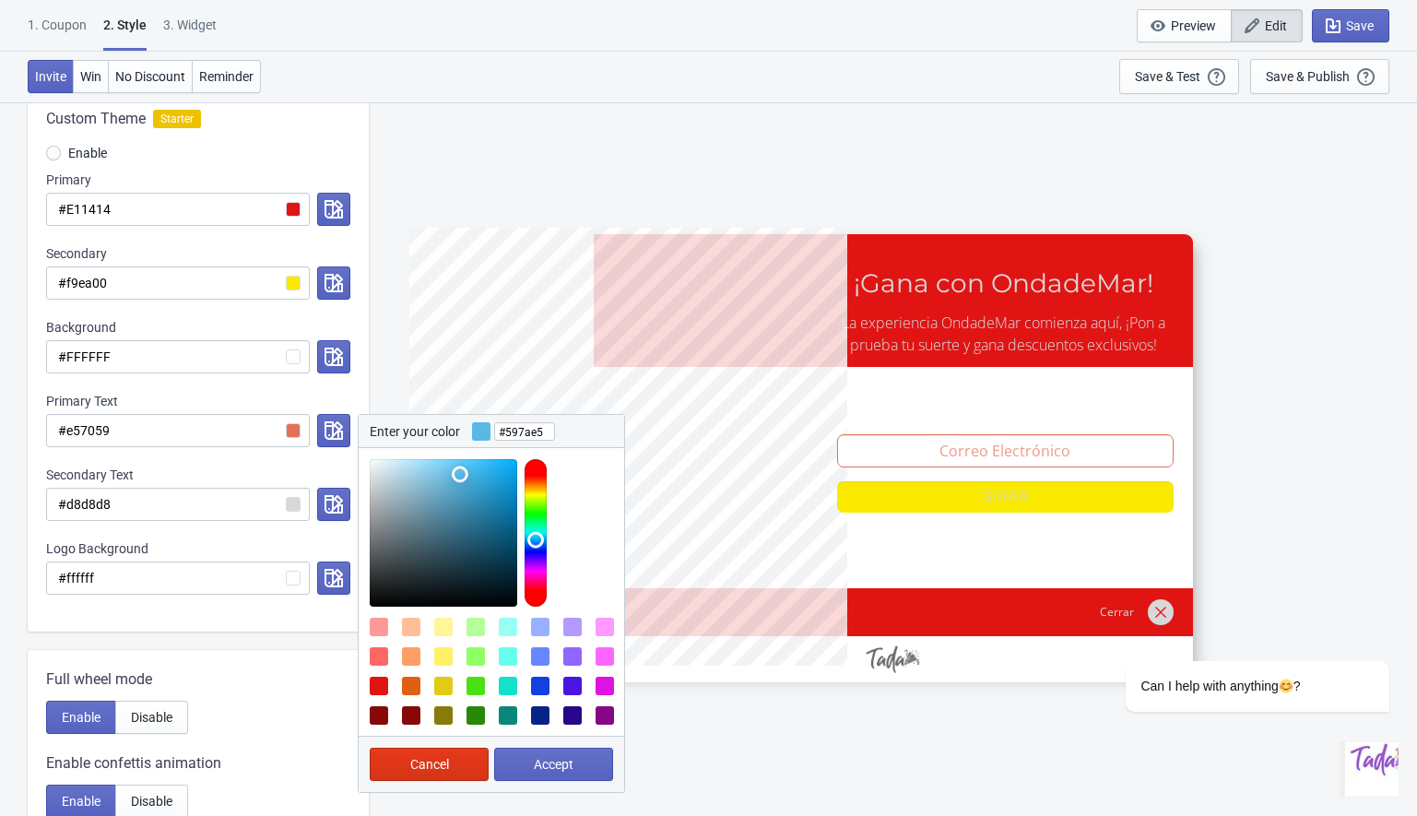
type input "#5974e5"
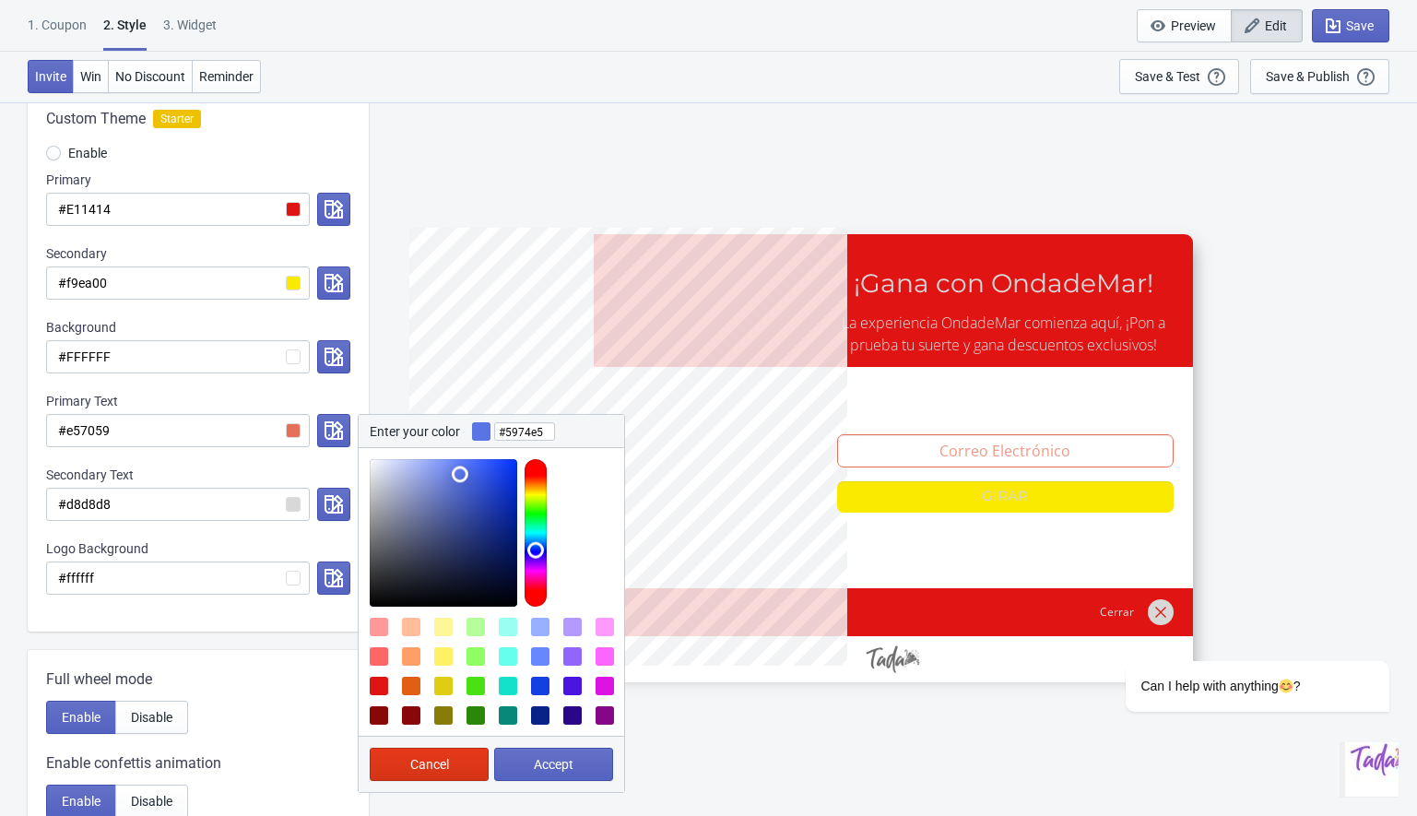
drag, startPoint x: 530, startPoint y: 473, endPoint x: 527, endPoint y: 549, distance: 76.6
click at [527, 549] on div at bounding box center [536, 532] width 22 height 147
click at [537, 771] on span "Accept" at bounding box center [554, 764] width 40 height 15
radio input "true"
type input "#5974e5"
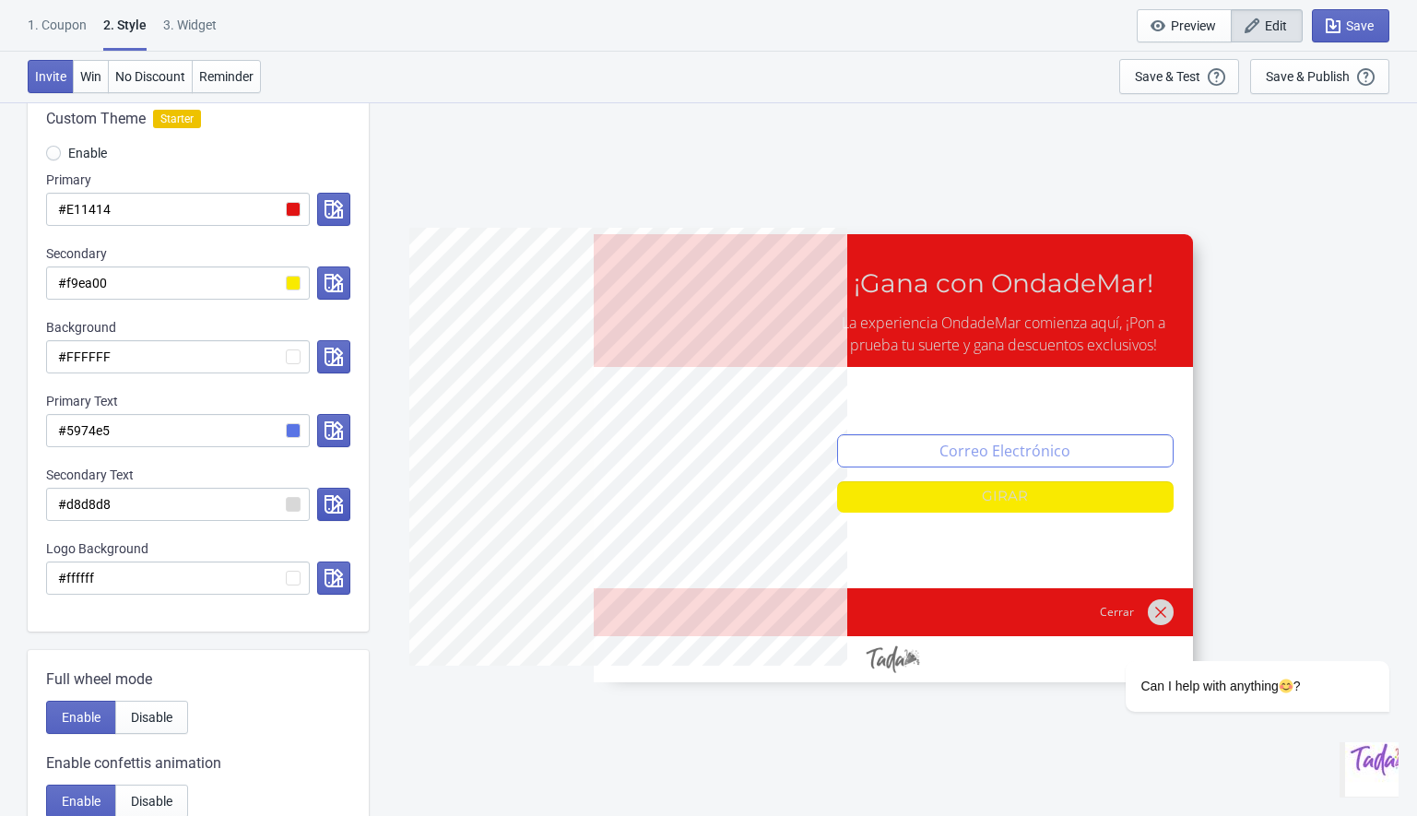
click at [326, 500] on icon "button" at bounding box center [333, 504] width 18 height 18
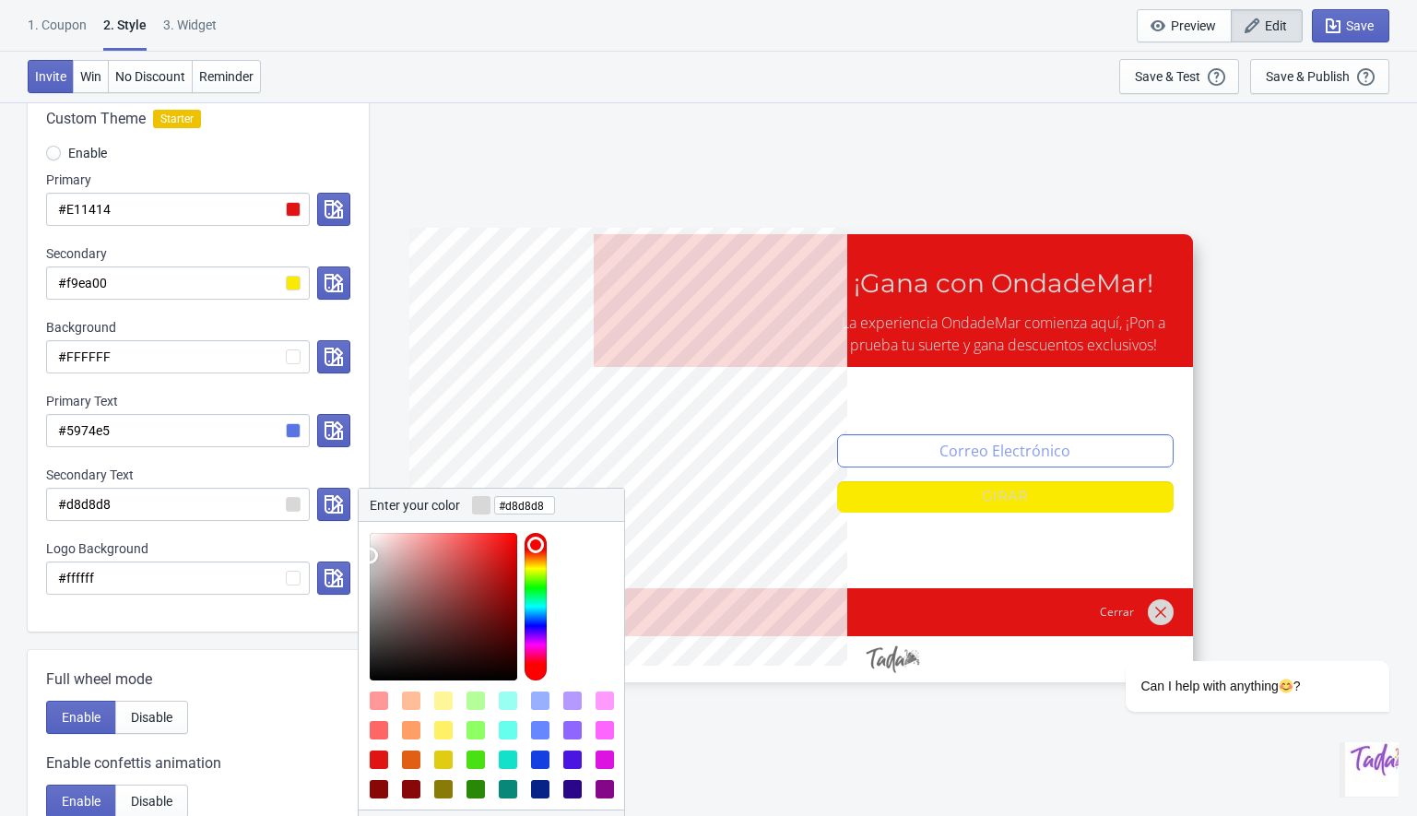
drag, startPoint x: 368, startPoint y: 545, endPoint x: 438, endPoint y: 596, distance: 87.0
click at [445, 600] on div at bounding box center [491, 601] width 265 height 159
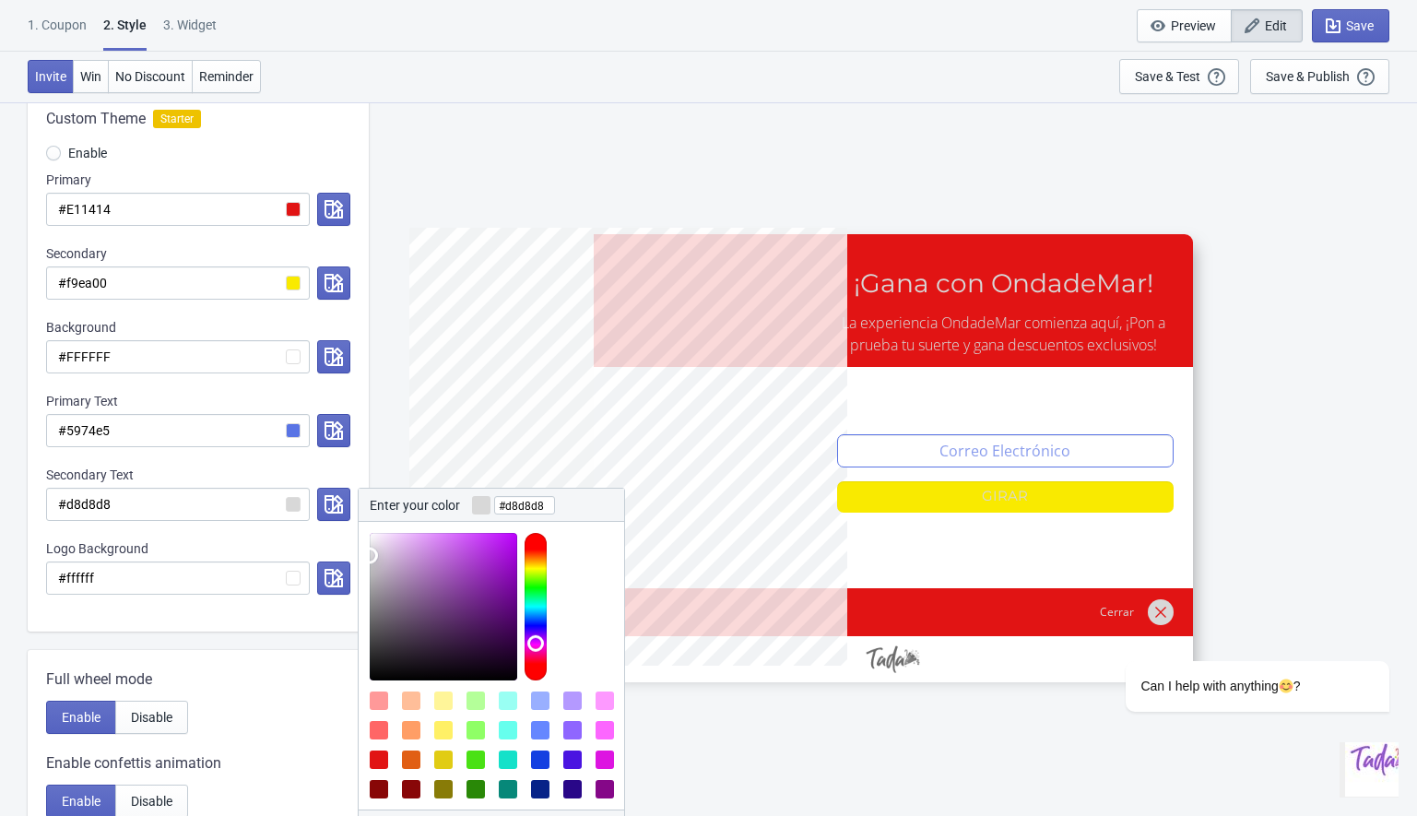
drag, startPoint x: 531, startPoint y: 541, endPoint x: 533, endPoint y: 643, distance: 101.4
click at [533, 643] on div at bounding box center [536, 606] width 22 height 147
drag, startPoint x: 372, startPoint y: 554, endPoint x: 523, endPoint y: 538, distance: 152.0
click at [523, 538] on div at bounding box center [497, 606] width 254 height 147
type input "#28f500"
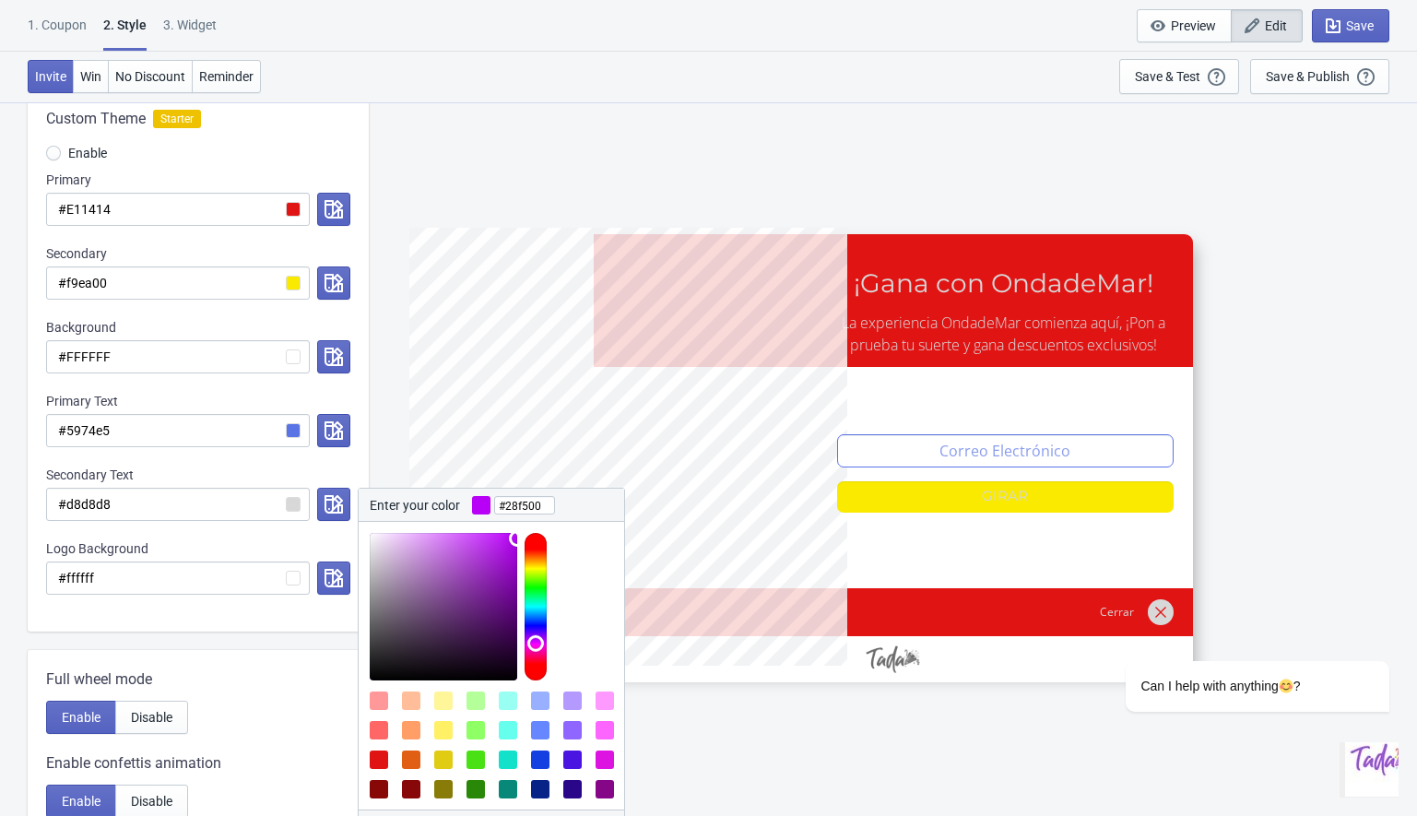
click at [535, 583] on div at bounding box center [536, 606] width 22 height 147
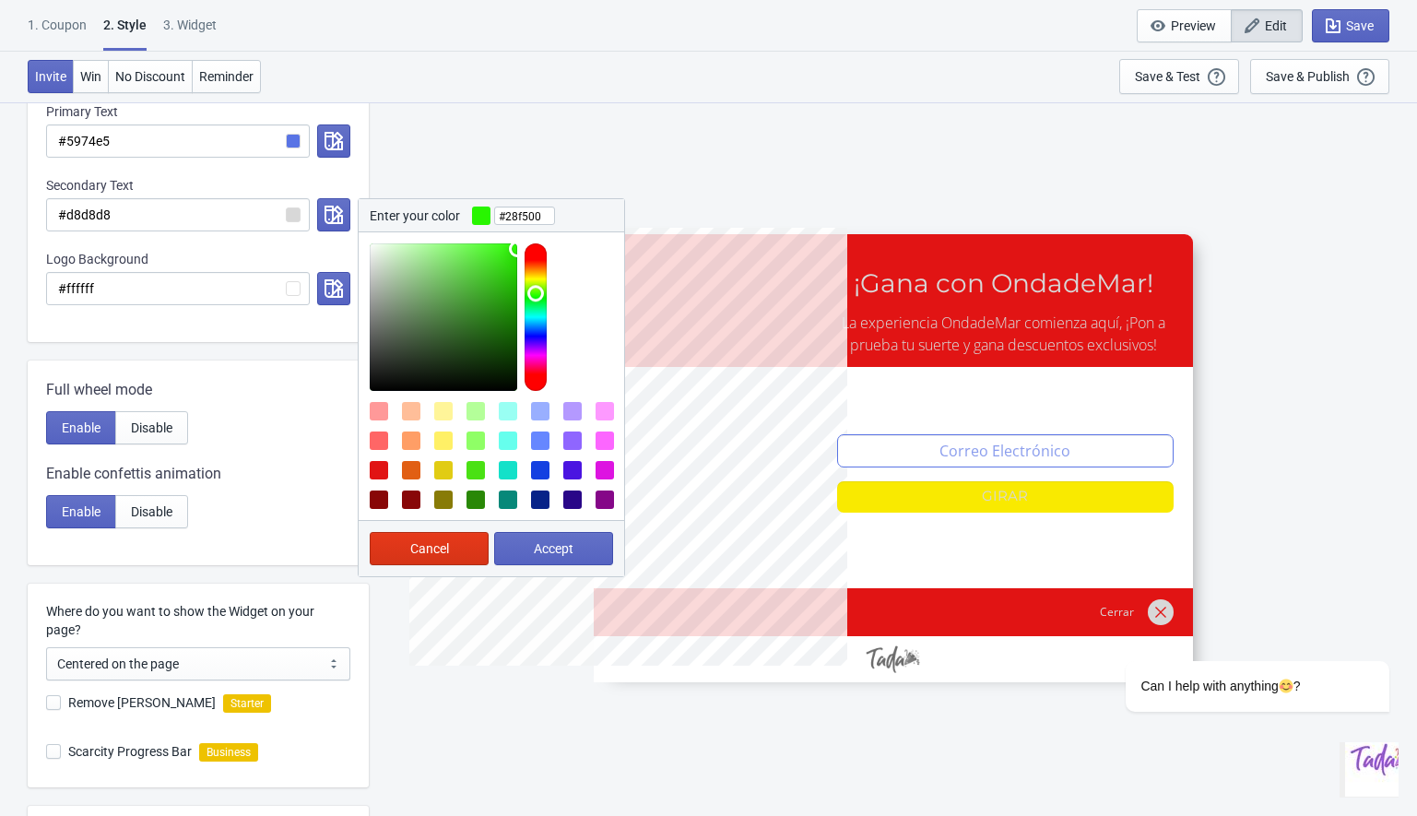
scroll to position [619, 0]
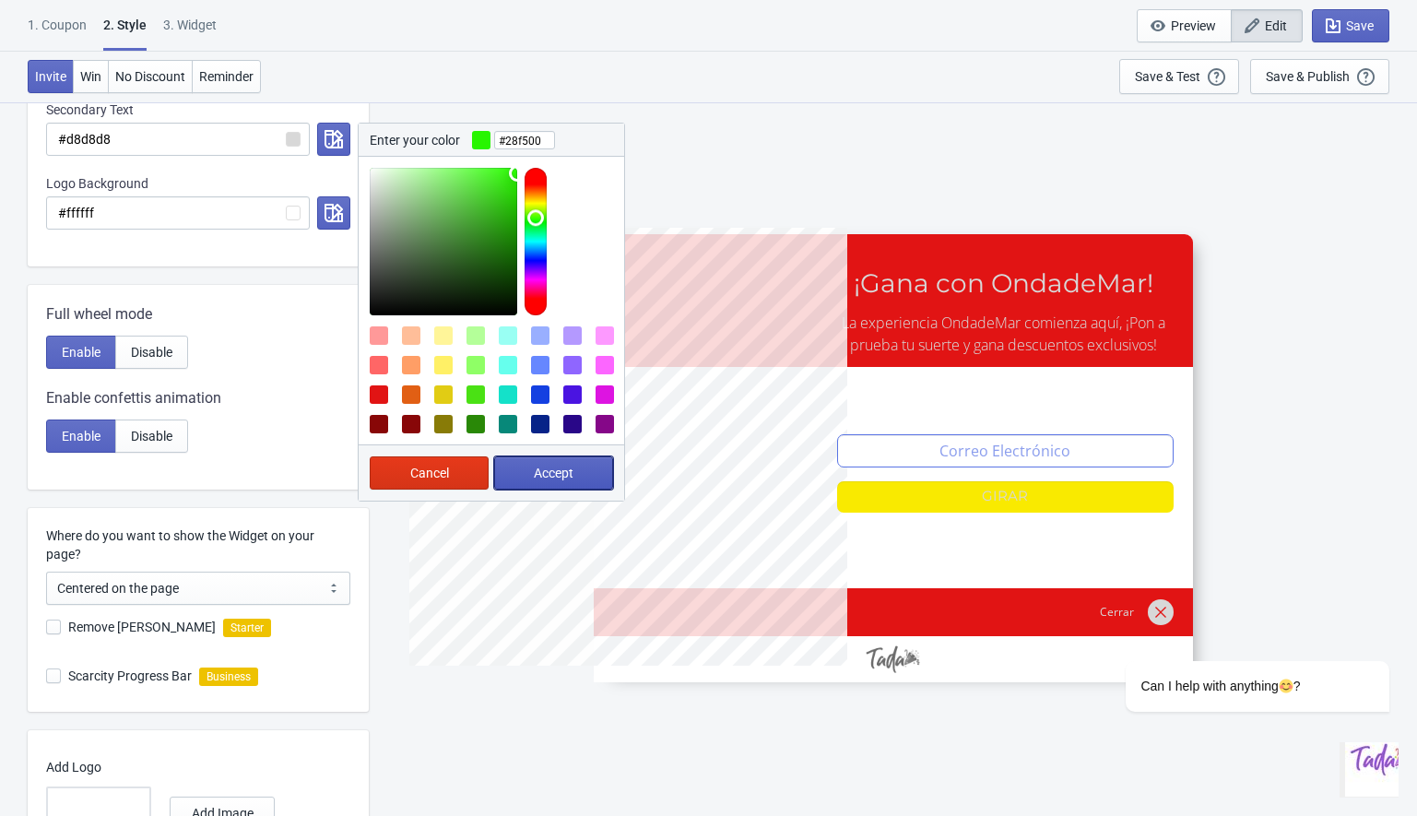
click at [557, 471] on span "Accept" at bounding box center [554, 473] width 40 height 15
radio input "true"
type input "#28f500"
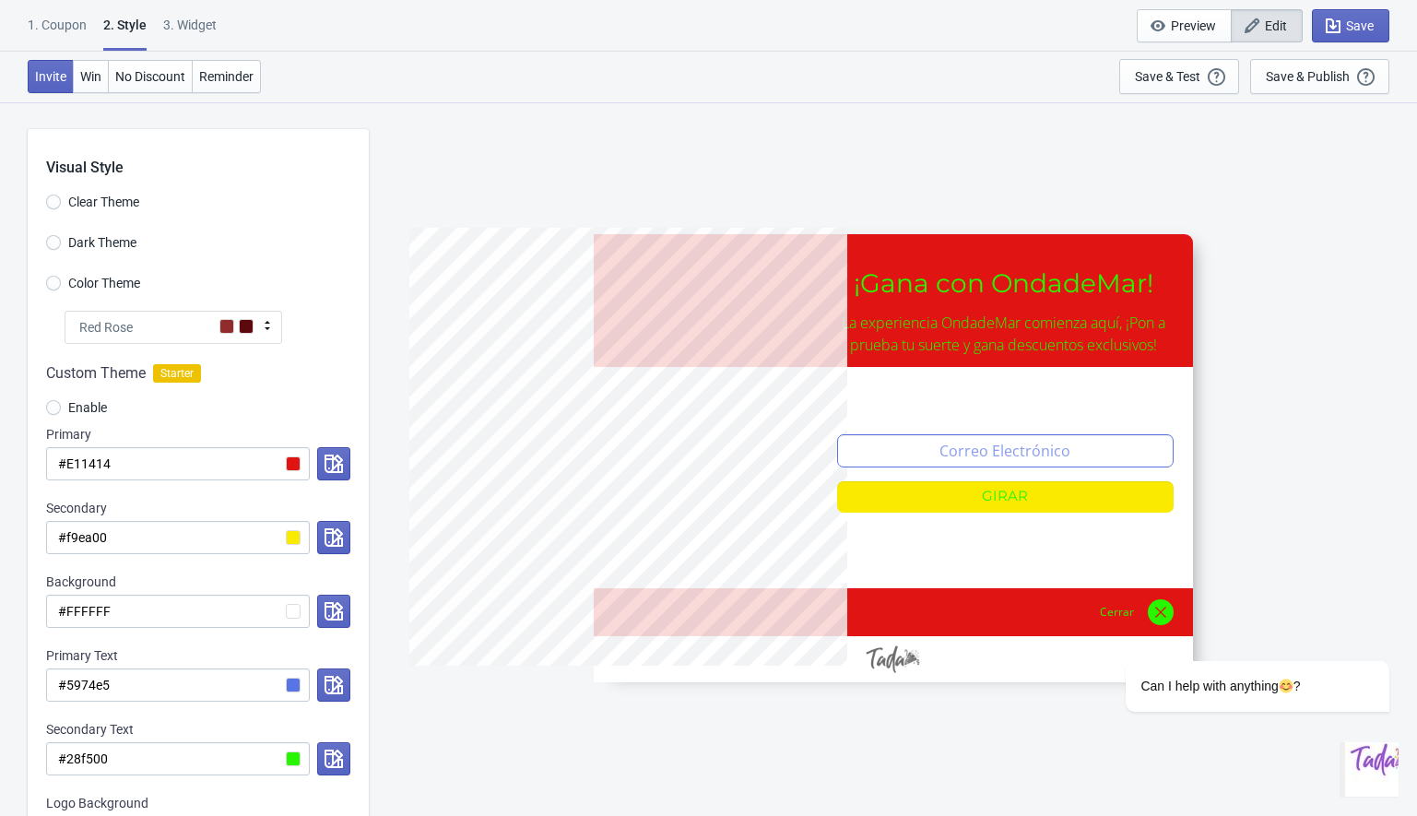
scroll to position [0, 0]
click at [54, 203] on input "Clear Theme" at bounding box center [53, 211] width 15 height 33
radio input "true"
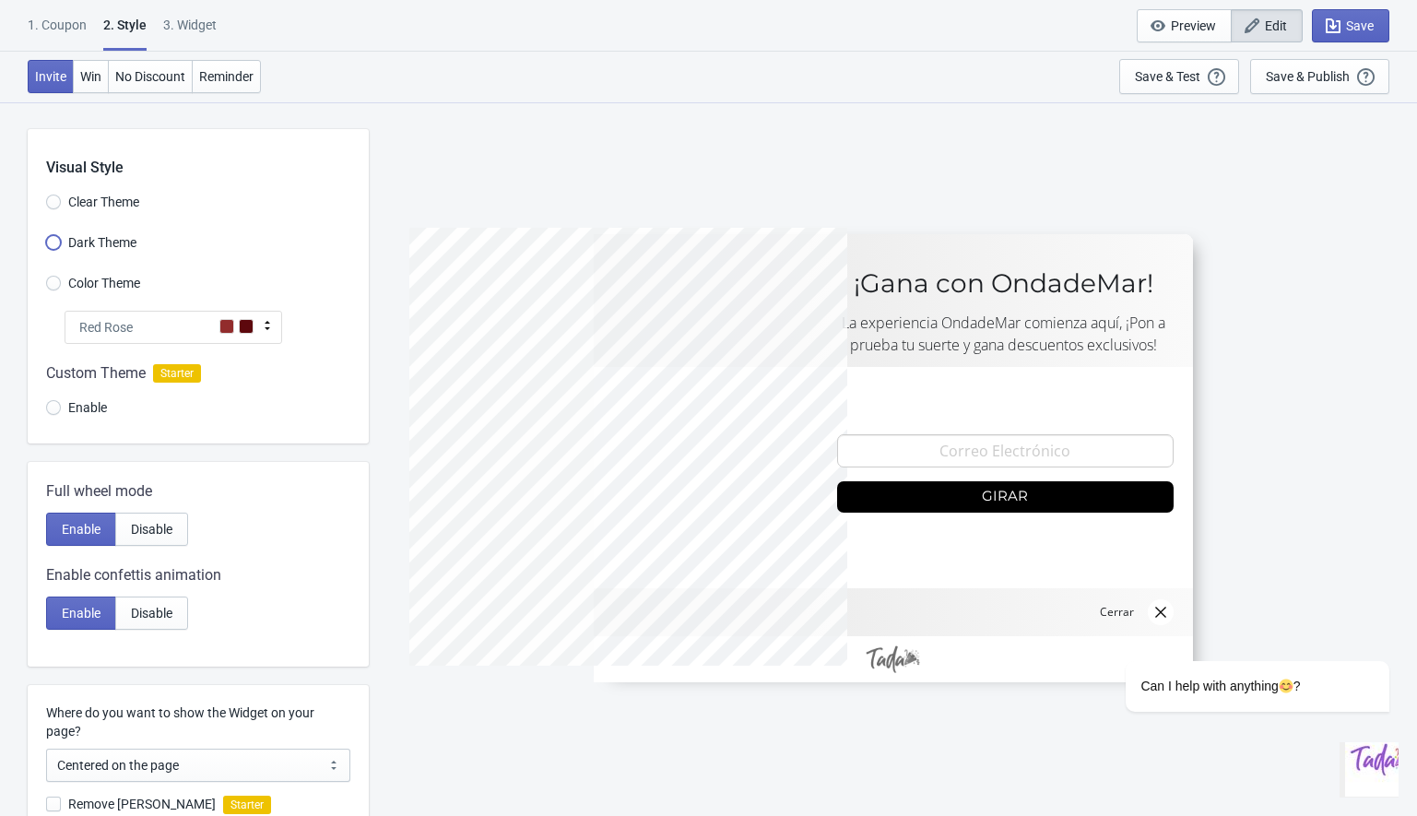
click at [48, 243] on input "Dark Theme" at bounding box center [53, 251] width 15 height 33
radio input "true"
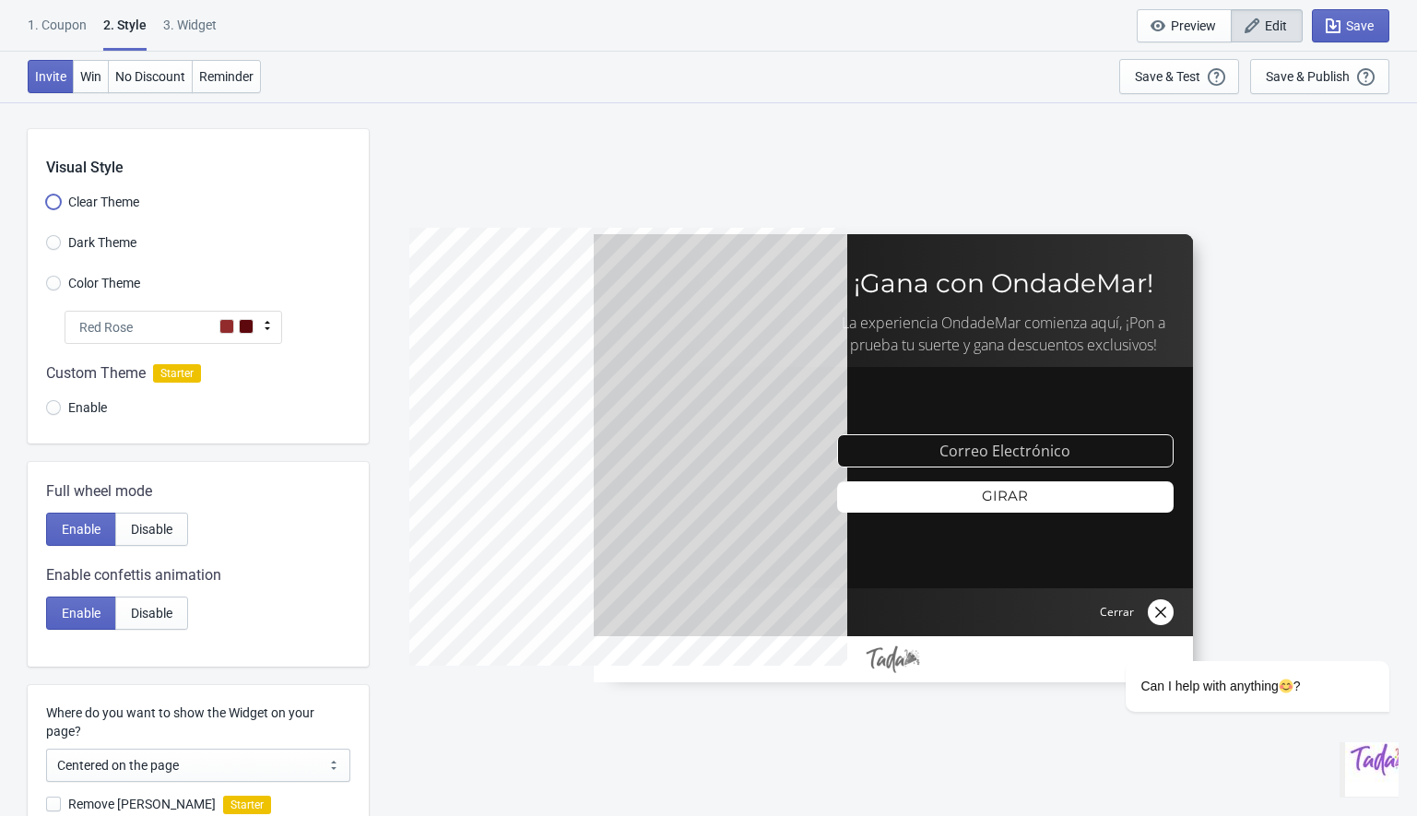
click at [54, 198] on input "Clear Theme" at bounding box center [53, 211] width 15 height 33
radio input "true"
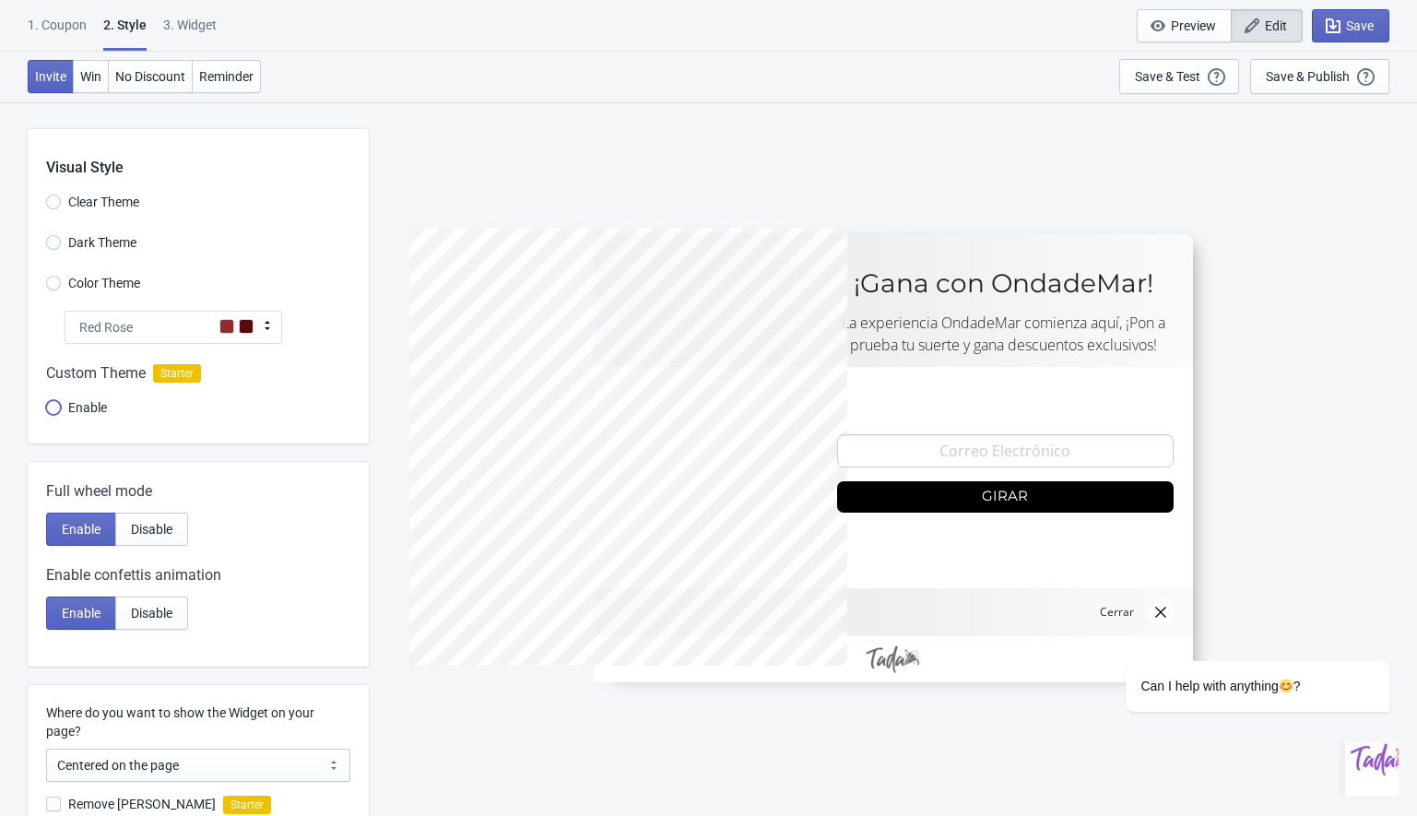
click at [50, 407] on input "Enable" at bounding box center [53, 416] width 15 height 33
radio input "true"
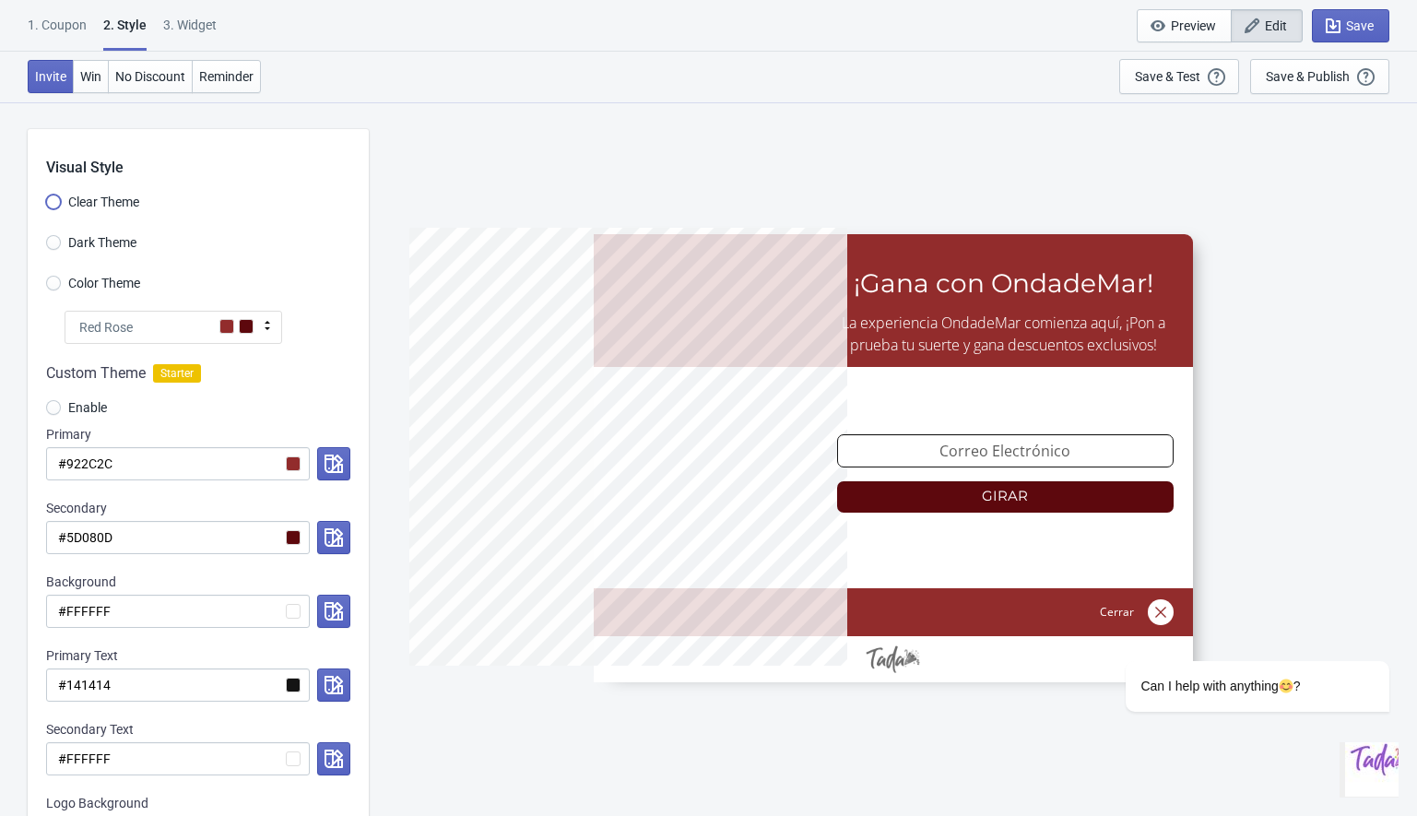
click at [50, 201] on input "Clear Theme" at bounding box center [53, 211] width 15 height 33
radio input "true"
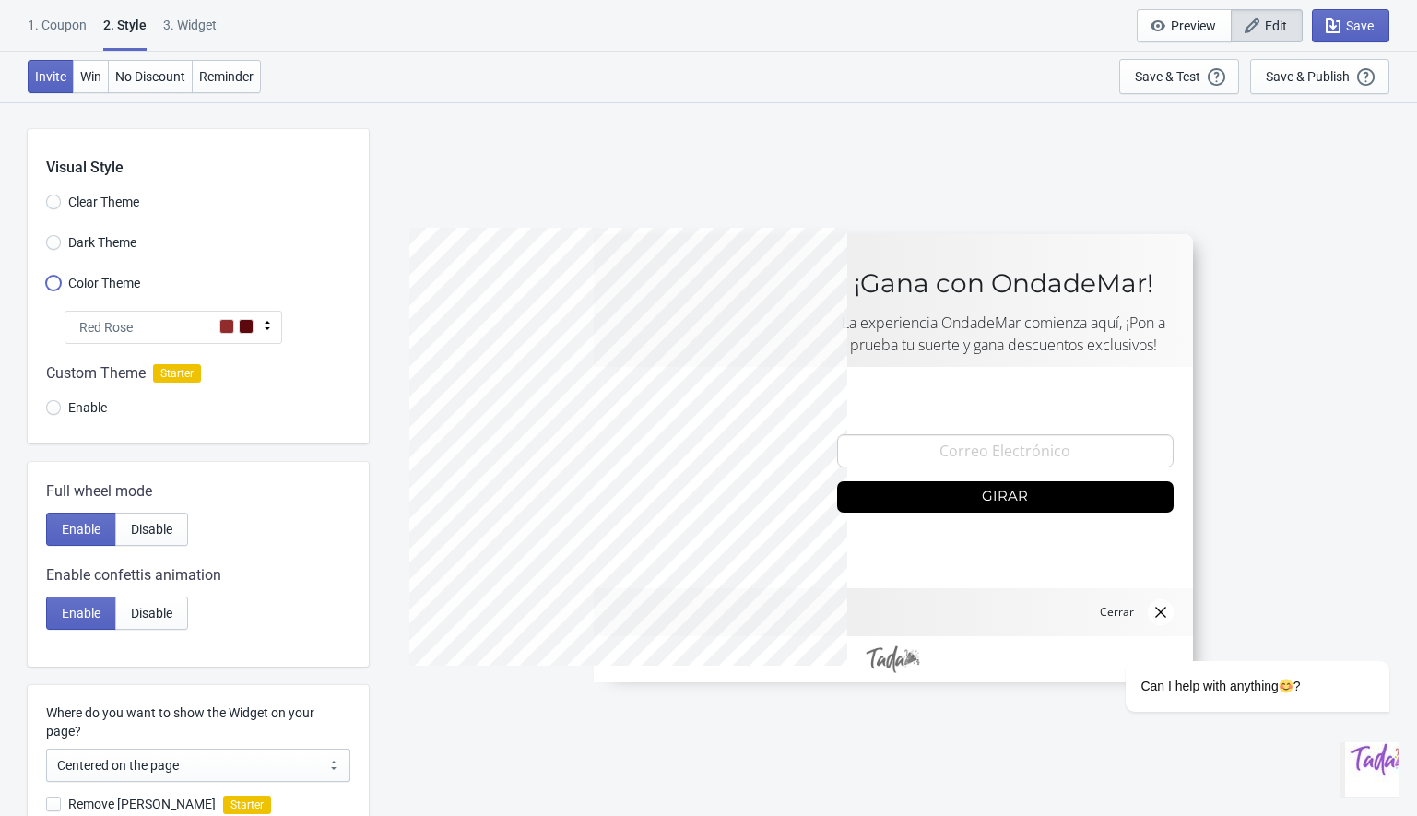
click at [53, 281] on input "Color Theme" at bounding box center [53, 292] width 15 height 33
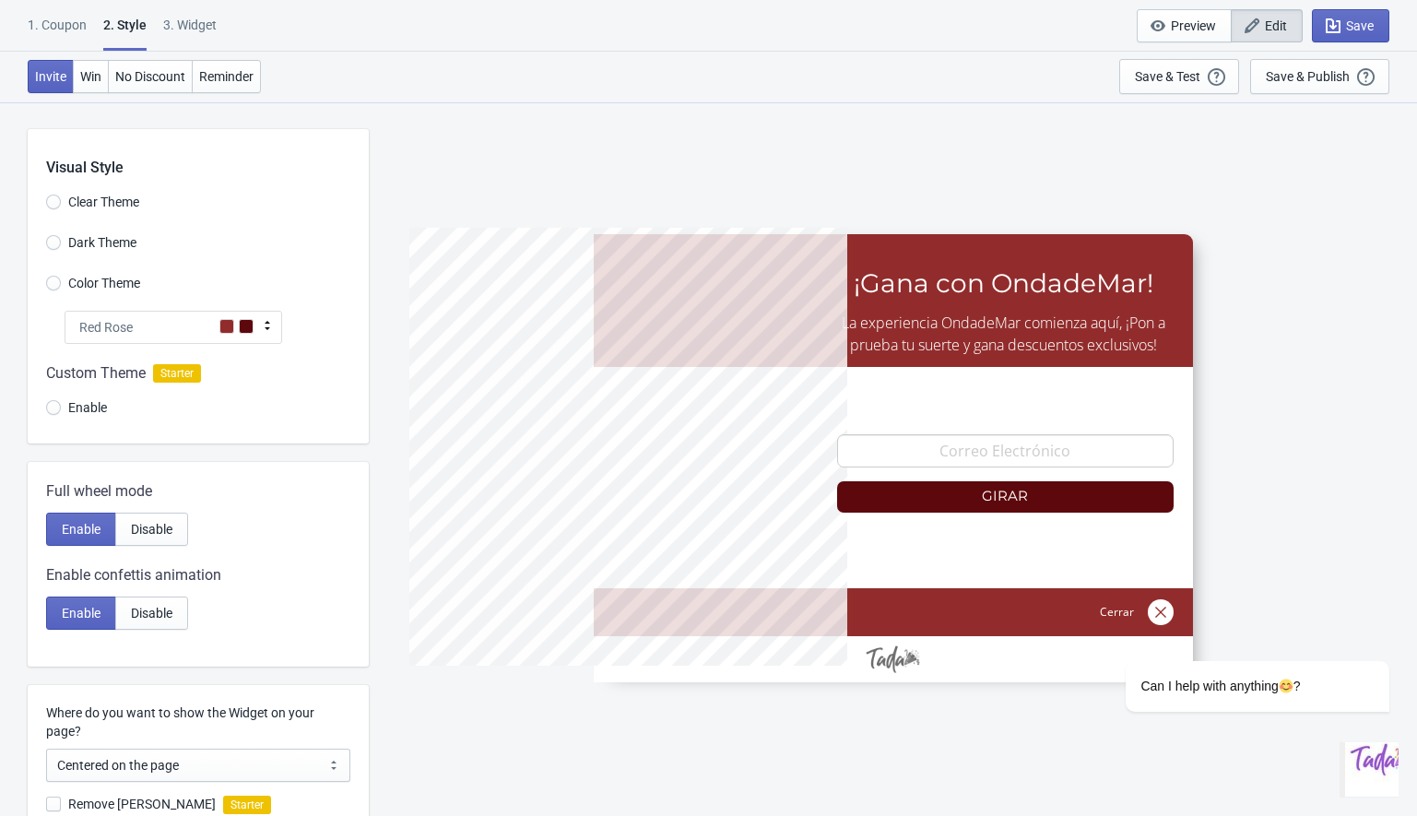
click at [143, 319] on div "Red Rose" at bounding box center [174, 327] width 218 height 33
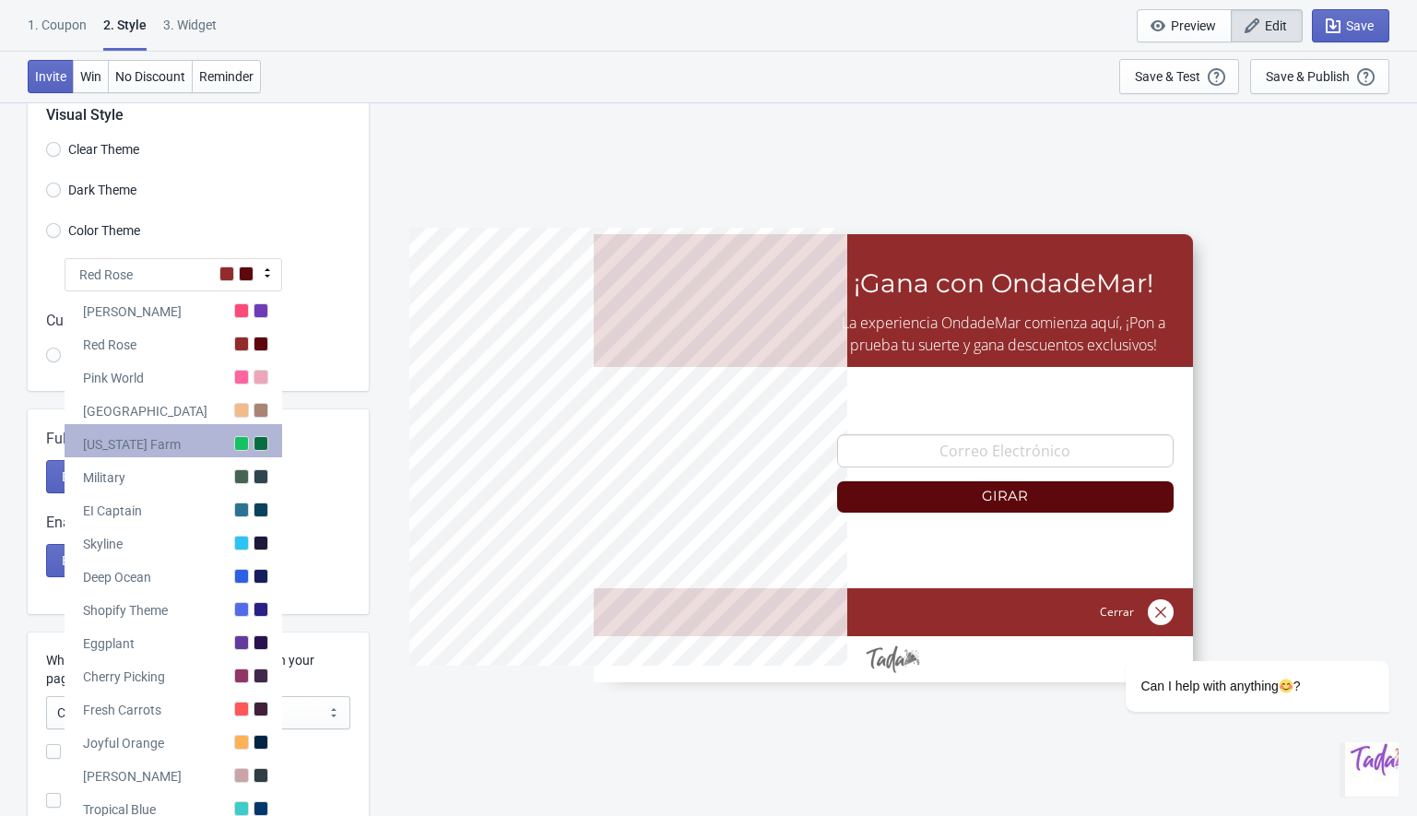
scroll to position [55, 0]
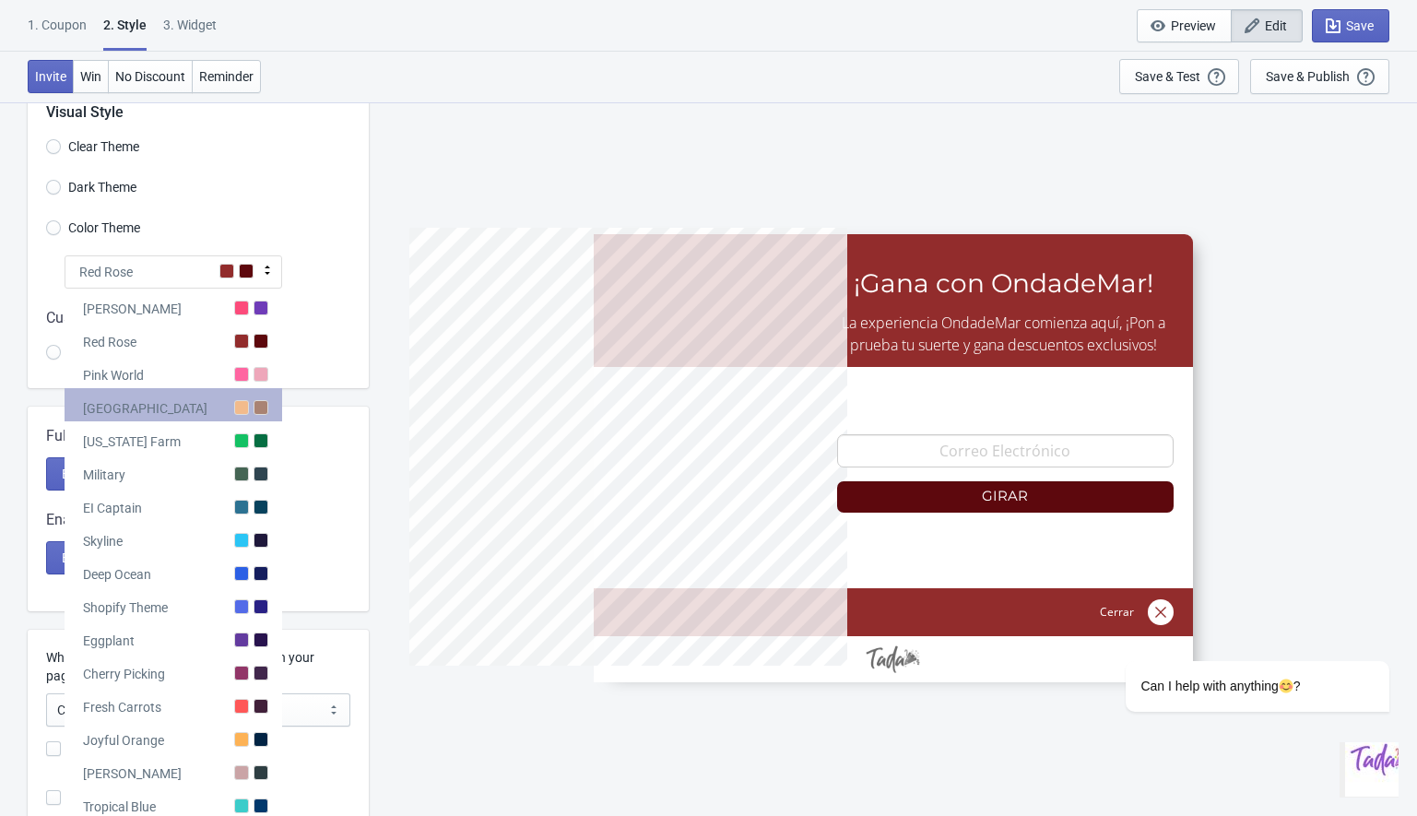
click at [162, 404] on div "[GEOGRAPHIC_DATA]" at bounding box center [174, 404] width 218 height 33
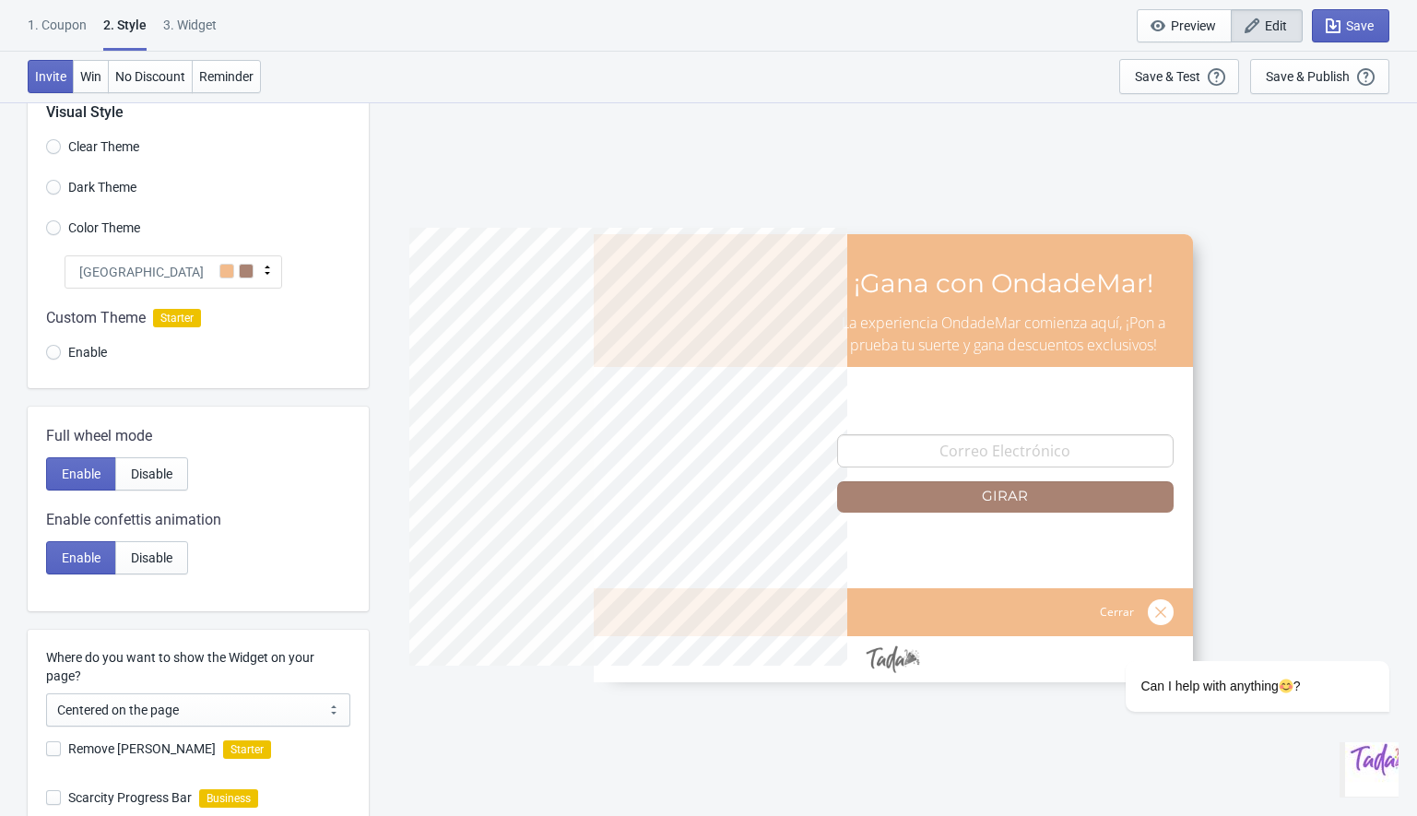
click at [113, 281] on div "[GEOGRAPHIC_DATA]" at bounding box center [174, 271] width 218 height 33
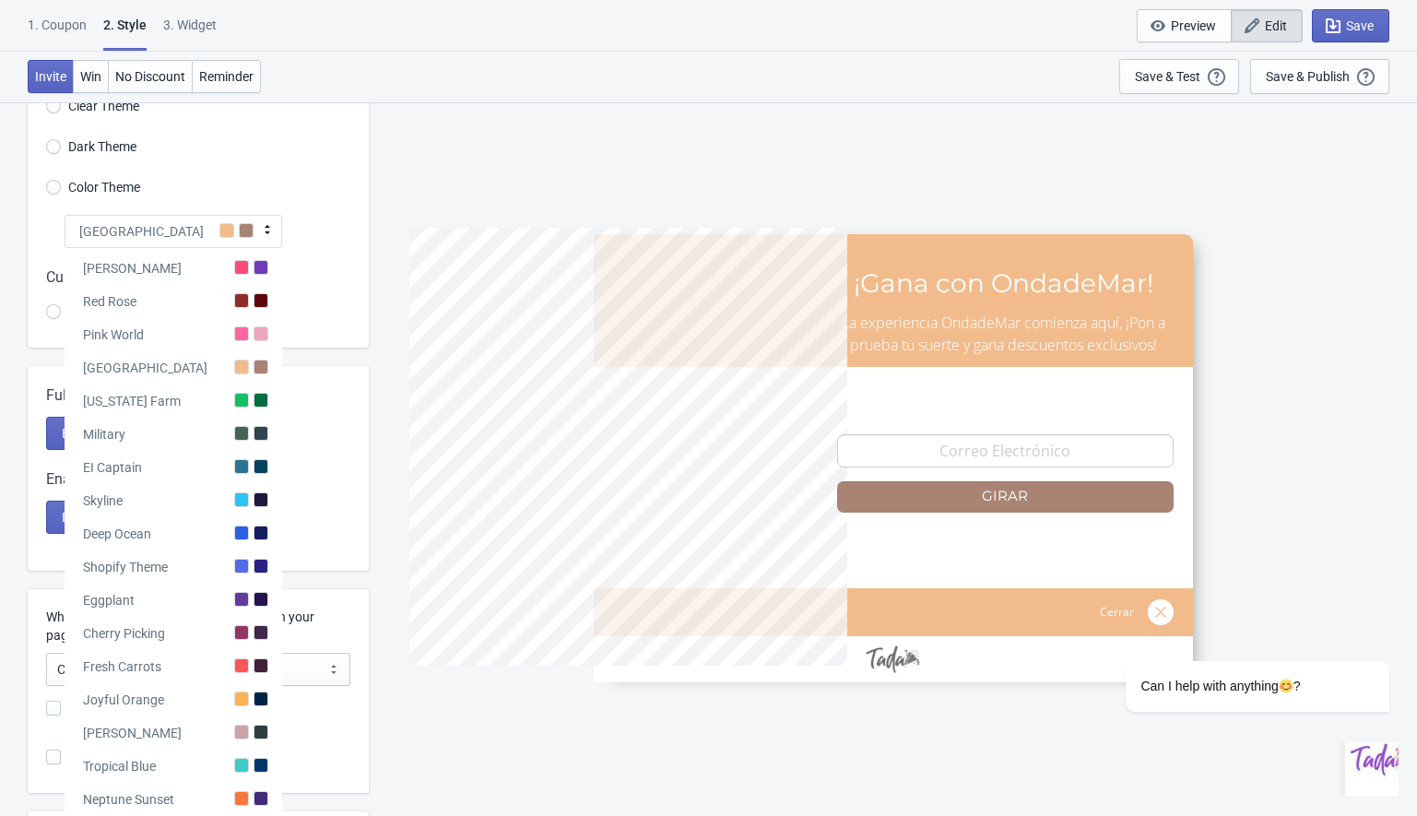
scroll to position [368, 0]
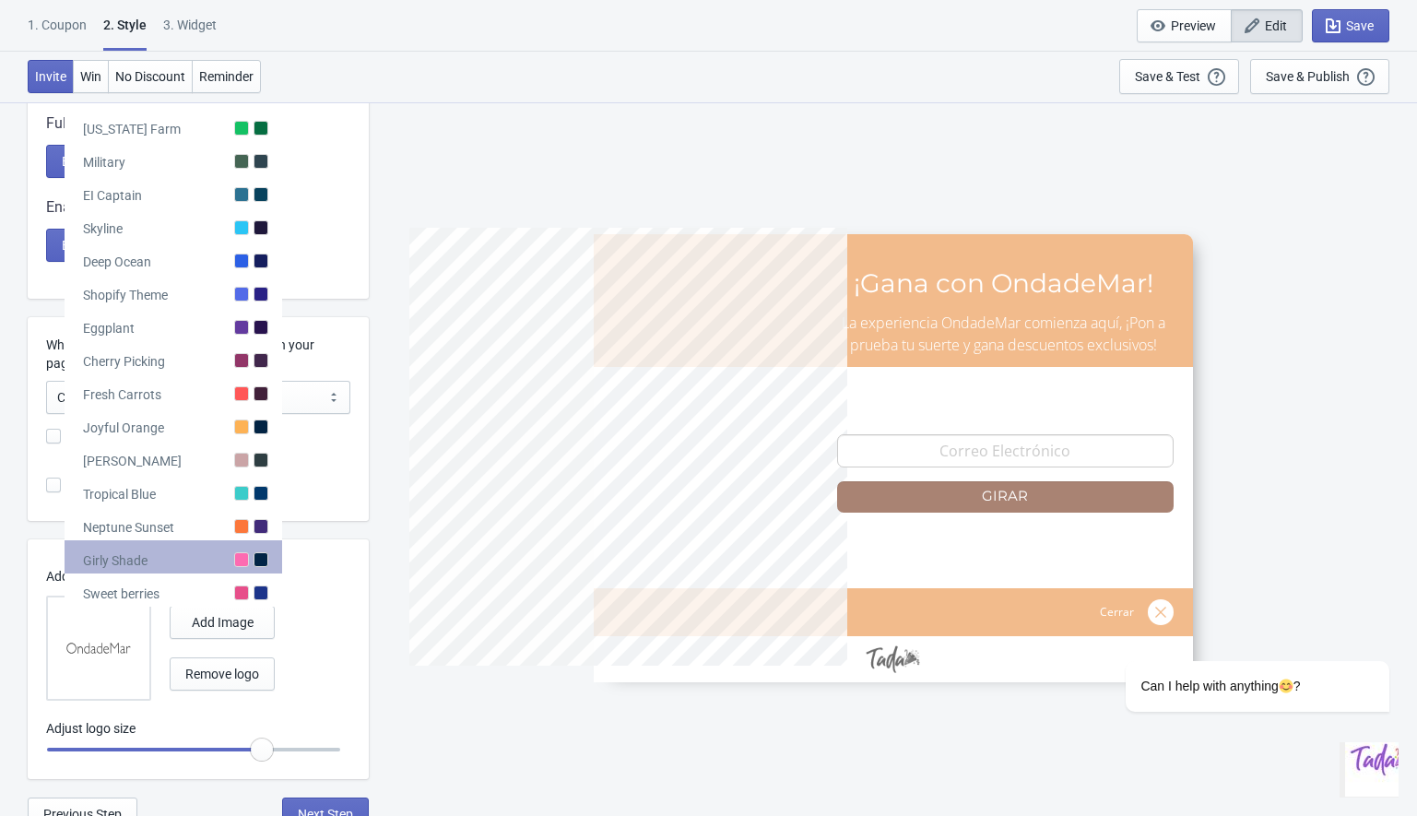
click at [189, 564] on div "Girly Shade" at bounding box center [174, 556] width 218 height 33
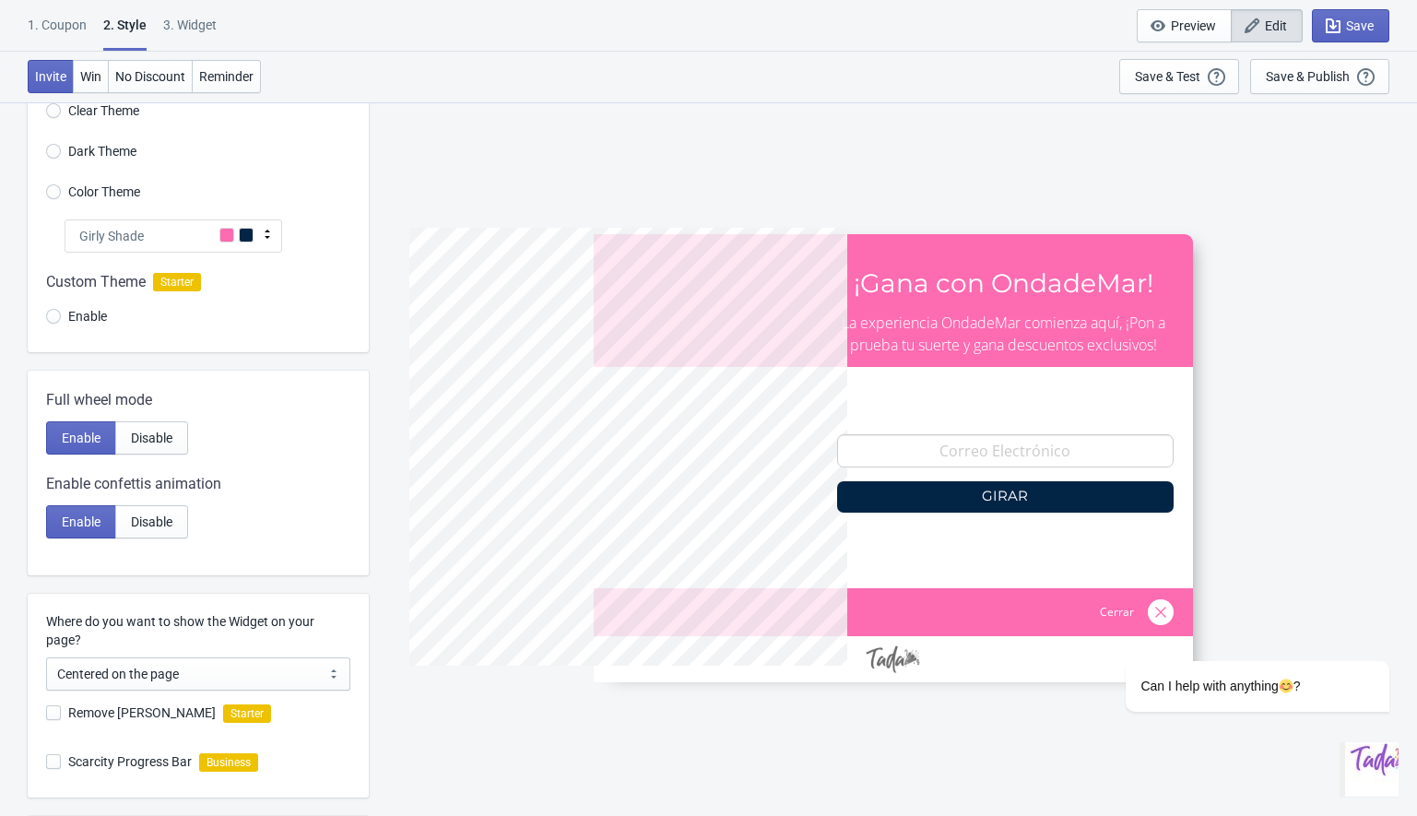
scroll to position [0, 0]
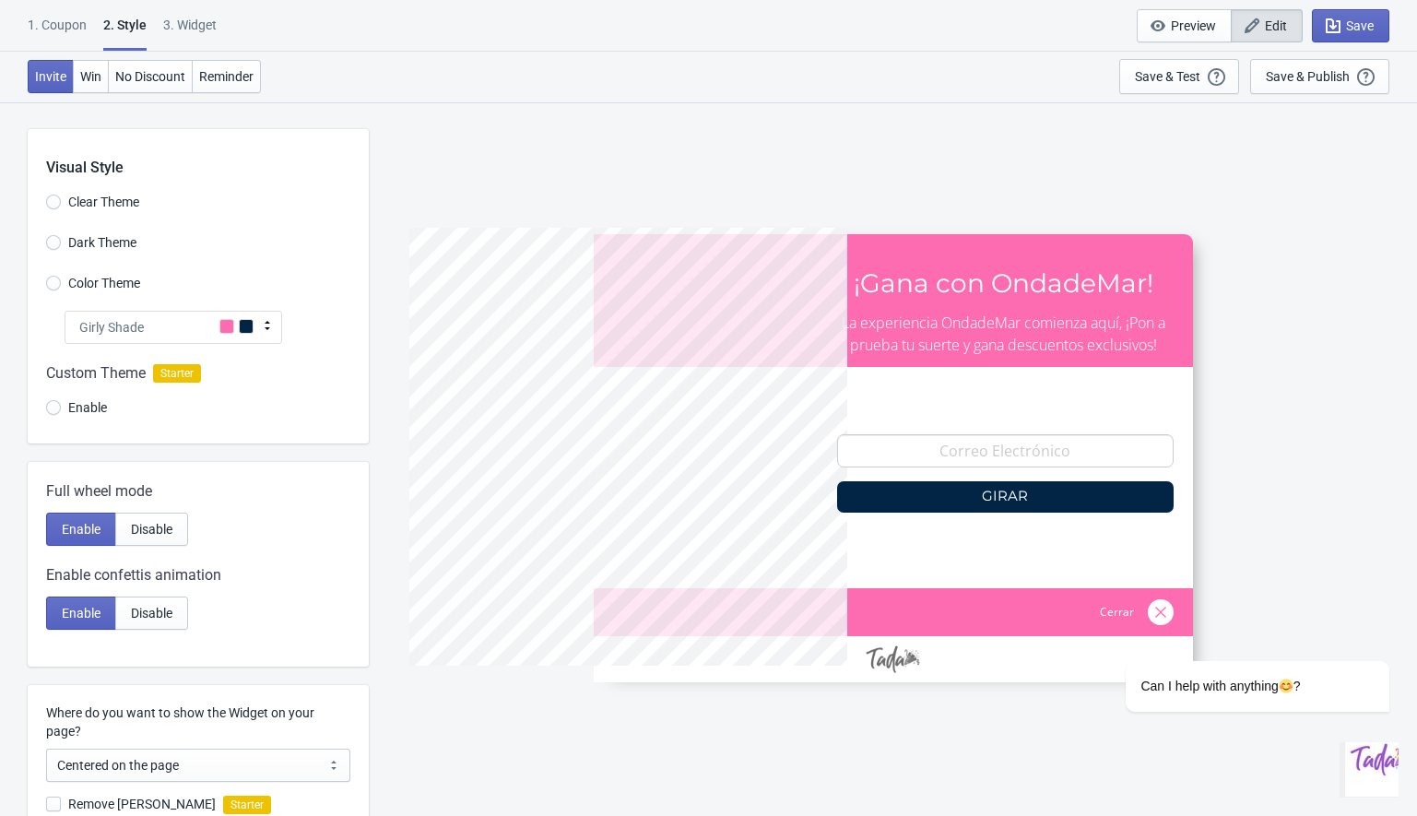
click at [113, 340] on div "Girly Shade" at bounding box center [174, 327] width 218 height 33
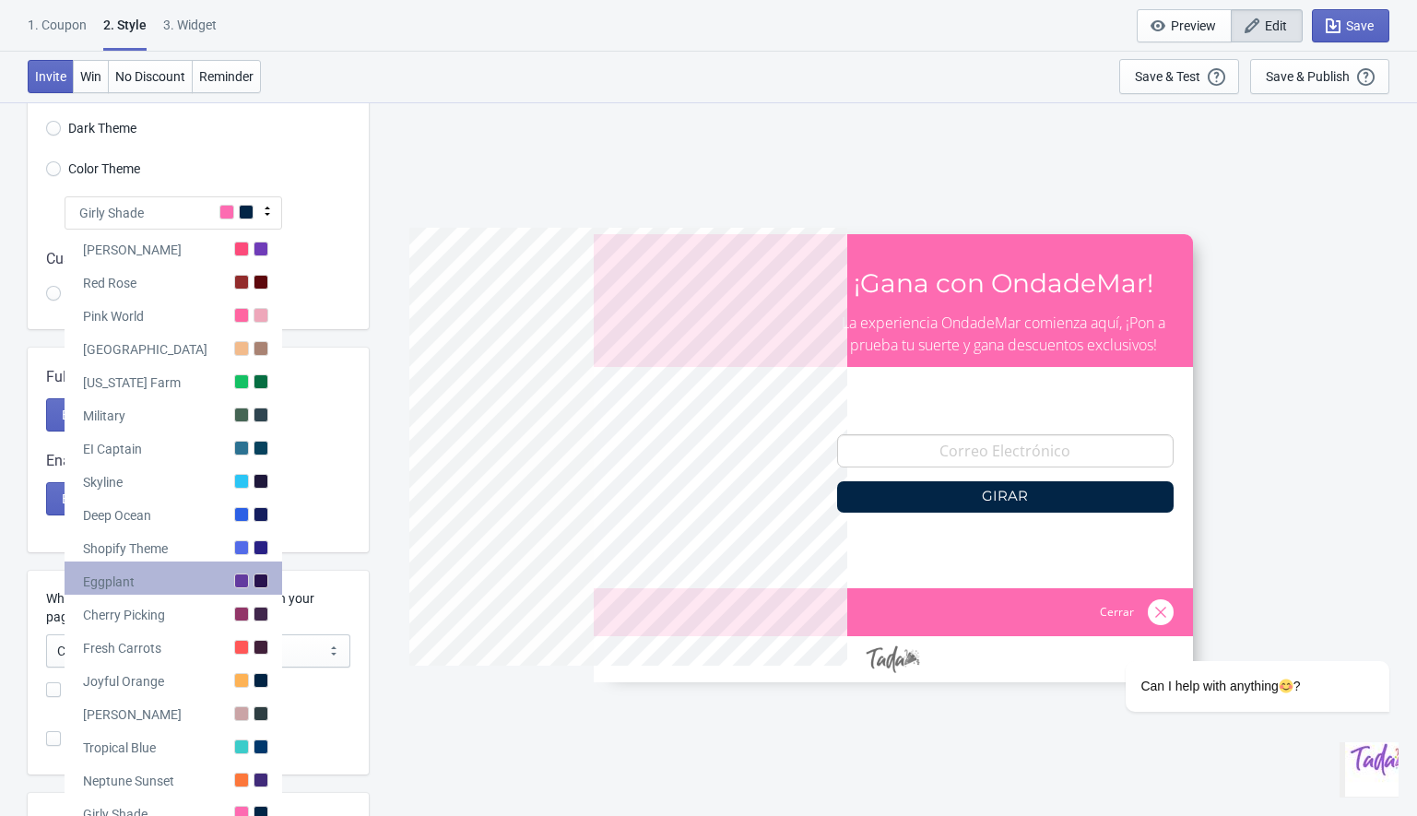
scroll to position [114, 0]
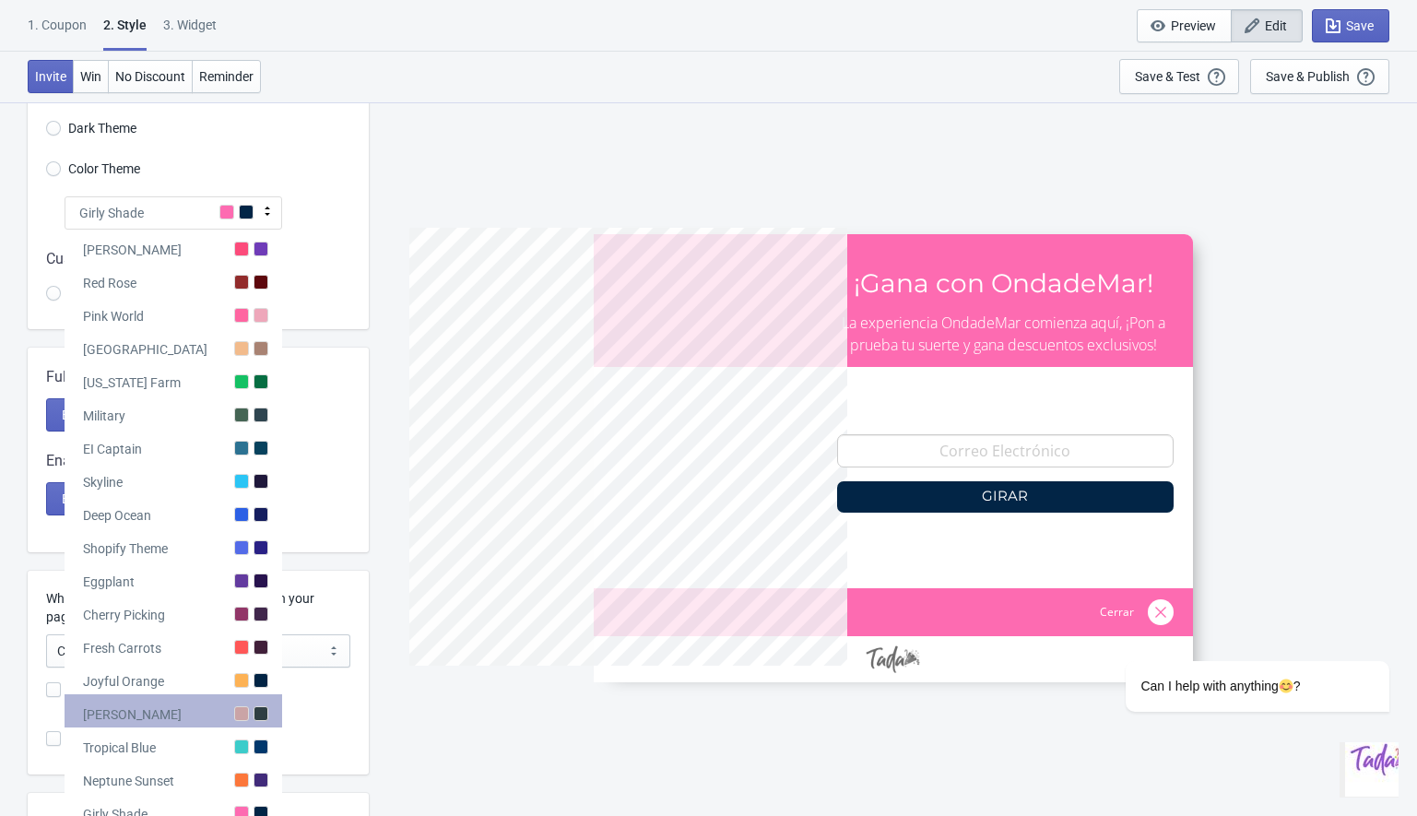
click at [147, 711] on div "[PERSON_NAME]" at bounding box center [132, 714] width 99 height 18
radio input "true"
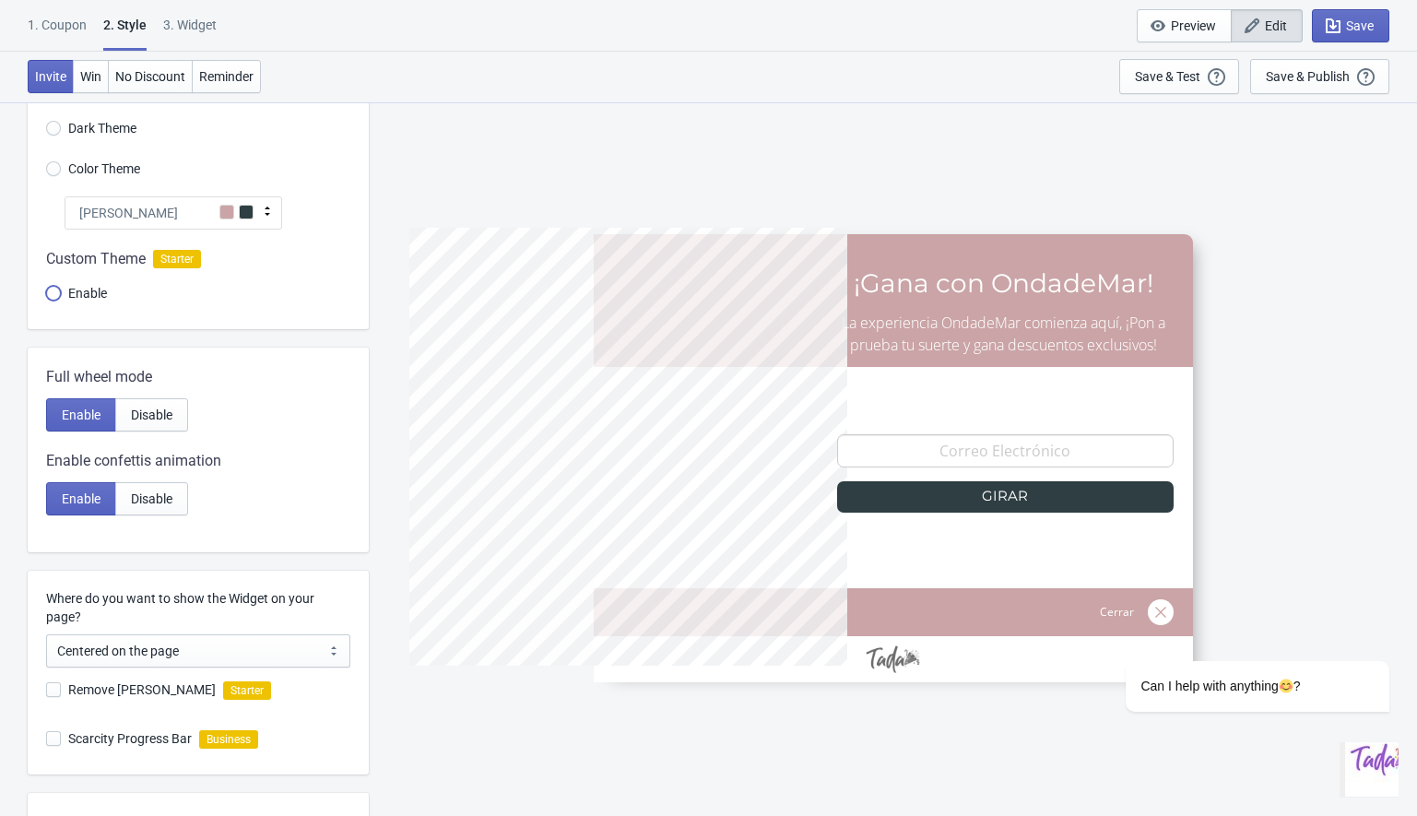
click at [54, 290] on input "Enable" at bounding box center [53, 302] width 15 height 33
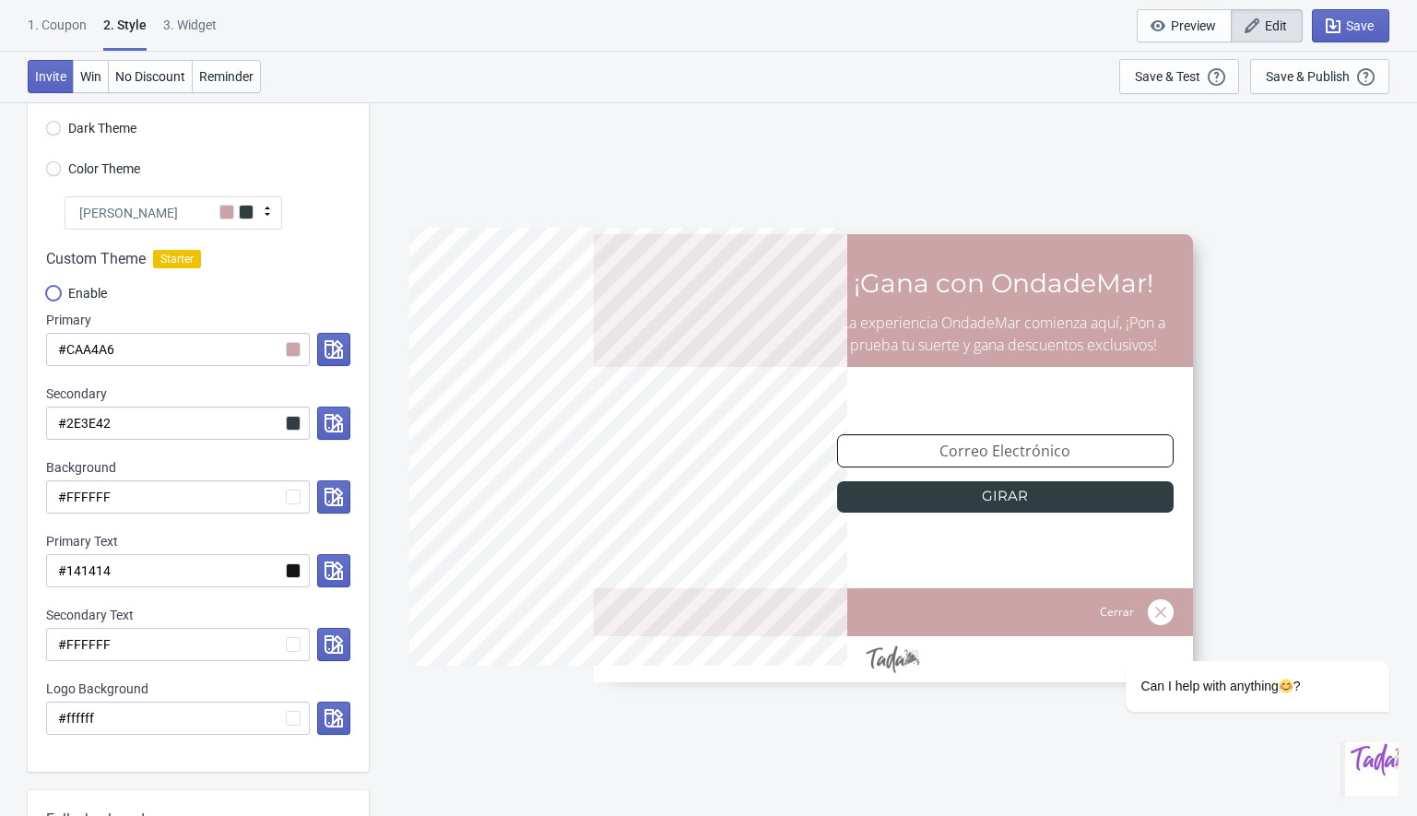
scroll to position [156, 0]
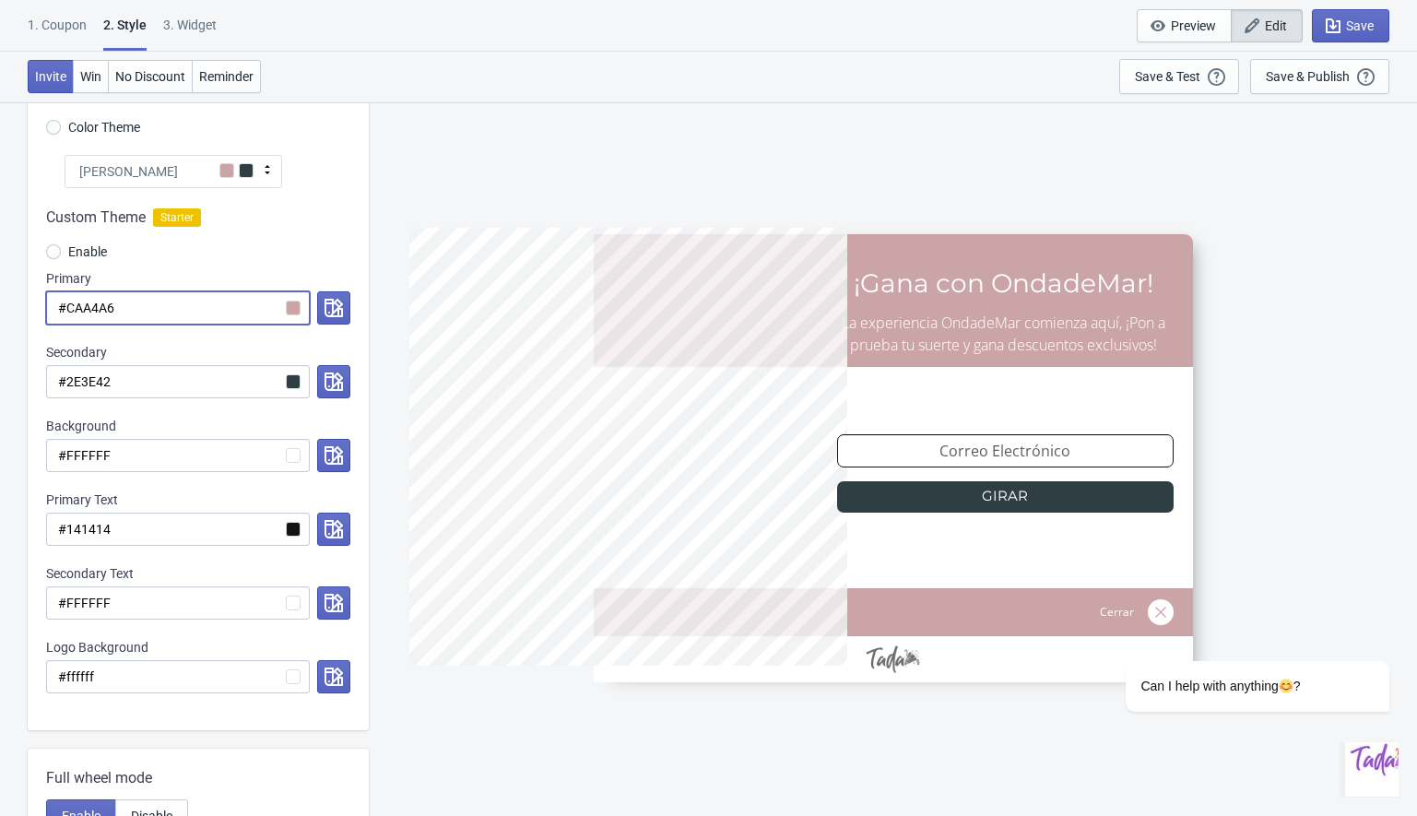
click at [88, 311] on input "#CAA4A6" at bounding box center [178, 307] width 264 height 33
paste input "F8F5F2"
radio input "true"
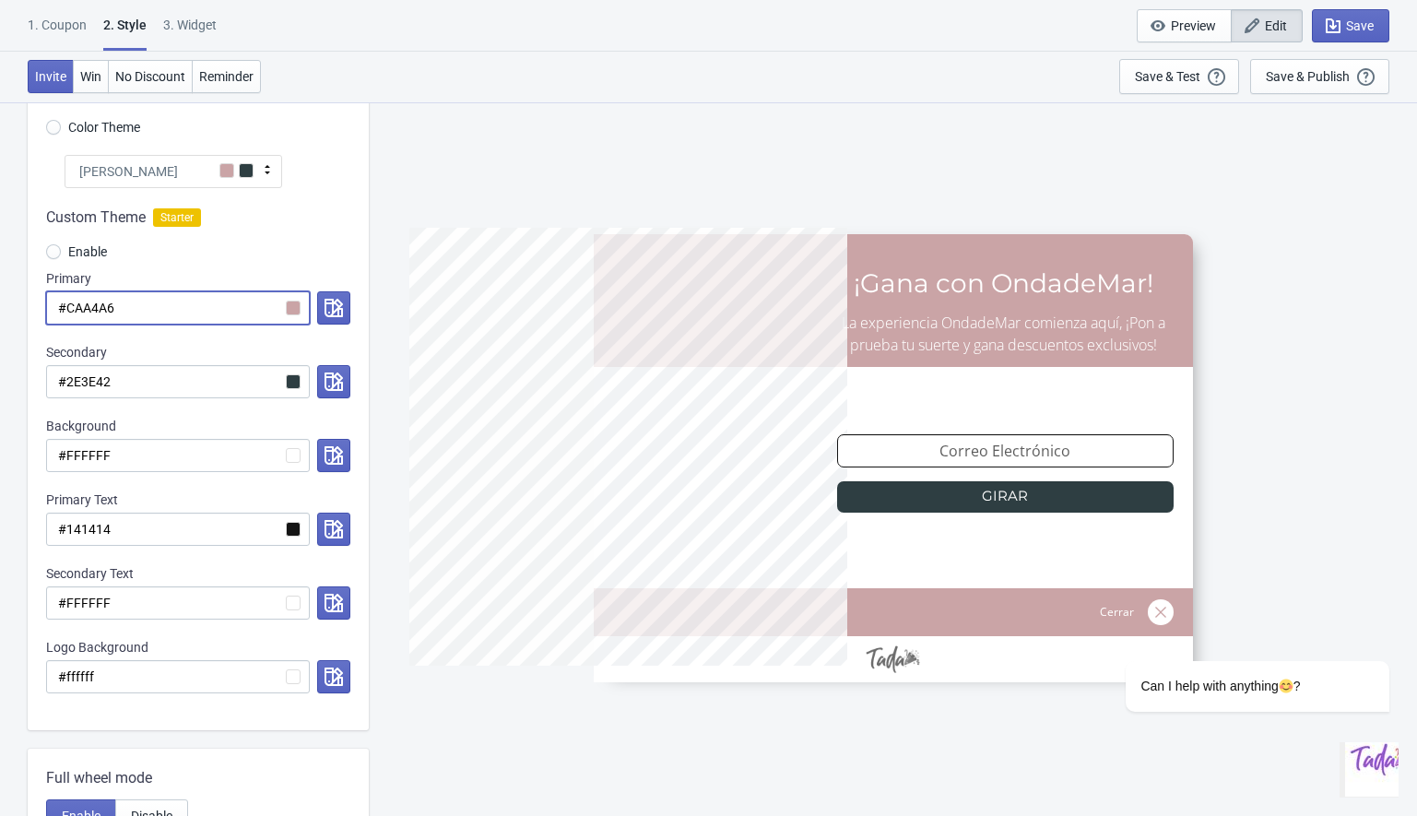
type input "#F8F5F2"
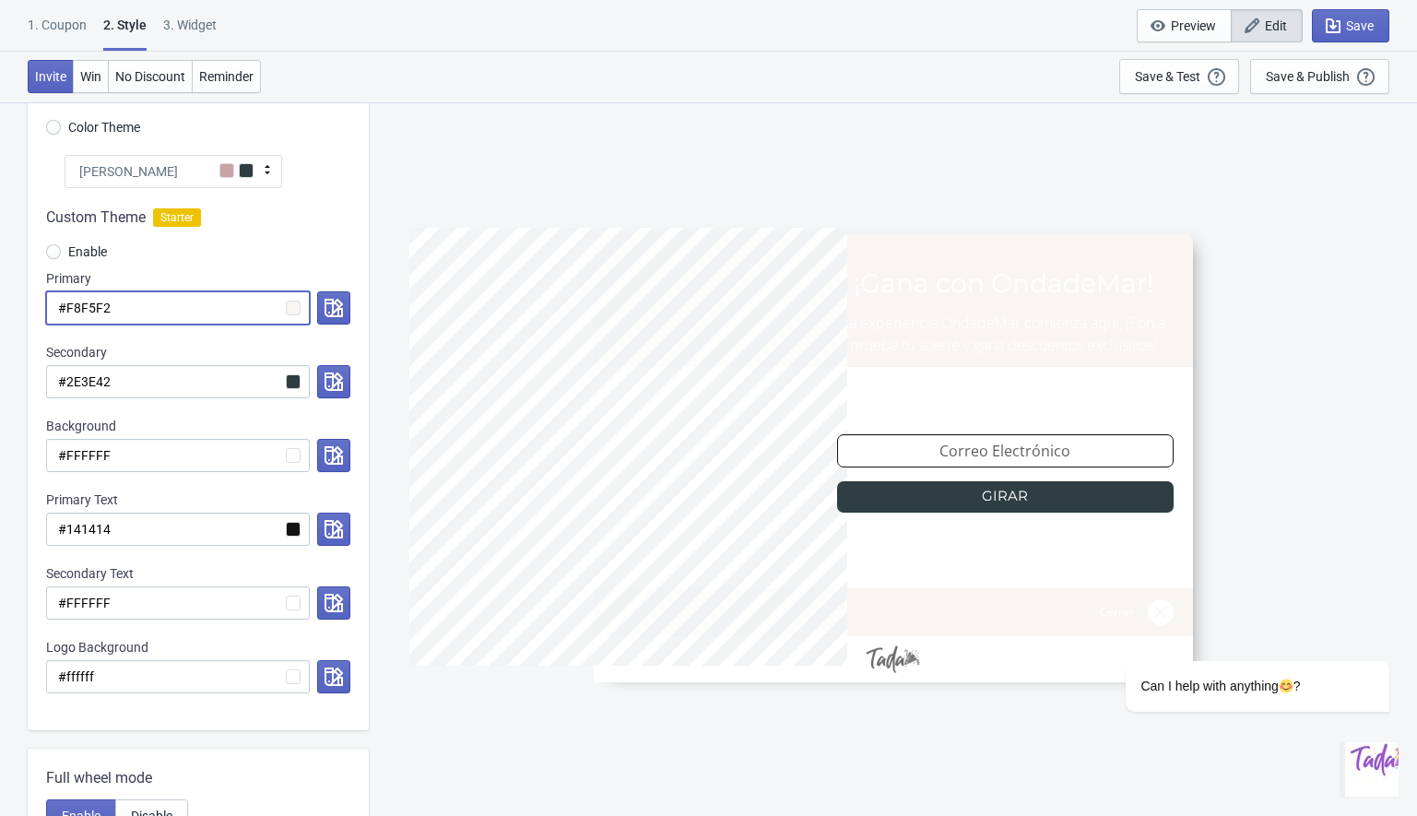
radio input "true"
type input "#F8F5F2#CAA4A6"
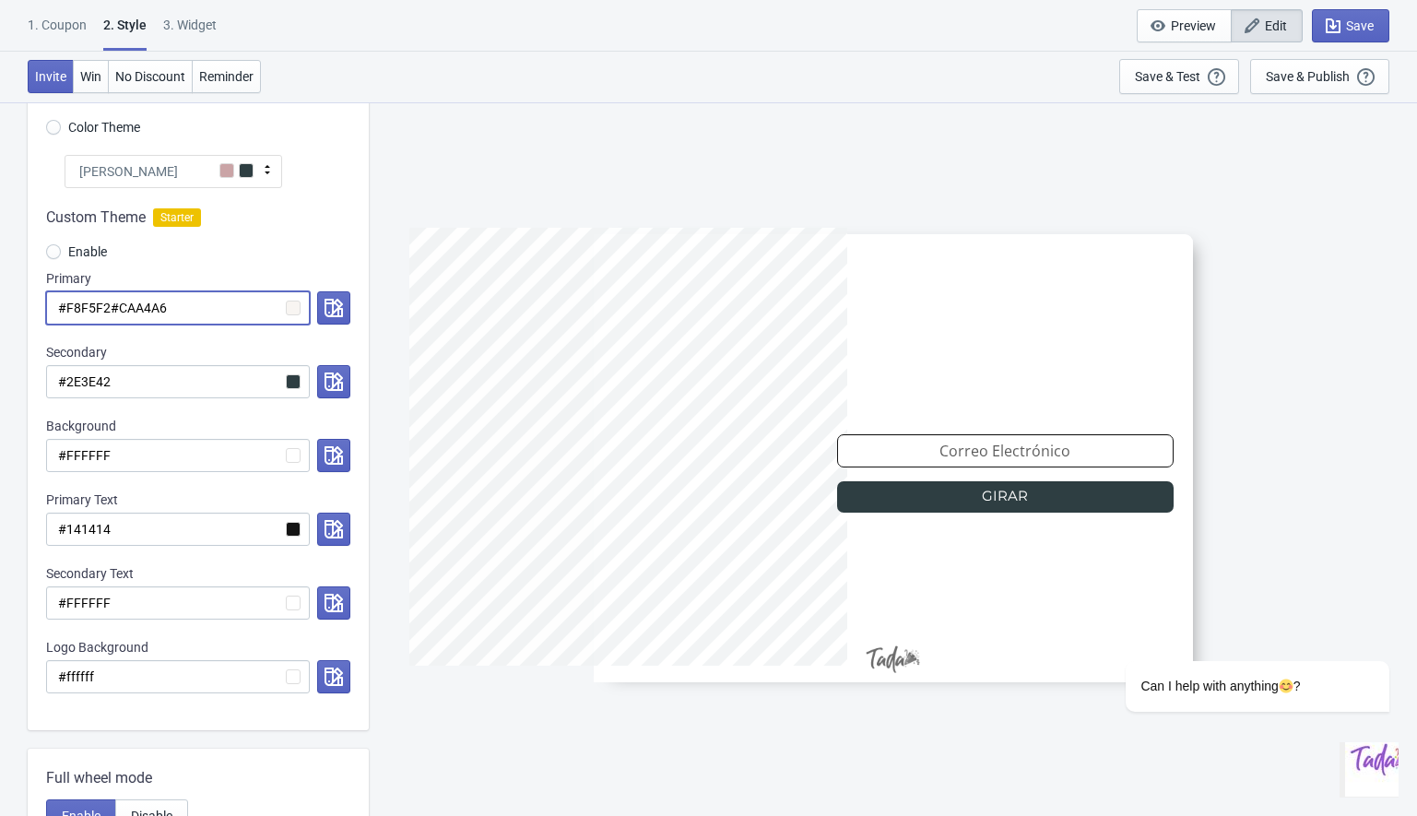
click at [112, 312] on input "#F8F5F2#CAA4A6" at bounding box center [178, 307] width 264 height 33
radio input "true"
type input "#F8F5F#CAA4A6"
radio input "true"
type input "#F8F5#CAA4A6"
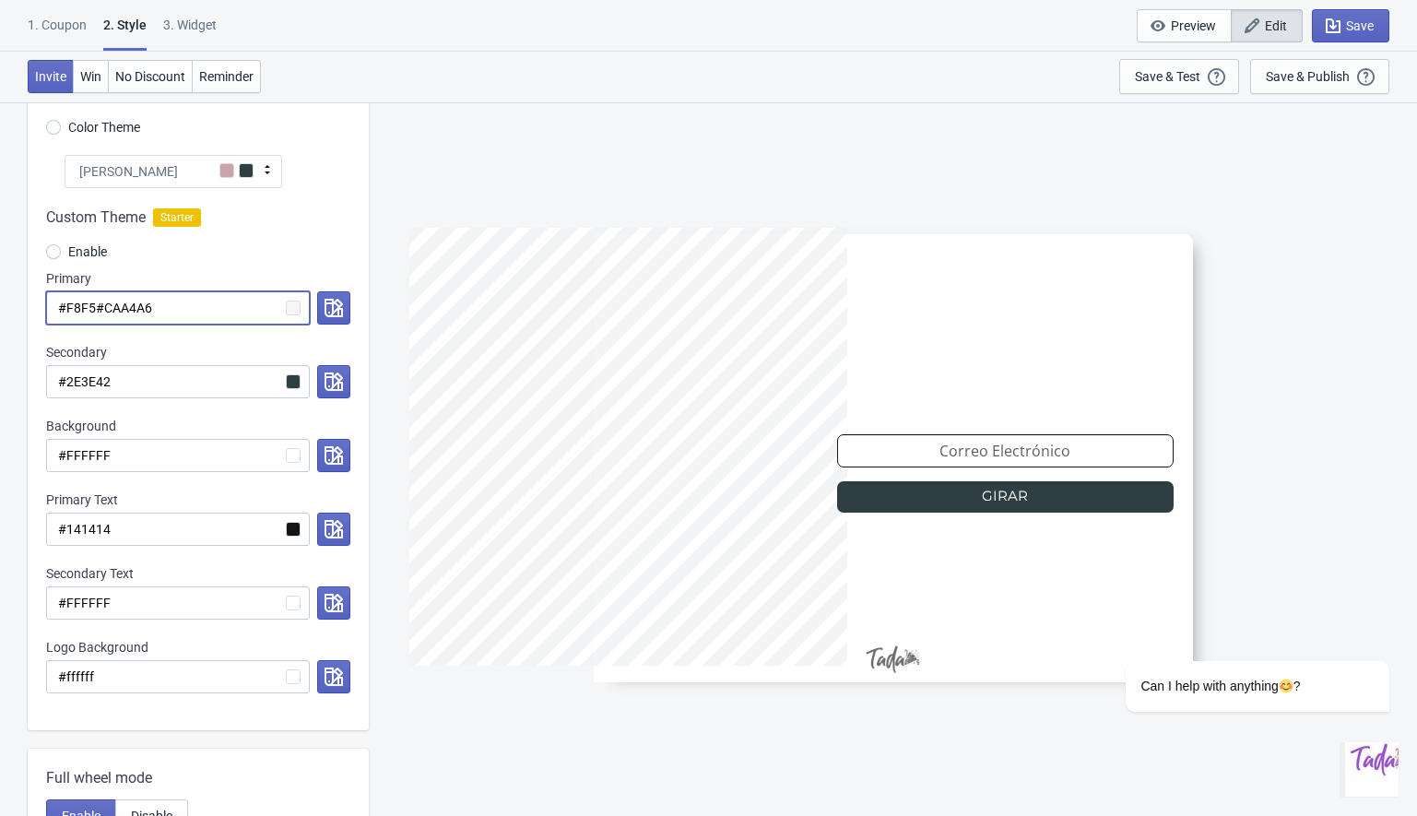
radio input "true"
type input "#F8F#CAA4A6"
radio input "true"
type input "#F8#CAA4A6"
radio input "true"
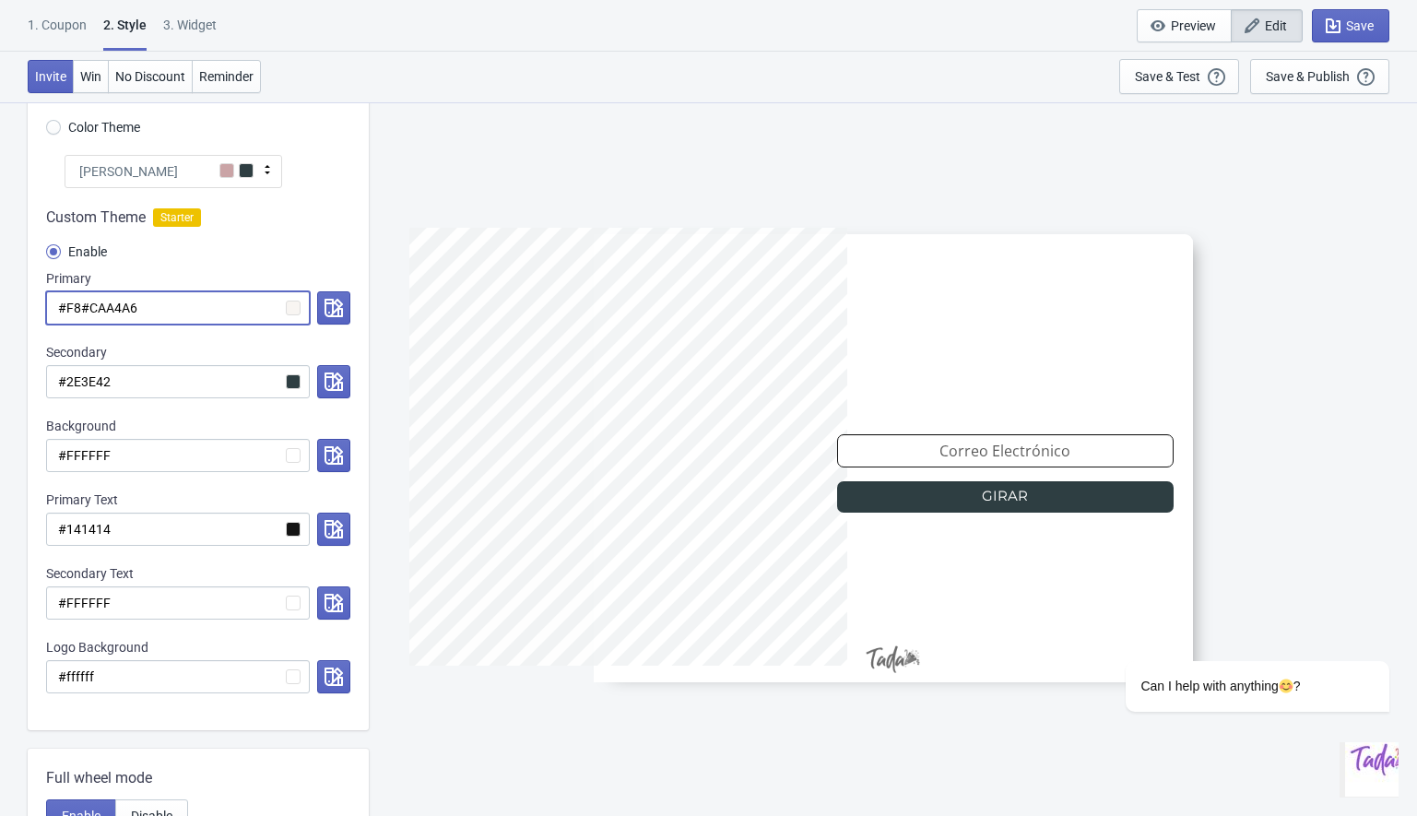
type input "#F#CAA4A6"
radio input "true"
type input "##CAA4A6"
radio input "true"
type input "#CAA4A6"
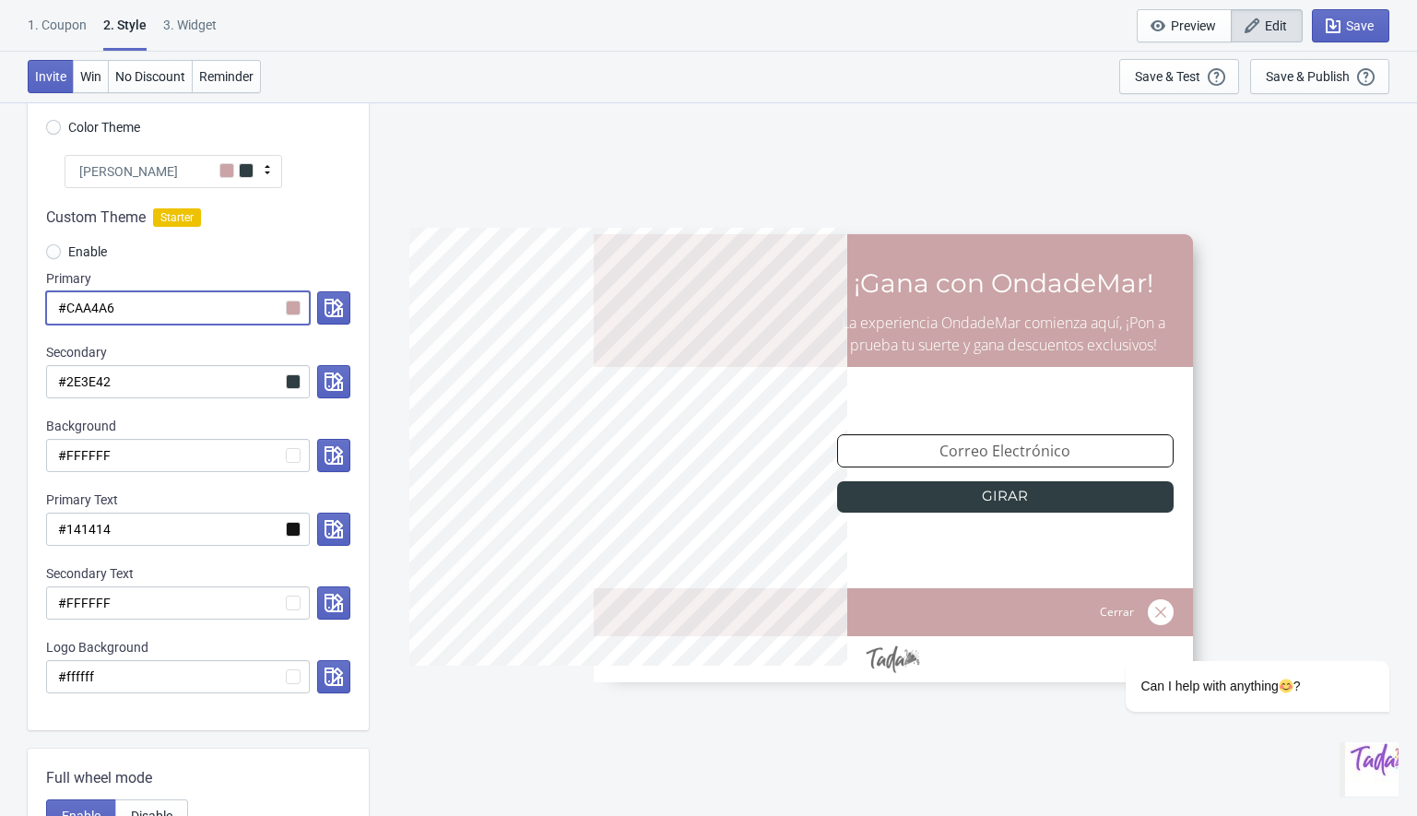
click at [96, 304] on input "#CAA4A6" at bounding box center [178, 307] width 264 height 33
paste input "573d37"
radio input "true"
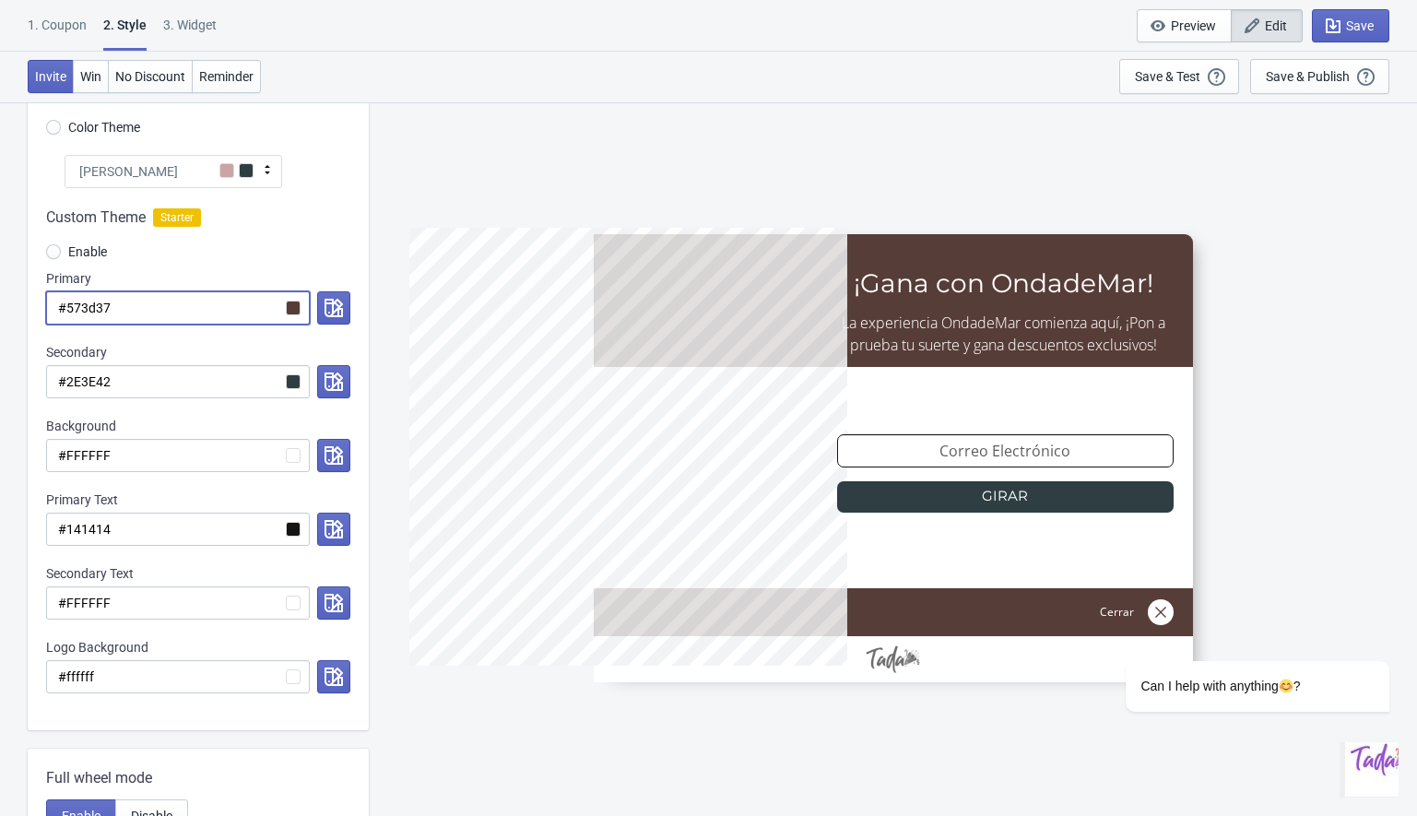
type input "#573d37"
click at [317, 255] on div "Enable" at bounding box center [198, 254] width 304 height 30
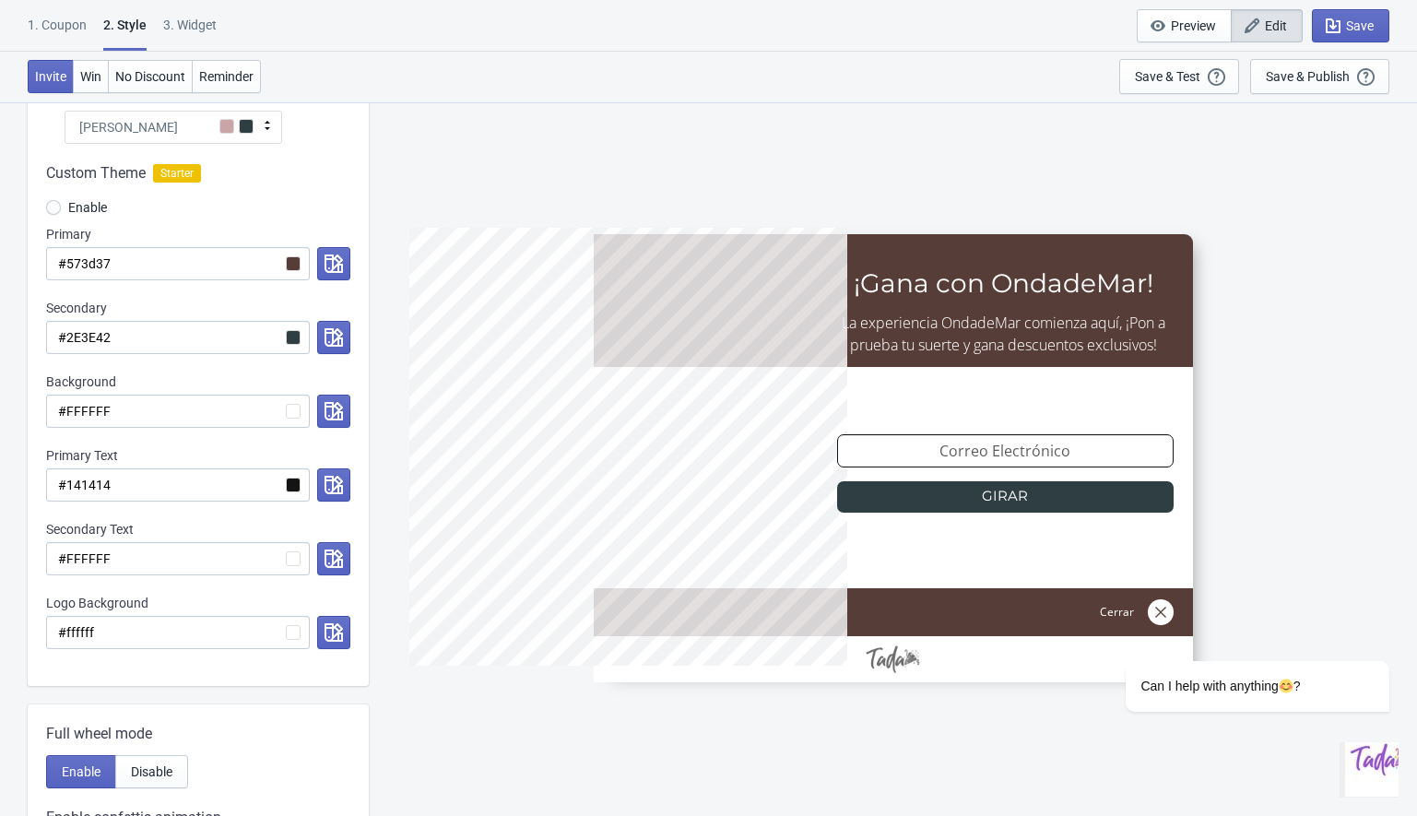
scroll to position [0, 0]
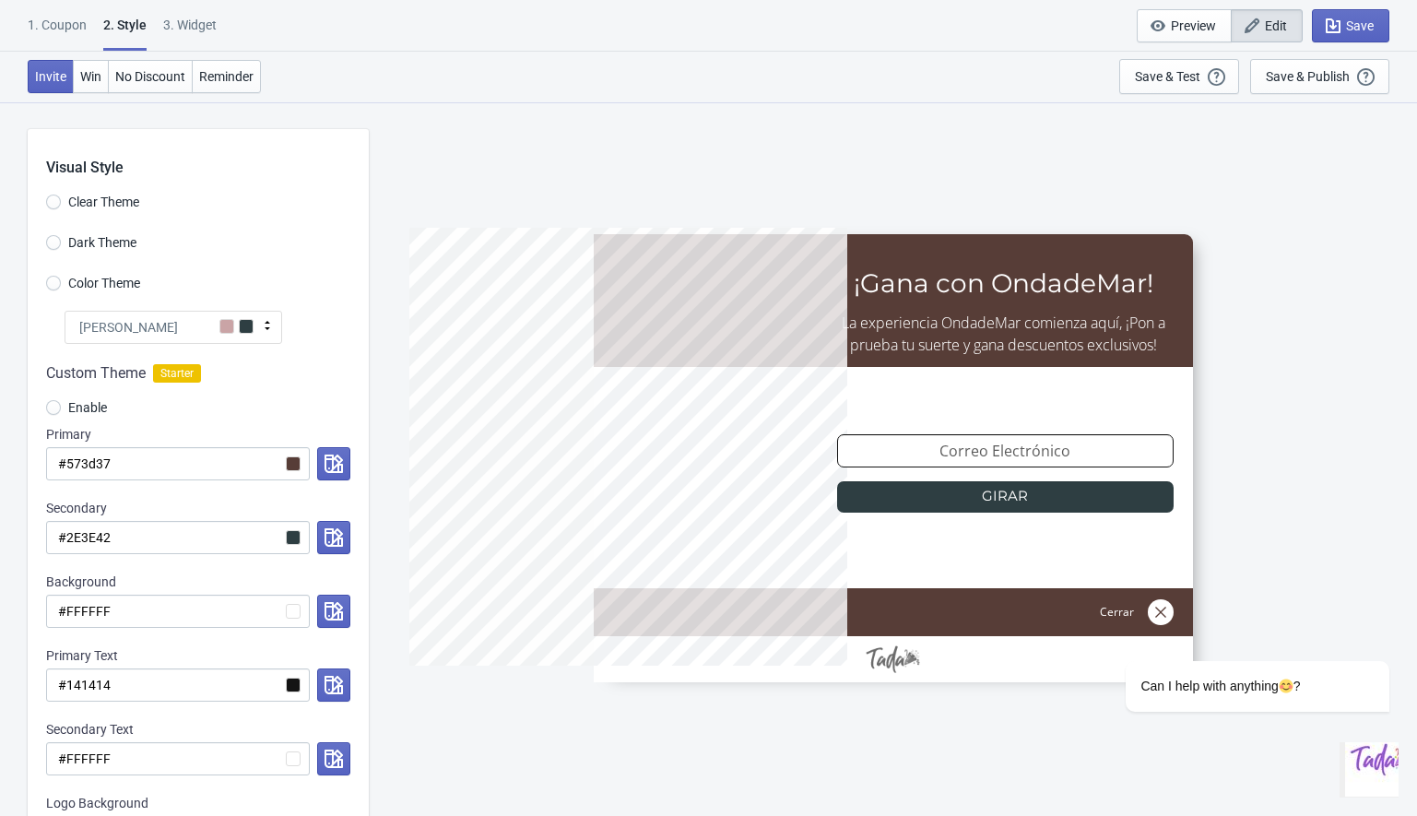
click at [494, 234] on div at bounding box center [639, 458] width 461 height 461
click at [1346, 30] on span "Save" at bounding box center [1360, 25] width 28 height 15
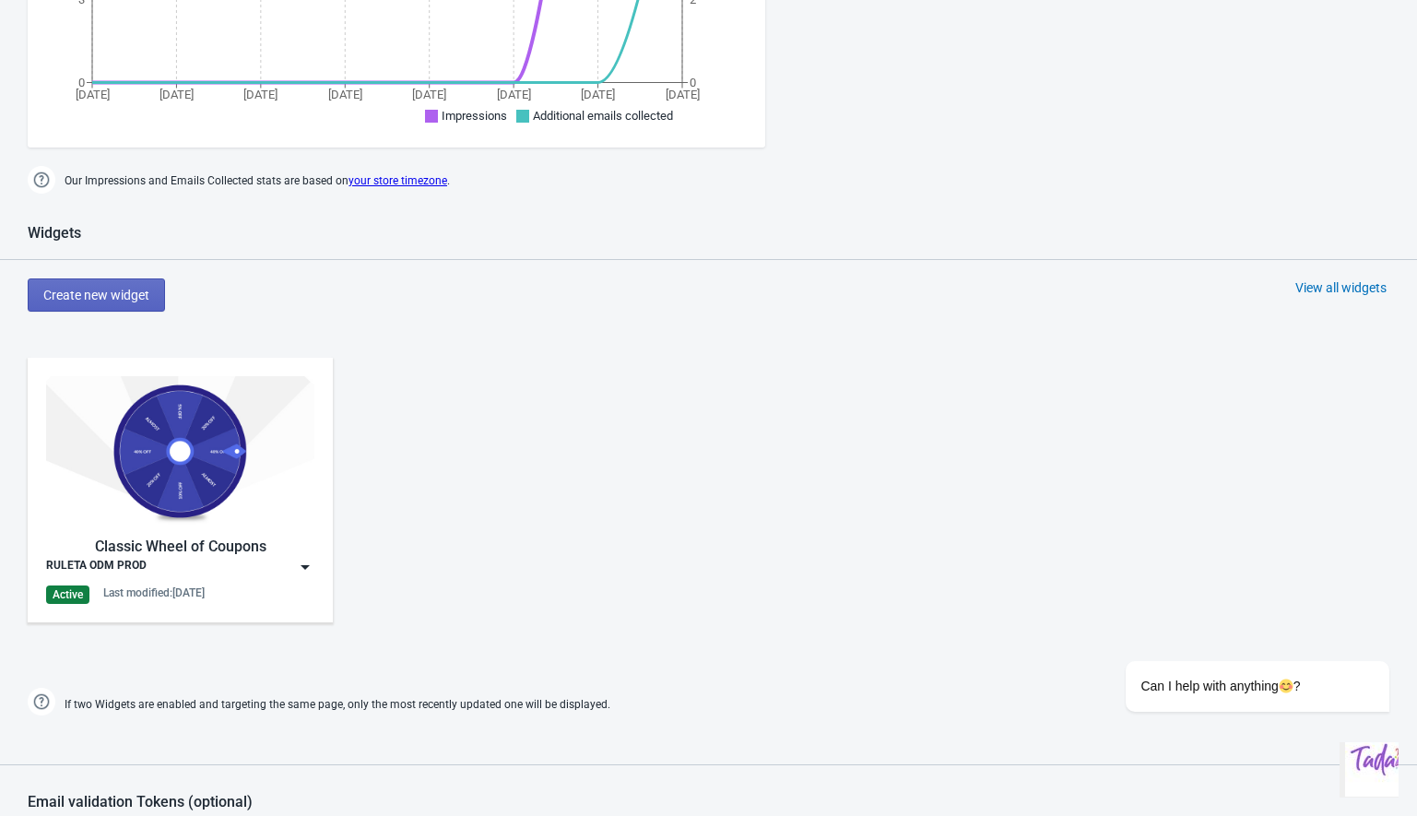
scroll to position [924, 0]
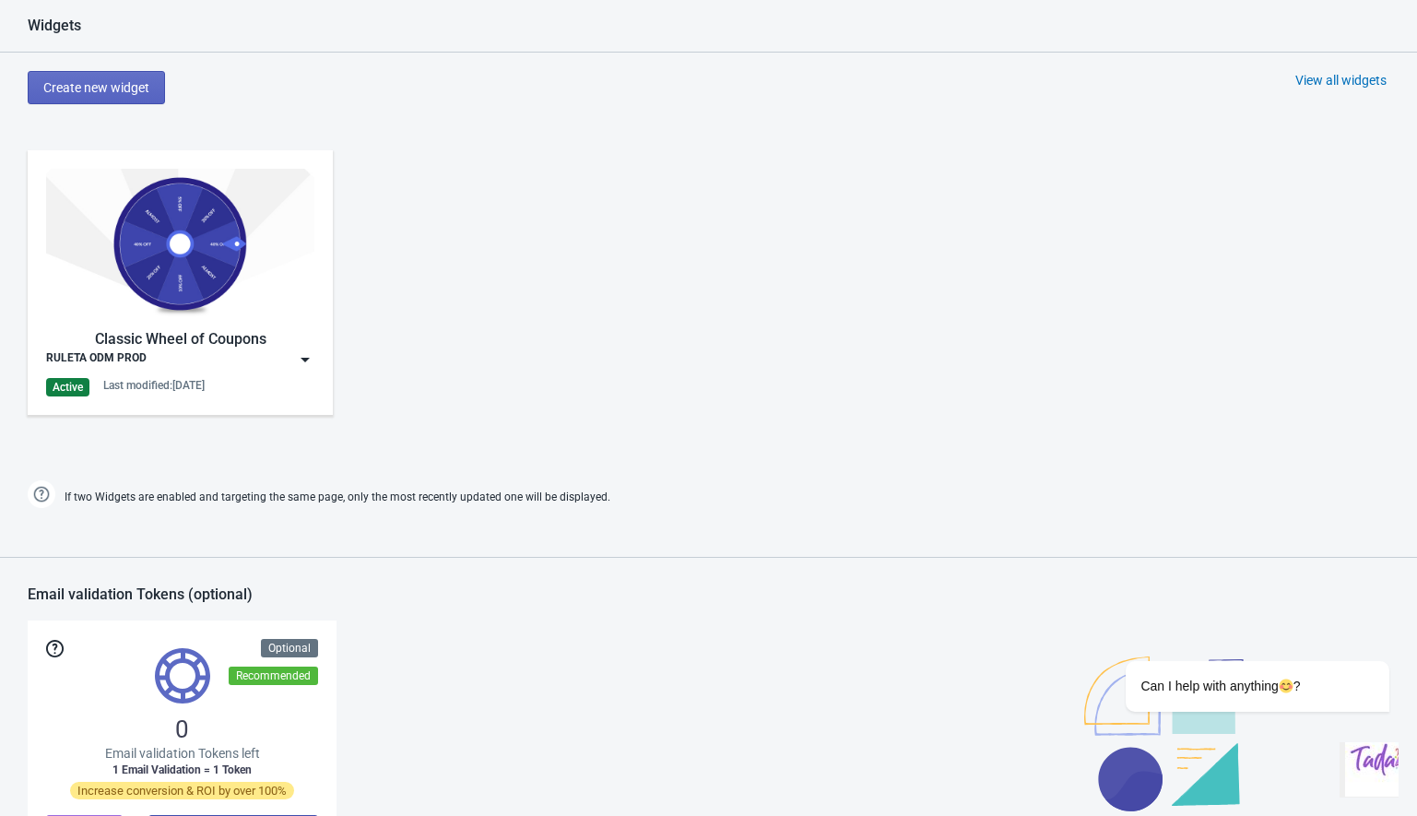
click at [306, 364] on img at bounding box center [305, 359] width 18 height 18
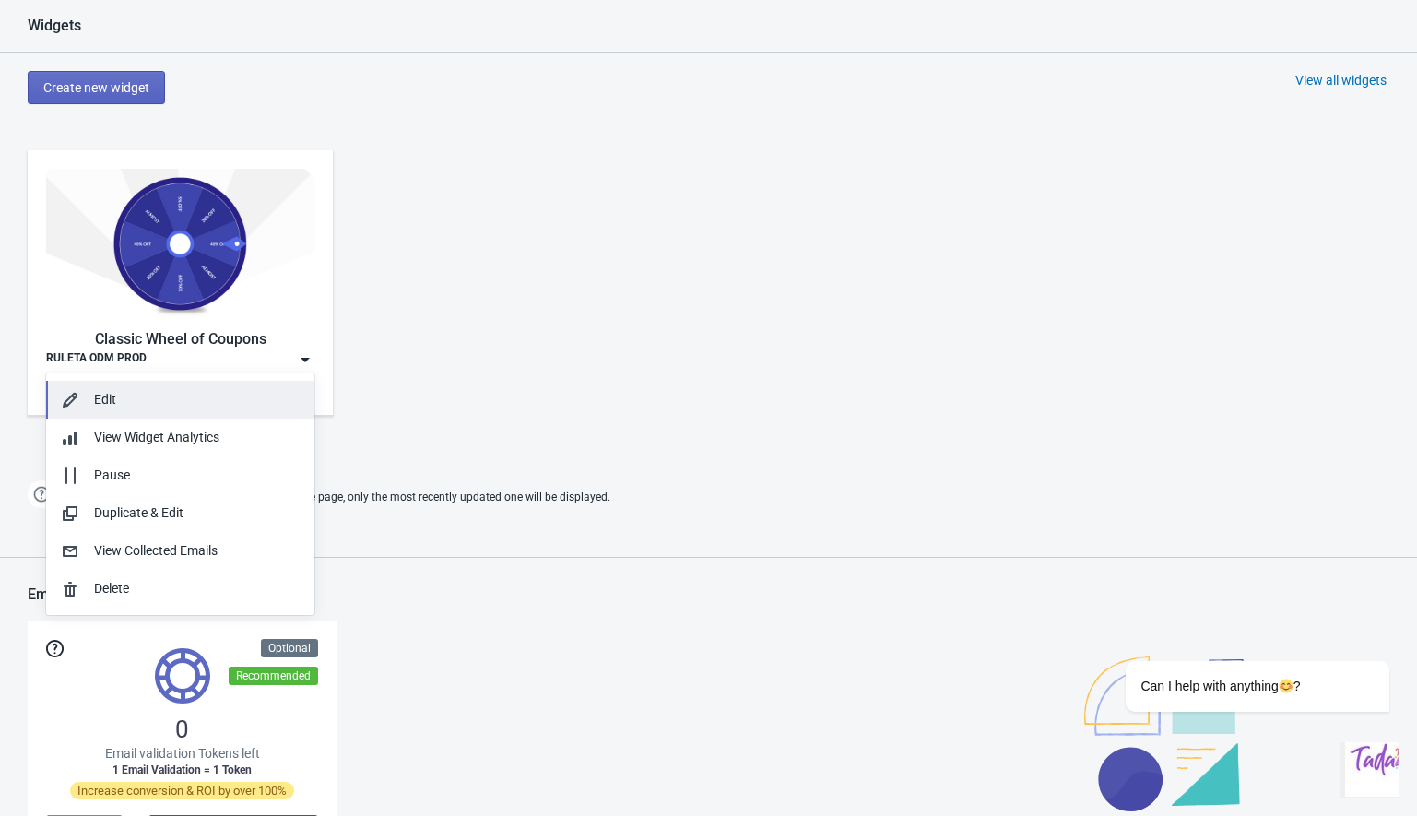
click at [121, 406] on div "Edit" at bounding box center [197, 399] width 206 height 19
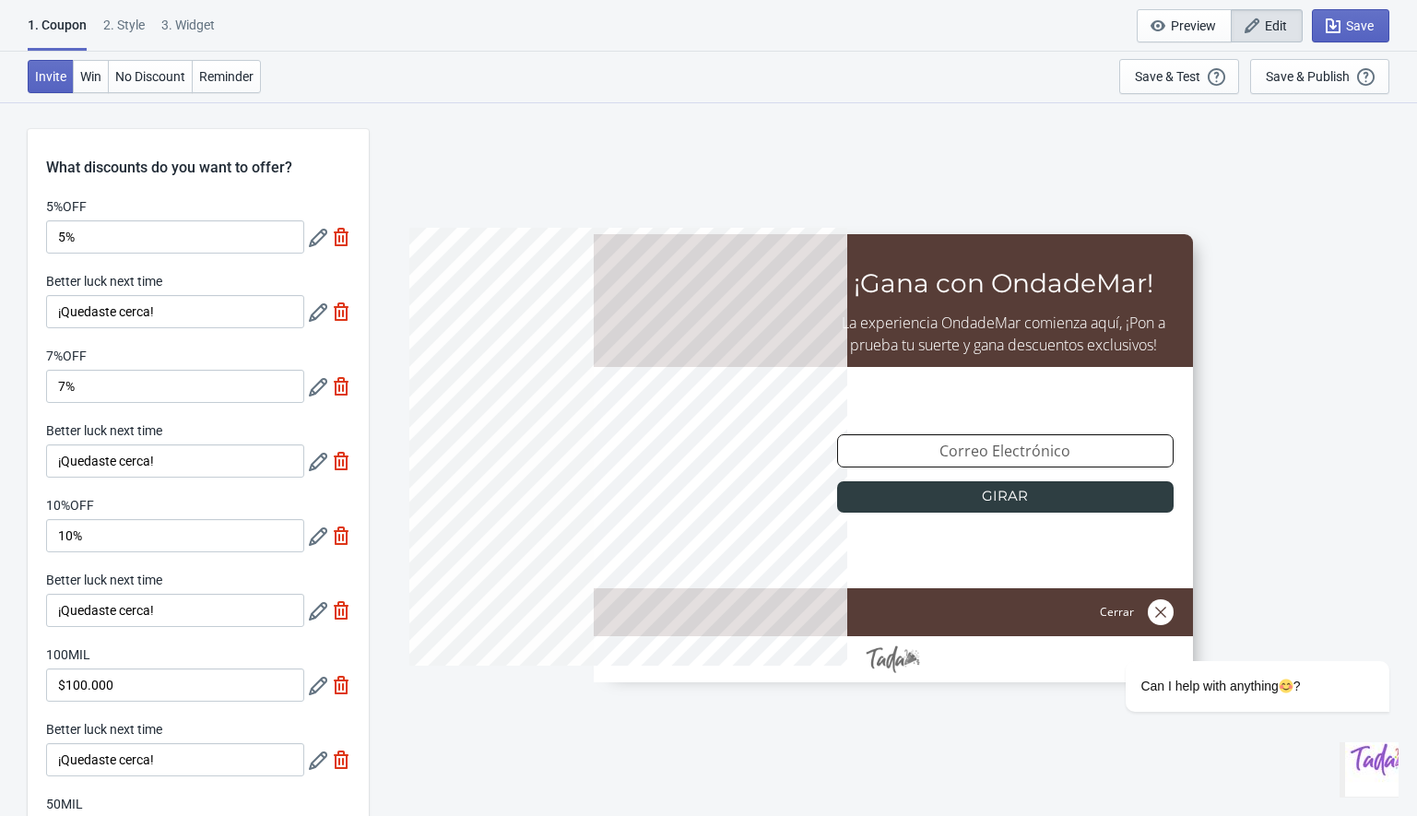
click at [127, 19] on div "2 . Style" at bounding box center [123, 32] width 41 height 32
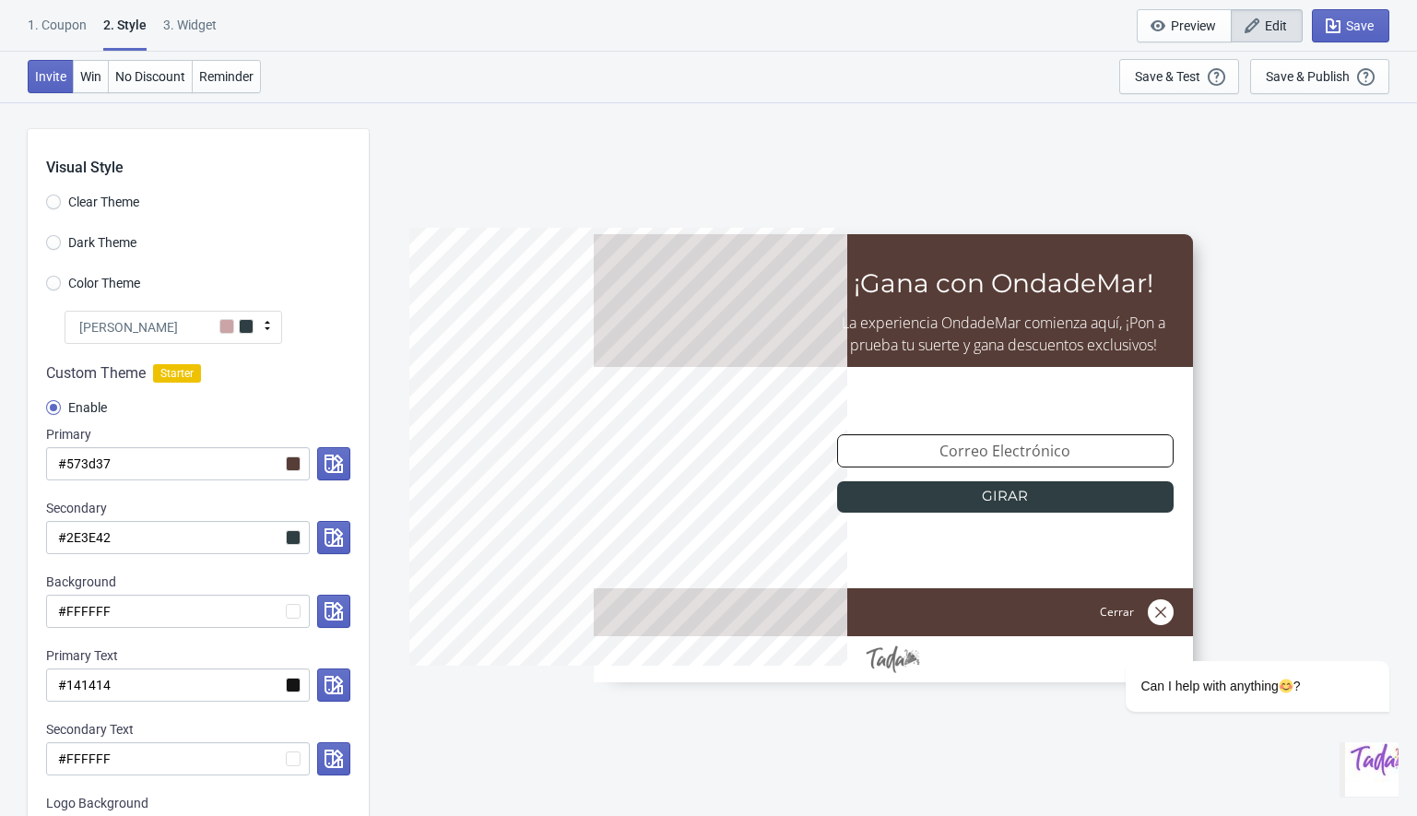
click at [192, 26] on div "3. Widget" at bounding box center [189, 32] width 53 height 32
select select "1"
select select "left"
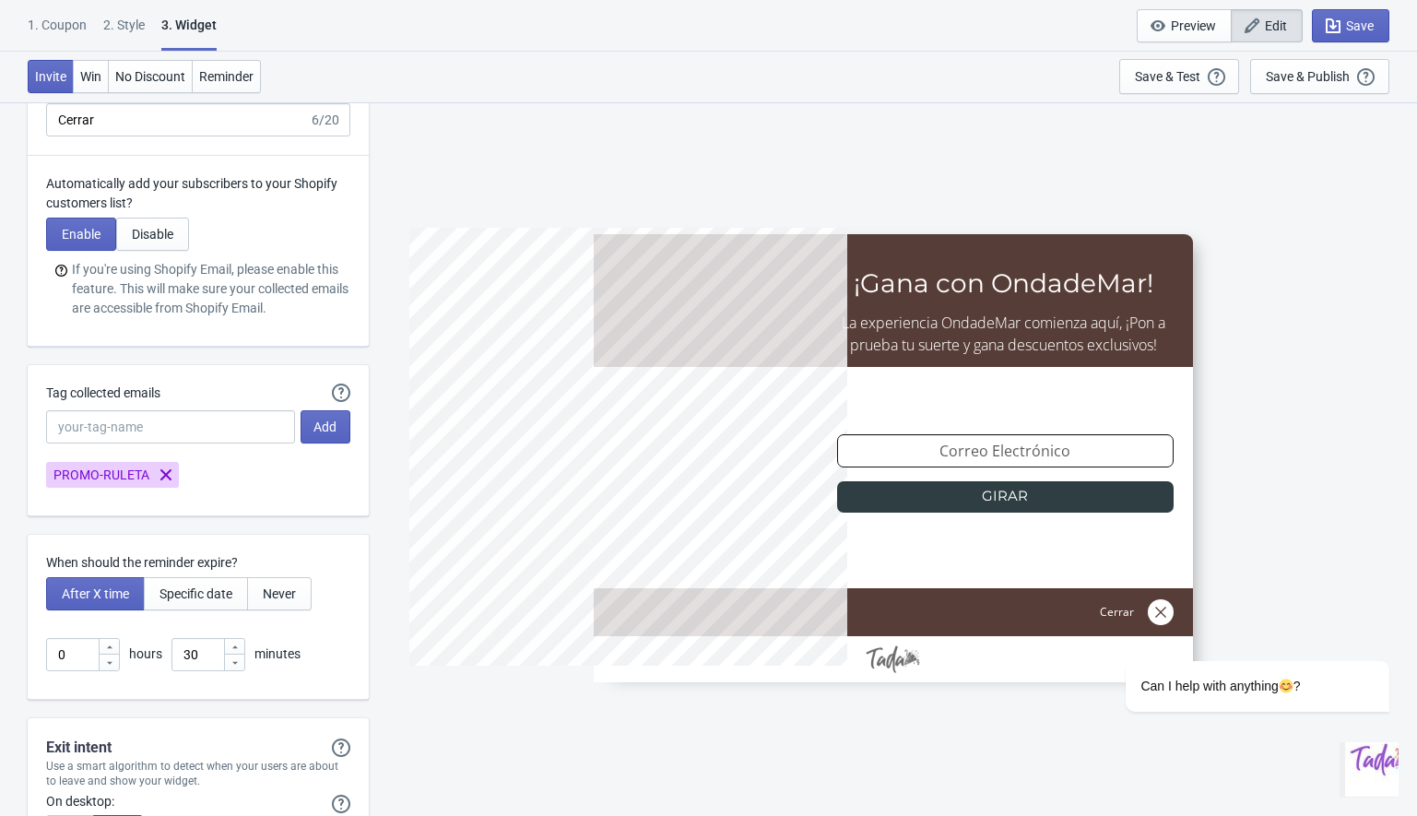
scroll to position [4531, 0]
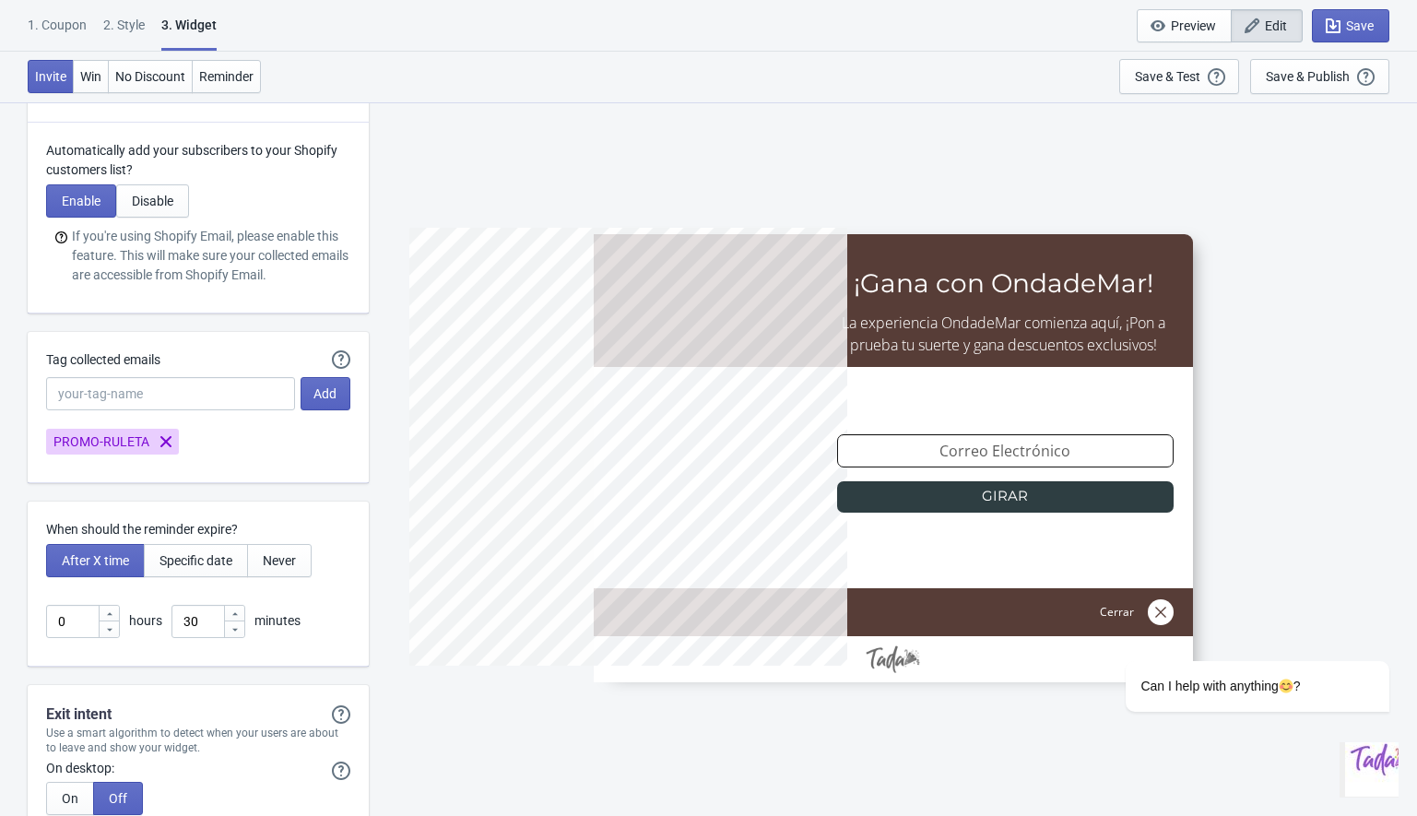
click at [68, 442] on span "PROMO-RULETA" at bounding box center [101, 441] width 96 height 19
click at [112, 458] on div "Automatically Tag your Tada emails when syncing with Mailchimp, Klaviyo or Shop…" at bounding box center [198, 407] width 341 height 151
click at [85, 436] on span "PROMO-RULETA" at bounding box center [101, 441] width 96 height 19
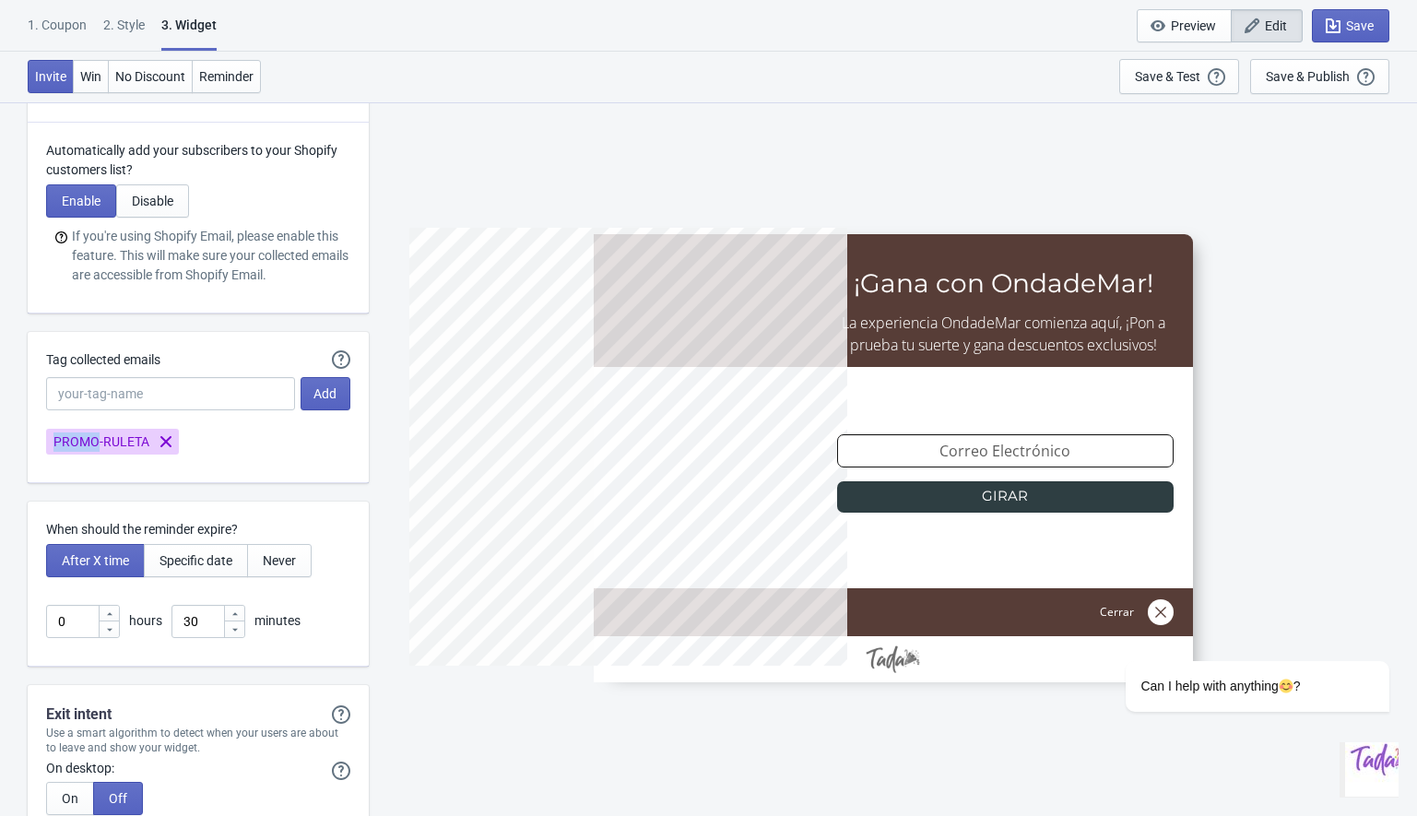
click at [85, 436] on span "PROMO-RULETA" at bounding box center [101, 441] width 96 height 19
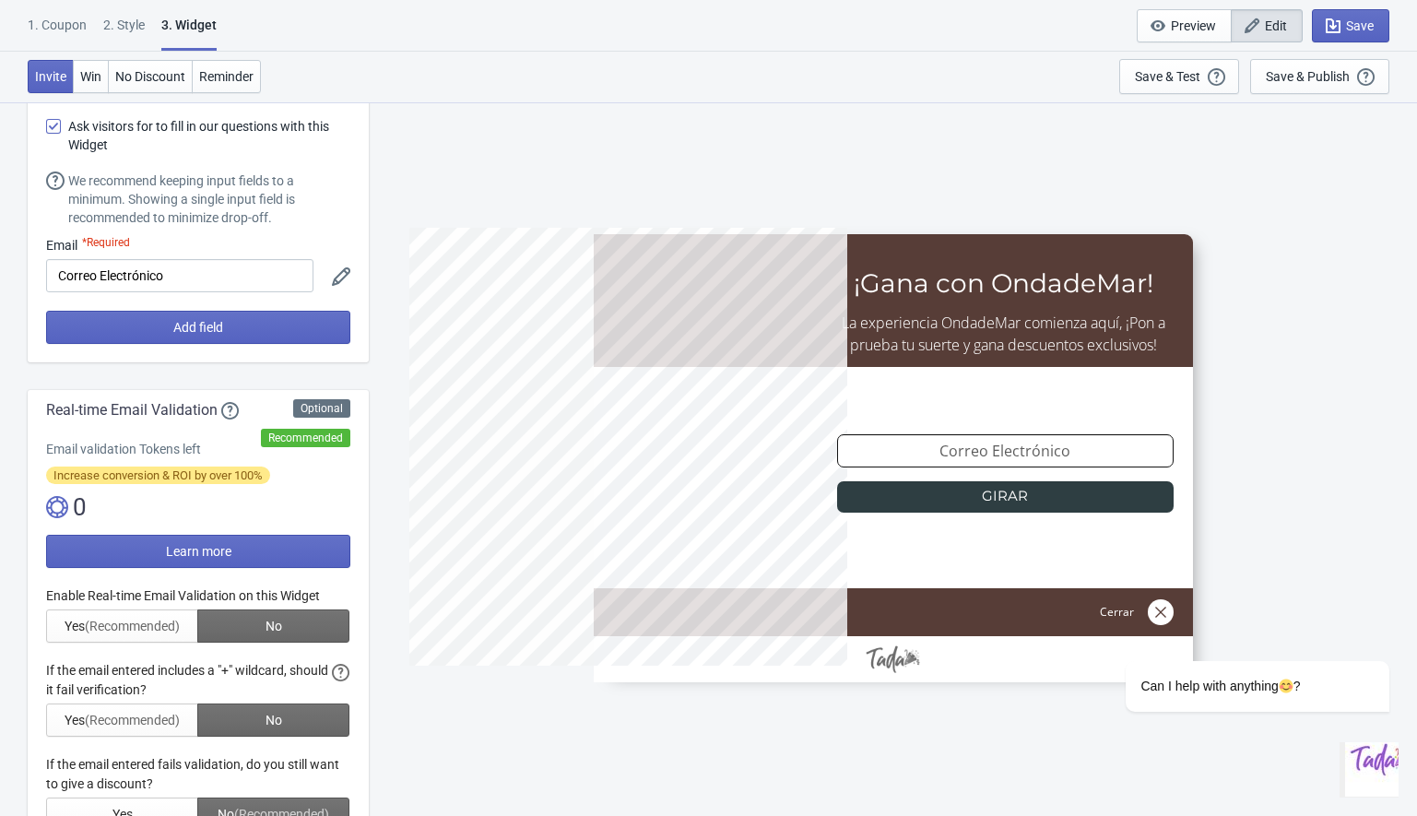
scroll to position [0, 0]
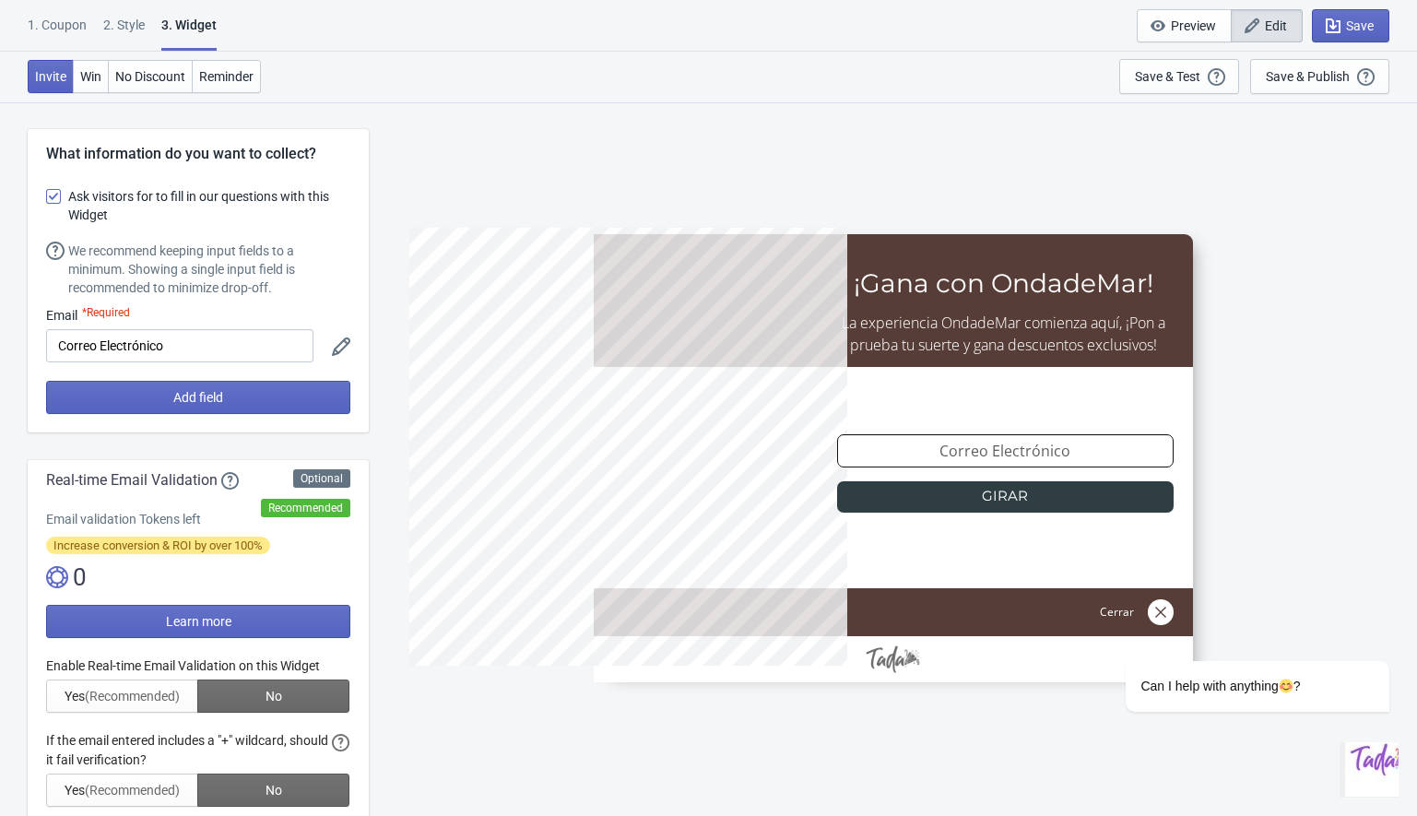
click at [63, 33] on div "1. Coupon" at bounding box center [57, 32] width 59 height 32
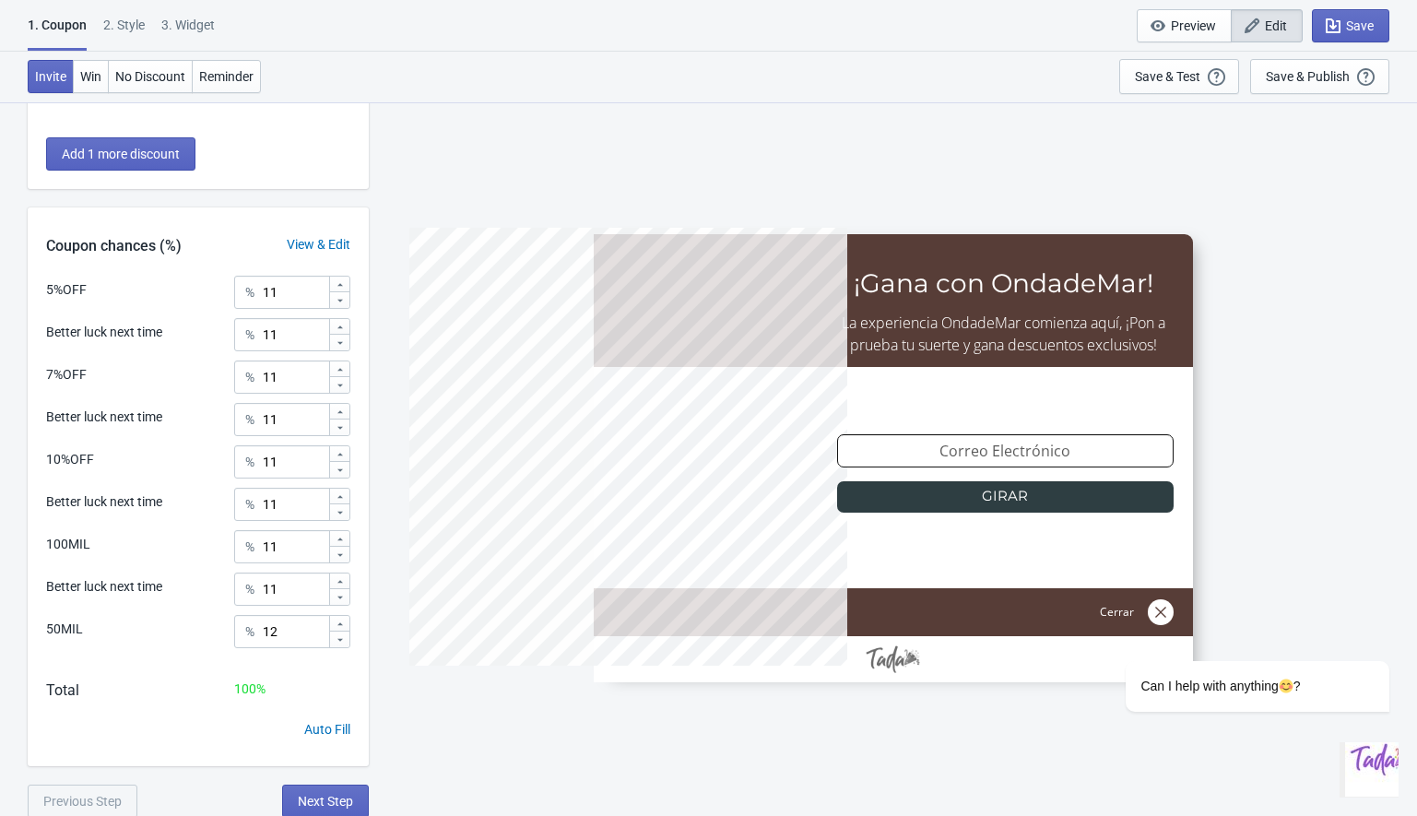
scroll to position [749, 0]
click at [118, 13] on div "1. Coupon 2 . Style 3. Widget 1. Coupon 2 . Style 3. Widget Save and Exit Previ…" at bounding box center [708, 26] width 1417 height 52
click at [121, 18] on div "2 . Style" at bounding box center [123, 32] width 41 height 32
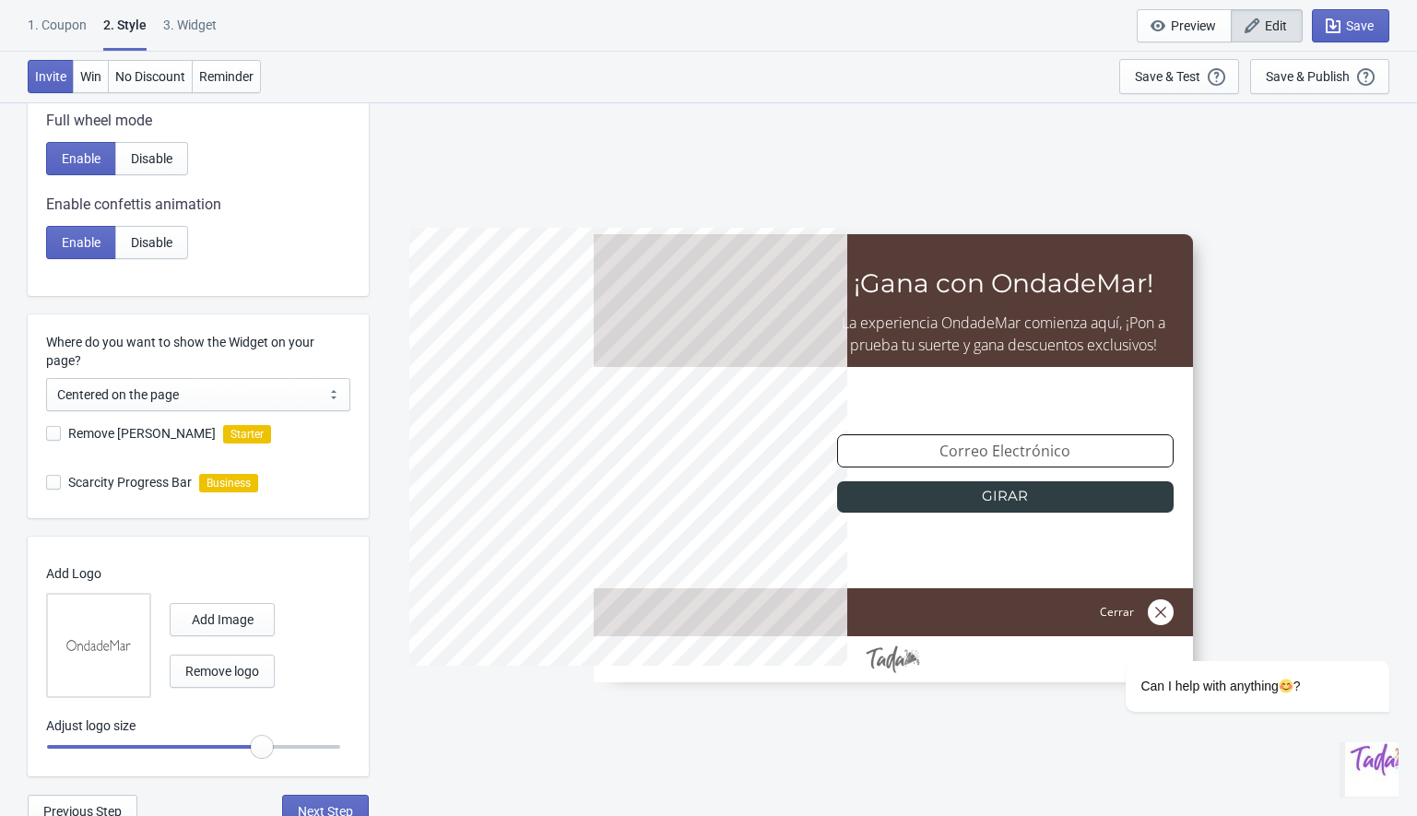
scroll to position [825, 0]
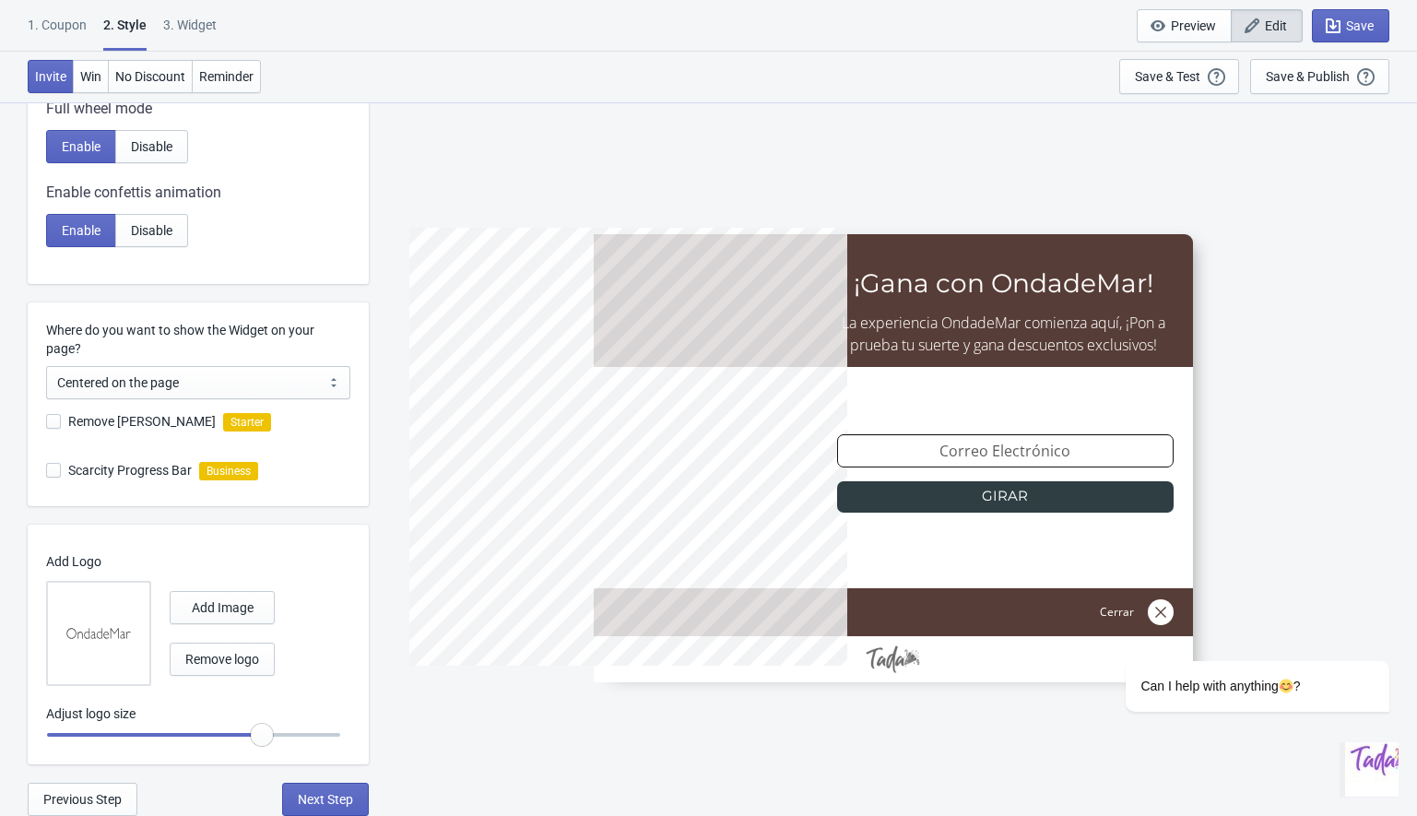
click at [53, 425] on span at bounding box center [53, 421] width 15 height 15
click at [47, 425] on input "Remove [PERSON_NAME]" at bounding box center [46, 430] width 1 height 33
checkbox input "true"
radio input "true"
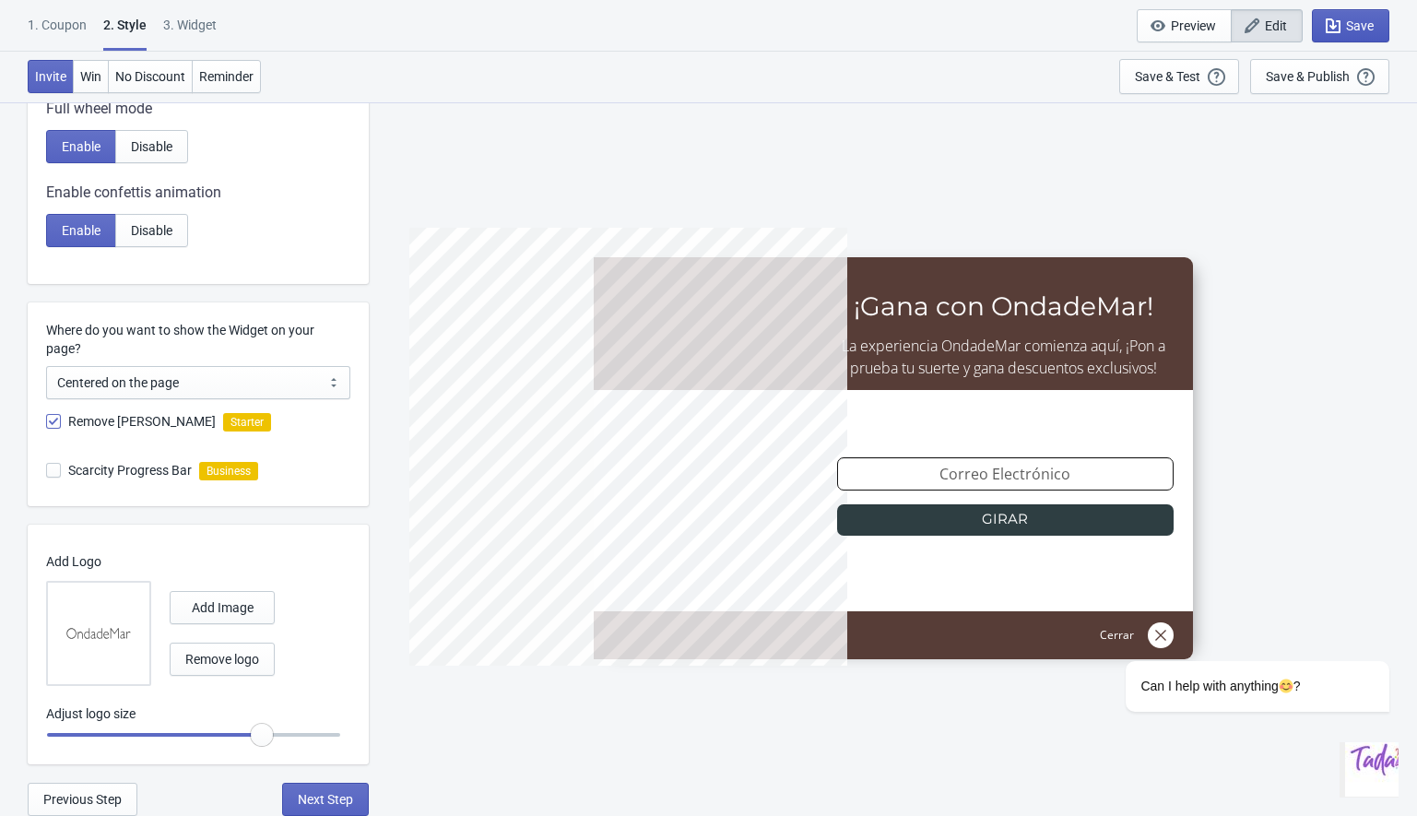
click at [1340, 27] on icon "button" at bounding box center [1333, 26] width 18 height 18
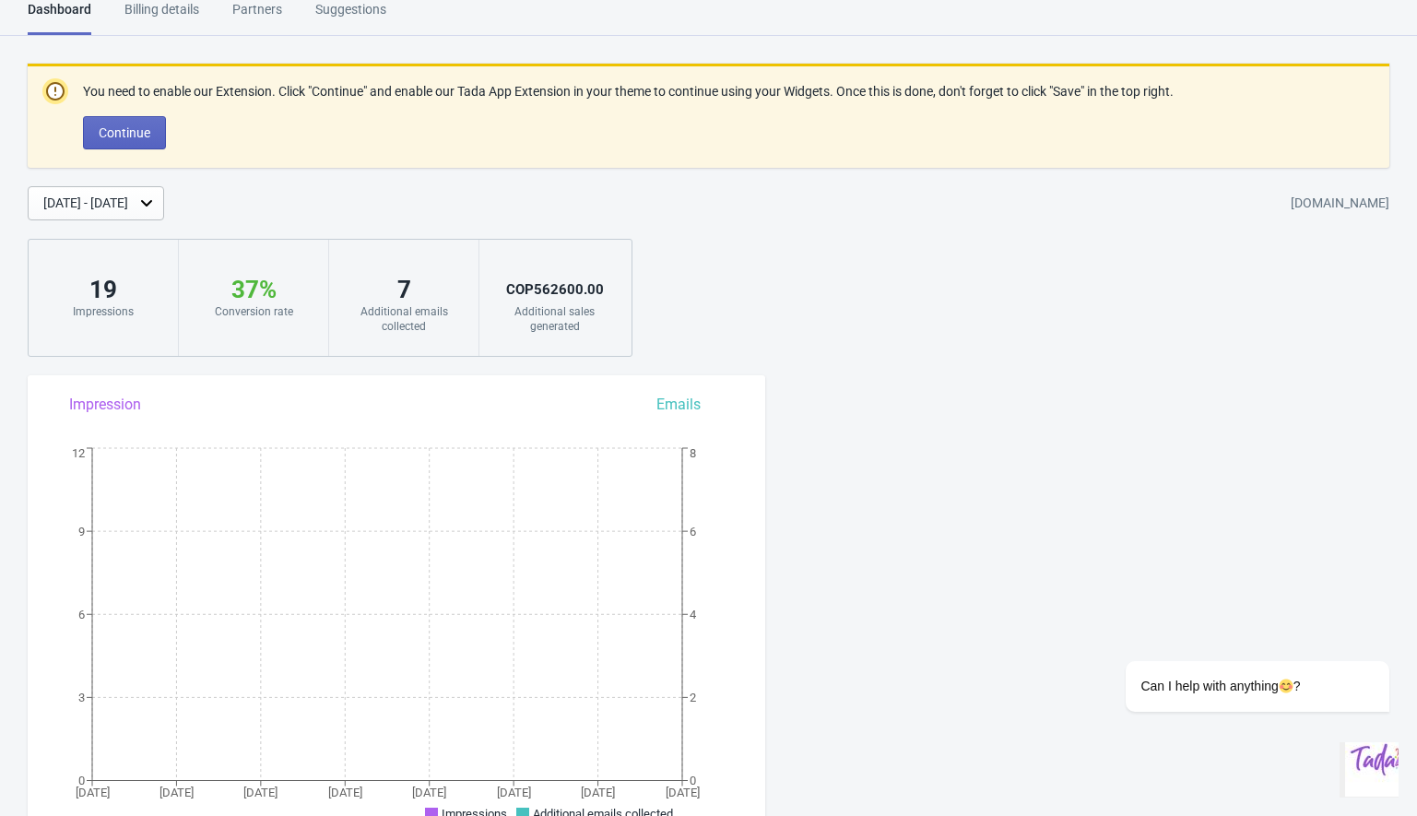
scroll to position [742, 0]
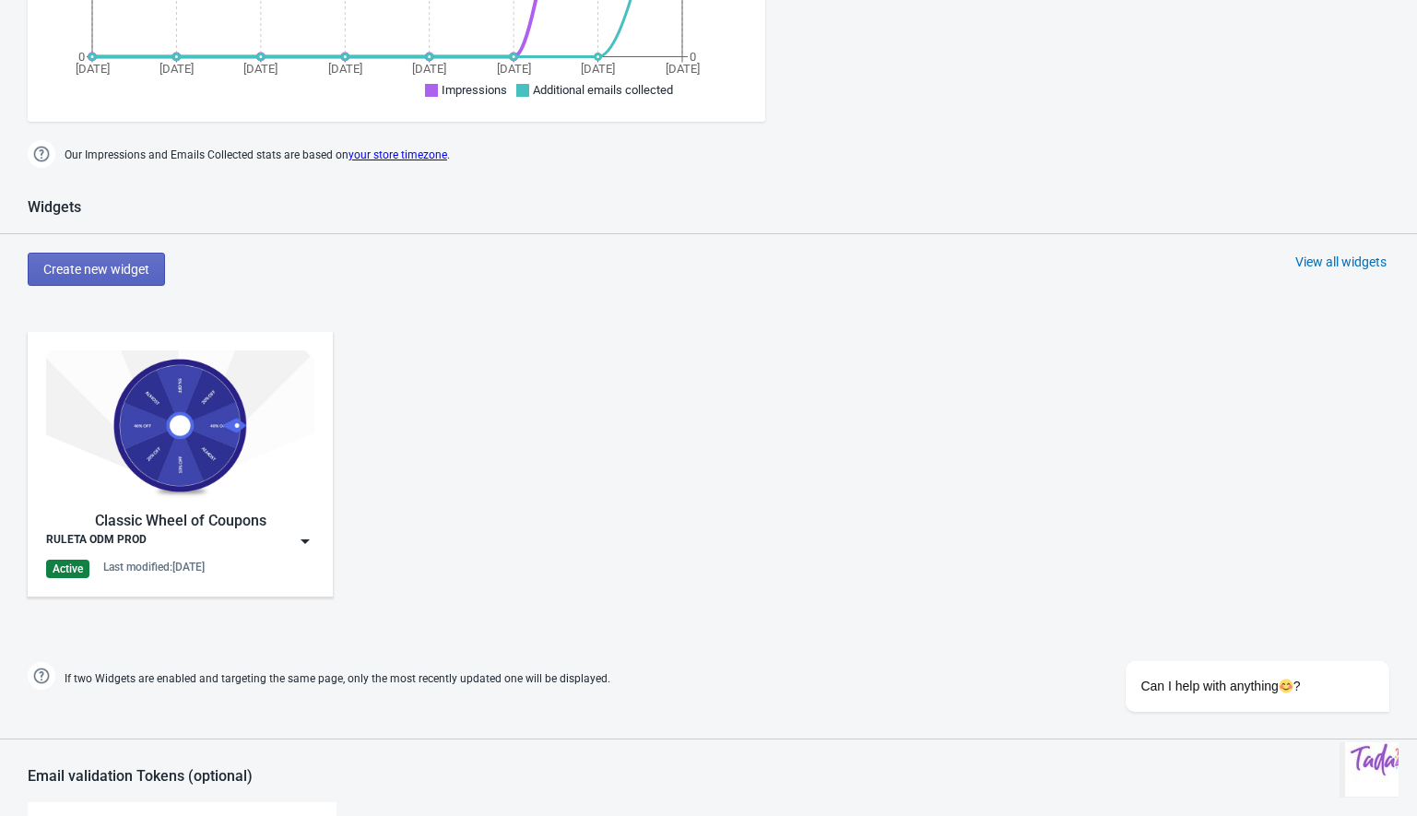
click at [302, 544] on img at bounding box center [305, 541] width 18 height 18
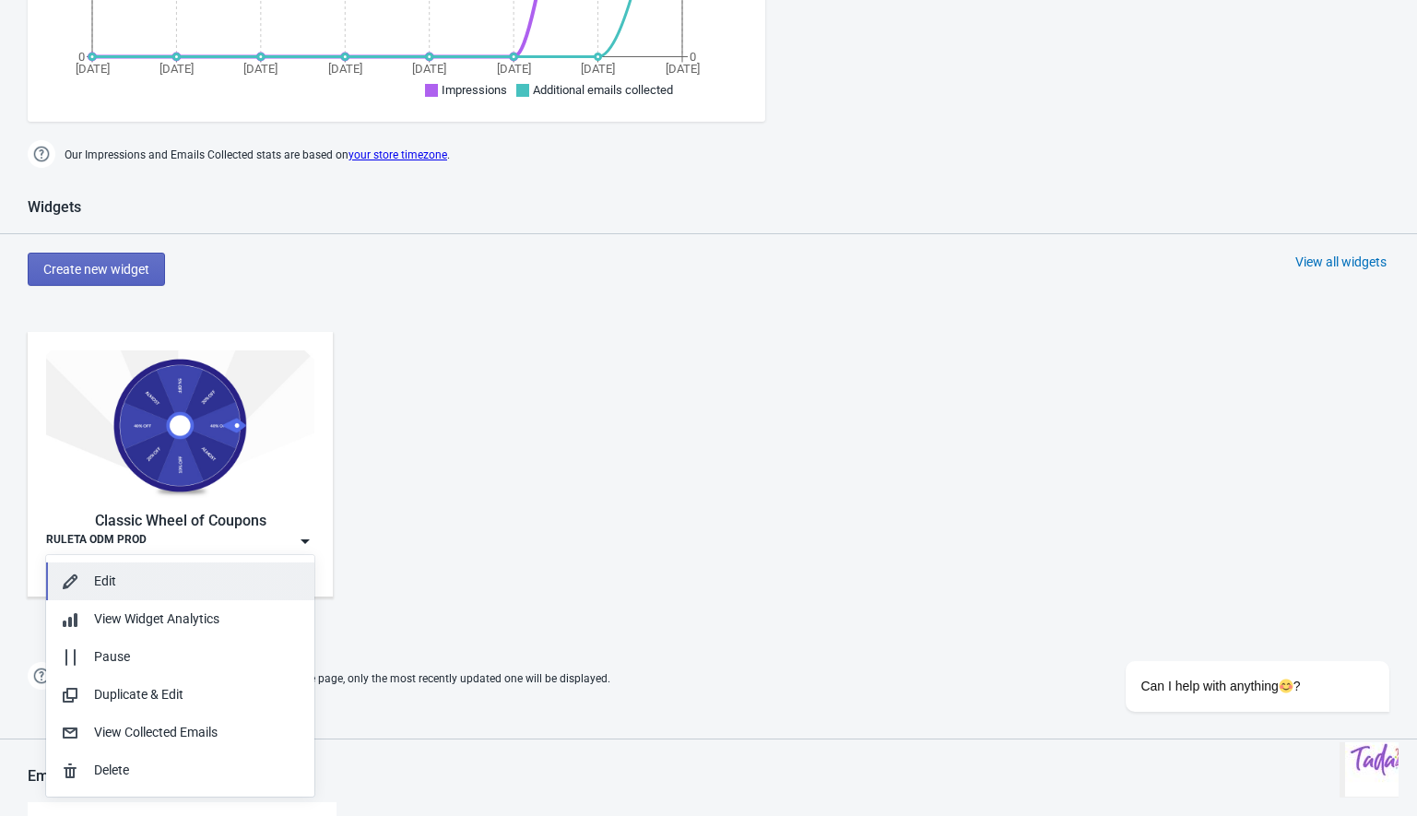
click at [194, 576] on div "Edit" at bounding box center [197, 581] width 206 height 19
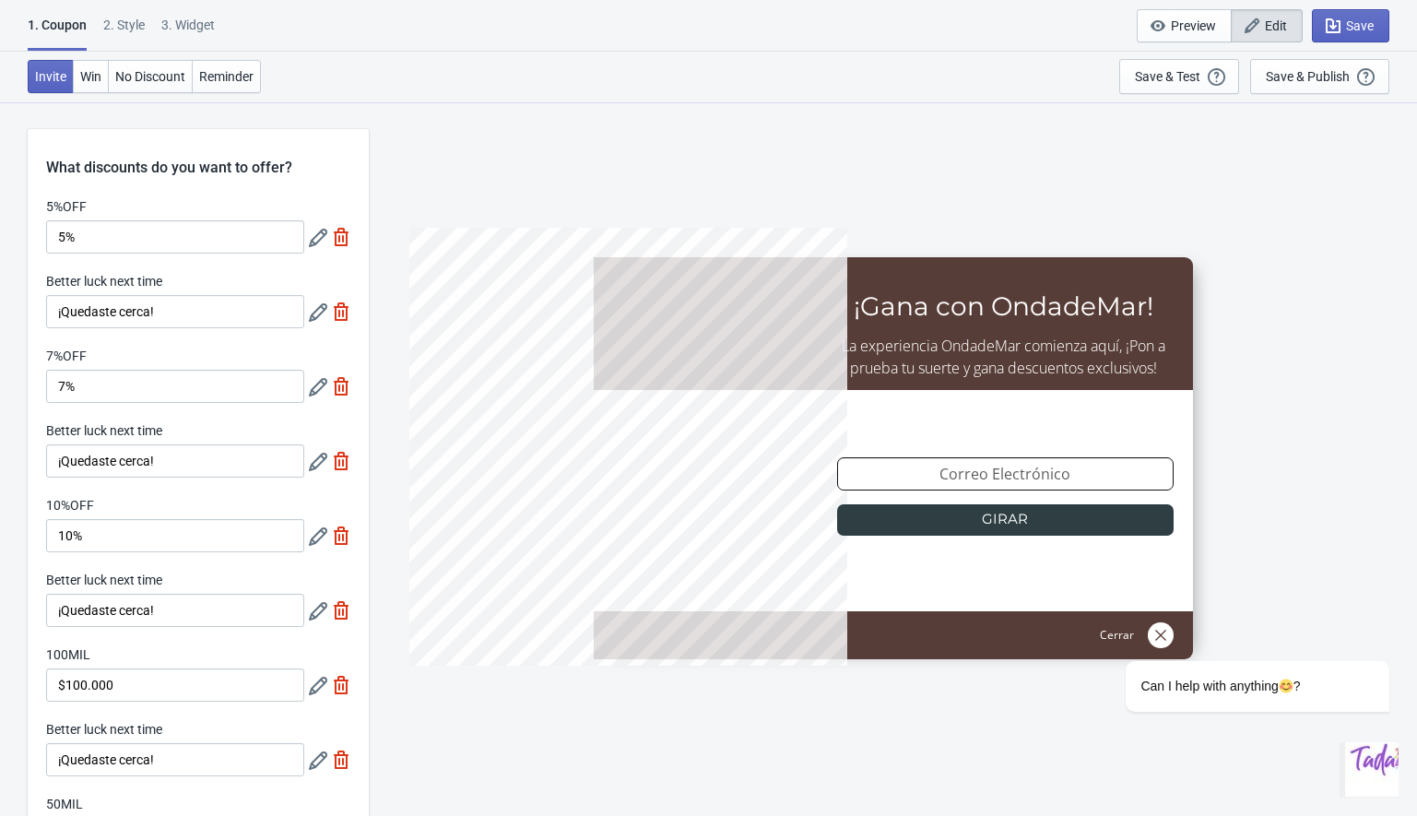
click at [123, 33] on div "2 . Style" at bounding box center [123, 32] width 41 height 32
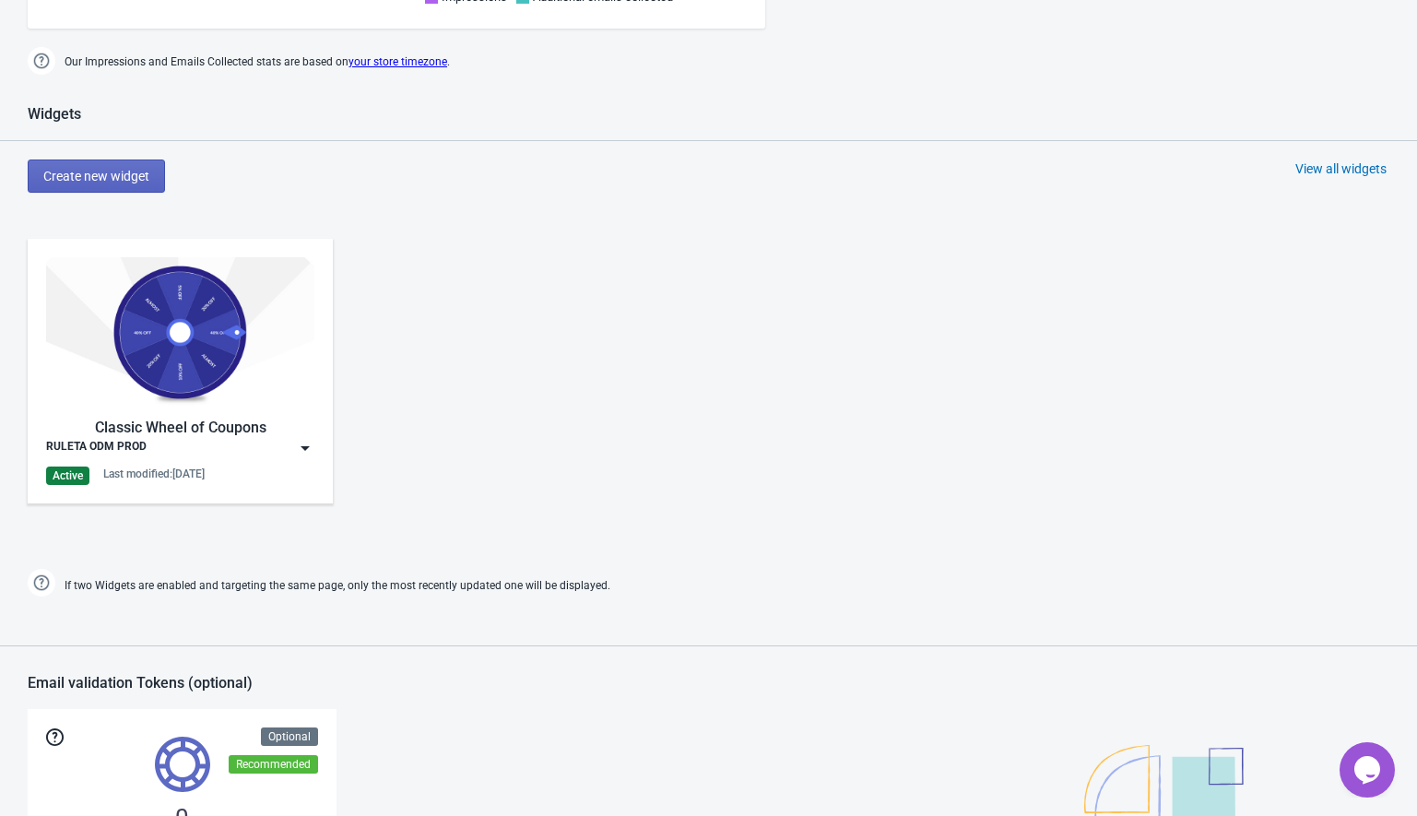
scroll to position [817, 0]
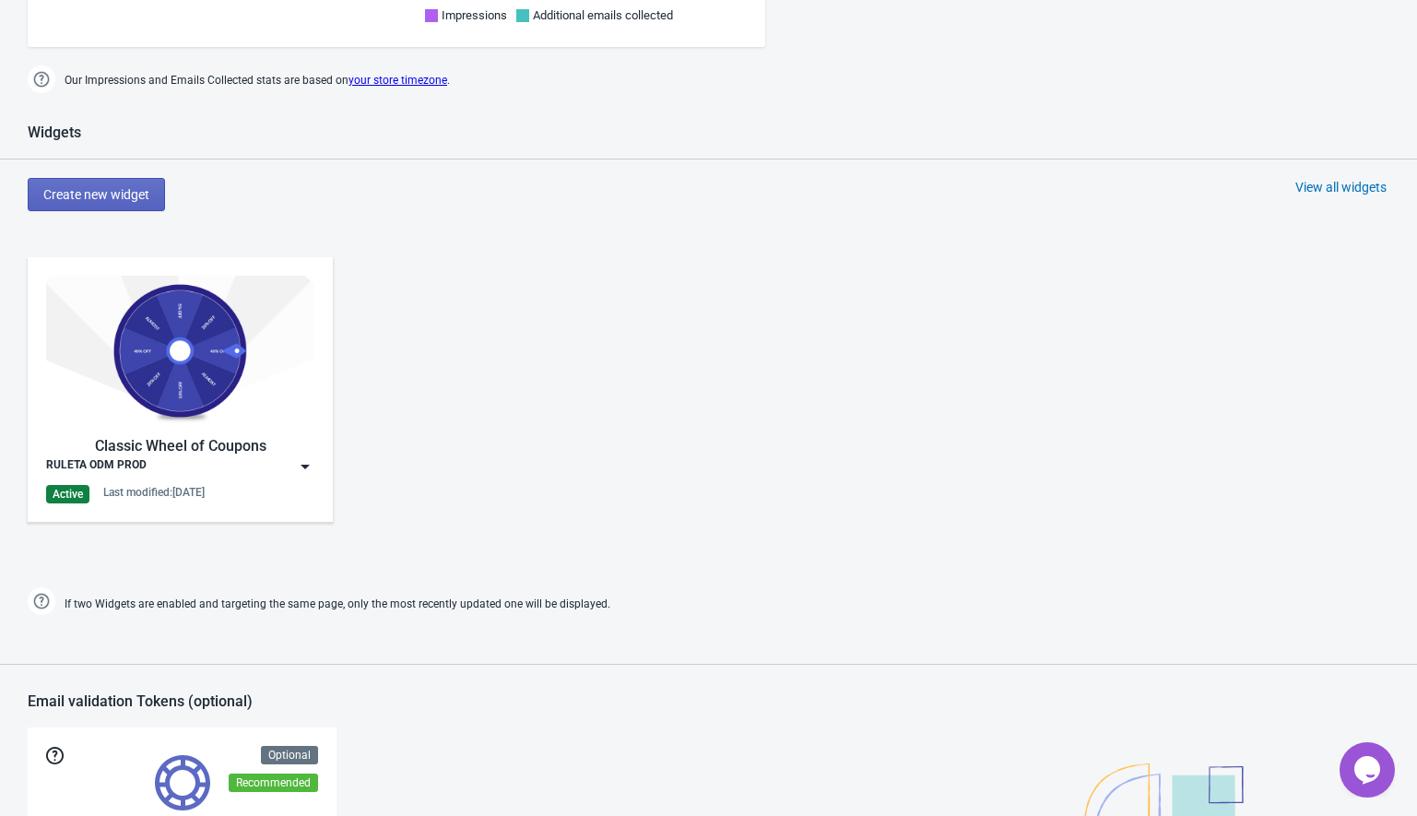
click at [302, 466] on img at bounding box center [305, 466] width 18 height 18
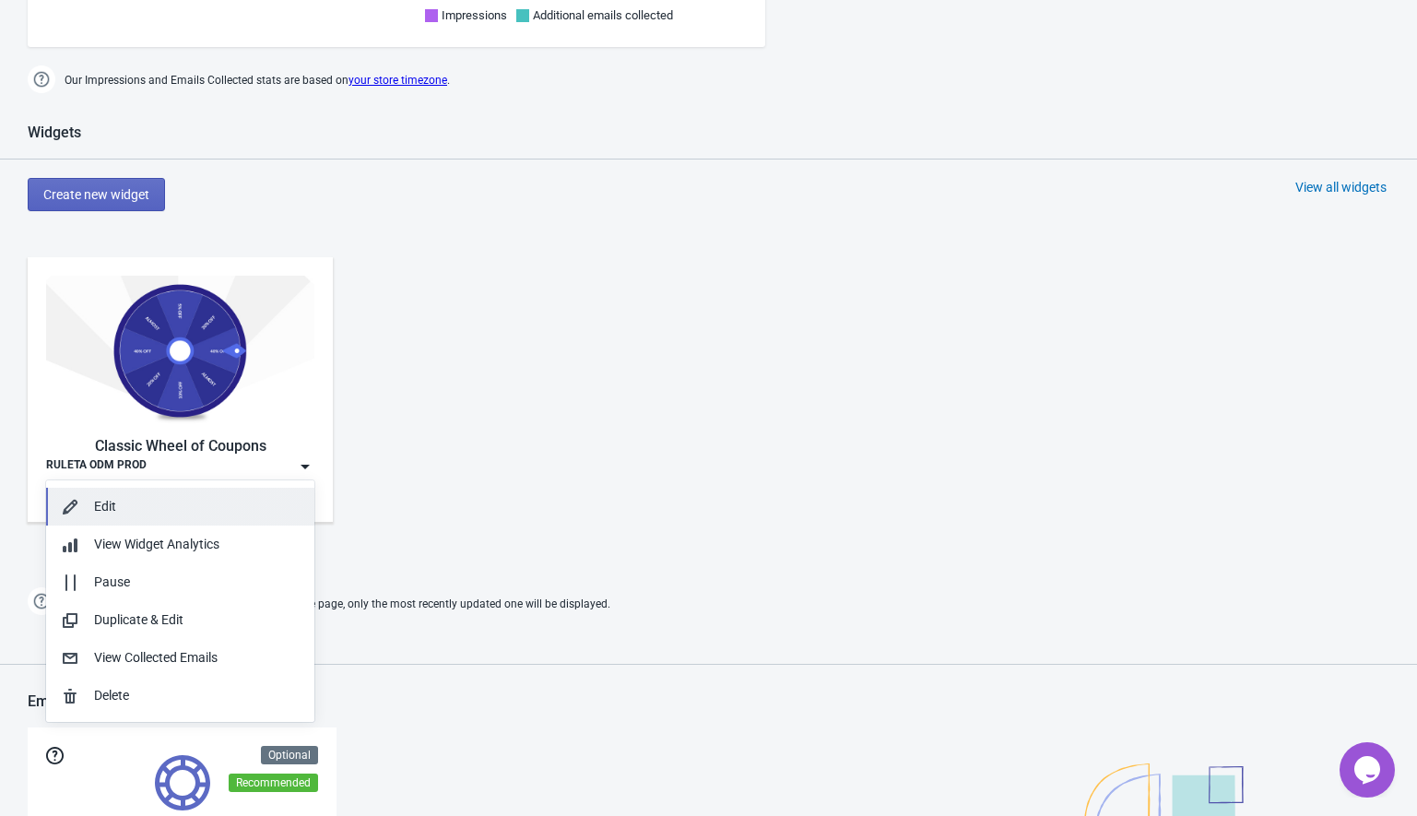
click at [182, 491] on button "Edit" at bounding box center [180, 507] width 268 height 38
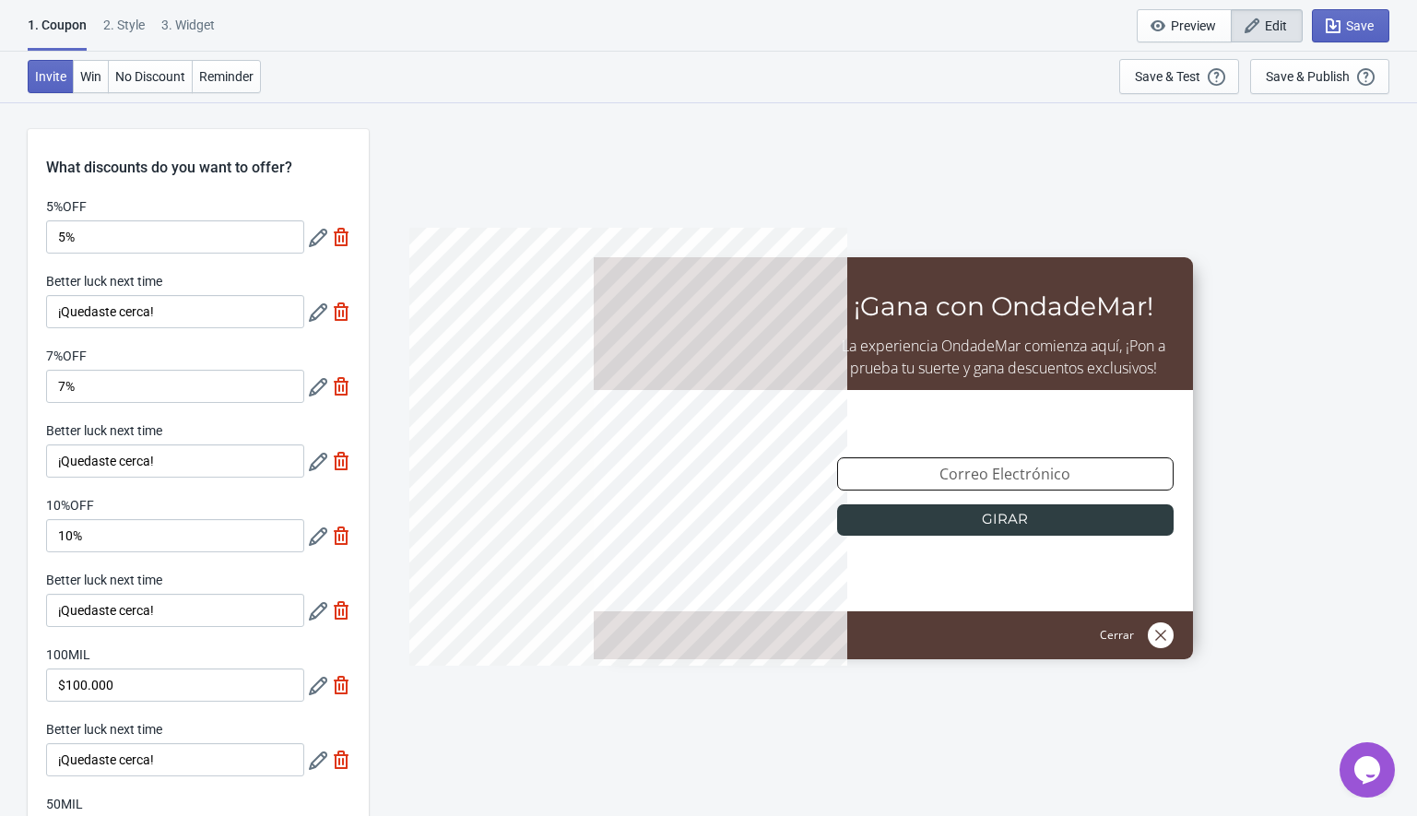
click at [315, 243] on icon at bounding box center [318, 238] width 18 height 18
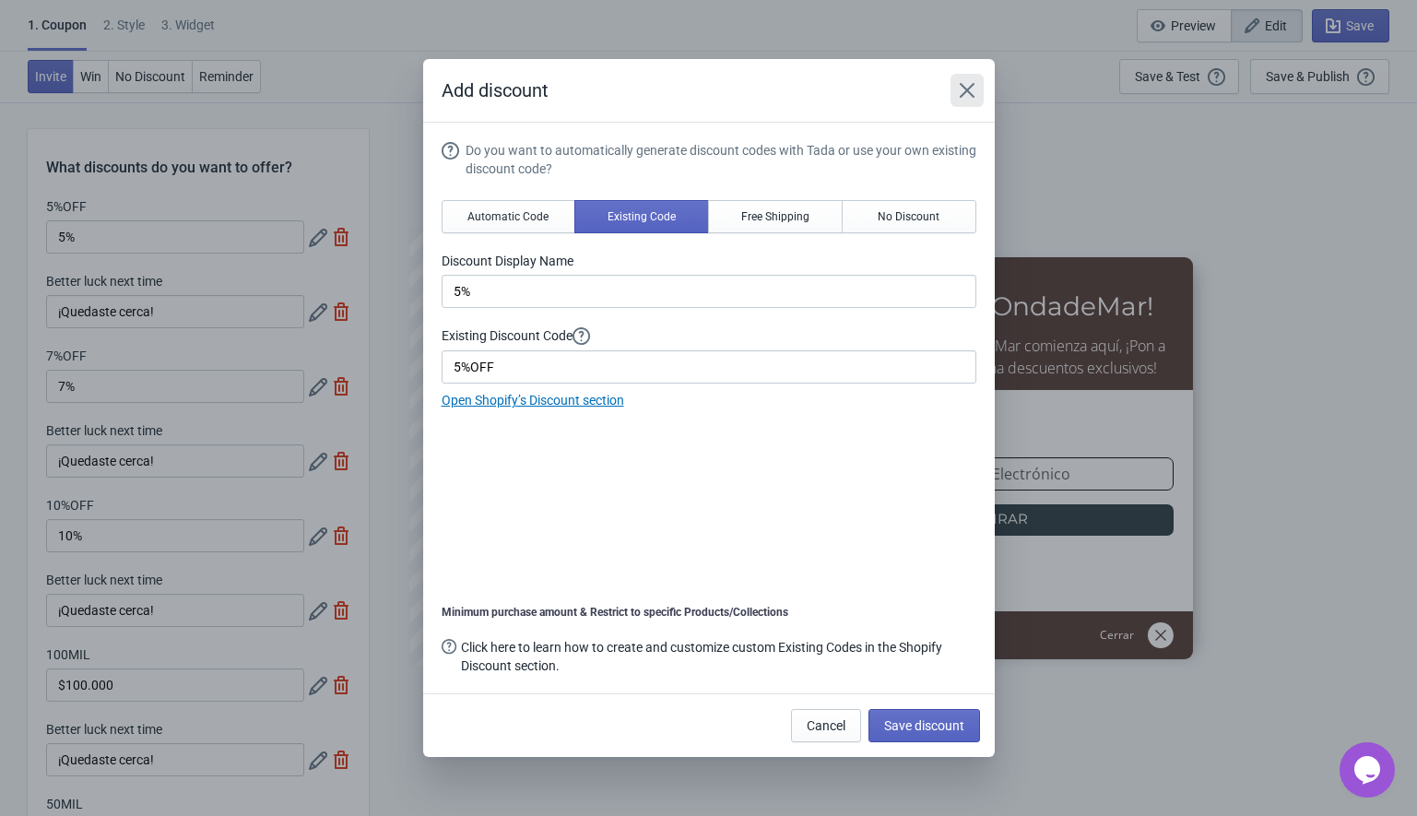
click at [966, 90] on icon "Close" at bounding box center [966, 90] width 15 height 15
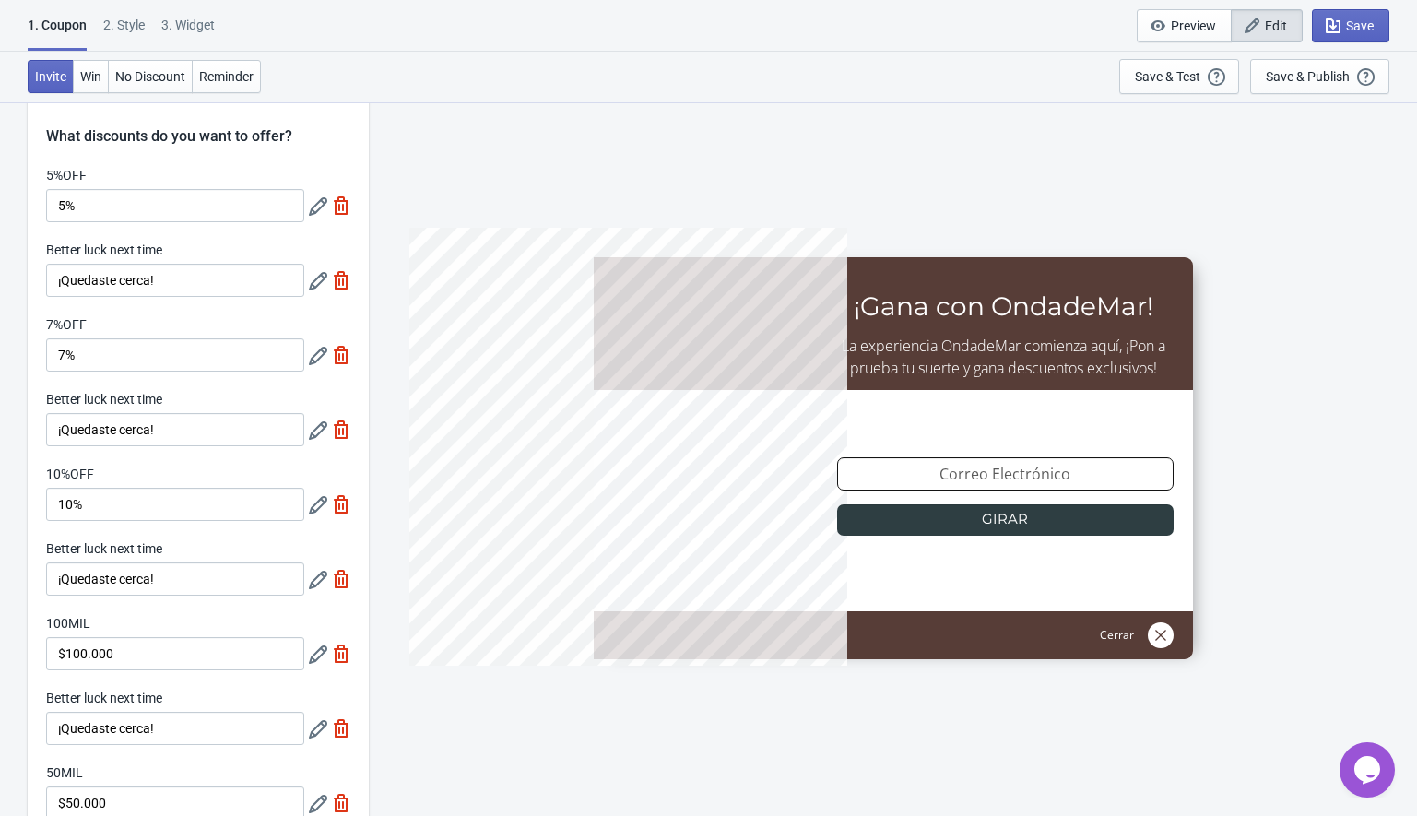
scroll to position [23, 0]
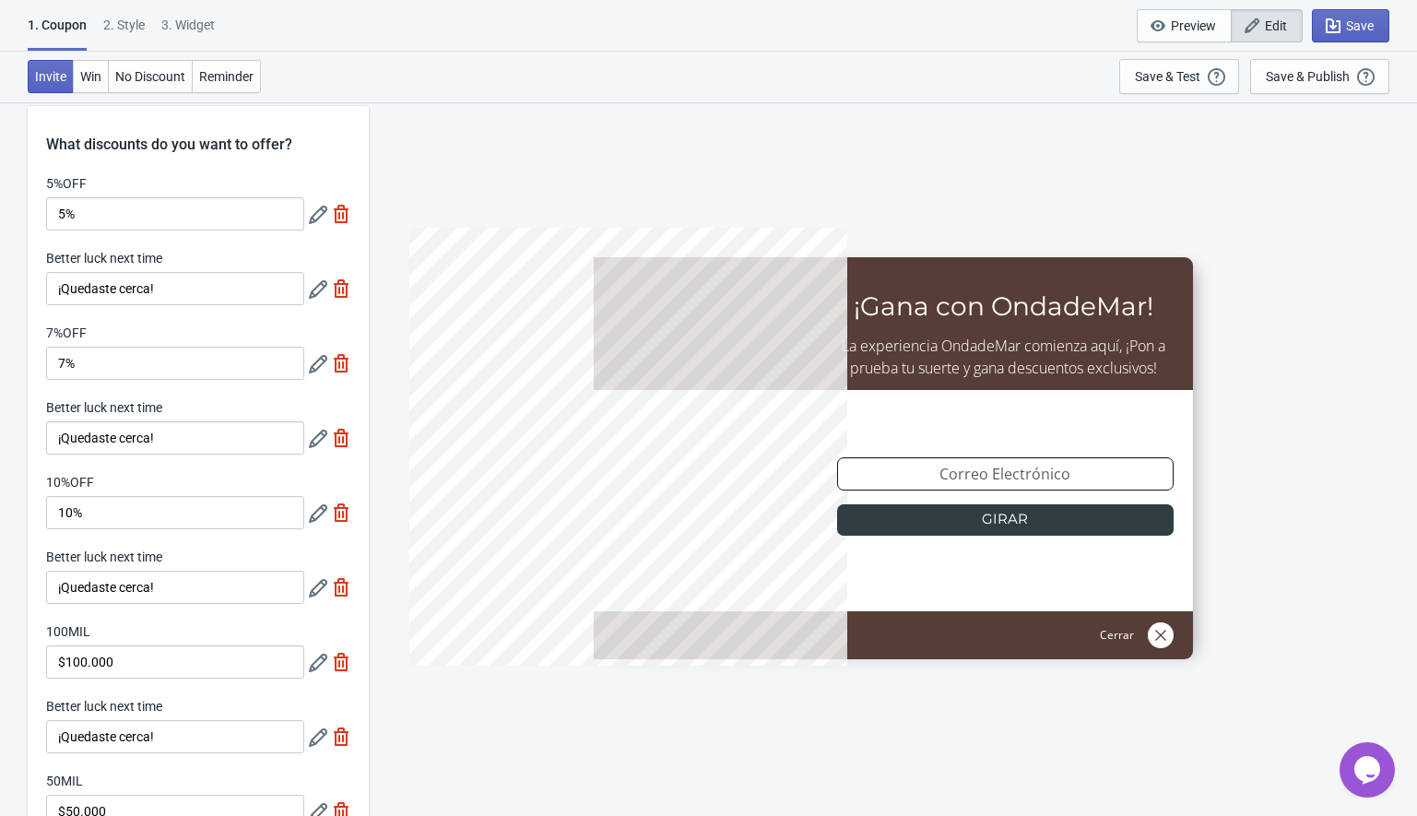
click at [54, 182] on label "5%OFF" at bounding box center [66, 183] width 41 height 18
click at [54, 197] on input "5%" at bounding box center [175, 213] width 258 height 33
click at [54, 182] on label "5%OFF" at bounding box center [66, 183] width 41 height 18
click at [54, 197] on input "5%" at bounding box center [175, 213] width 258 height 33
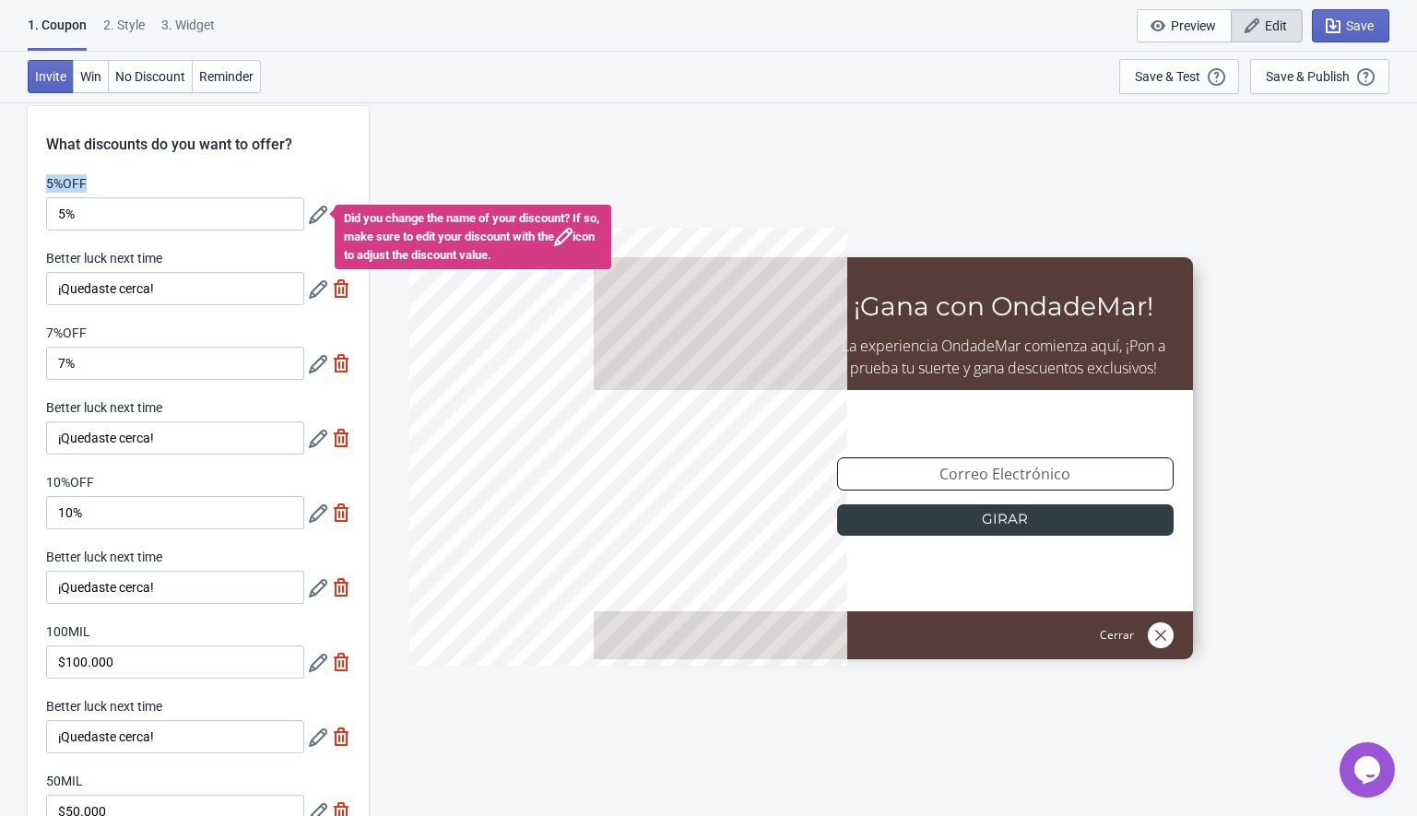
click at [54, 182] on label "5%OFF" at bounding box center [66, 183] width 41 height 18
click at [54, 197] on input "5%" at bounding box center [175, 213] width 258 height 33
click at [99, 180] on div "5%OFF" at bounding box center [175, 185] width 258 height 23
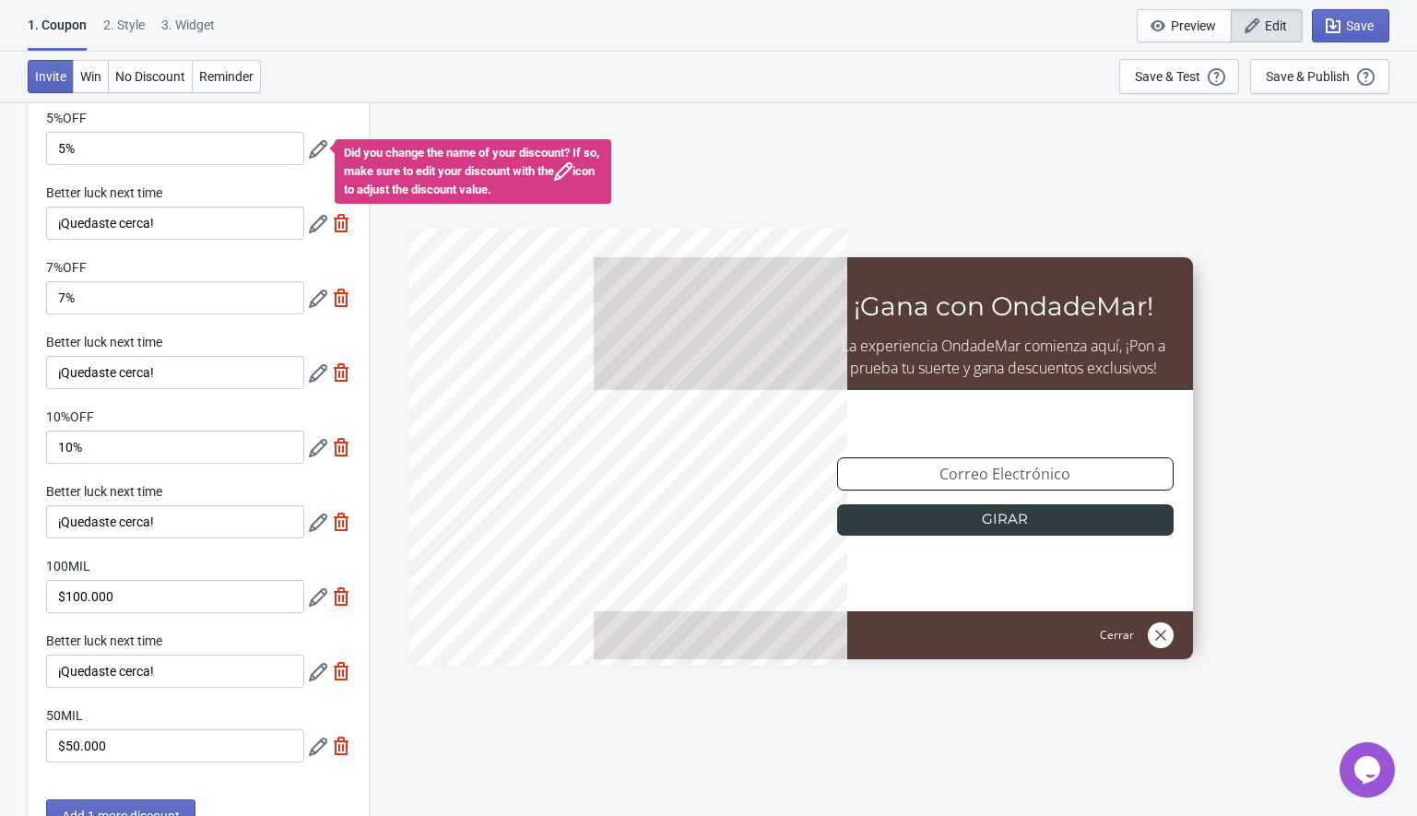
scroll to position [133, 0]
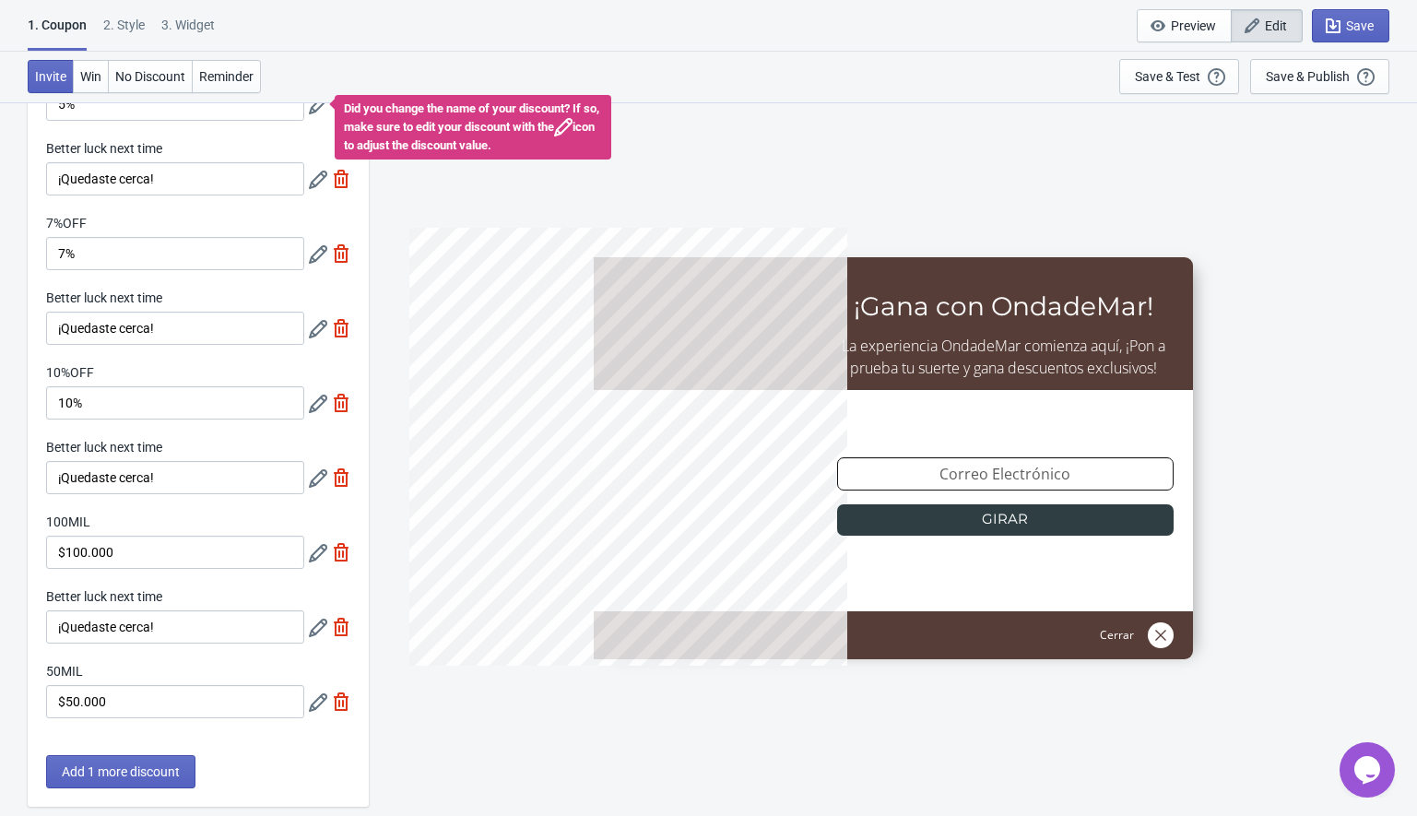
click at [65, 525] on label "100MIL" at bounding box center [68, 522] width 44 height 18
click at [65, 536] on input "$100.000" at bounding box center [175, 552] width 258 height 33
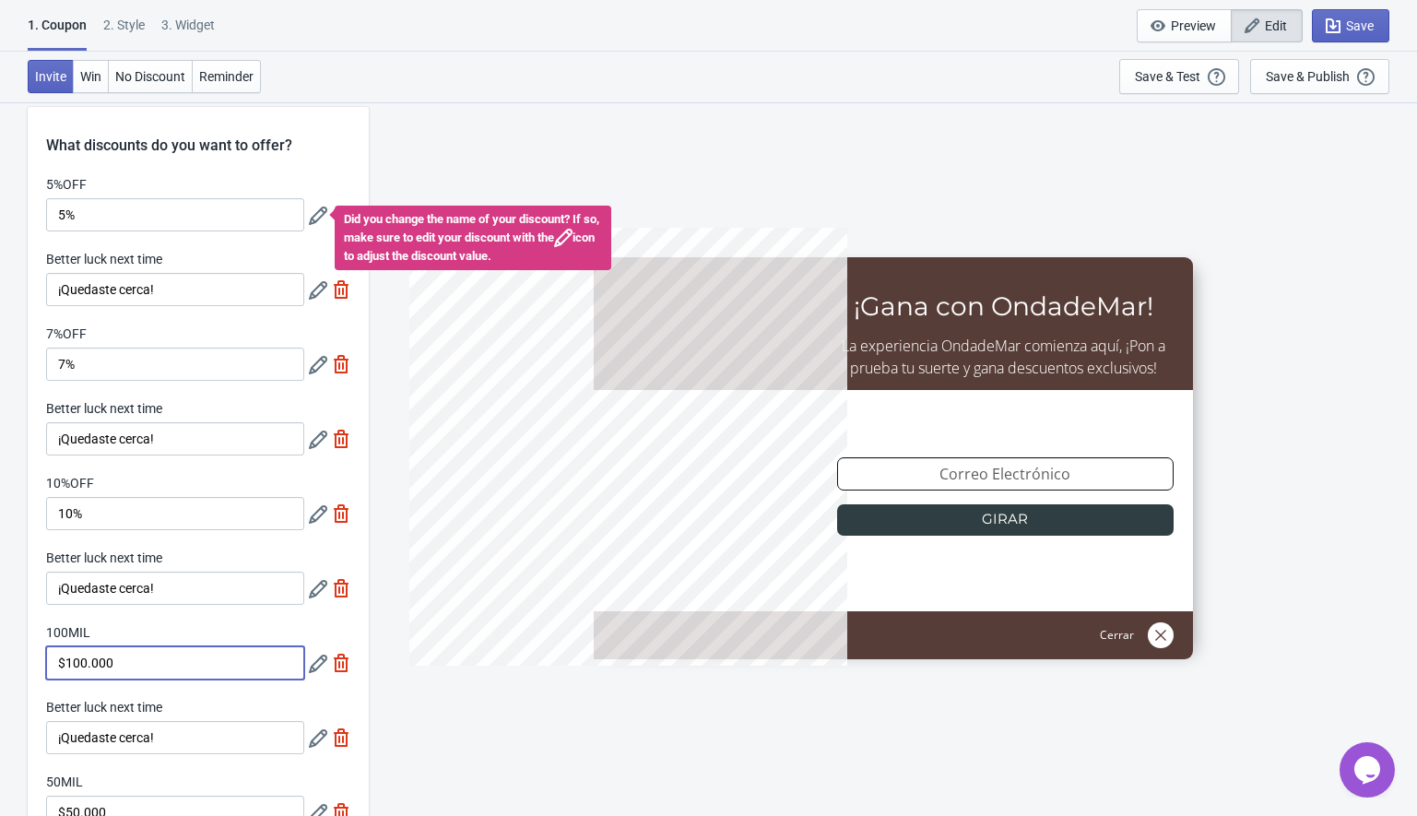
scroll to position [0, 0]
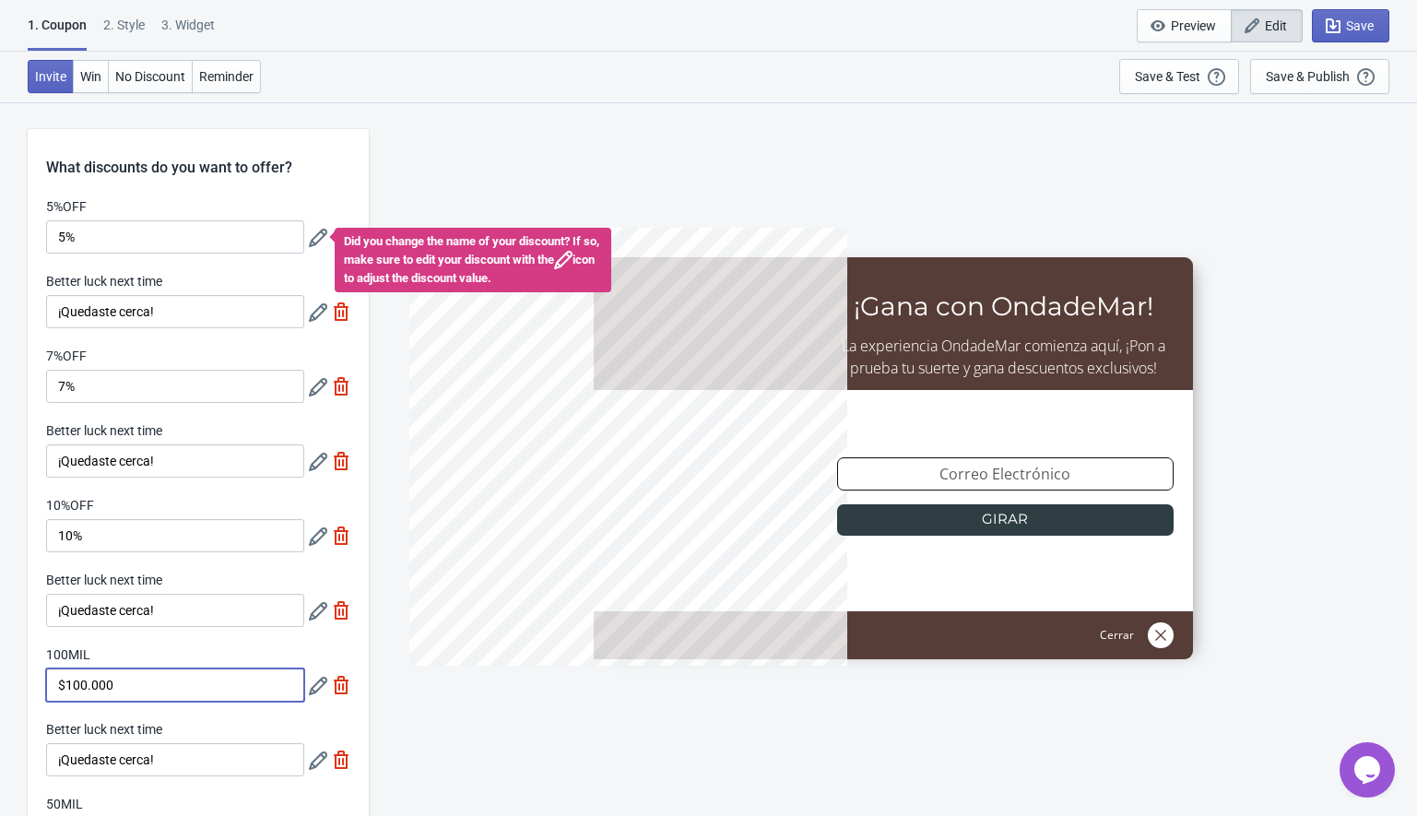
click at [304, 197] on div "5%OFF 5% Did you change the name of your discount? If so, make sure to edit you…" at bounding box center [198, 225] width 304 height 56
click at [315, 238] on icon at bounding box center [318, 238] width 18 height 18
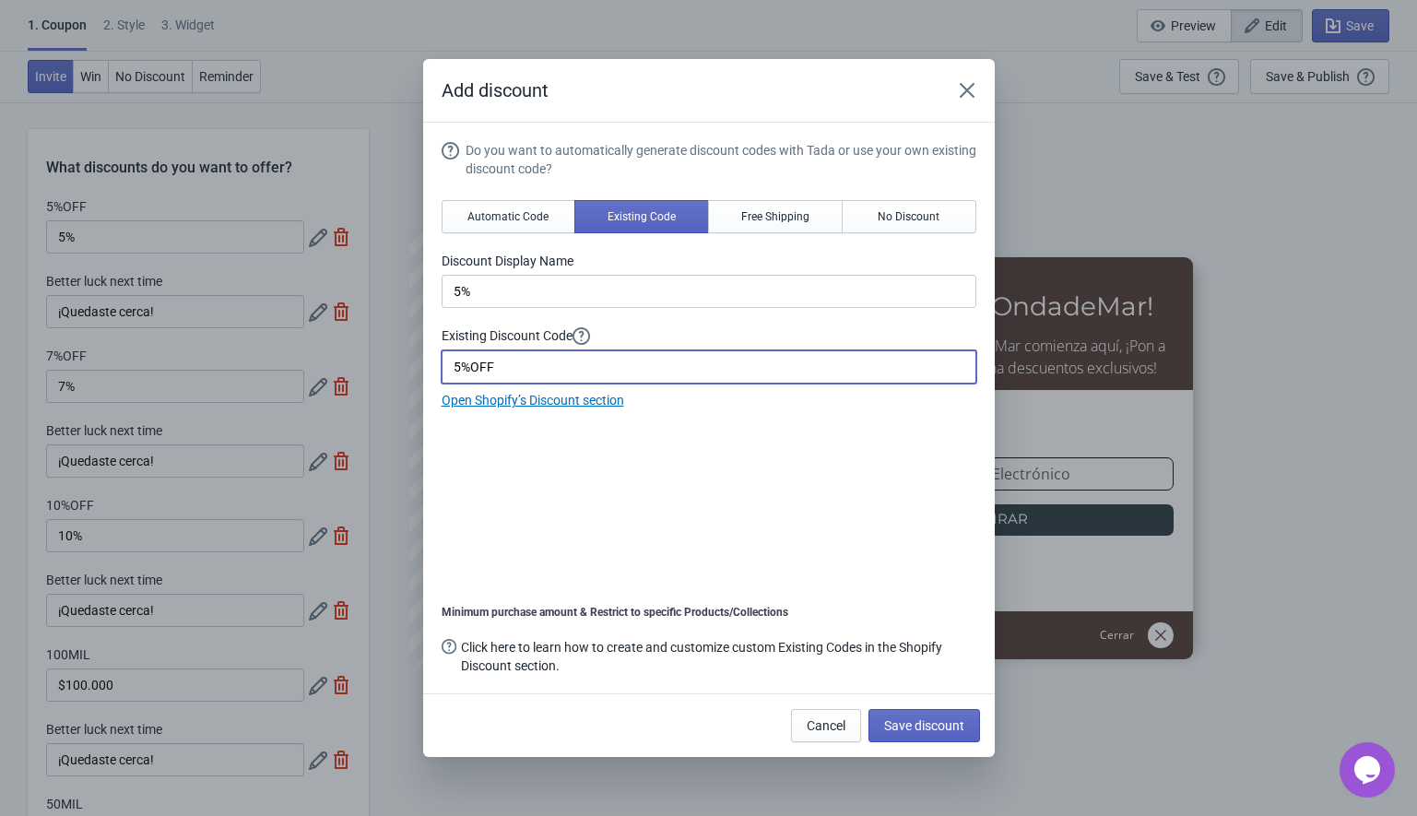
click at [508, 380] on input "5%OFF" at bounding box center [709, 366] width 535 height 33
click at [503, 360] on input "5%OFFODM" at bounding box center [709, 366] width 535 height 33
drag, startPoint x: 498, startPoint y: 362, endPoint x: 531, endPoint y: 363, distance: 33.2
click at [531, 363] on input "5%OFFODM" at bounding box center [709, 366] width 535 height 33
type input "5%OFFODM"
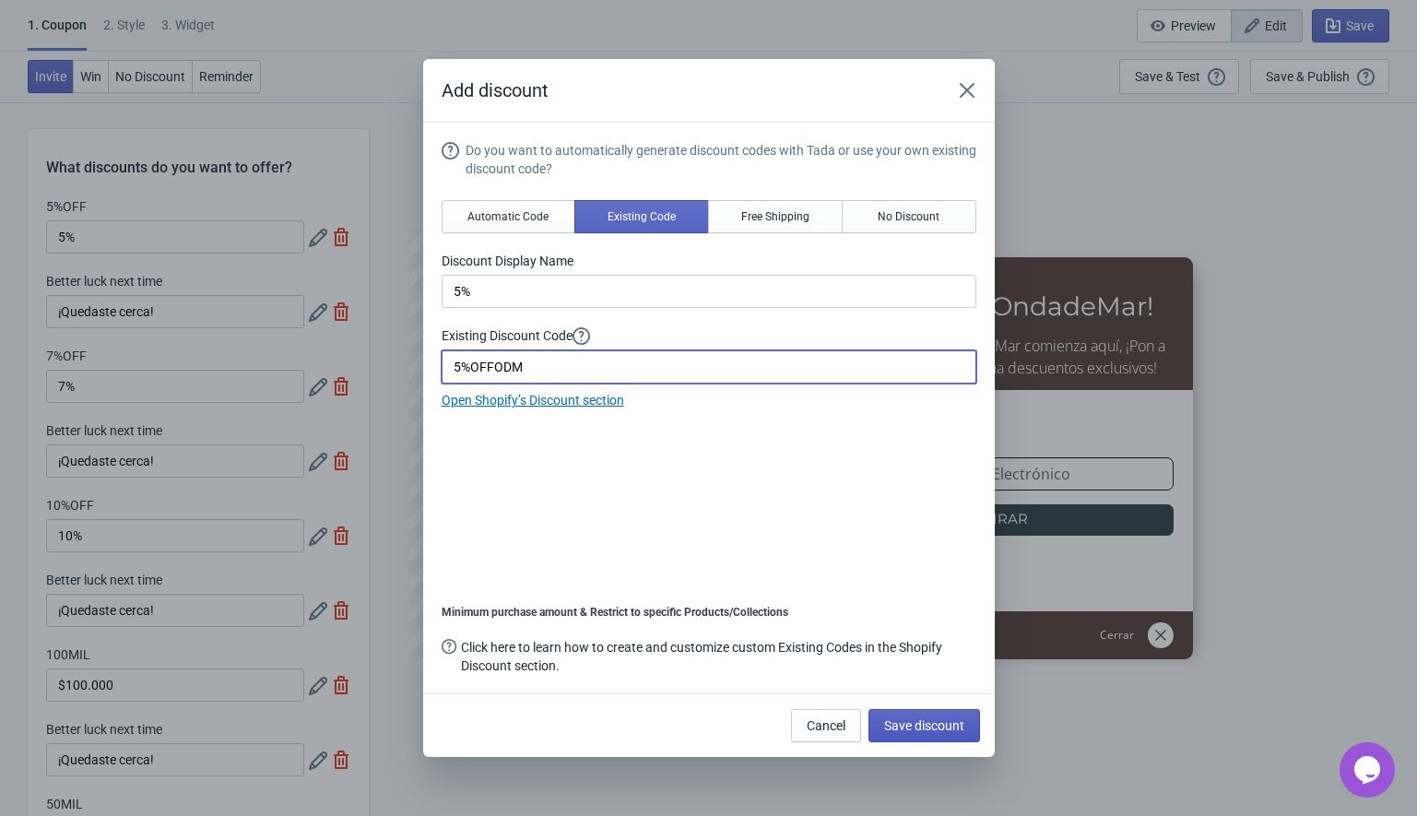
click at [906, 725] on span "Save discount" at bounding box center [924, 725] width 80 height 15
type input "5%OFFODM"
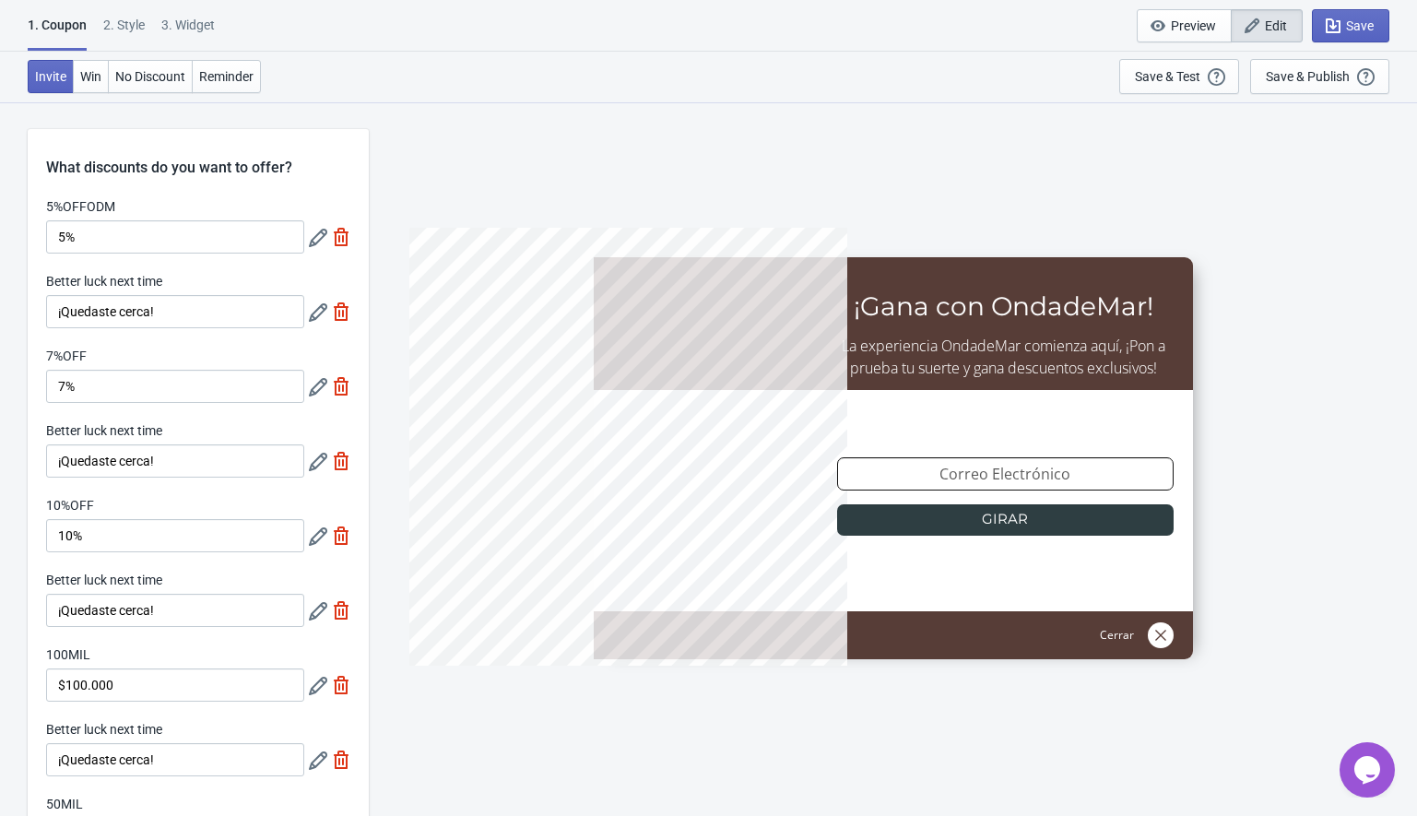
click at [321, 390] on icon at bounding box center [318, 387] width 18 height 18
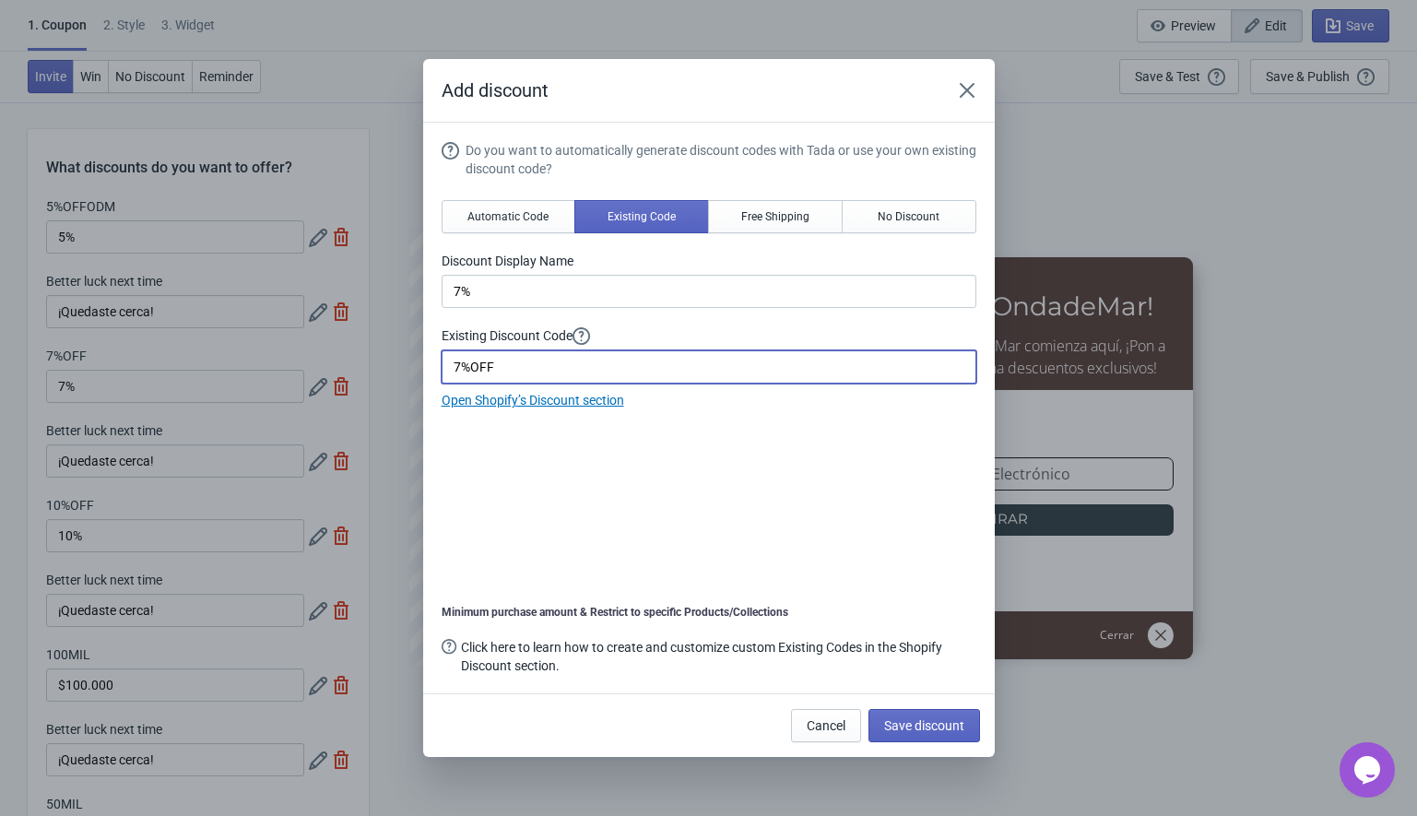
click at [556, 370] on input "7%OFF" at bounding box center [709, 366] width 535 height 33
paste input "ODM"
type input "7%OFFODM"
click at [899, 725] on span "Save discount" at bounding box center [924, 725] width 80 height 15
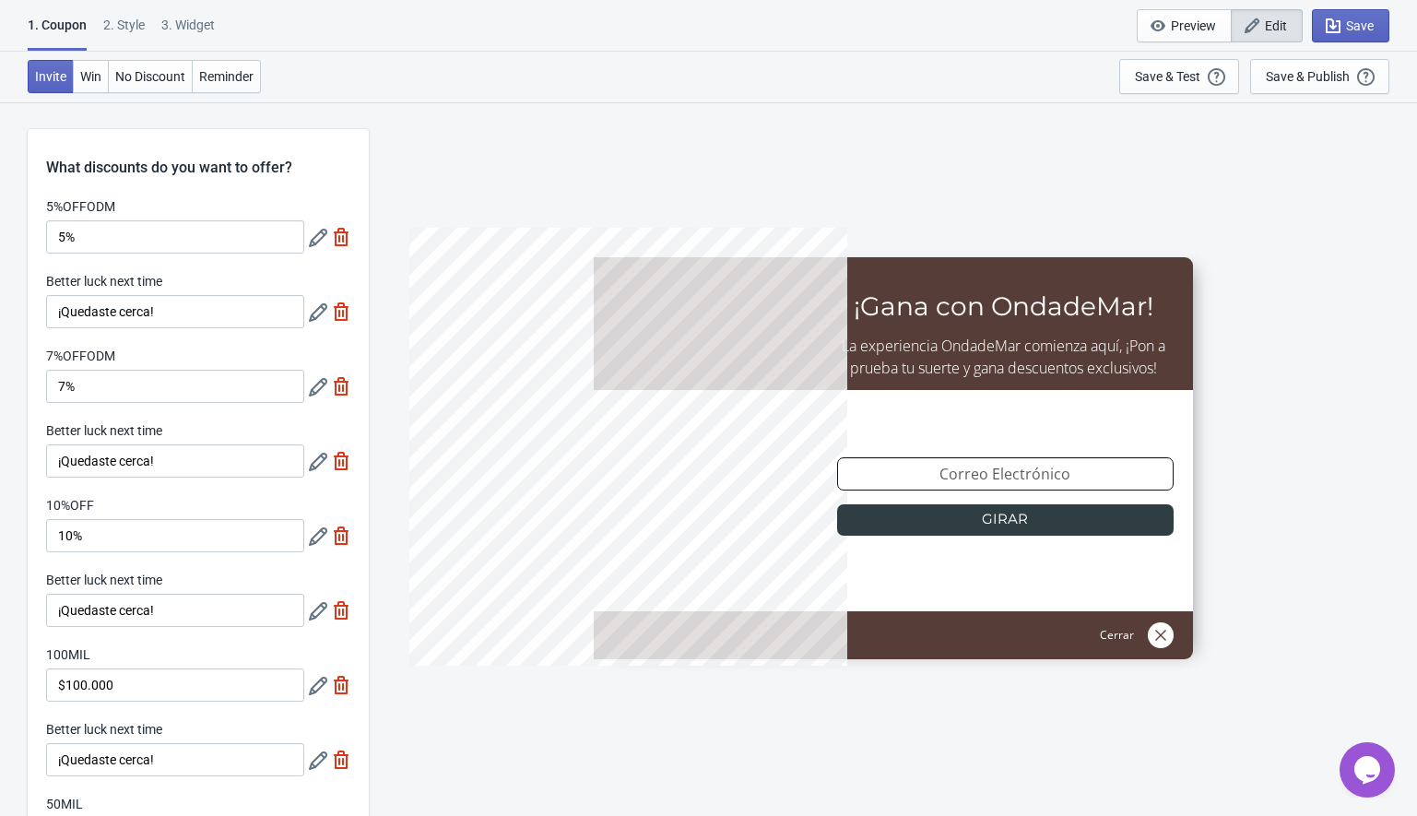
click at [316, 536] on icon at bounding box center [318, 536] width 18 height 18
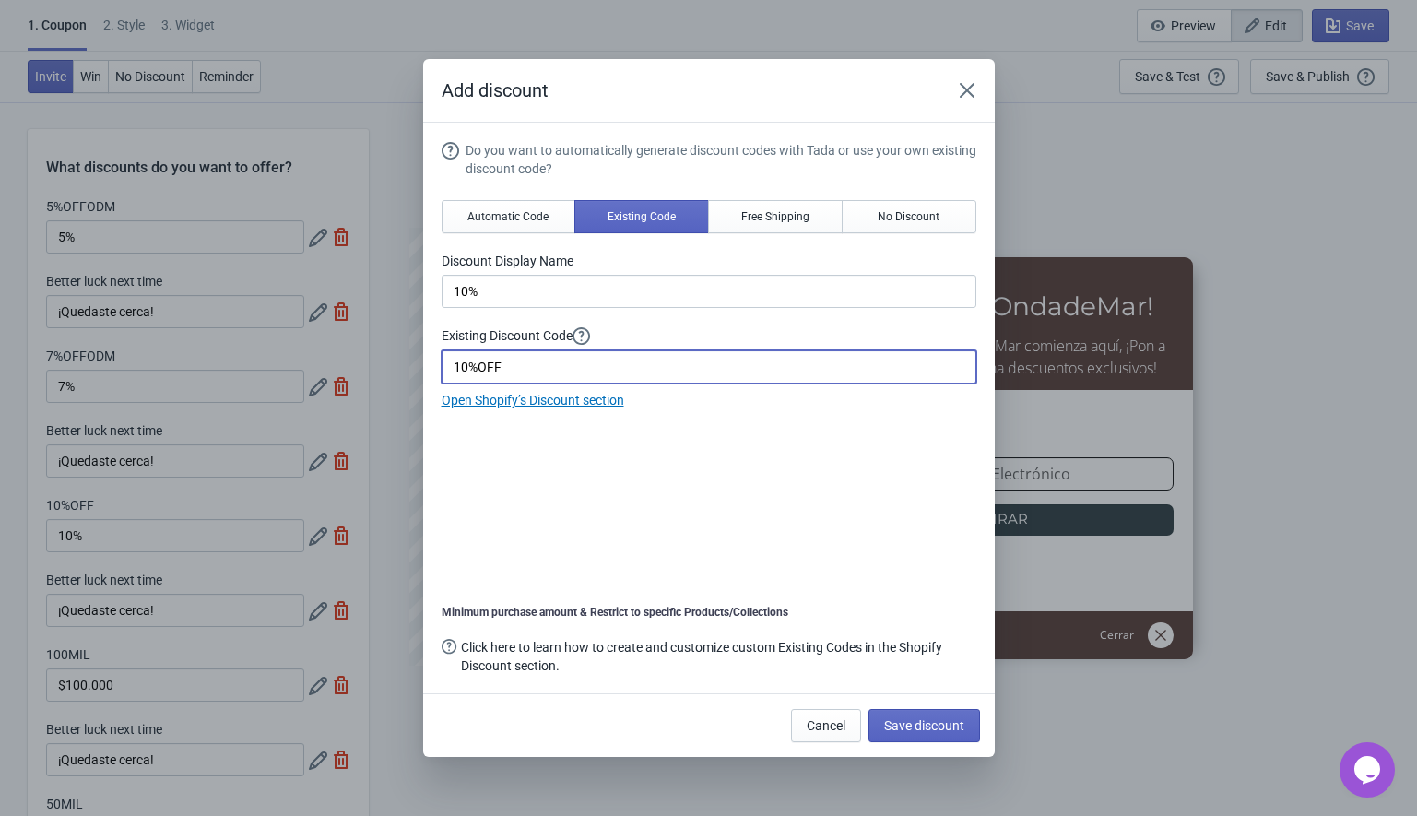
click at [576, 358] on input "10%OFF" at bounding box center [709, 366] width 535 height 33
paste input "ODM"
type input "10%OFFODM"
click at [938, 733] on button "Save discount" at bounding box center [924, 725] width 112 height 33
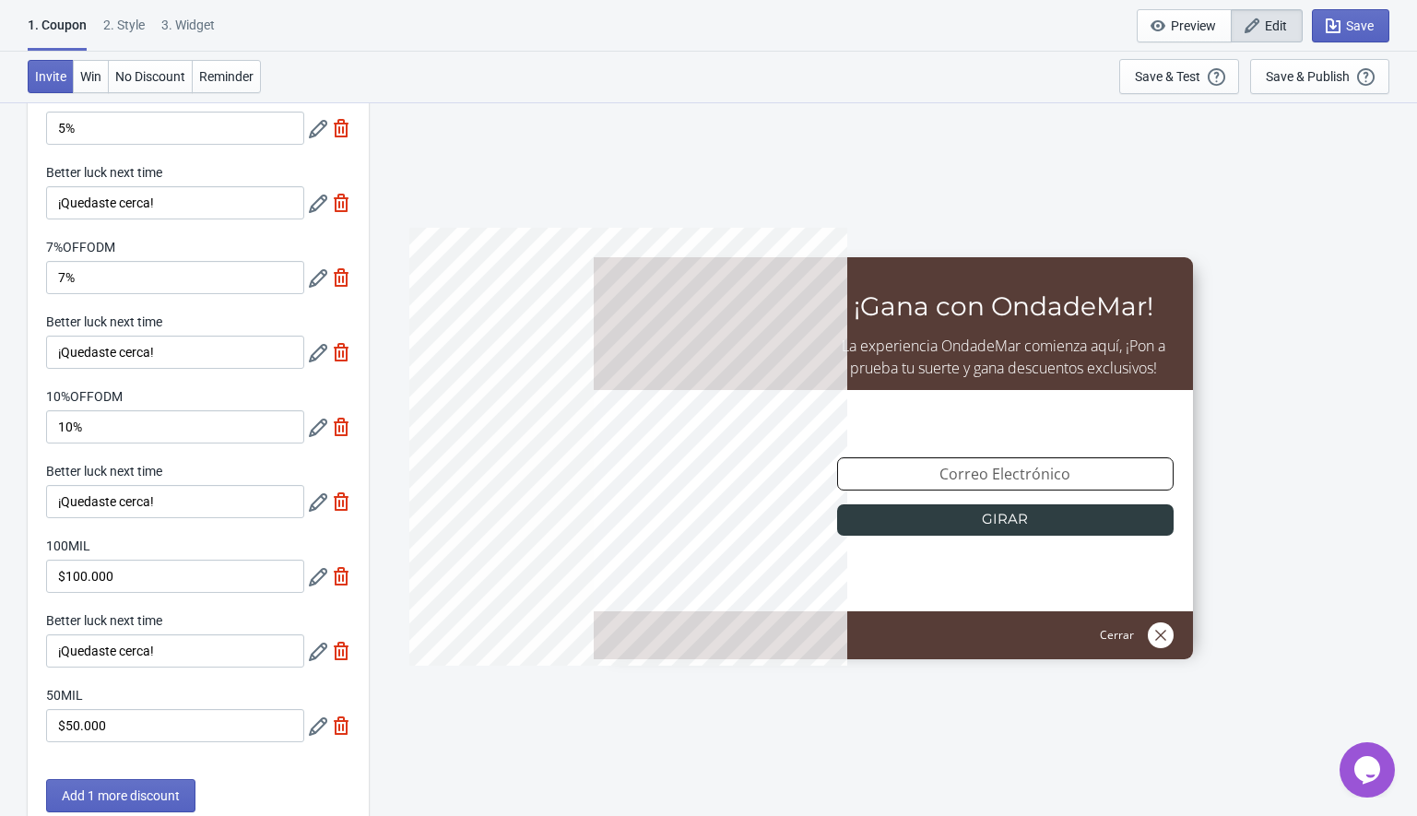
scroll to position [109, 0]
click at [315, 581] on icon at bounding box center [318, 577] width 18 height 18
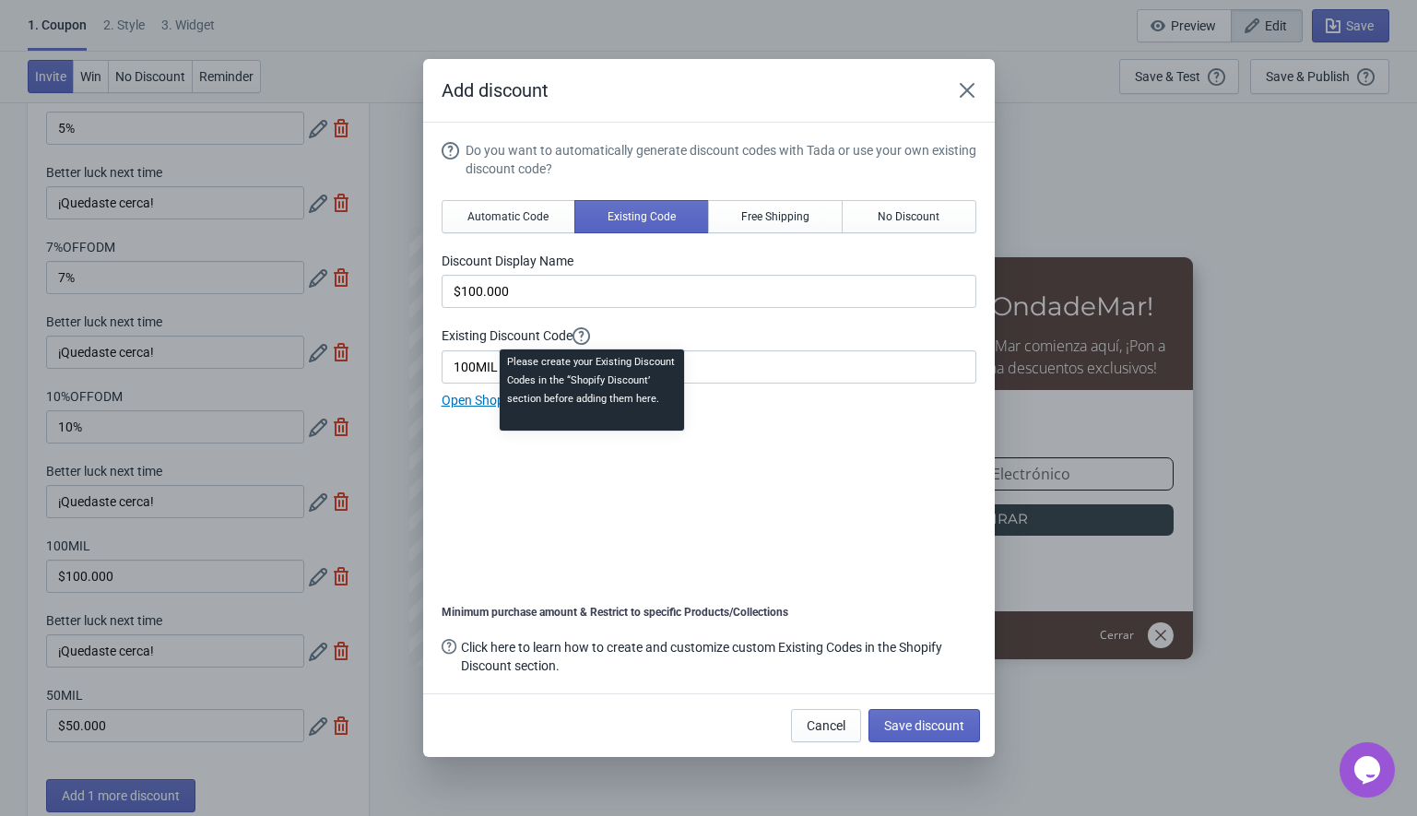
click at [581, 357] on div "Please create your Existing Discount Codes in the “Shopify Discount’ section be…" at bounding box center [592, 396] width 214 height 100
click at [501, 377] on div "Please create your Existing Discount Codes in the “Shopify Discount’ section be…" at bounding box center [592, 396] width 214 height 100
click at [490, 370] on div "Please create your Existing Discount Codes in the “Shopify Discount’ section be…" at bounding box center [592, 396] width 214 height 100
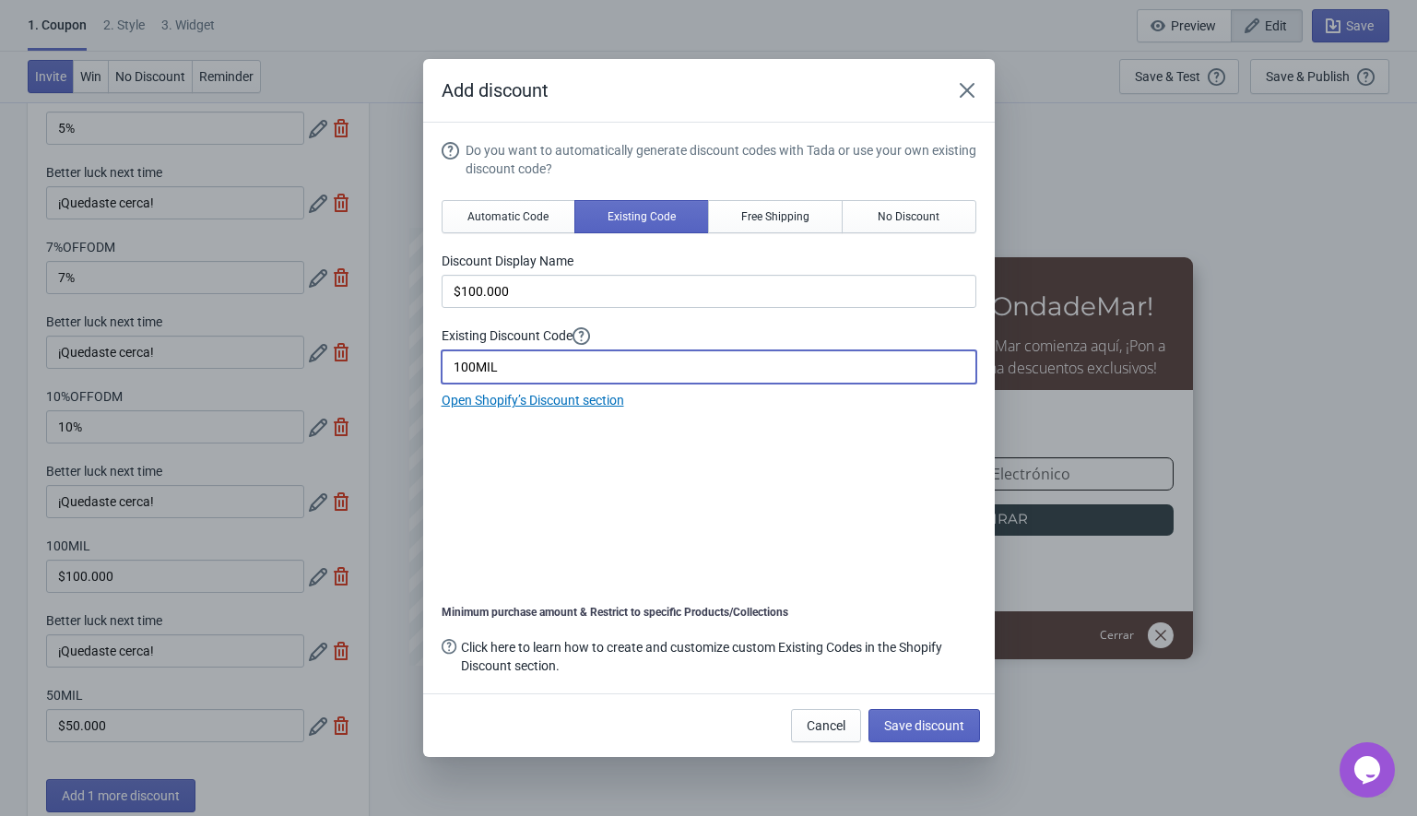
click at [474, 365] on input "100MIL" at bounding box center [709, 366] width 535 height 33
click at [515, 371] on input "100MIL" at bounding box center [709, 366] width 535 height 33
paste input "ODM"
type input "100MILODM"
click at [895, 726] on span "Save discount" at bounding box center [924, 725] width 80 height 15
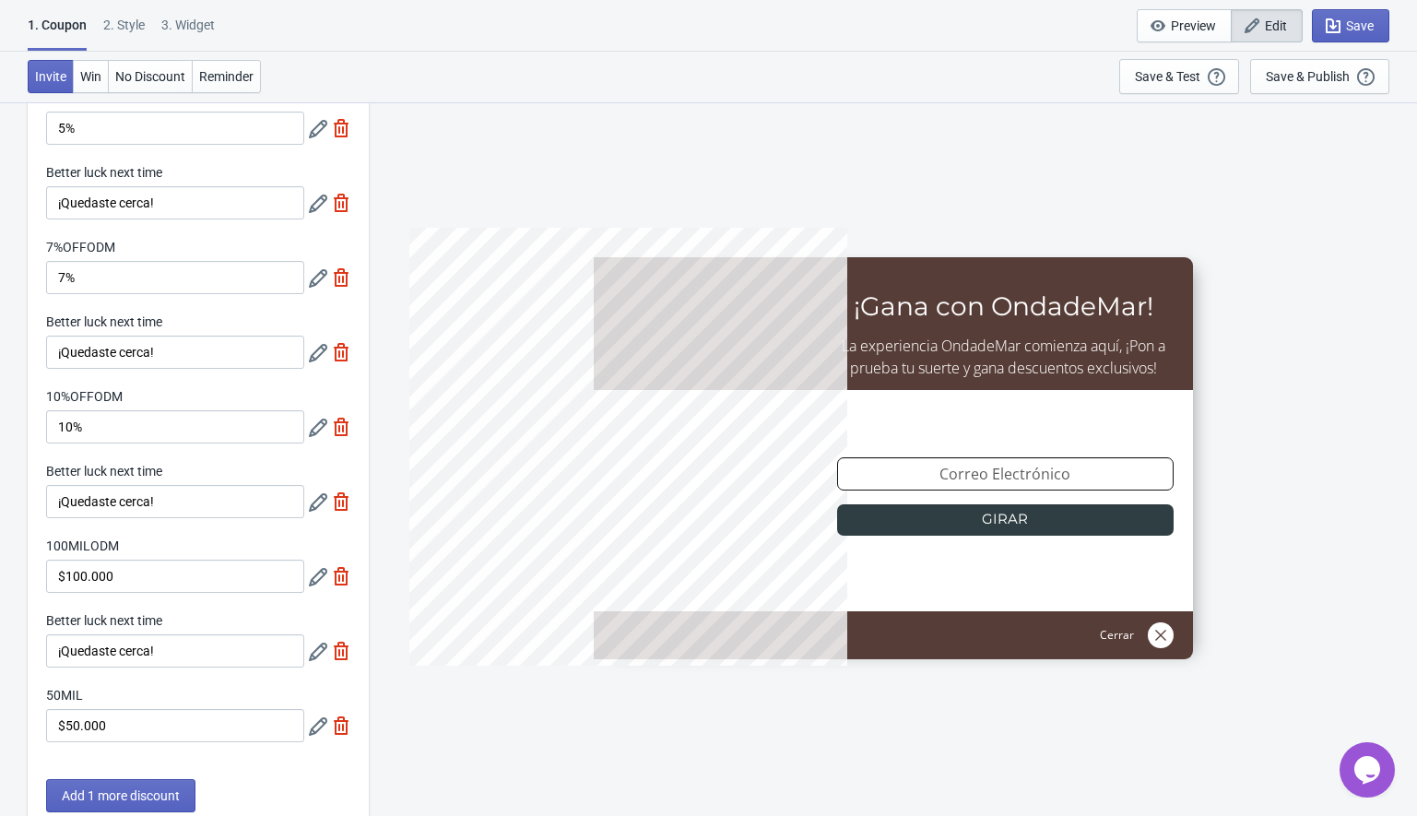
click at [320, 725] on icon at bounding box center [318, 726] width 18 height 18
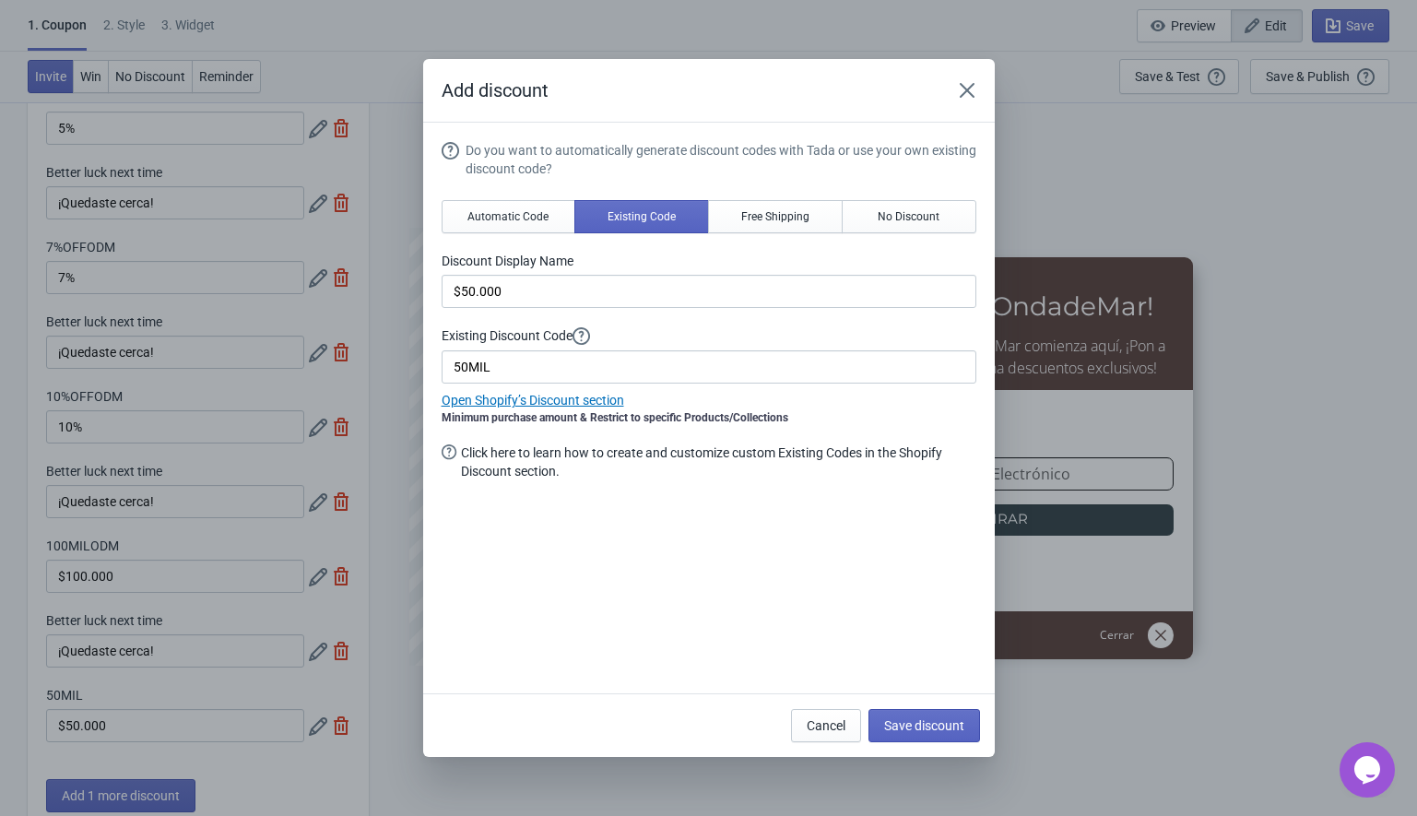
scroll to position [0, 0]
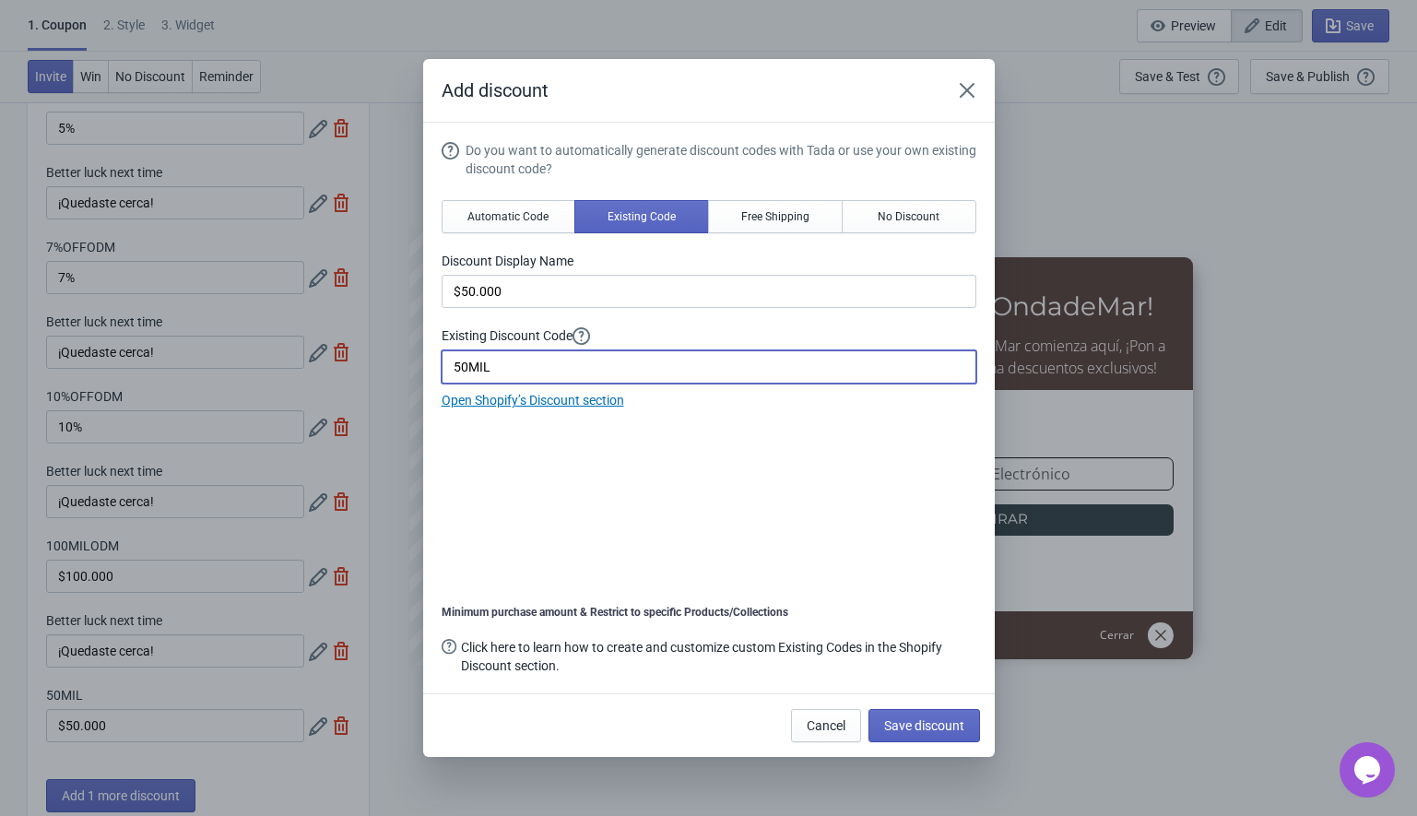
click at [503, 374] on input "50MIL" at bounding box center [709, 366] width 535 height 33
paste input "ODM"
type input "50MILODM"
click at [923, 728] on span "Save discount" at bounding box center [924, 725] width 80 height 15
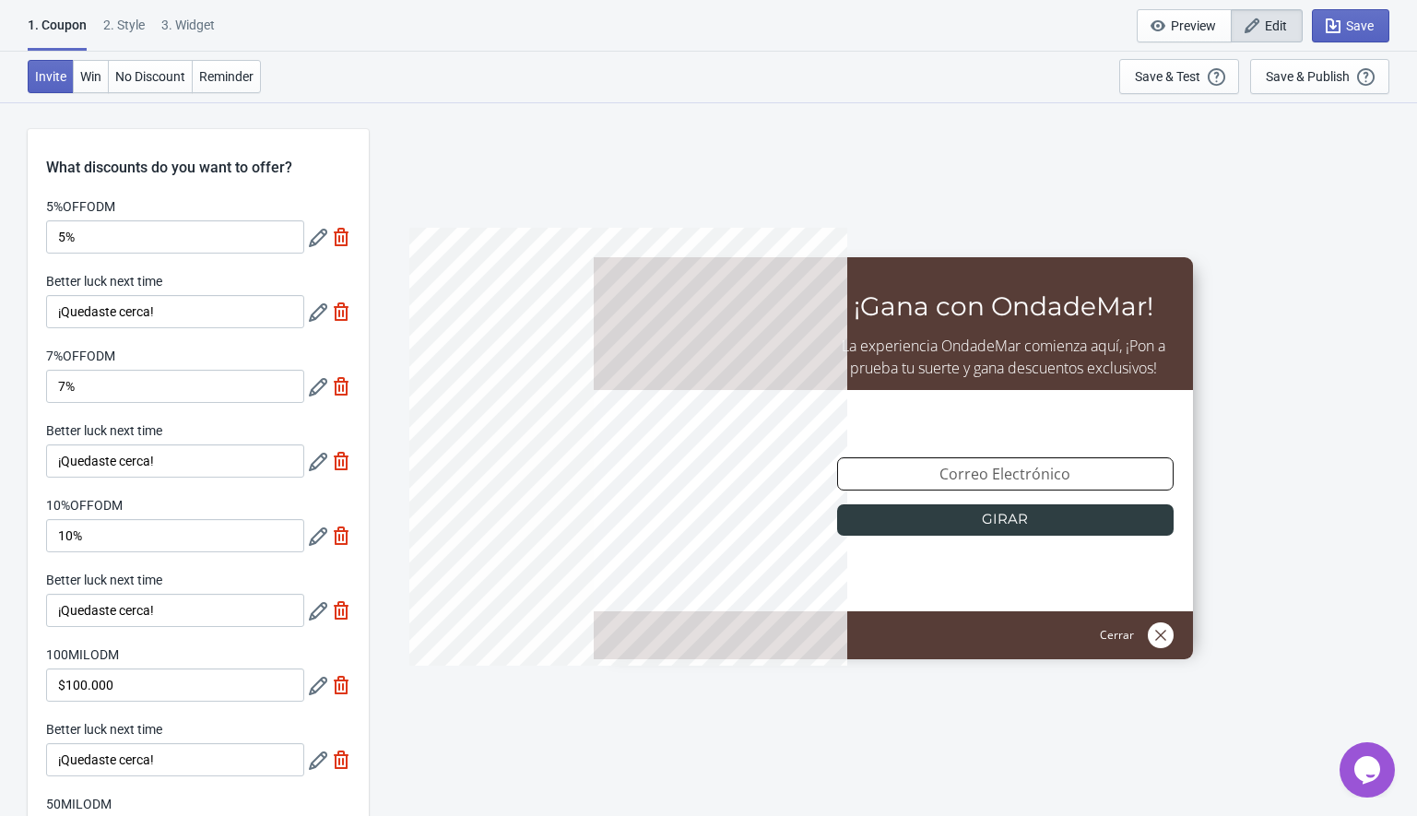
scroll to position [109, 0]
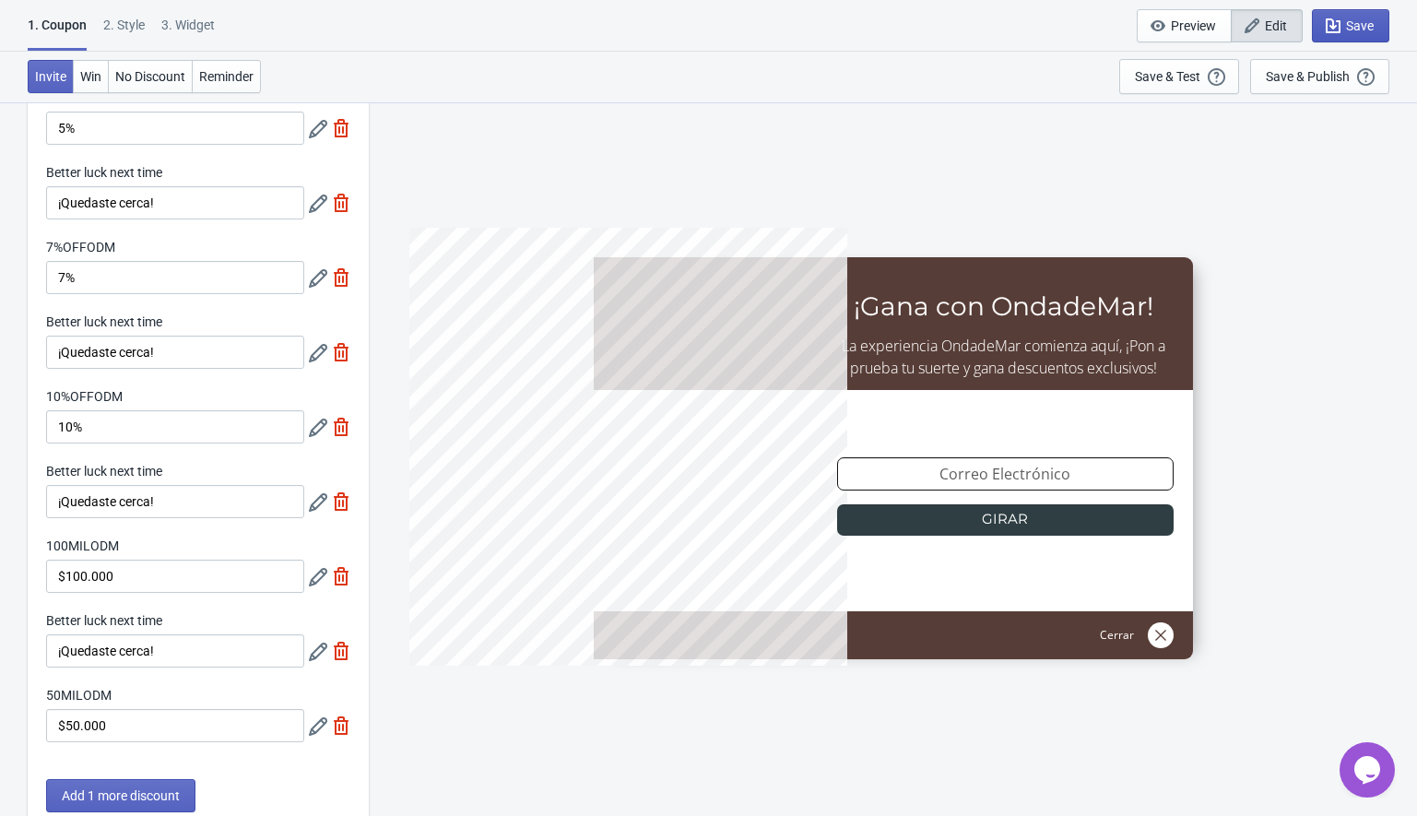
click at [1342, 29] on span "Save" at bounding box center [1350, 26] width 46 height 18
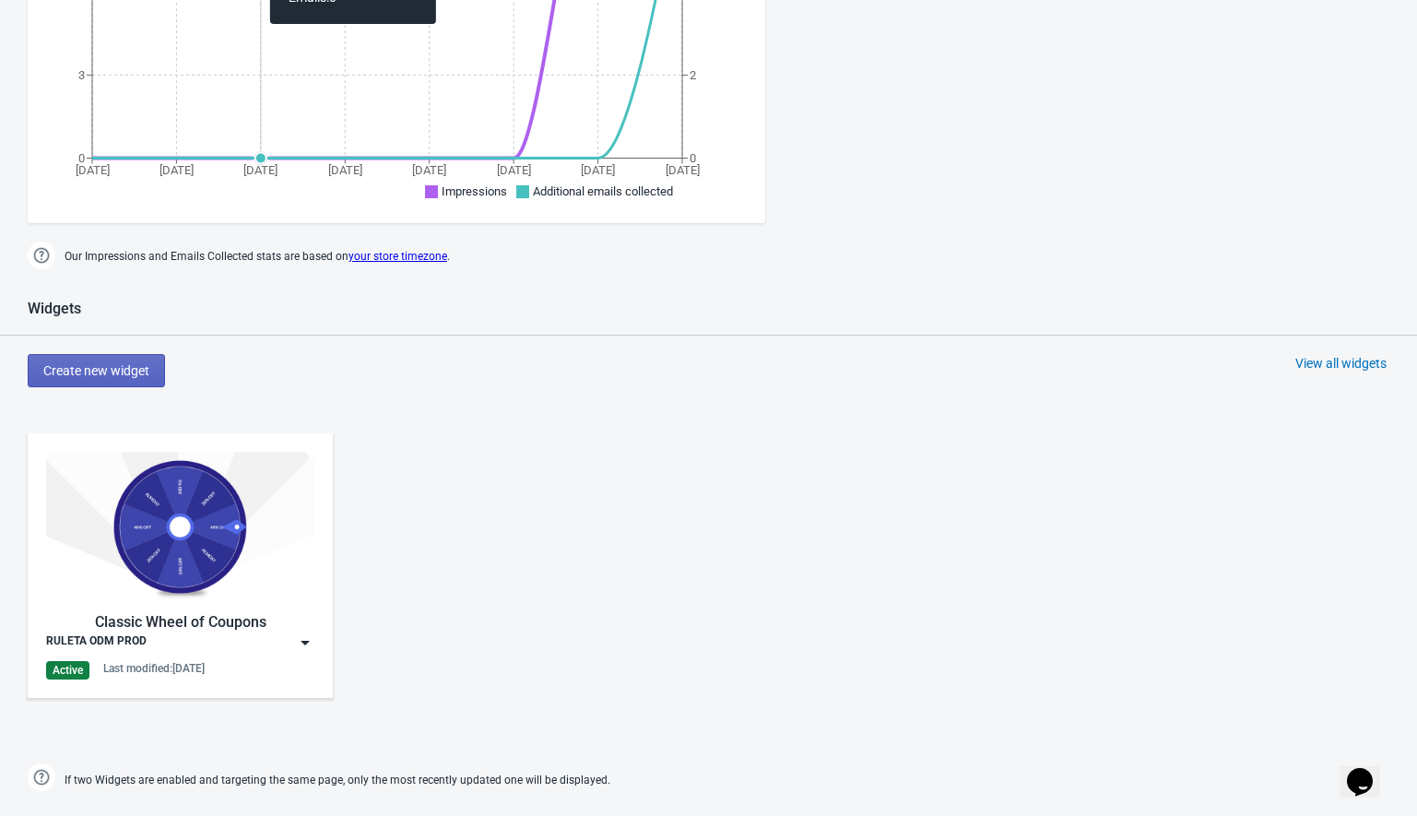
scroll to position [743, 0]
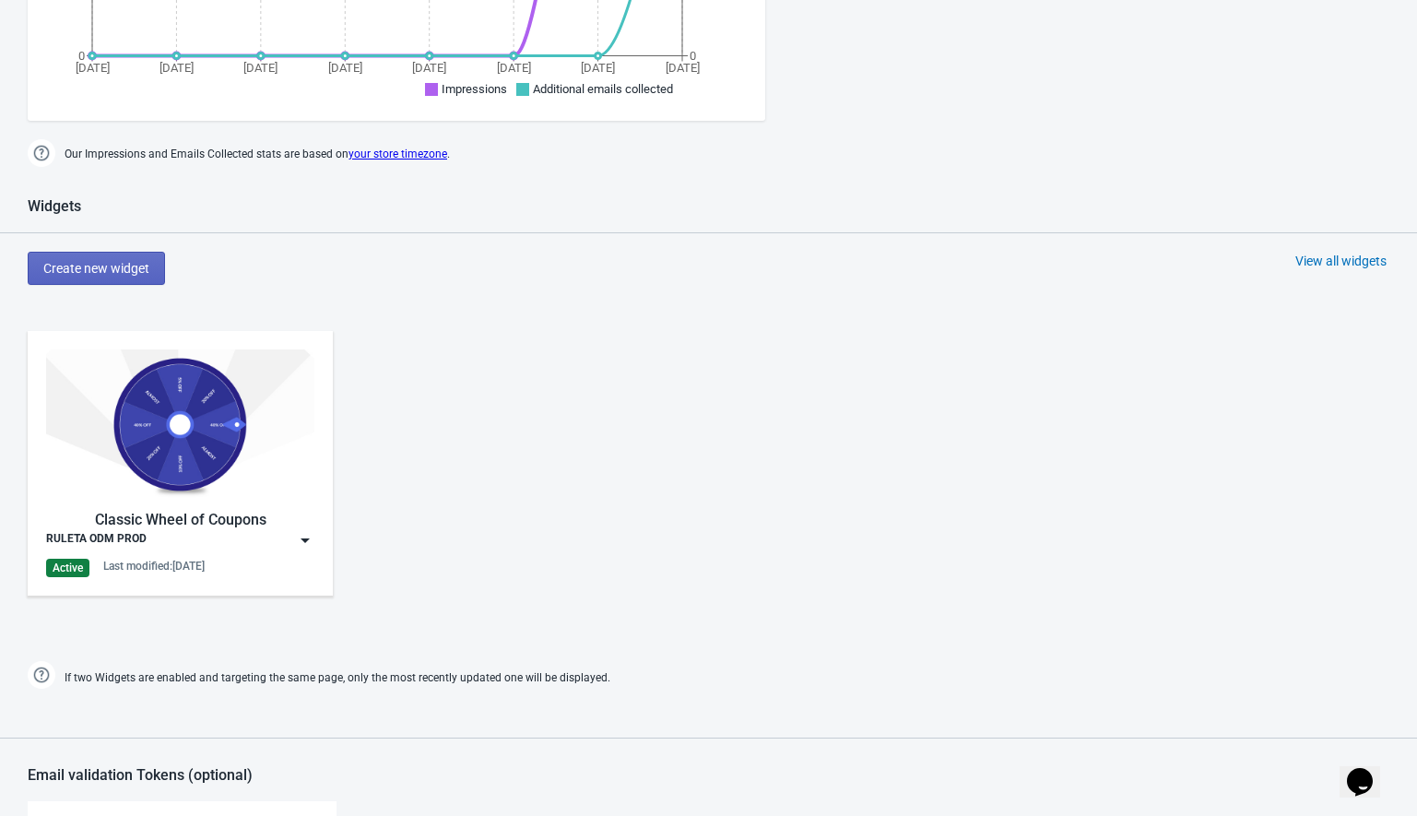
click at [311, 538] on img at bounding box center [305, 540] width 18 height 18
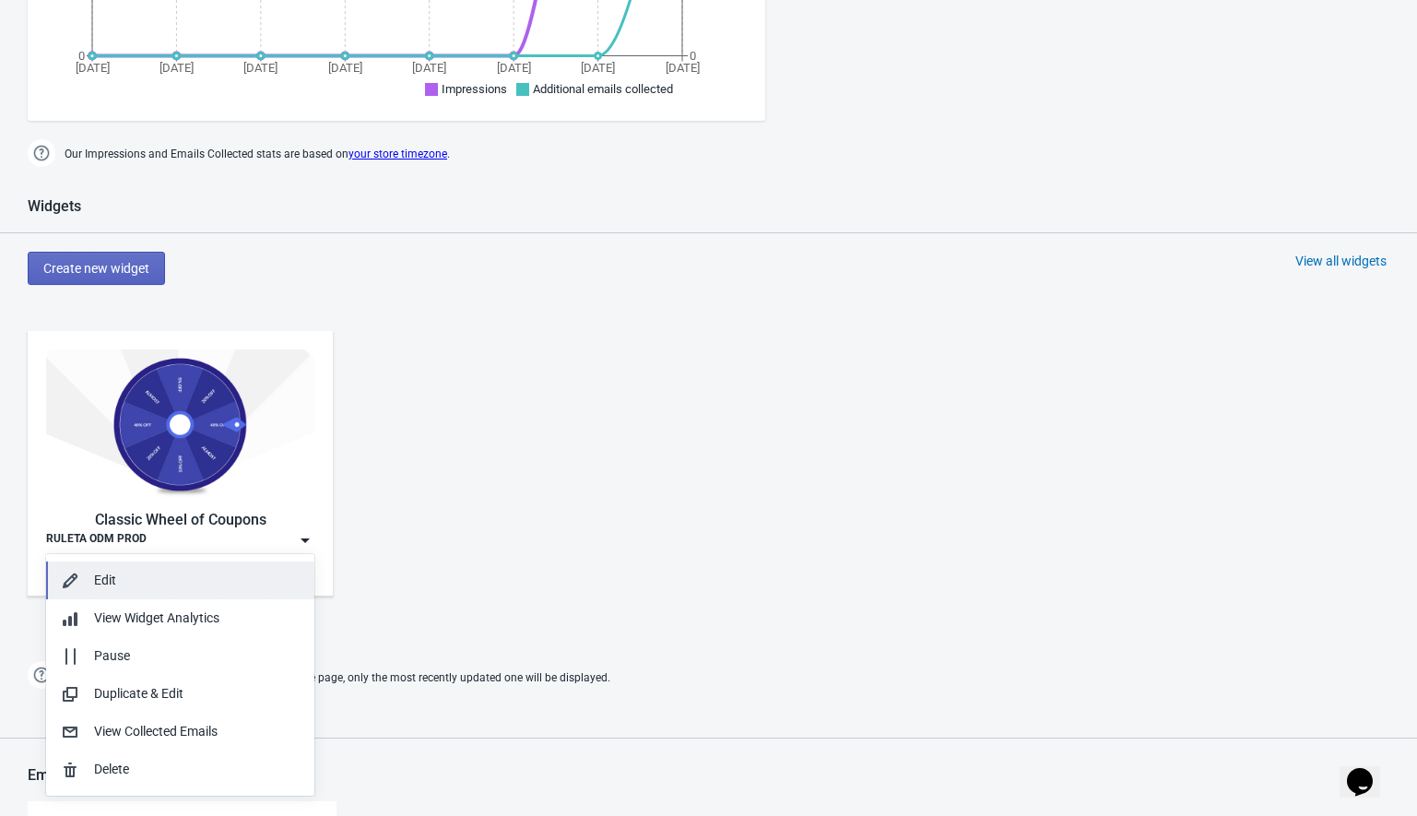
click at [163, 584] on div "Edit" at bounding box center [197, 580] width 206 height 19
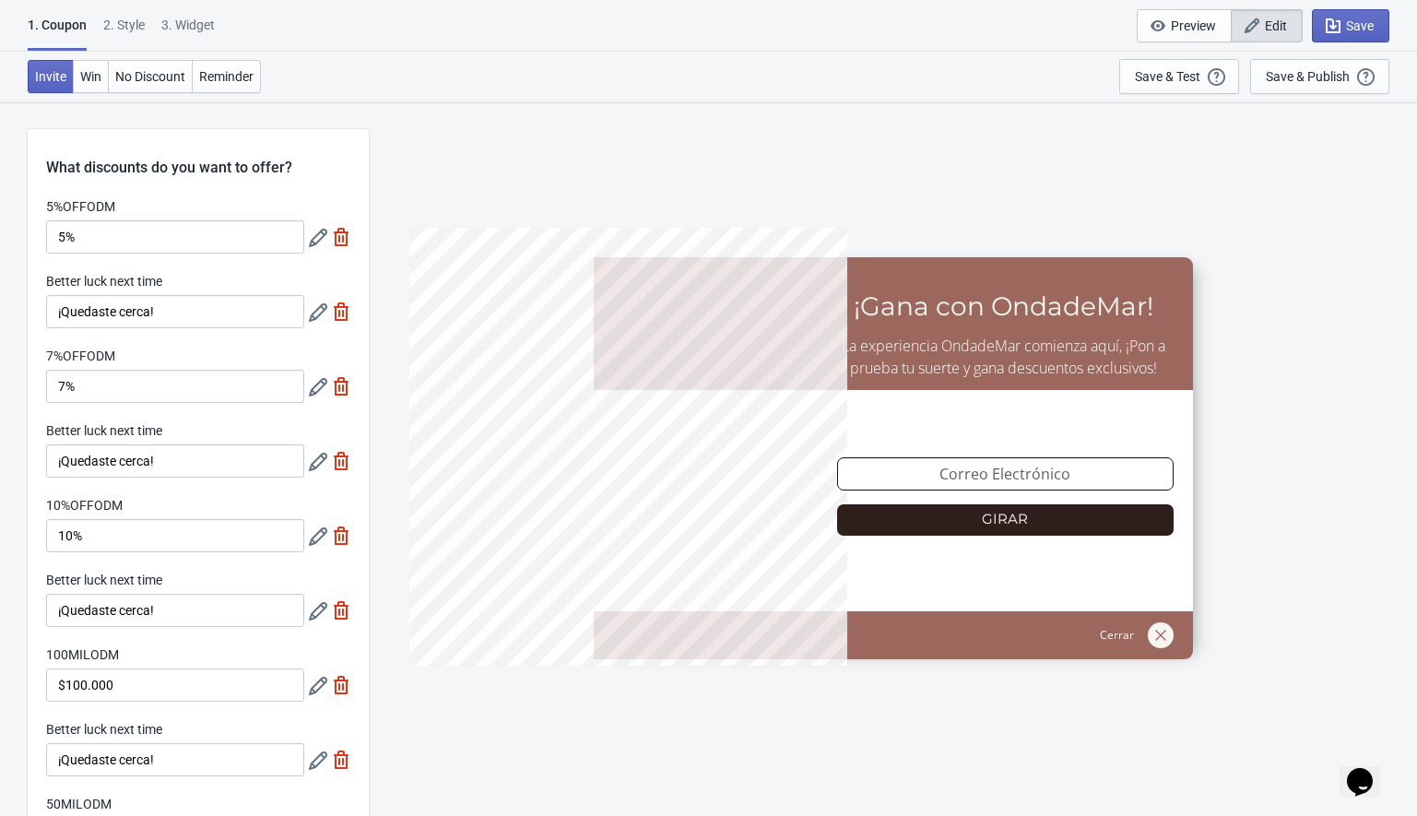
click at [75, 203] on label "5%OFFODM" at bounding box center [80, 206] width 69 height 18
click at [75, 220] on input "5%" at bounding box center [175, 236] width 258 height 33
click at [75, 203] on label "5%OFFODM" at bounding box center [80, 206] width 69 height 18
click at [75, 220] on input "5%" at bounding box center [175, 236] width 258 height 33
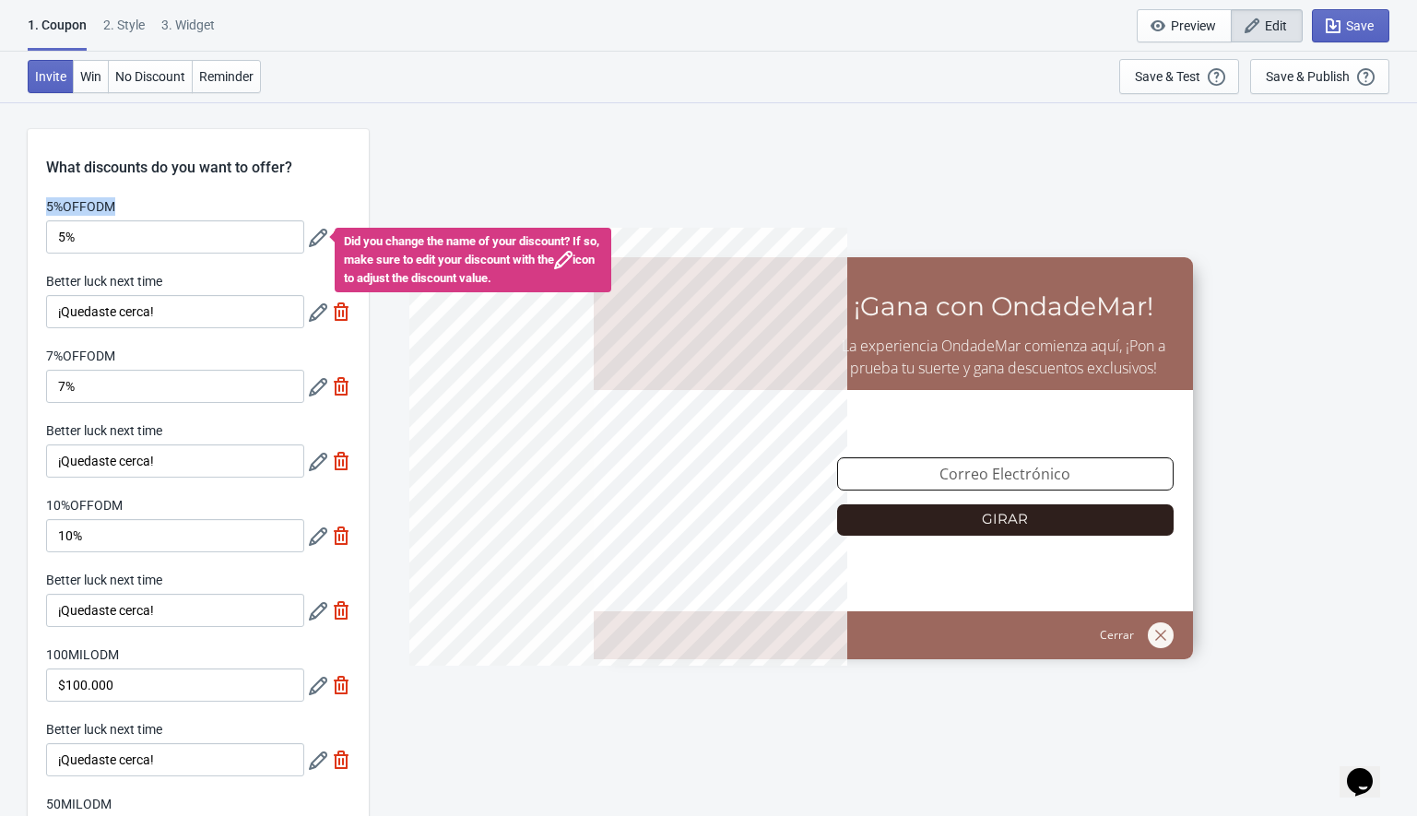
click at [75, 203] on label "5%OFFODM" at bounding box center [80, 206] width 69 height 18
click at [75, 220] on input "5%" at bounding box center [175, 236] width 258 height 33
click at [60, 204] on label "5%OFFODM" at bounding box center [80, 206] width 69 height 18
click at [60, 220] on input "5%" at bounding box center [175, 236] width 258 height 33
click at [60, 204] on label "5%OFFODM" at bounding box center [80, 206] width 69 height 18
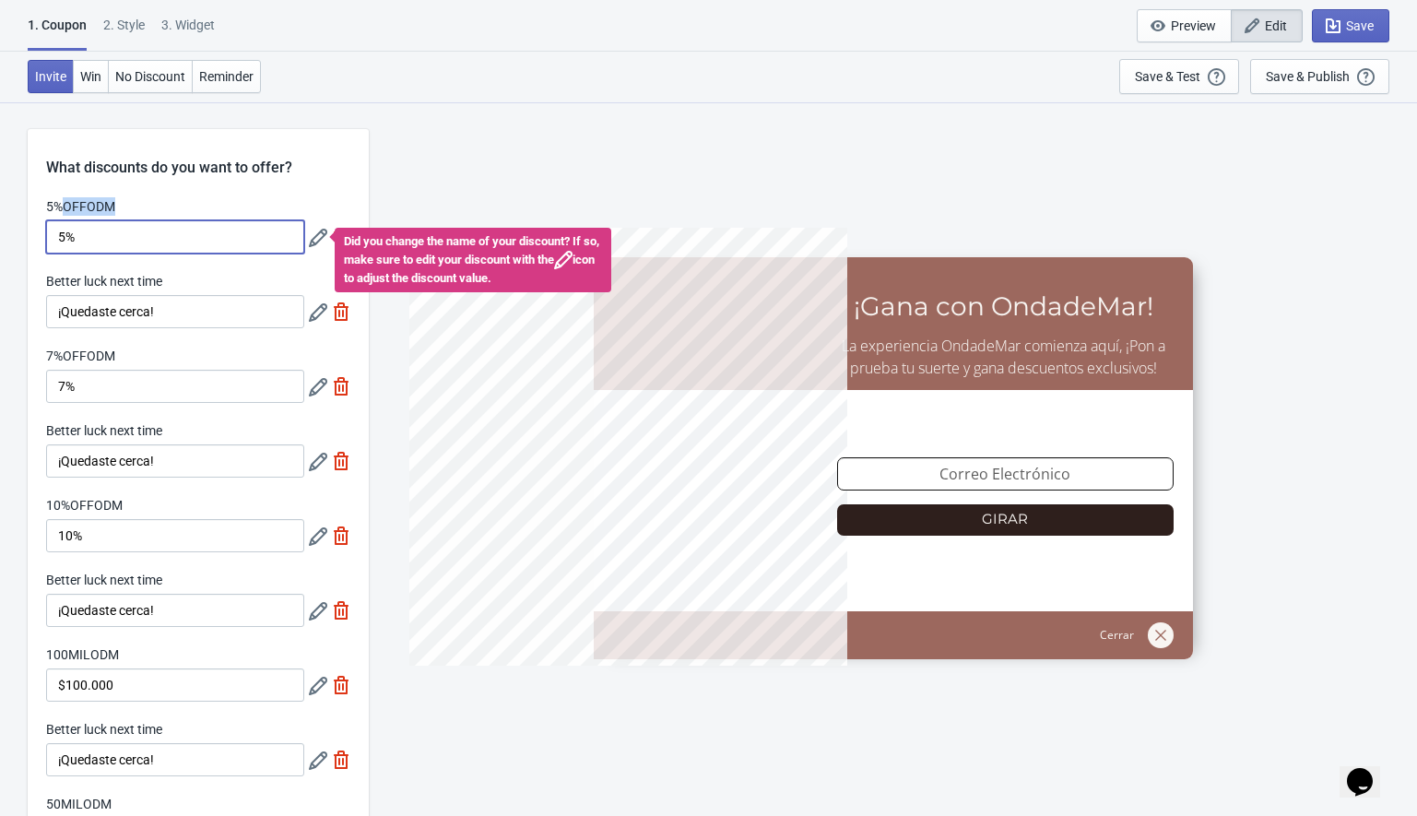
click at [60, 220] on input "5%" at bounding box center [175, 236] width 258 height 33
drag, startPoint x: 44, startPoint y: 204, endPoint x: 123, endPoint y: 199, distance: 78.5
click at [123, 199] on div "5%OFFODM 5% Did you change the name of your discount? If so, make sure to edit …" at bounding box center [198, 533] width 341 height 672
copy label "5%OFFODM"
drag, startPoint x: 45, startPoint y: 359, endPoint x: 121, endPoint y: 354, distance: 75.7
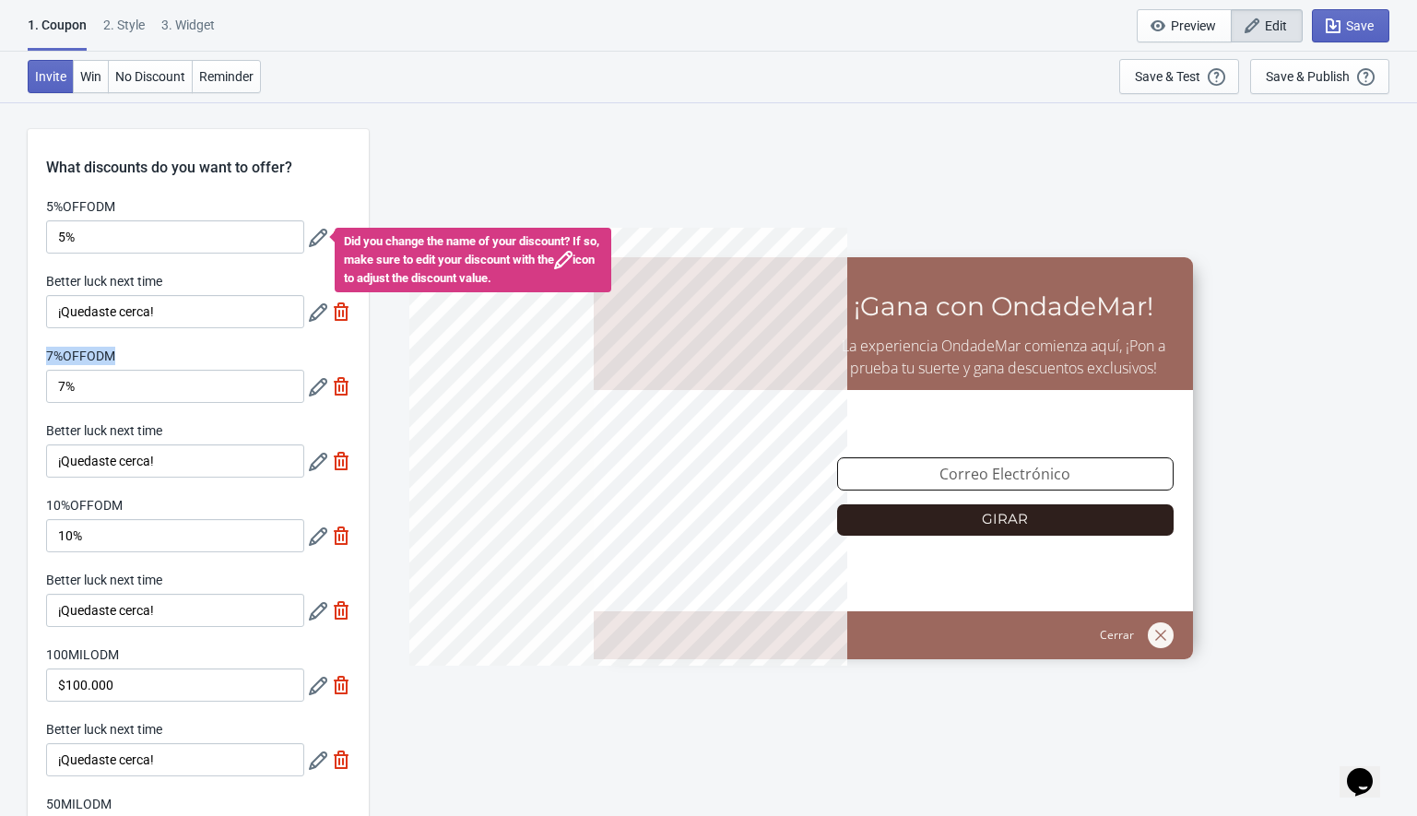
click at [121, 354] on div "7%OFFODM" at bounding box center [175, 358] width 258 height 23
copy label "7%OFFODM"
drag, startPoint x: 46, startPoint y: 505, endPoint x: 134, endPoint y: 500, distance: 87.7
click at [134, 500] on div "10%OFFODM" at bounding box center [175, 507] width 258 height 23
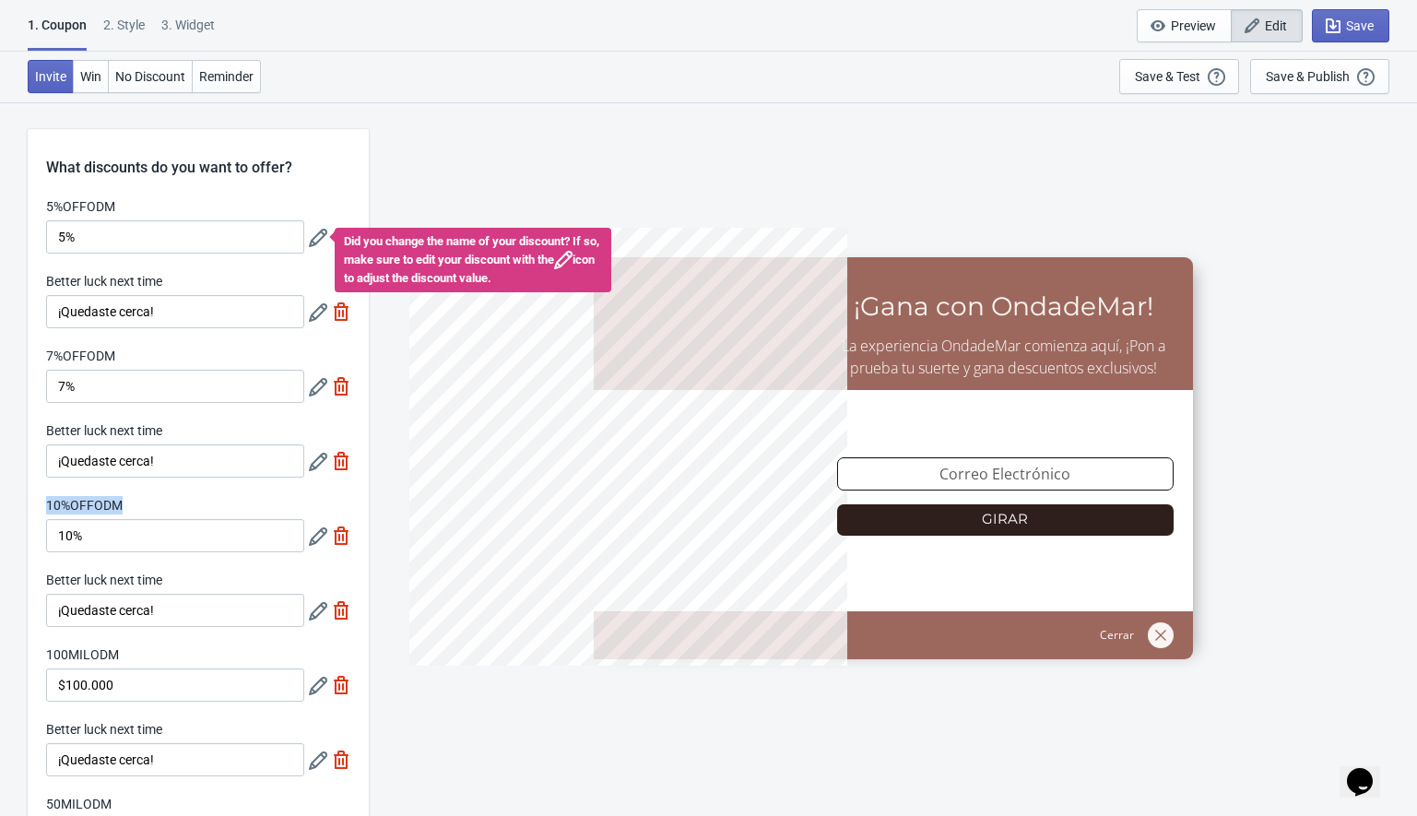
copy label "10%OFFODM"
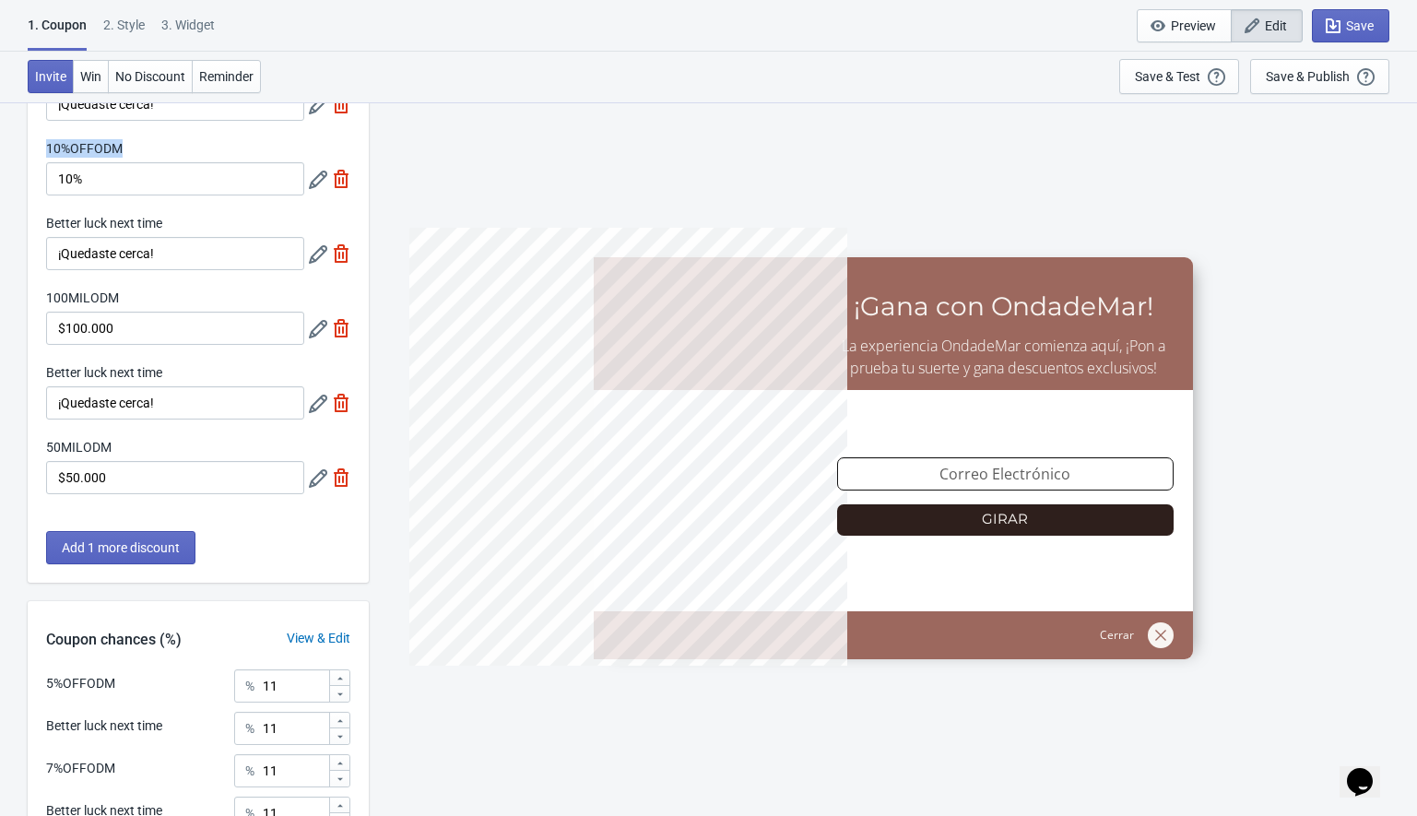
scroll to position [400, 0]
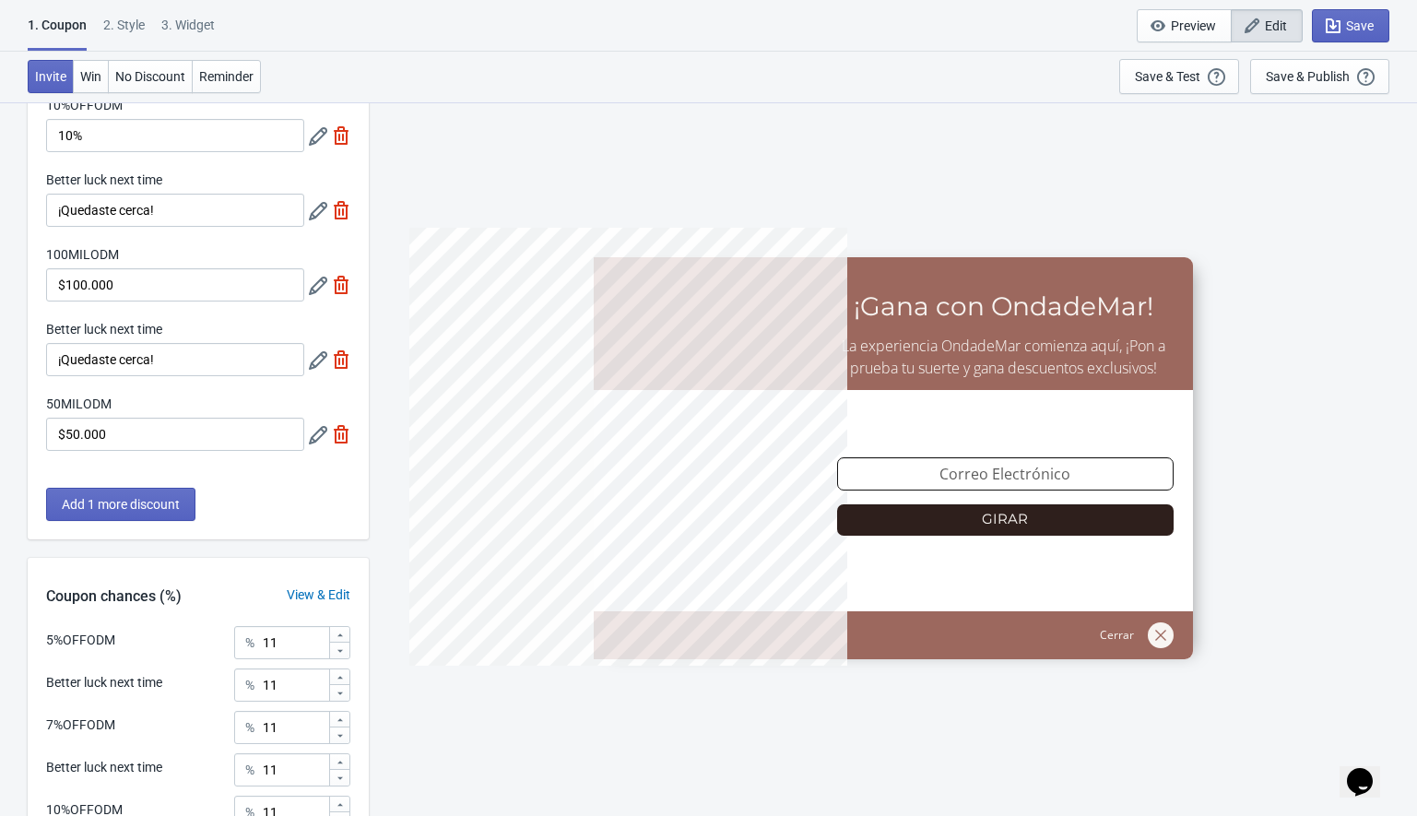
click at [65, 255] on label "100MILODM" at bounding box center [82, 254] width 73 height 18
click at [65, 268] on input "$100.000" at bounding box center [175, 284] width 258 height 33
click at [65, 255] on label "100MILODM" at bounding box center [82, 254] width 73 height 18
click at [65, 268] on input "$100.000" at bounding box center [175, 284] width 258 height 33
click at [65, 255] on label "100MILODM" at bounding box center [82, 254] width 73 height 18
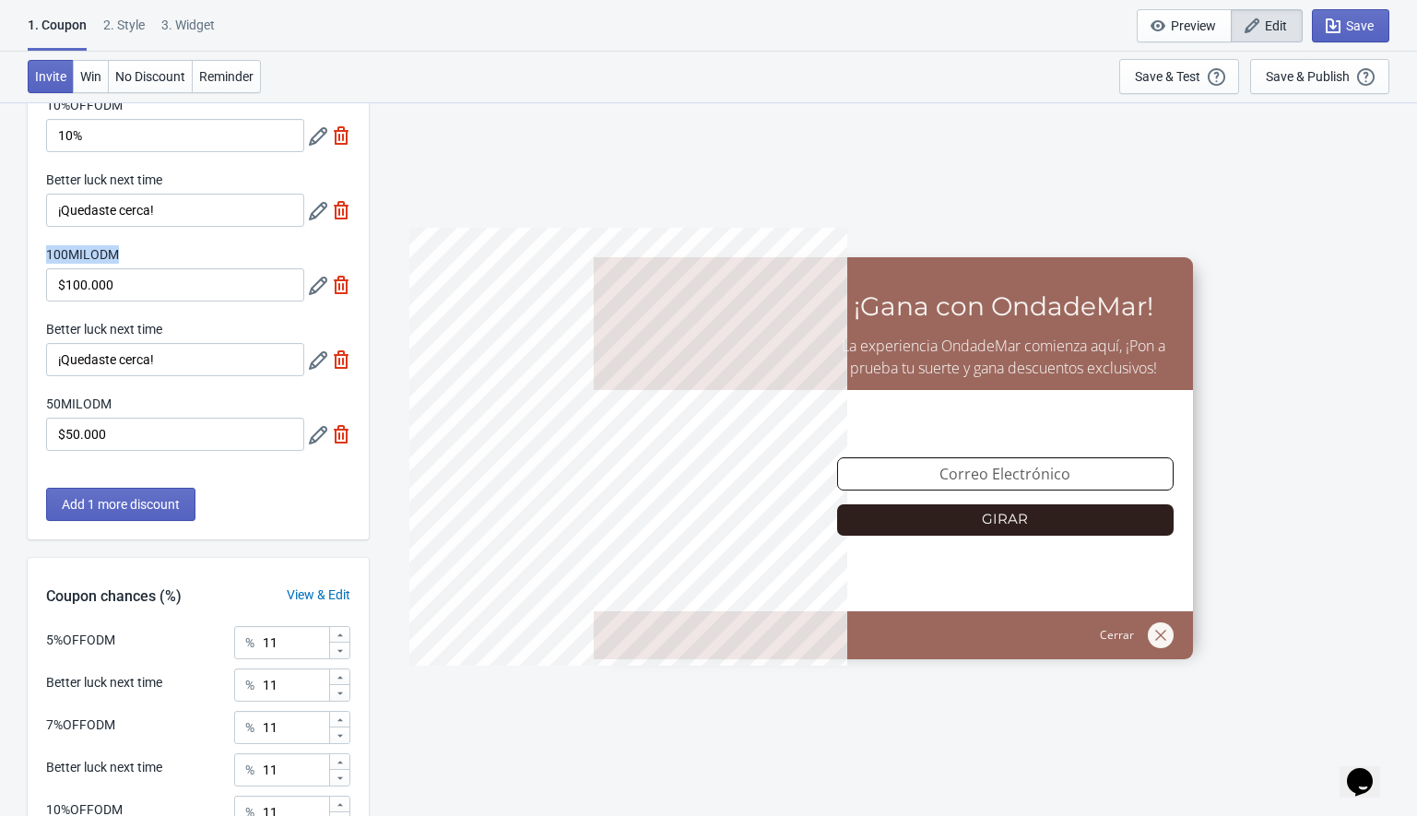
click at [65, 268] on input "$100.000" at bounding box center [175, 284] width 258 height 33
drag, startPoint x: 45, startPoint y: 251, endPoint x: 126, endPoint y: 254, distance: 81.2
click at [126, 254] on div "5%OFFODM 5% Did you change the name of your discount? If so, make sure to edit …" at bounding box center [198, 133] width 341 height 672
copy label "100MILODM"
drag, startPoint x: 48, startPoint y: 403, endPoint x: 111, endPoint y: 408, distance: 62.9
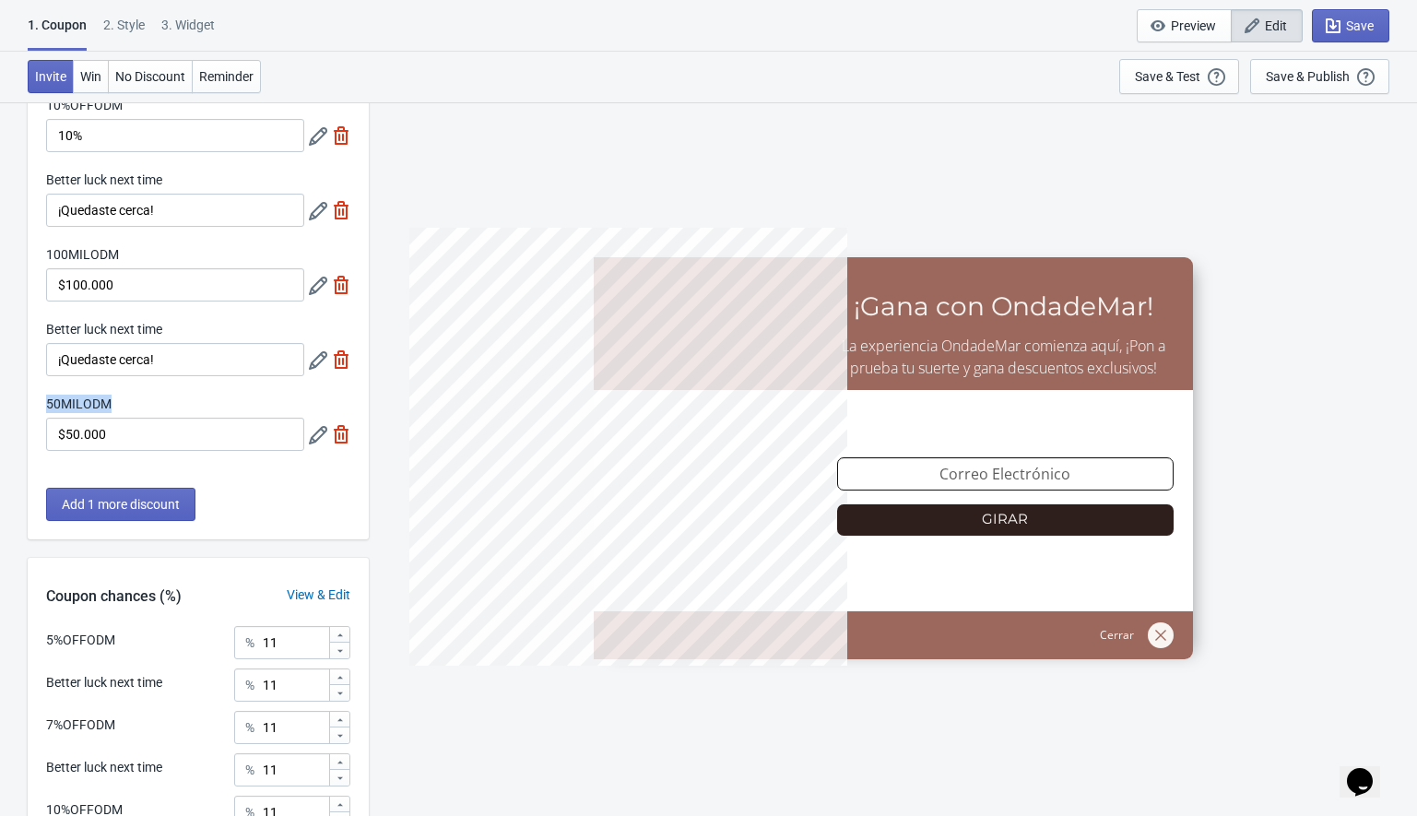
click at [111, 408] on label "50MILODM" at bounding box center [78, 404] width 65 height 18
copy label "50MILODM"
click at [267, 505] on div "Add 1 more discount" at bounding box center [198, 514] width 341 height 52
